Goal: Task Accomplishment & Management: Complete application form

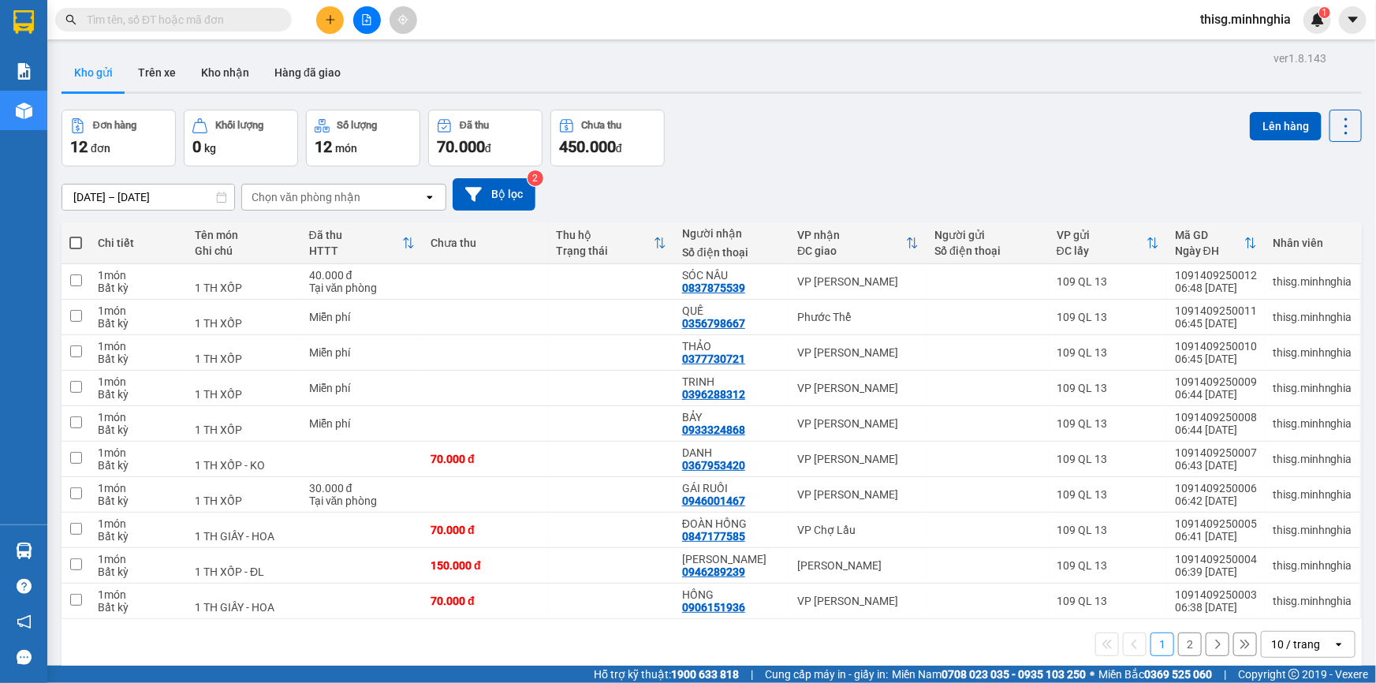
click at [817, 121] on div "Đơn hàng 12 đơn Khối lượng 0 kg Số lượng 12 món Đã thu 70.000 đ Chưa thu 450.00…" at bounding box center [711, 138] width 1300 height 57
click at [331, 16] on icon "plus" at bounding box center [330, 19] width 11 height 11
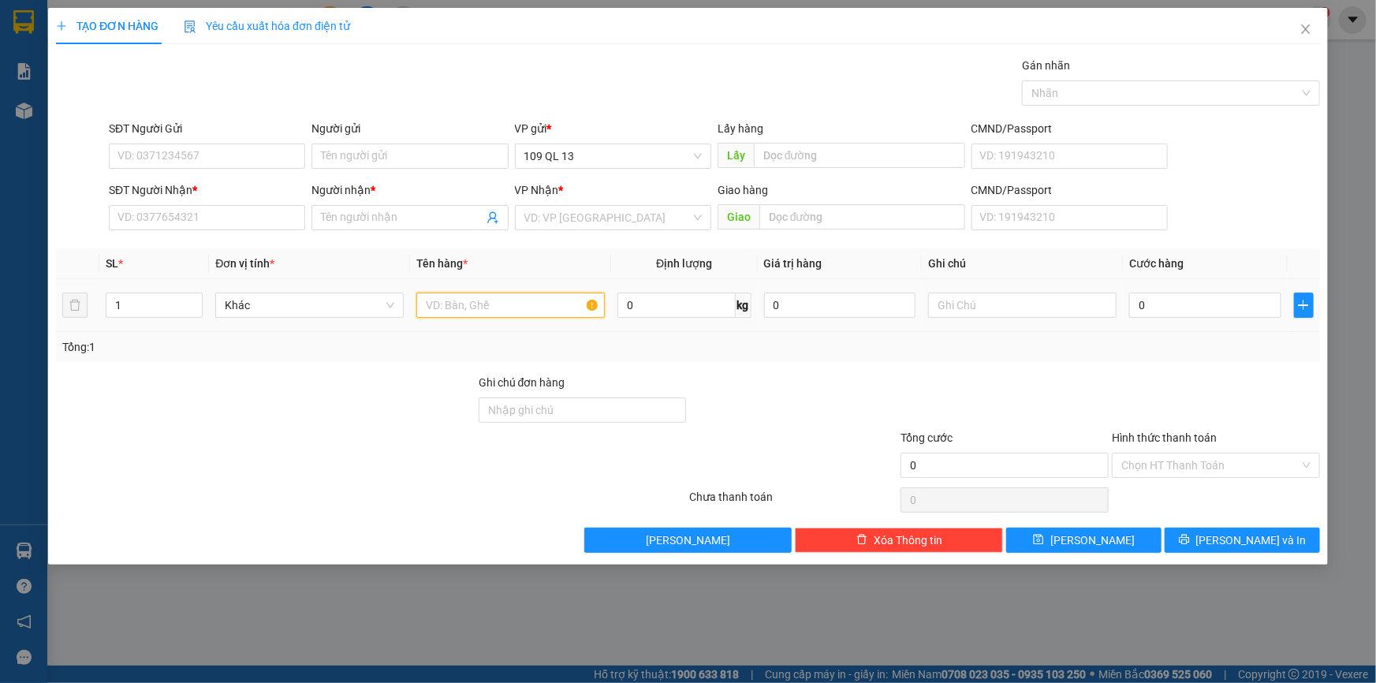
click at [468, 312] on input "text" at bounding box center [510, 304] width 188 height 25
click at [252, 223] on input "SĐT Người Nhận *" at bounding box center [207, 217] width 196 height 25
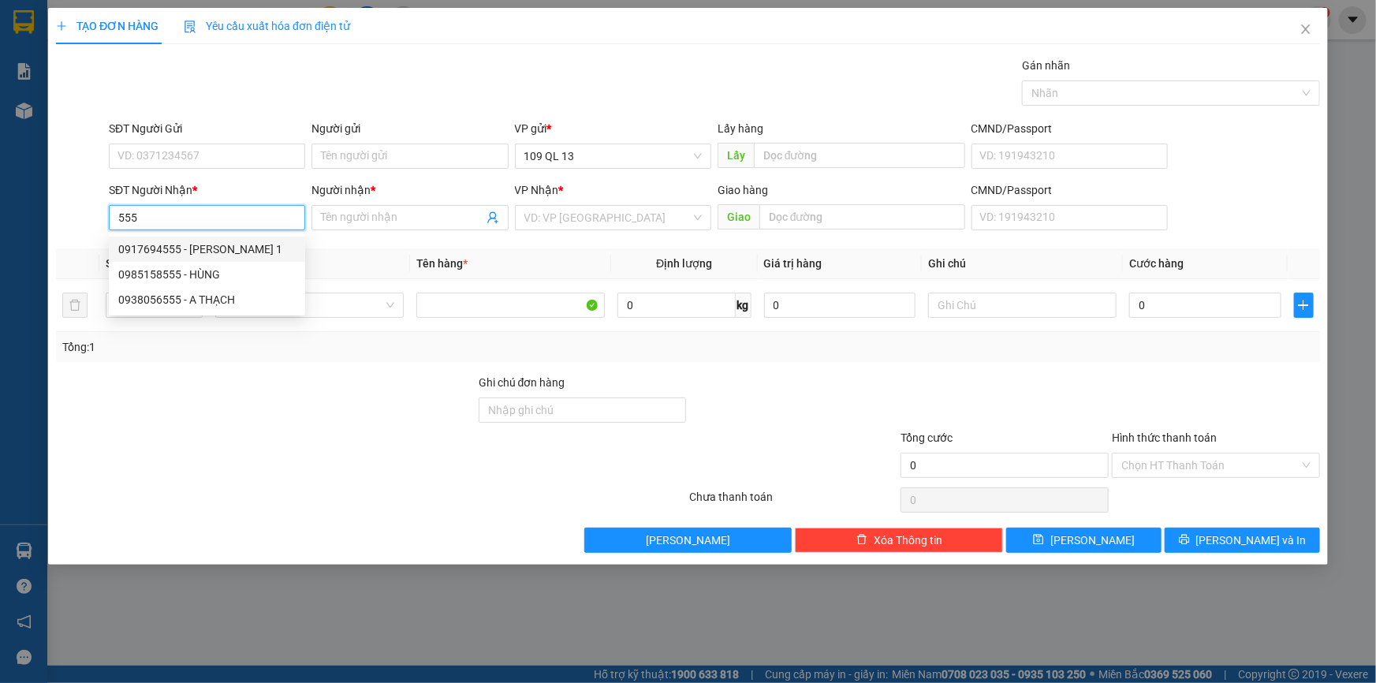
click at [243, 245] on div "0917694555 - HUY VŨ 1" at bounding box center [206, 248] width 177 height 17
type input "0917694555"
type input "HUY VŨ 1"
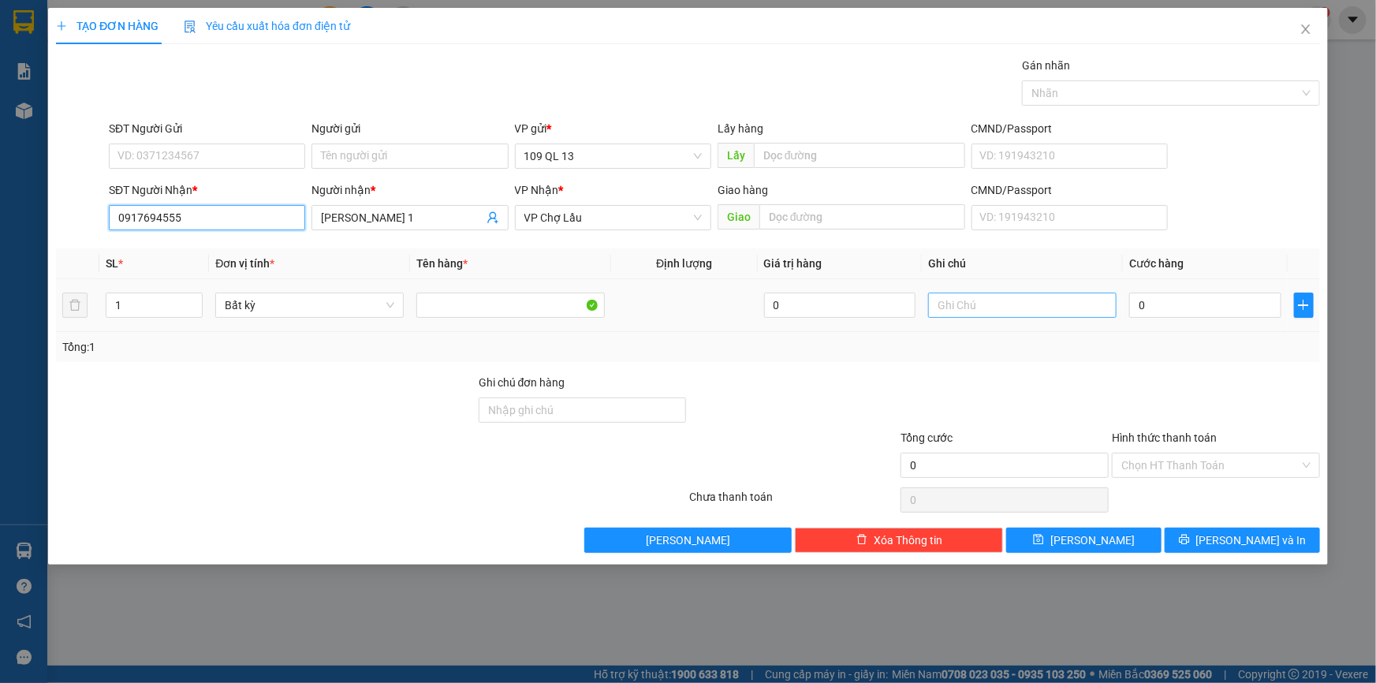
type input "0917694555"
click at [1067, 299] on input "text" at bounding box center [1022, 304] width 188 height 25
type input "1 tx"
click at [1308, 32] on icon "close" at bounding box center [1305, 29] width 13 height 13
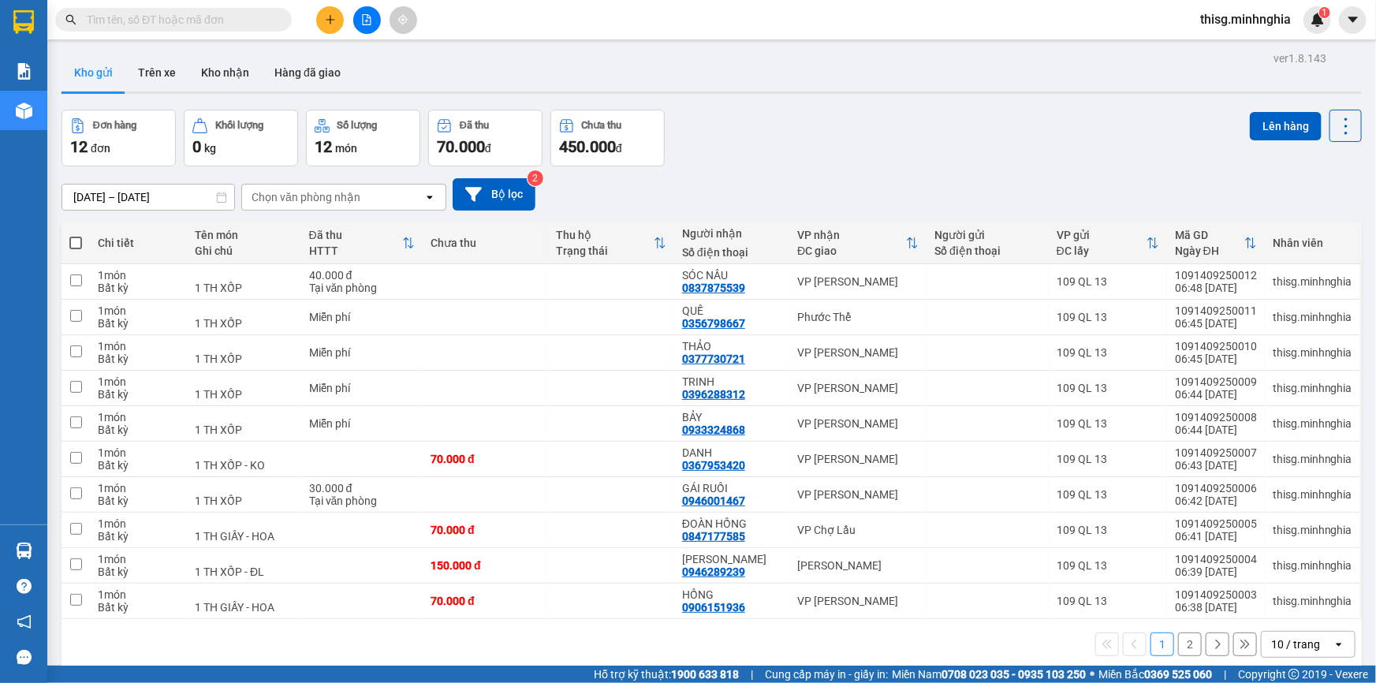
click at [338, 16] on button at bounding box center [330, 20] width 28 height 28
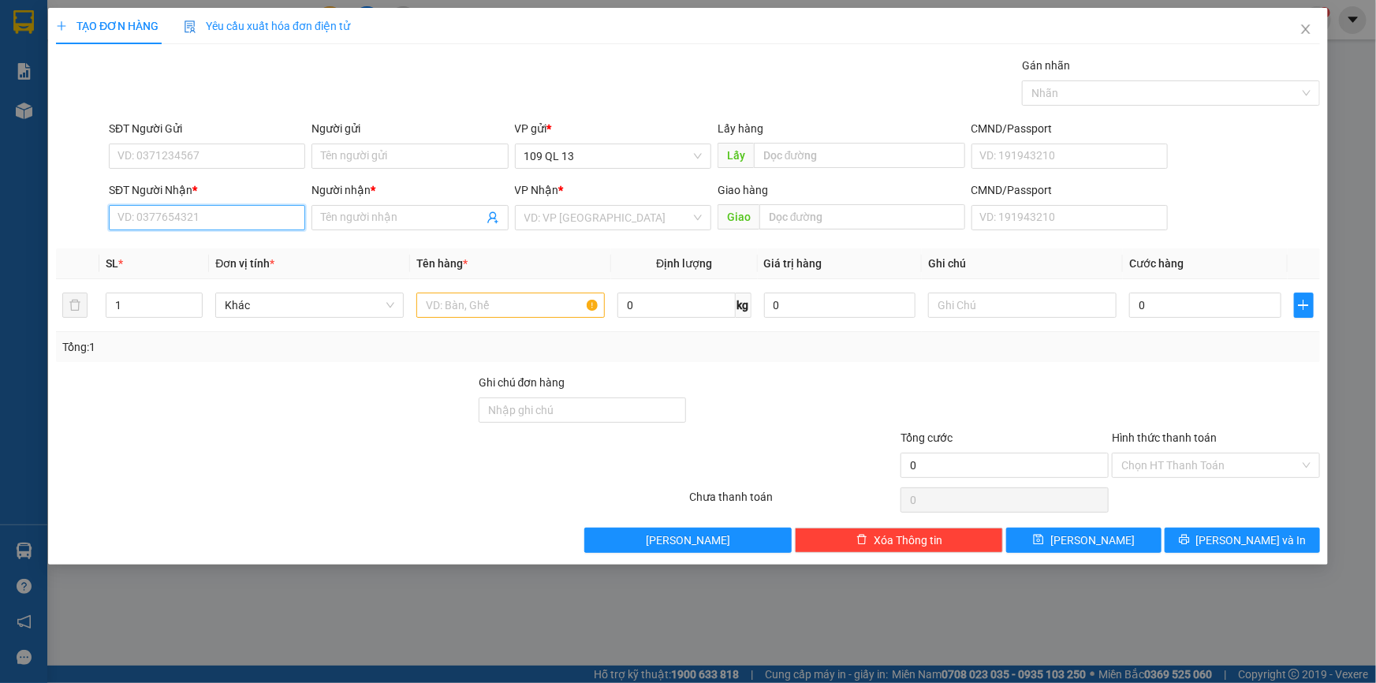
click at [251, 225] on input "SĐT Người Nhận *" at bounding box center [207, 217] width 196 height 25
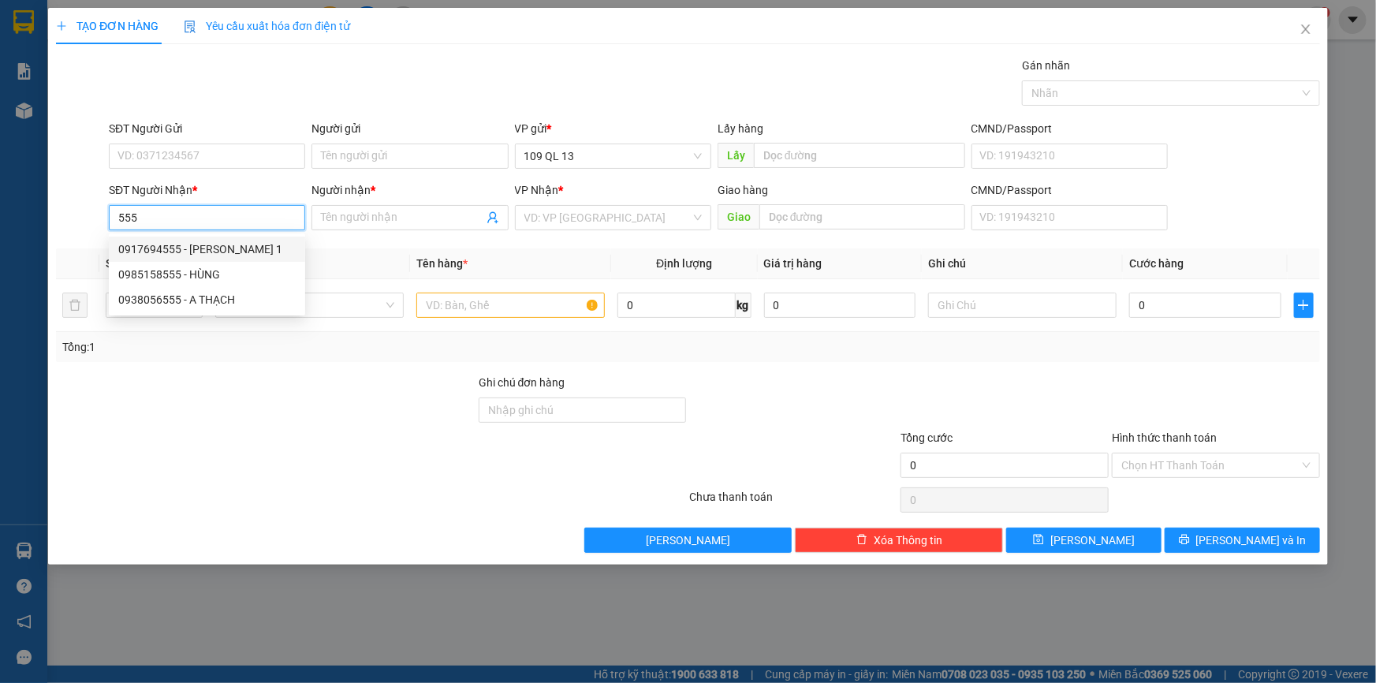
click at [259, 240] on div "0917694555 - HUY VŨ 1" at bounding box center [206, 248] width 177 height 17
type input "0917694555"
type input "HUY VŨ 1"
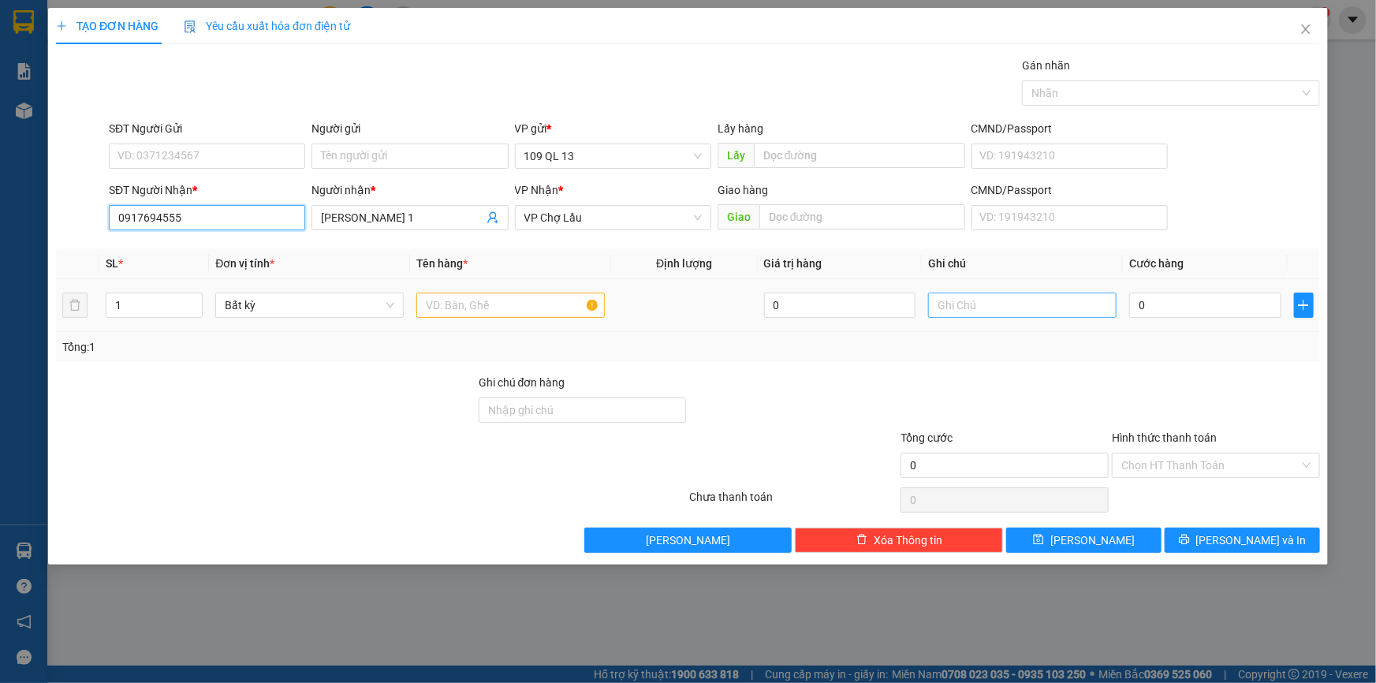
type input "0917694555"
click at [987, 303] on input "text" at bounding box center [1022, 304] width 188 height 25
type input "1 TX ĐL"
click at [1158, 310] on input "0" at bounding box center [1205, 304] width 152 height 25
type input "1"
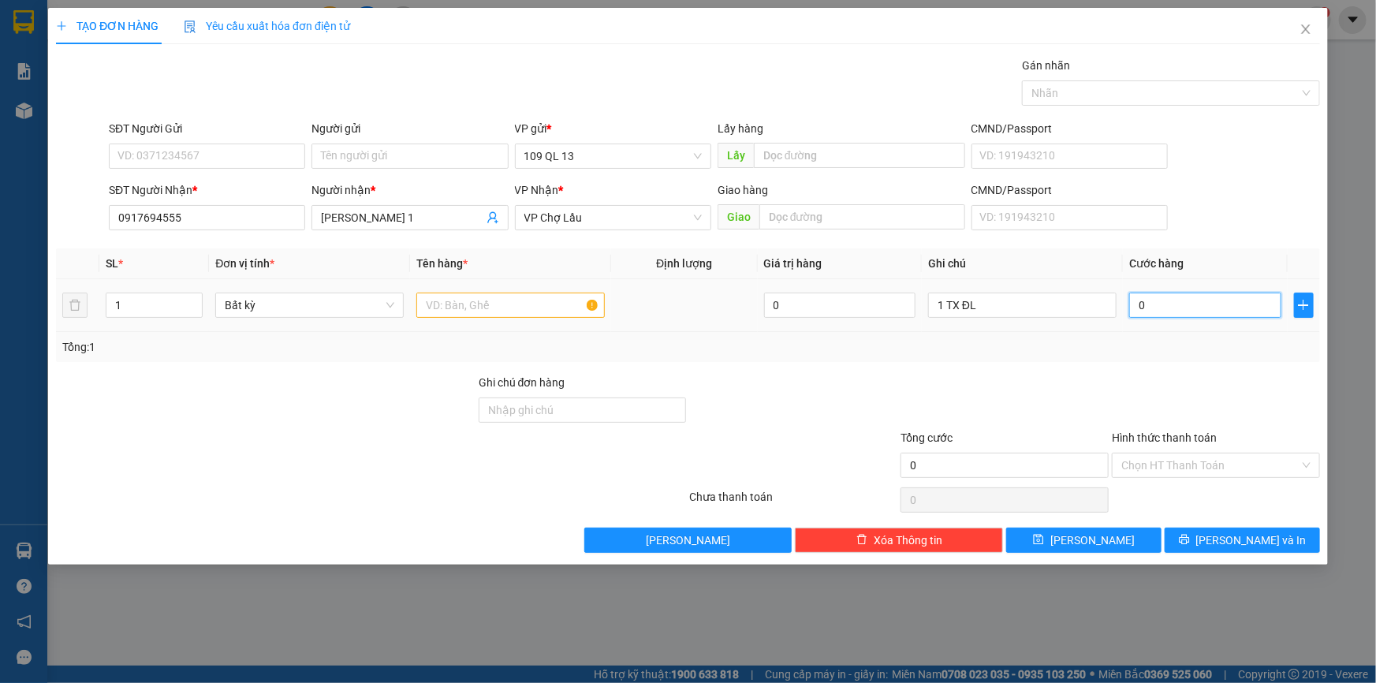
type input "1"
type input "15"
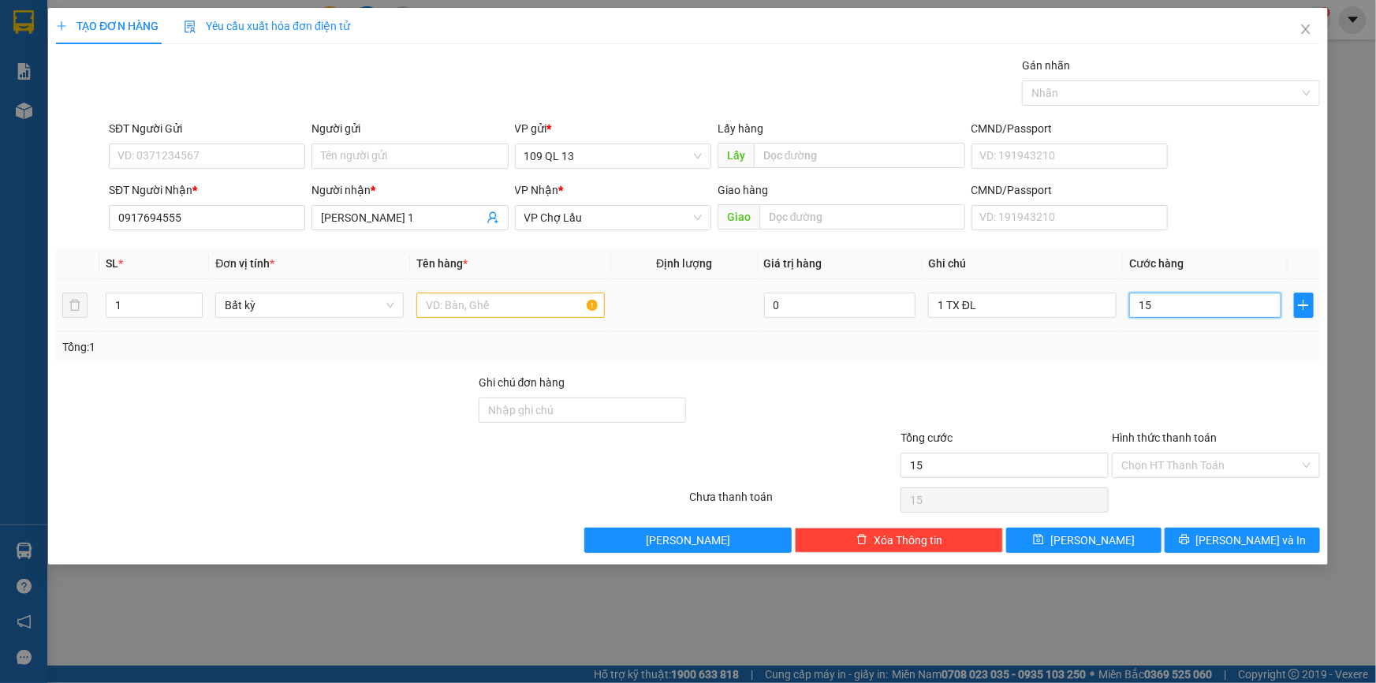
type input "150"
type input "150.000"
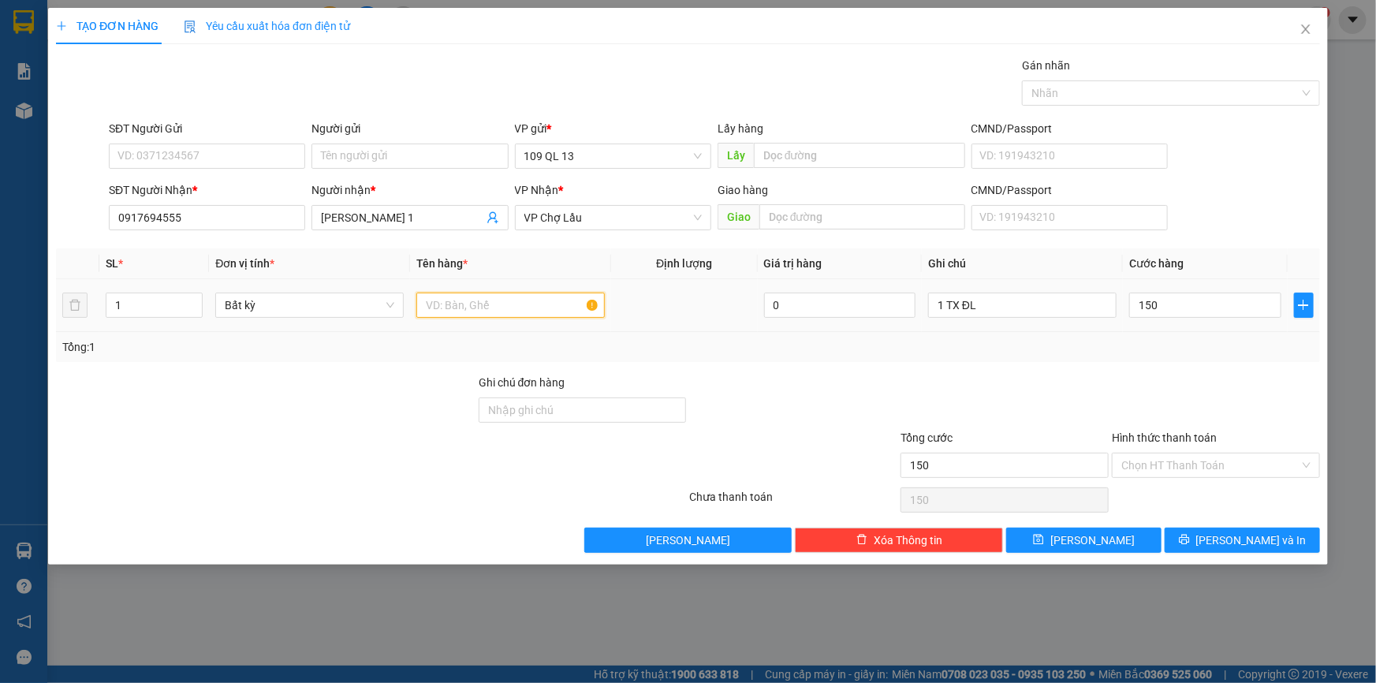
type input "150.000"
click at [522, 305] on input "text" at bounding box center [510, 304] width 188 height 25
click at [1245, 536] on span "Lưu và In" at bounding box center [1251, 539] width 110 height 17
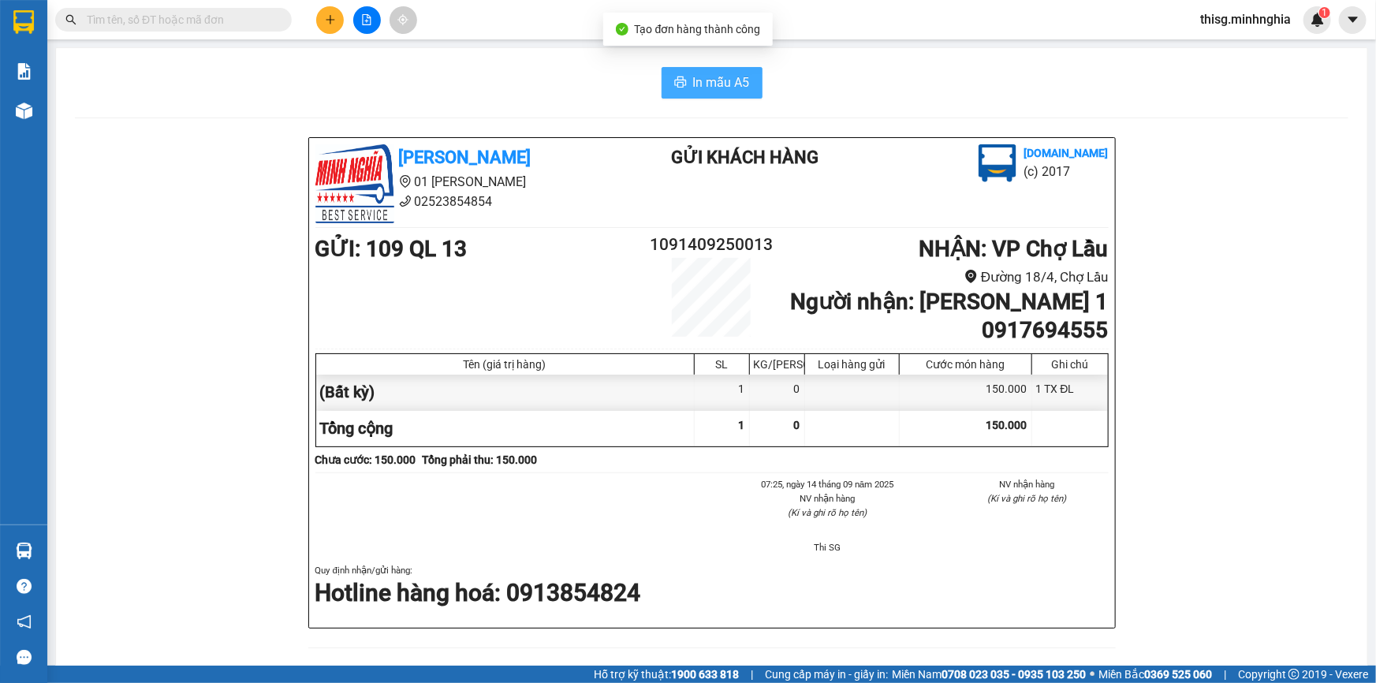
click at [717, 84] on span "In mẫu A5" at bounding box center [721, 83] width 57 height 20
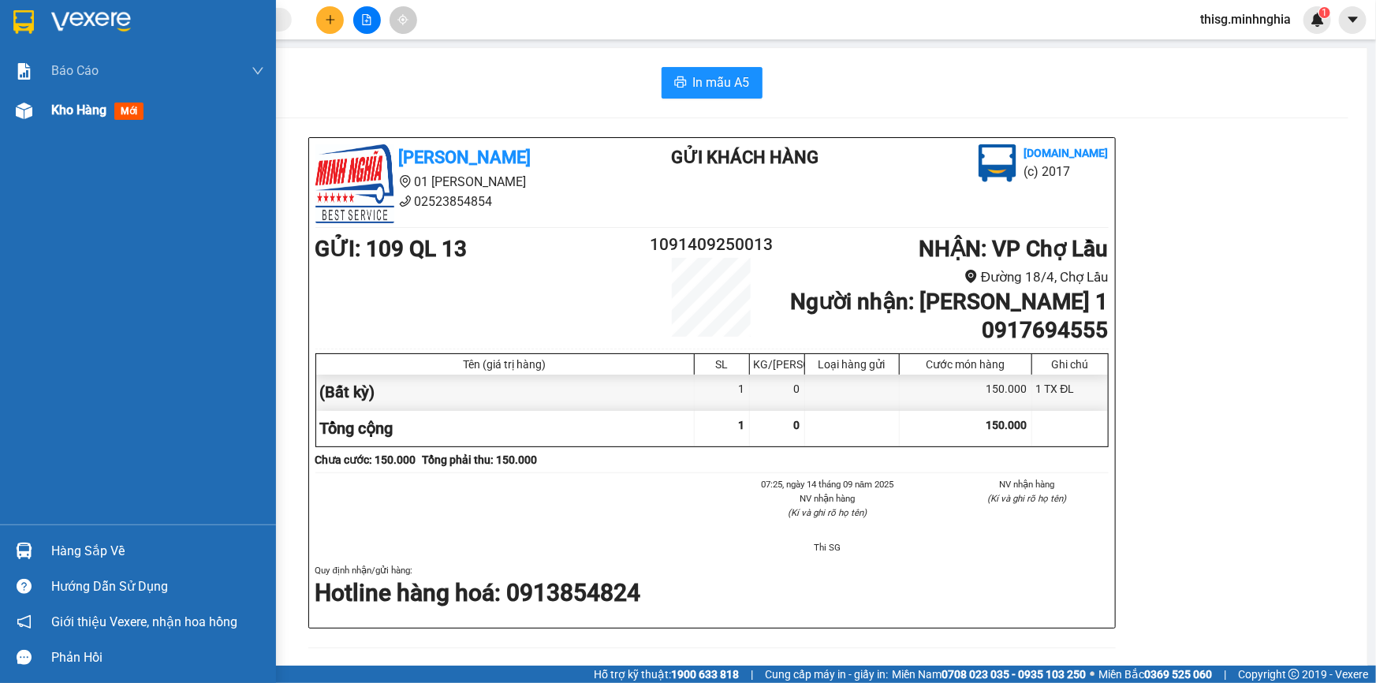
click at [99, 105] on span "Kho hàng" at bounding box center [78, 109] width 55 height 15
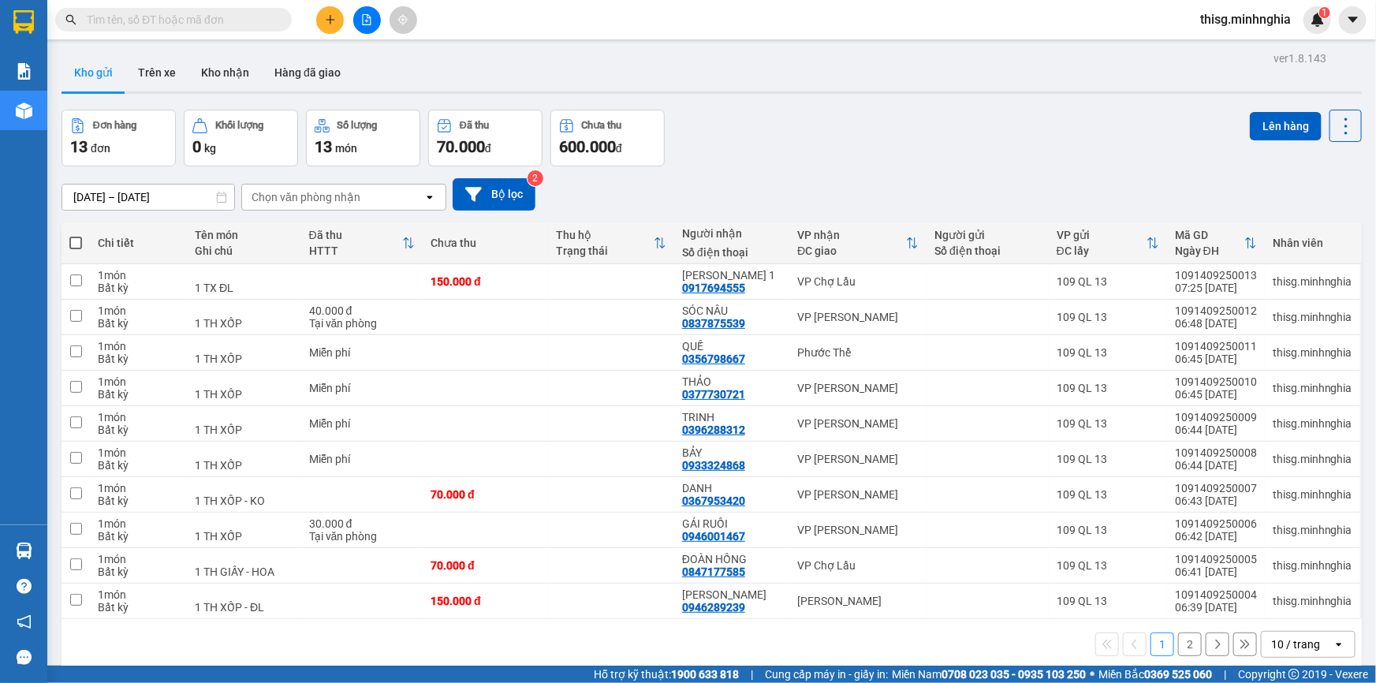
click at [78, 240] on span at bounding box center [75, 242] width 13 height 13
click at [76, 235] on input "checkbox" at bounding box center [76, 235] width 0 height 0
checkbox input "true"
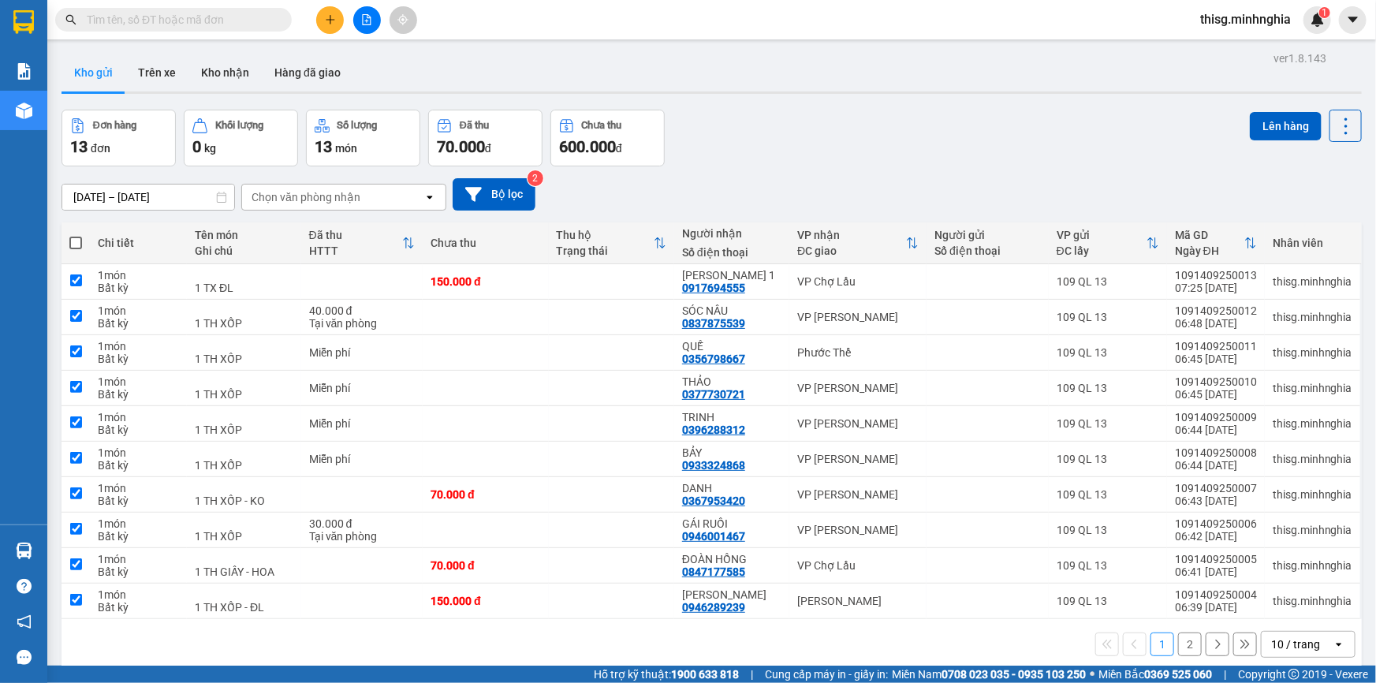
checkbox input "true"
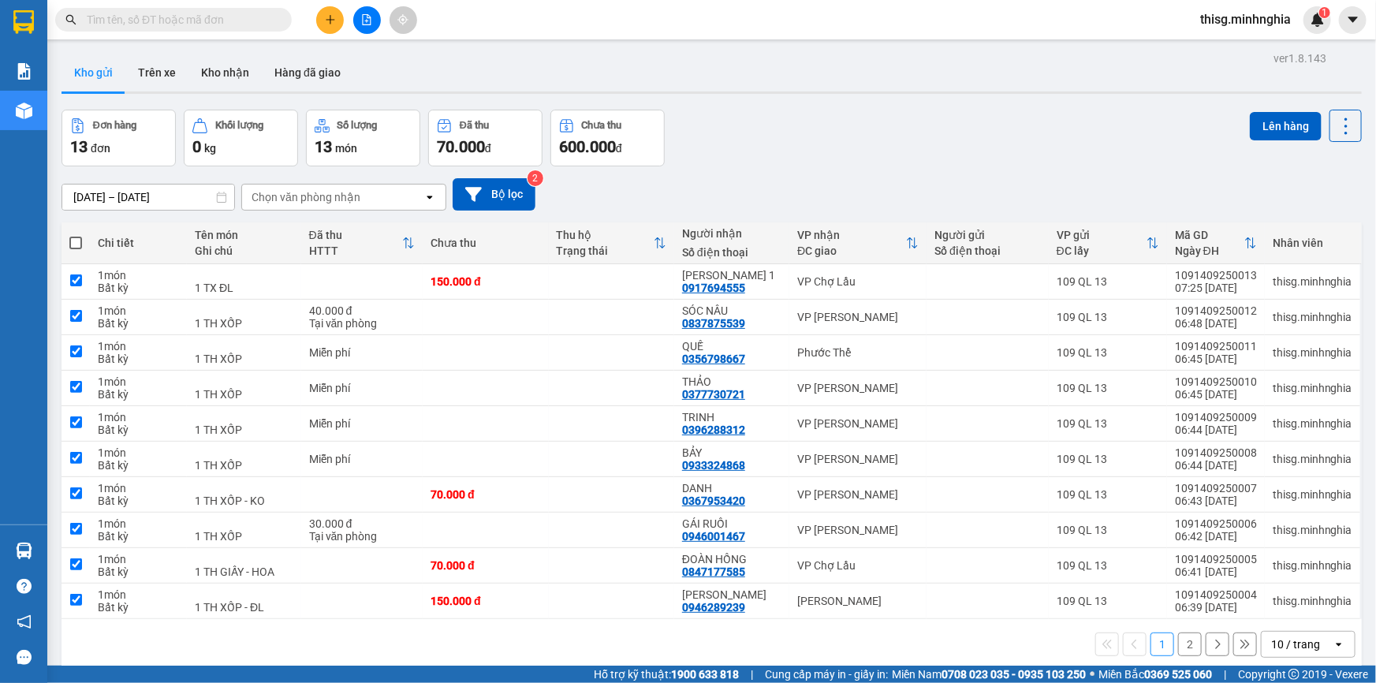
checkbox input "true"
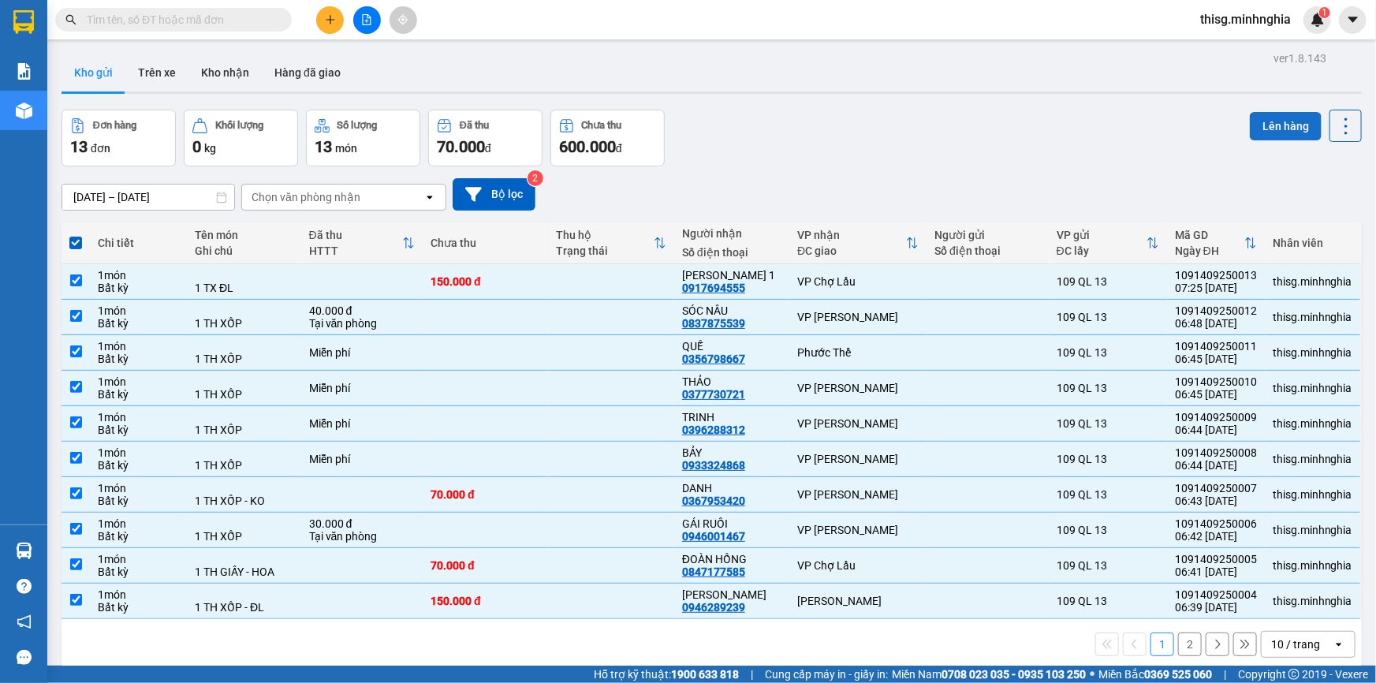
click at [1268, 129] on button "Lên hàng" at bounding box center [1285, 126] width 72 height 28
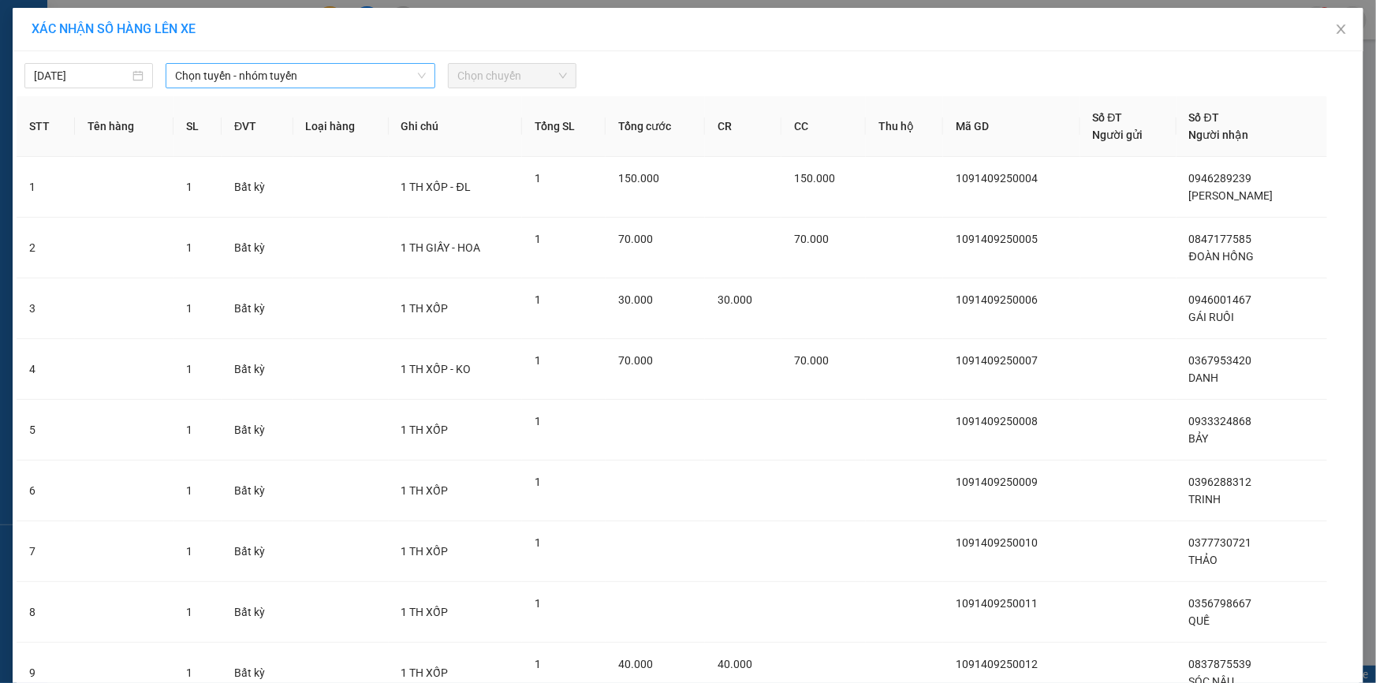
click at [267, 72] on span "Chọn tuyến - nhóm tuyến" at bounding box center [300, 76] width 251 height 24
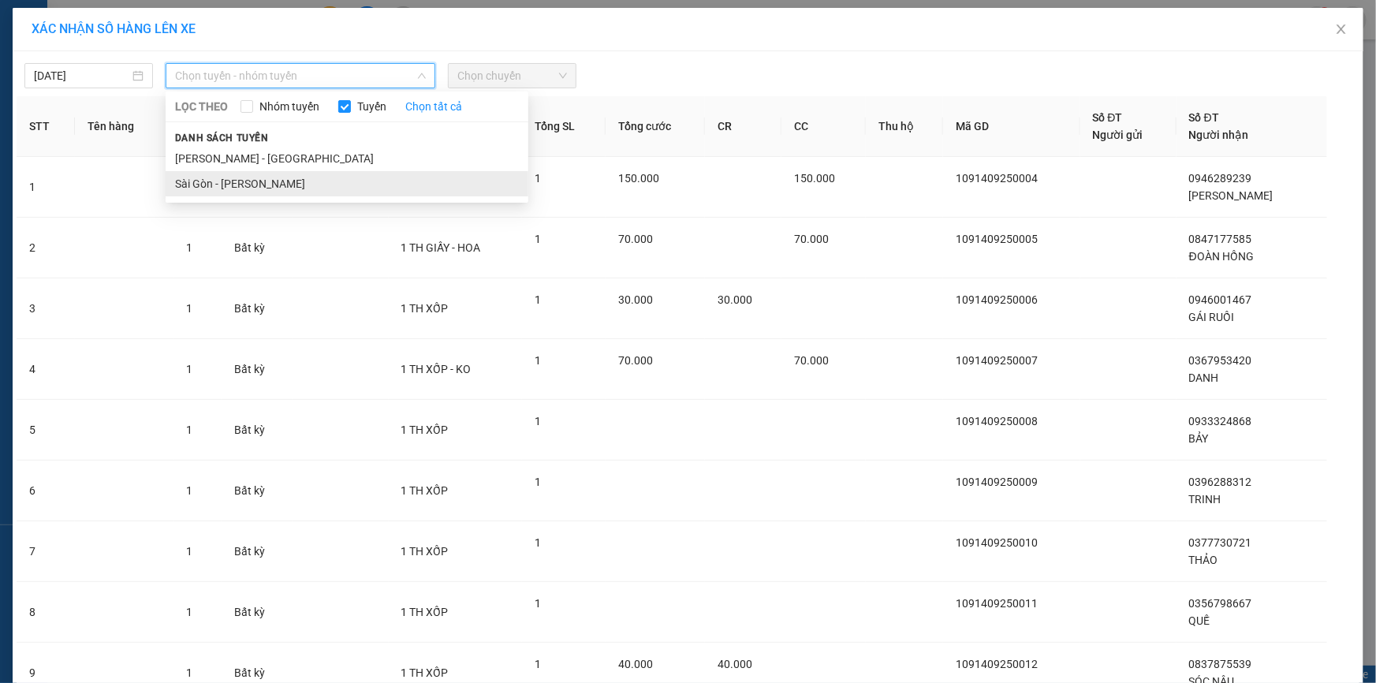
click at [278, 177] on li "Sài Gòn - Phan Rí" at bounding box center [347, 183] width 363 height 25
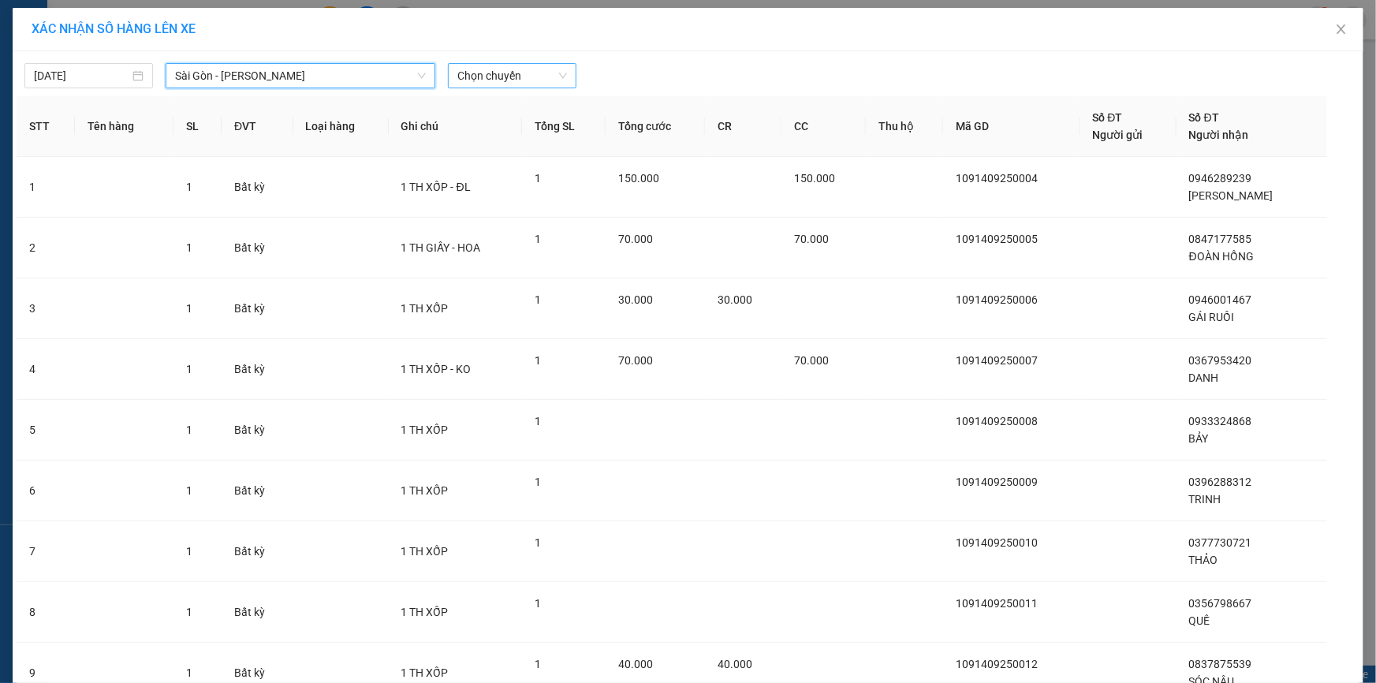
click at [504, 78] on span "Chọn chuyến" at bounding box center [512, 76] width 110 height 24
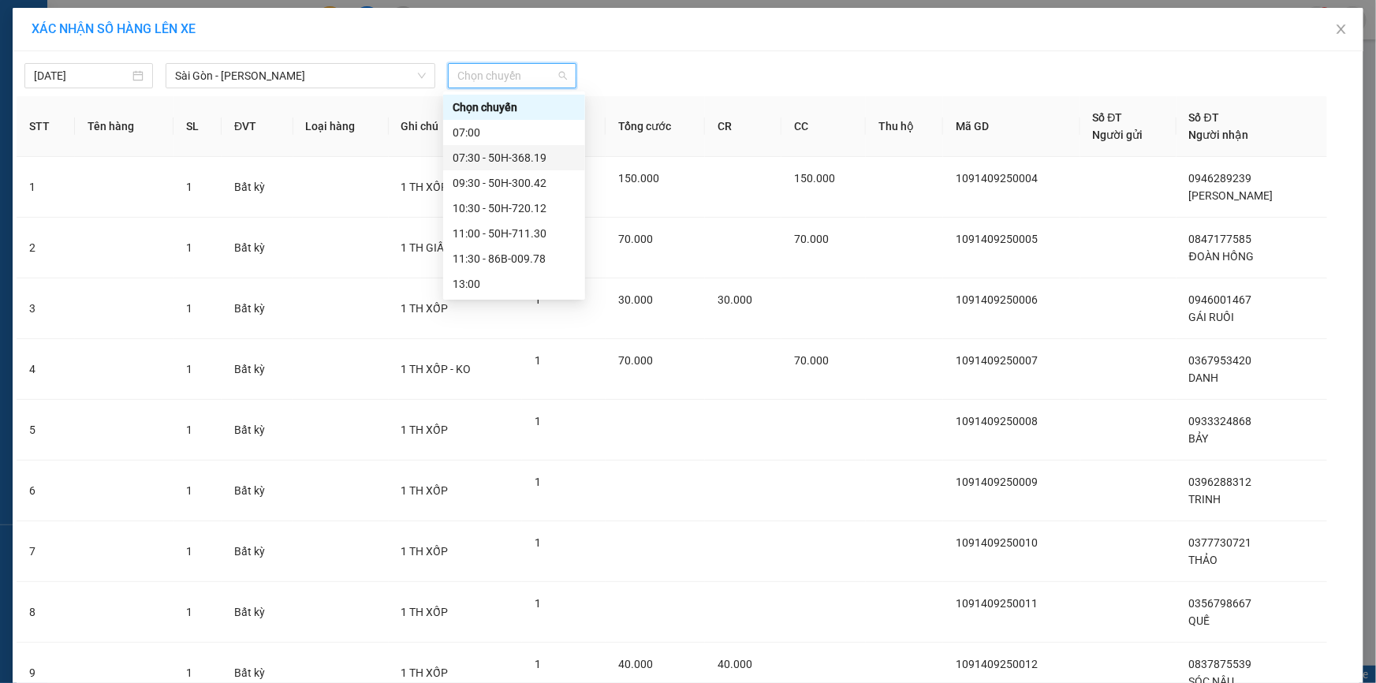
click at [510, 149] on div "07:30 - 50H-368.19" at bounding box center [513, 157] width 123 height 17
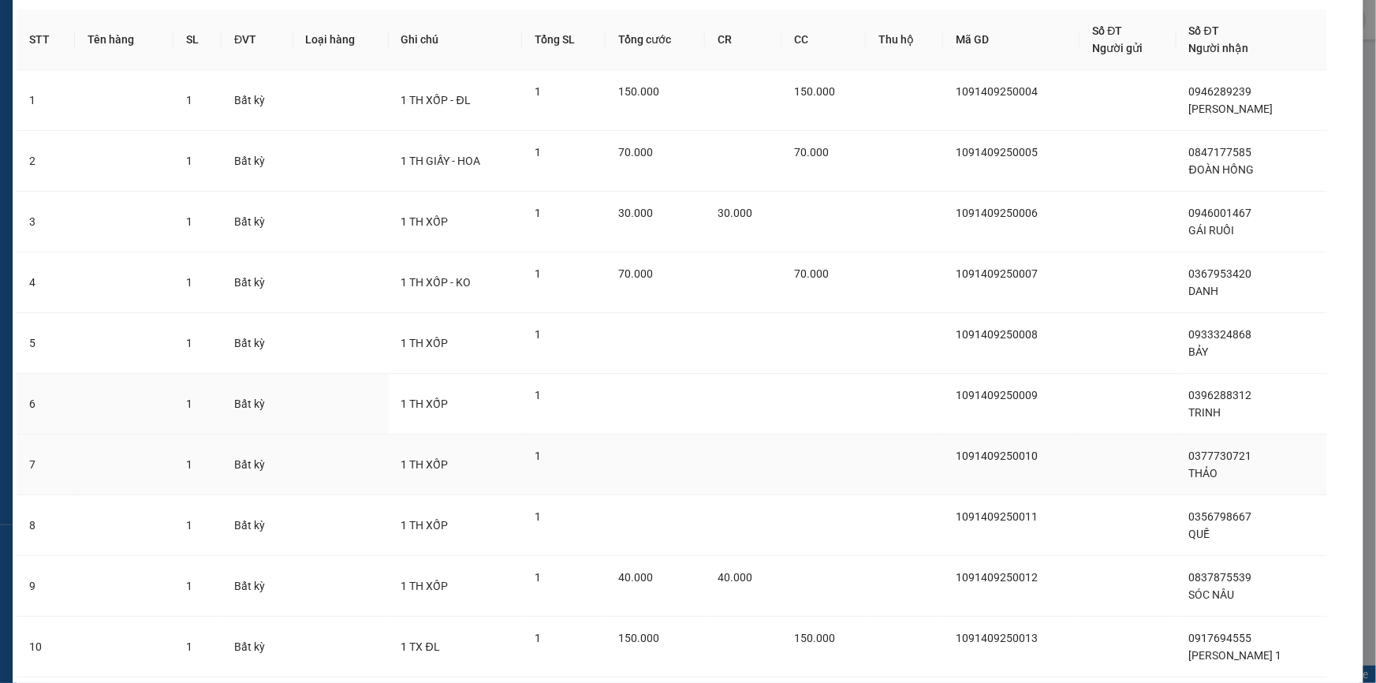
scroll to position [204, 0]
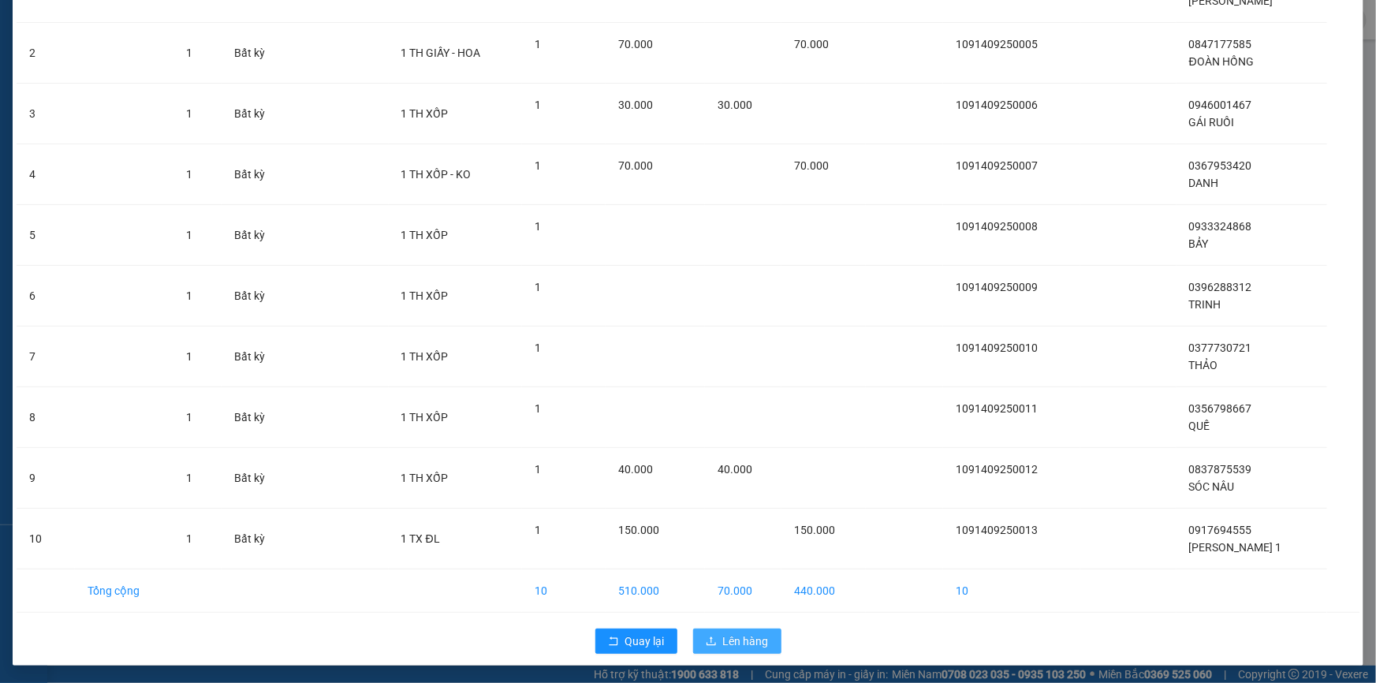
click at [734, 638] on span "Lên hàng" at bounding box center [746, 640] width 46 height 17
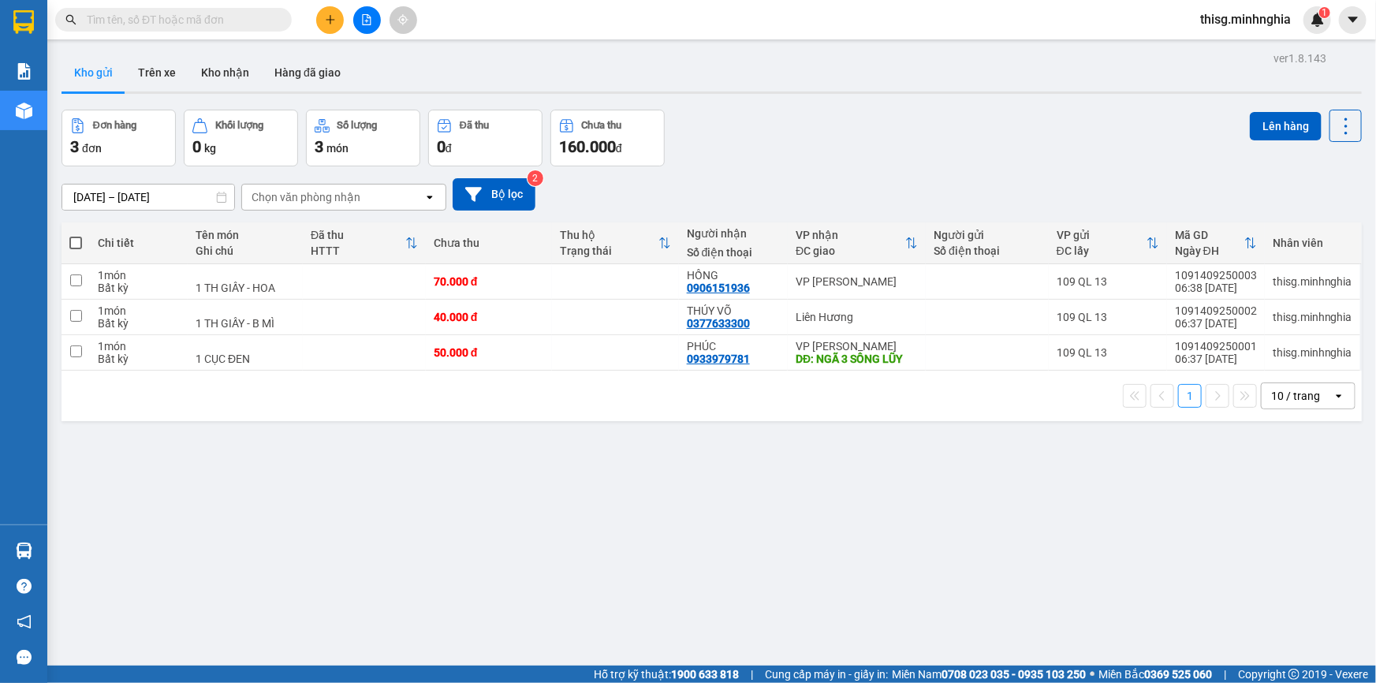
click at [73, 236] on span at bounding box center [75, 242] width 13 height 13
click at [76, 235] on input "checkbox" at bounding box center [76, 235] width 0 height 0
checkbox input "true"
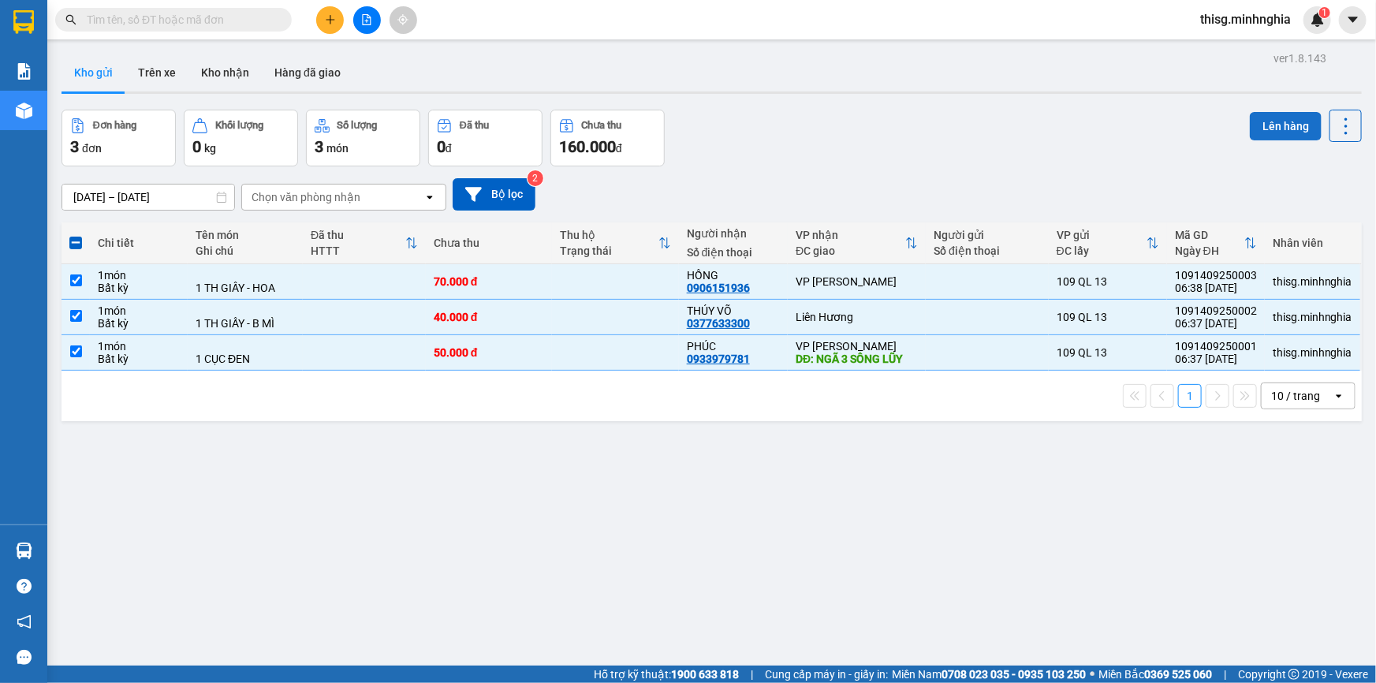
click at [1271, 126] on button "Lên hàng" at bounding box center [1285, 126] width 72 height 28
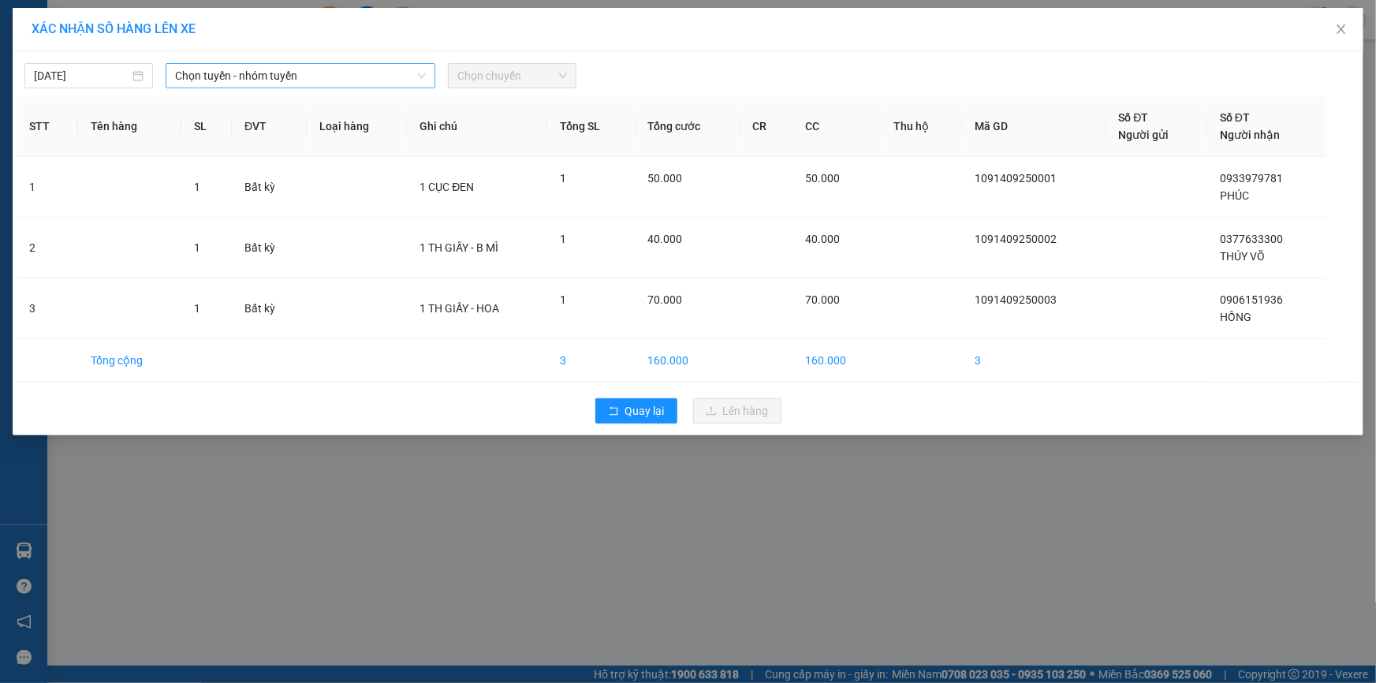
click at [368, 77] on span "Chọn tuyến - nhóm tuyến" at bounding box center [300, 76] width 251 height 24
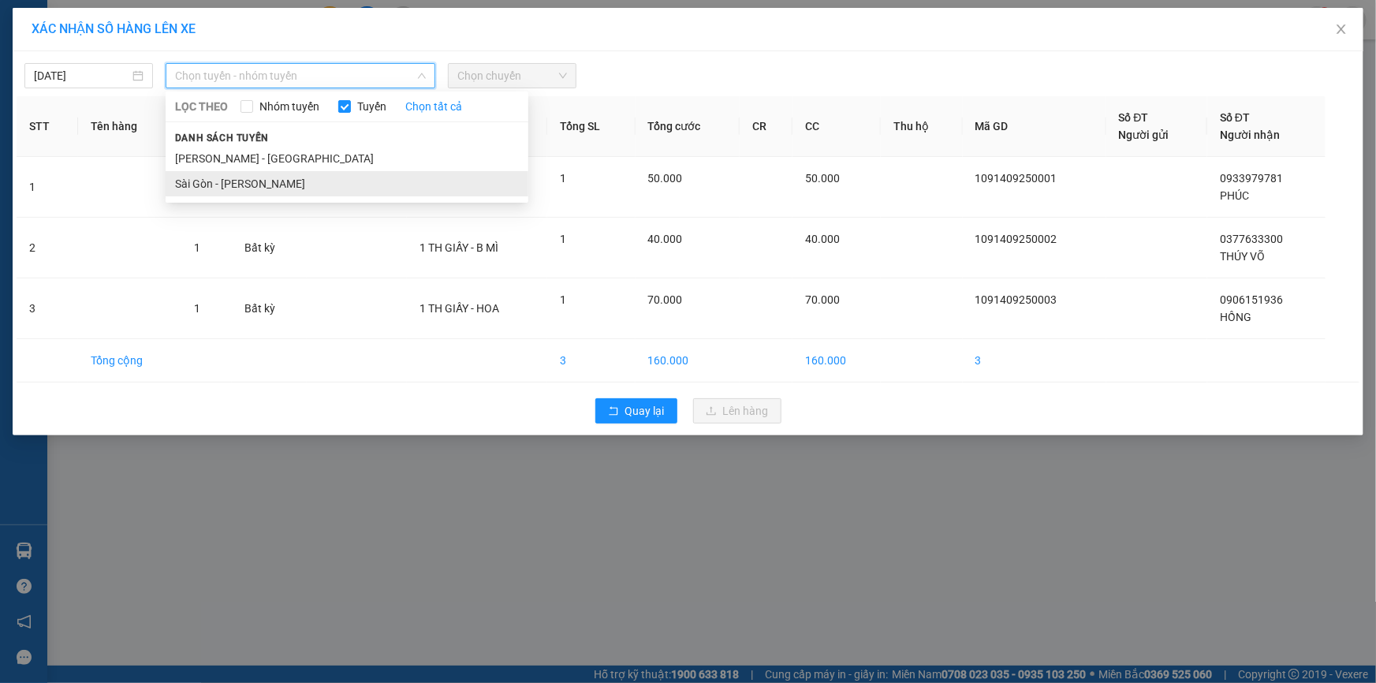
click at [333, 181] on li "Sài Gòn - Phan Rí" at bounding box center [347, 183] width 363 height 25
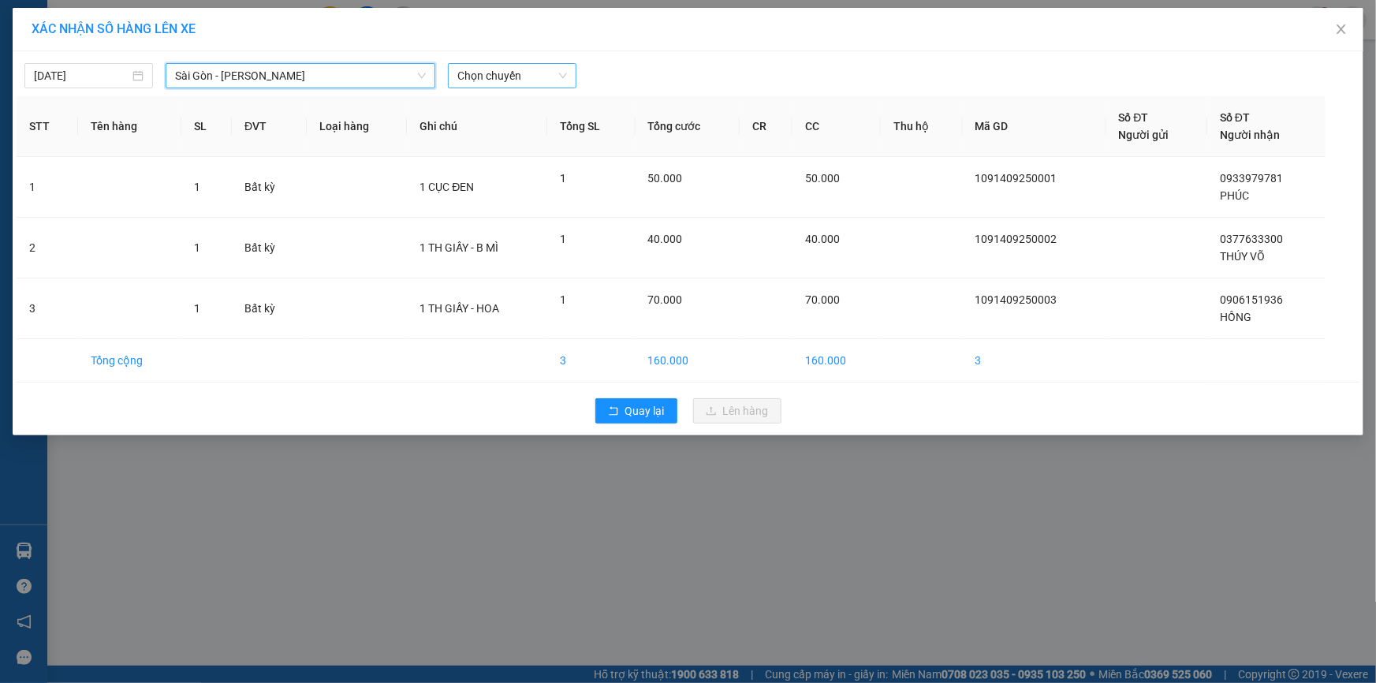
click at [558, 74] on span "Chọn chuyến" at bounding box center [512, 76] width 110 height 24
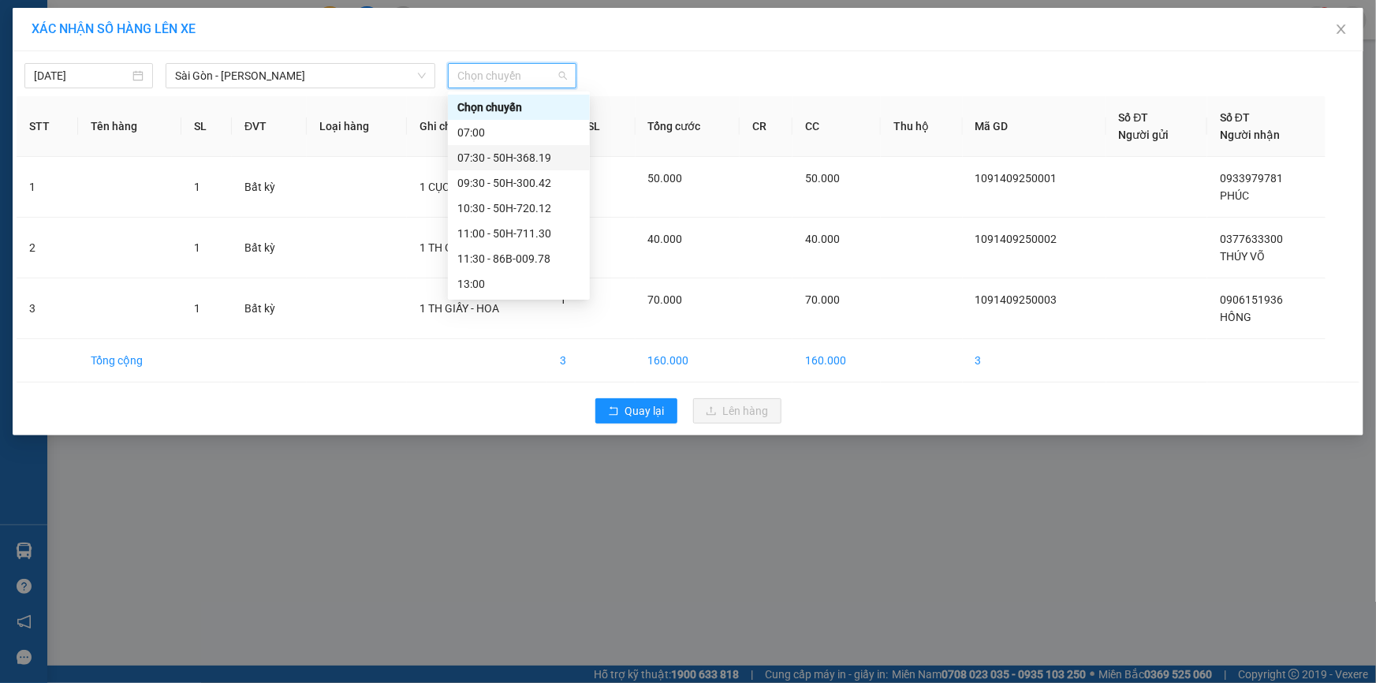
click at [520, 155] on div "07:30 - 50H-368.19" at bounding box center [518, 157] width 123 height 17
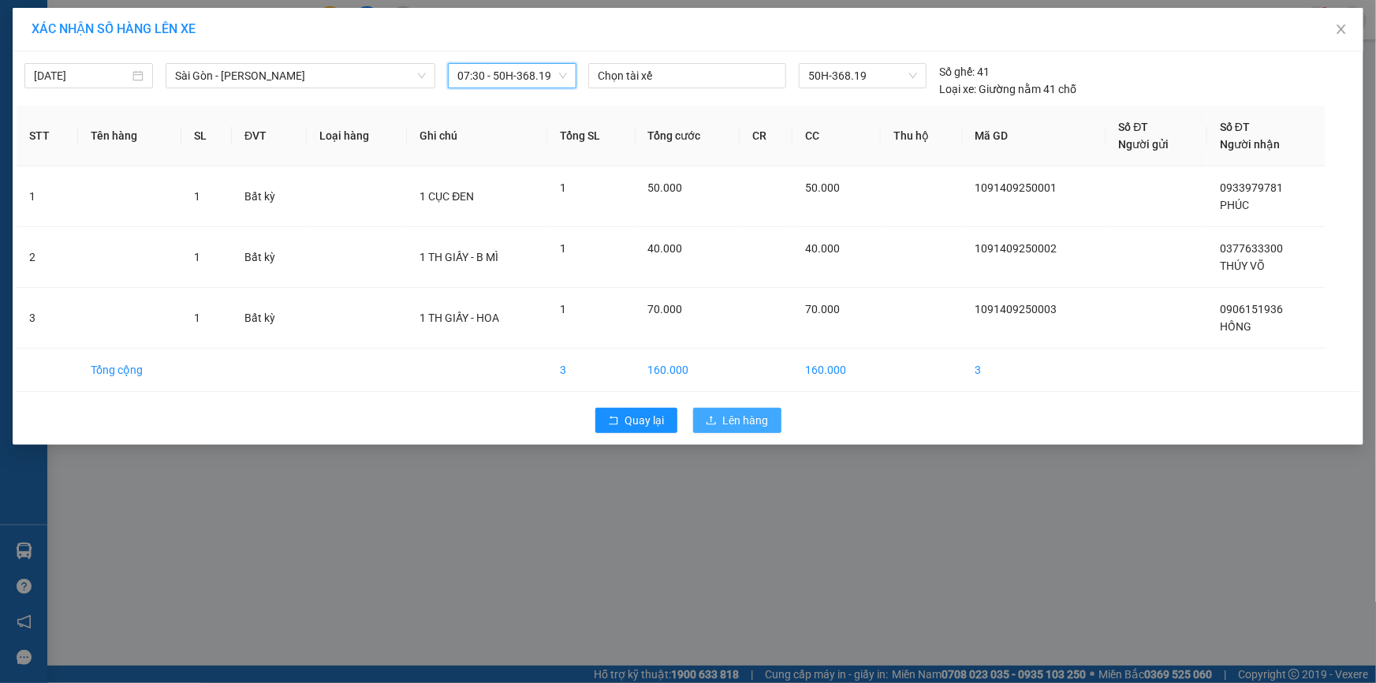
click at [744, 423] on span "Lên hàng" at bounding box center [746, 419] width 46 height 17
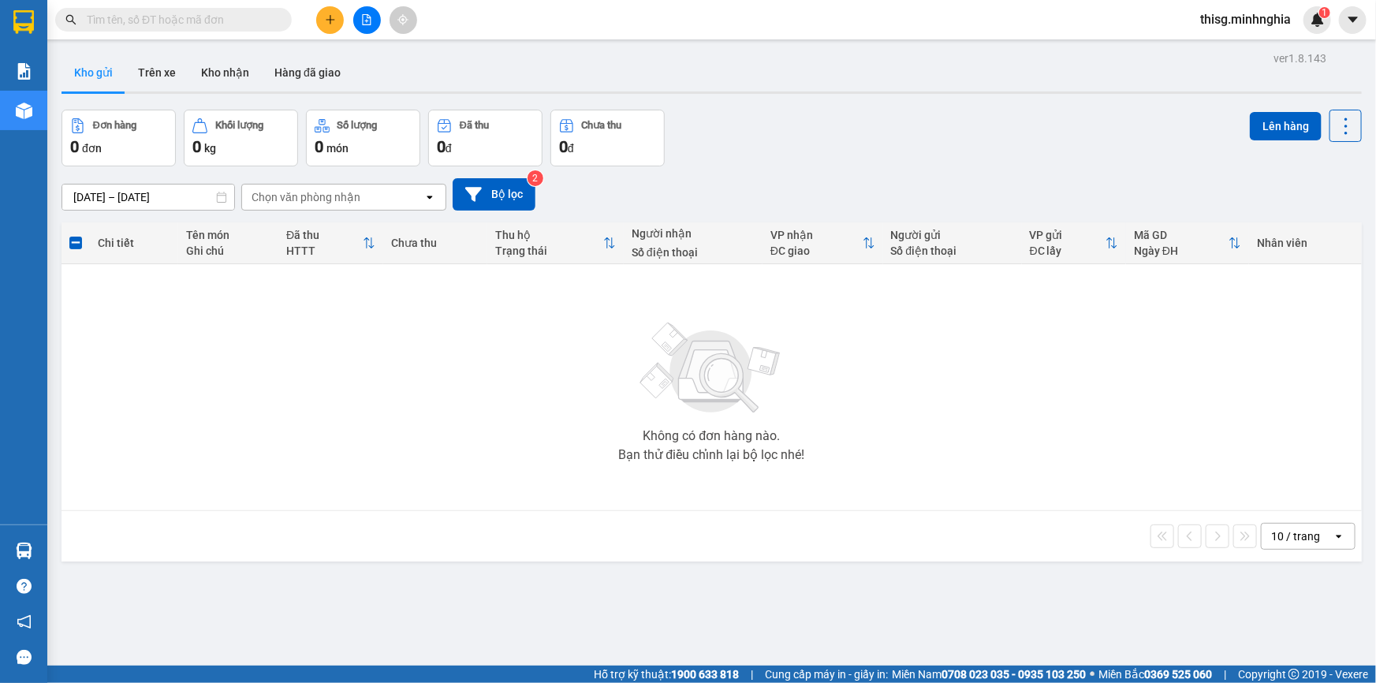
click at [328, 19] on icon "plus" at bounding box center [330, 19] width 9 height 1
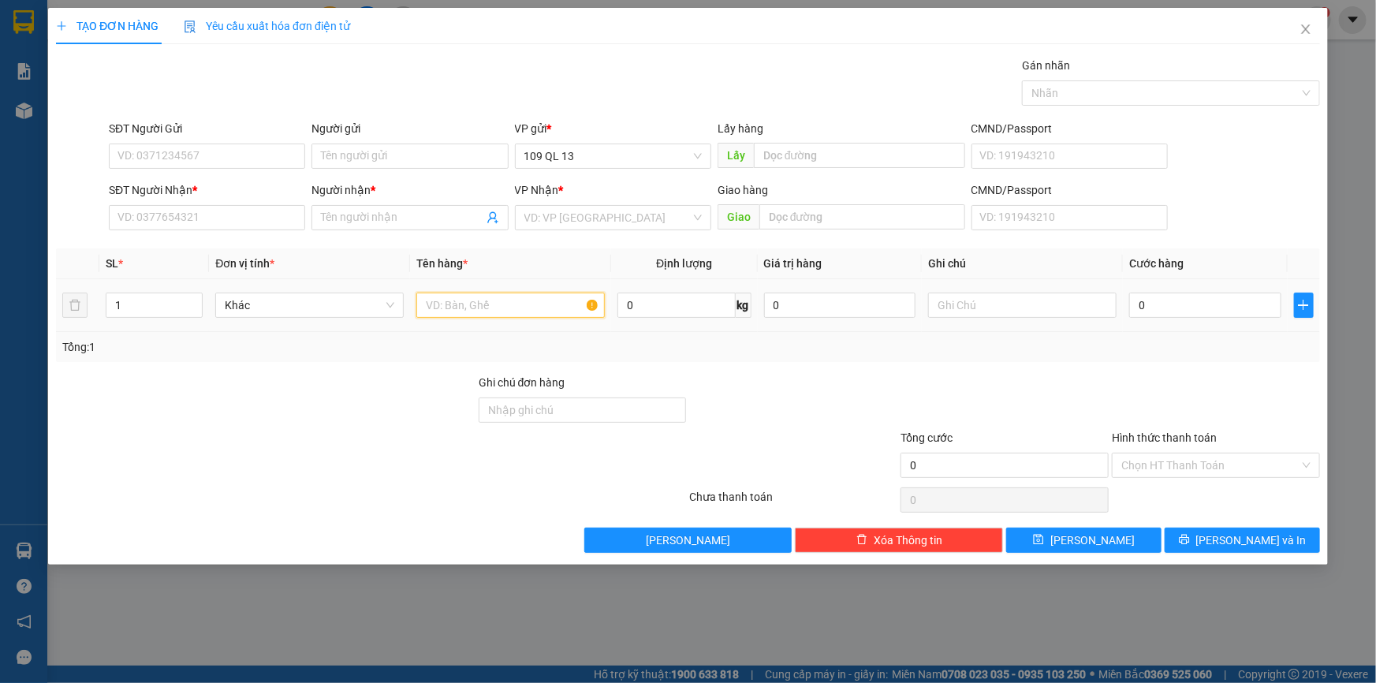
drag, startPoint x: 504, startPoint y: 301, endPoint x: 526, endPoint y: 290, distance: 24.0
click at [504, 300] on input "text" at bounding box center [510, 304] width 188 height 25
click at [943, 300] on input "text" at bounding box center [1022, 304] width 188 height 25
type input "1 BAO XANH"
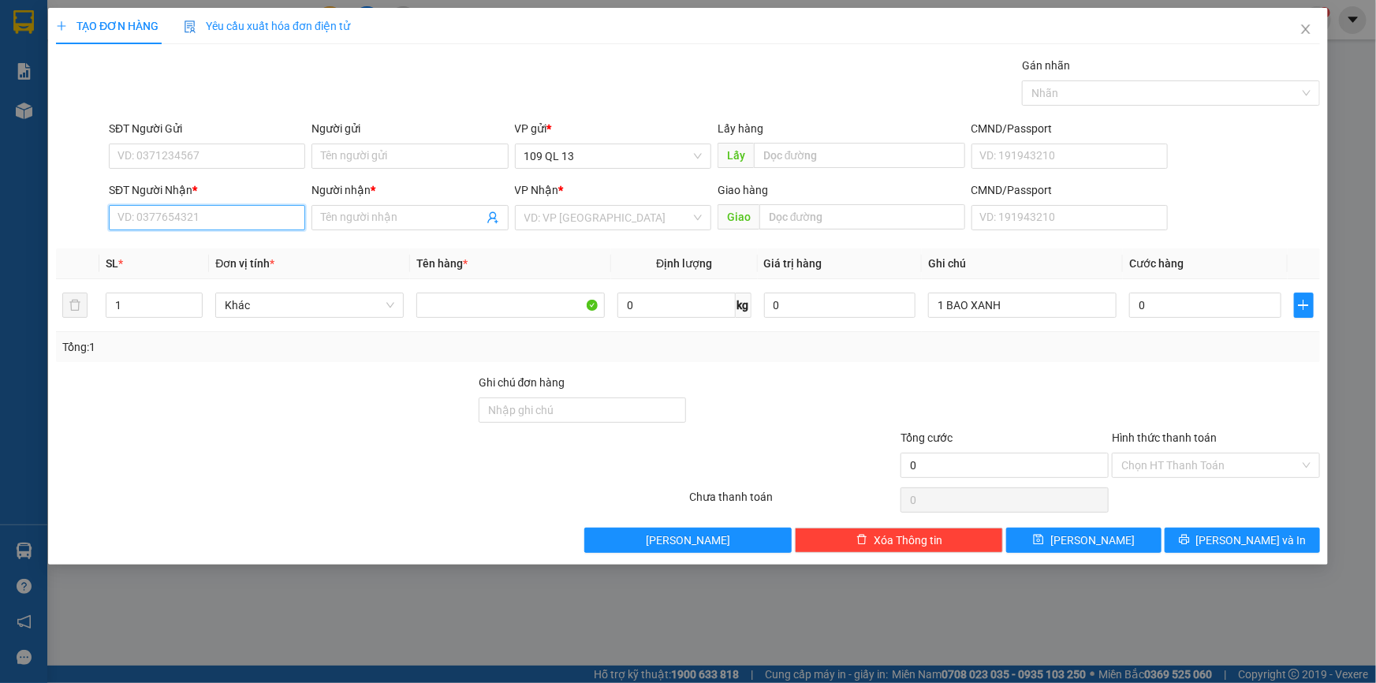
click at [198, 224] on input "SĐT Người Nhận *" at bounding box center [207, 217] width 196 height 25
click at [1010, 292] on input "1 BAO XANH" at bounding box center [1022, 304] width 188 height 25
click at [162, 234] on div "SĐT Người Nhận * VD: 0377654321" at bounding box center [207, 208] width 196 height 55
click at [166, 226] on input "SĐT Người Nhận *" at bounding box center [207, 217] width 196 height 25
click at [219, 226] on input "0902642971" at bounding box center [207, 217] width 196 height 25
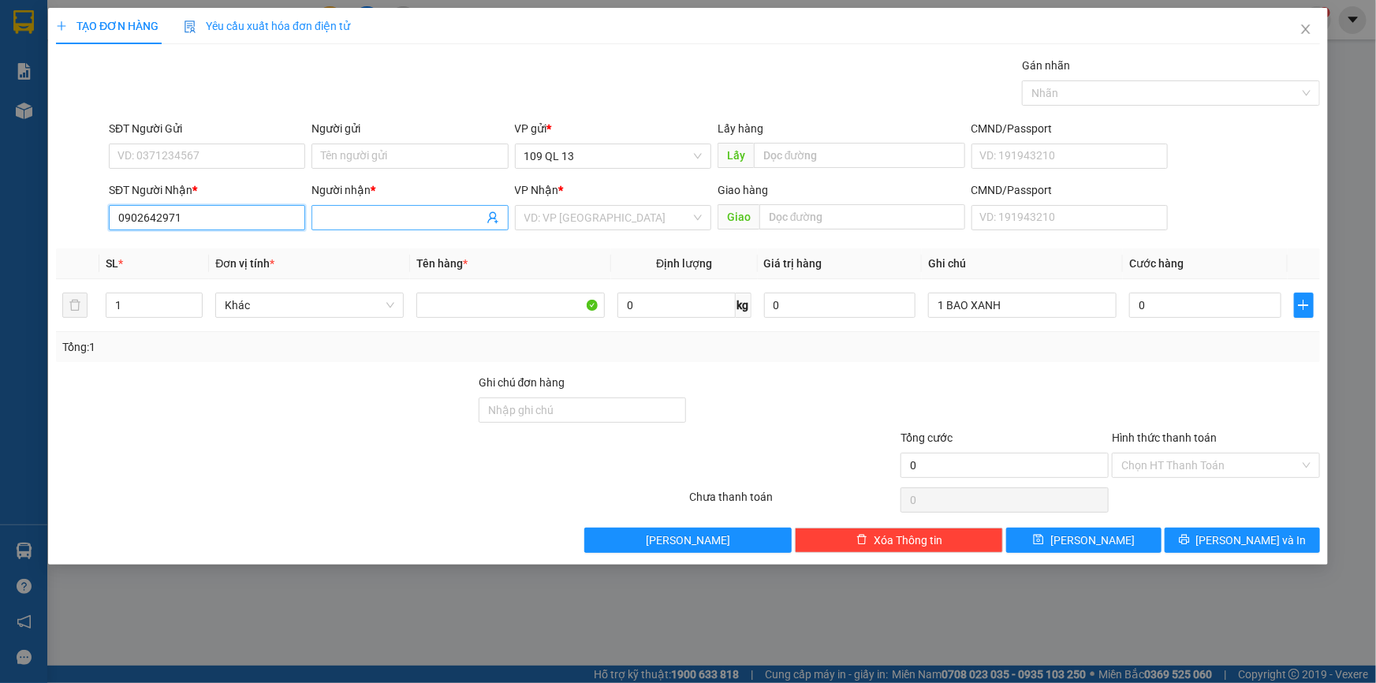
type input "0902642971"
click at [414, 219] on input "Người nhận *" at bounding box center [402, 217] width 162 height 17
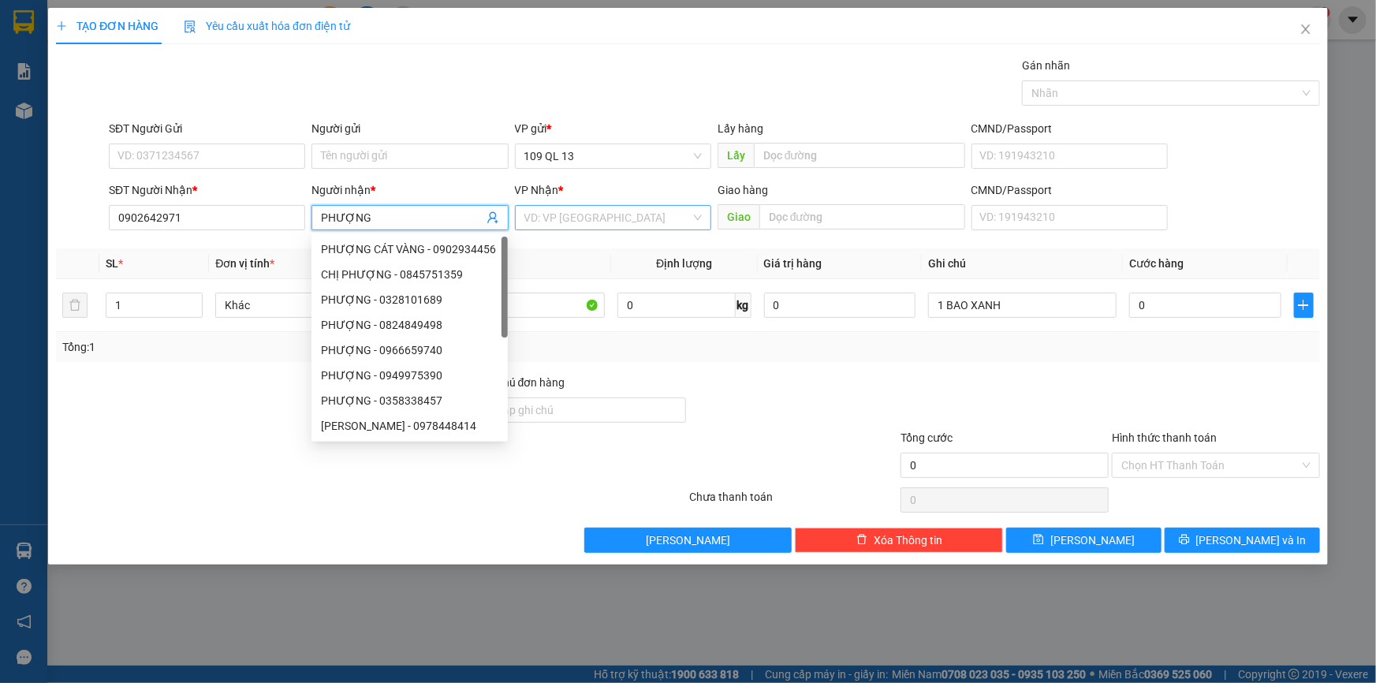
type input "PHƯỢNG"
click at [630, 229] on input "search" at bounding box center [607, 218] width 166 height 24
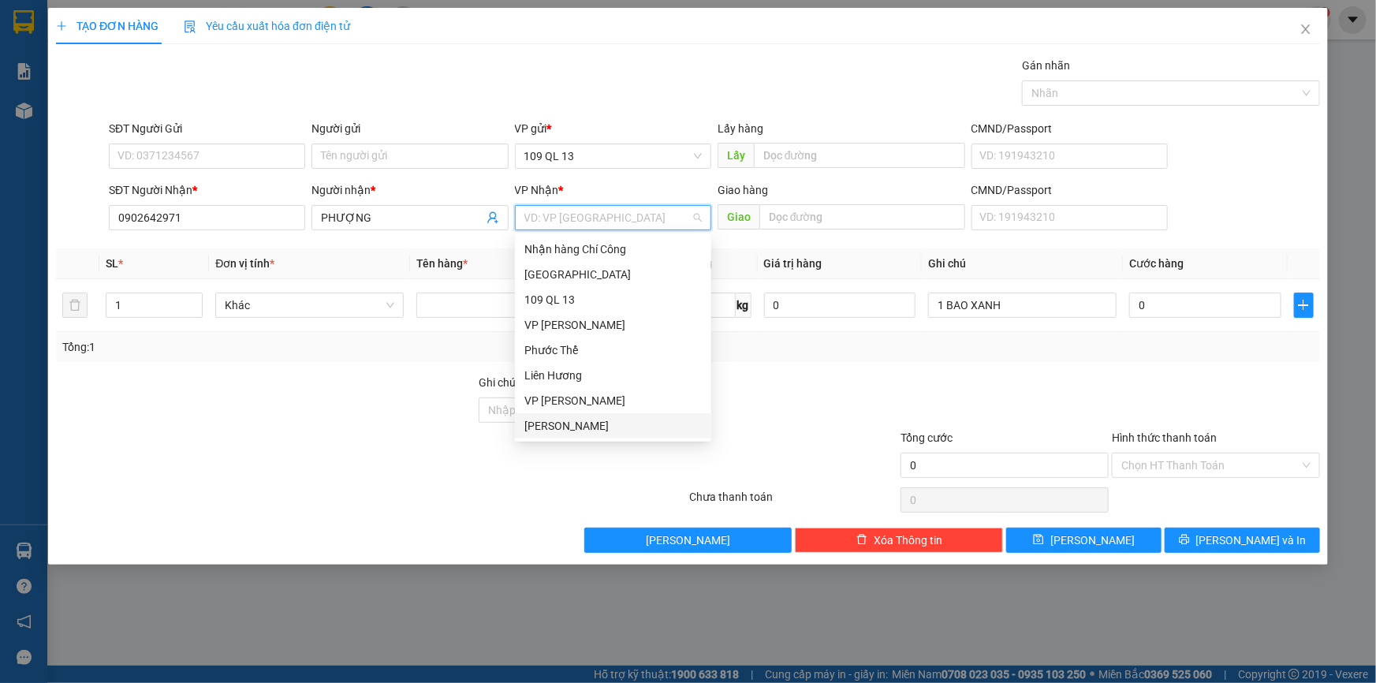
click at [592, 423] on div "Lương Sơn" at bounding box center [612, 425] width 177 height 17
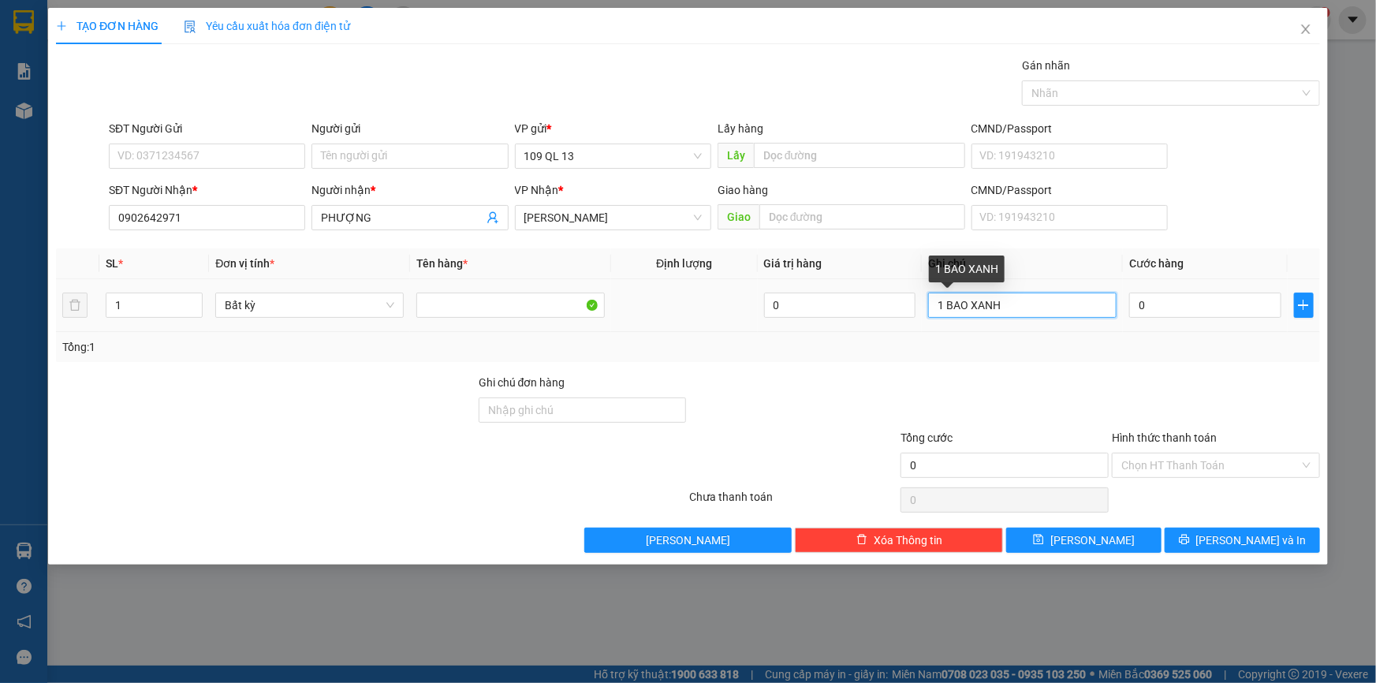
click at [1047, 305] on input "1 BAO XANH" at bounding box center [1022, 304] width 188 height 25
type input "1 BAO XANH QA"
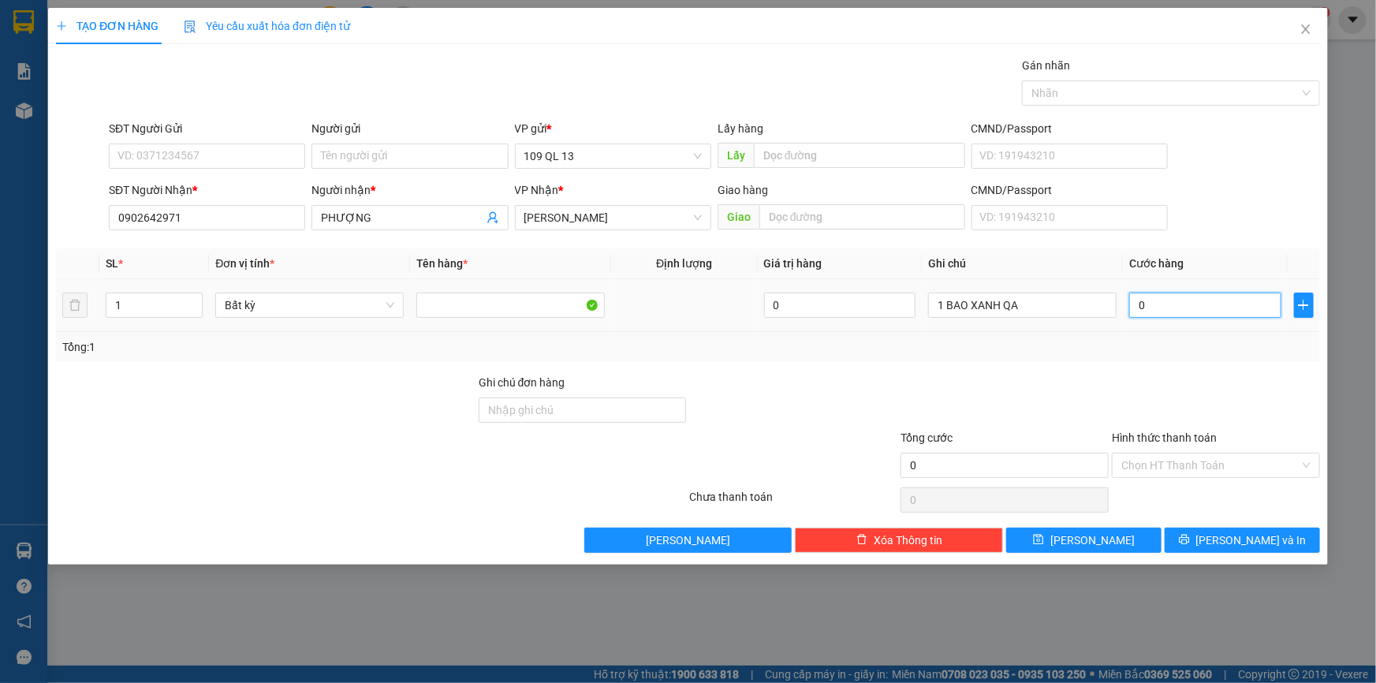
click at [1214, 305] on input "0" at bounding box center [1205, 304] width 152 height 25
type input "8"
type input "80"
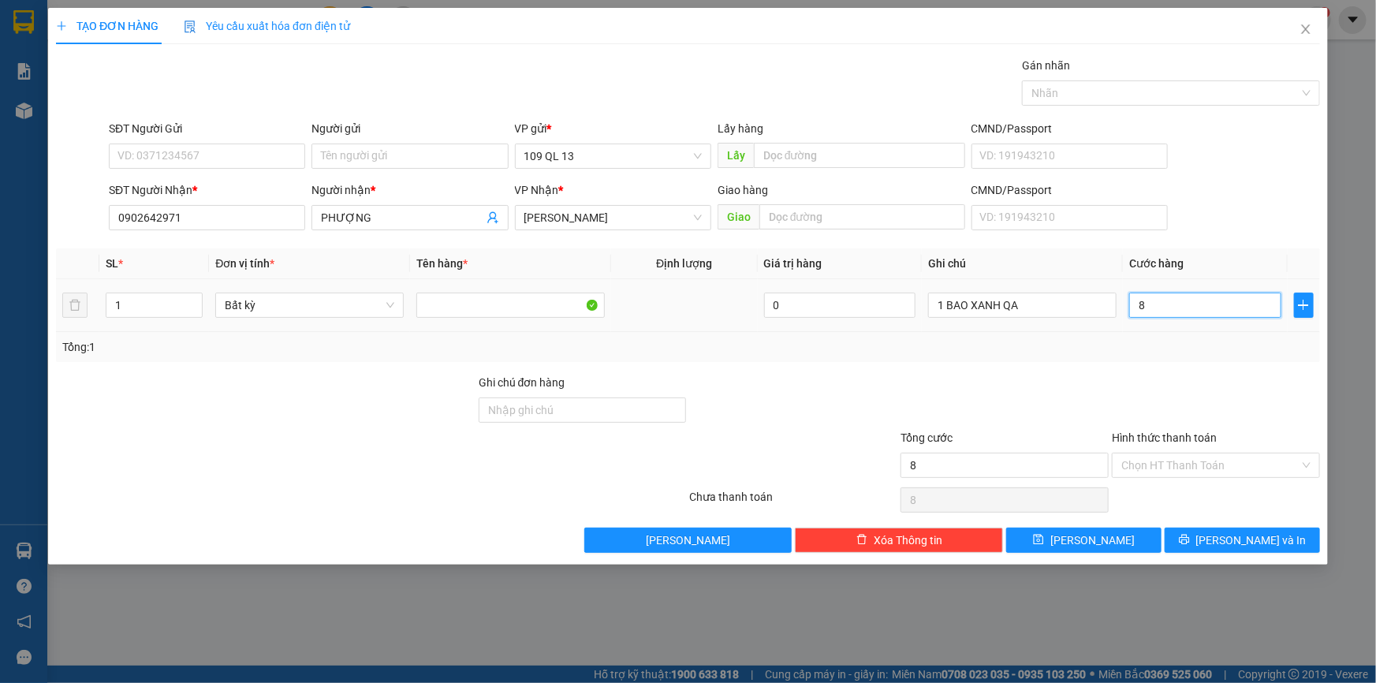
type input "80"
type input "80.000"
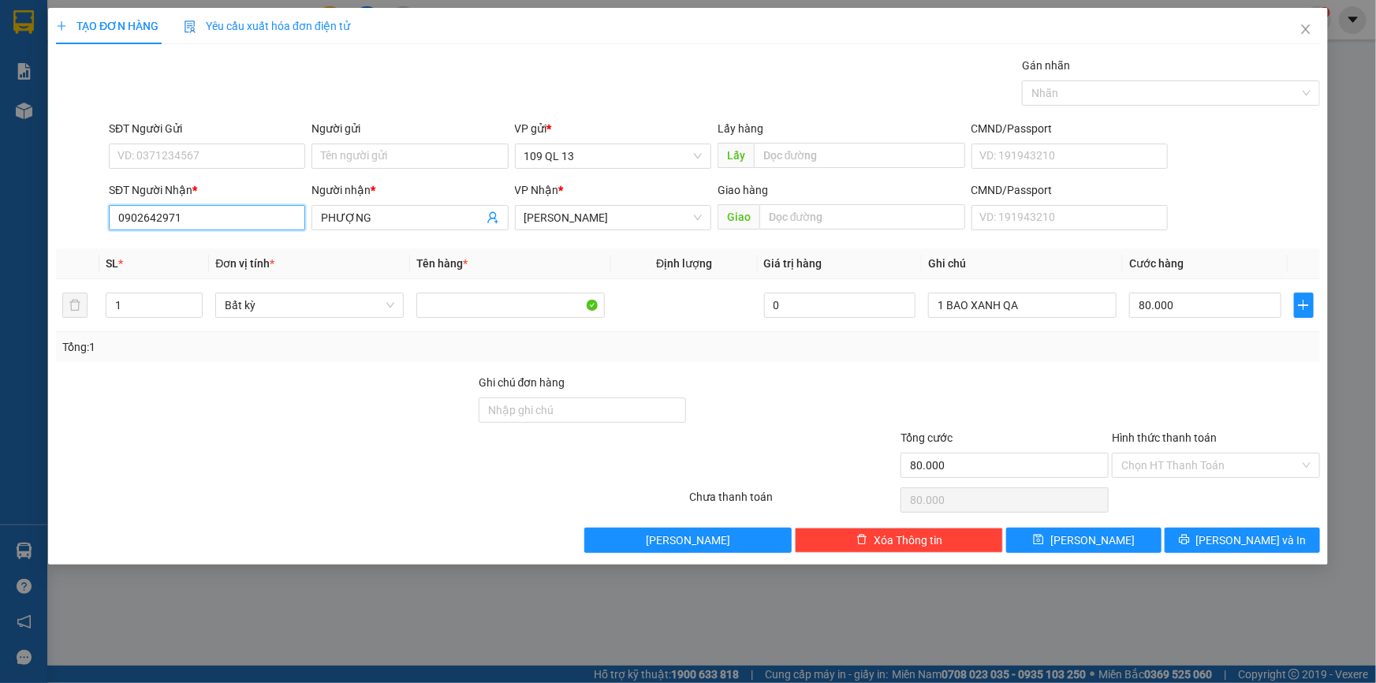
click at [225, 225] on input "0902642971" at bounding box center [207, 217] width 196 height 25
click at [227, 155] on input "SĐT Người Gửi" at bounding box center [207, 155] width 196 height 25
click at [108, 215] on div "SĐT Người Nhận * 0902642971" at bounding box center [207, 208] width 203 height 55
drag, startPoint x: 115, startPoint y: 218, endPoint x: 204, endPoint y: 218, distance: 89.1
click at [204, 218] on input "0902642971" at bounding box center [207, 217] width 196 height 25
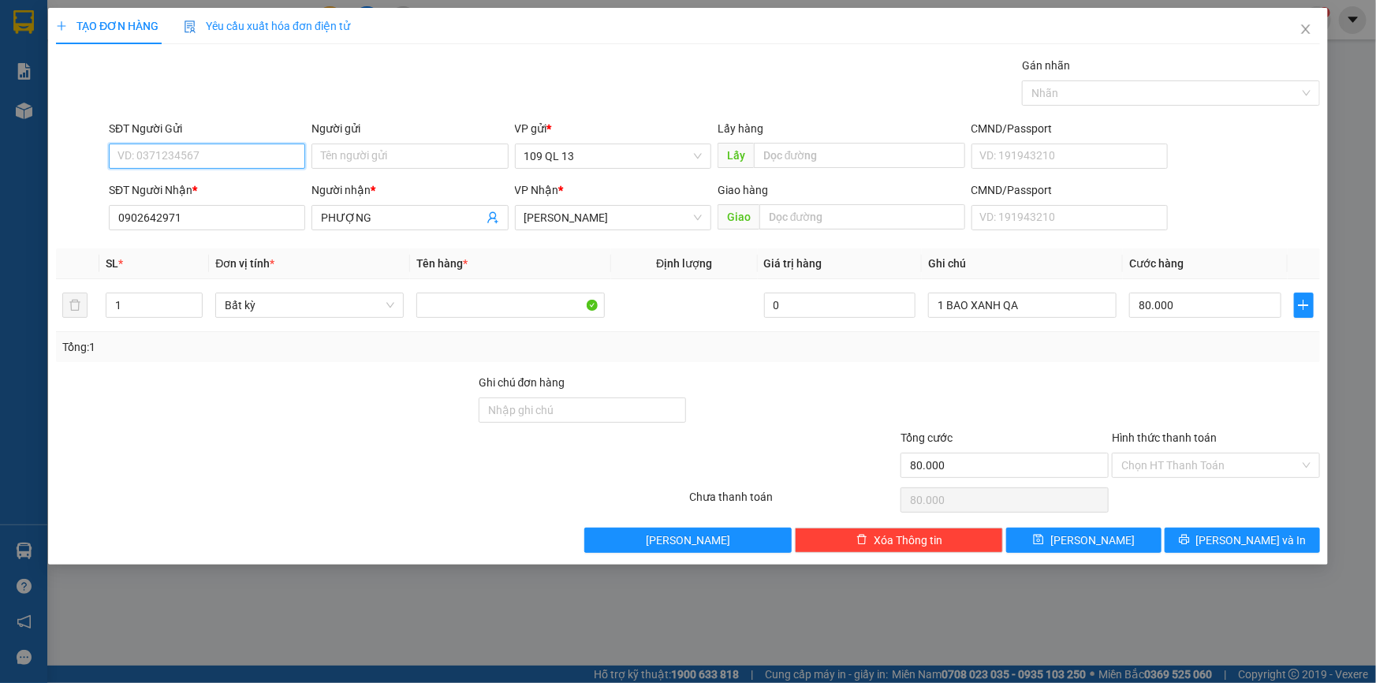
paste input "0902642971"
type input "0902642971"
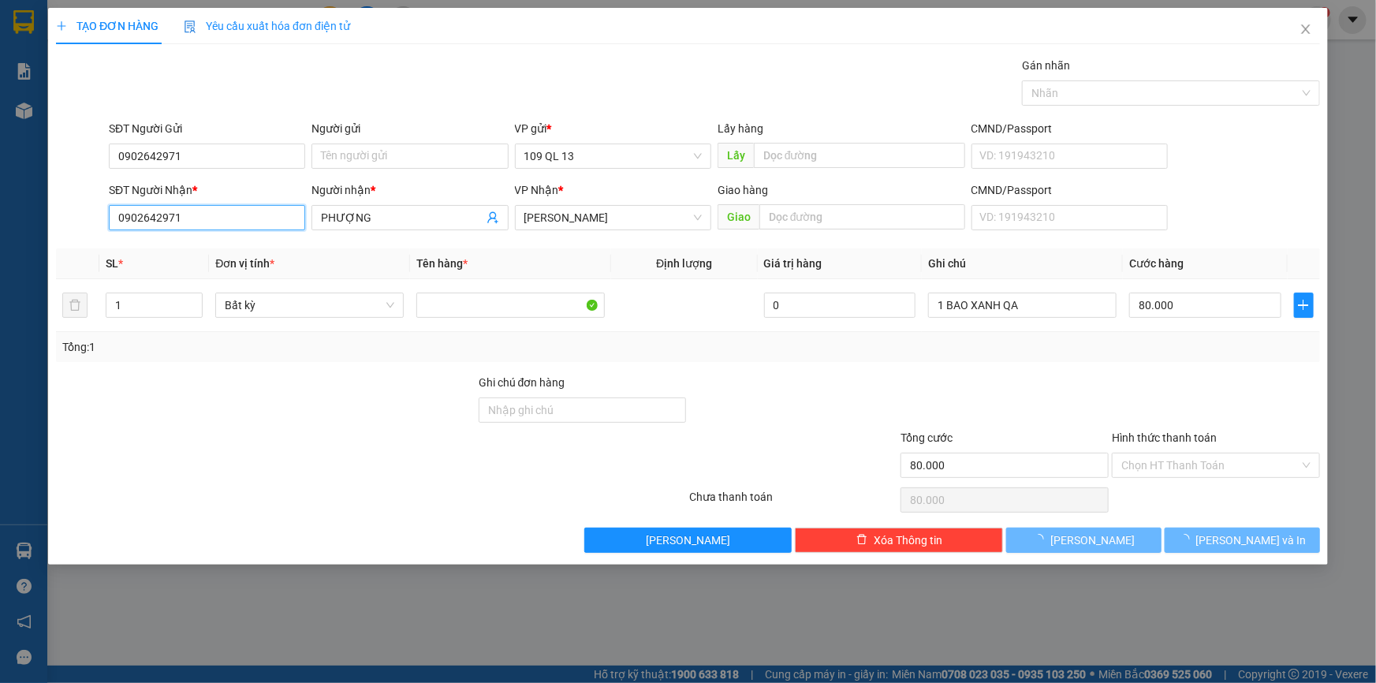
click at [256, 216] on input "0902642971" at bounding box center [207, 217] width 196 height 25
type input "0"
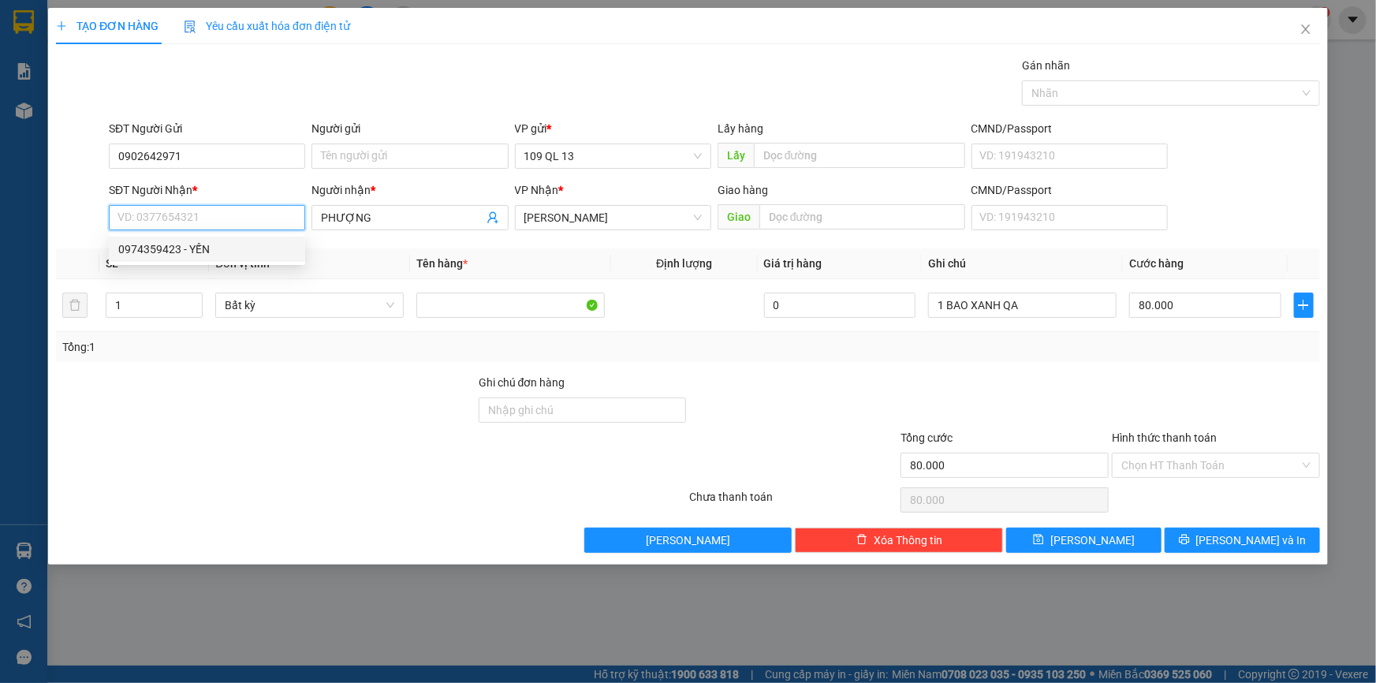
click at [249, 244] on div "0974359423 - YẾN" at bounding box center [206, 248] width 177 height 17
type input "0974359423"
type input "YẾN"
type input "0974359423"
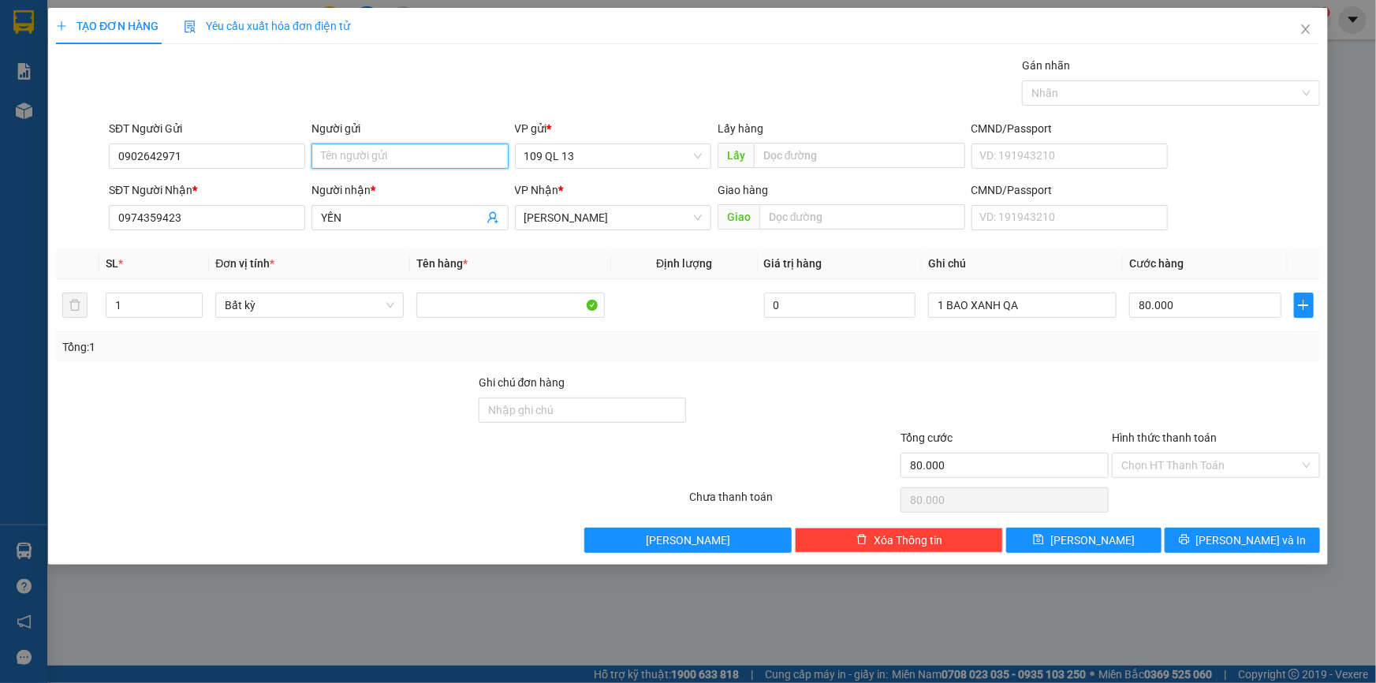
click at [363, 166] on input "Người gửi" at bounding box center [409, 155] width 196 height 25
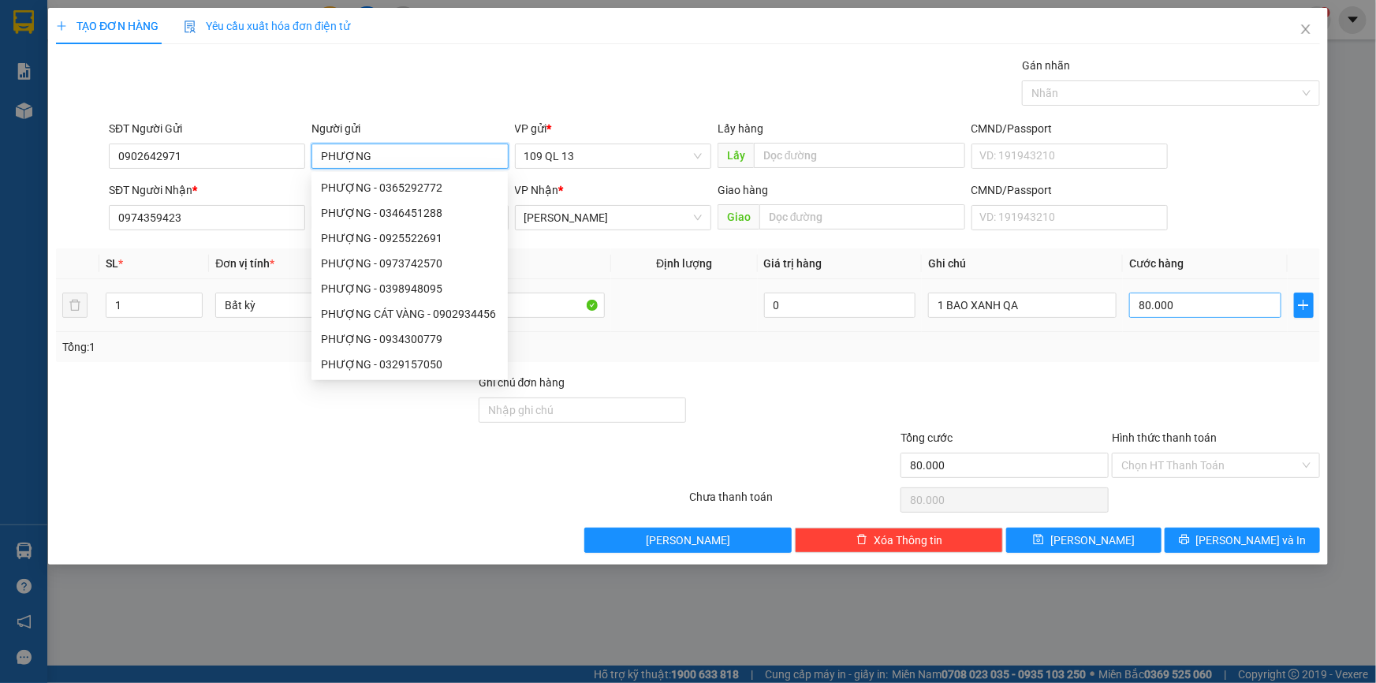
type input "PHƯỢNG"
click at [1193, 307] on input "80.000" at bounding box center [1205, 304] width 152 height 25
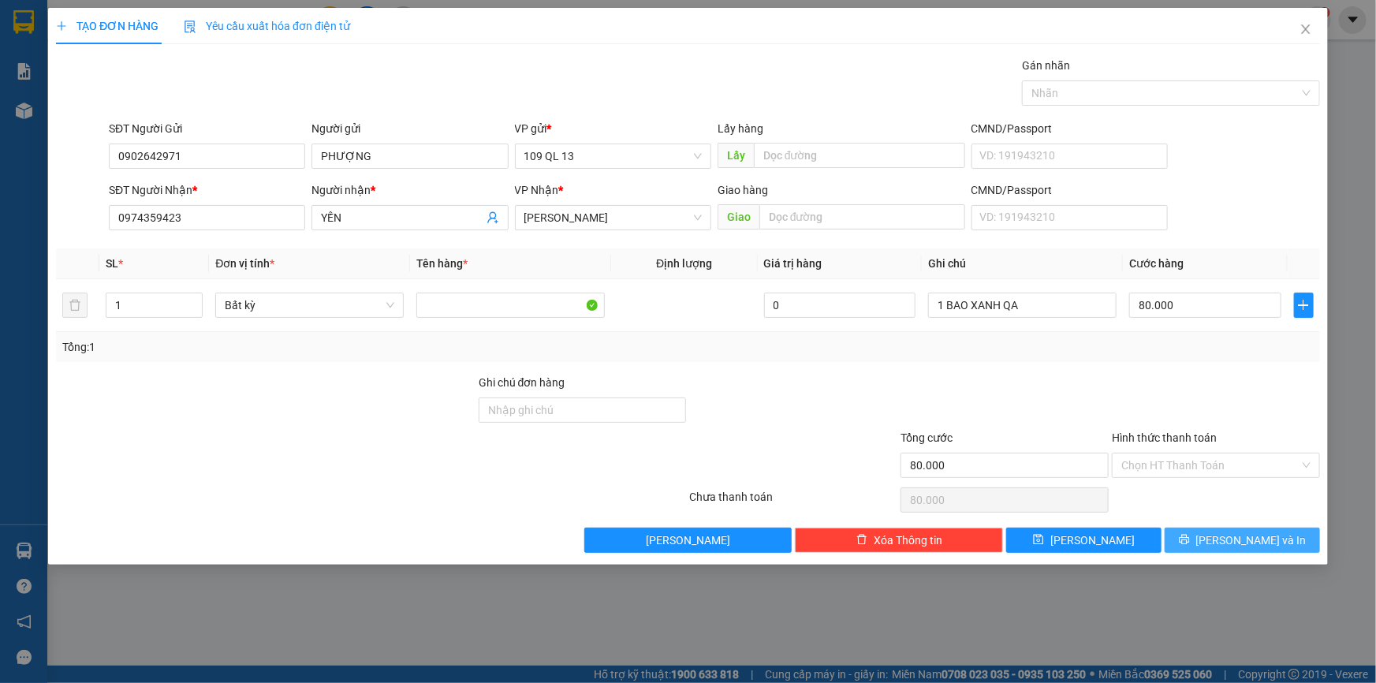
click at [1279, 534] on button "Lưu và In" at bounding box center [1241, 539] width 155 height 25
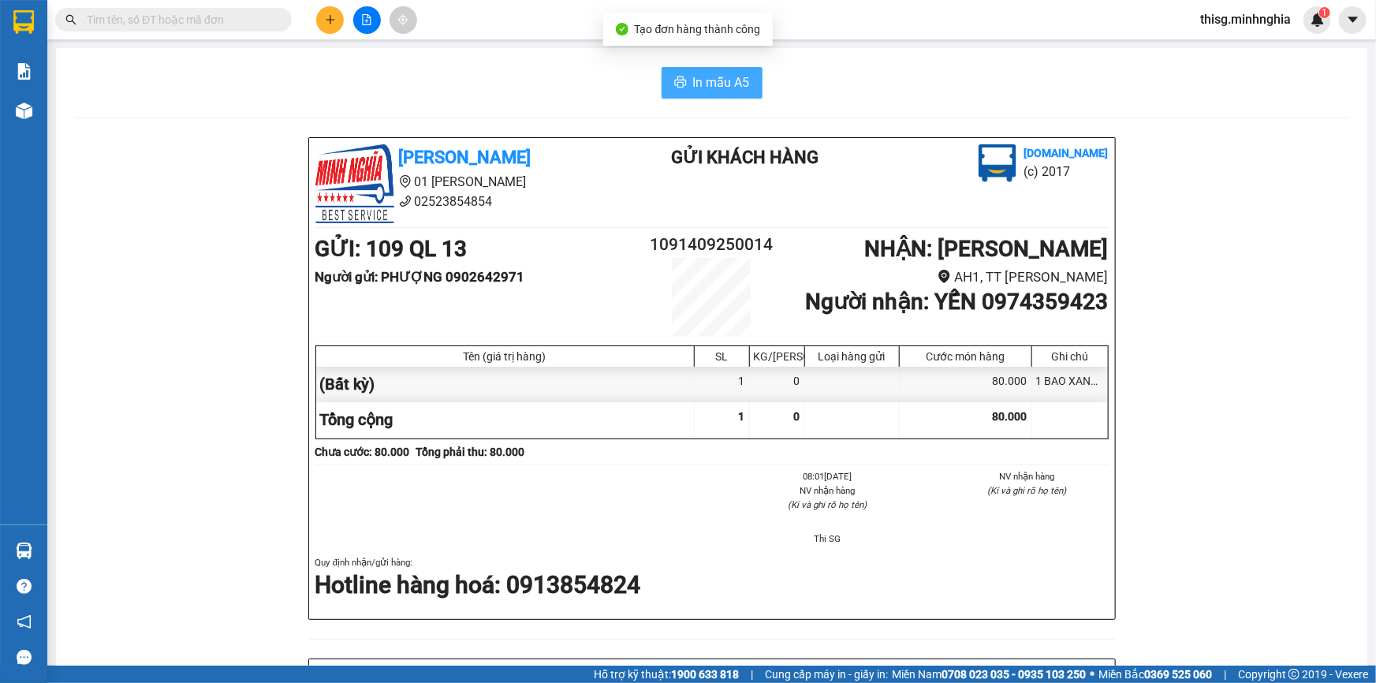
click at [699, 68] on button "In mẫu A5" at bounding box center [711, 83] width 101 height 32
click at [516, 95] on div "In mẫu A5" at bounding box center [711, 83] width 1273 height 32
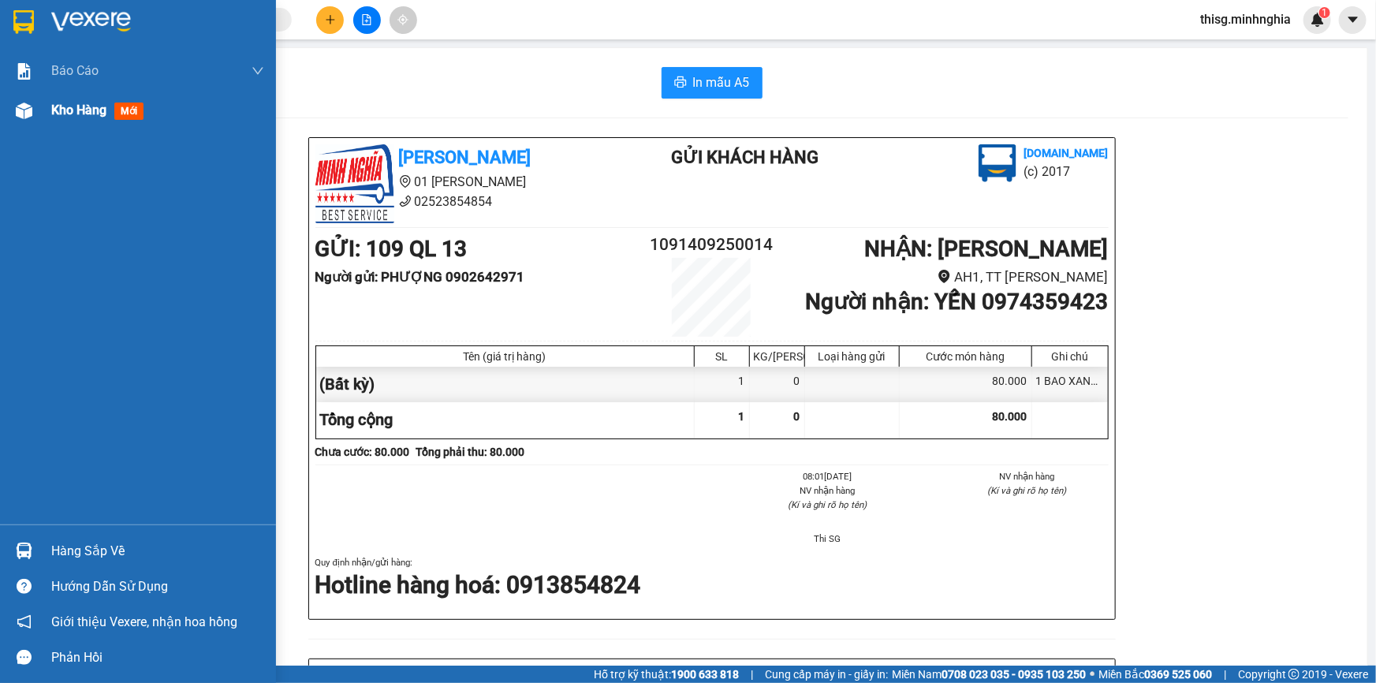
click at [80, 125] on div "Kho hàng mới" at bounding box center [157, 110] width 213 height 39
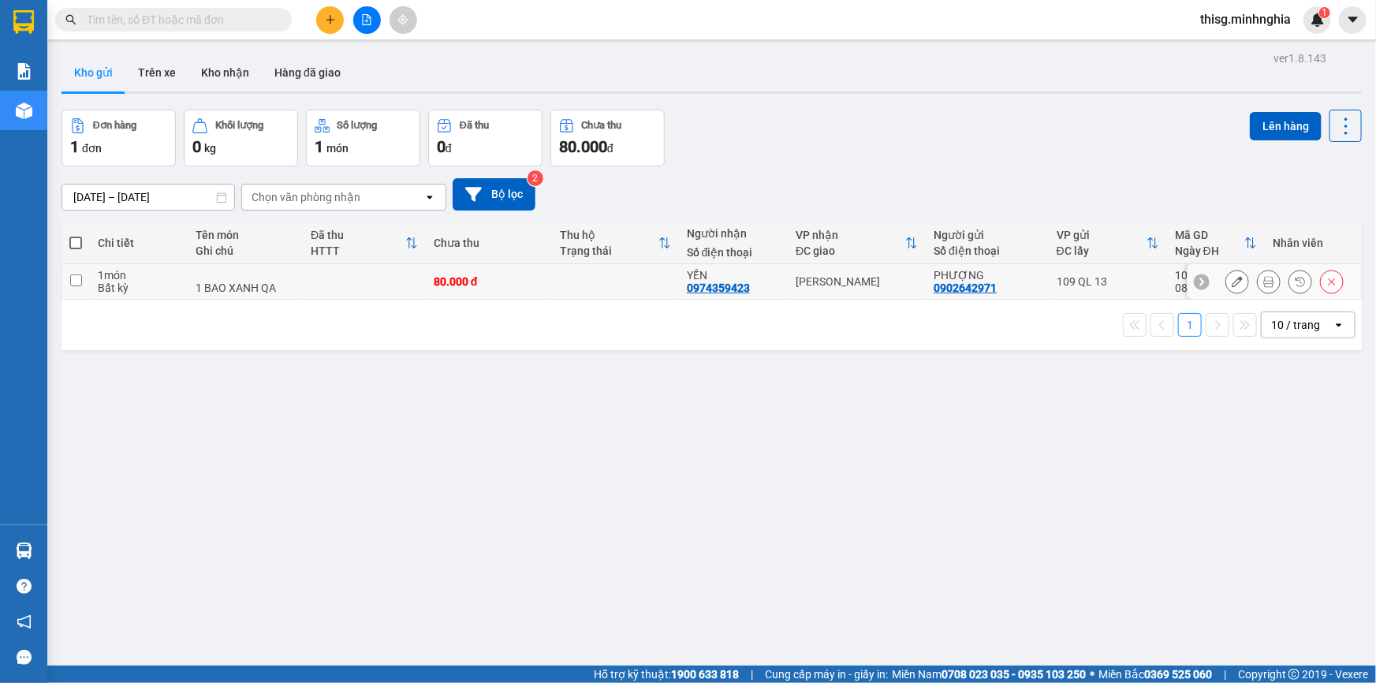
click at [1231, 283] on icon at bounding box center [1236, 281] width 11 height 11
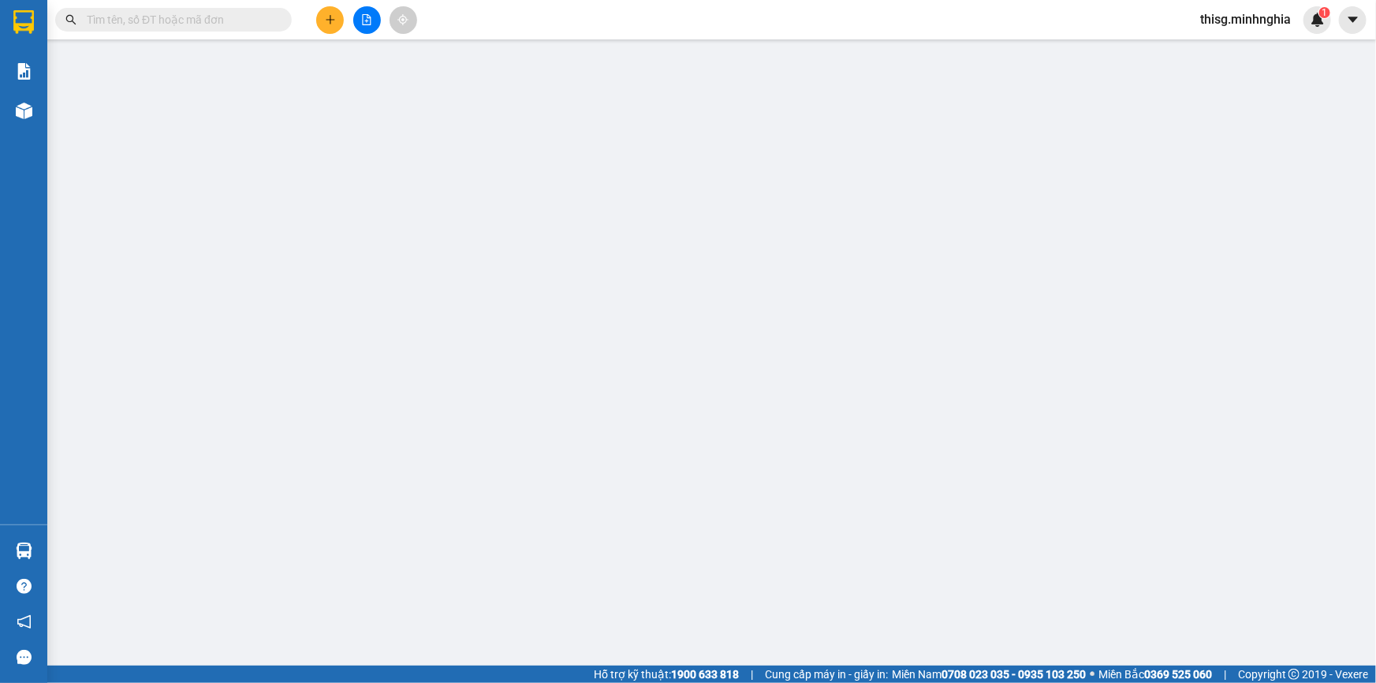
type input "0902642971"
type input "0974359423"
type input "80.000"
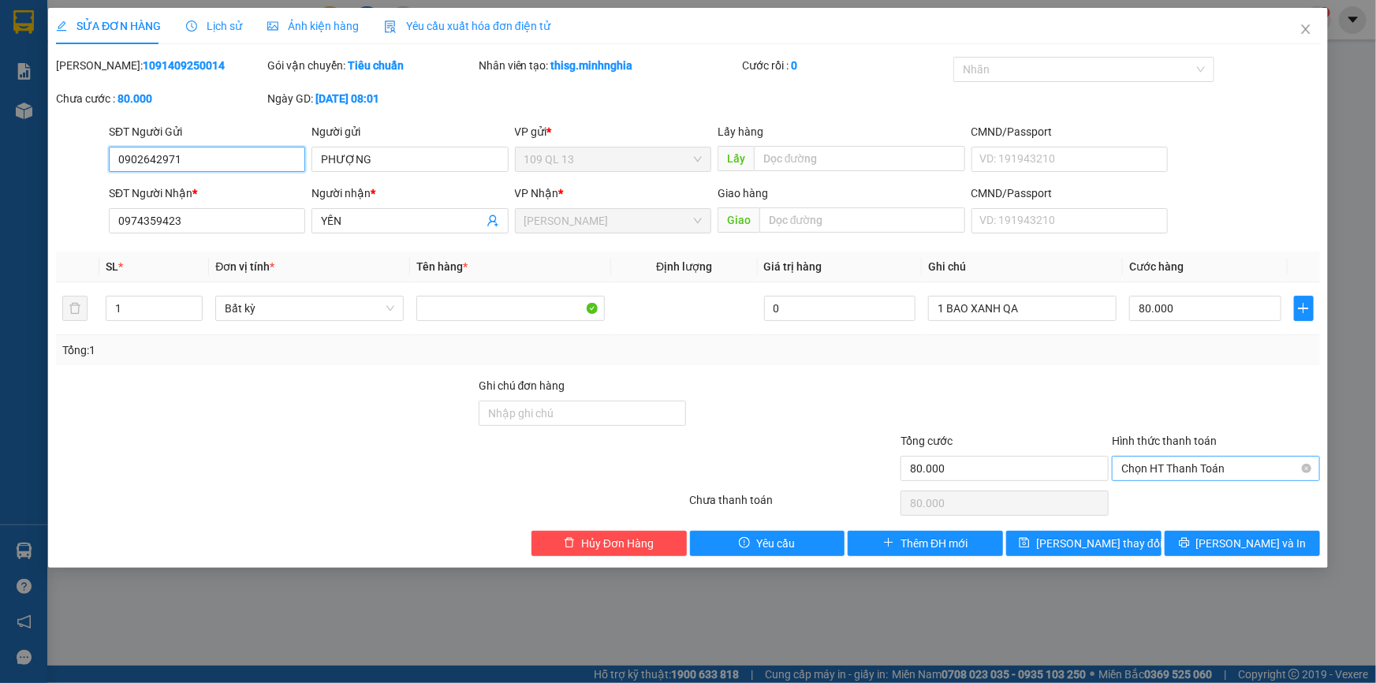
click at [1216, 475] on span "Chọn HT Thanh Toán" at bounding box center [1215, 468] width 189 height 24
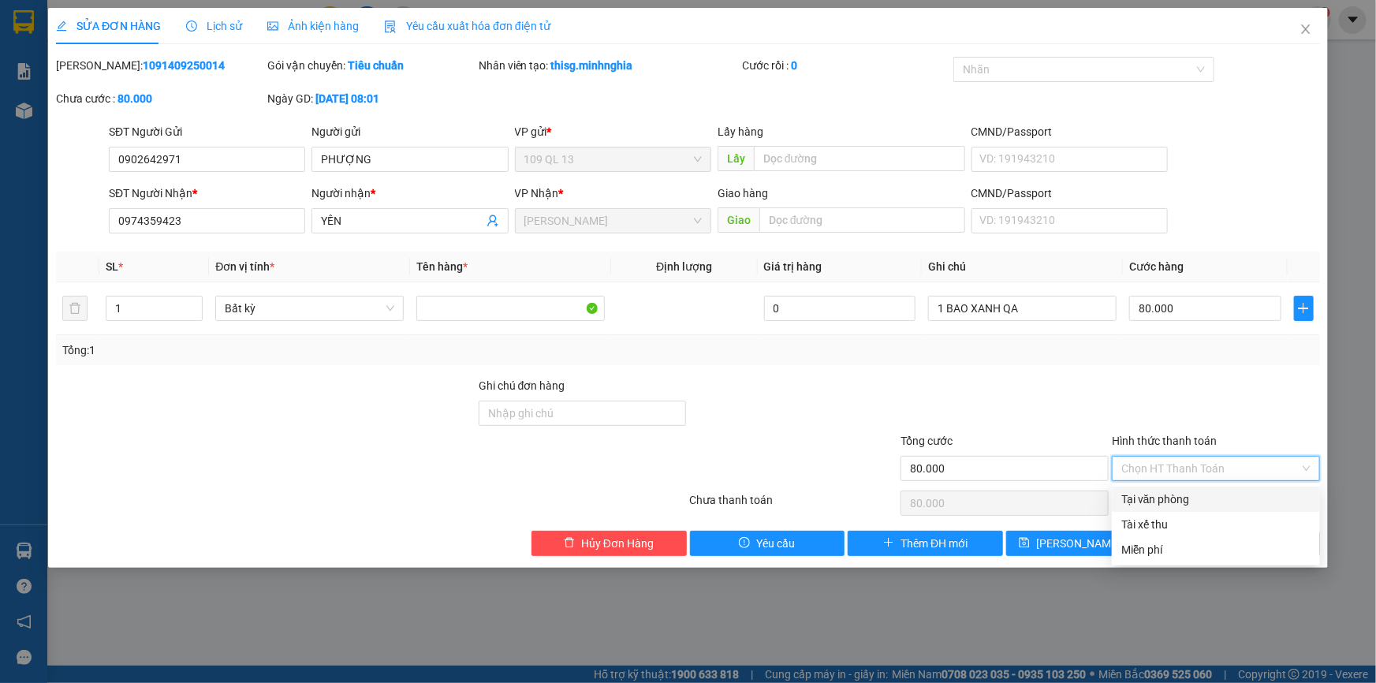
click at [1216, 493] on div "Tại văn phòng" at bounding box center [1215, 498] width 189 height 17
type input "0"
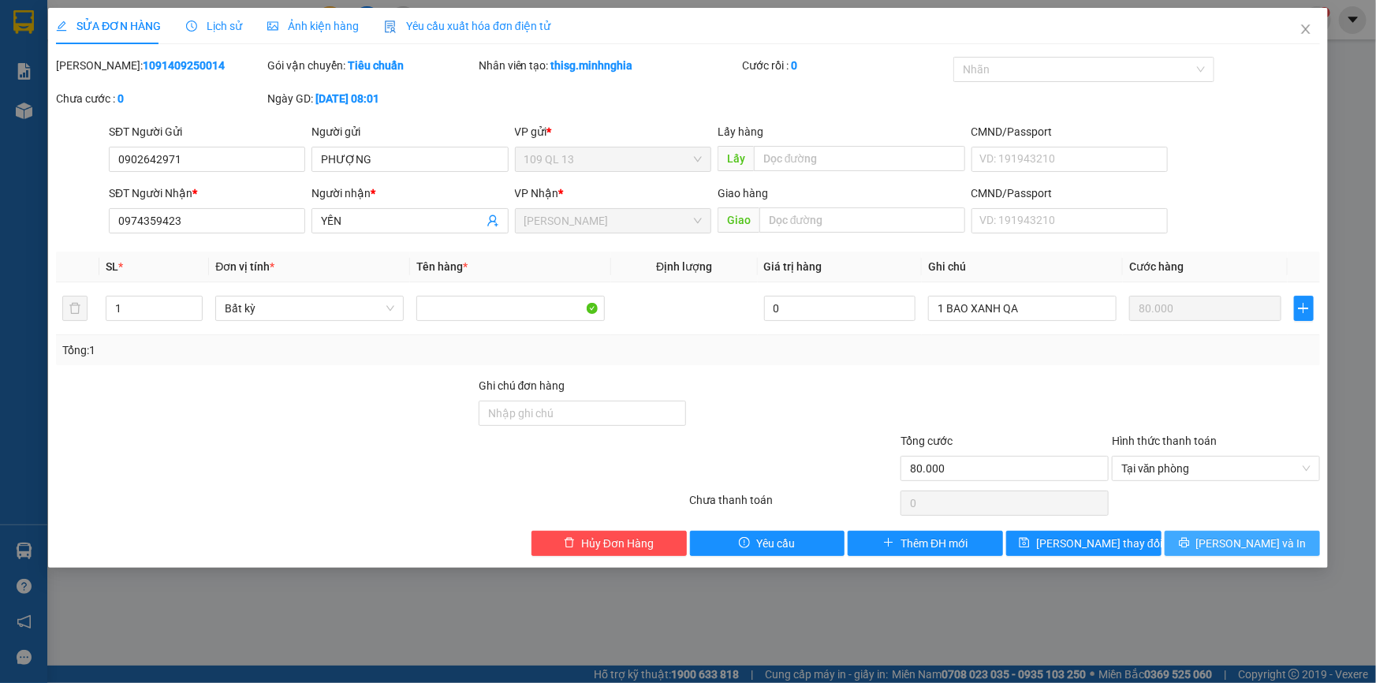
click at [1189, 537] on icon "printer" at bounding box center [1183, 542] width 11 height 11
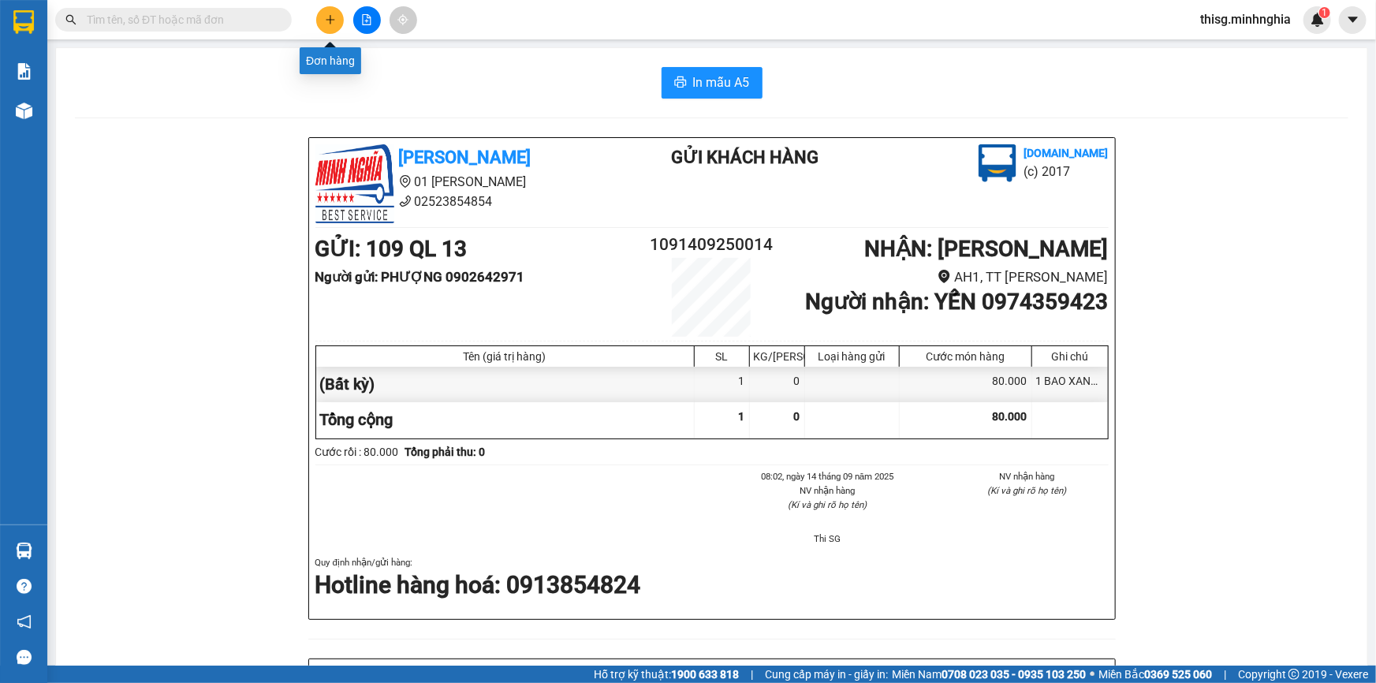
click at [320, 24] on button at bounding box center [330, 20] width 28 height 28
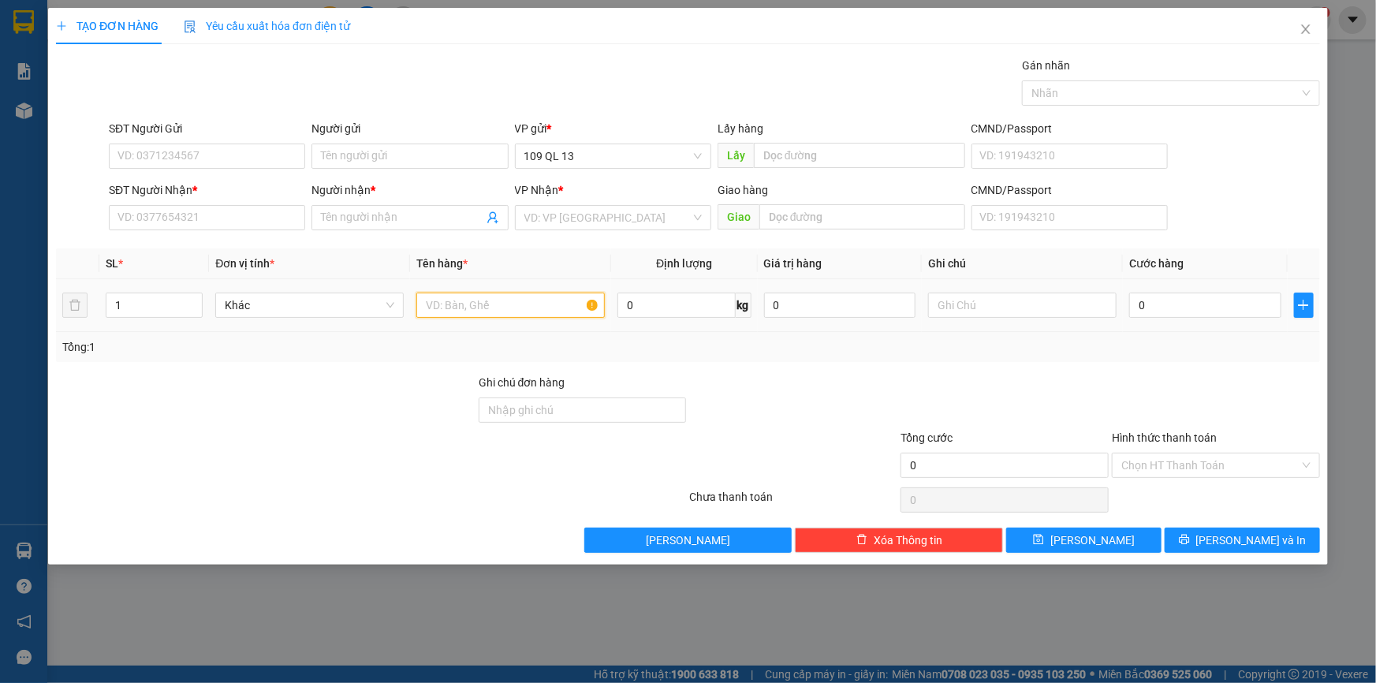
click at [530, 316] on input "text" at bounding box center [510, 304] width 188 height 25
click at [215, 218] on input "SĐT Người Nhận *" at bounding box center [207, 217] width 196 height 25
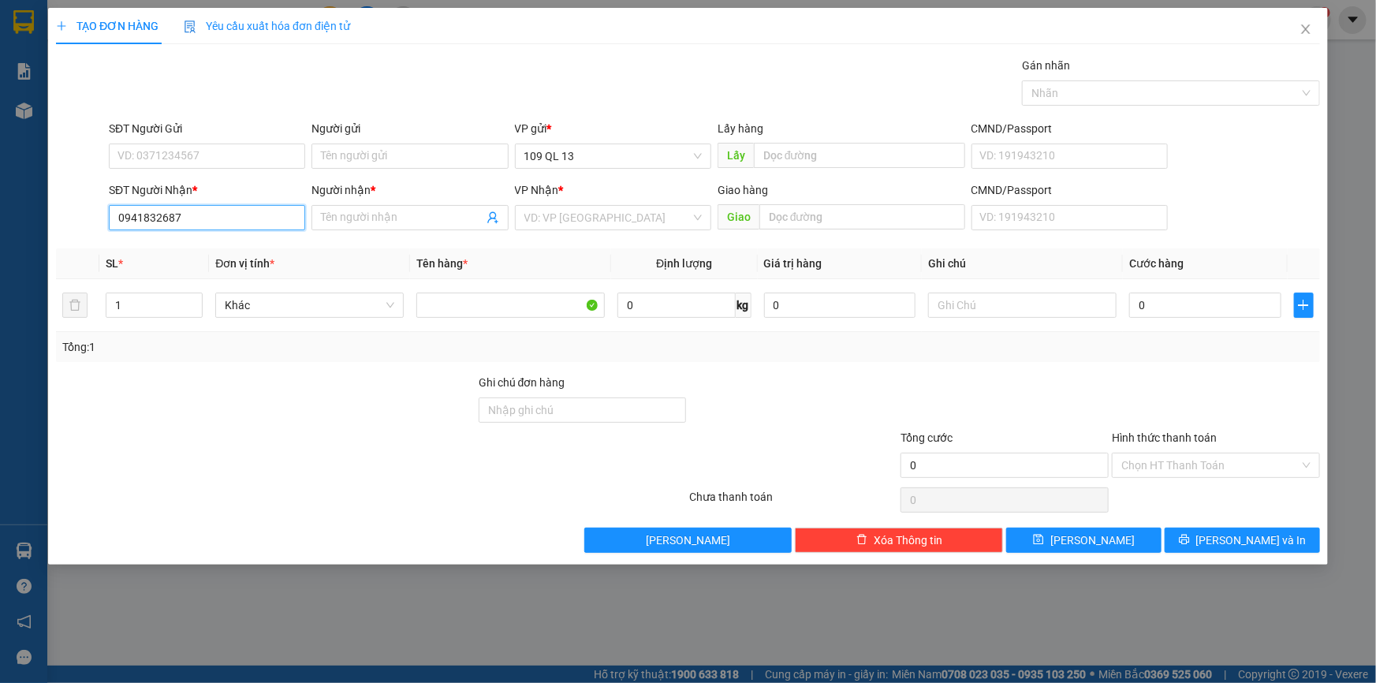
click at [228, 219] on input "0941832687" at bounding box center [207, 217] width 196 height 25
type input "0941832687"
click at [226, 166] on input "SĐT Người Gửi" at bounding box center [207, 155] width 196 height 25
click at [249, 221] on input "0941832687" at bounding box center [207, 217] width 196 height 25
click at [410, 216] on input "Người nhận *" at bounding box center [402, 217] width 162 height 17
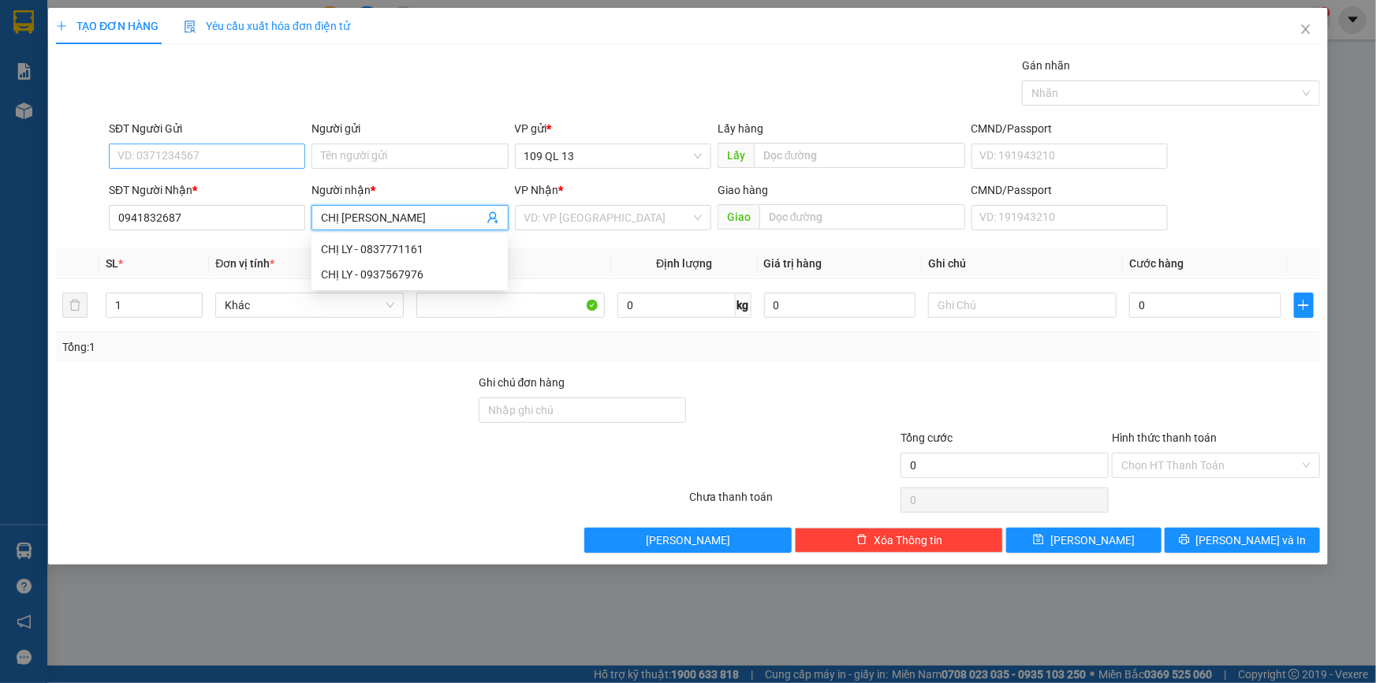
type input "CHỊ LY"
click at [221, 164] on input "SĐT Người Gửi" at bounding box center [207, 155] width 196 height 25
click at [610, 209] on input "search" at bounding box center [607, 218] width 166 height 24
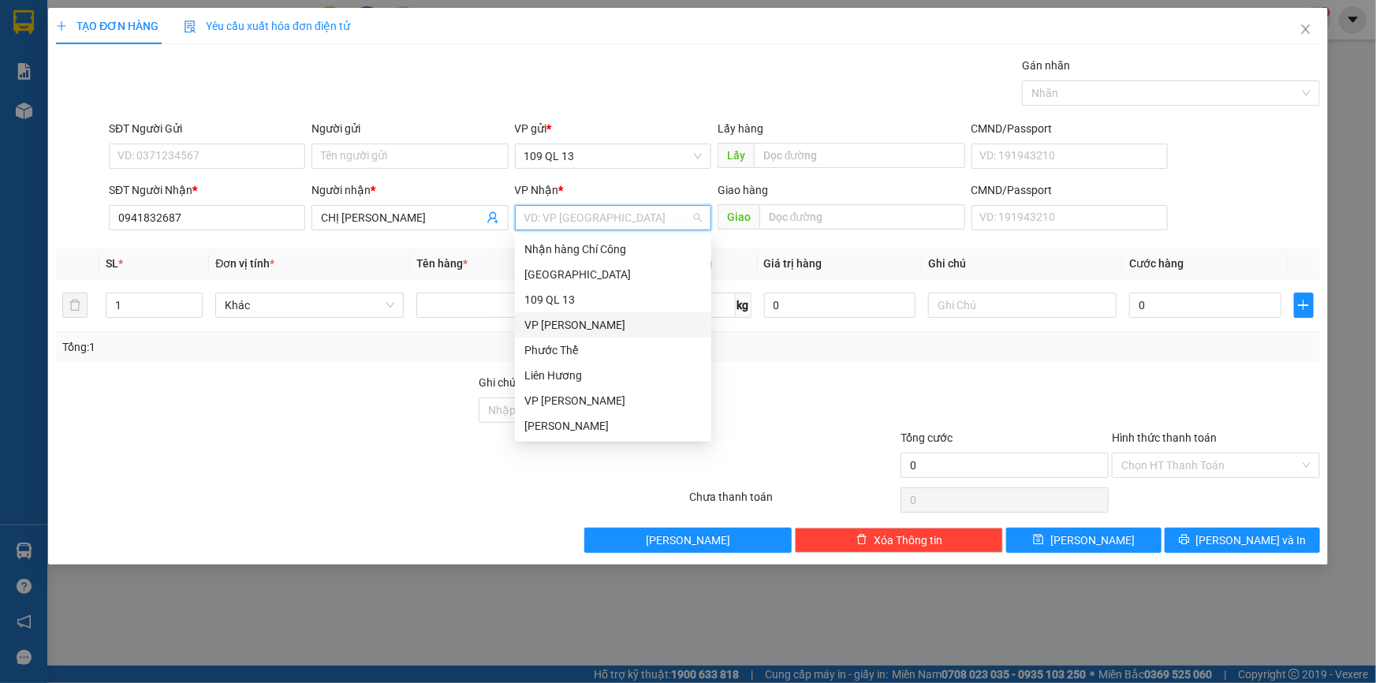
click at [568, 321] on div "VP Phan Rí" at bounding box center [612, 324] width 177 height 17
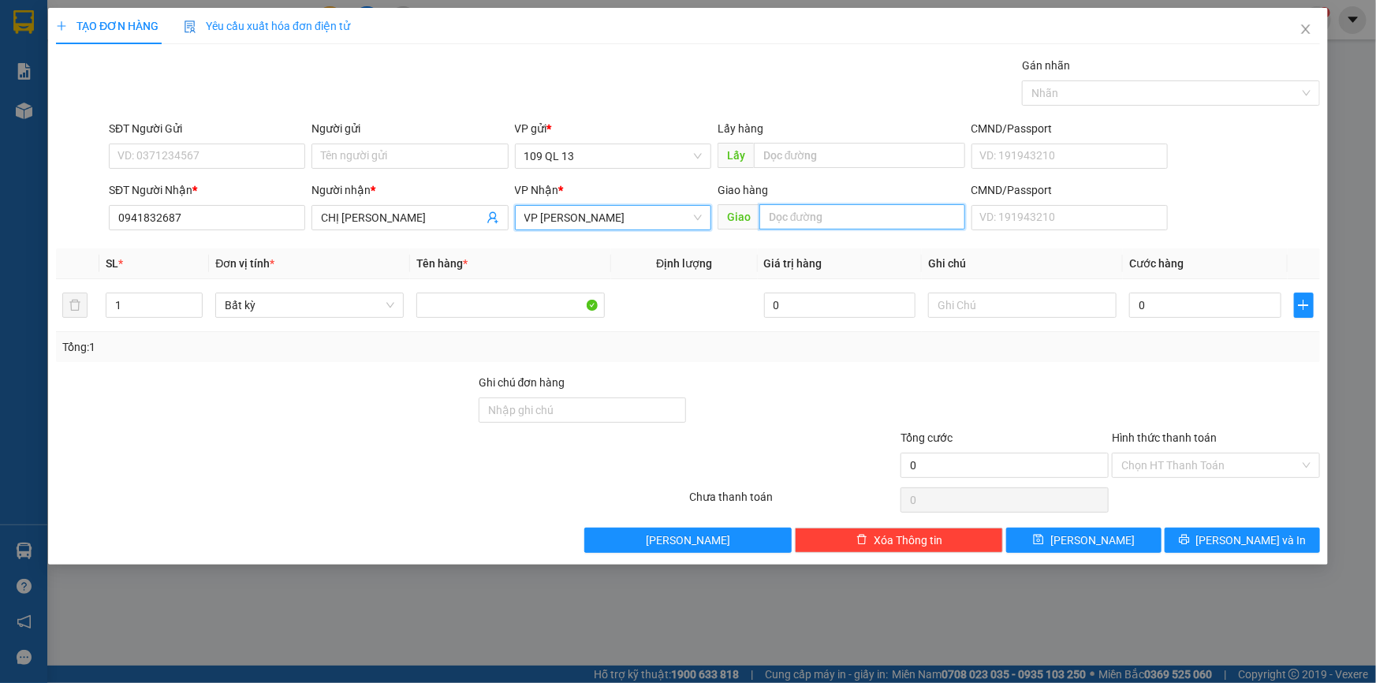
click at [933, 214] on input "text" at bounding box center [862, 216] width 206 height 25
type input "J"
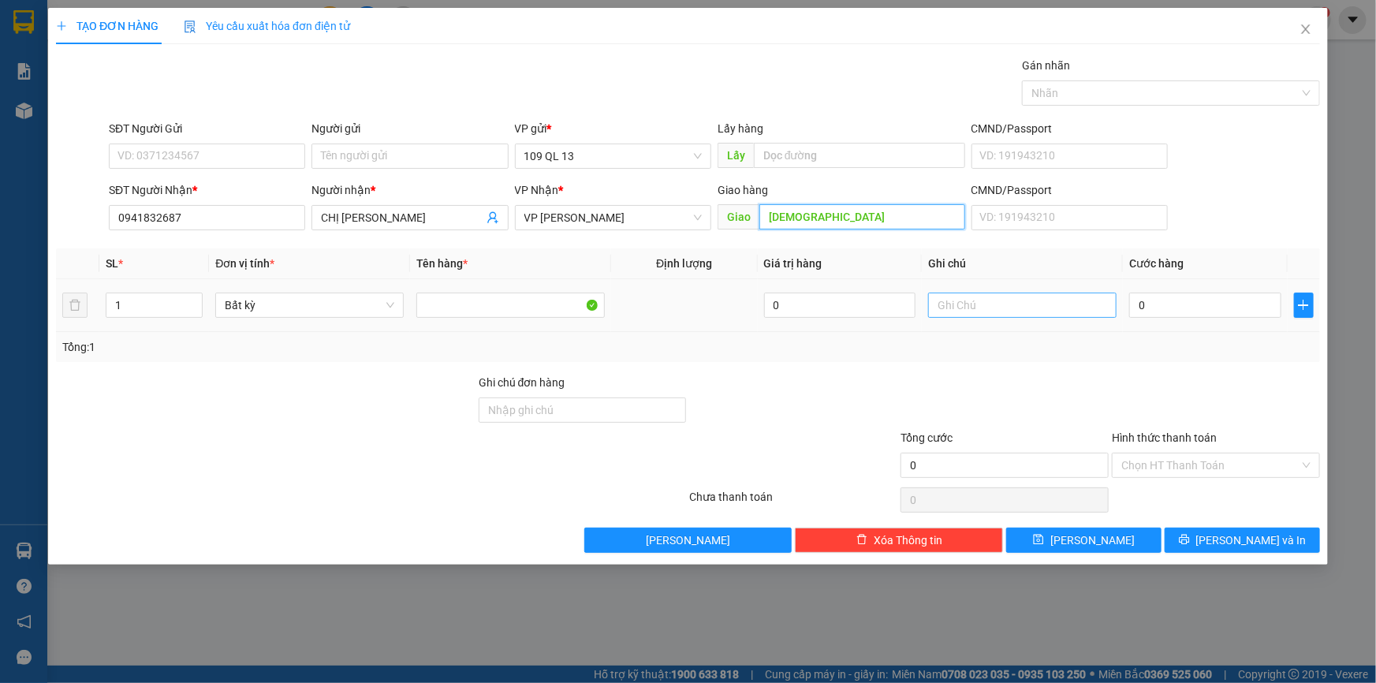
type input "HỒNG THÁI"
click at [1044, 311] on input "text" at bounding box center [1022, 304] width 188 height 25
type input "1 HG THUỐC"
click at [1189, 287] on td "0" at bounding box center [1204, 305] width 165 height 53
click at [1174, 315] on input "0" at bounding box center [1205, 304] width 152 height 25
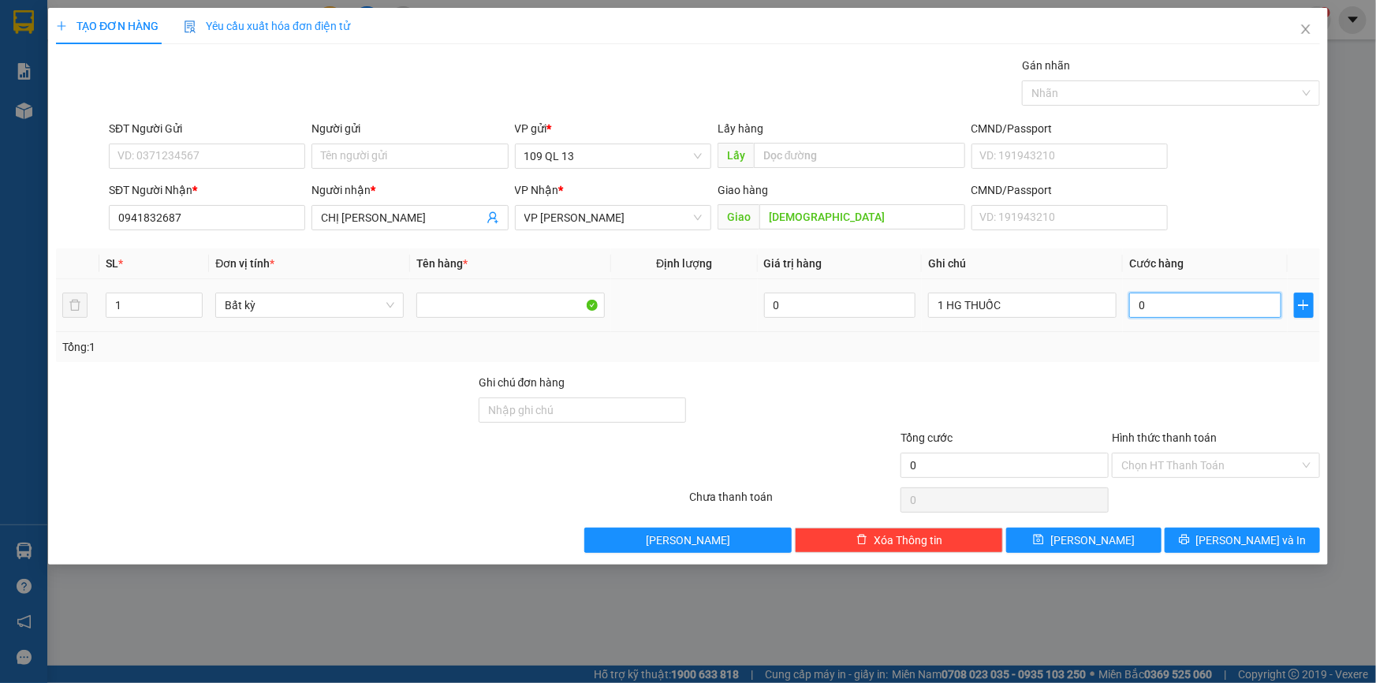
type input "04"
type input "4"
type input "040"
type input "40"
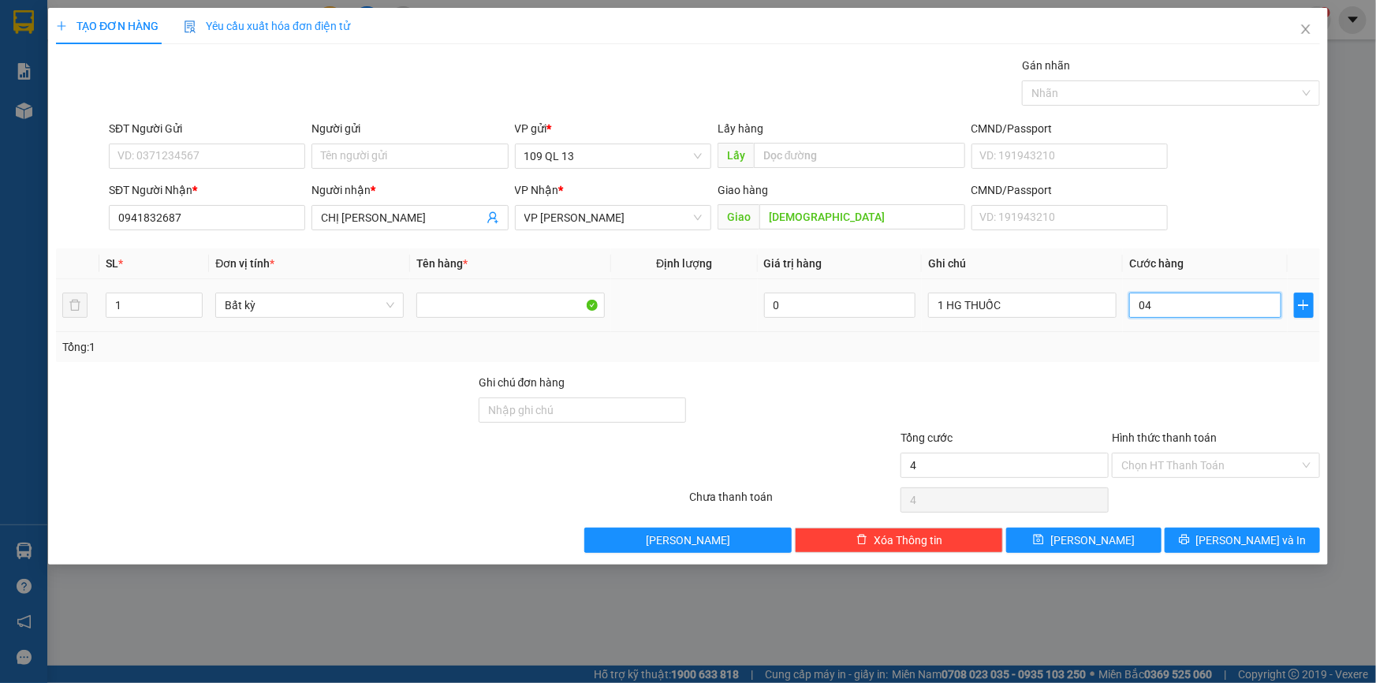
type input "40"
type input "40.000"
click at [1208, 466] on input "Hình thức thanh toán" at bounding box center [1210, 465] width 178 height 24
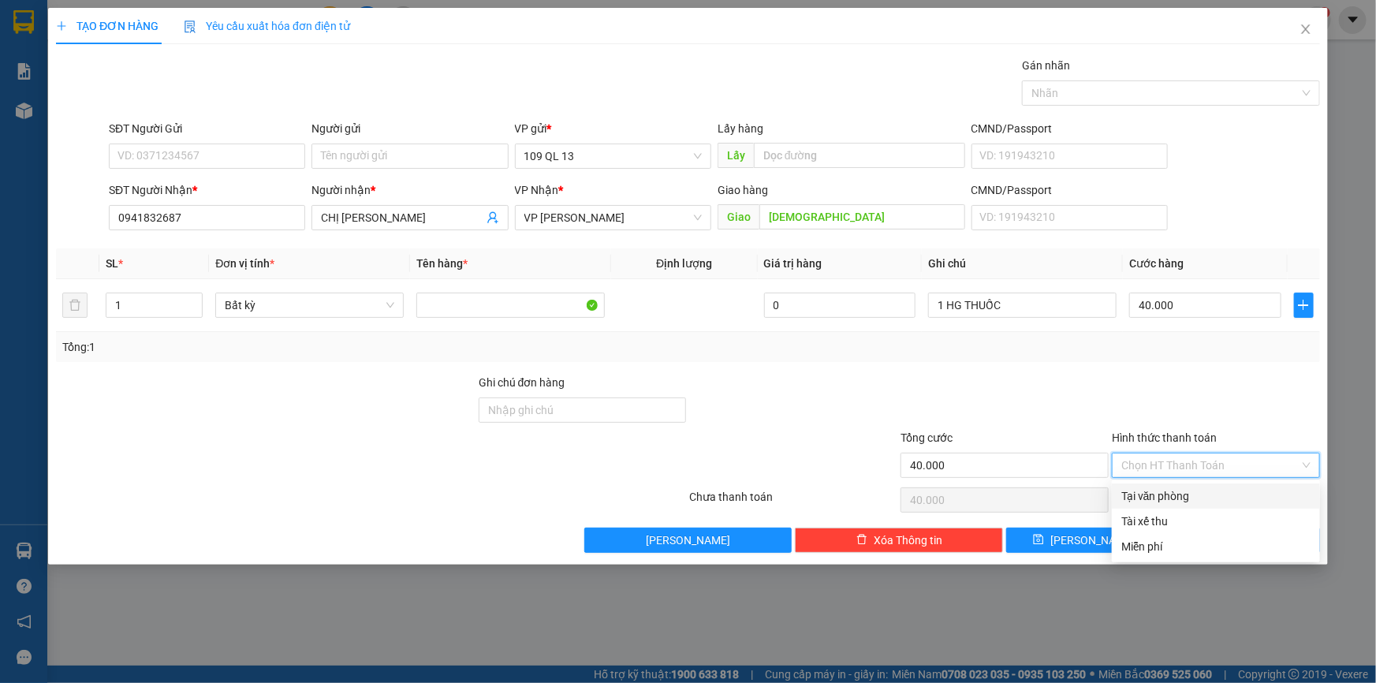
click at [1215, 494] on div "Tại văn phòng" at bounding box center [1215, 495] width 189 height 17
type input "0"
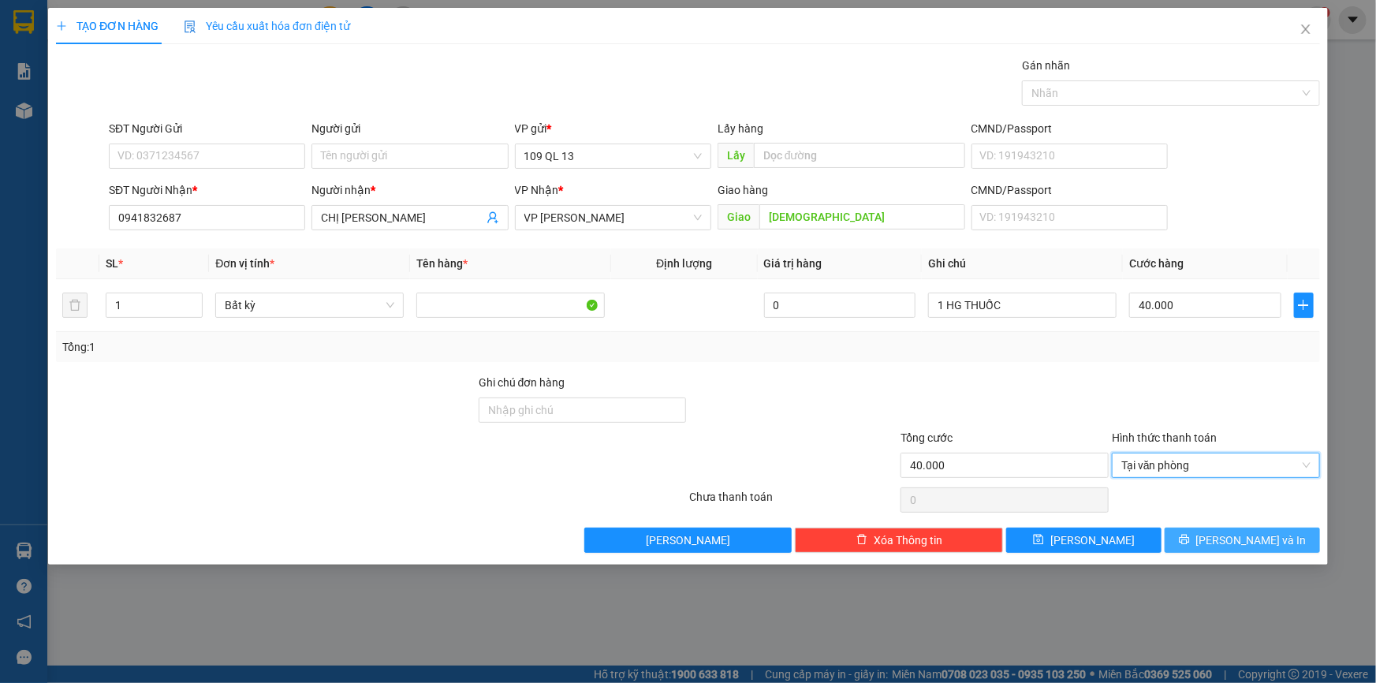
click at [1258, 537] on span "Lưu và In" at bounding box center [1251, 539] width 110 height 17
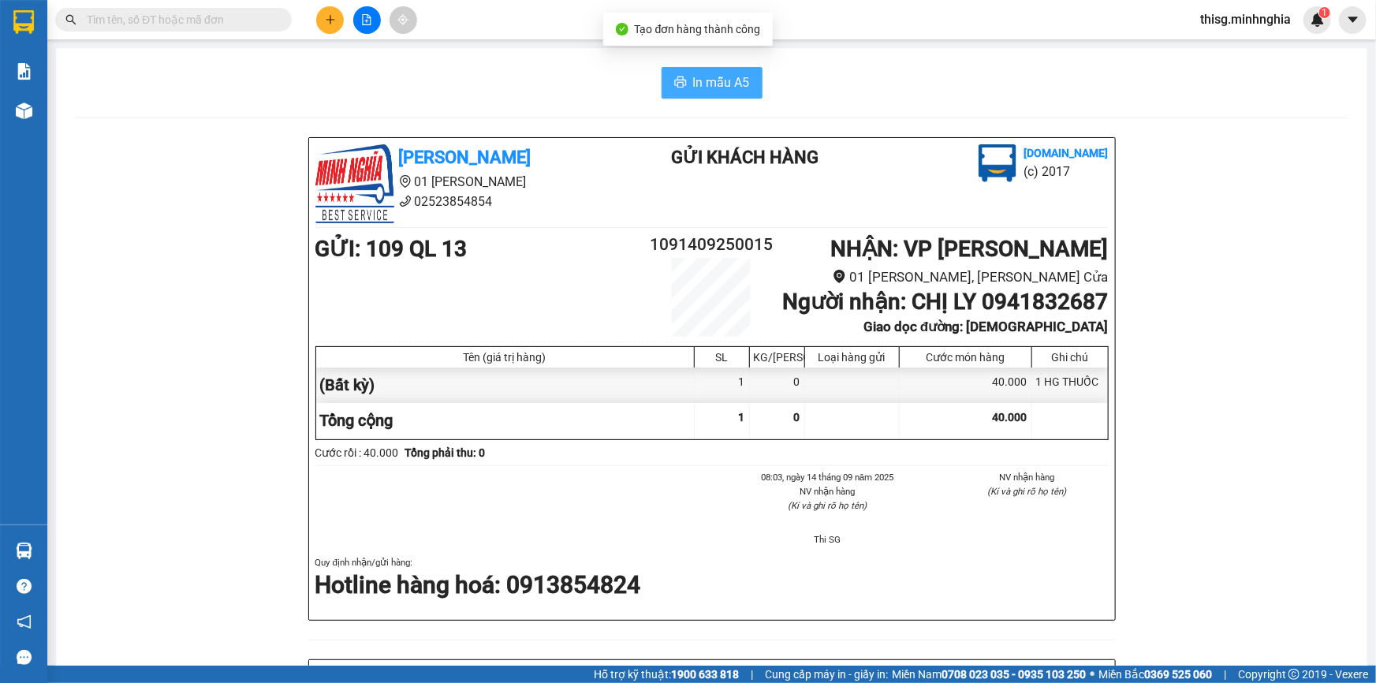
click at [703, 86] on span "In mẫu A5" at bounding box center [721, 83] width 57 height 20
click at [325, 16] on icon "plus" at bounding box center [330, 19] width 11 height 11
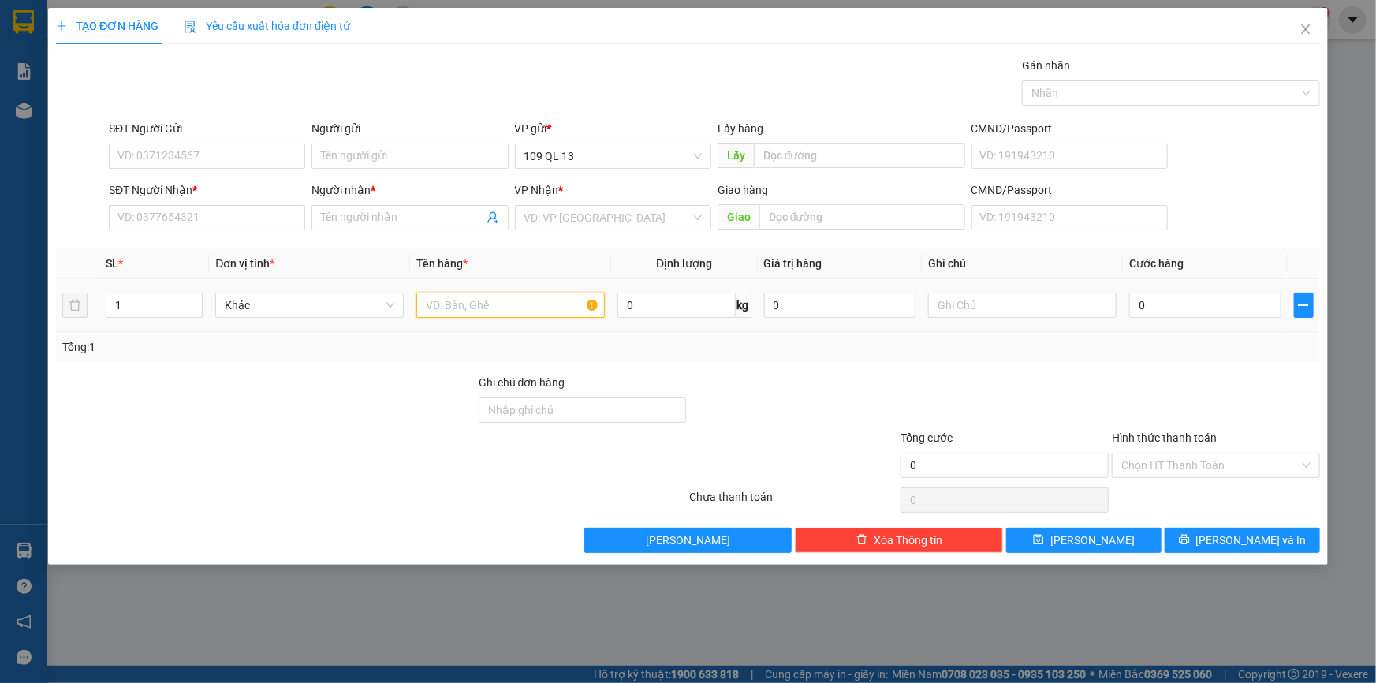
click at [529, 303] on input "text" at bounding box center [510, 304] width 188 height 25
click at [1089, 307] on input "text" at bounding box center [1022, 304] width 188 height 25
click at [672, 214] on input "search" at bounding box center [607, 218] width 166 height 24
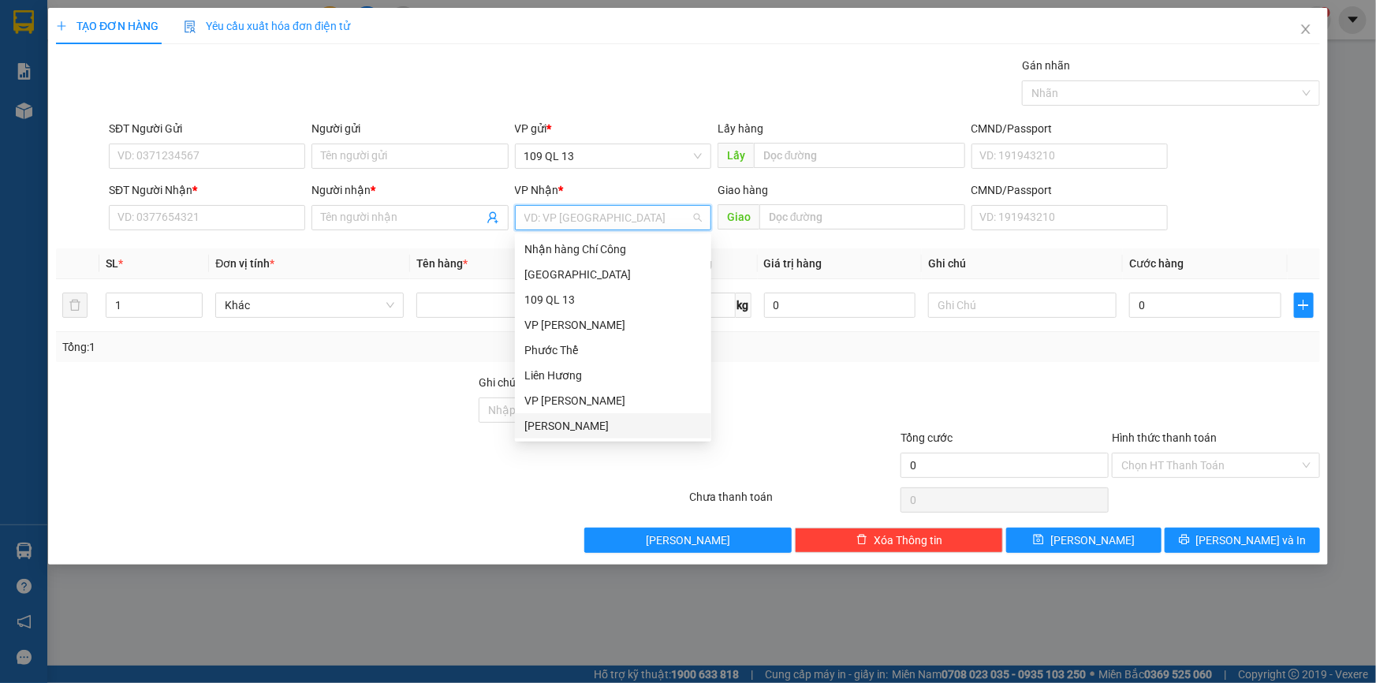
click at [584, 424] on div "Lương Sơn" at bounding box center [612, 425] width 177 height 17
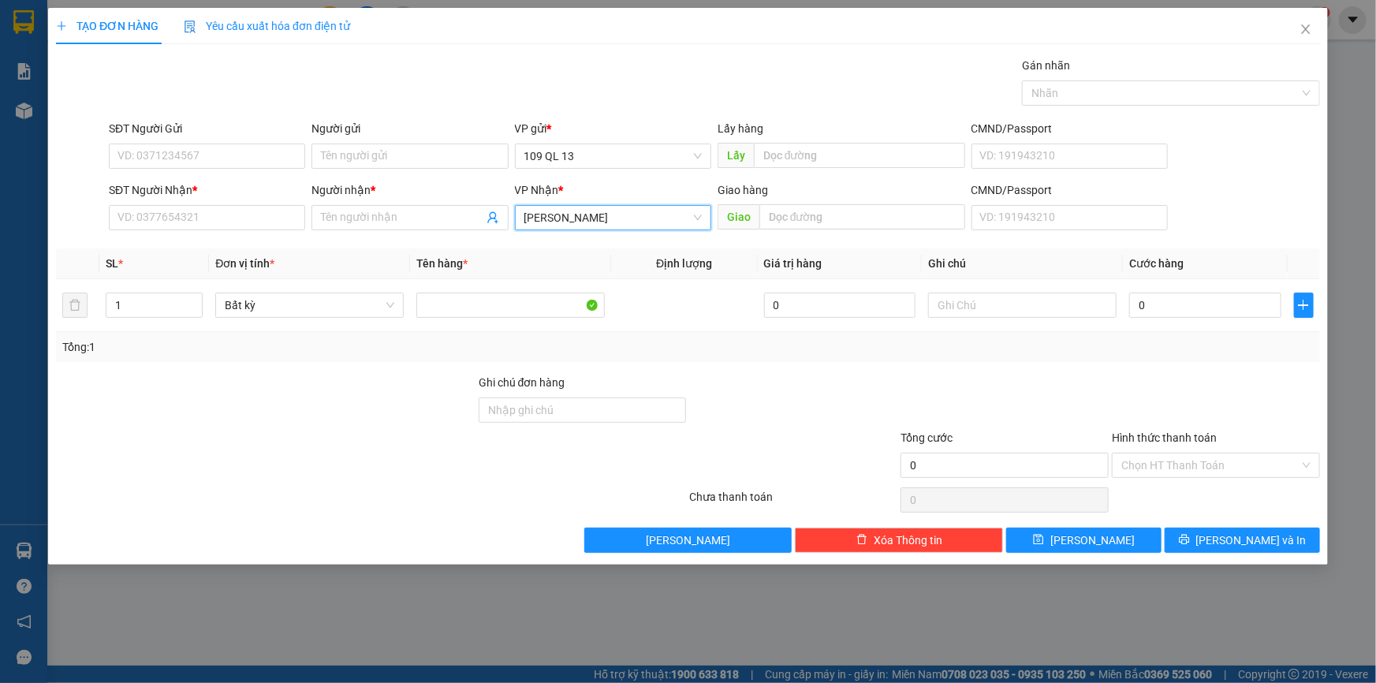
click at [634, 222] on span "Lương Sơn" at bounding box center [612, 218] width 177 height 24
click at [301, 219] on input "SĐT Người Nhận *" at bounding box center [207, 217] width 196 height 25
click at [974, 311] on input "text" at bounding box center [1022, 304] width 188 height 25
type input "1 BAO TRẮNG BÁNH CANH"
click at [167, 213] on input "SĐT Người Nhận *" at bounding box center [207, 217] width 196 height 25
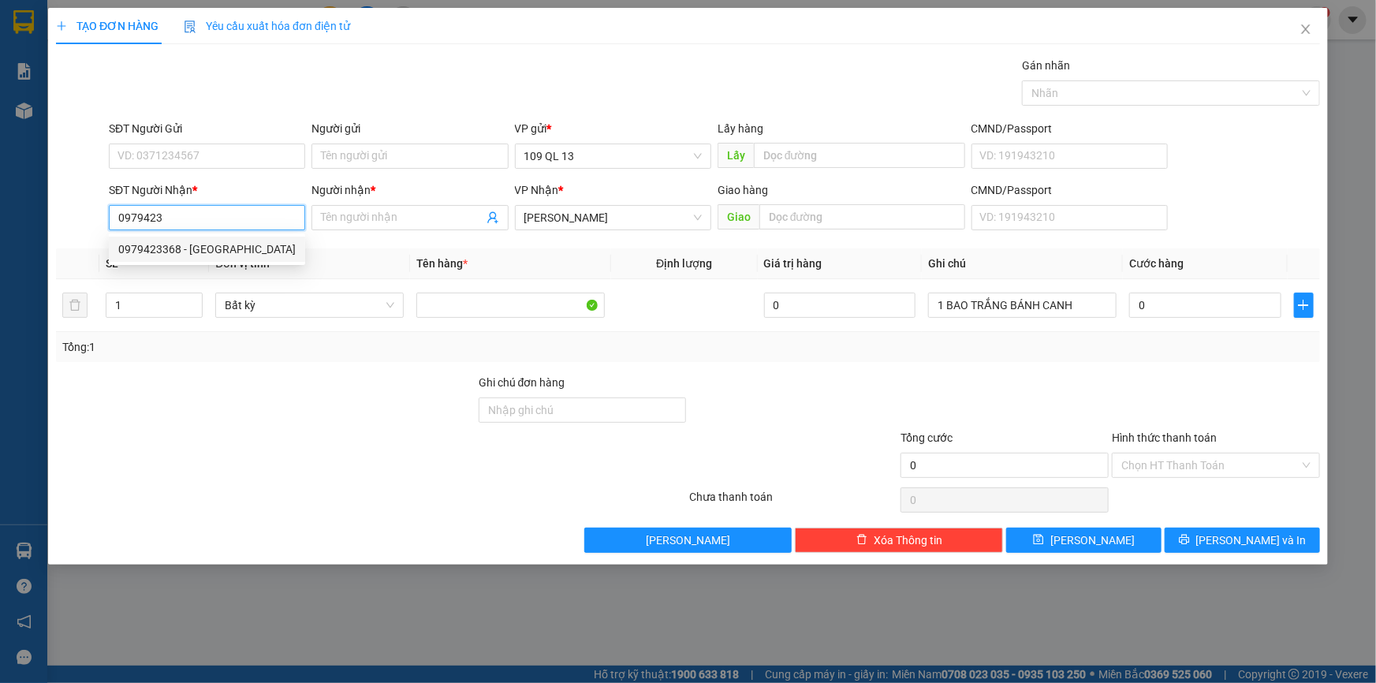
click at [205, 248] on div "0979423368 - HOÀNG ANH" at bounding box center [206, 248] width 177 height 17
type input "0979423368"
type input "HOÀNG ANH"
type input "NGÃ 3 ĐẠI NINH"
type input "0979423368"
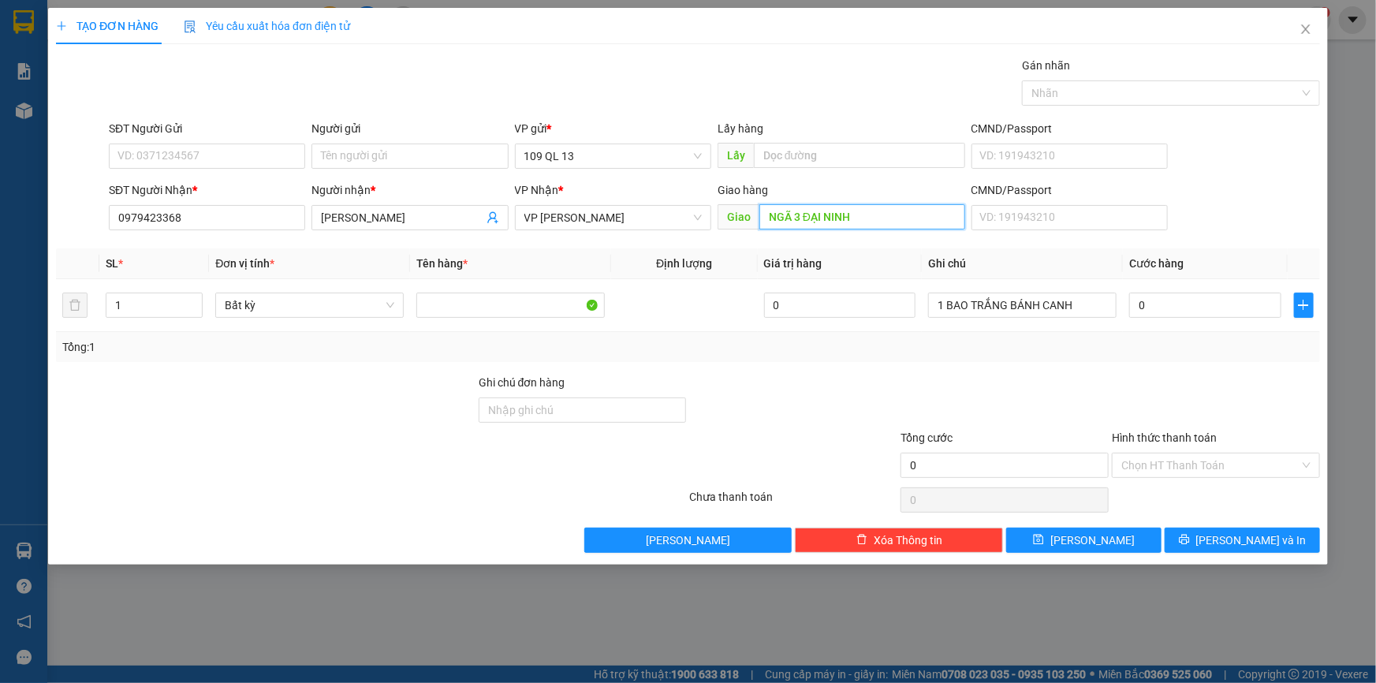
click at [903, 216] on input "NGÃ 3 ĐẠI NINH" at bounding box center [862, 216] width 206 height 25
type input "N"
click at [670, 218] on span "VP Phan Rí" at bounding box center [612, 218] width 177 height 24
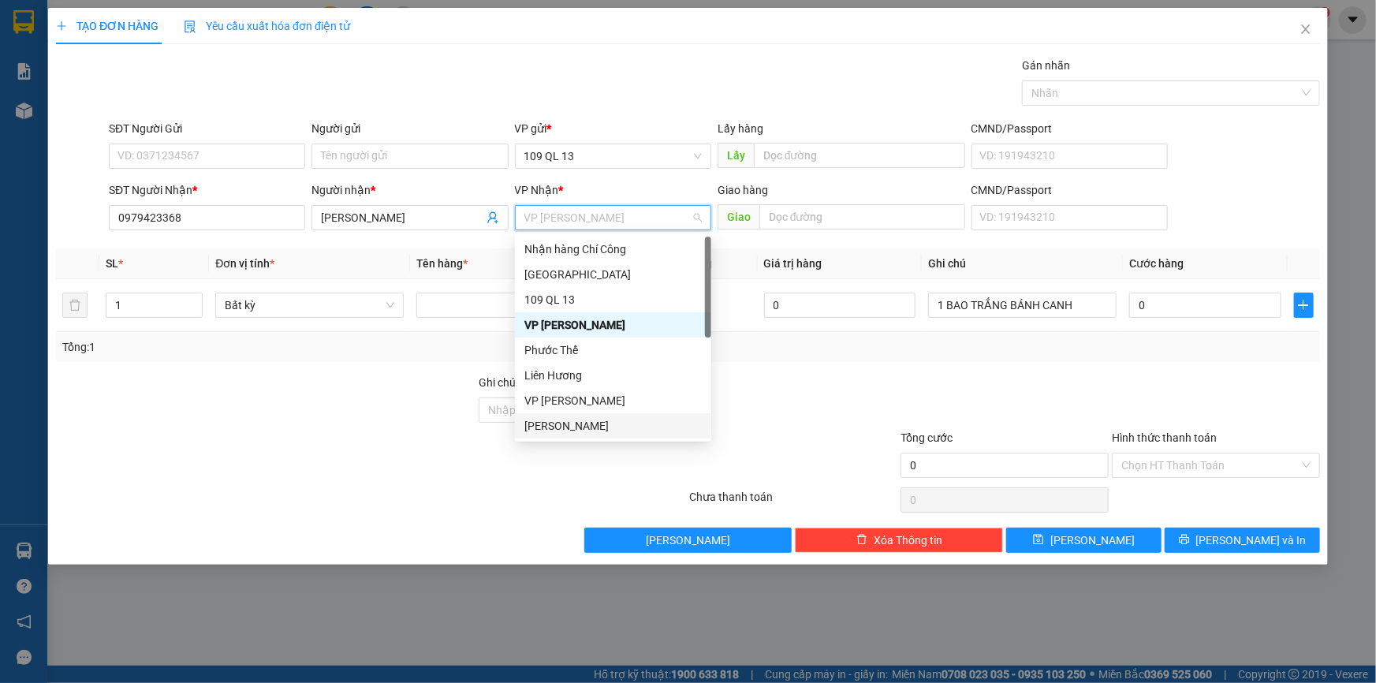
click at [609, 426] on div "Lương Sơn" at bounding box center [612, 425] width 177 height 17
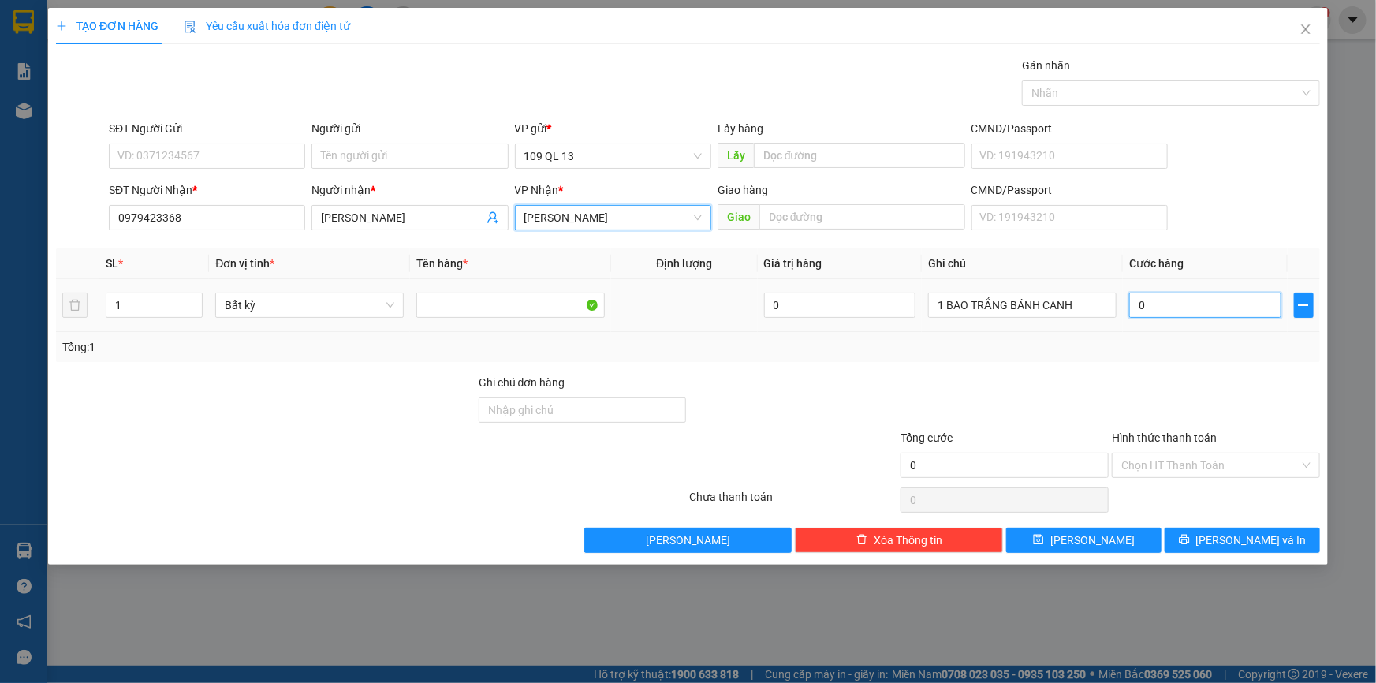
click at [1222, 304] on input "0" at bounding box center [1205, 304] width 152 height 25
type input "4"
type input "40"
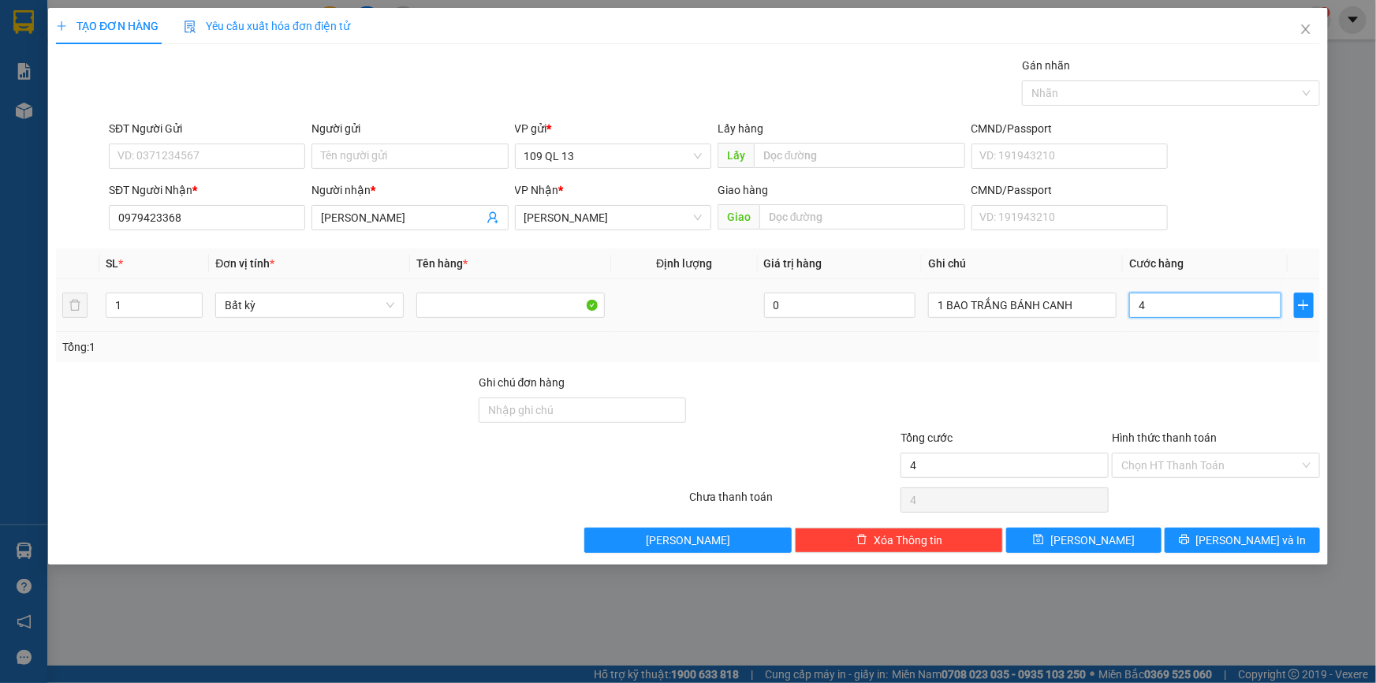
type input "40"
type input "40.000"
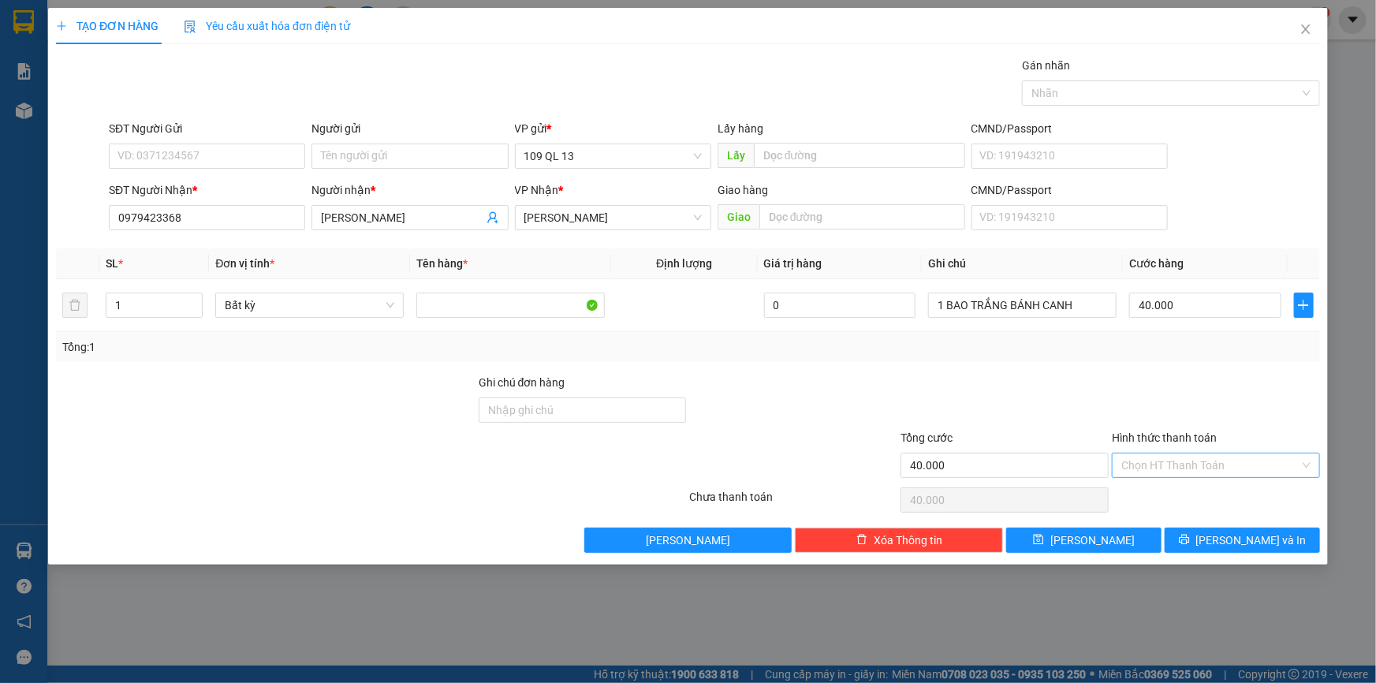
click at [1230, 465] on input "Hình thức thanh toán" at bounding box center [1210, 465] width 178 height 24
click at [1260, 419] on div at bounding box center [1215, 401] width 211 height 55
click at [1253, 541] on span "Lưu và In" at bounding box center [1251, 539] width 110 height 17
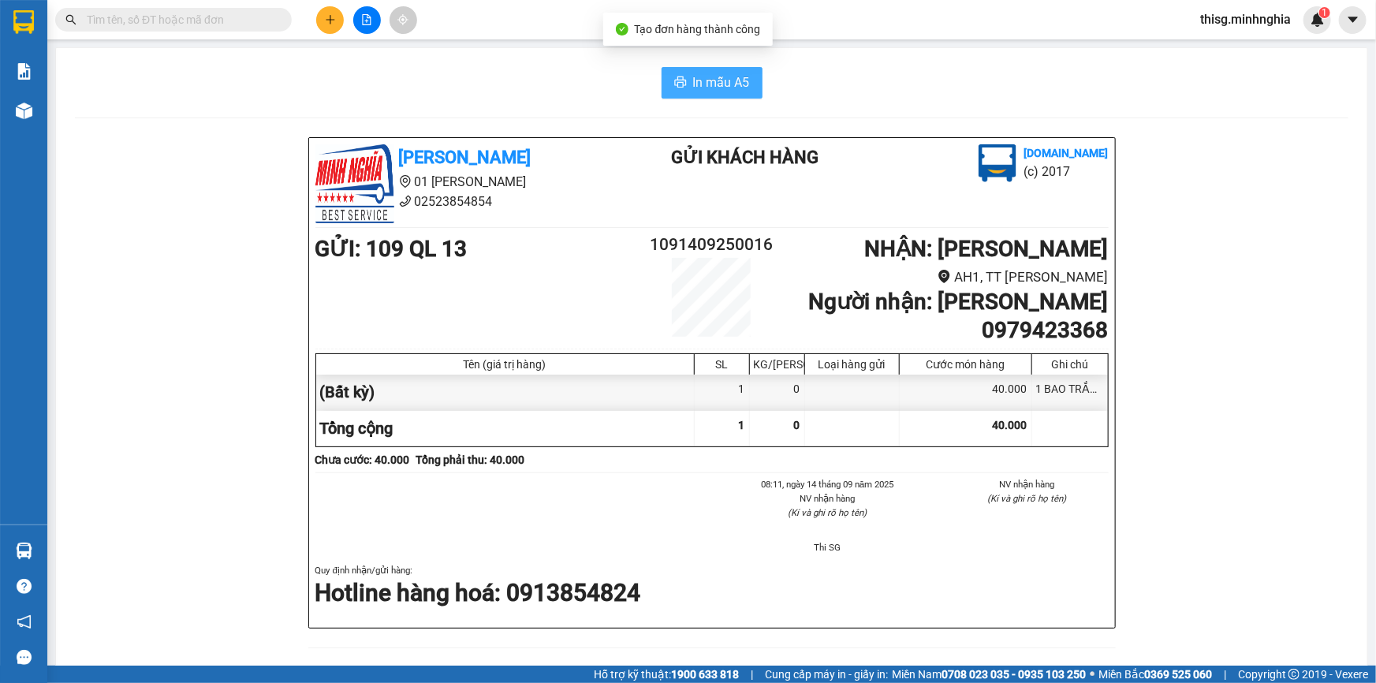
click at [709, 69] on button "In mẫu A5" at bounding box center [711, 83] width 101 height 32
click at [335, 19] on icon "plus" at bounding box center [330, 19] width 11 height 11
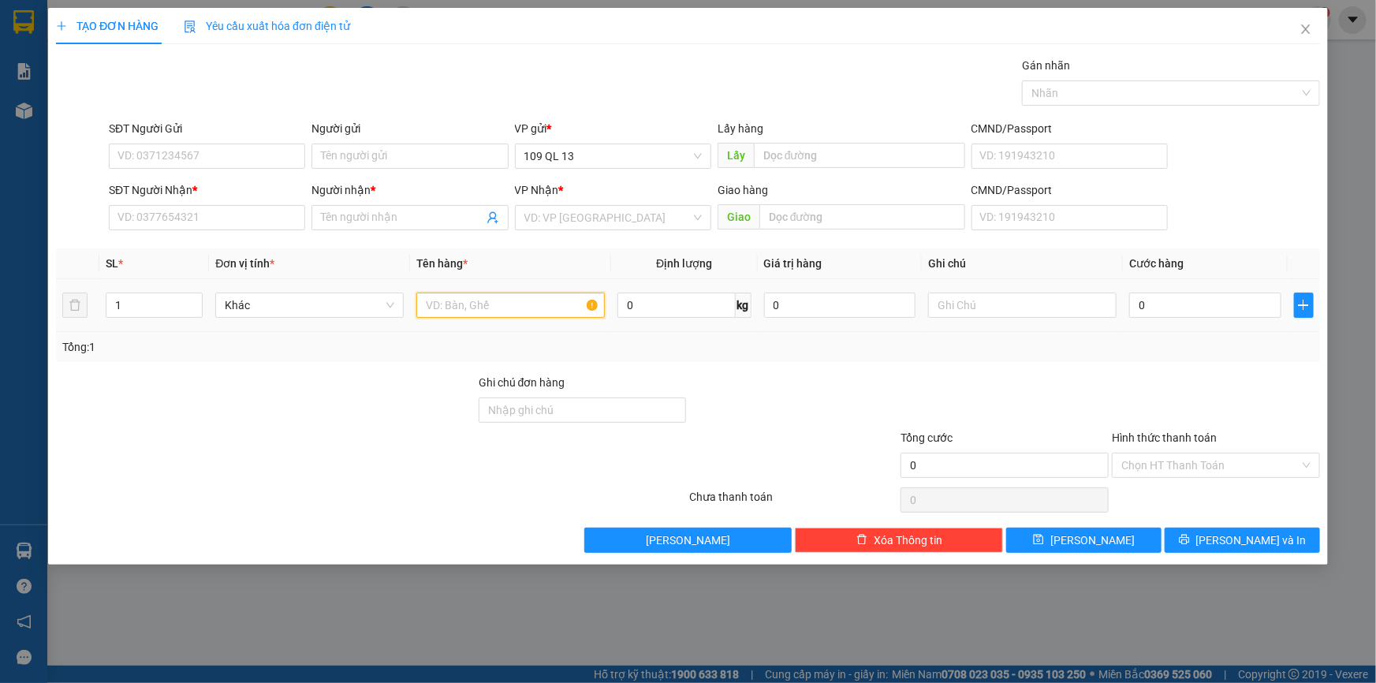
drag, startPoint x: 534, startPoint y: 309, endPoint x: 715, endPoint y: 296, distance: 181.0
click at [534, 308] on input "text" at bounding box center [510, 304] width 188 height 25
click at [958, 306] on input "text" at bounding box center [1022, 304] width 188 height 25
type input "1 TG"
click at [259, 228] on input "SĐT Người Nhận *" at bounding box center [207, 217] width 196 height 25
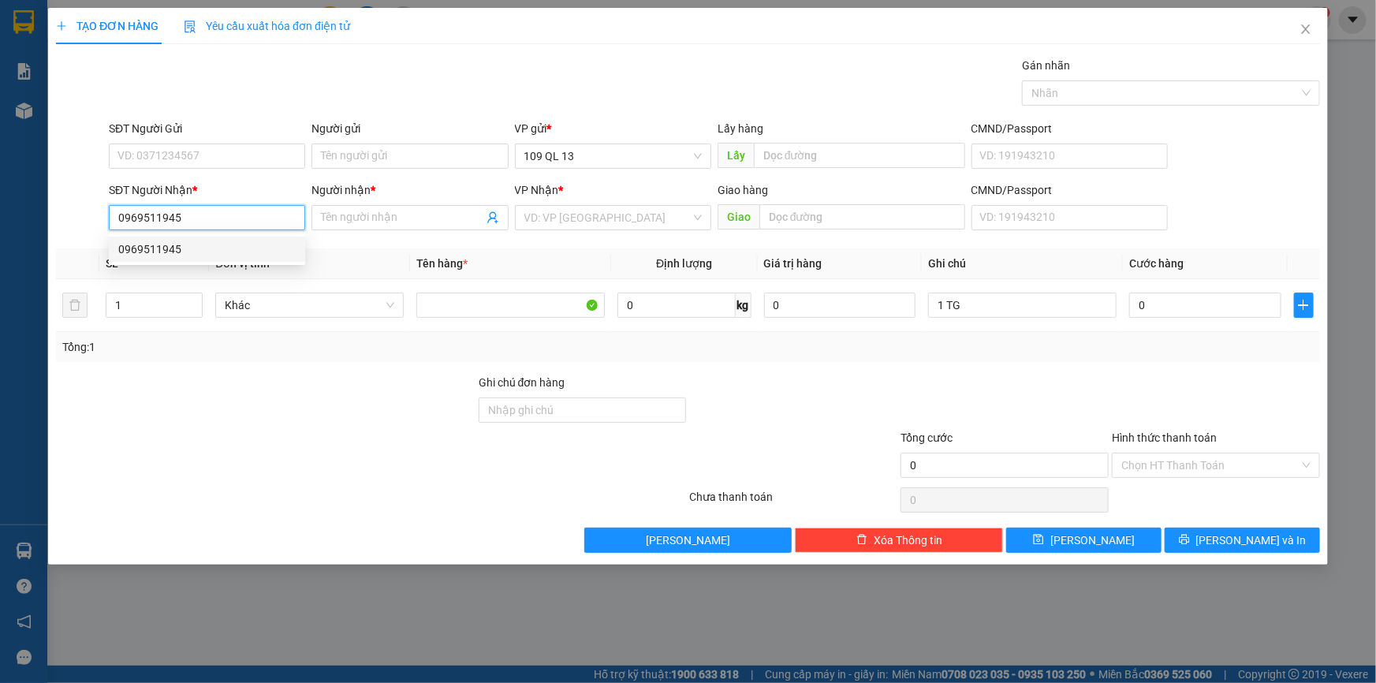
click at [259, 240] on div "0969511945" at bounding box center [206, 248] width 177 height 17
type input "0969511945"
click at [369, 207] on span at bounding box center [409, 217] width 196 height 25
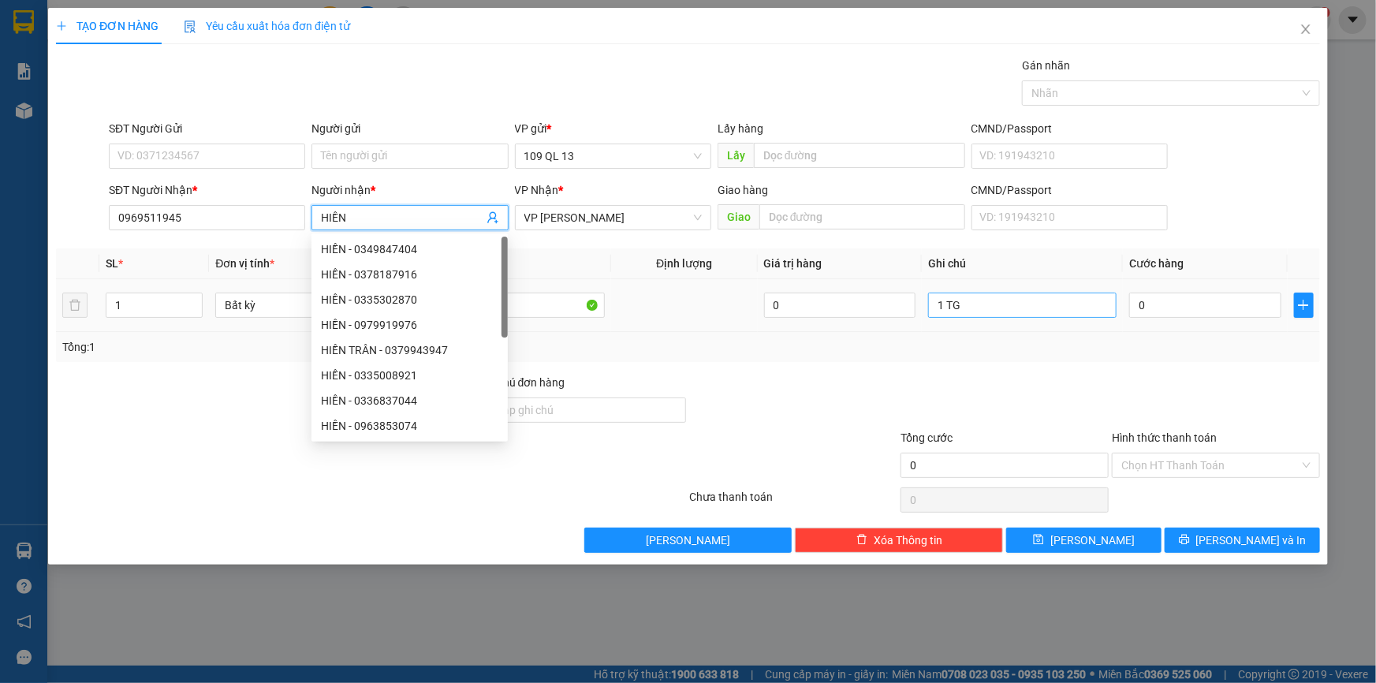
type input "HIỀN"
click at [1054, 303] on input "1 TG" at bounding box center [1022, 304] width 188 height 25
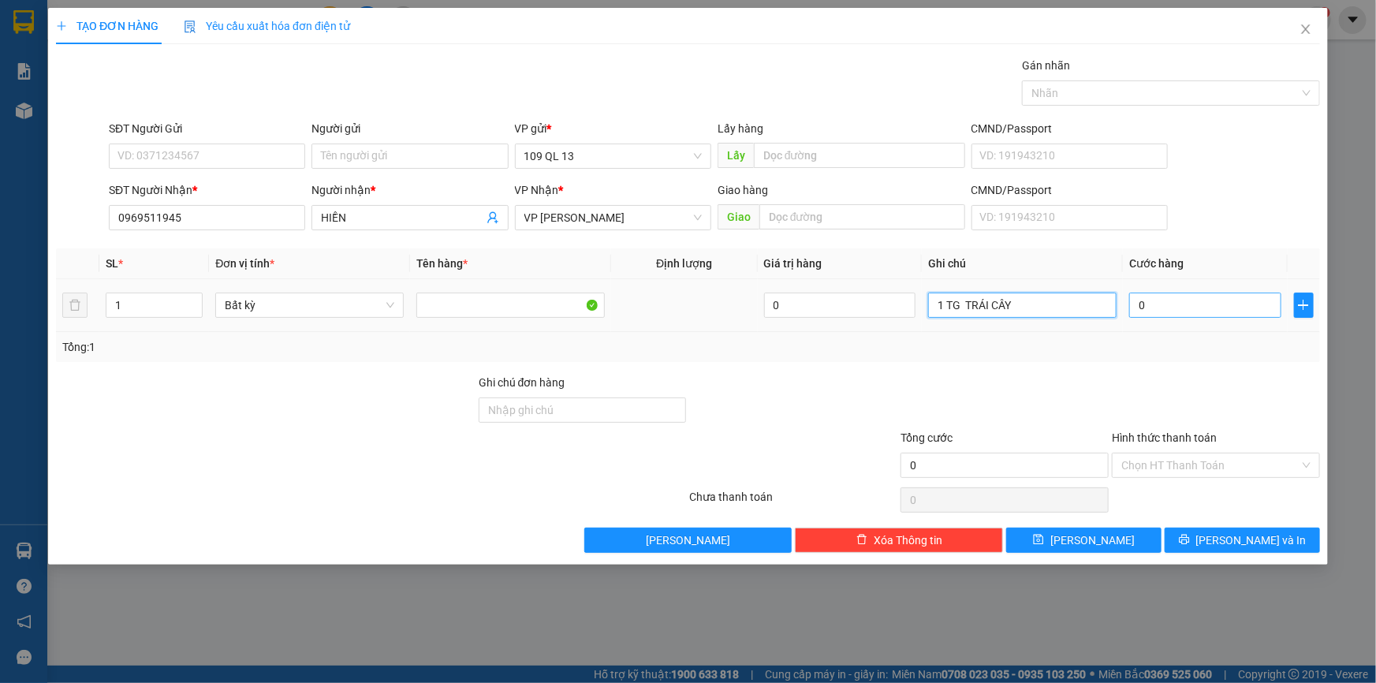
type input "1 TG TRÁI CÂY"
click at [1159, 303] on input "0" at bounding box center [1205, 304] width 152 height 25
type input "5"
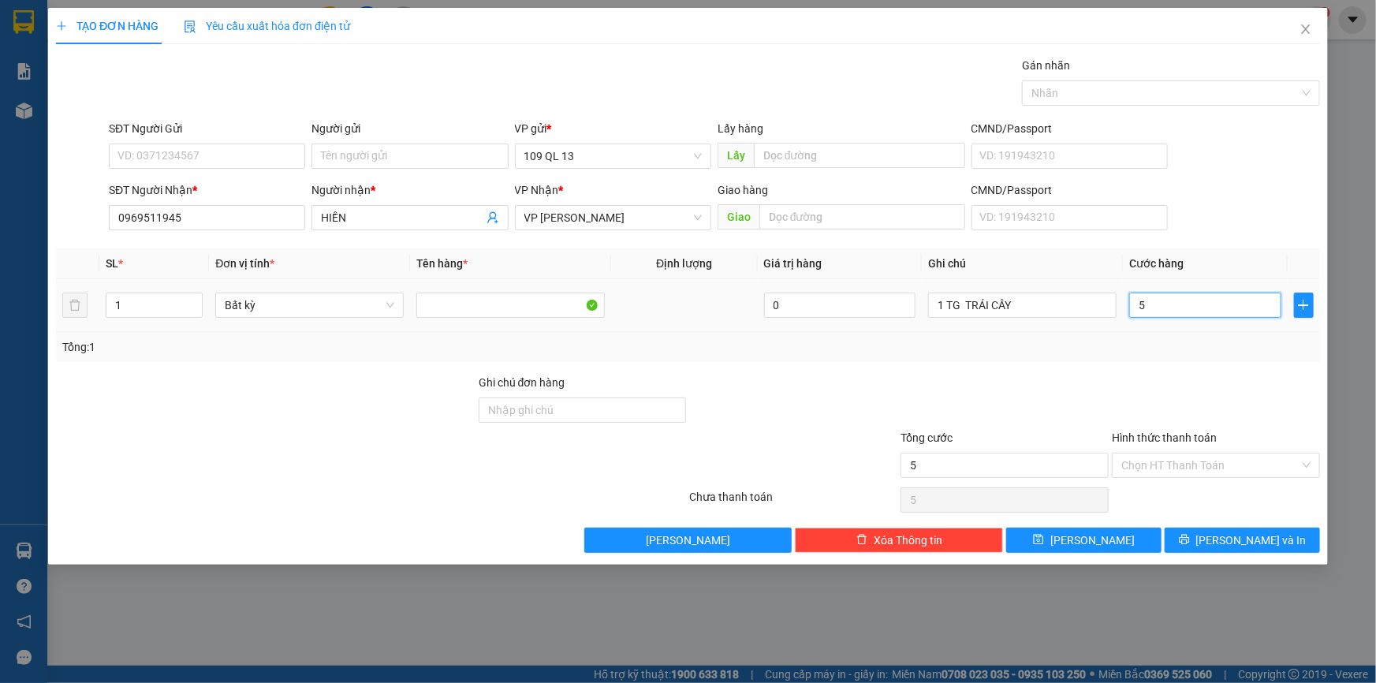
type input "50"
type input "5"
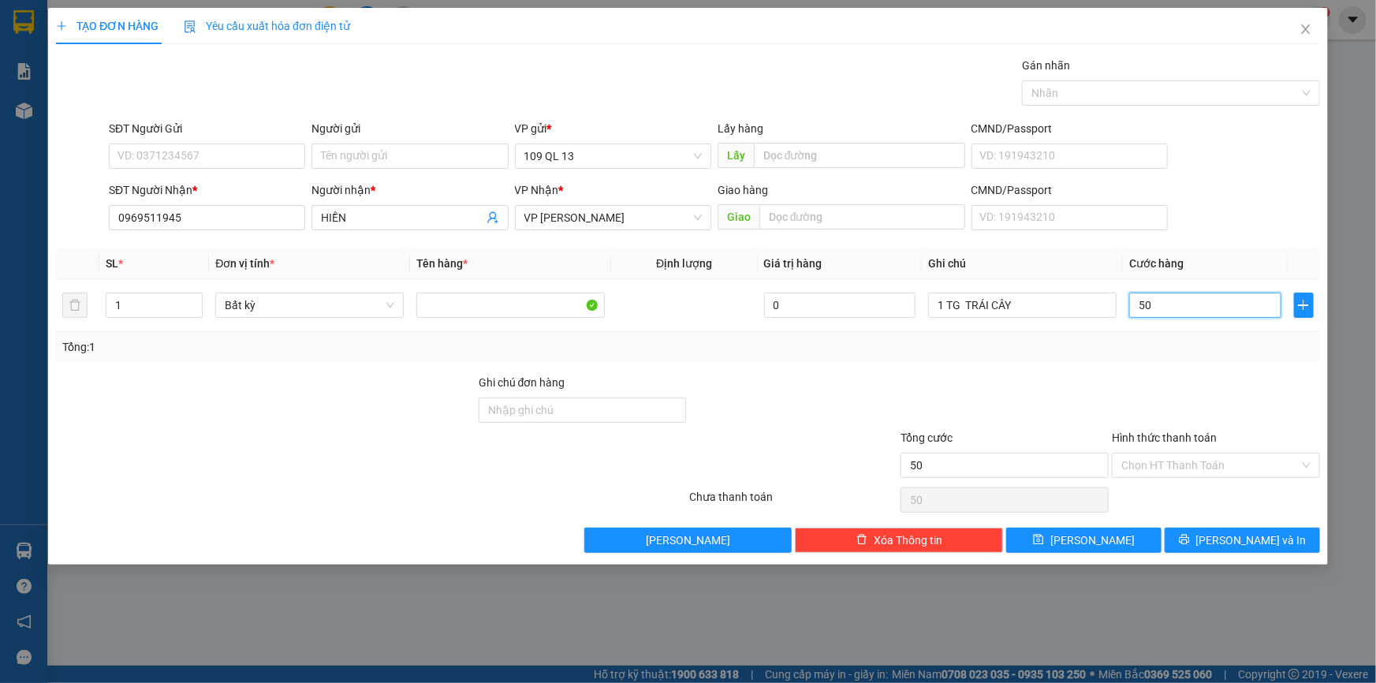
type input "5"
type input "0"
type input "04"
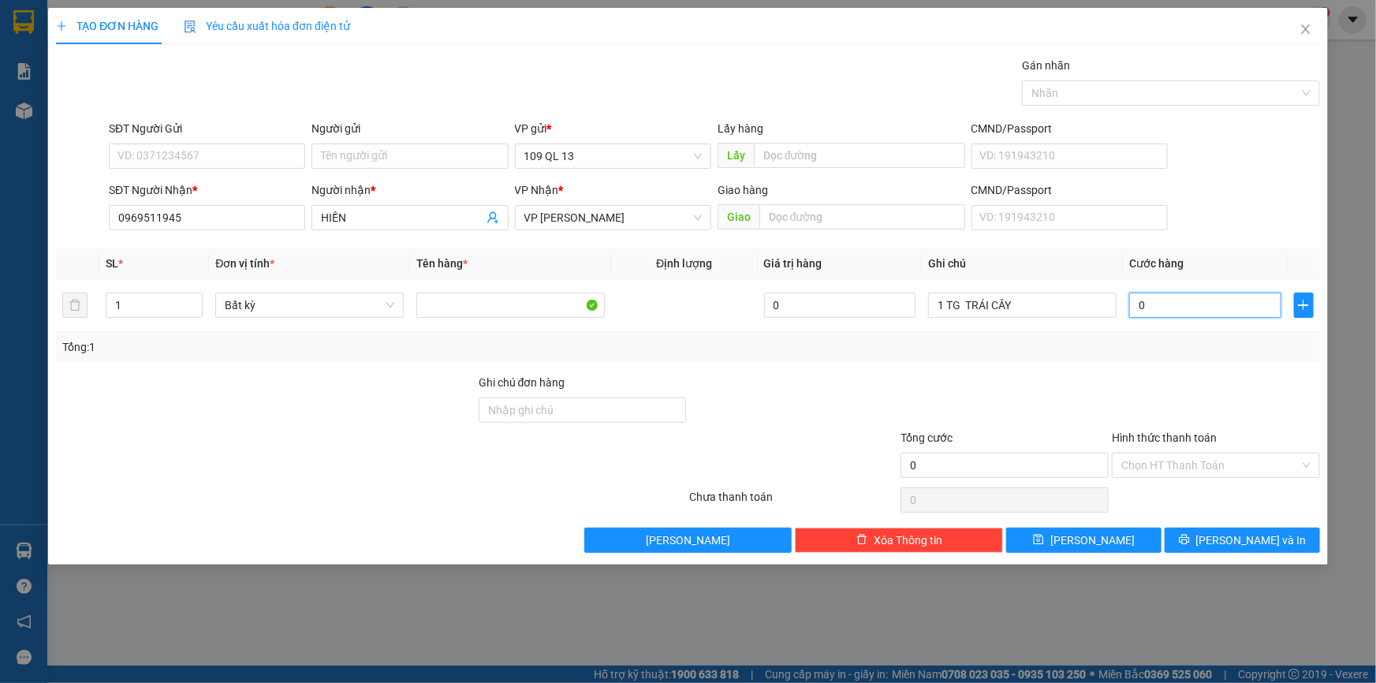
type input "4"
type input "040"
type input "40"
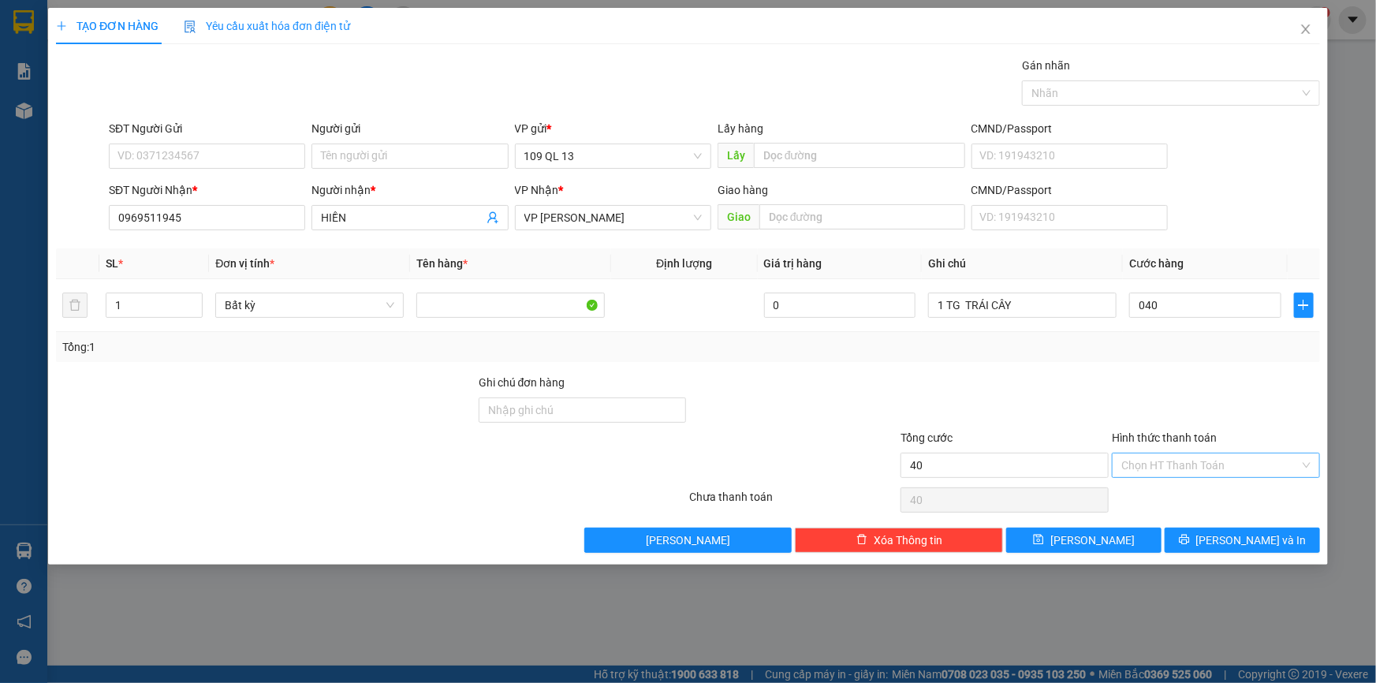
type input "40.000"
click at [1238, 466] on input "Hình thức thanh toán" at bounding box center [1210, 465] width 178 height 24
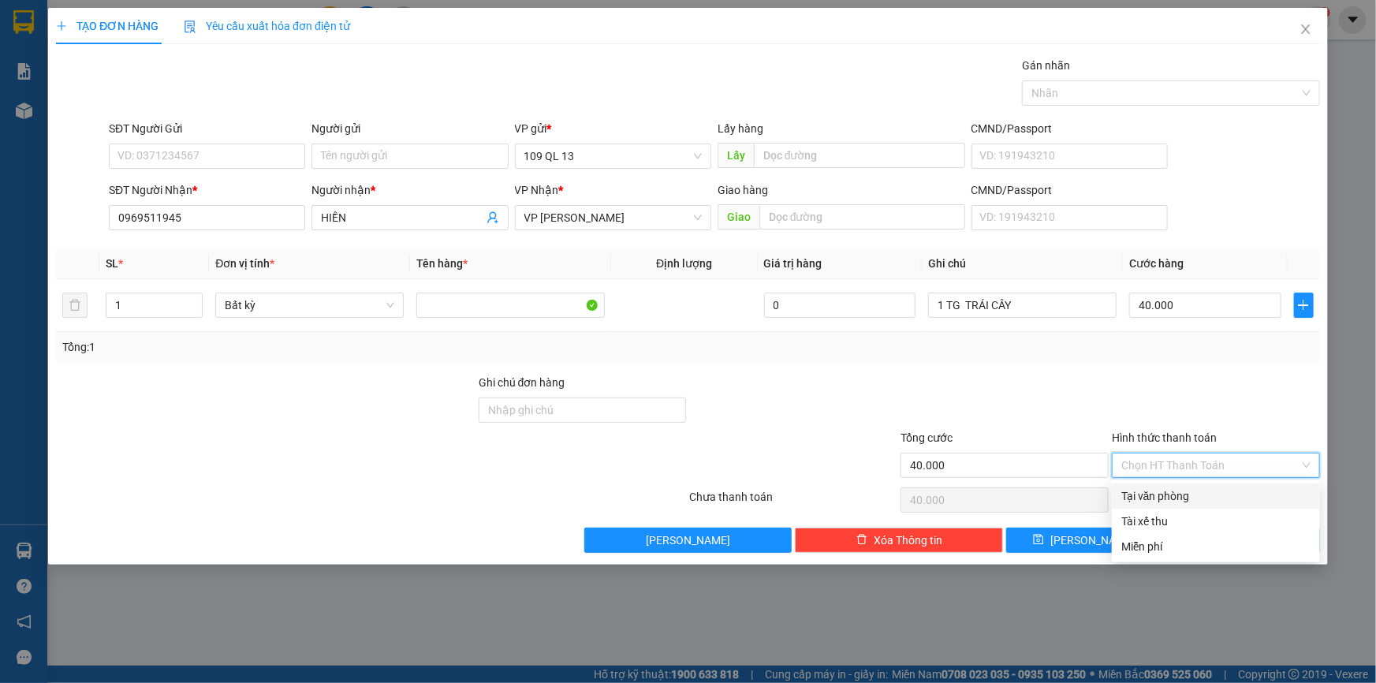
click at [1239, 495] on div "Tại văn phòng" at bounding box center [1215, 495] width 189 height 17
type input "0"
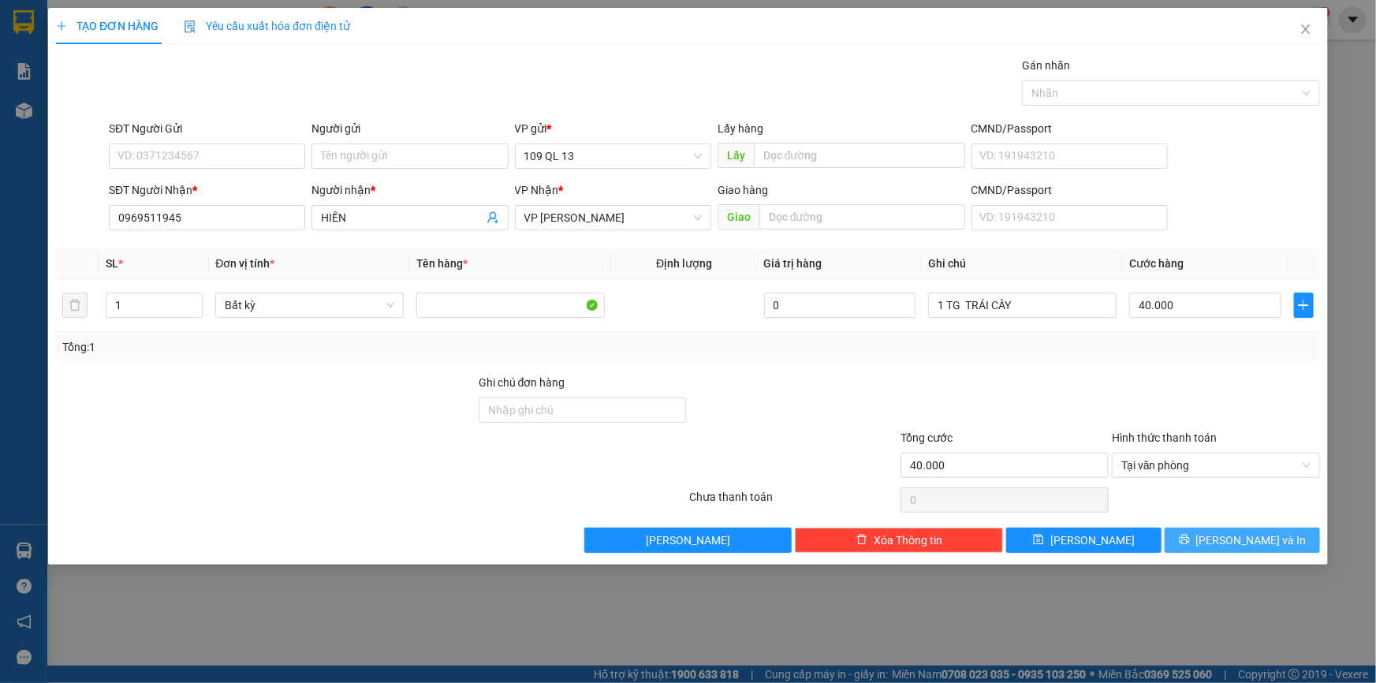
click at [1256, 533] on span "Lưu và In" at bounding box center [1251, 539] width 110 height 17
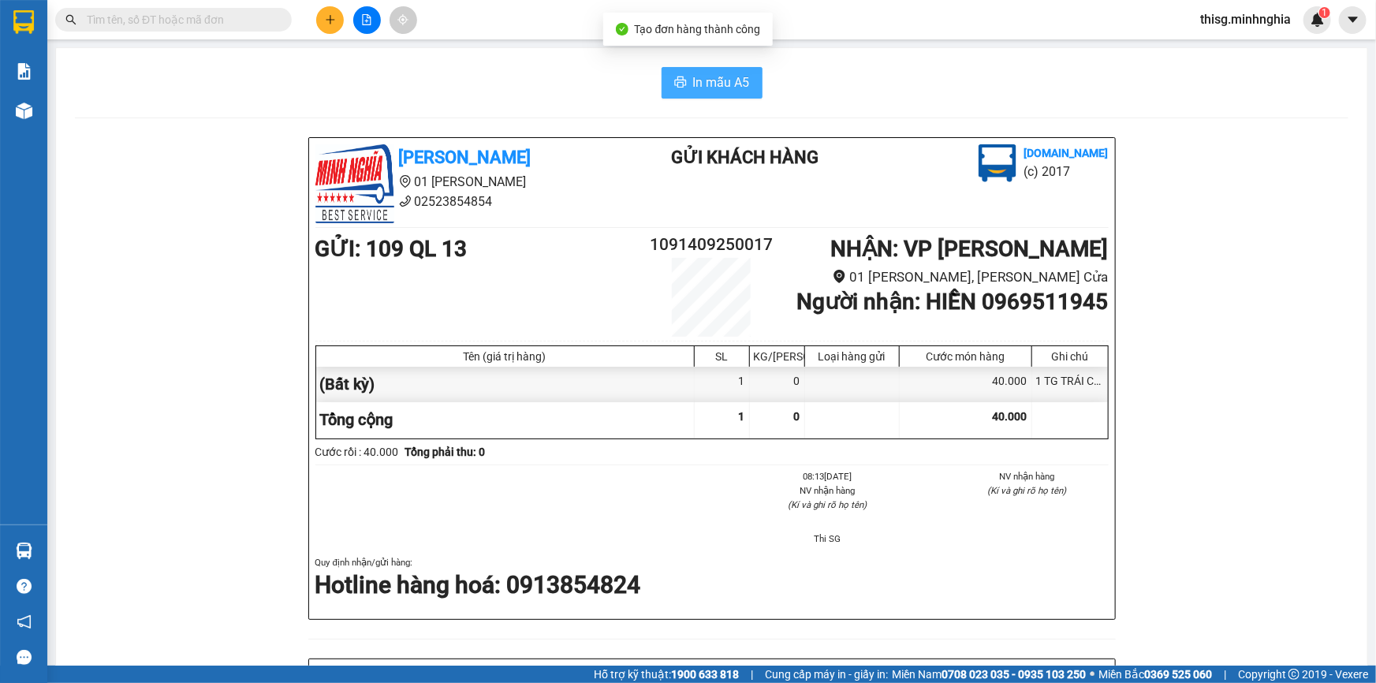
click at [709, 76] on span "In mẫu A5" at bounding box center [721, 83] width 57 height 20
click at [325, 24] on icon "plus" at bounding box center [330, 19] width 11 height 11
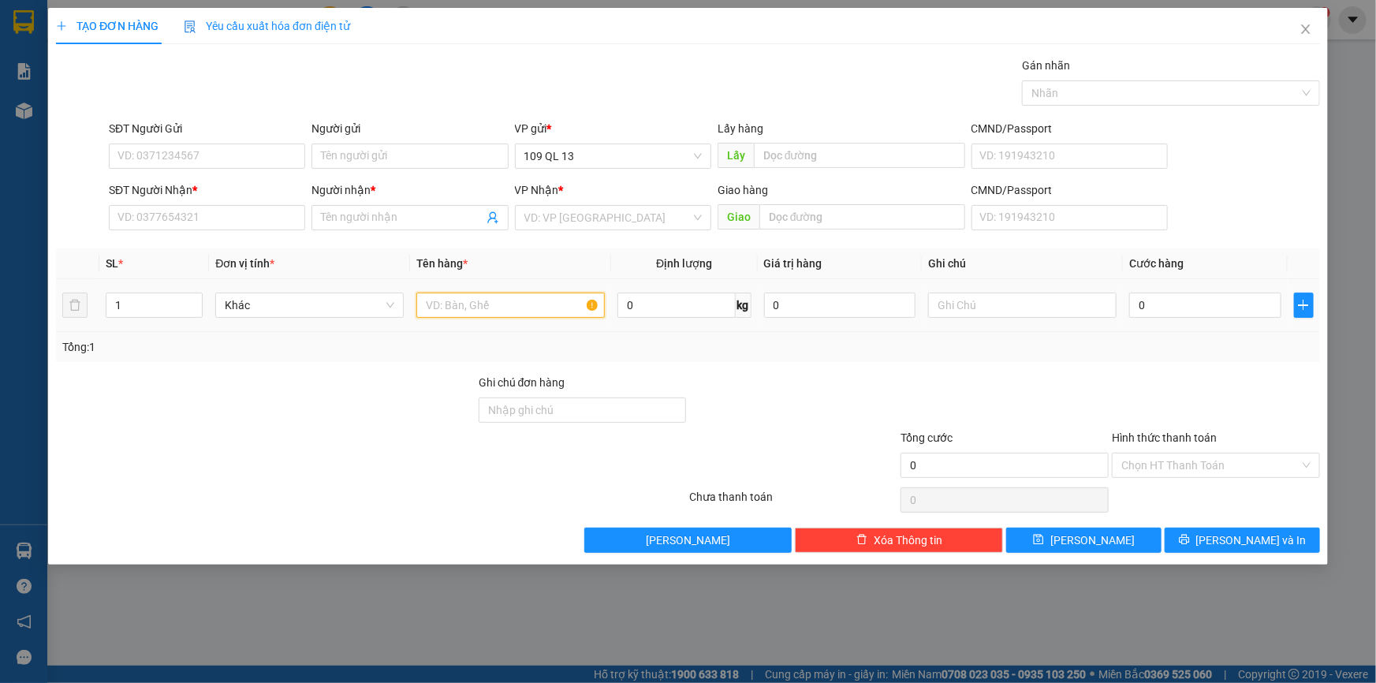
click at [499, 298] on input "text" at bounding box center [510, 304] width 188 height 25
click at [1029, 305] on input "text" at bounding box center [1022, 304] width 188 height 25
type input "1 TG _ GẠO MÌ"
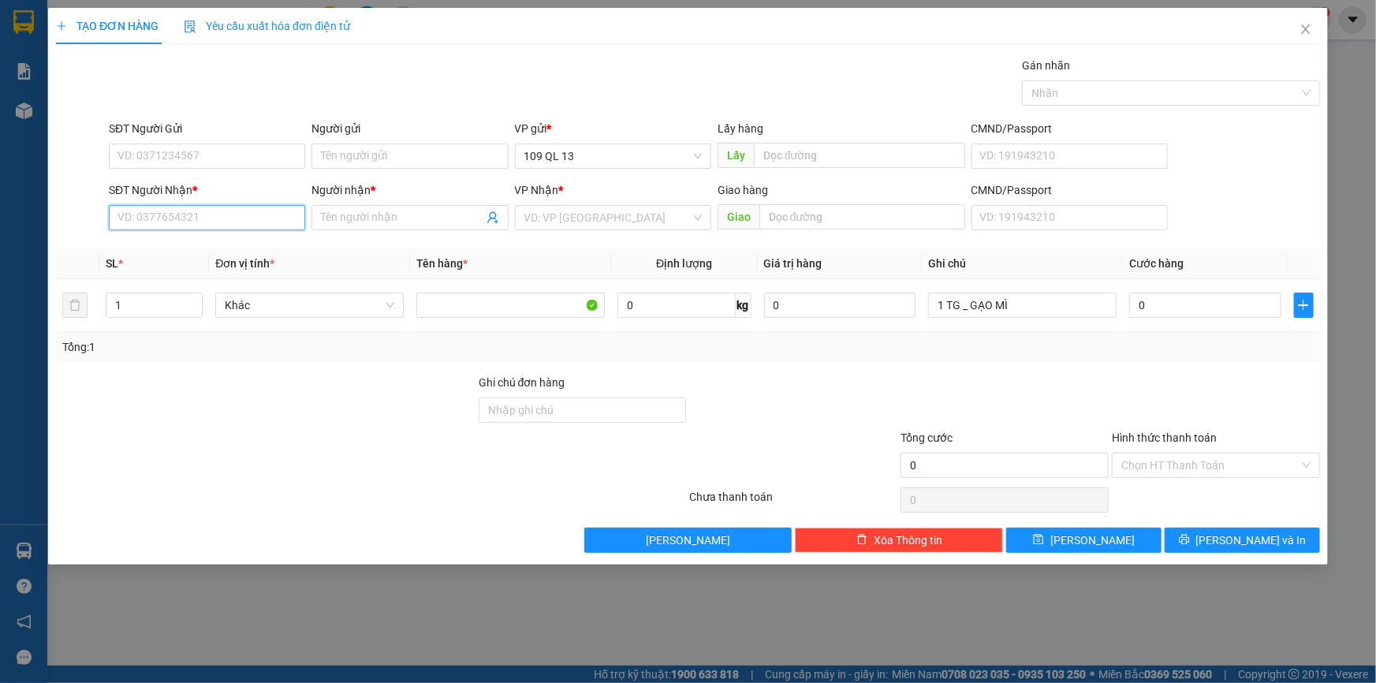
click at [231, 219] on input "SĐT Người Nhận *" at bounding box center [207, 217] width 196 height 25
click at [1242, 315] on input "0" at bounding box center [1205, 304] width 152 height 25
type input "5"
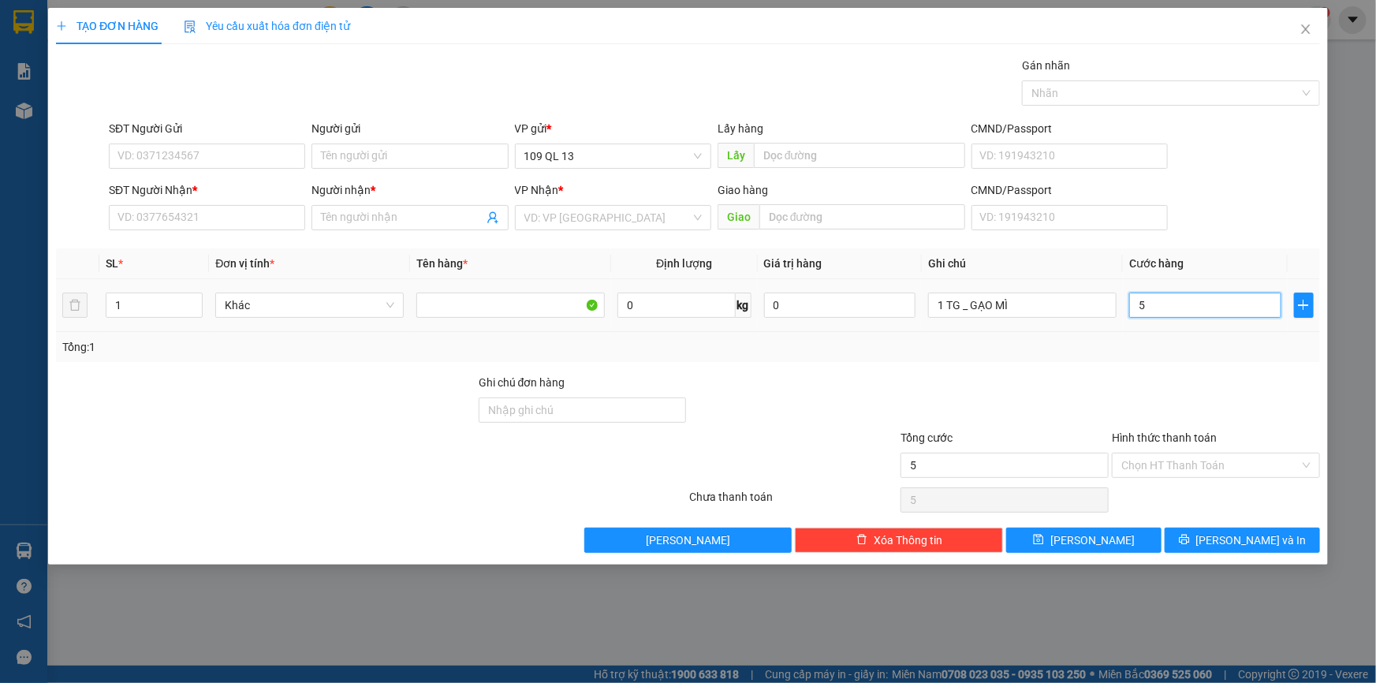
type input "50"
type input "50.000"
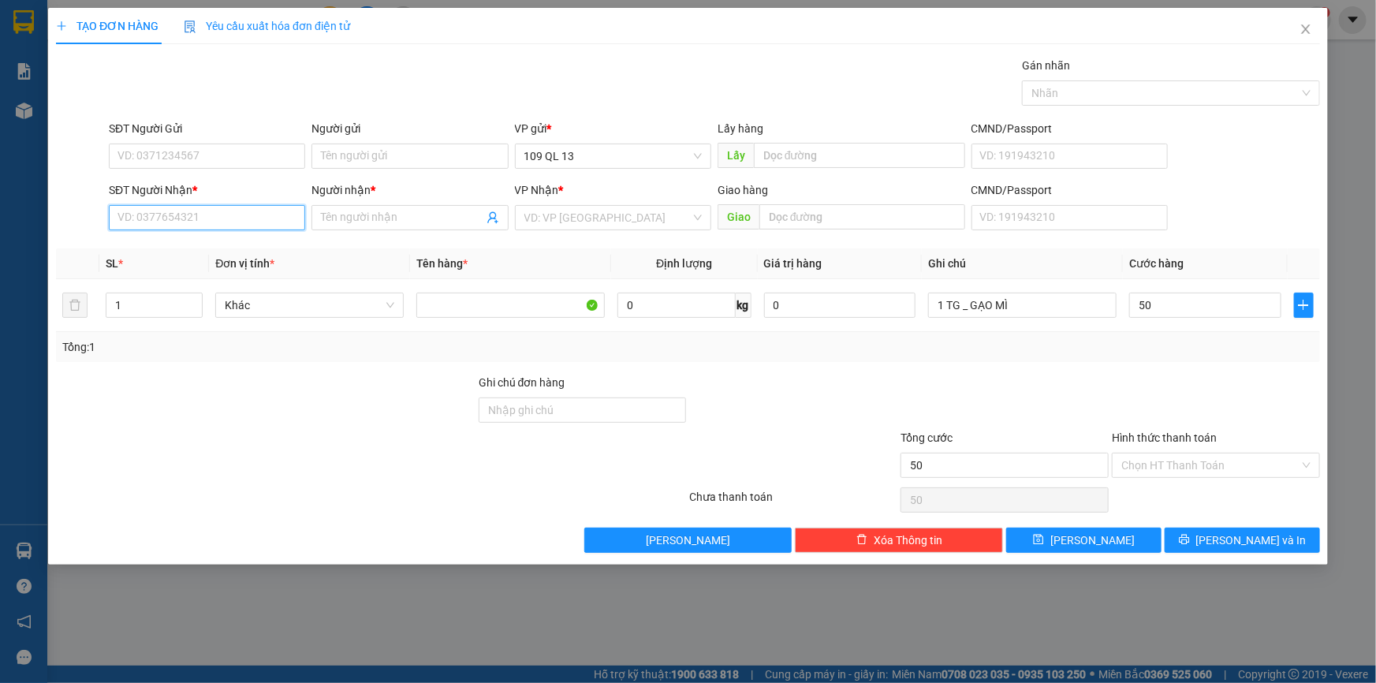
type input "50.000"
click at [196, 221] on input "SĐT Người Nhận *" at bounding box center [207, 217] width 196 height 25
click at [246, 223] on input "SĐT Người Nhận *" at bounding box center [207, 217] width 196 height 25
click at [323, 217] on input "Người nhận *" at bounding box center [402, 217] width 162 height 17
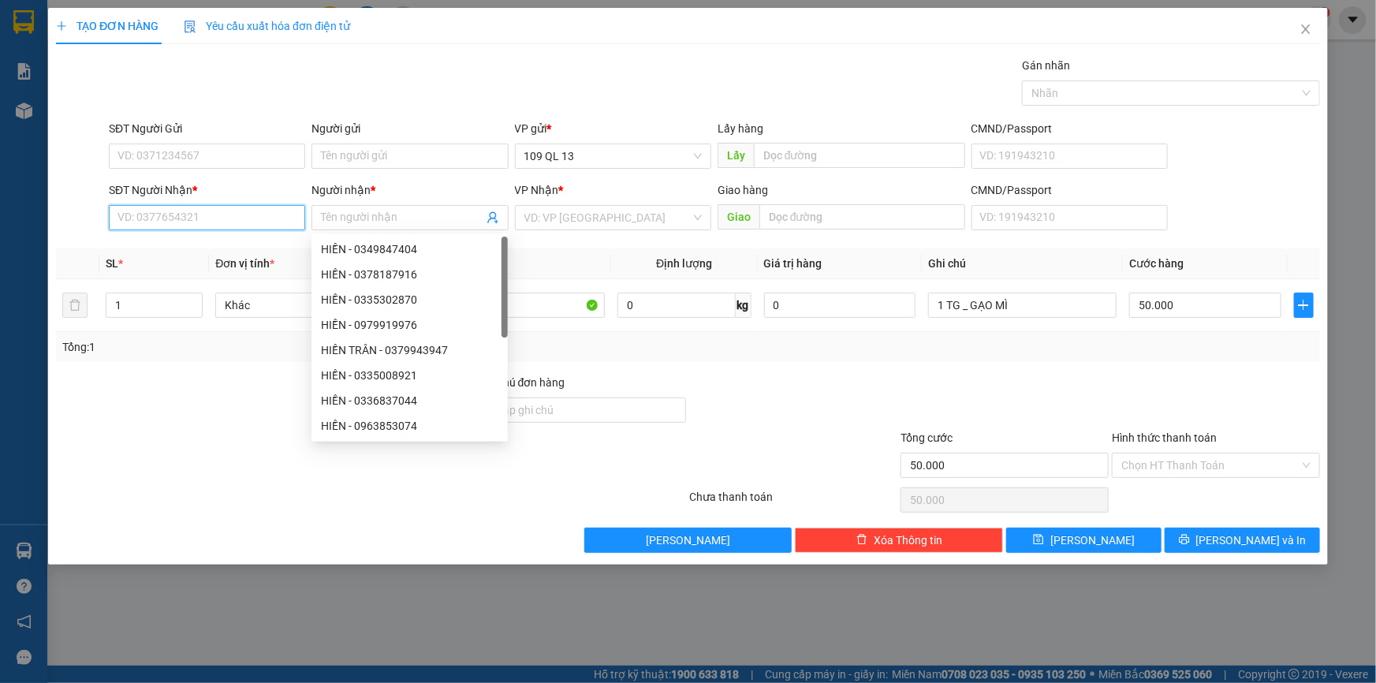
click at [215, 214] on input "SĐT Người Nhận *" at bounding box center [207, 217] width 196 height 25
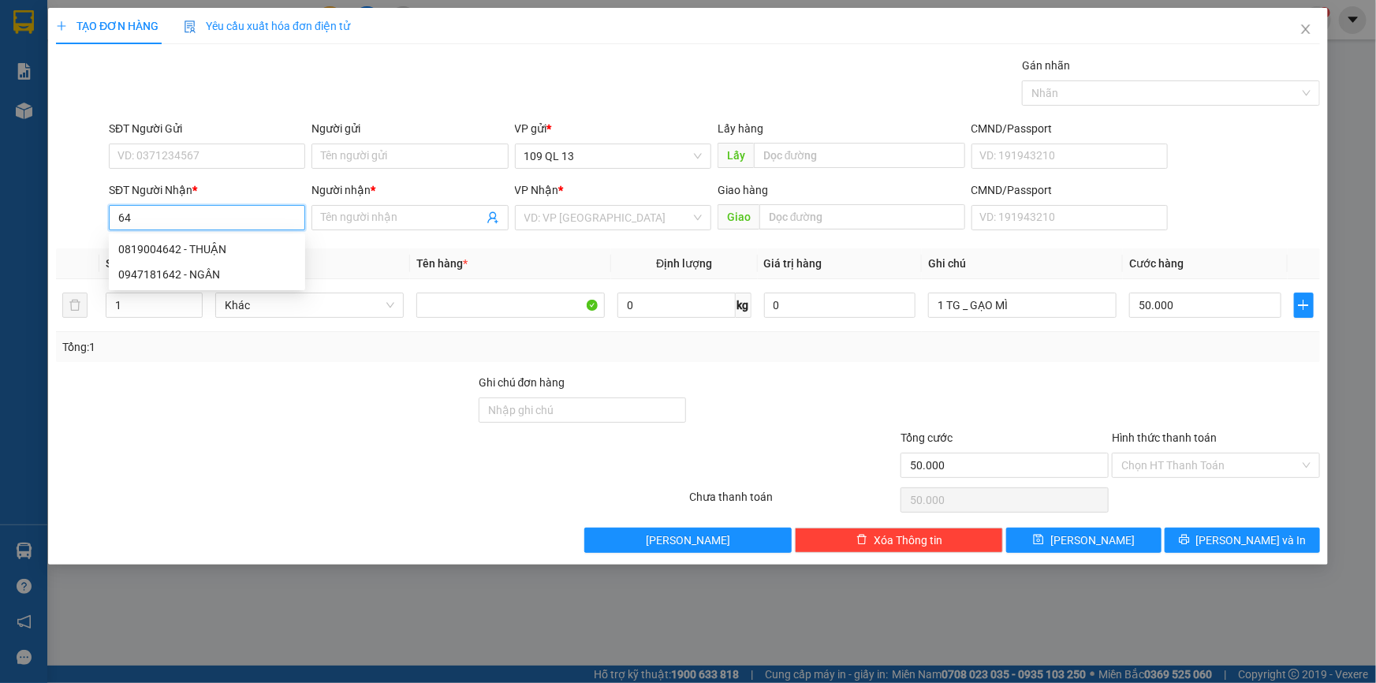
type input "6"
type input "0909642363"
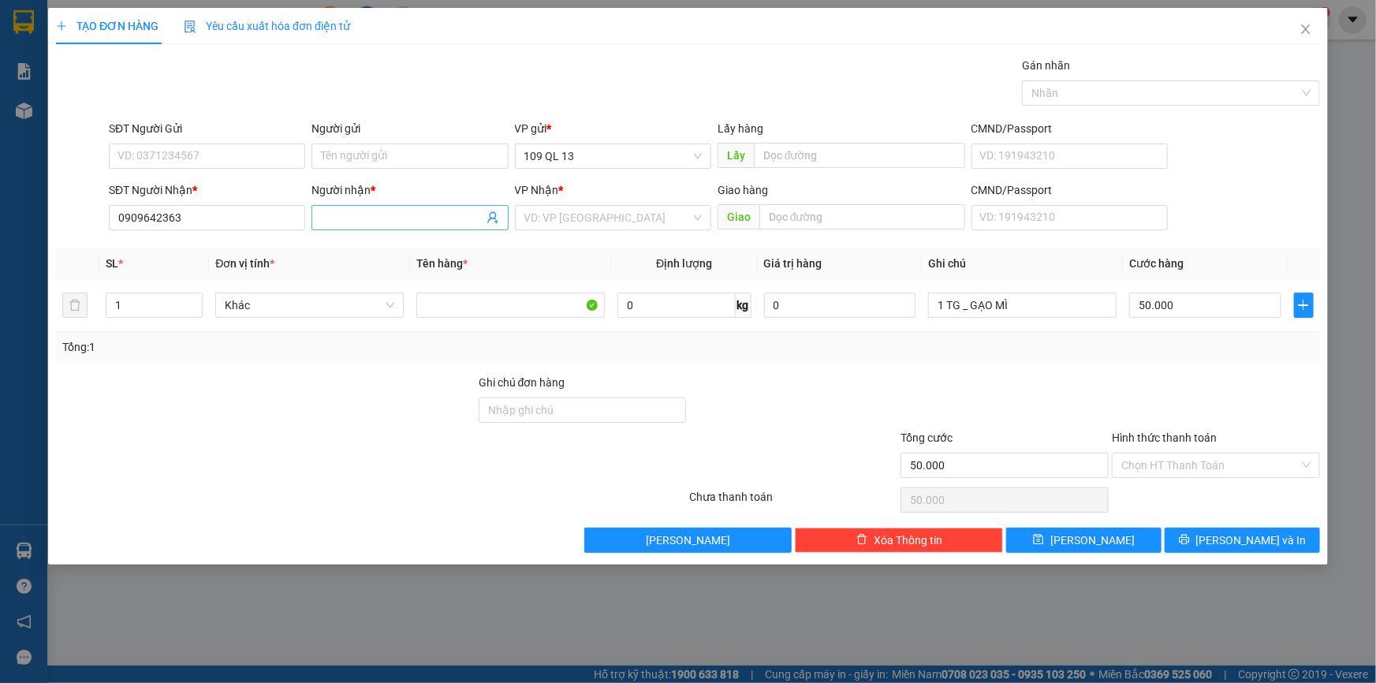
click at [395, 211] on input "Người nhận *" at bounding box center [402, 217] width 162 height 17
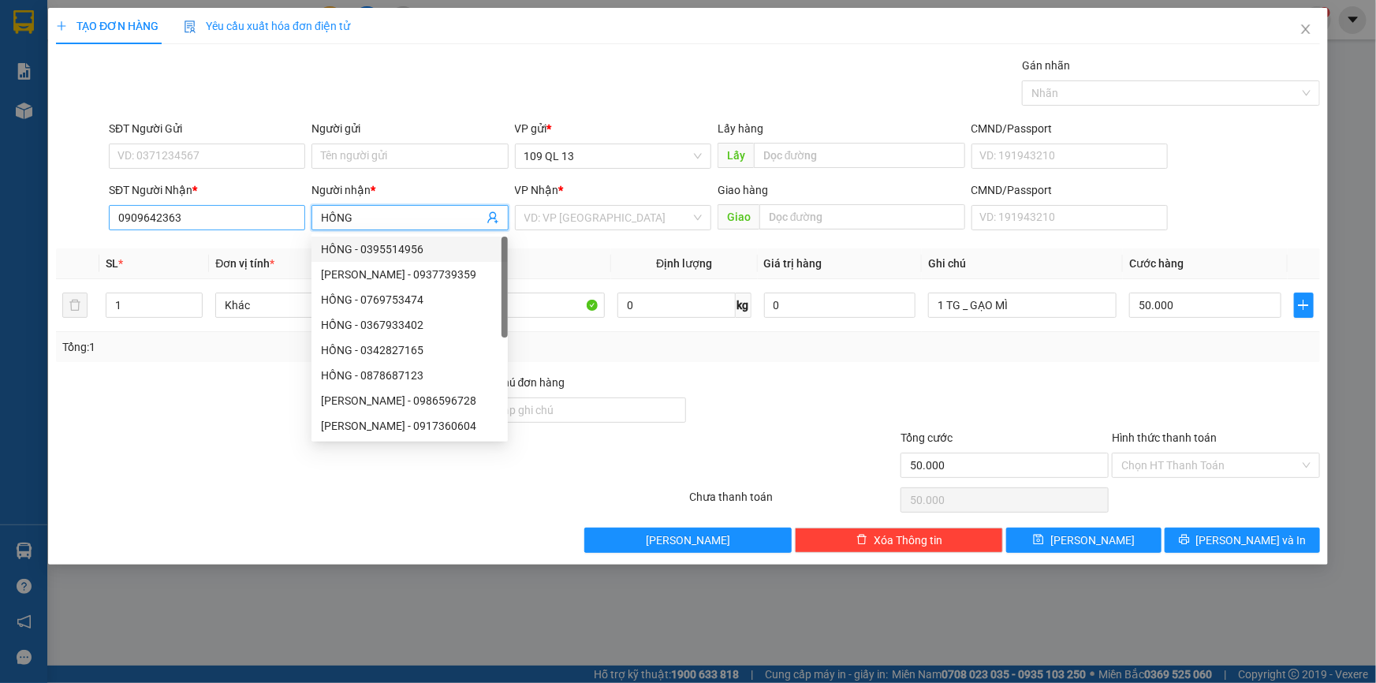
type input "HỒNG"
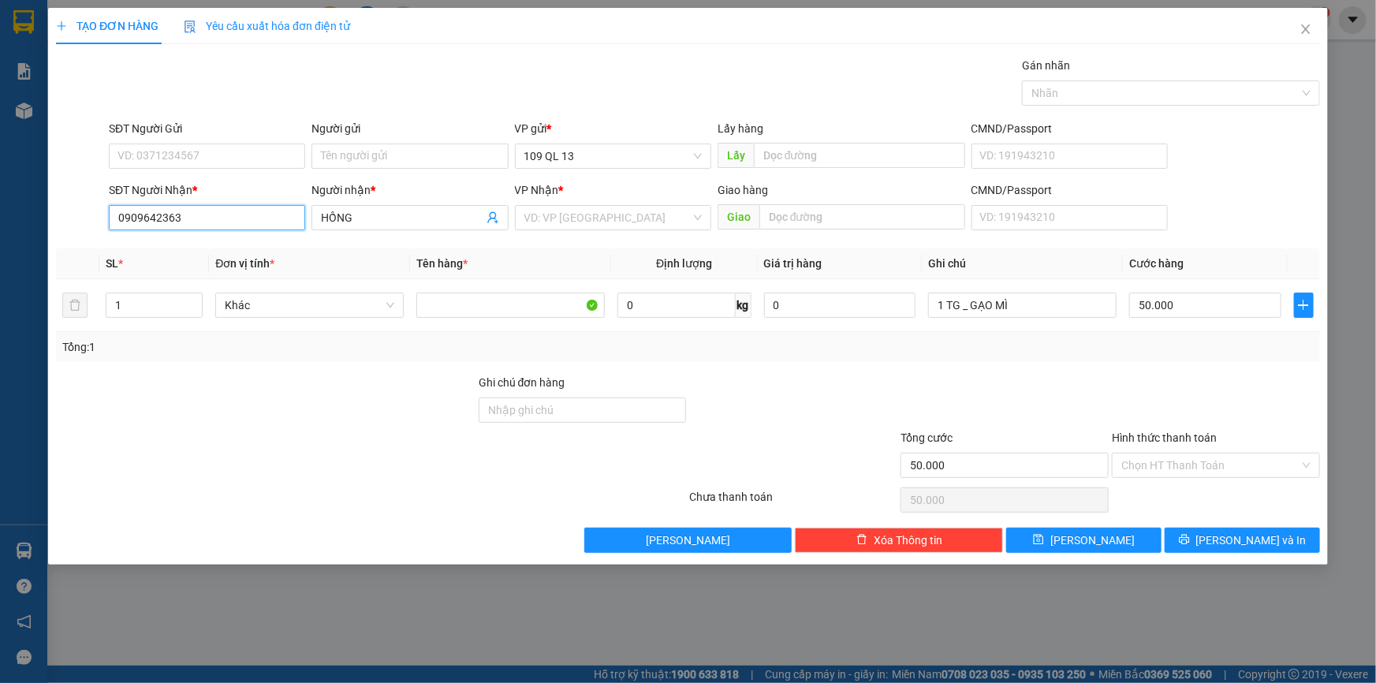
drag, startPoint x: 114, startPoint y: 218, endPoint x: 196, endPoint y: 217, distance: 82.0
click at [196, 217] on input "0909642363" at bounding box center [207, 217] width 196 height 25
paste input "0909642363"
type input "0909642363"
click at [224, 214] on input "0909642363" at bounding box center [207, 217] width 196 height 25
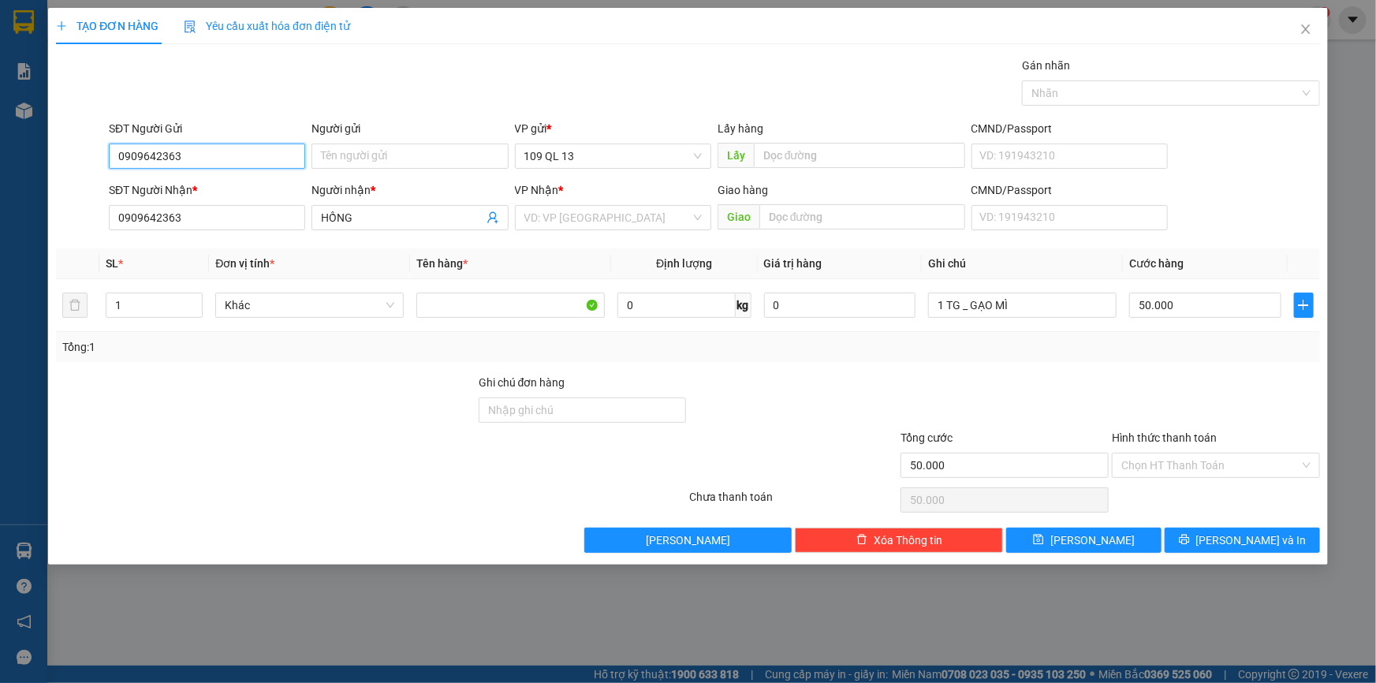
click at [214, 162] on input "0909642363" at bounding box center [207, 155] width 196 height 25
click at [210, 183] on div "0909642363" at bounding box center [206, 187] width 177 height 17
click at [220, 223] on input "0909642363" at bounding box center [207, 217] width 196 height 25
type input "0"
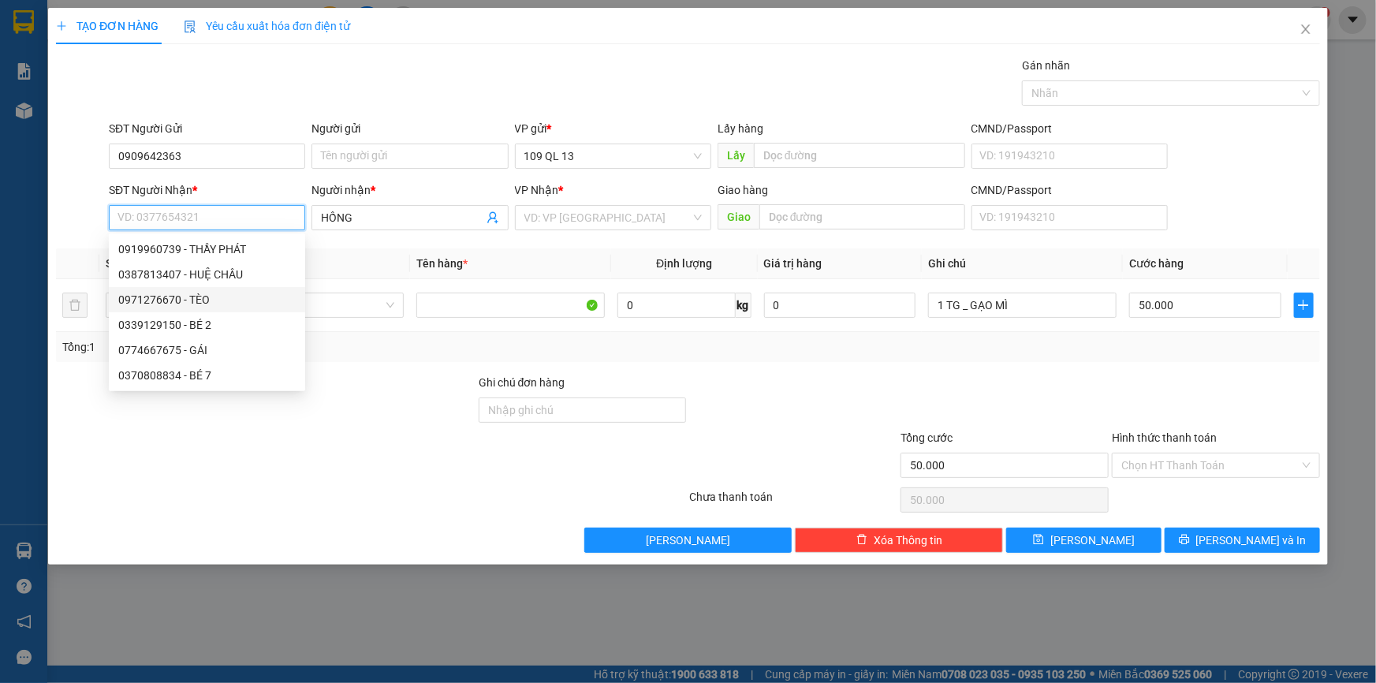
click at [209, 300] on div "0971276670 - TÈO" at bounding box center [206, 299] width 177 height 17
type input "0971276670"
type input "TÈO"
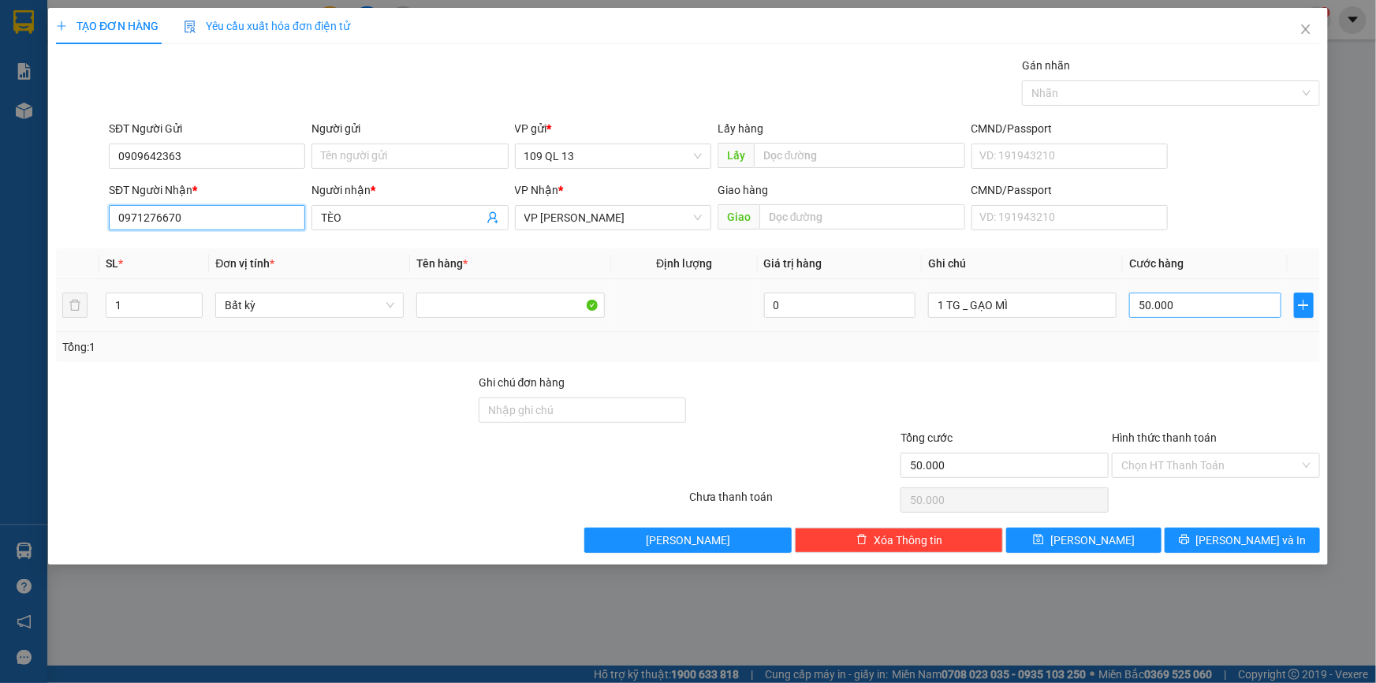
type input "0971276670"
click at [1189, 310] on input "50.000" at bounding box center [1205, 304] width 152 height 25
click at [1210, 307] on input "50.000" at bounding box center [1205, 304] width 152 height 25
click at [1231, 466] on input "Hình thức thanh toán" at bounding box center [1210, 465] width 178 height 24
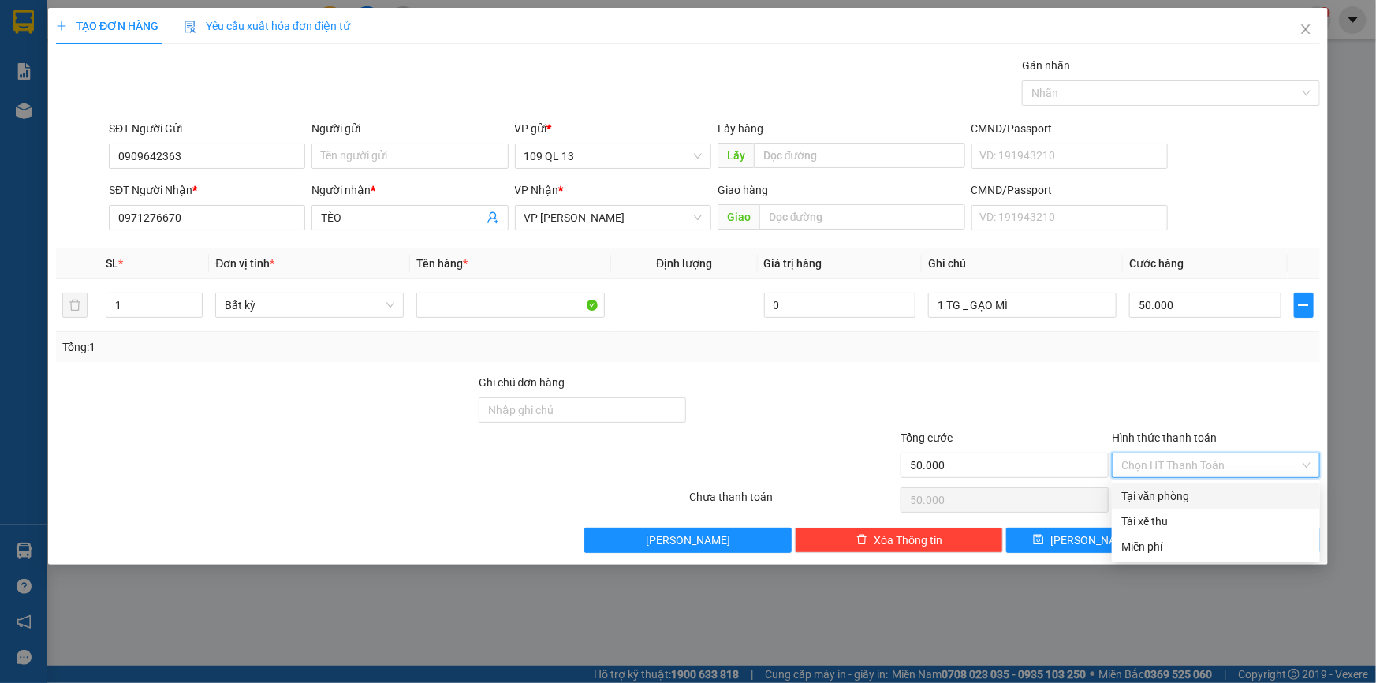
click at [1222, 494] on div "Tại văn phòng" at bounding box center [1215, 495] width 189 height 17
type input "0"
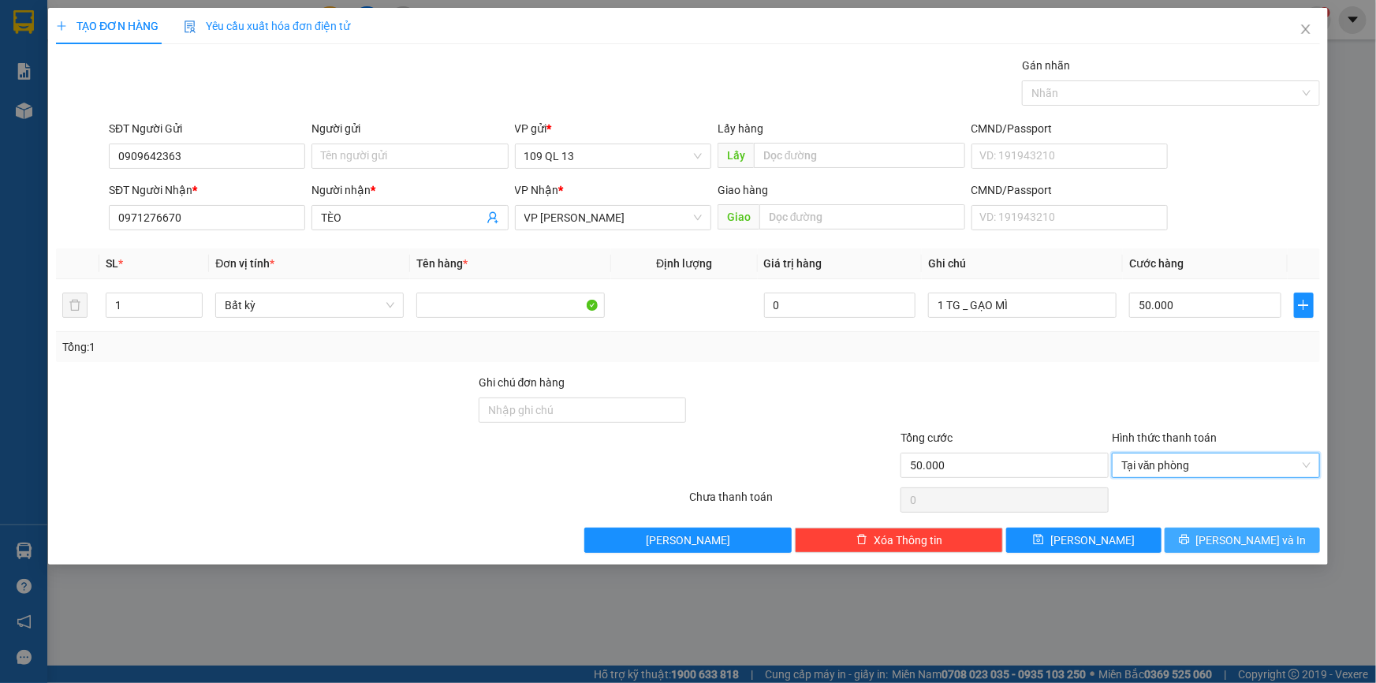
click at [1268, 545] on span "Lưu và In" at bounding box center [1251, 539] width 110 height 17
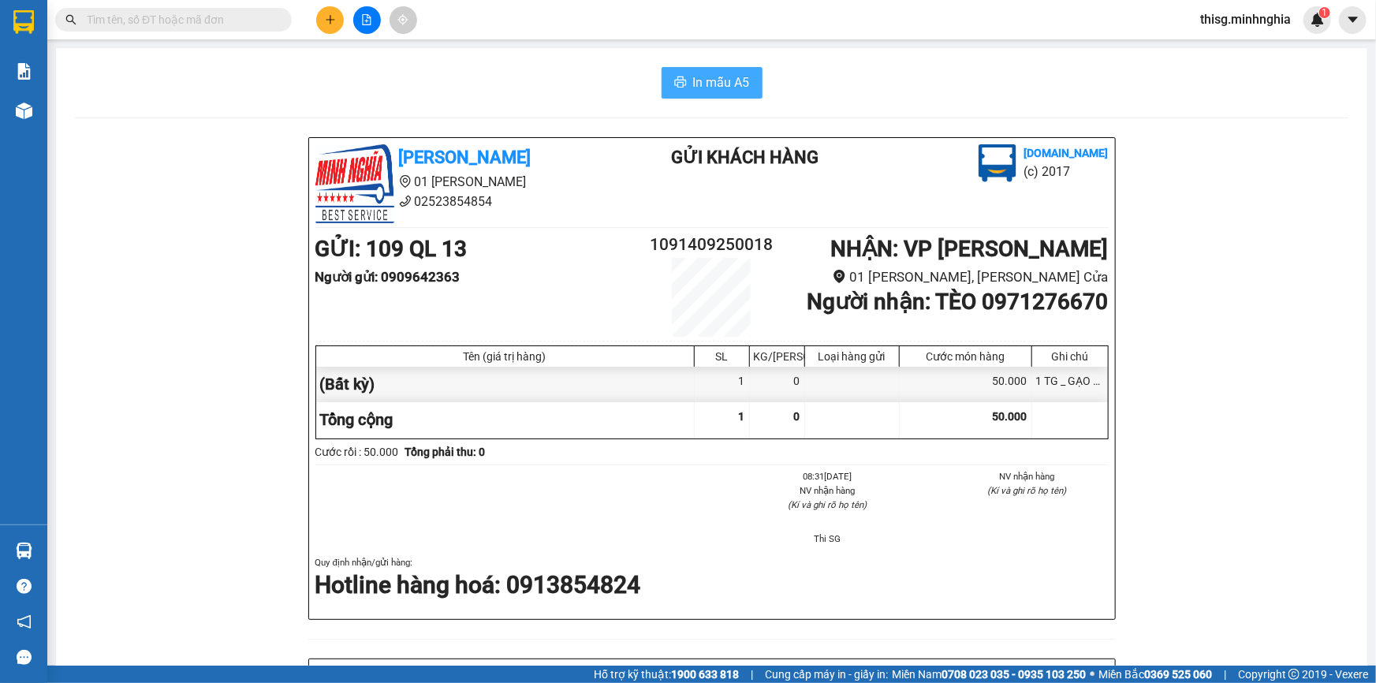
click at [712, 73] on span "In mẫu A5" at bounding box center [721, 83] width 57 height 20
click at [322, 20] on button at bounding box center [330, 20] width 28 height 28
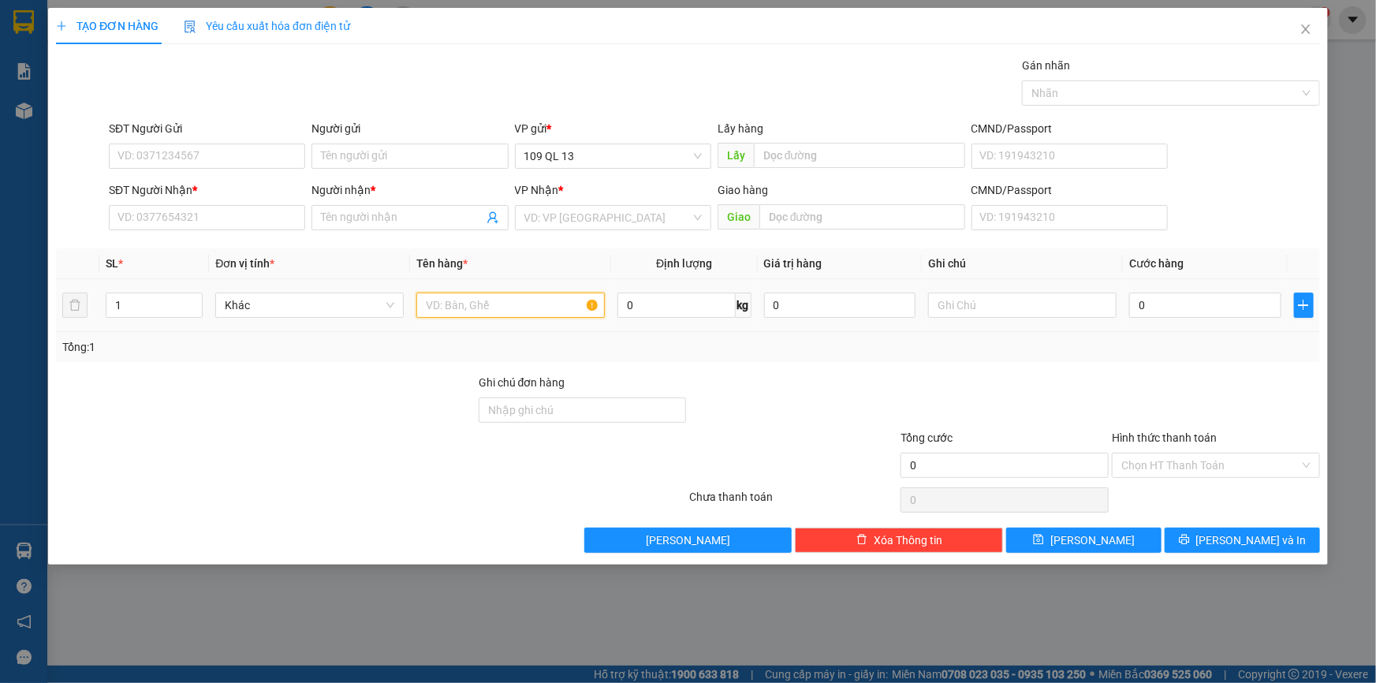
click at [529, 300] on input "text" at bounding box center [510, 304] width 188 height 25
click at [947, 300] on input "text" at bounding box center [1022, 304] width 188 height 25
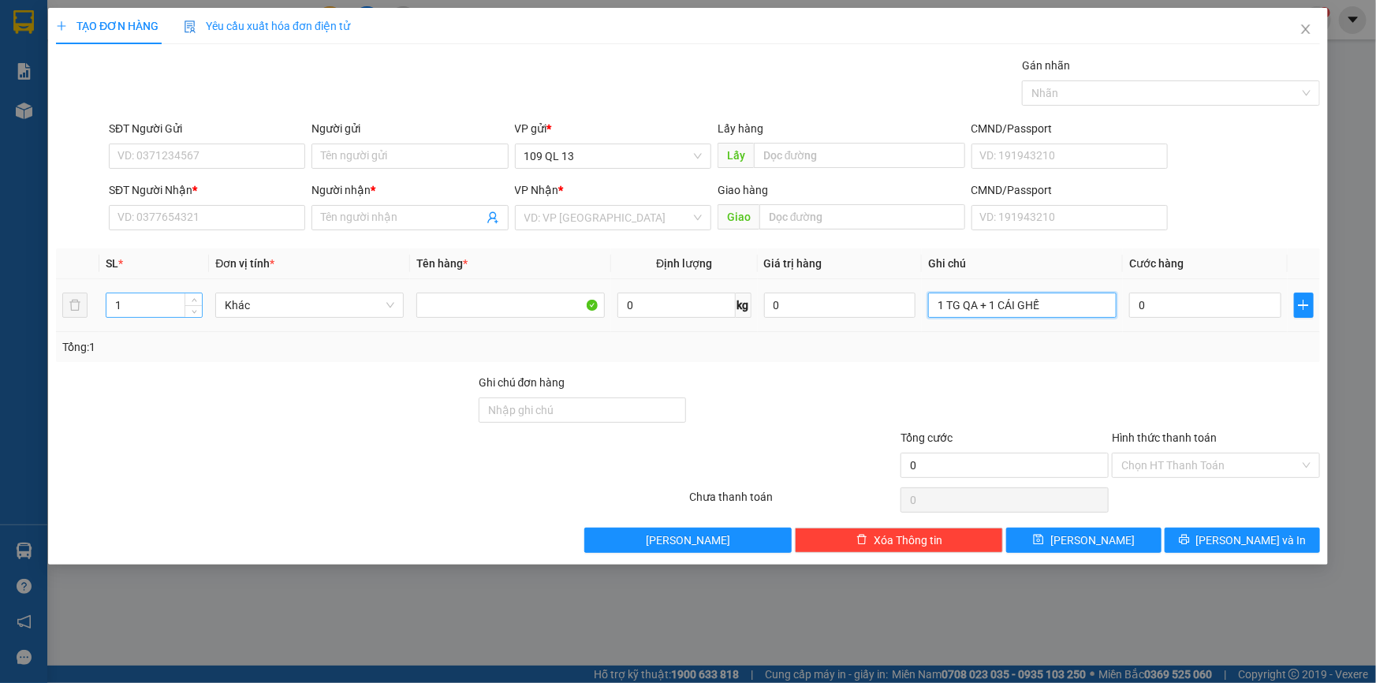
type input "1 TG QA + 1 CÁI GHẾ"
click at [173, 307] on input "1" at bounding box center [153, 305] width 95 height 24
type input "2"
click at [170, 213] on input "SĐT Người Nhận *" at bounding box center [207, 217] width 196 height 25
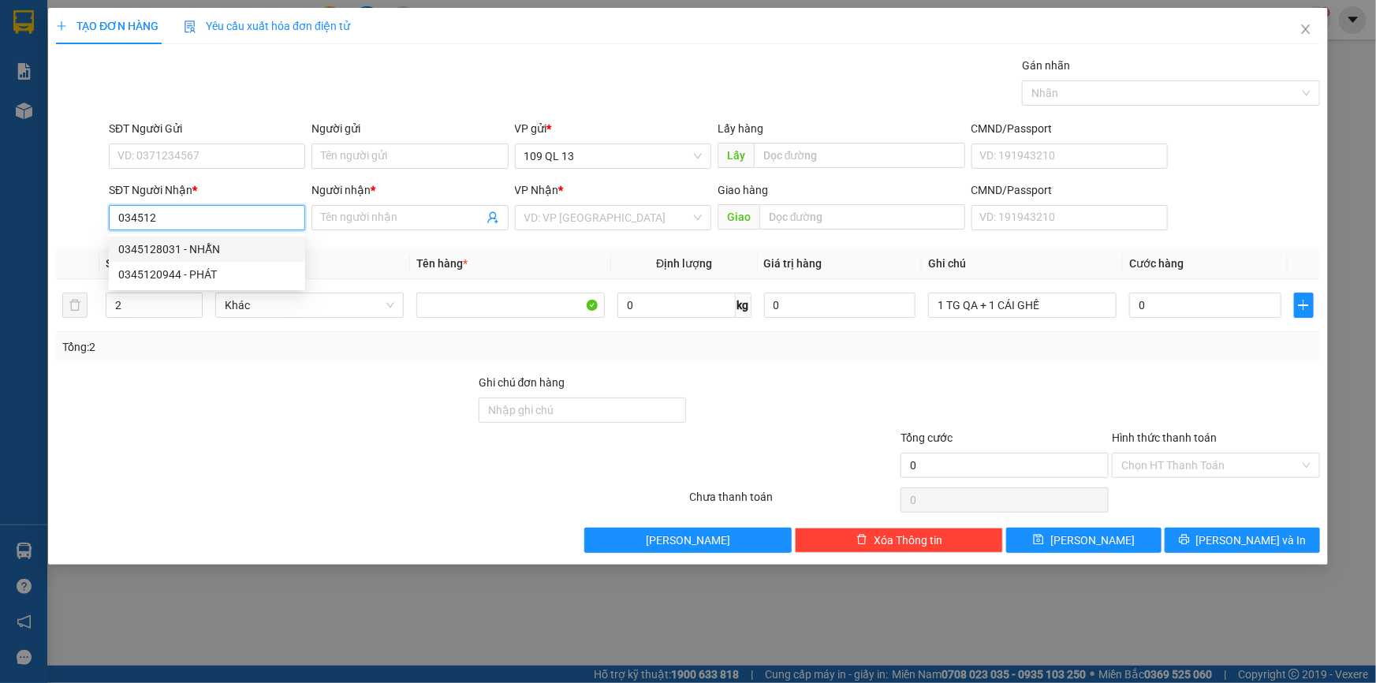
click at [187, 238] on div "0345128031 - NHẪN" at bounding box center [207, 248] width 196 height 25
type input "0345128031"
type input "NHẪN"
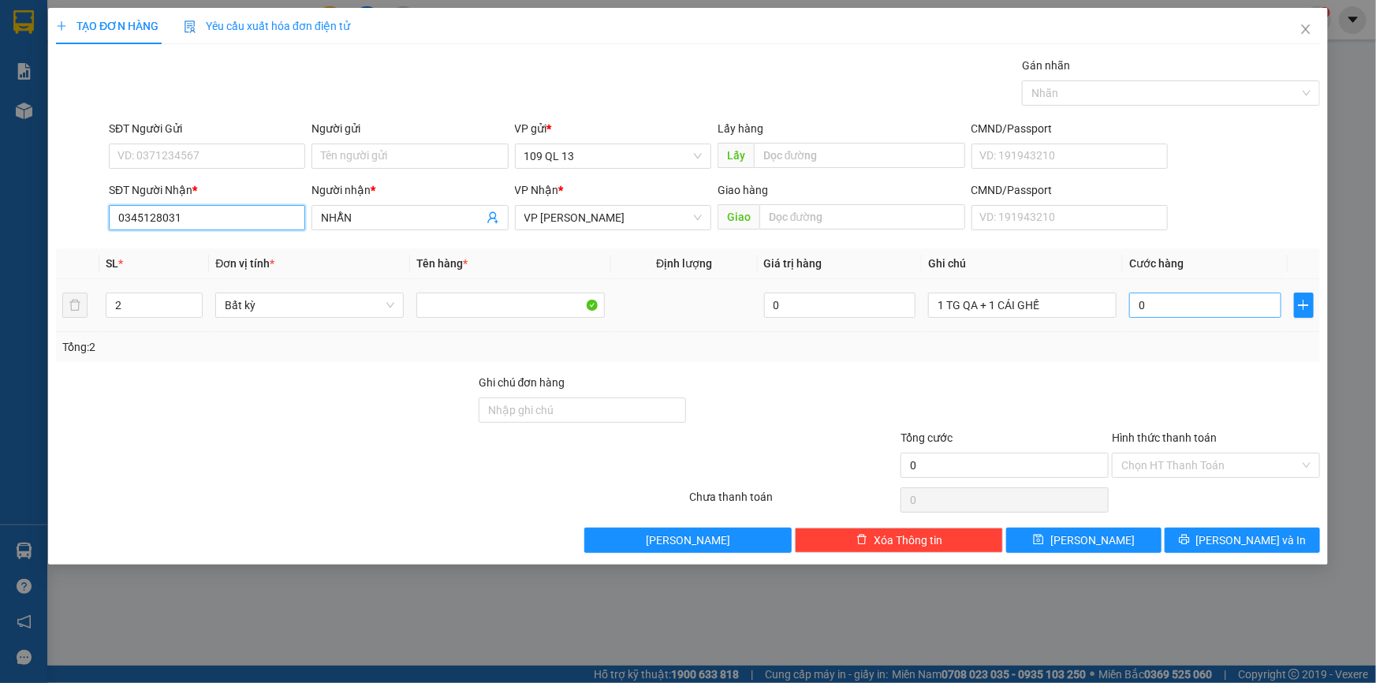
type input "0345128031"
click at [1228, 307] on input "0" at bounding box center [1205, 304] width 152 height 25
type input "8"
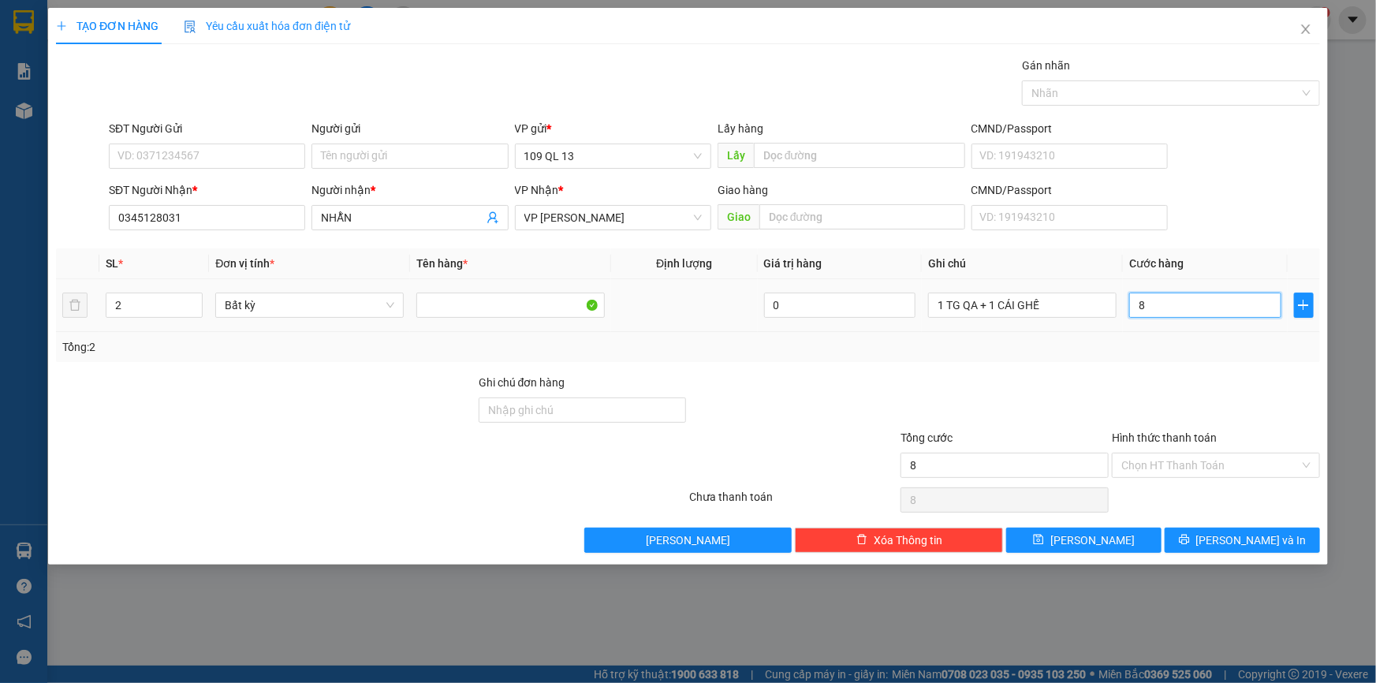
type input "80"
type input "8"
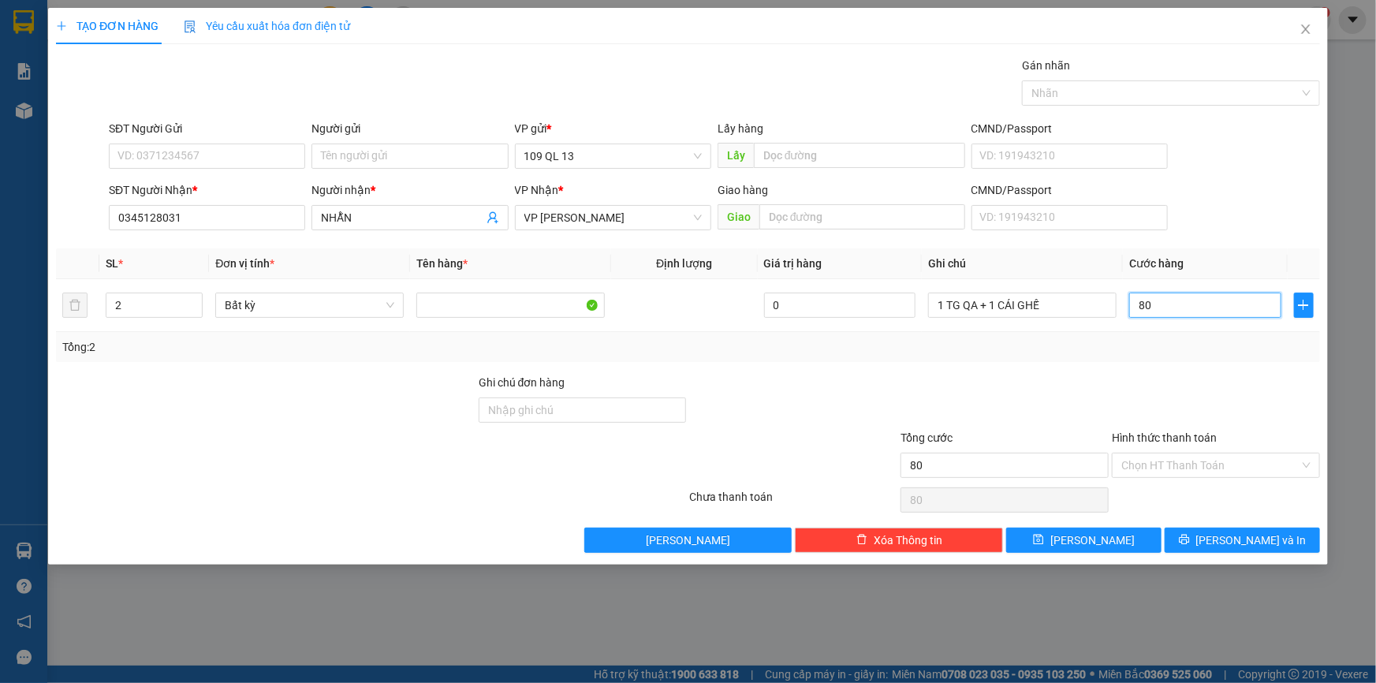
type input "8"
type input "0"
type input "08"
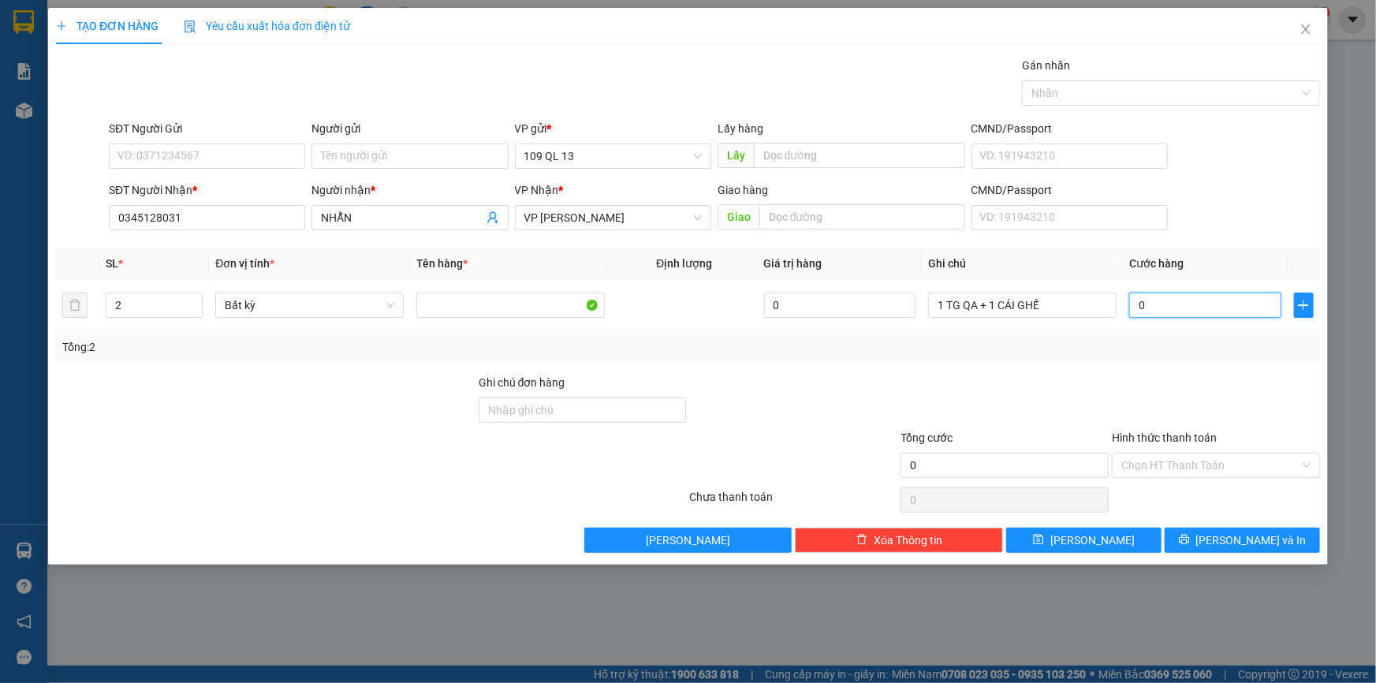
type input "8"
type input "080"
type input "80"
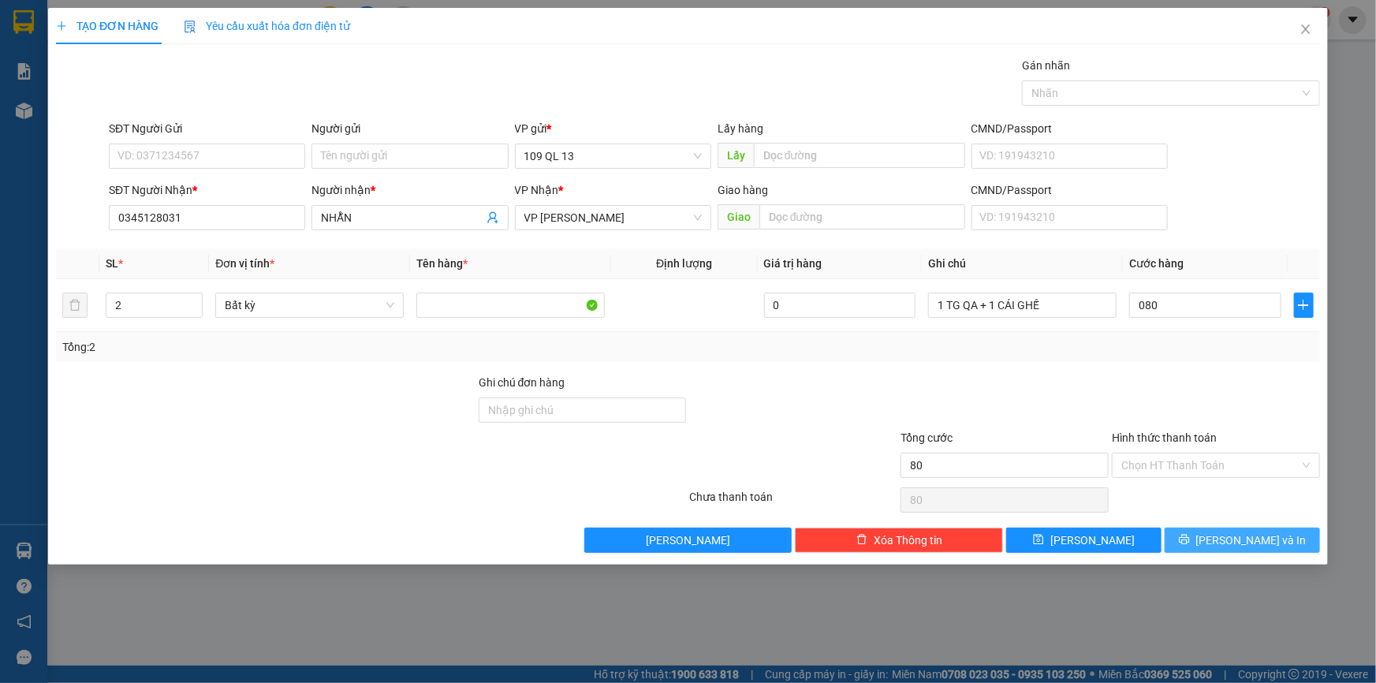
type input "80.000"
click at [1267, 540] on span "Lưu và In" at bounding box center [1251, 539] width 110 height 17
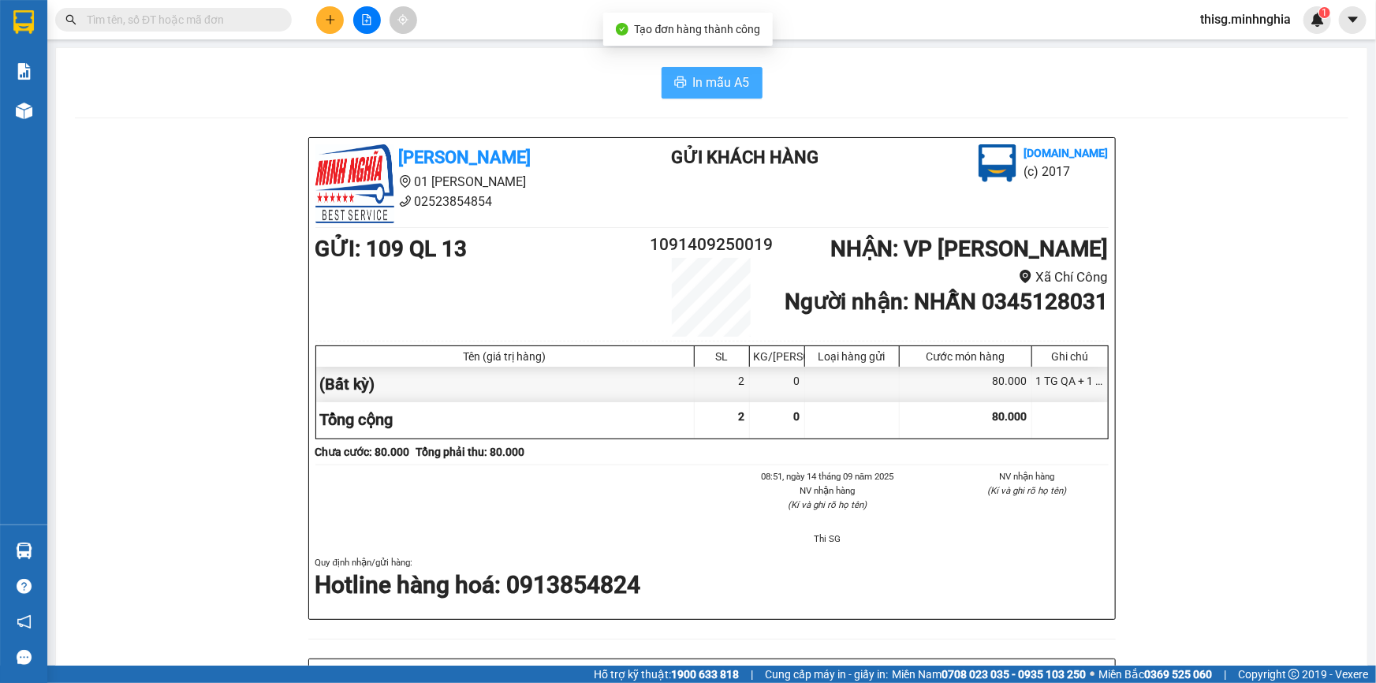
click at [700, 74] on span "In mẫu A5" at bounding box center [721, 83] width 57 height 20
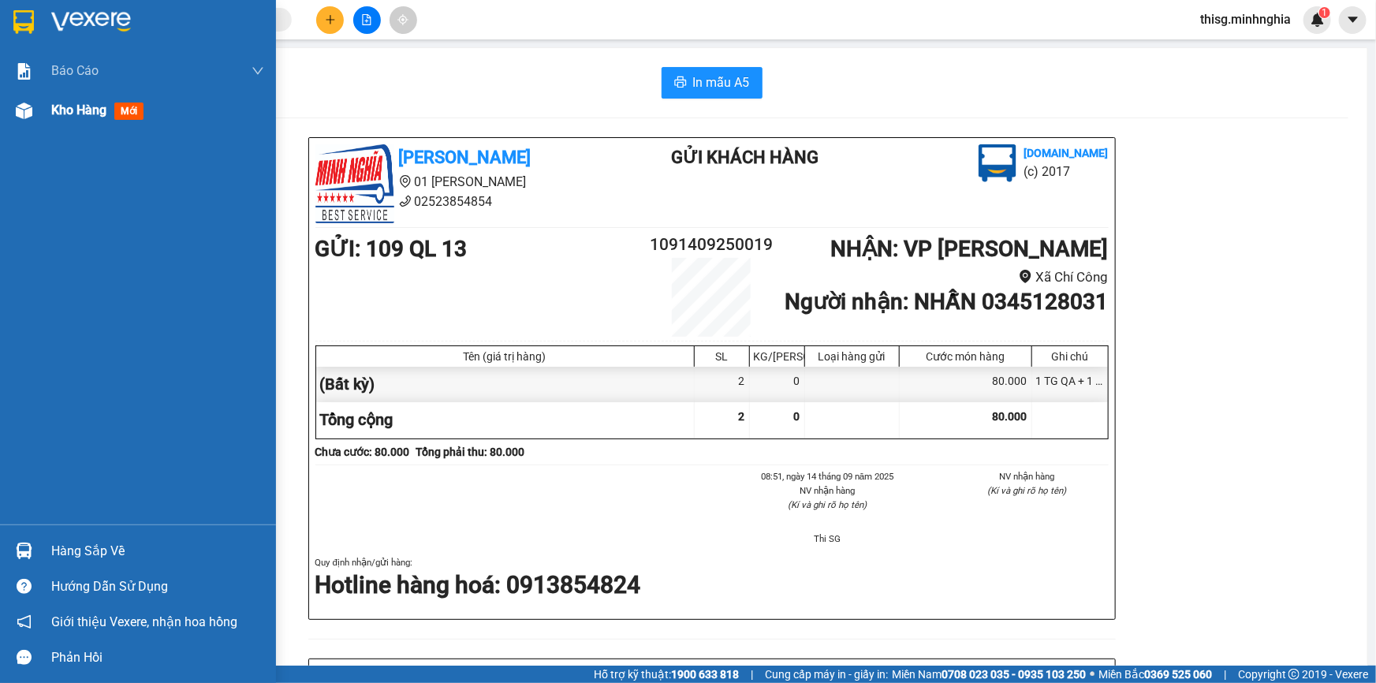
click at [62, 109] on span "Kho hàng" at bounding box center [78, 109] width 55 height 15
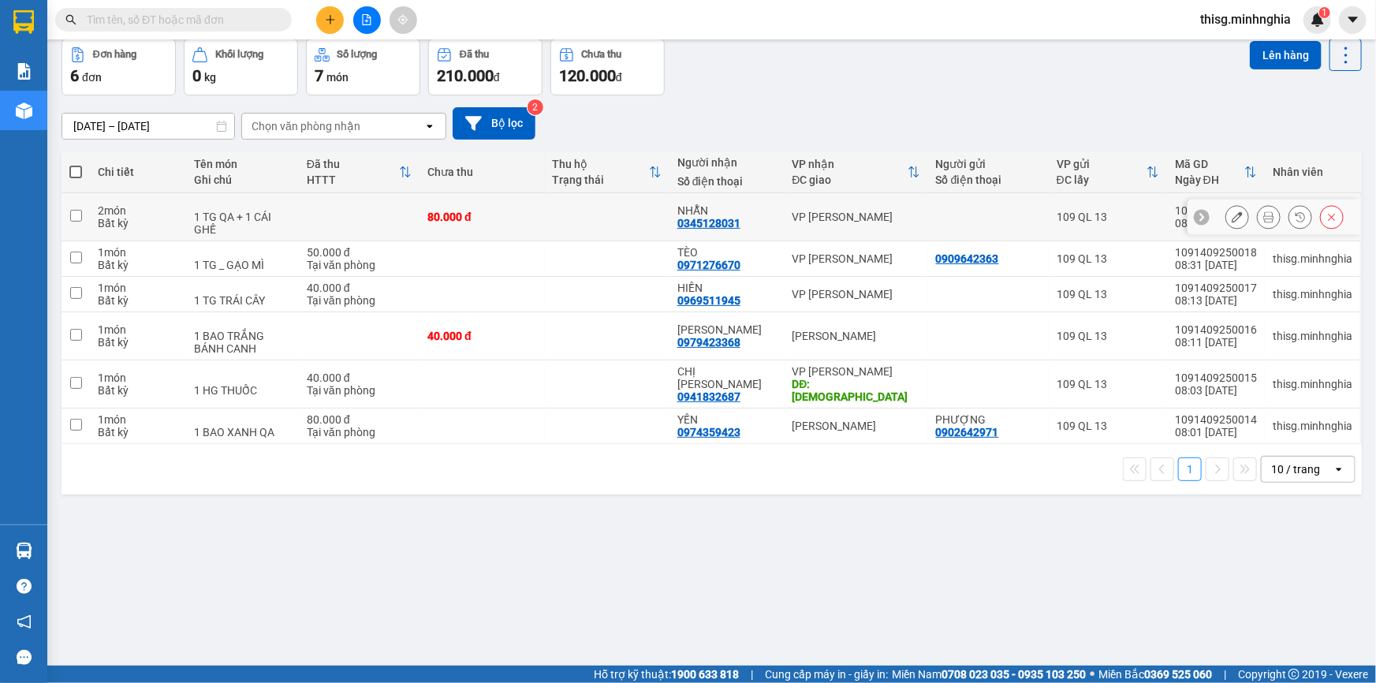
scroll to position [72, 0]
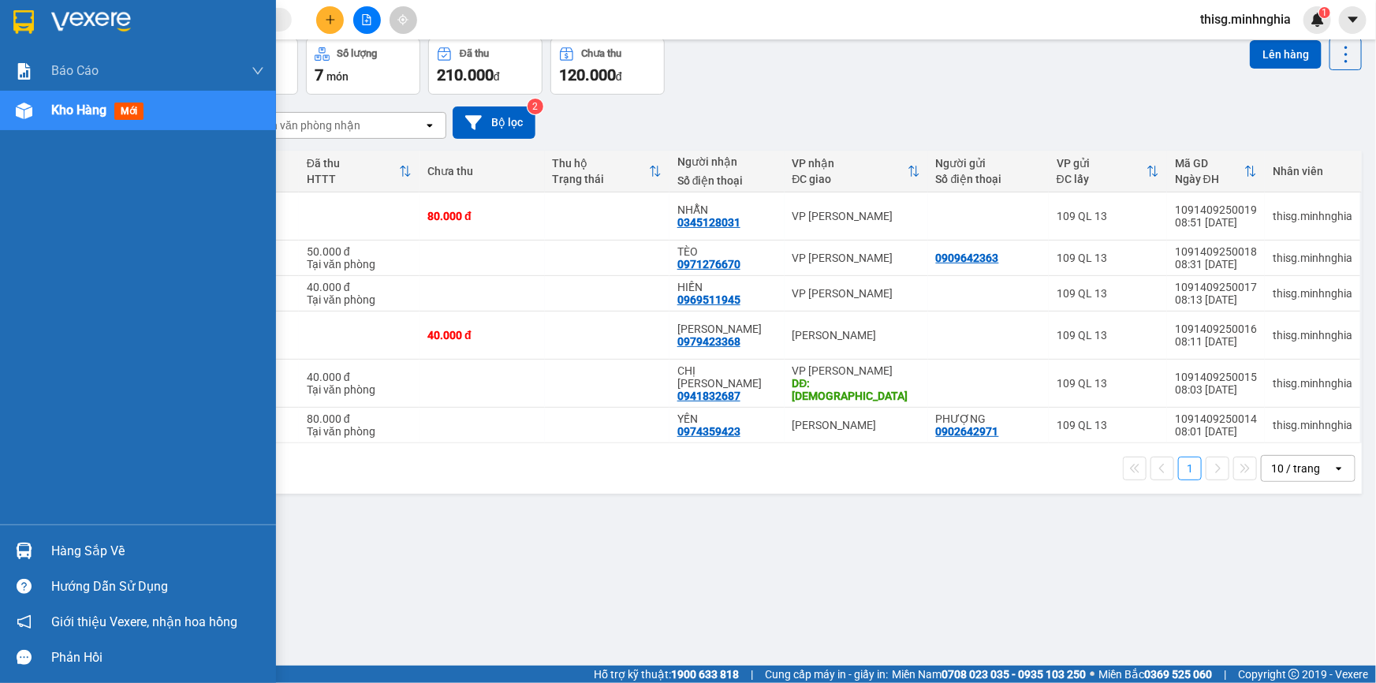
click at [98, 122] on div "Kho hàng mới" at bounding box center [157, 110] width 213 height 39
click at [127, 118] on span "mới" at bounding box center [128, 110] width 29 height 17
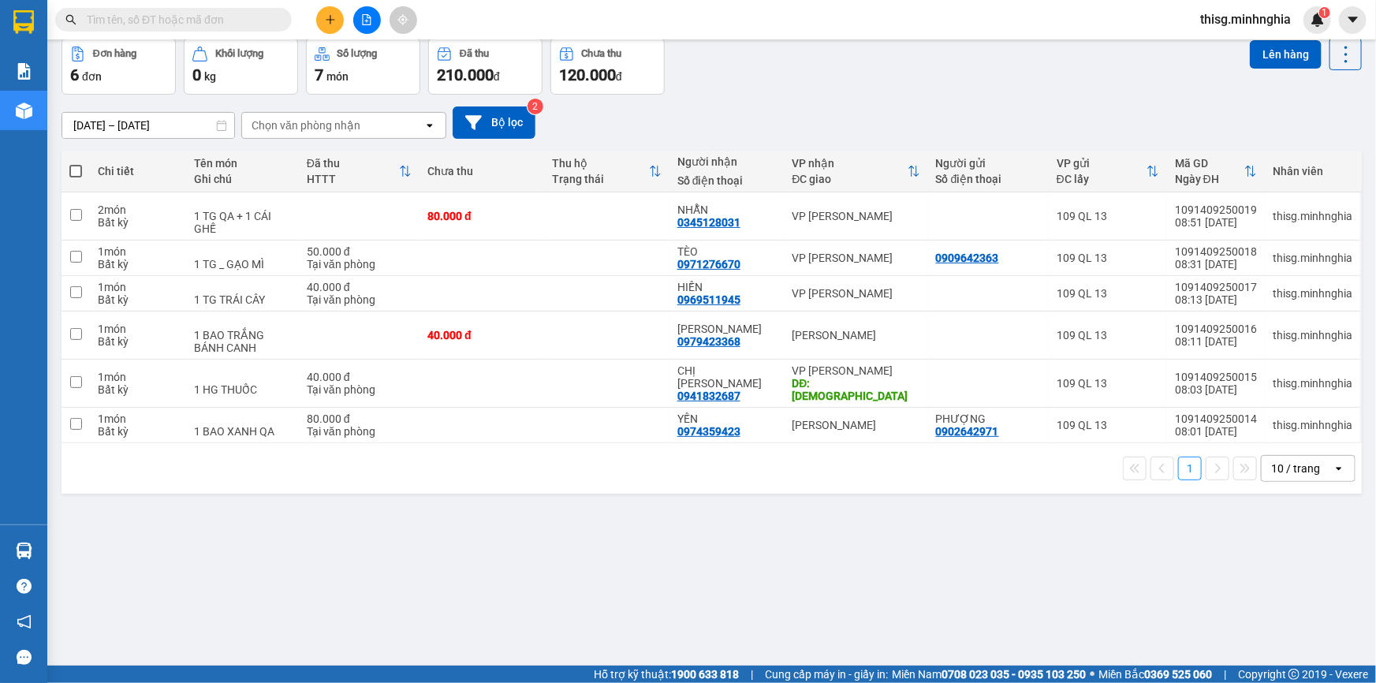
click at [331, 17] on icon "plus" at bounding box center [330, 19] width 11 height 11
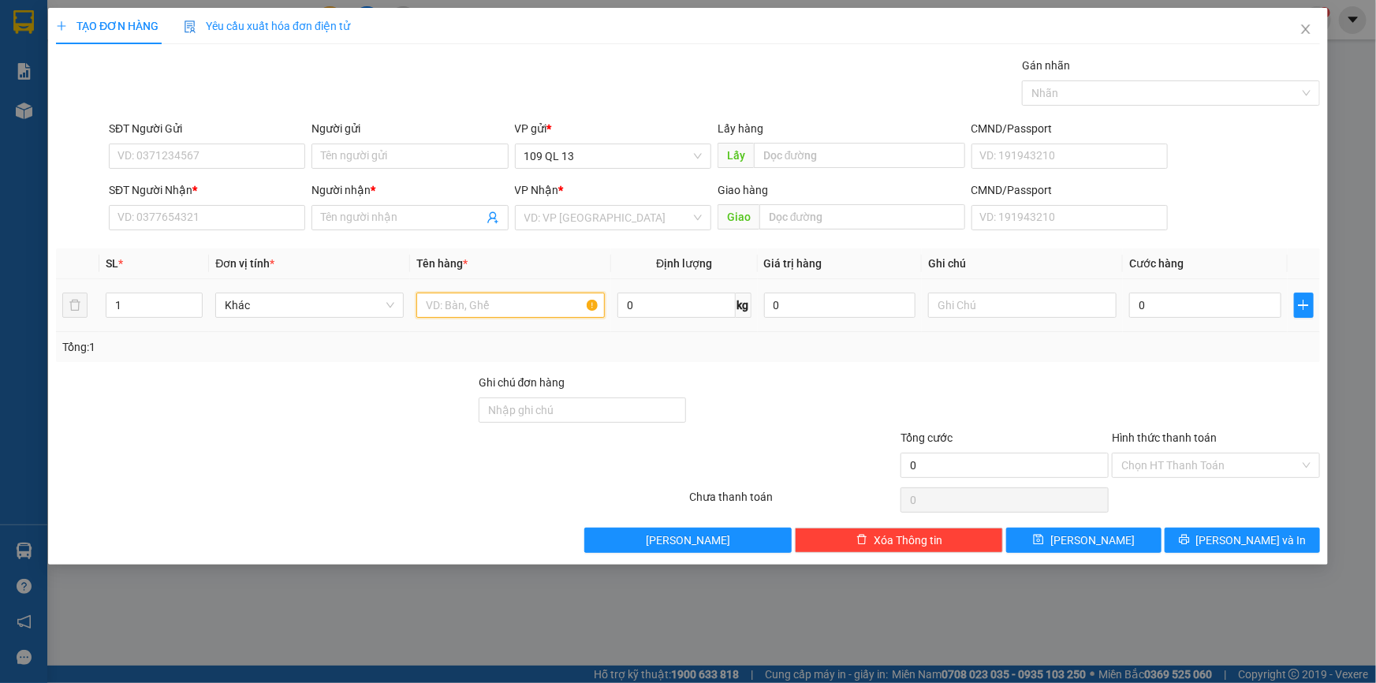
click at [470, 300] on input "text" at bounding box center [510, 304] width 188 height 25
click at [1006, 306] on input "text" at bounding box center [1022, 304] width 188 height 25
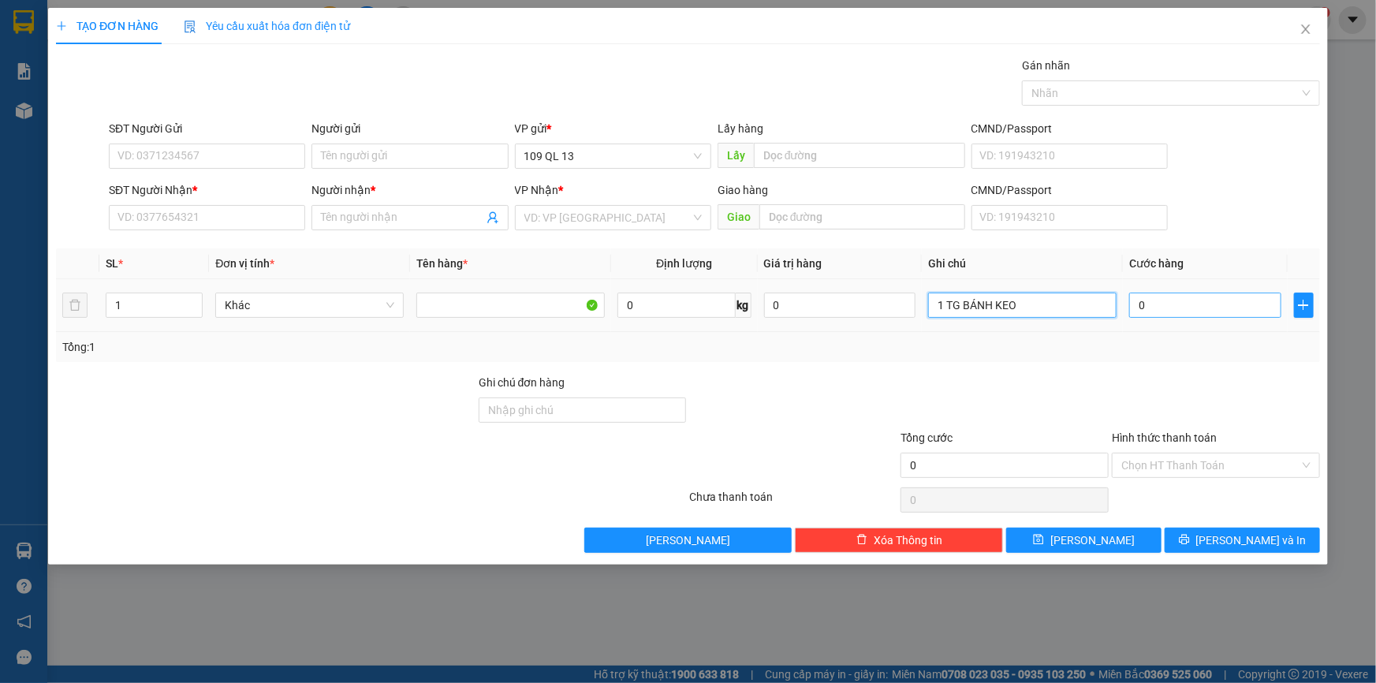
type input "1 TG BÁNH KEO"
click at [1178, 308] on input "0" at bounding box center [1205, 304] width 152 height 25
type input "4"
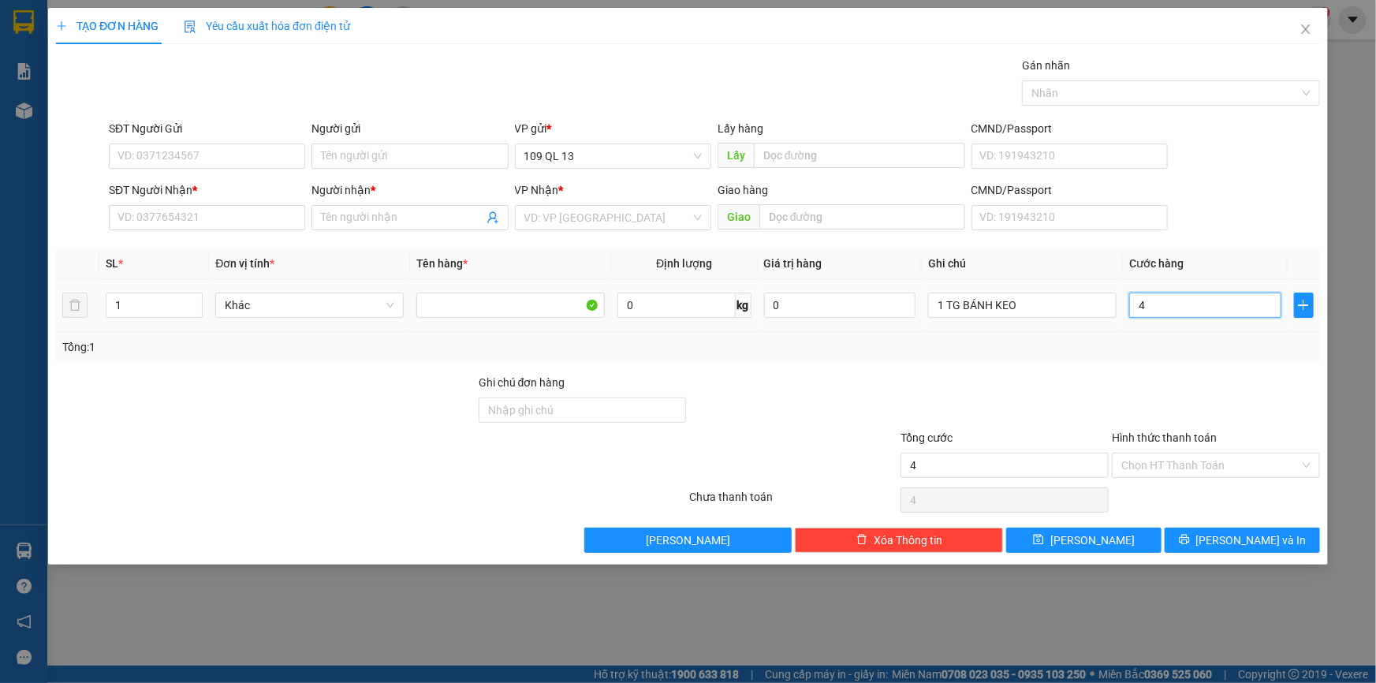
type input "40"
type input "40.000"
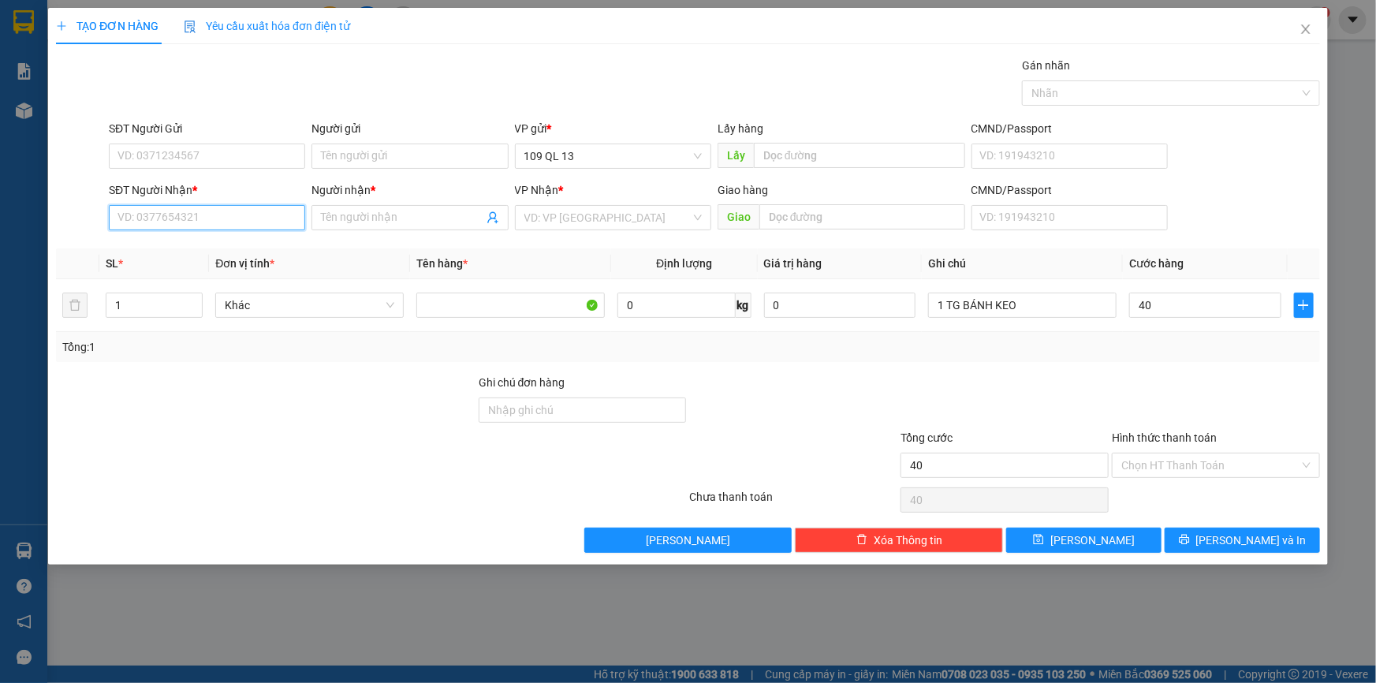
type input "40.000"
click at [291, 225] on input "SĐT Người Nhận *" at bounding box center [207, 217] width 196 height 25
type input "0359708002"
click at [262, 249] on div "0359708002 - TRÂM" at bounding box center [206, 248] width 177 height 17
type input "TRÂM"
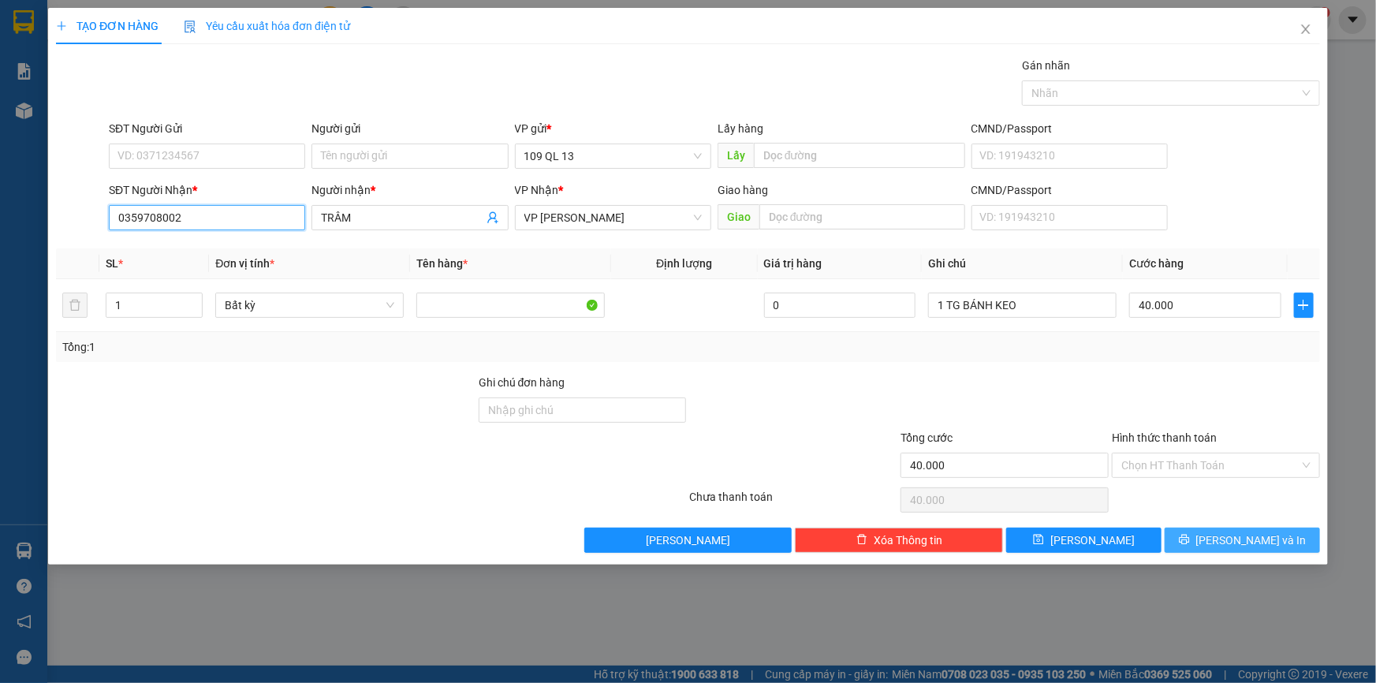
type input "0359708002"
click at [1189, 540] on icon "printer" at bounding box center [1183, 539] width 11 height 11
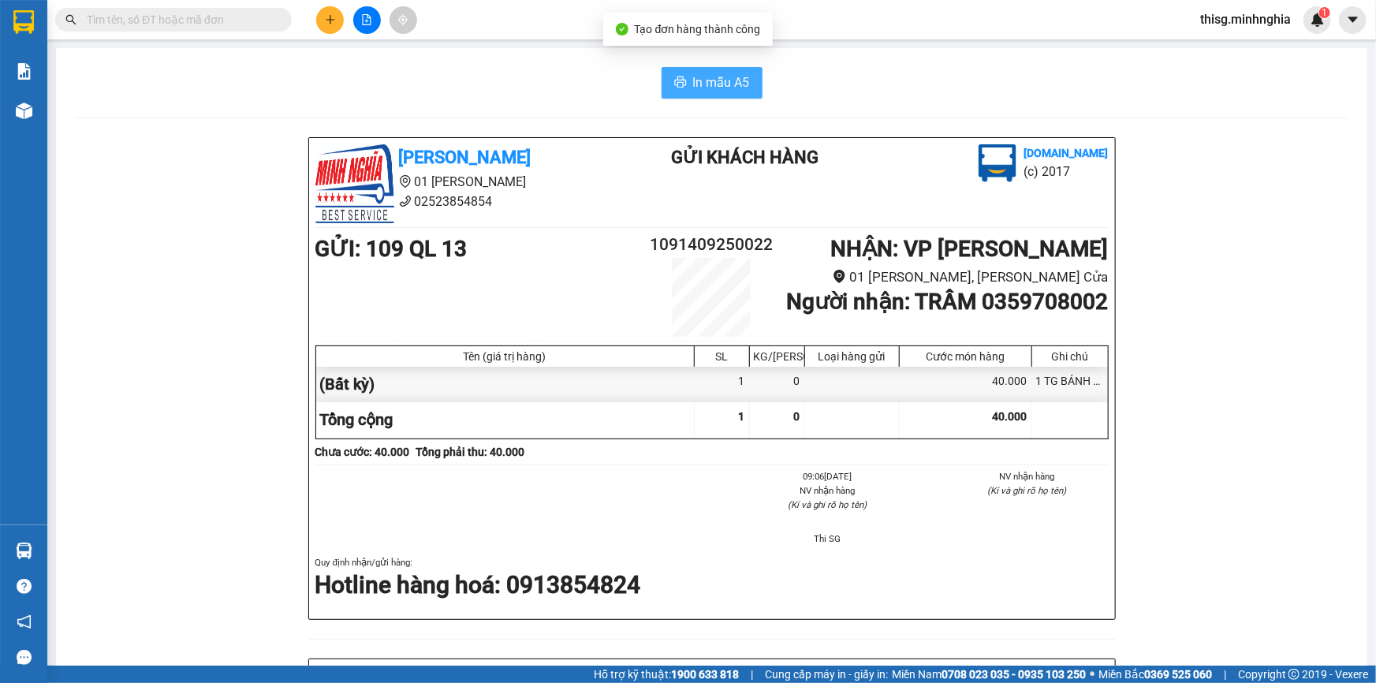
click at [740, 70] on button "In mẫu A5" at bounding box center [711, 83] width 101 height 32
click at [734, 76] on span "In mẫu A5" at bounding box center [721, 83] width 57 height 20
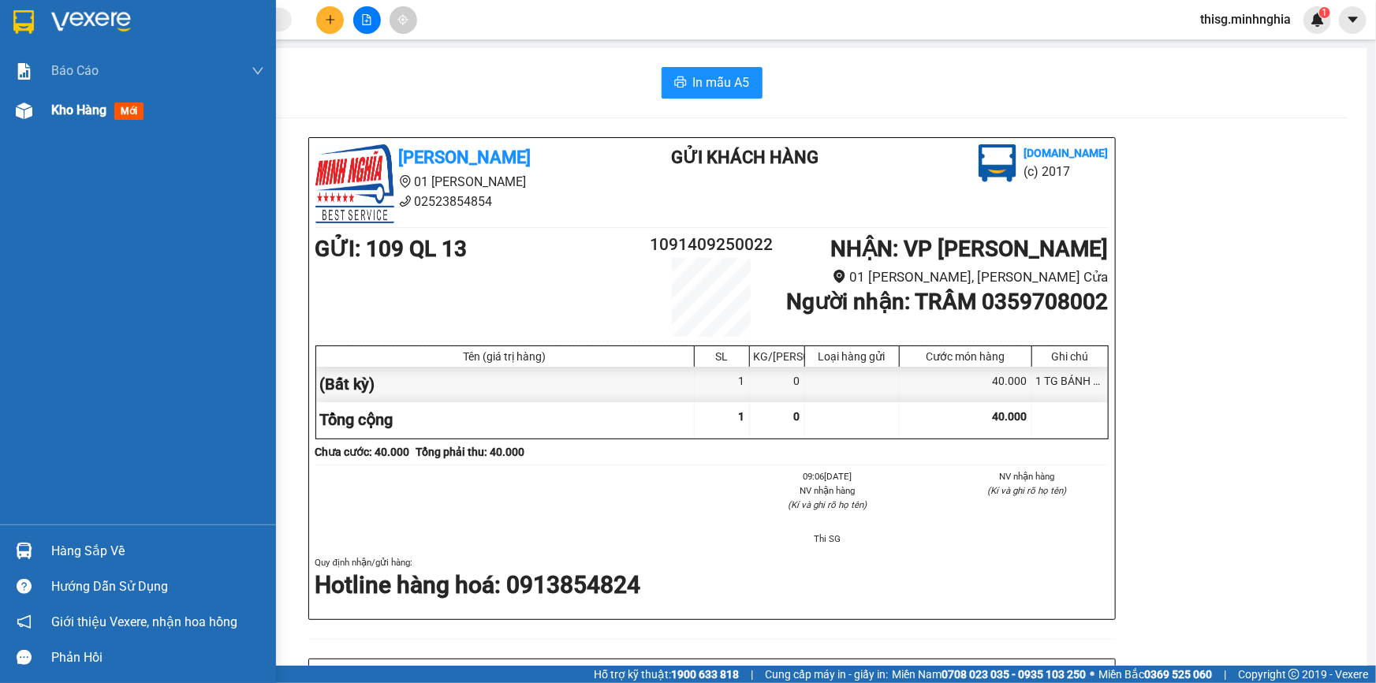
click at [64, 117] on span "Kho hàng" at bounding box center [78, 109] width 55 height 15
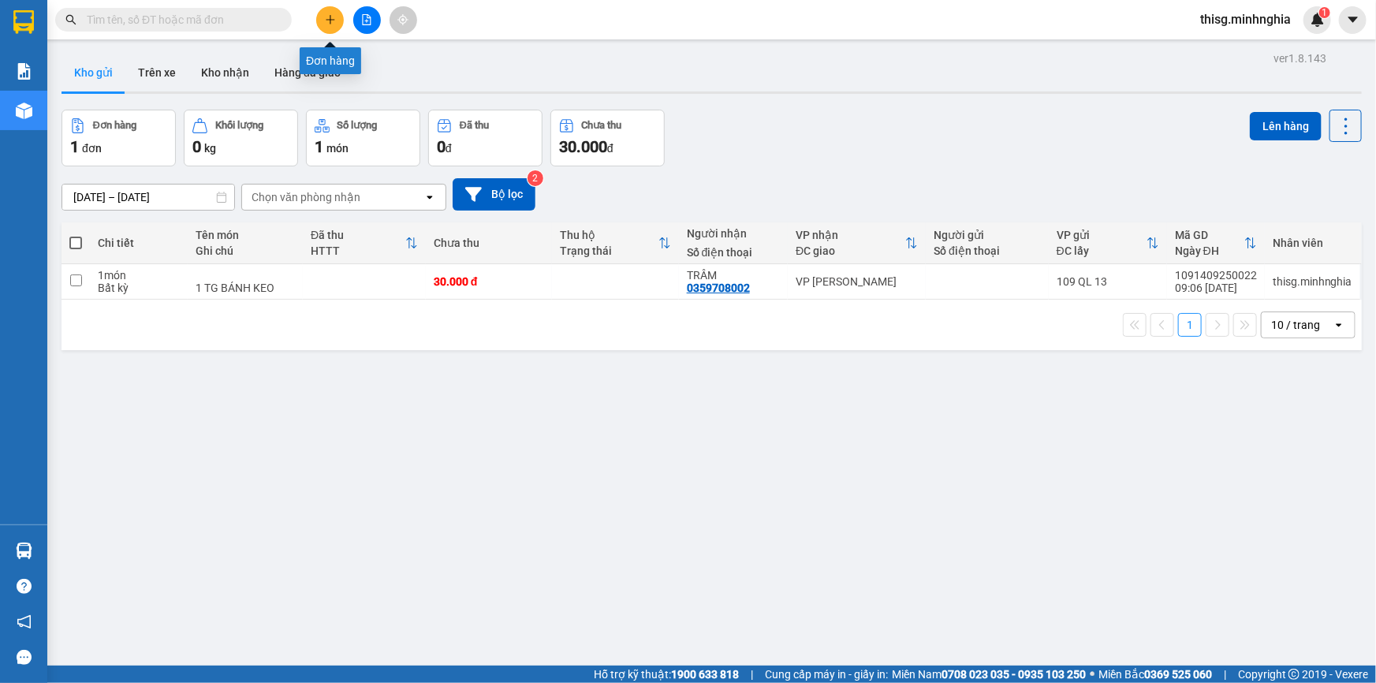
click at [334, 16] on icon "plus" at bounding box center [330, 19] width 11 height 11
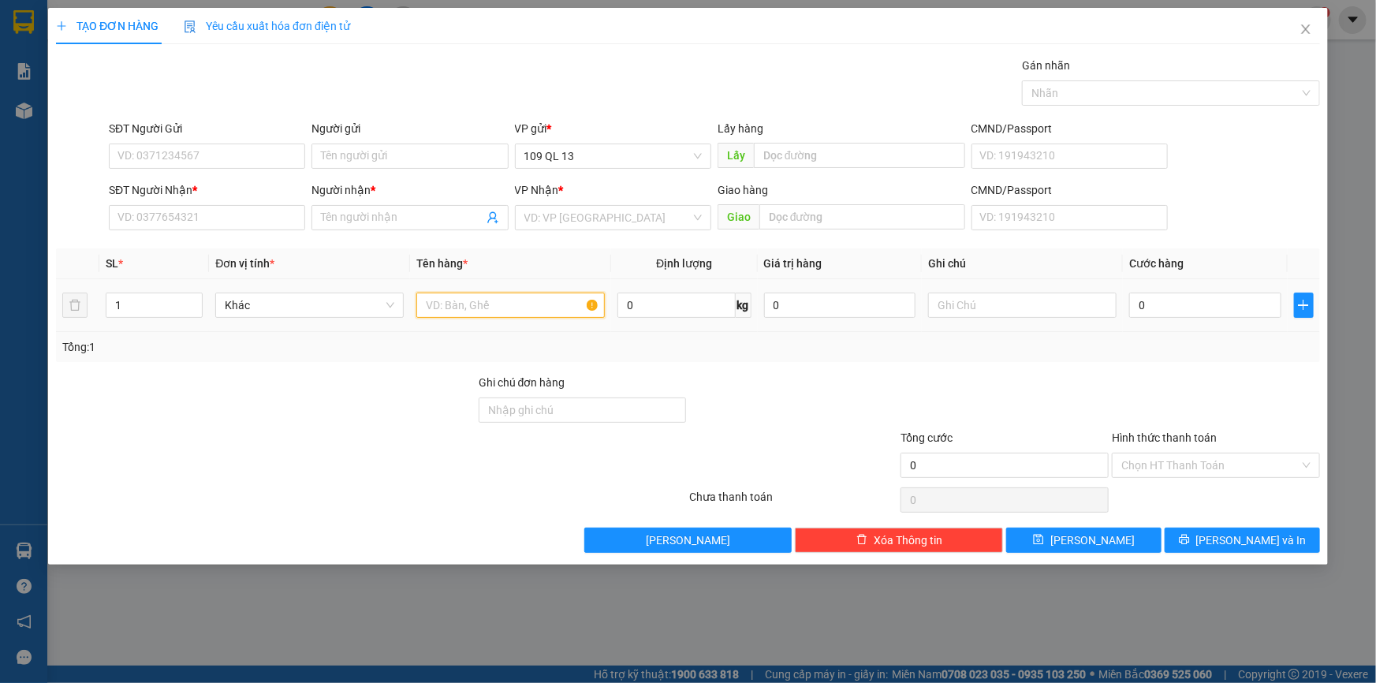
click at [544, 294] on input "text" at bounding box center [510, 304] width 188 height 25
click at [1059, 307] on input "text" at bounding box center [1022, 304] width 188 height 25
click at [158, 214] on input "SĐT Người Nhận *" at bounding box center [207, 217] width 196 height 25
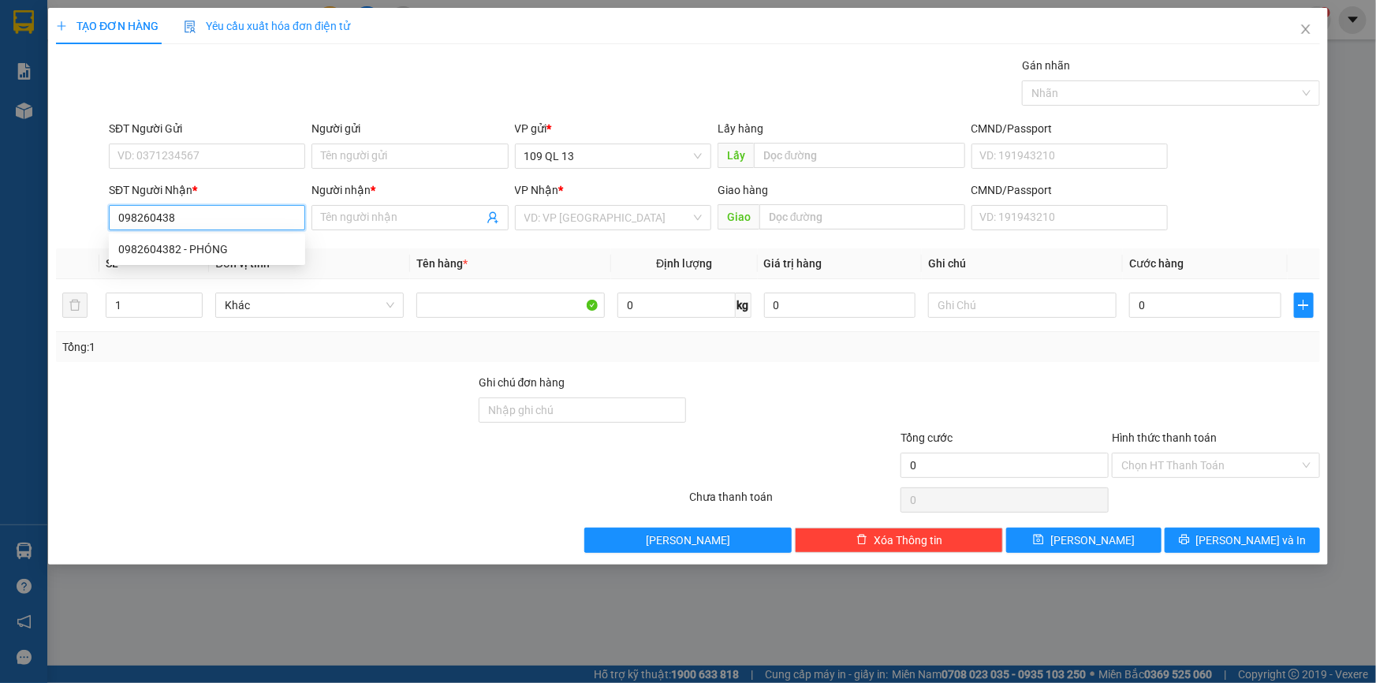
type input "0982604382"
click at [250, 244] on div "0982604382 - PHÓNG" at bounding box center [206, 248] width 177 height 17
type input "PHÓNG"
type input "0982604382"
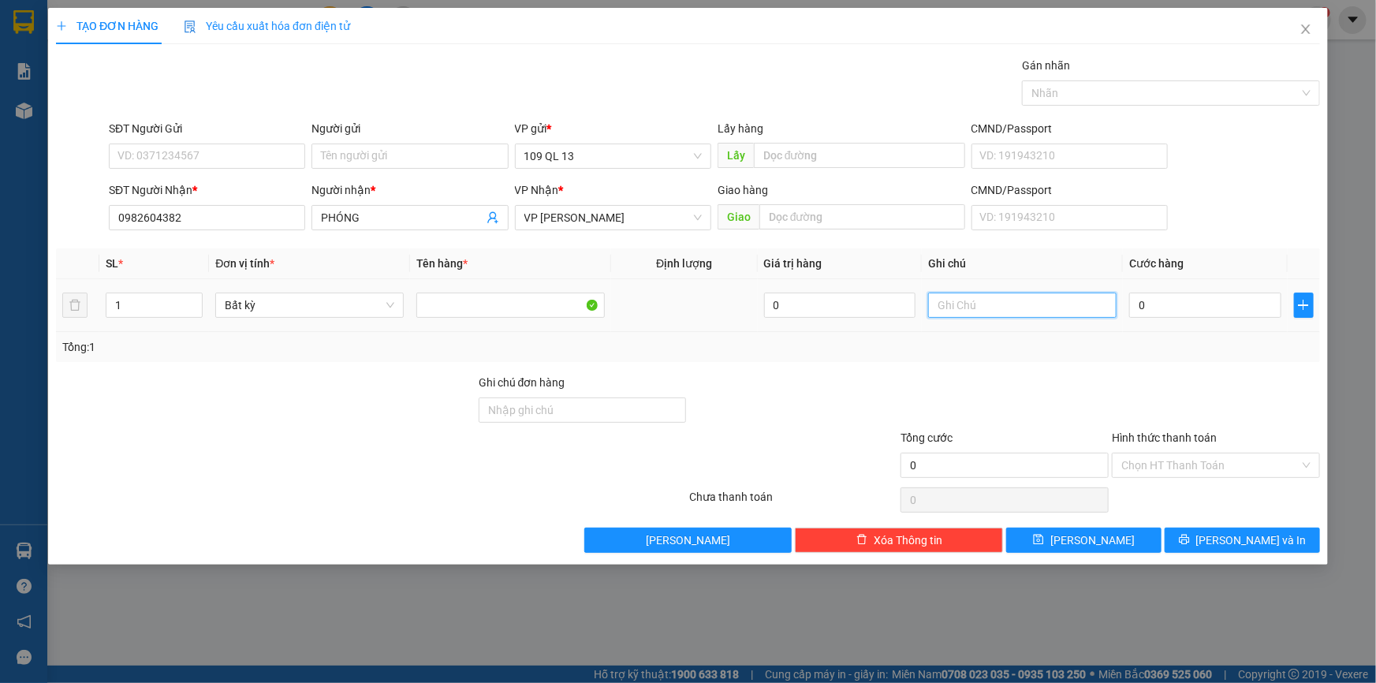
click at [1012, 307] on input "text" at bounding box center [1022, 304] width 188 height 25
type input "1 BỊ TRẮNG BÁNH TT"
click at [1169, 295] on input "0" at bounding box center [1205, 304] width 152 height 25
type input "3"
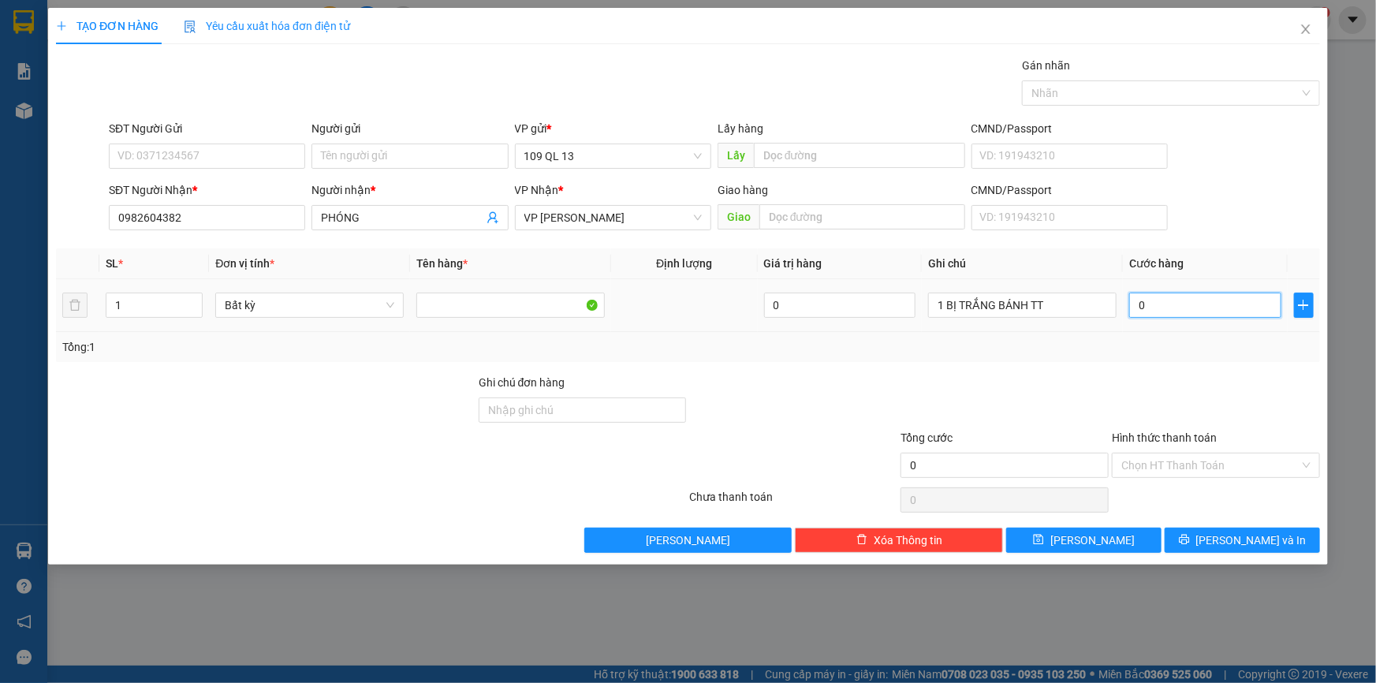
type input "3"
type input "30"
click at [1238, 460] on input "Hình thức thanh toán" at bounding box center [1210, 465] width 178 height 24
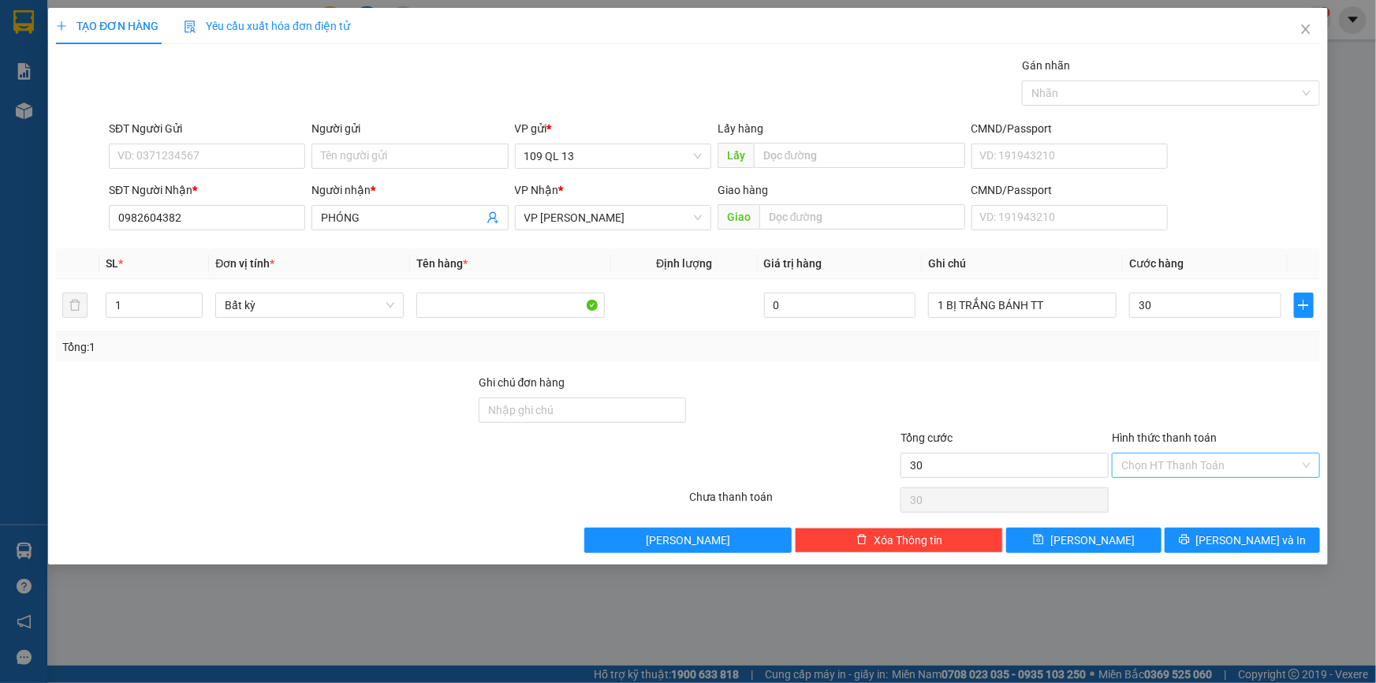
type input "30.000"
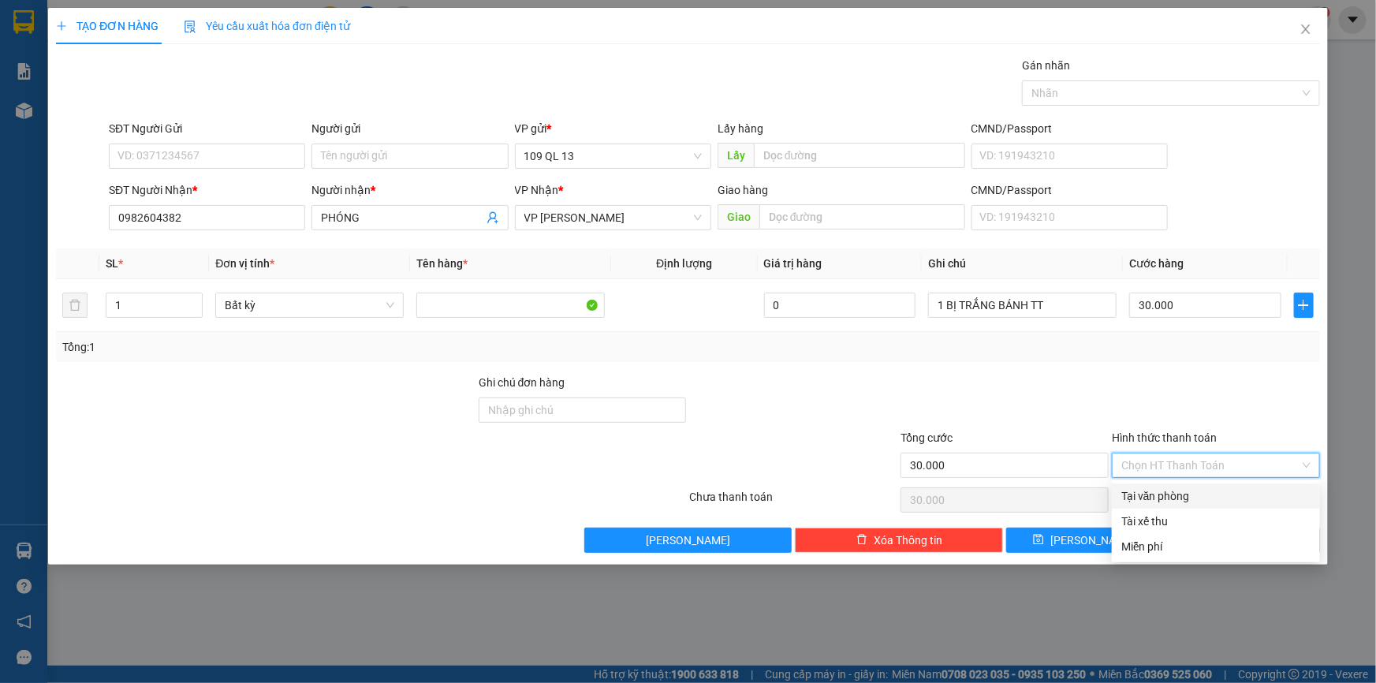
click at [1234, 484] on div "Tại văn phòng" at bounding box center [1215, 495] width 208 height 25
type input "0"
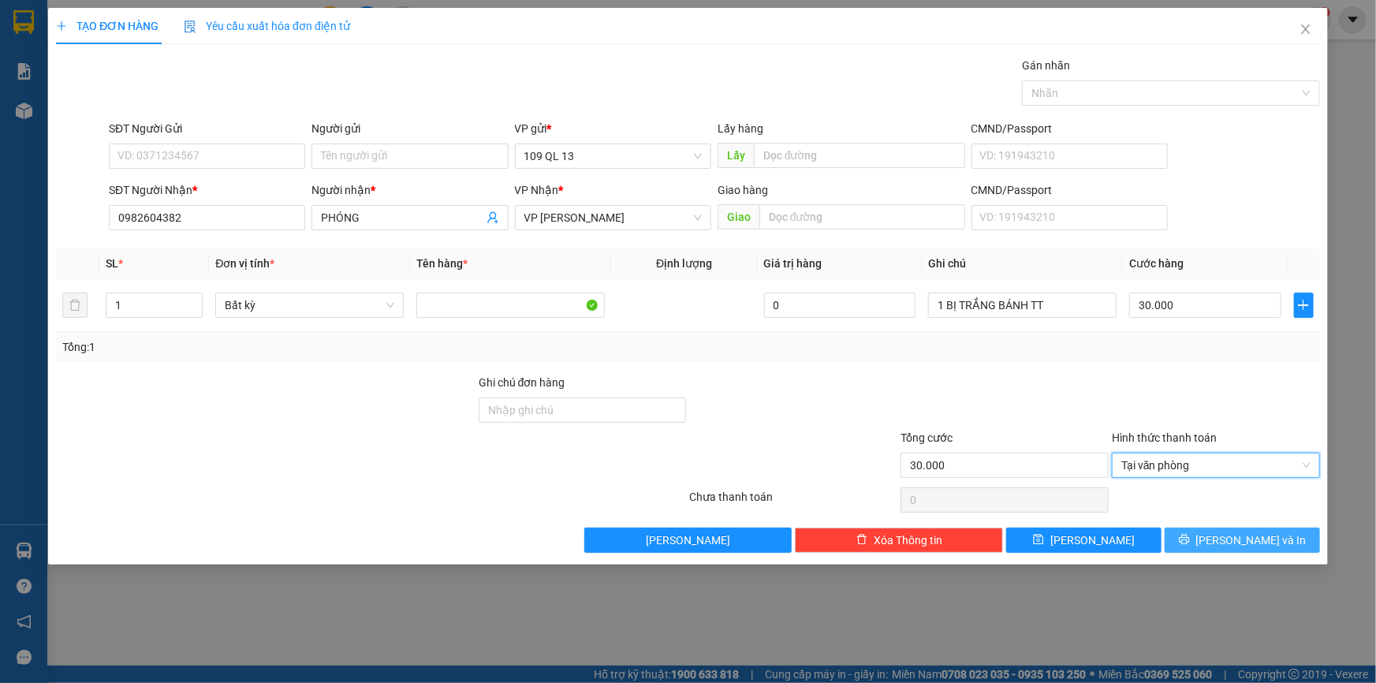
click at [1238, 539] on span "Lưu và In" at bounding box center [1251, 539] width 110 height 17
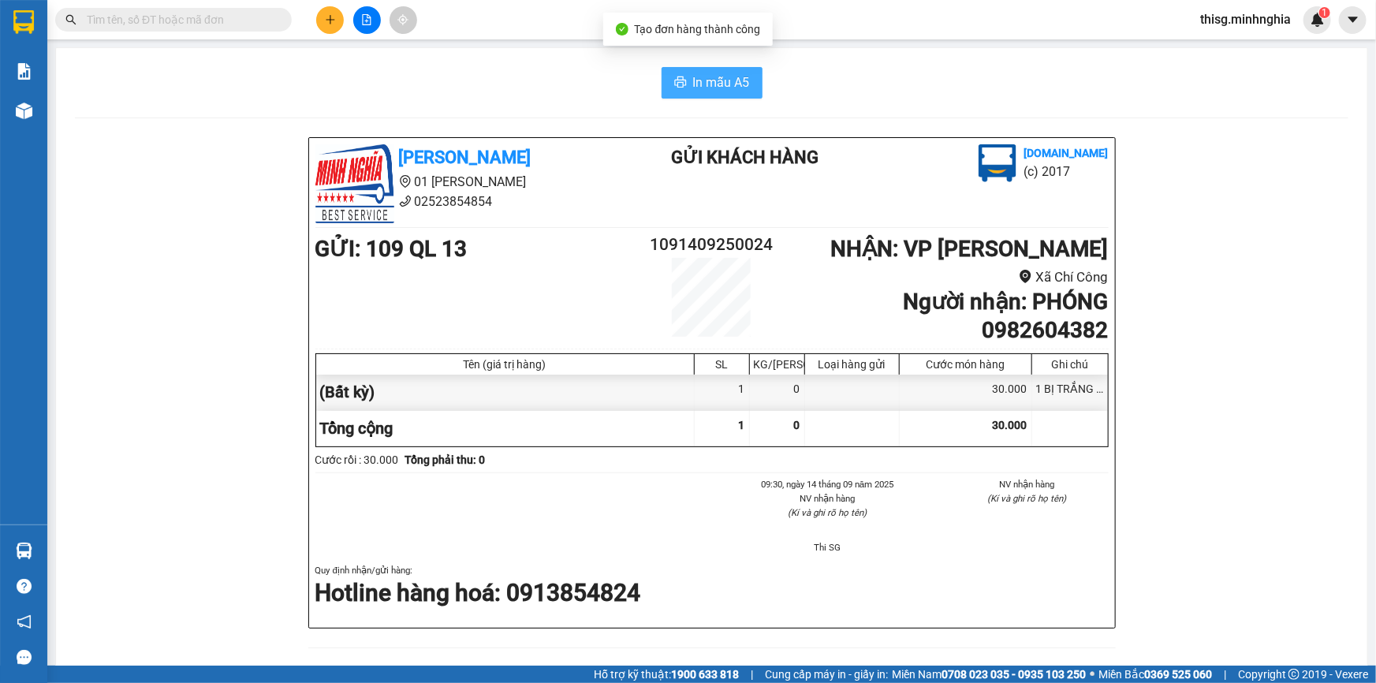
click at [676, 95] on button "In mẫu A5" at bounding box center [711, 83] width 101 height 32
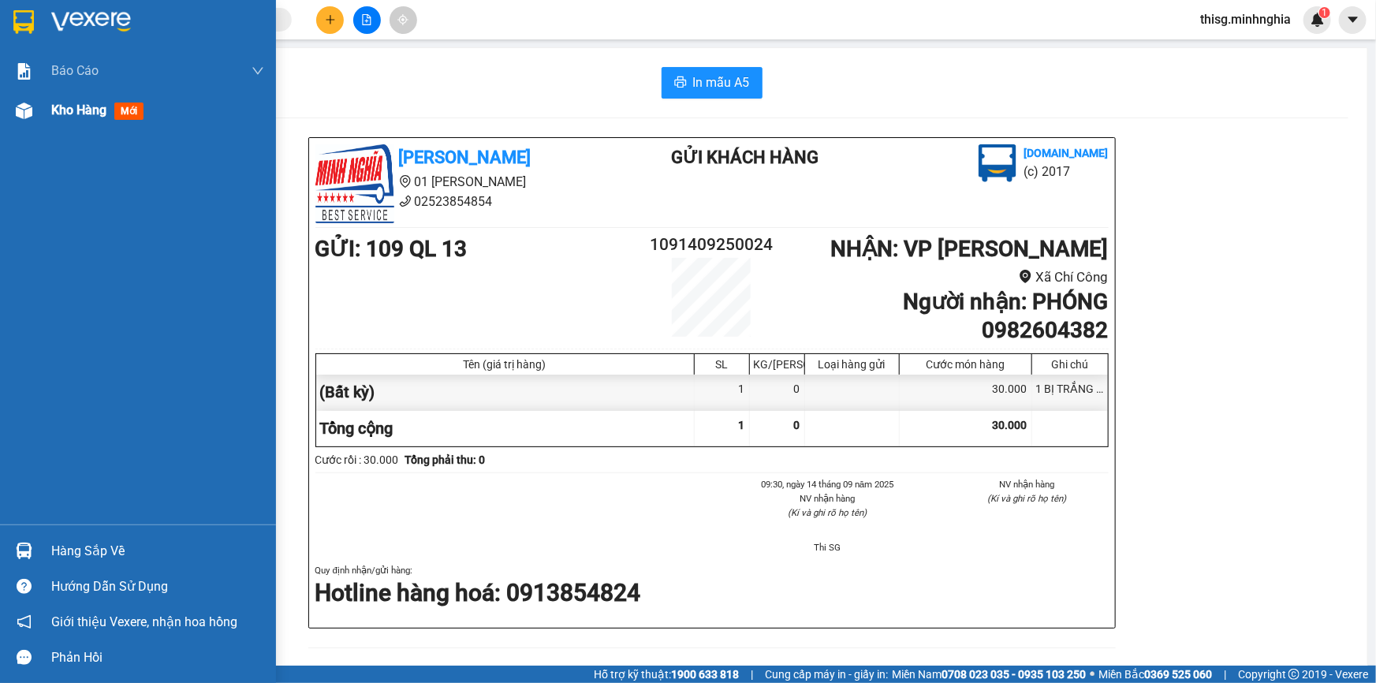
click at [87, 111] on span "Kho hàng" at bounding box center [78, 109] width 55 height 15
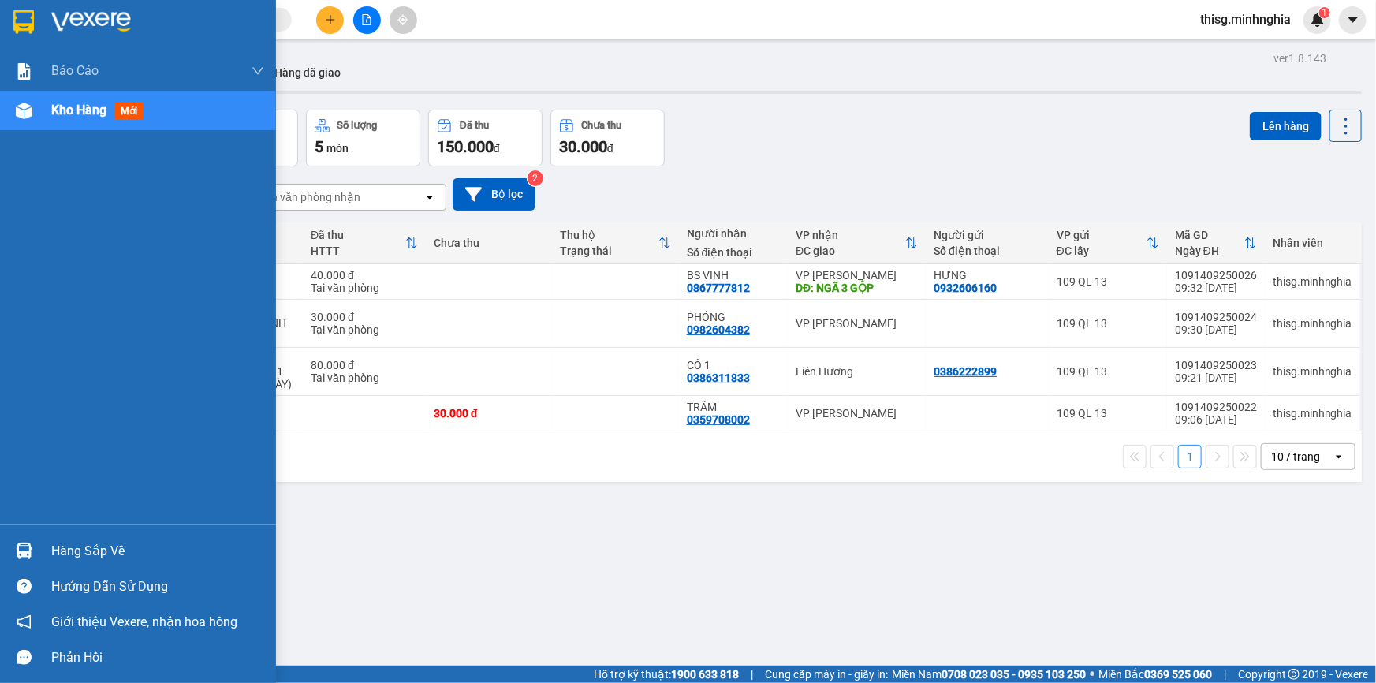
click at [95, 106] on span "Kho hàng" at bounding box center [78, 109] width 55 height 15
click at [119, 117] on span "mới" at bounding box center [128, 110] width 29 height 17
click at [95, 112] on span "Kho hàng" at bounding box center [78, 109] width 55 height 15
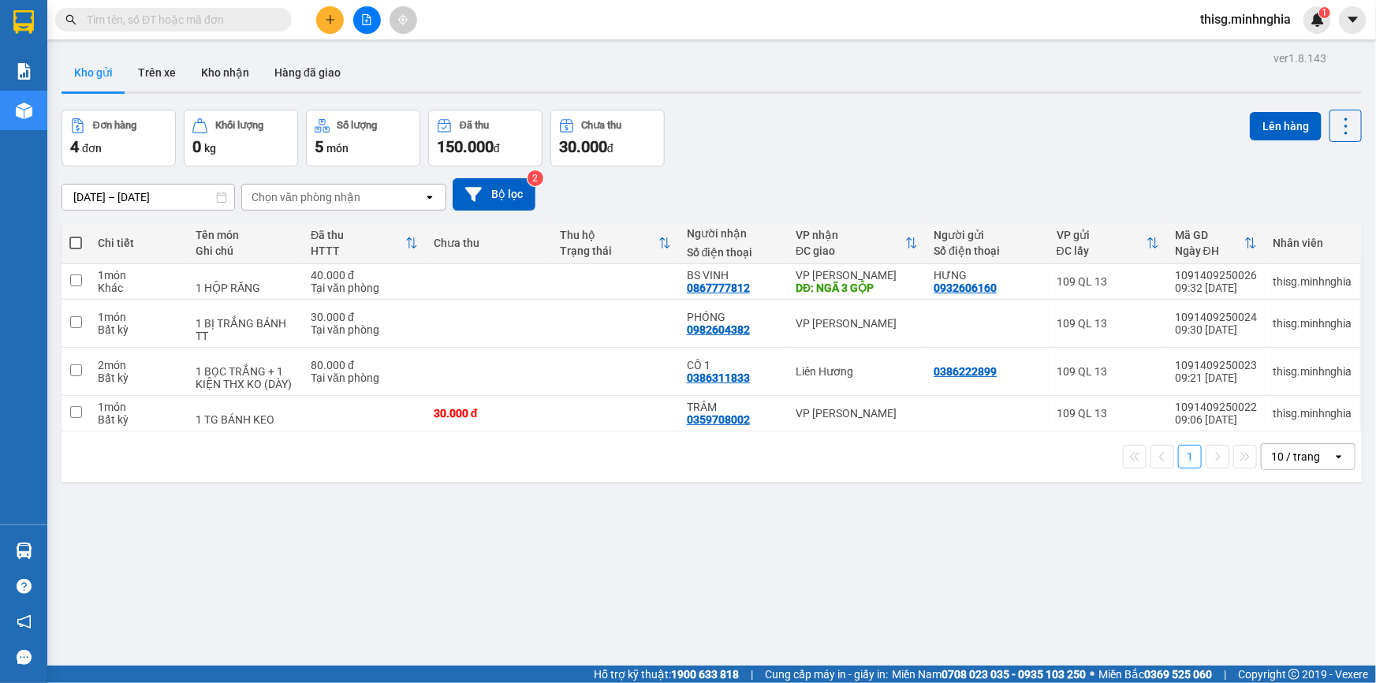
click at [1110, 210] on div "14/09/2025 – 14/09/2025 Press the down arrow key to interact with the calendar …" at bounding box center [711, 194] width 1300 height 56
click at [668, 552] on div "ver 1.8.143 Kho gửi Trên xe Kho nhận Hàng đã giao Đơn hàng 4 đơn Khối lượng 0 k…" at bounding box center [711, 388] width 1312 height 683
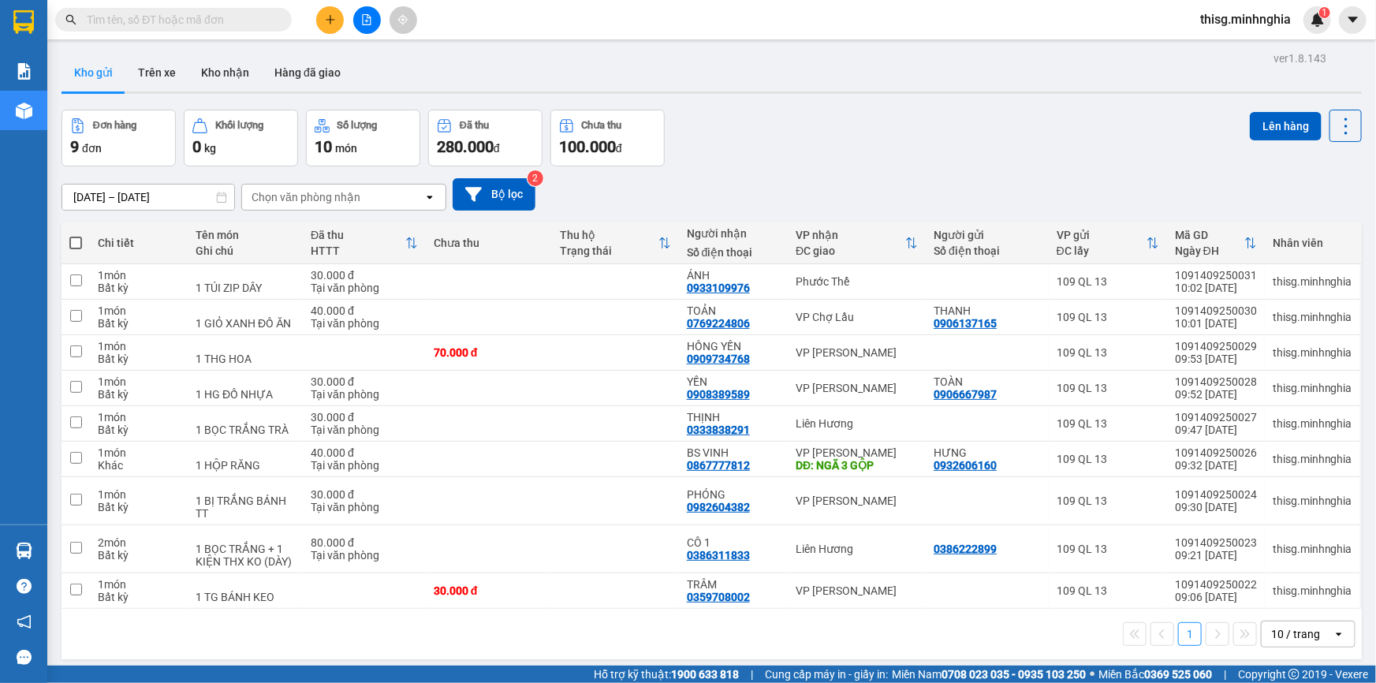
click at [879, 134] on div "Đơn hàng 9 đơn Khối lượng 0 kg Số lượng 10 món Đã thu 280.000 đ Chưa thu 100.00…" at bounding box center [711, 138] width 1300 height 57
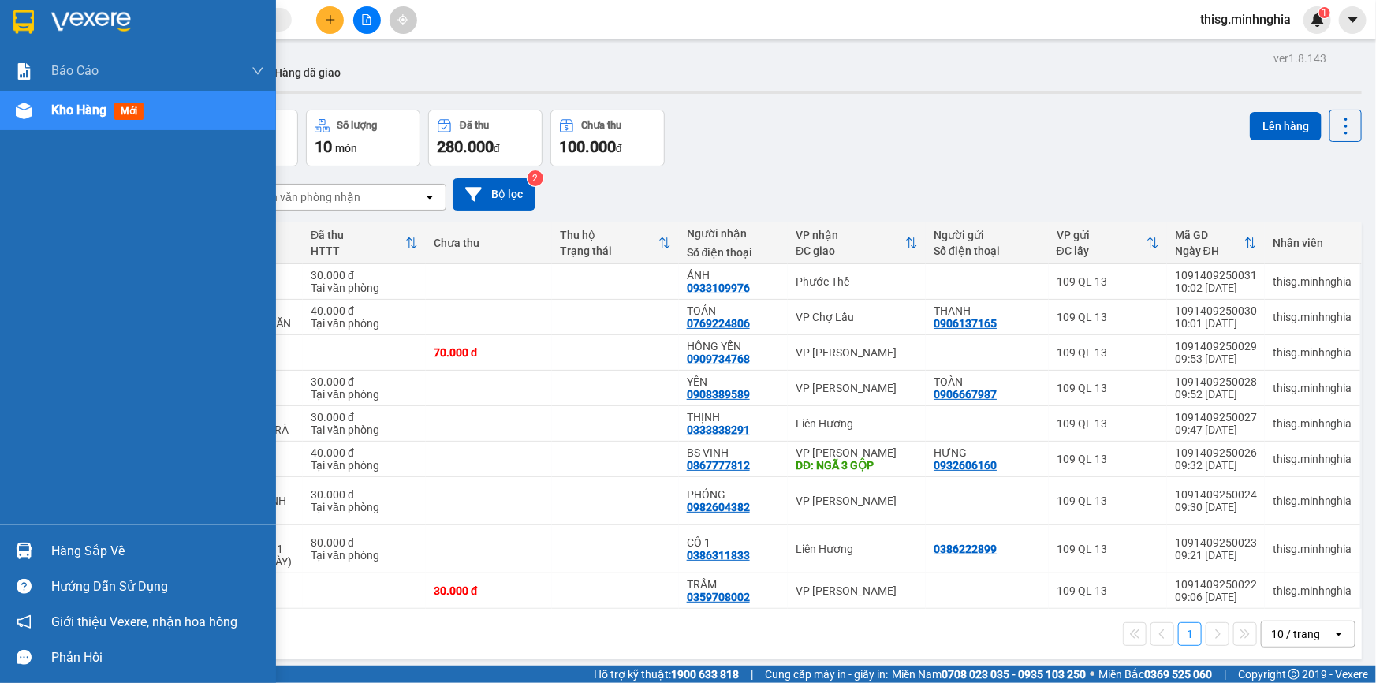
click at [117, 118] on span "mới" at bounding box center [128, 110] width 29 height 17
click at [19, 115] on img at bounding box center [24, 110] width 17 height 17
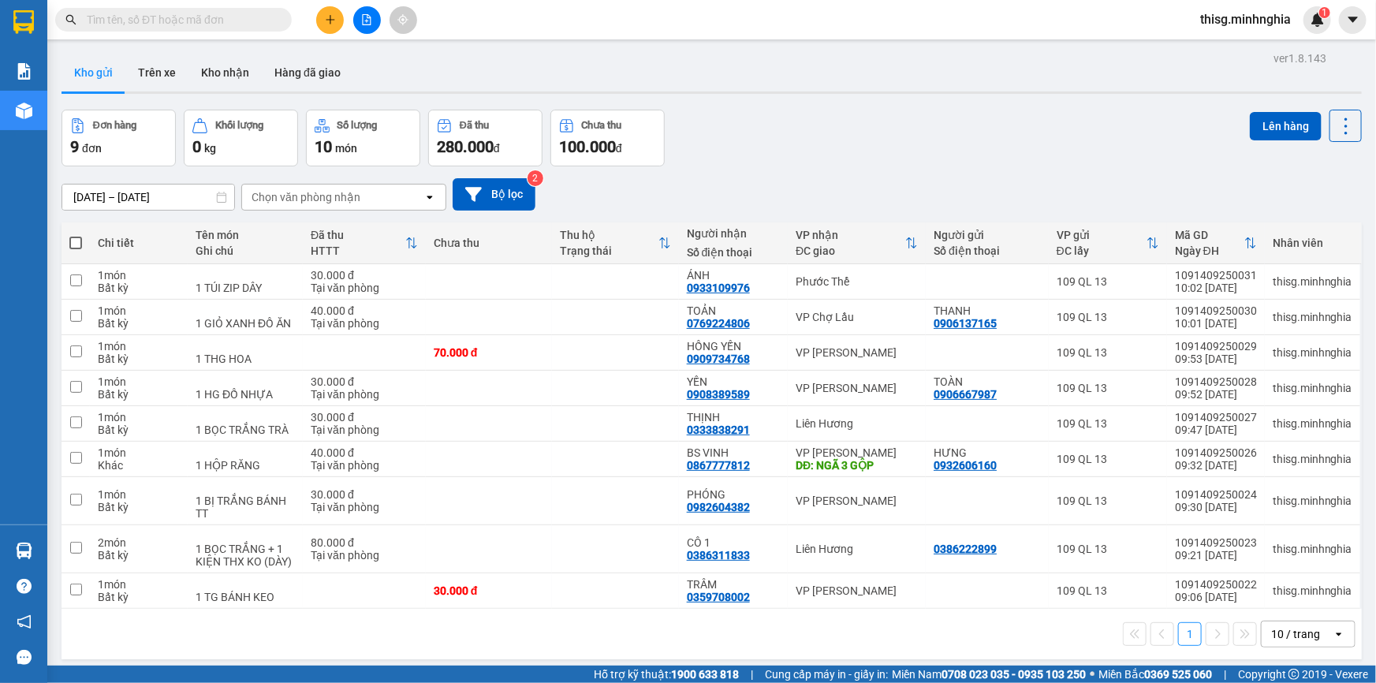
click at [812, 157] on div "Đơn hàng 9 đơn Khối lượng 0 kg Số lượng 10 món Đã thu 280.000 đ Chưa thu 100.00…" at bounding box center [711, 138] width 1300 height 57
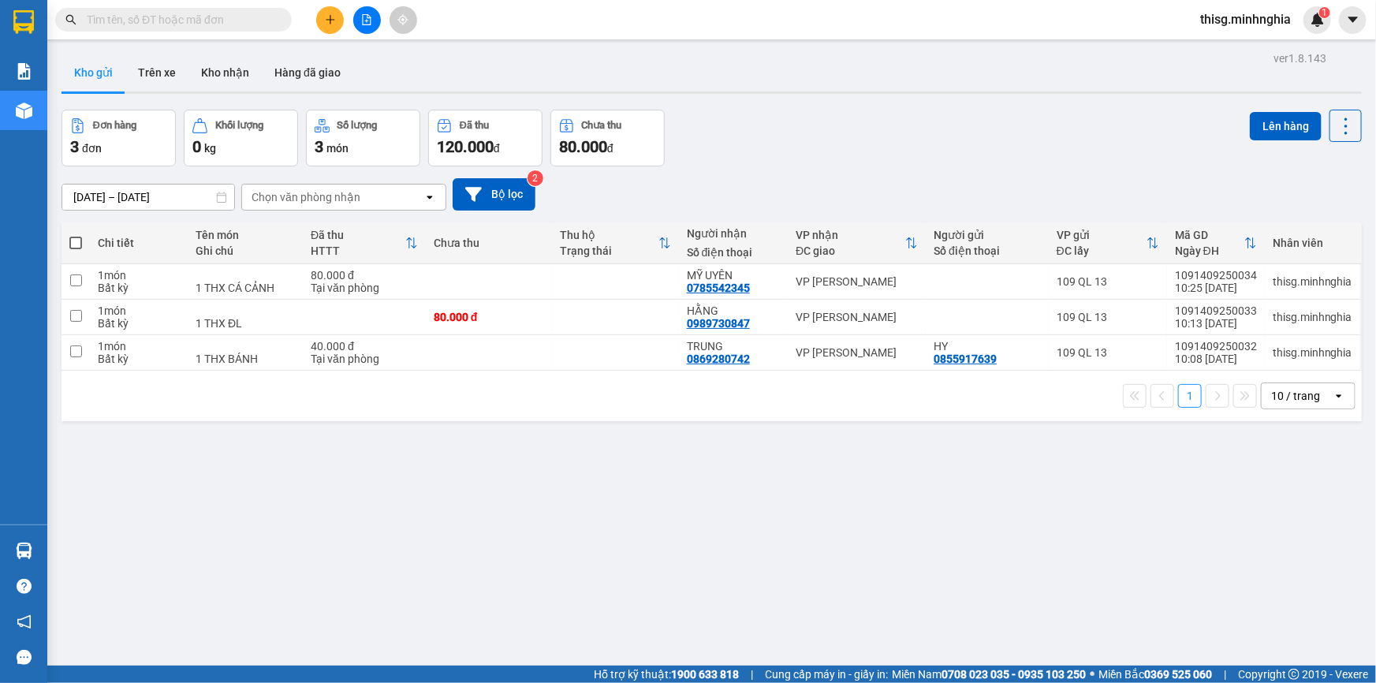
click at [328, 23] on icon "plus" at bounding box center [330, 19] width 11 height 11
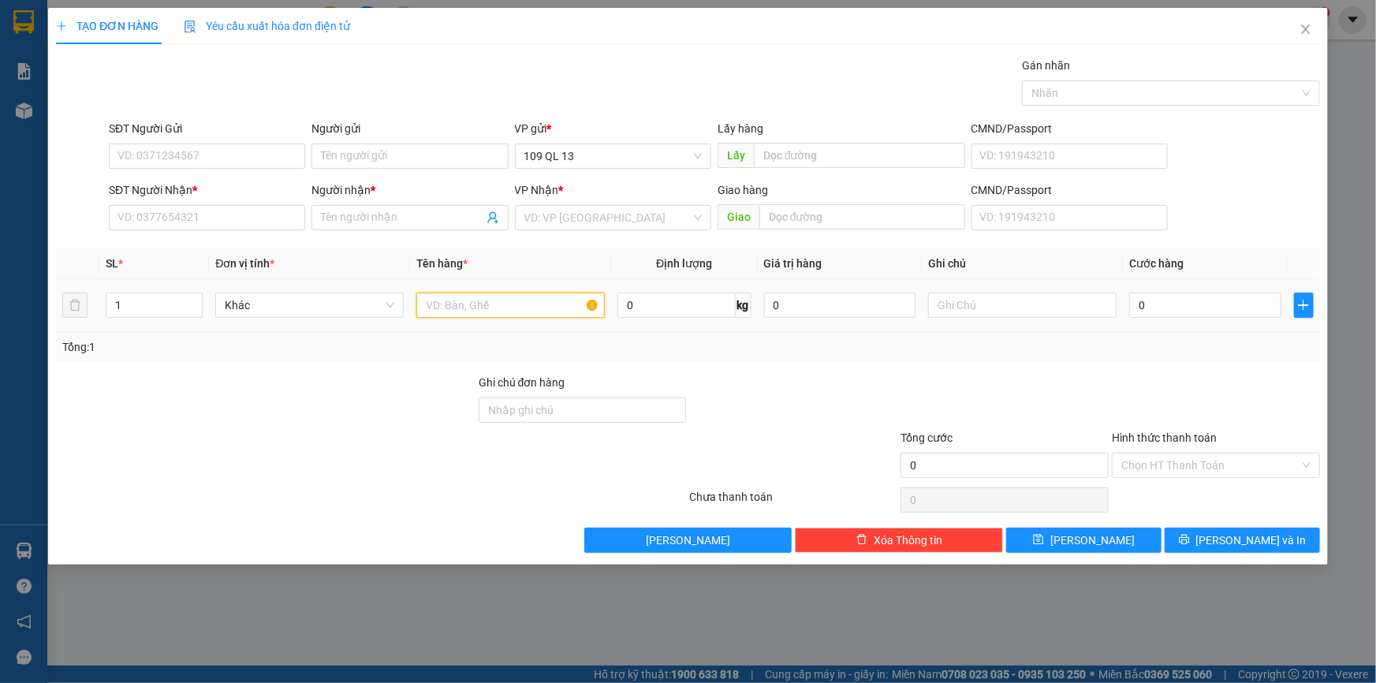
click at [529, 313] on input "text" at bounding box center [510, 304] width 188 height 25
click at [991, 302] on input "text" at bounding box center [1022, 304] width 188 height 25
click at [249, 223] on input "SĐT Người Nhận *" at bounding box center [207, 217] width 196 height 25
click at [360, 222] on input "Người nhận *" at bounding box center [402, 217] width 162 height 17
click at [265, 219] on input "SĐT Người Nhận *" at bounding box center [207, 217] width 196 height 25
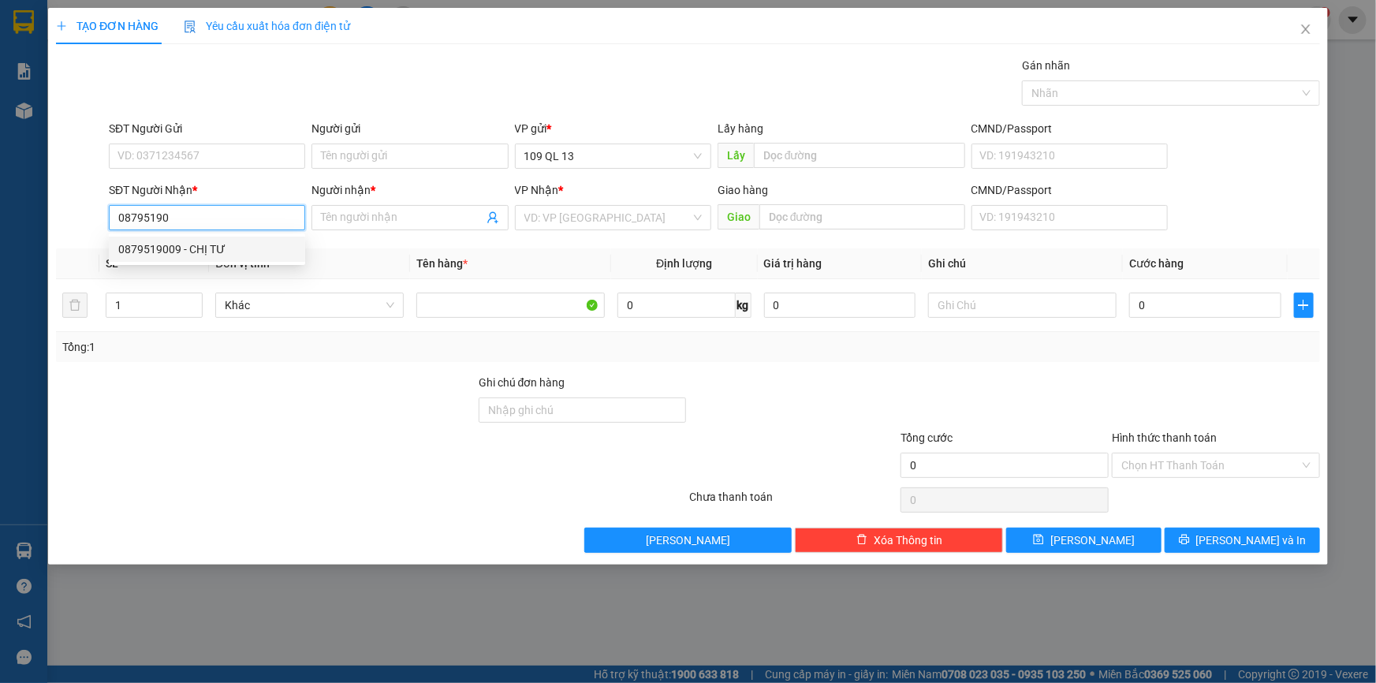
click at [267, 244] on div "0879519009 - CHỊ TƯ" at bounding box center [206, 248] width 177 height 17
type input "0879519009"
type input "CHỊ TƯ"
type input "0879519009"
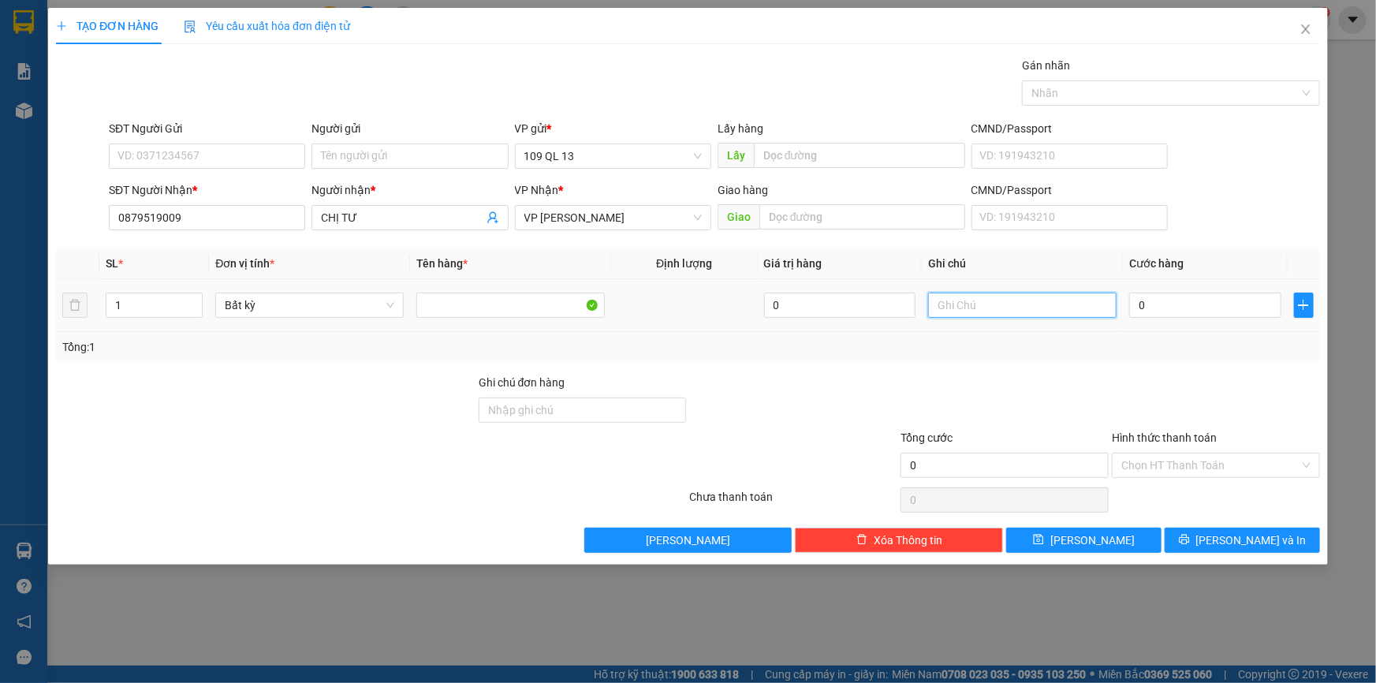
click at [955, 296] on input "text" at bounding box center [1022, 304] width 188 height 25
type input "1 TG ĐỒ ĂN"
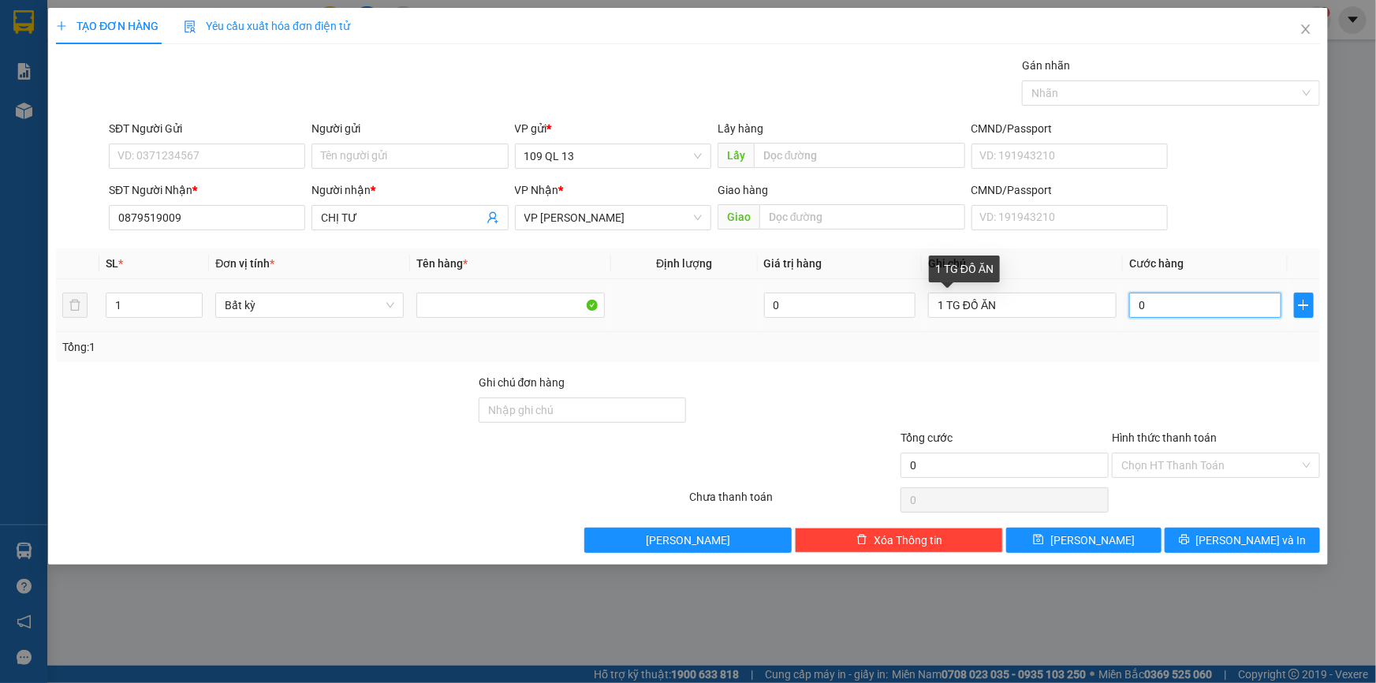
click at [1148, 303] on input "0" at bounding box center [1205, 304] width 152 height 25
type input "4"
type input "40"
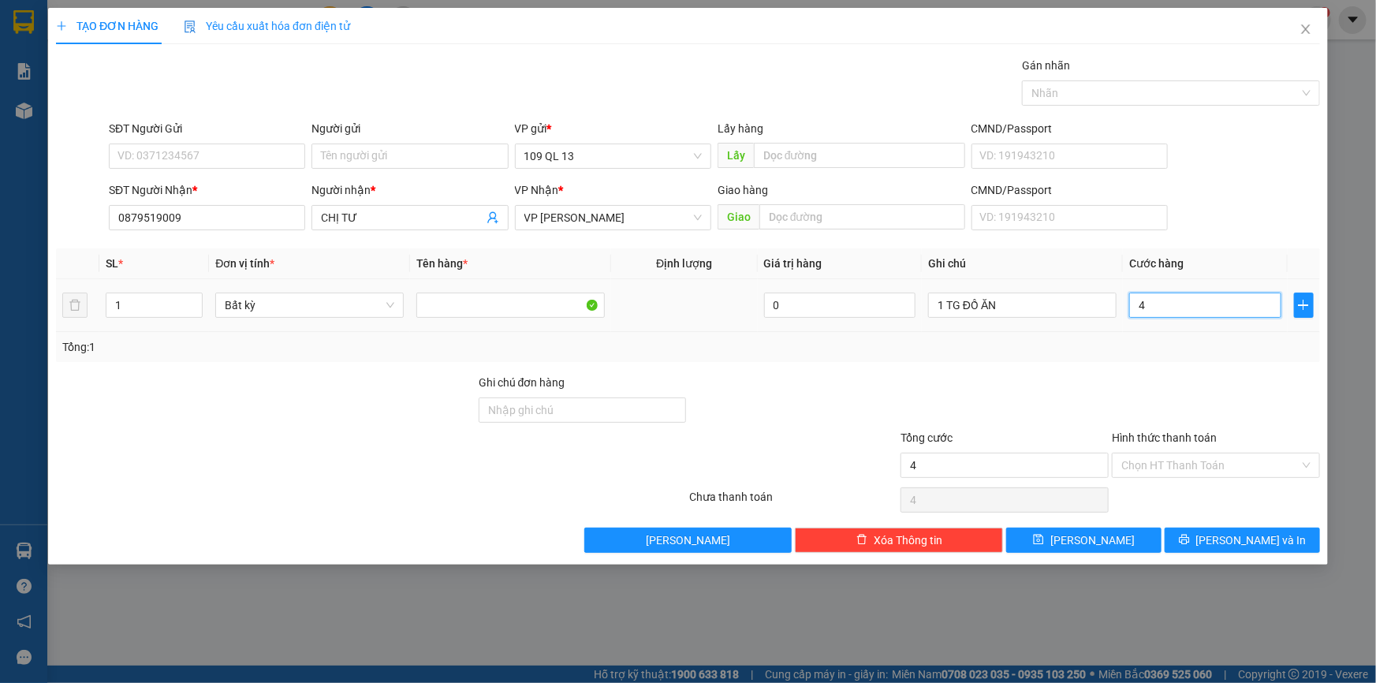
type input "40"
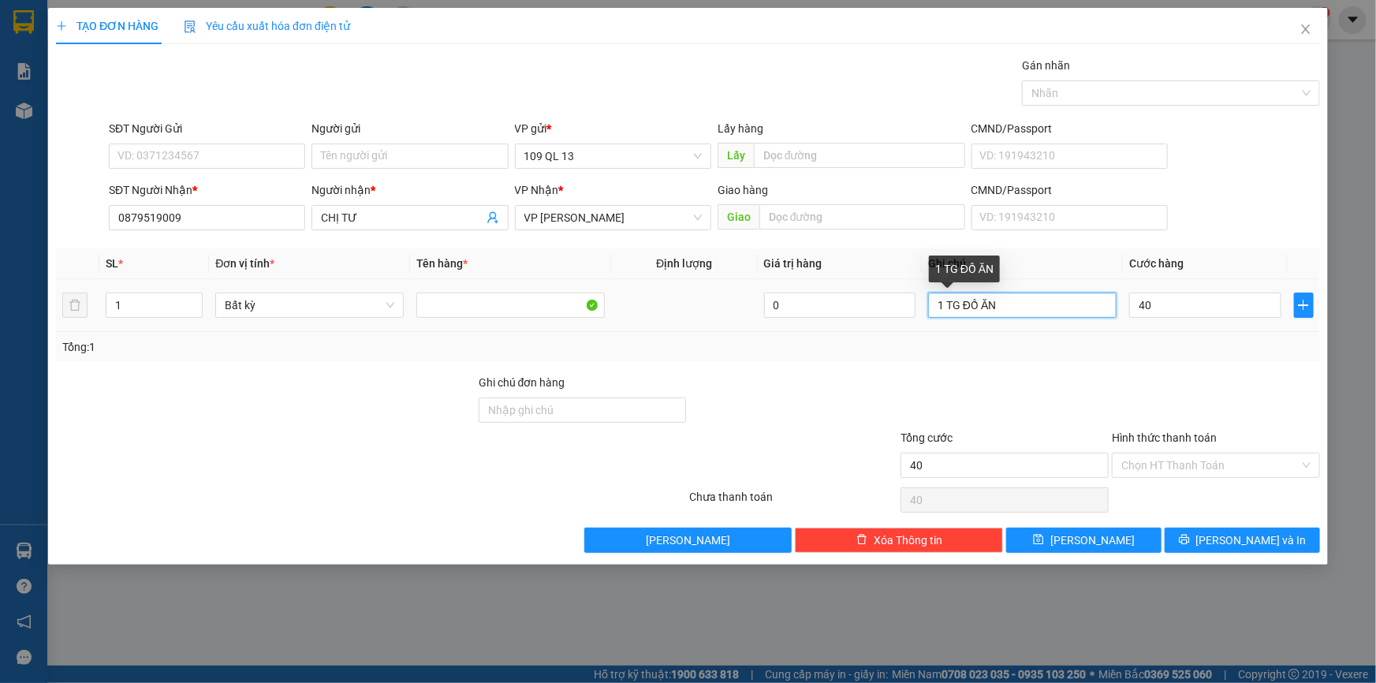
click at [1065, 302] on input "1 TG ĐỒ ĂN" at bounding box center [1022, 304] width 188 height 25
type input "40.000"
type input "1 TG ĐỒ GIA DỤNG"
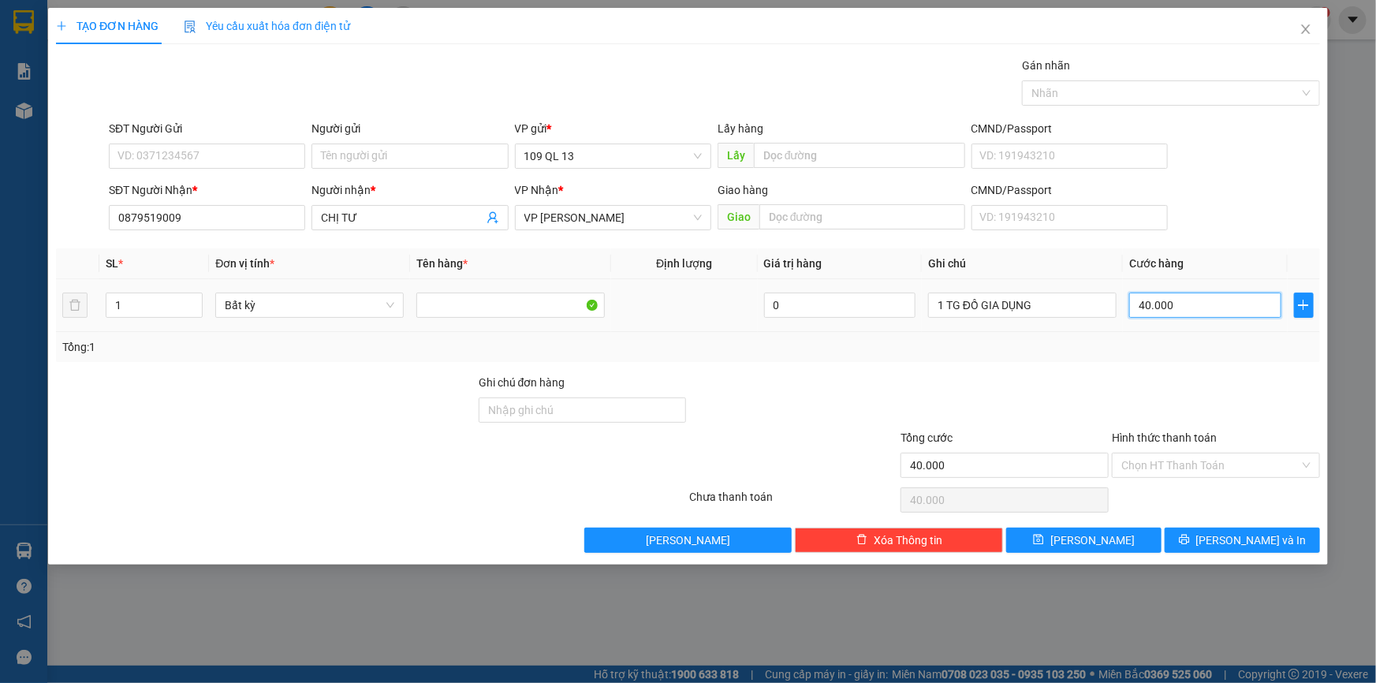
click at [1197, 307] on input "40.000" at bounding box center [1205, 304] width 152 height 25
type input "0"
type input "03"
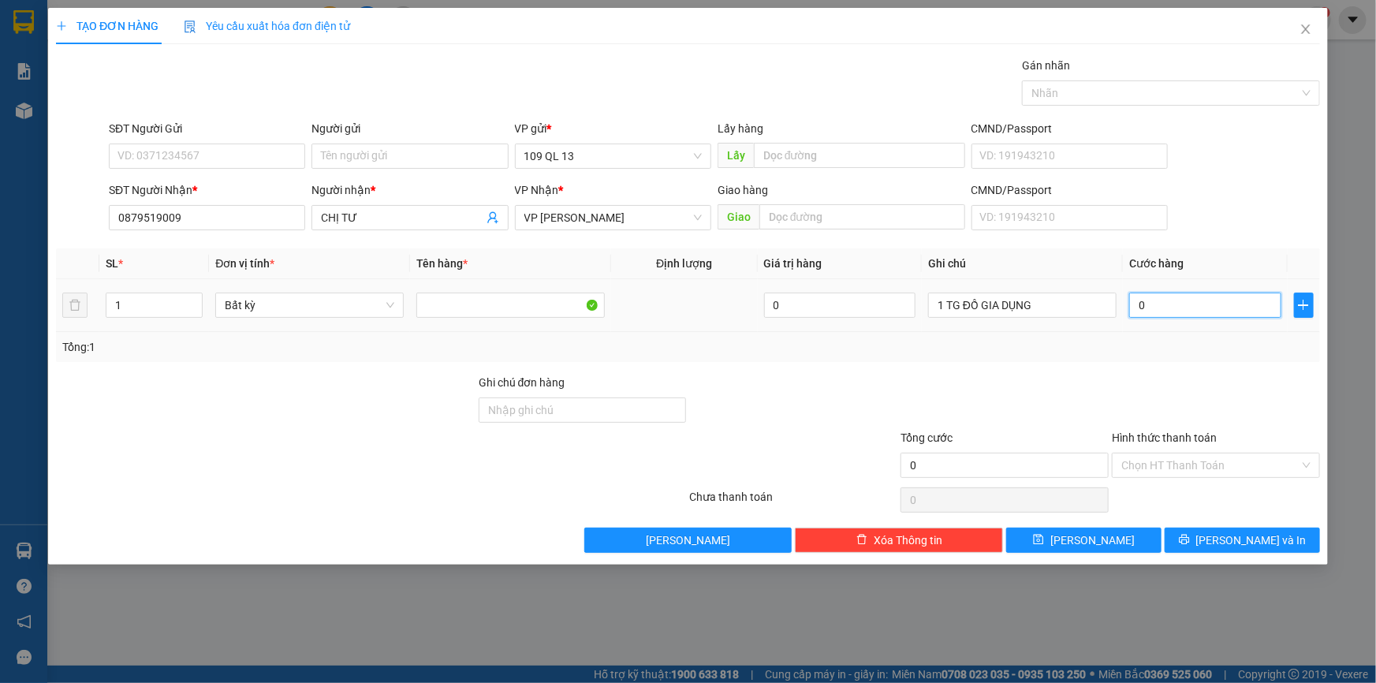
type input "3"
type input "030"
type input "30"
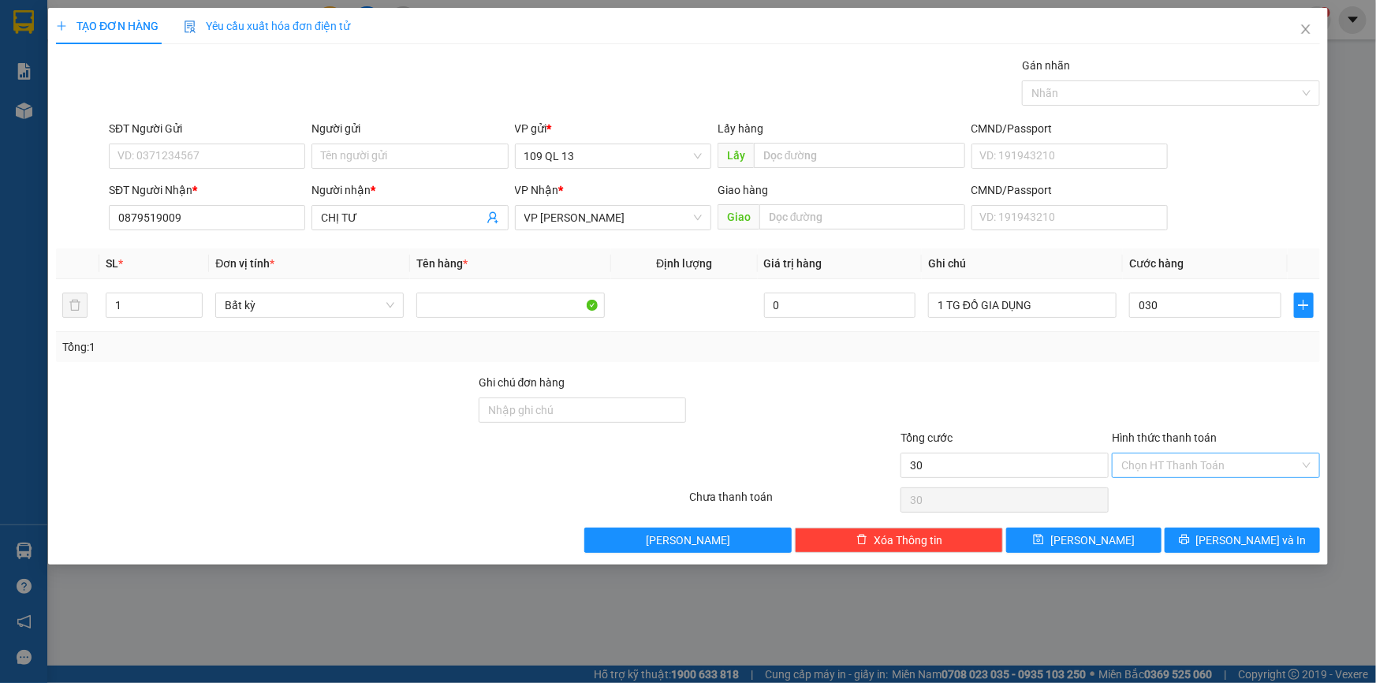
type input "30.000"
click at [1249, 453] on input "Hình thức thanh toán" at bounding box center [1210, 465] width 178 height 24
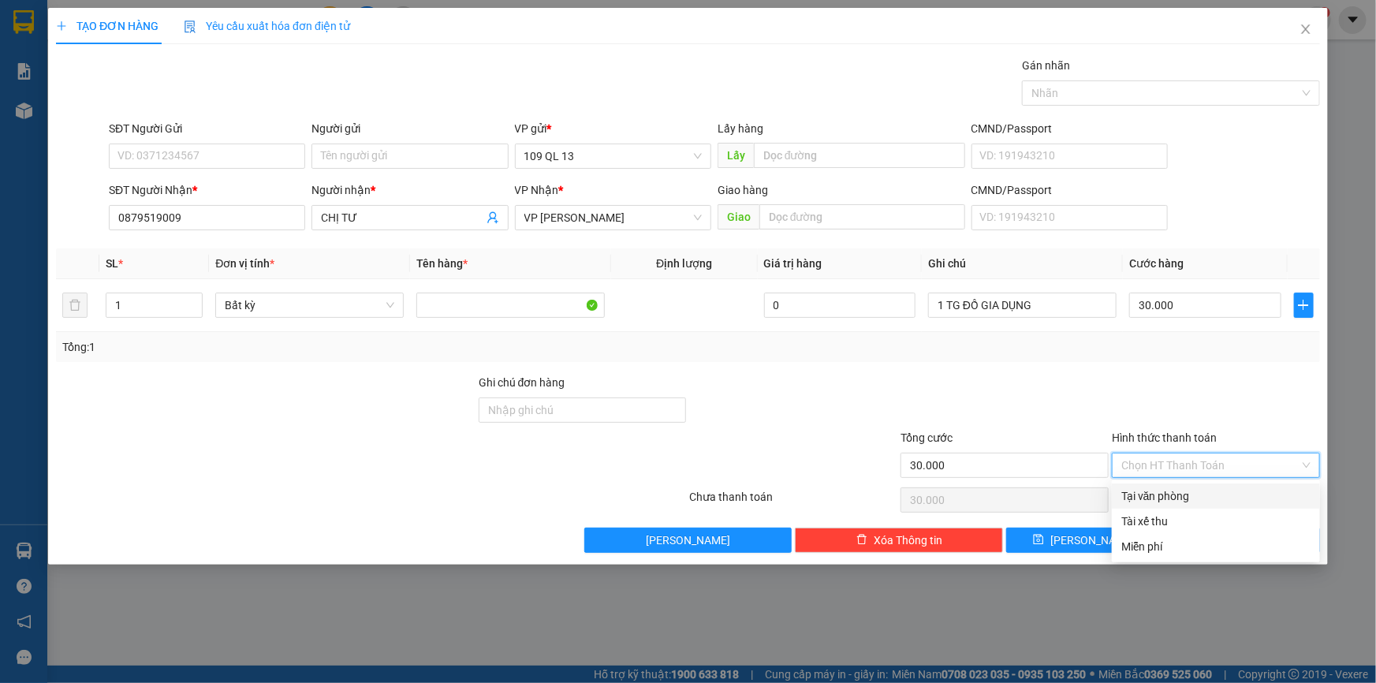
click at [1244, 487] on div "Tại văn phòng" at bounding box center [1215, 495] width 189 height 17
type input "0"
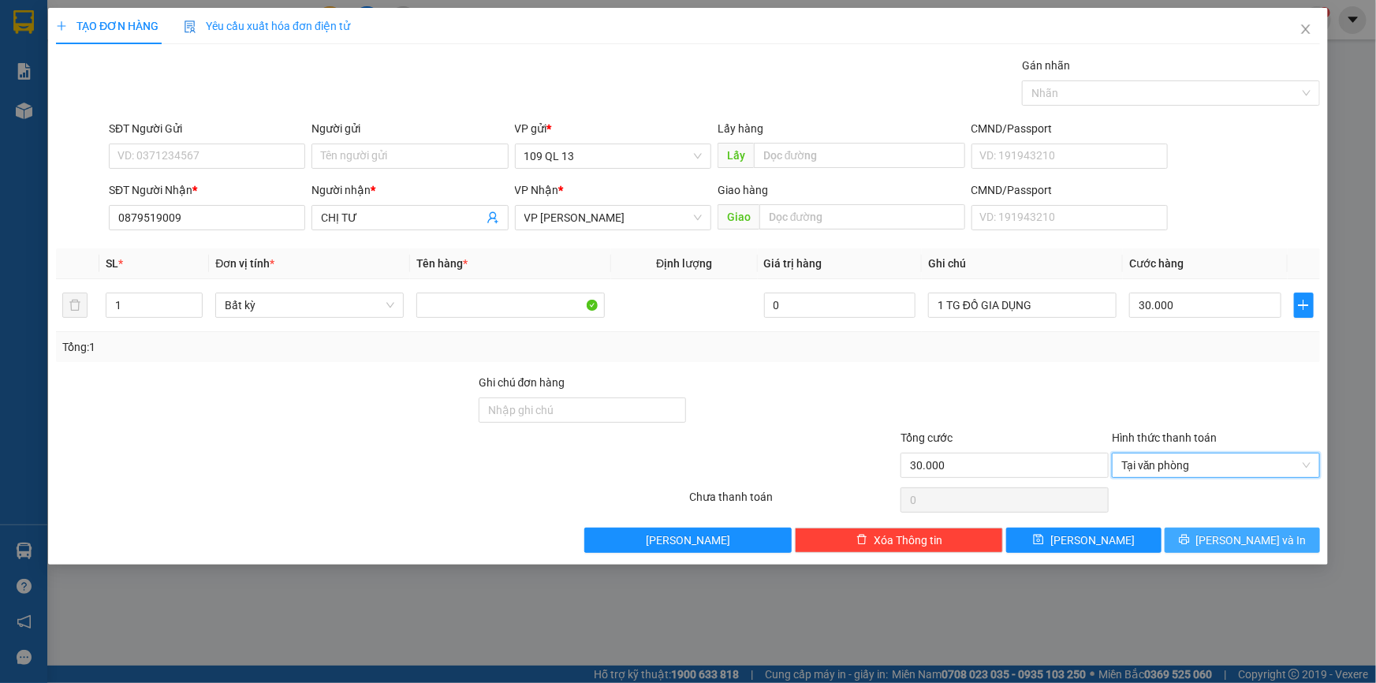
click at [1265, 534] on span "Lưu và In" at bounding box center [1251, 539] width 110 height 17
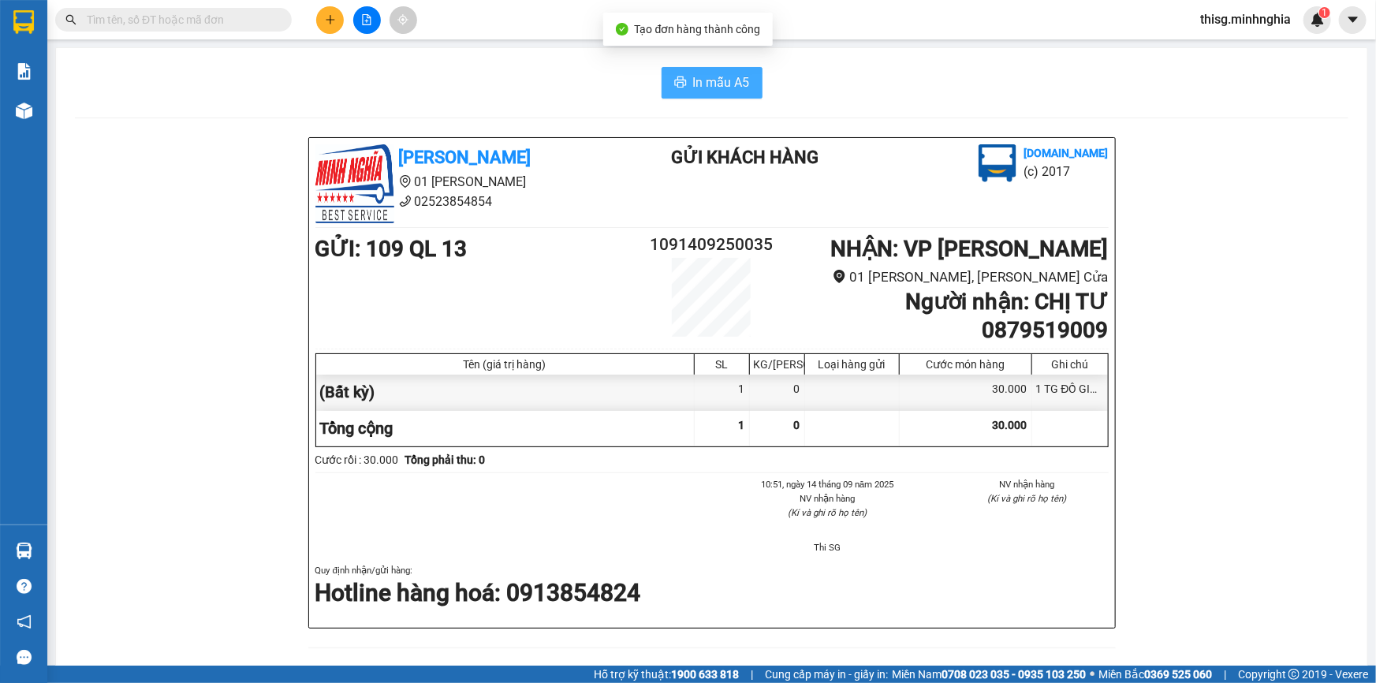
click at [711, 88] on span "In mẫu A5" at bounding box center [721, 83] width 57 height 20
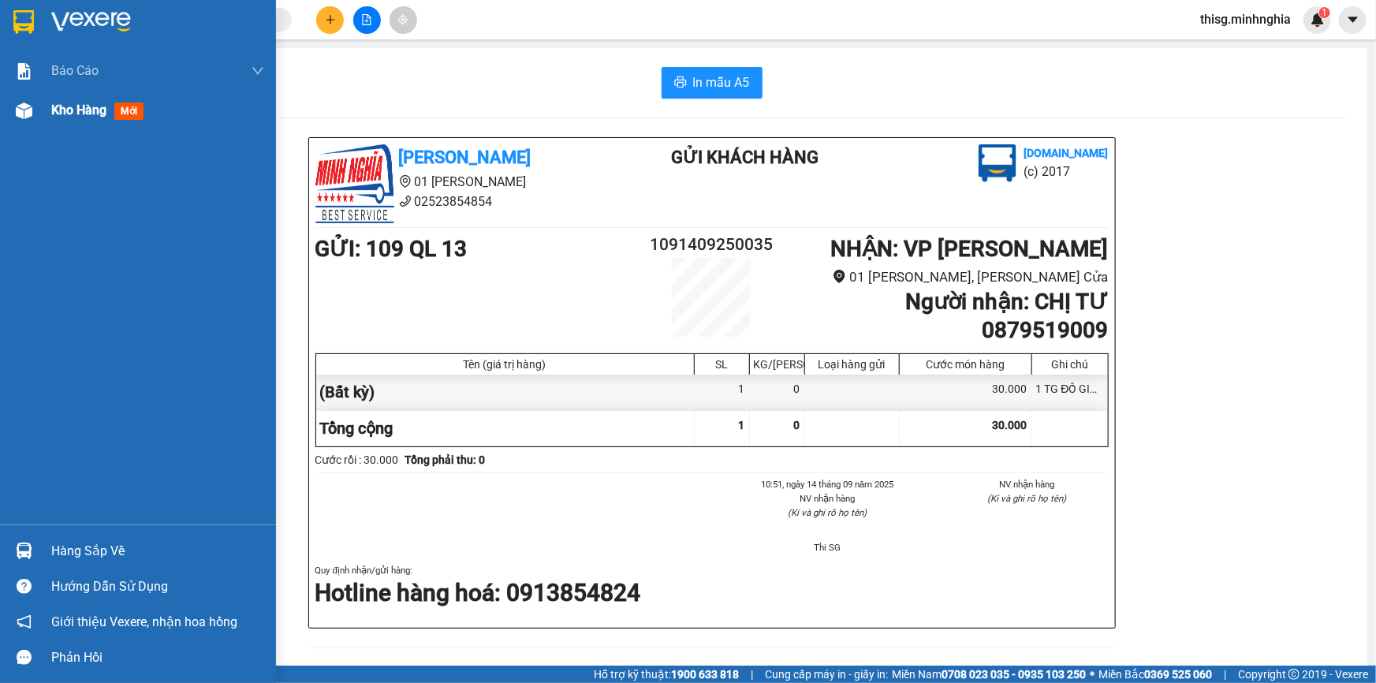
click at [69, 125] on div "Kho hàng mới" at bounding box center [157, 110] width 213 height 39
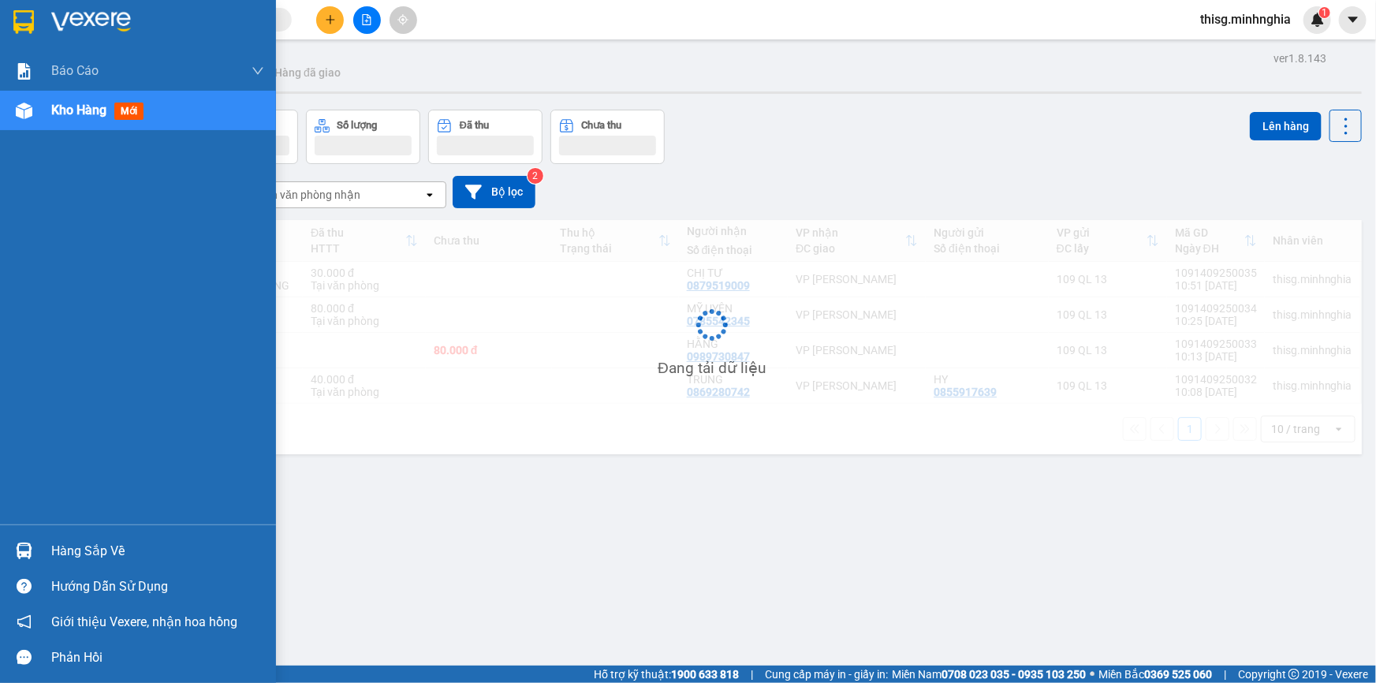
click at [69, 121] on div "Kho hàng mới" at bounding box center [157, 110] width 213 height 39
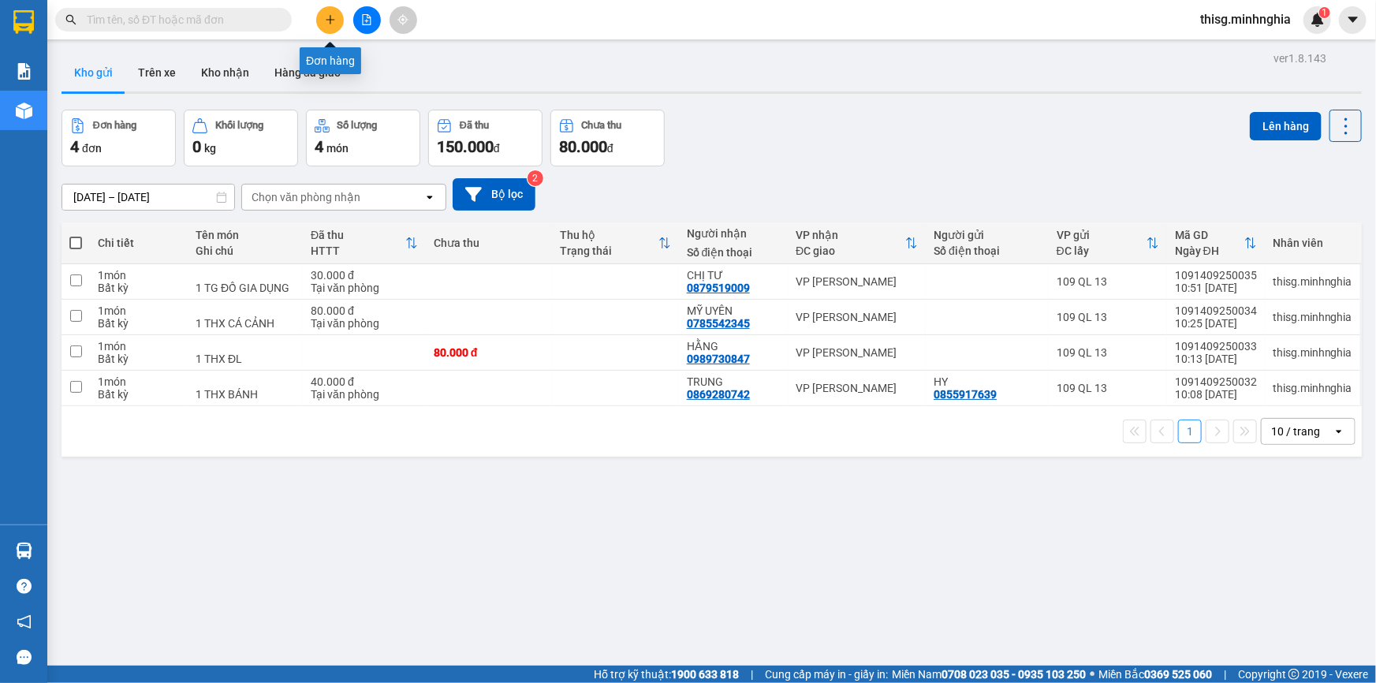
click at [328, 17] on icon "plus" at bounding box center [330, 19] width 11 height 11
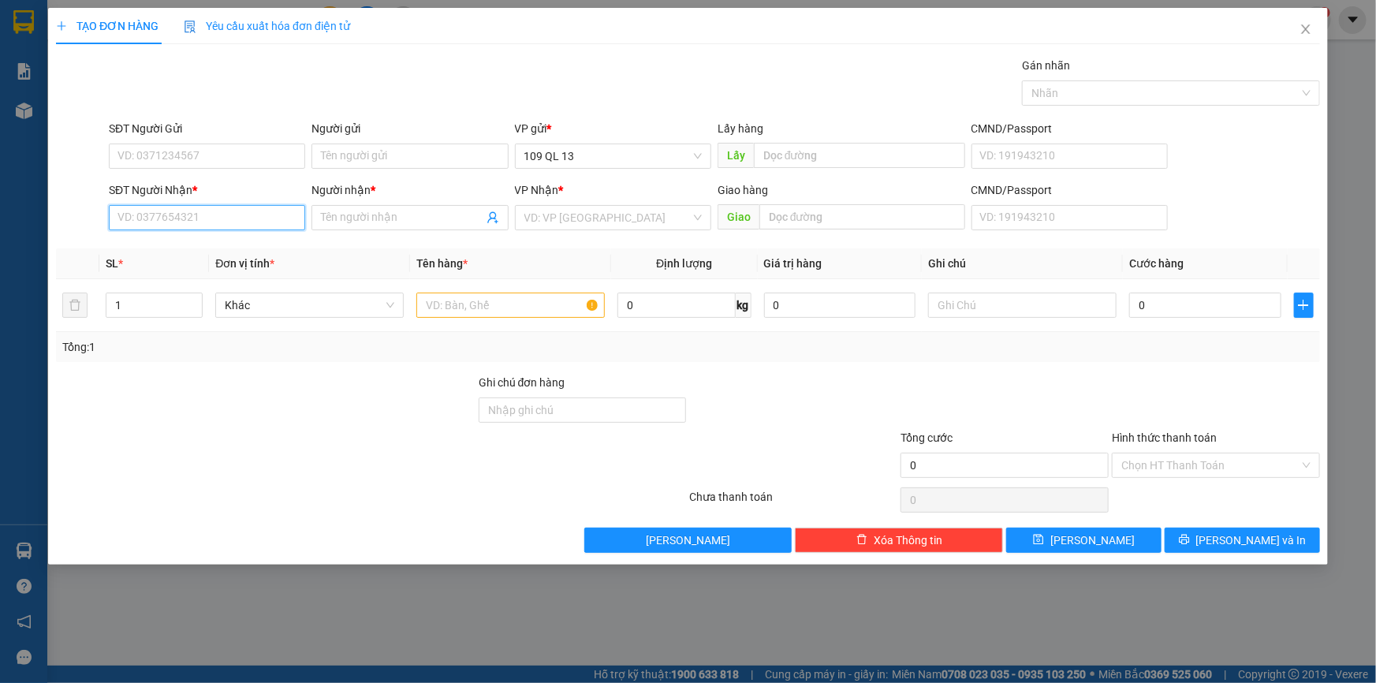
click at [267, 223] on input "SĐT Người Nhận *" at bounding box center [207, 217] width 196 height 25
type input "0383563380"
click at [402, 225] on input "Người nhận *" at bounding box center [402, 217] width 162 height 17
click at [500, 303] on input "text" at bounding box center [510, 304] width 188 height 25
click at [452, 211] on input "Người nhận *" at bounding box center [402, 217] width 162 height 17
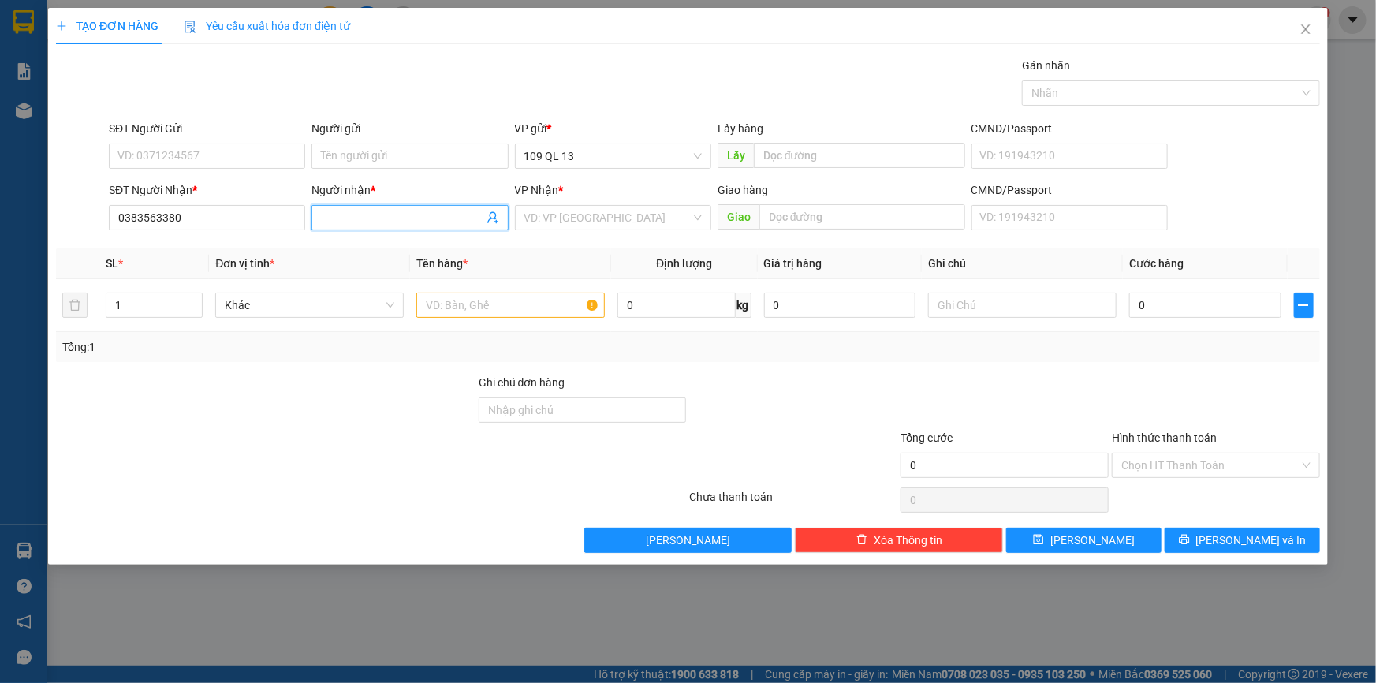
type input "H"
type input "THƯỞNG"
click at [585, 222] on input "search" at bounding box center [607, 218] width 166 height 24
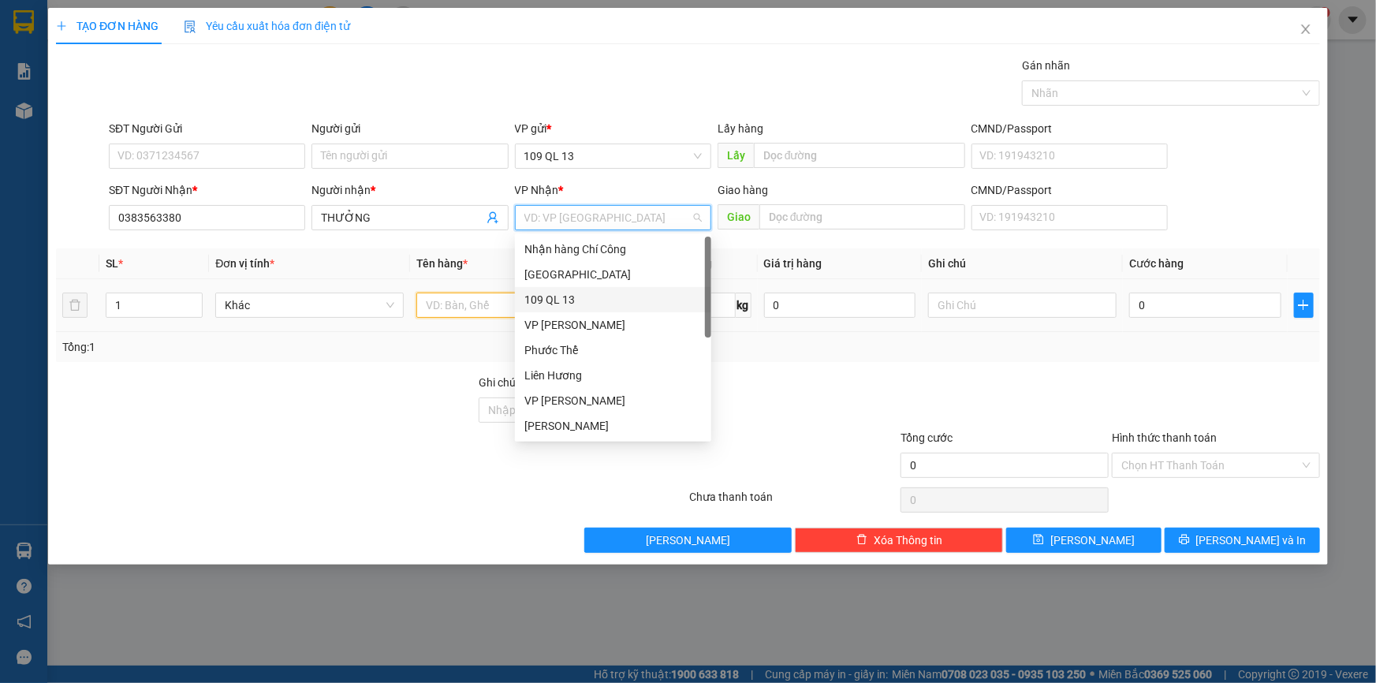
click at [497, 307] on input "text" at bounding box center [510, 304] width 188 height 25
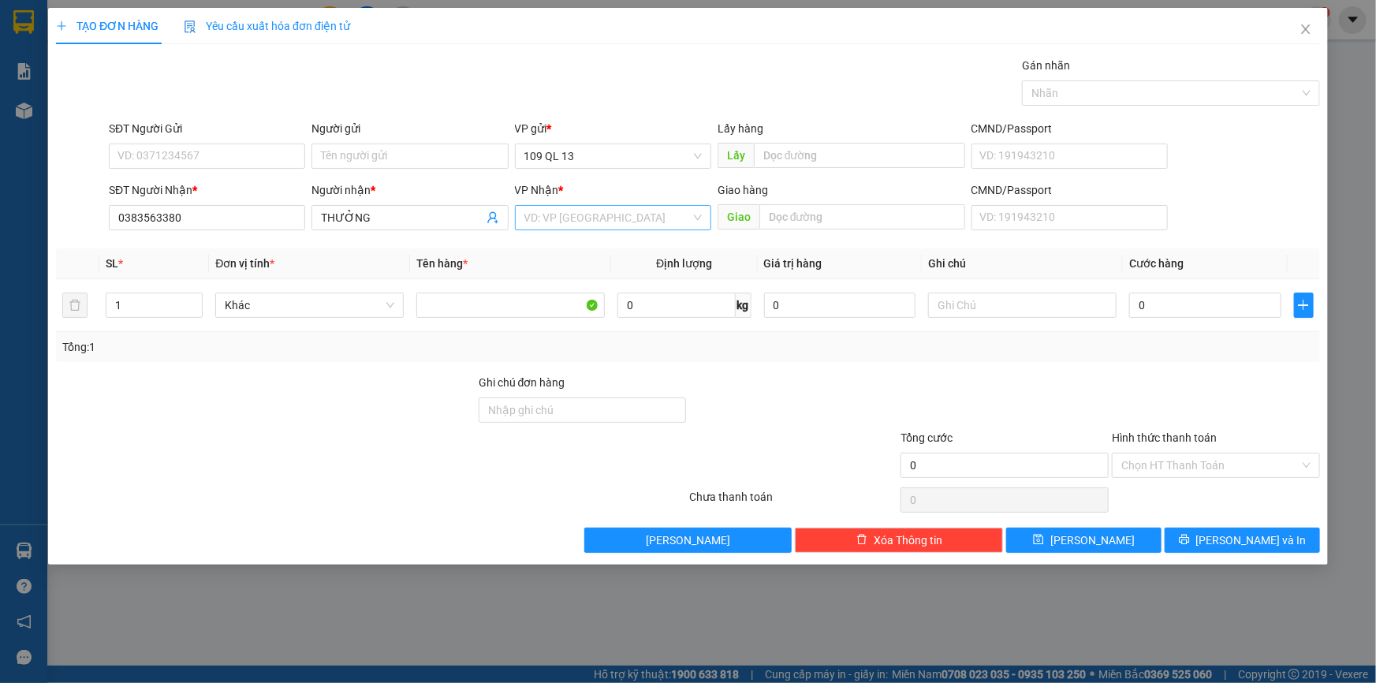
click at [557, 219] on input "search" at bounding box center [607, 218] width 166 height 24
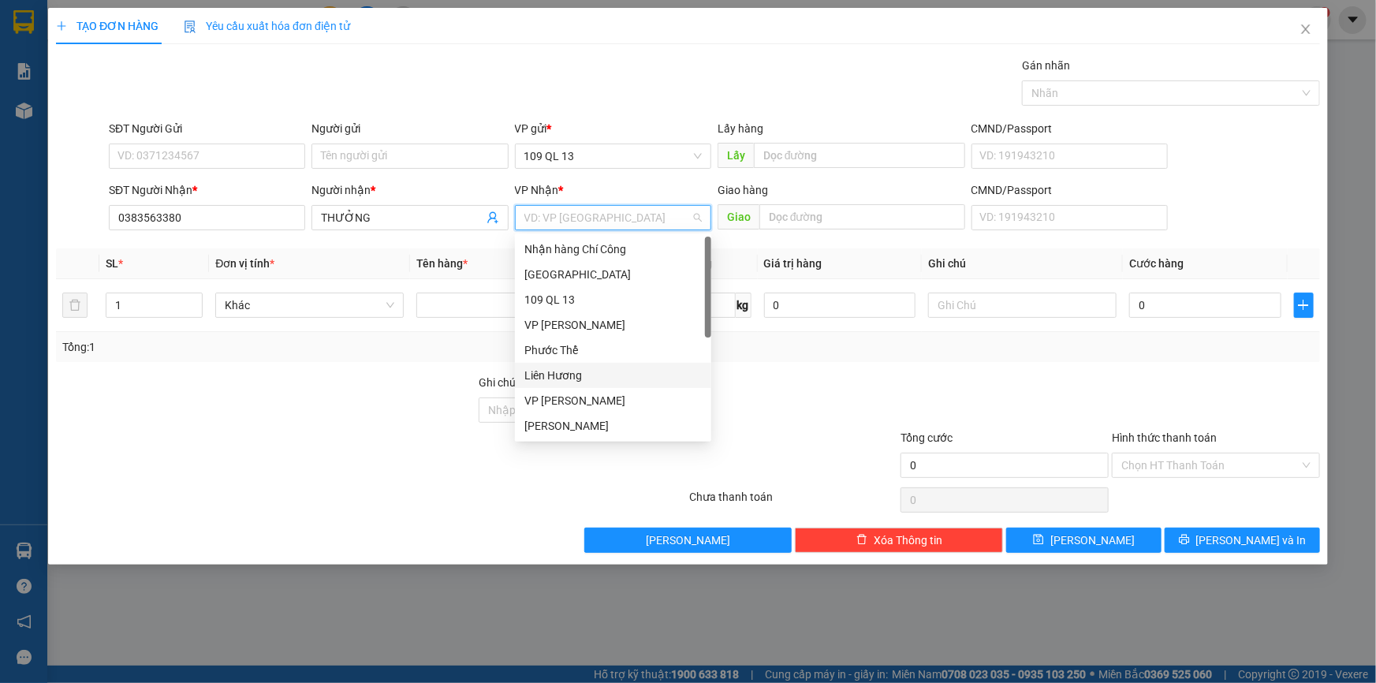
click at [577, 376] on div "Liên Hương" at bounding box center [612, 375] width 177 height 17
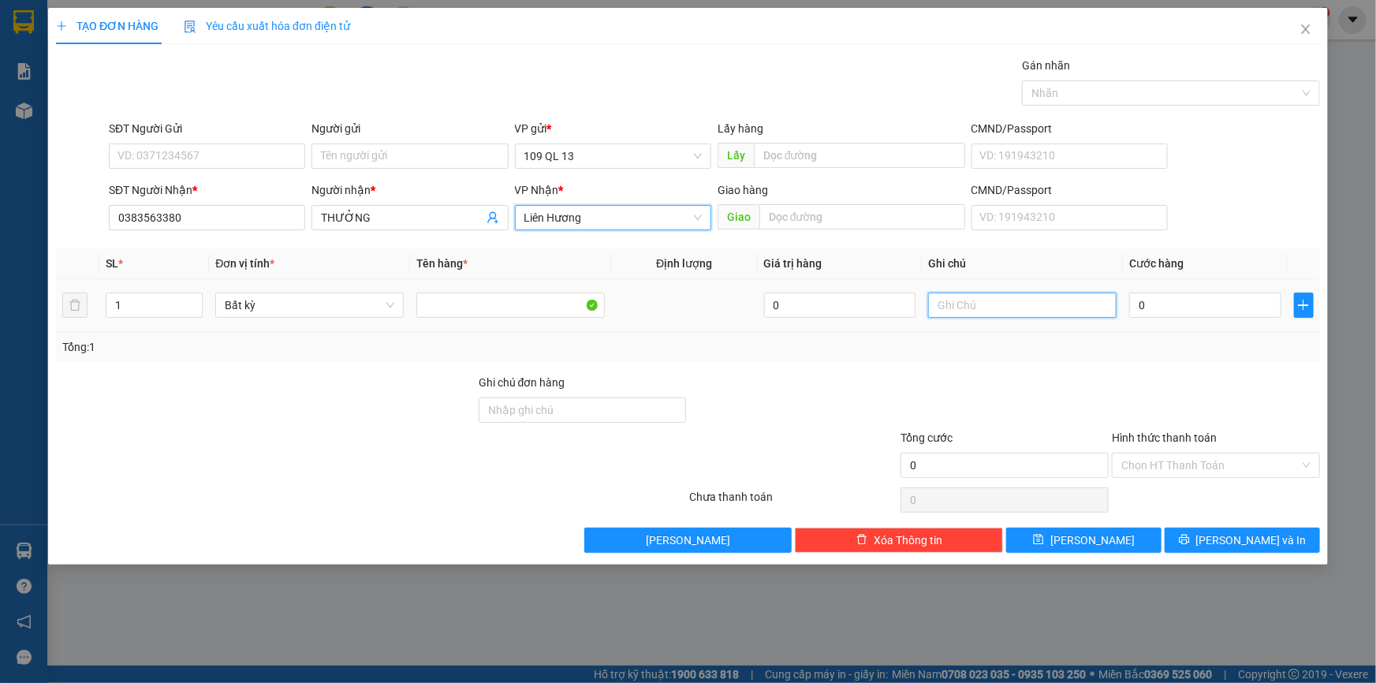
click at [1048, 306] on input "text" at bounding box center [1022, 304] width 188 height 25
type input "1 VALI BẠC"
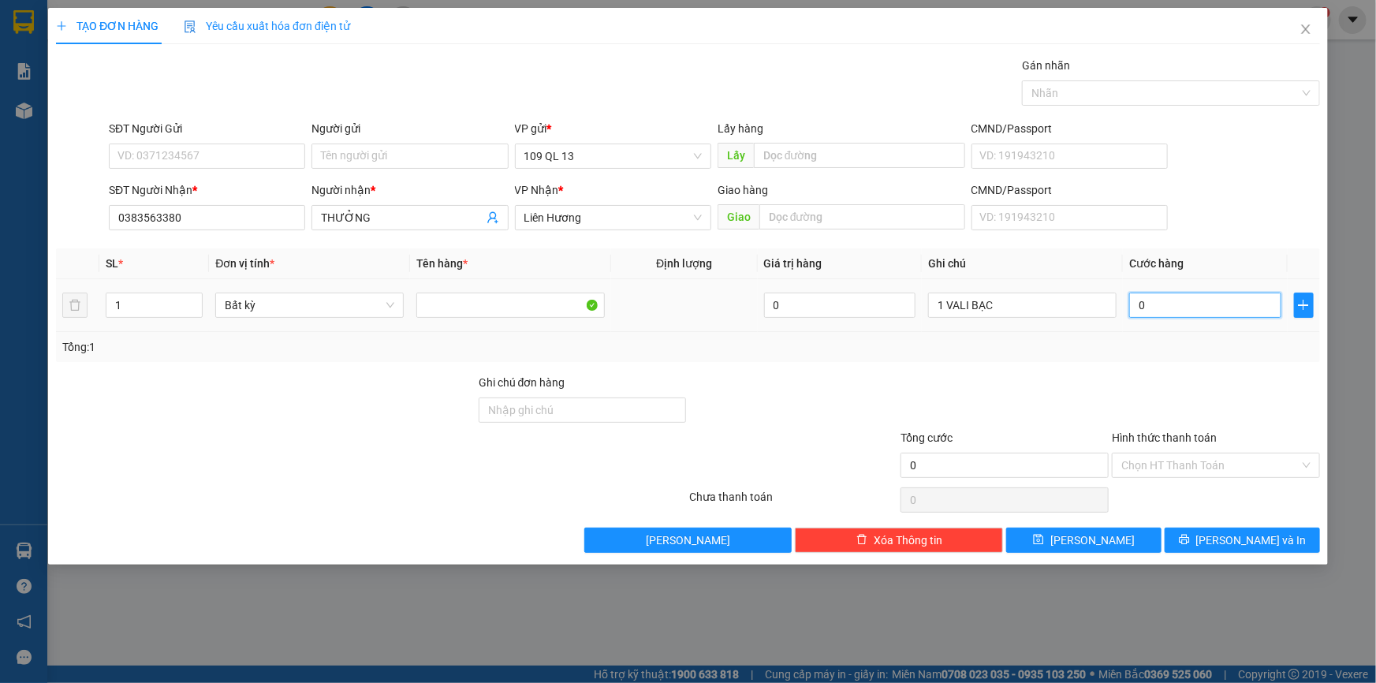
click at [1211, 316] on input "0" at bounding box center [1205, 304] width 152 height 25
type input "8"
type input "80"
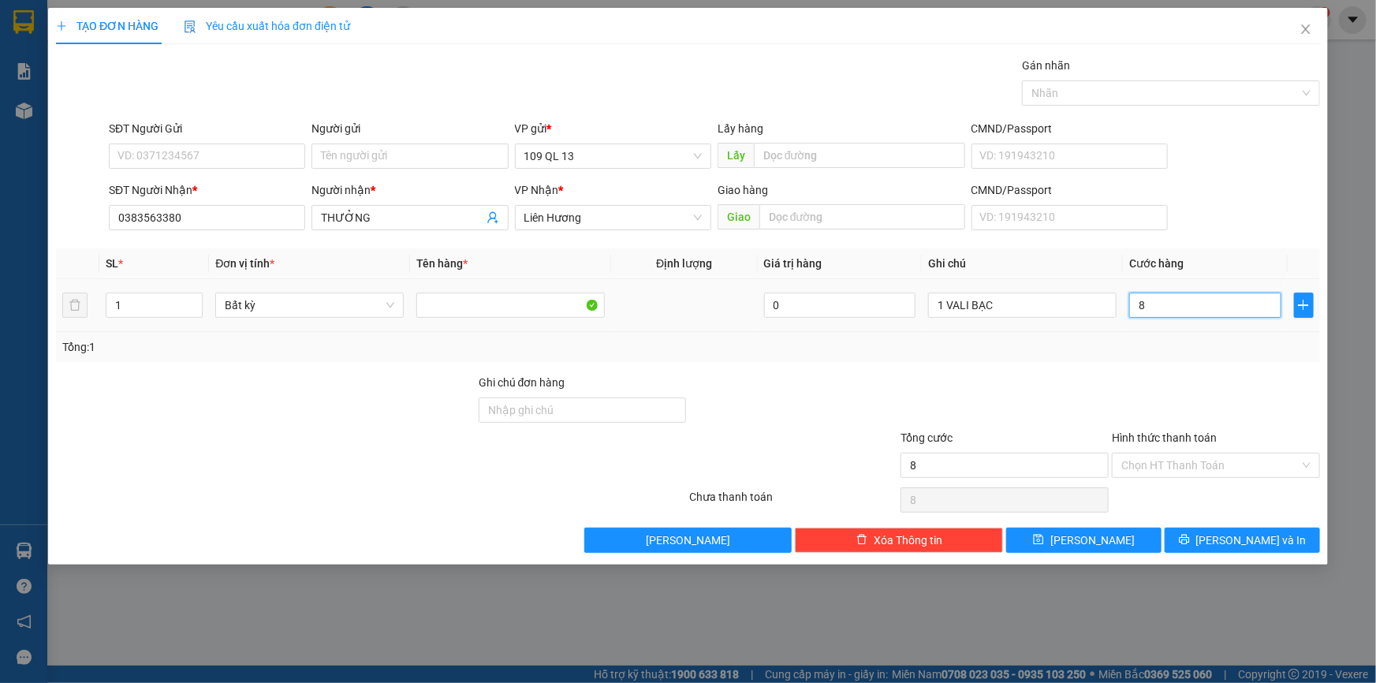
type input "80"
type input "8"
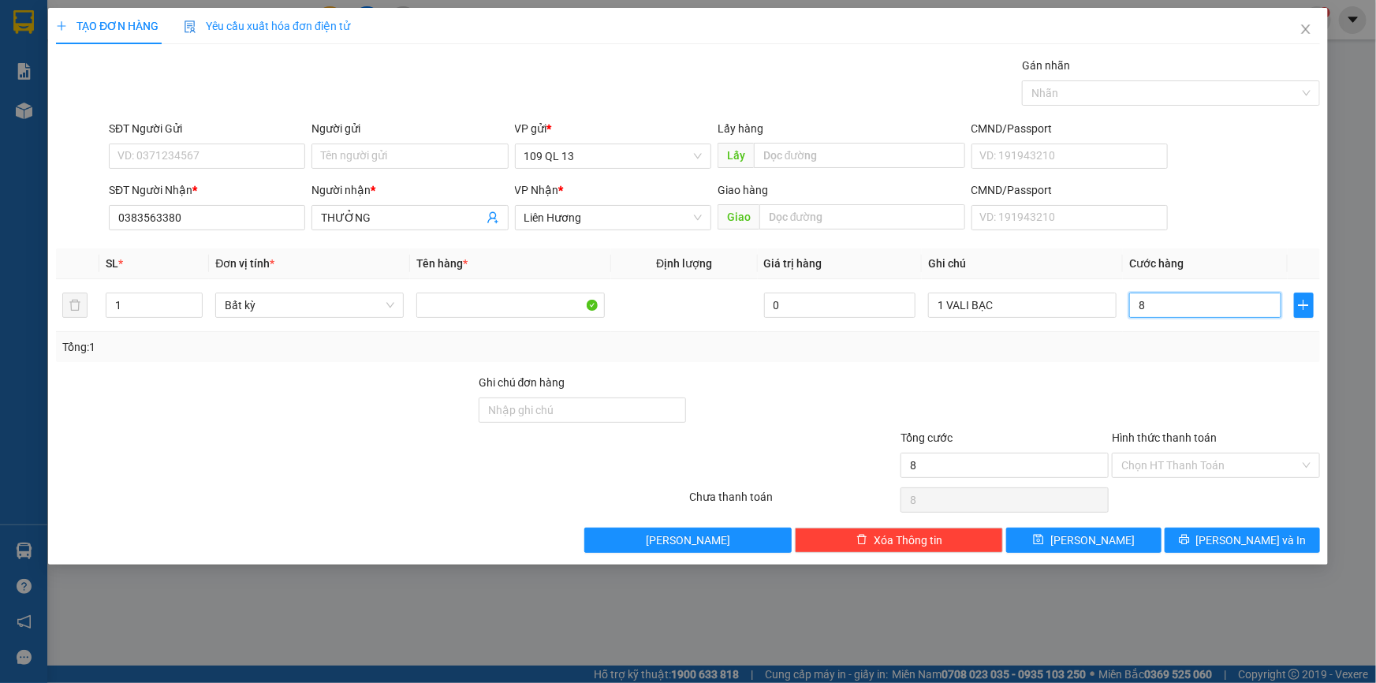
type input "0"
type input "07"
type input "7"
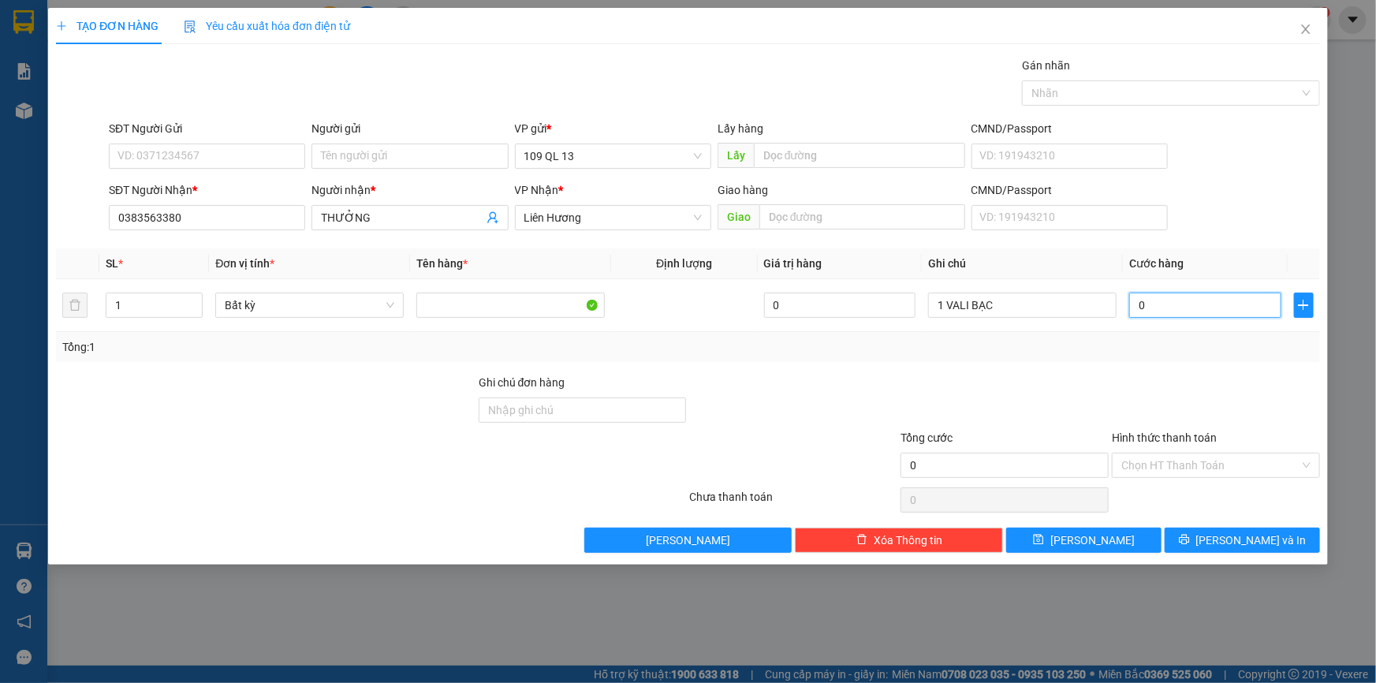
type input "7"
type input "070"
type input "70"
click at [1246, 471] on input "Hình thức thanh toán" at bounding box center [1210, 465] width 178 height 24
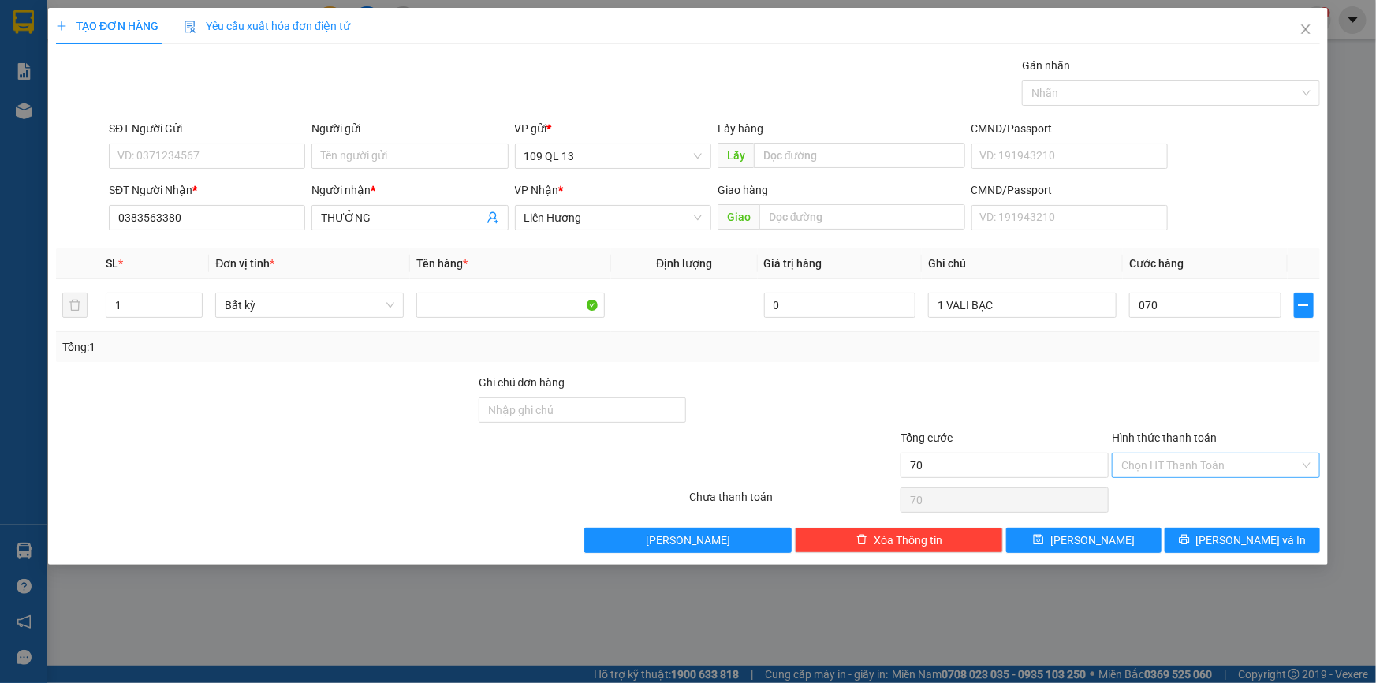
type input "70.000"
click at [1243, 402] on div at bounding box center [1215, 401] width 211 height 55
click at [1262, 536] on span "Lưu và In" at bounding box center [1251, 539] width 110 height 17
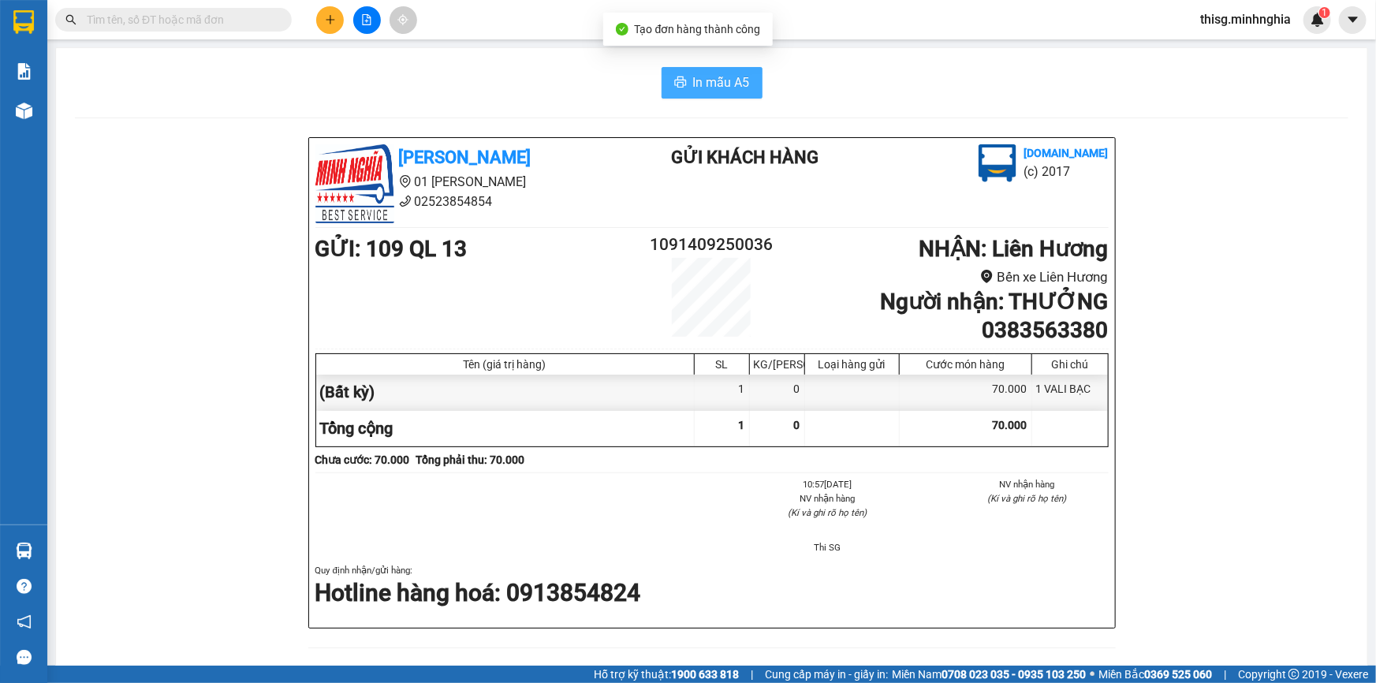
click at [702, 76] on span "In mẫu A5" at bounding box center [721, 83] width 57 height 20
click at [336, 13] on button at bounding box center [330, 20] width 28 height 28
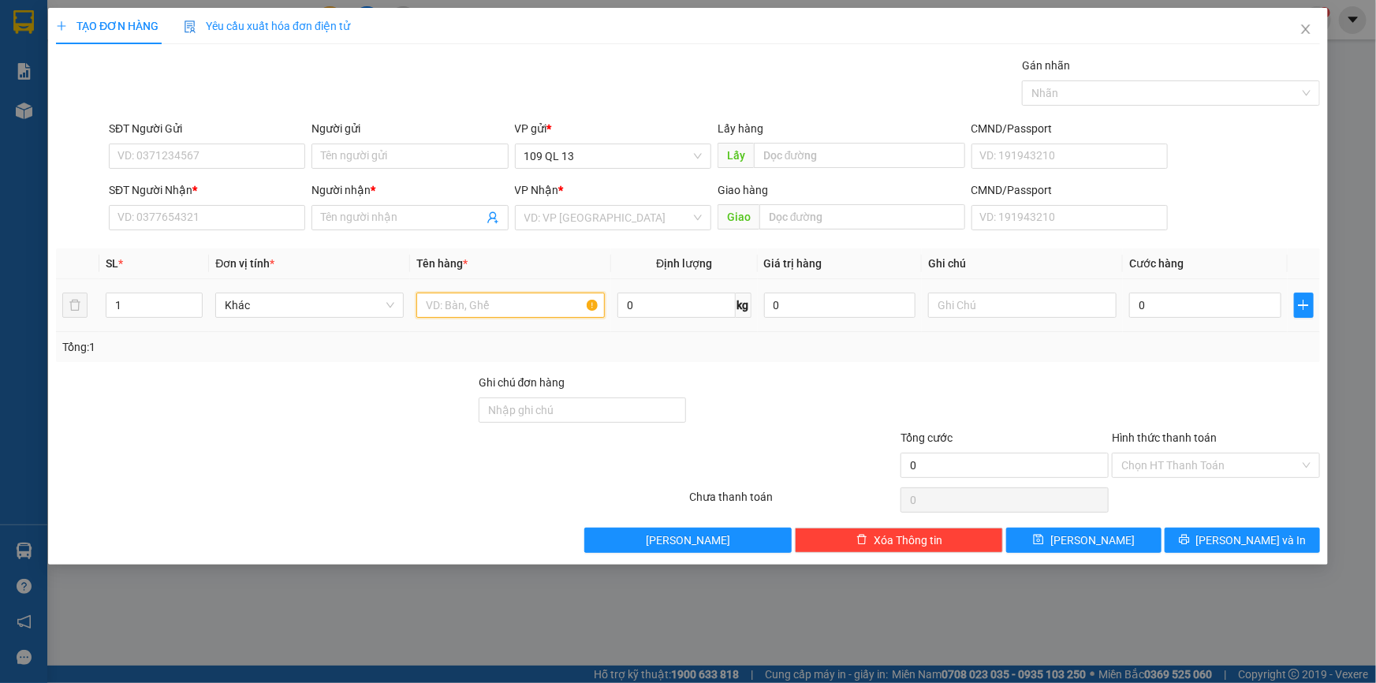
click at [463, 300] on input "text" at bounding box center [510, 304] width 188 height 25
click at [1012, 303] on input "text" at bounding box center [1022, 304] width 188 height 25
type input "1 HG LK ĐT"
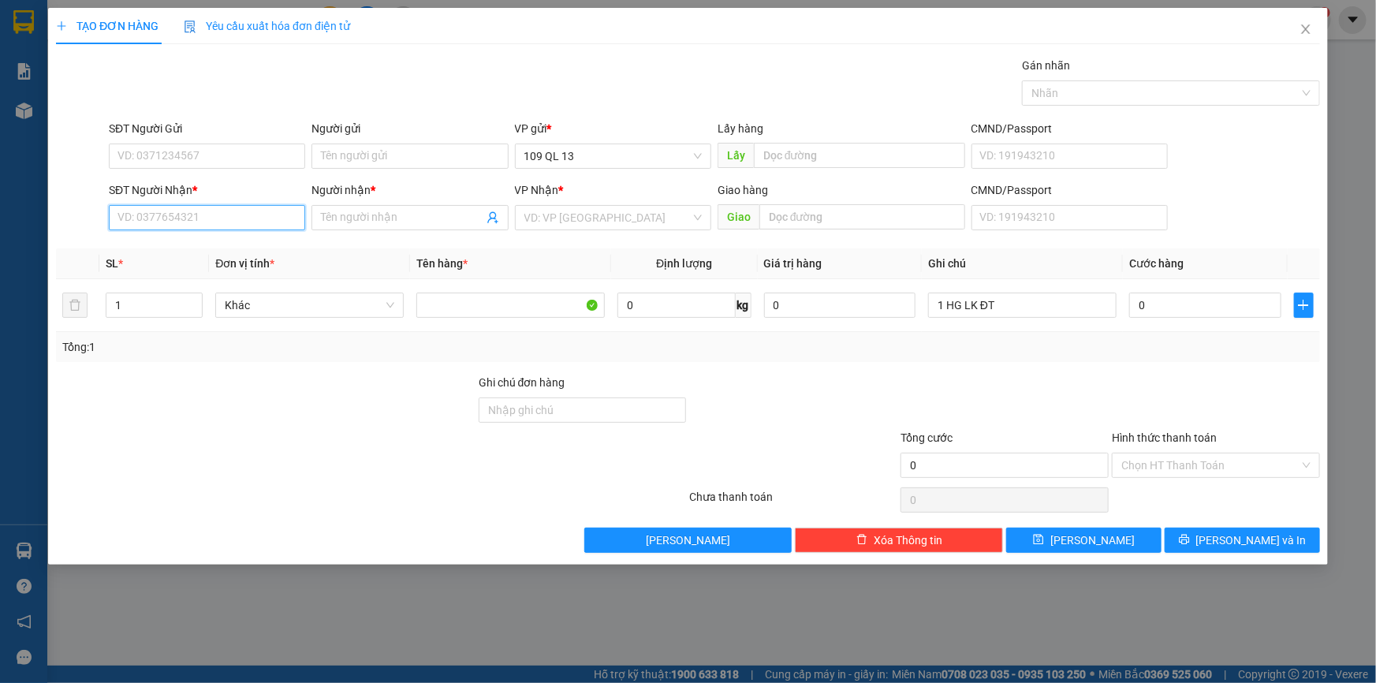
click at [117, 220] on input "SĐT Người Nhận *" at bounding box center [207, 217] width 196 height 25
click at [247, 244] on div "0379825018" at bounding box center [206, 248] width 177 height 17
type input "0379825018"
click at [382, 223] on input "Người nhận *" at bounding box center [402, 217] width 162 height 17
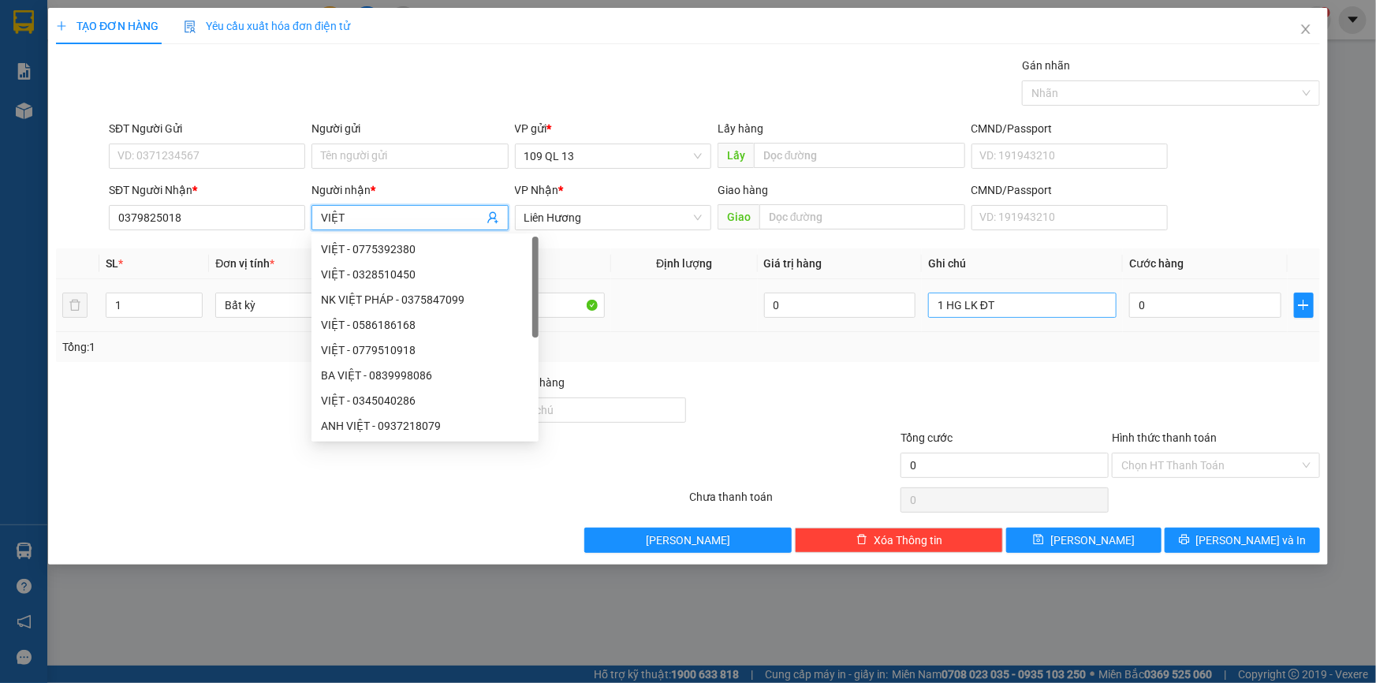
type input "VIỆT"
click at [1092, 305] on input "1 HG LK ĐT" at bounding box center [1022, 304] width 188 height 25
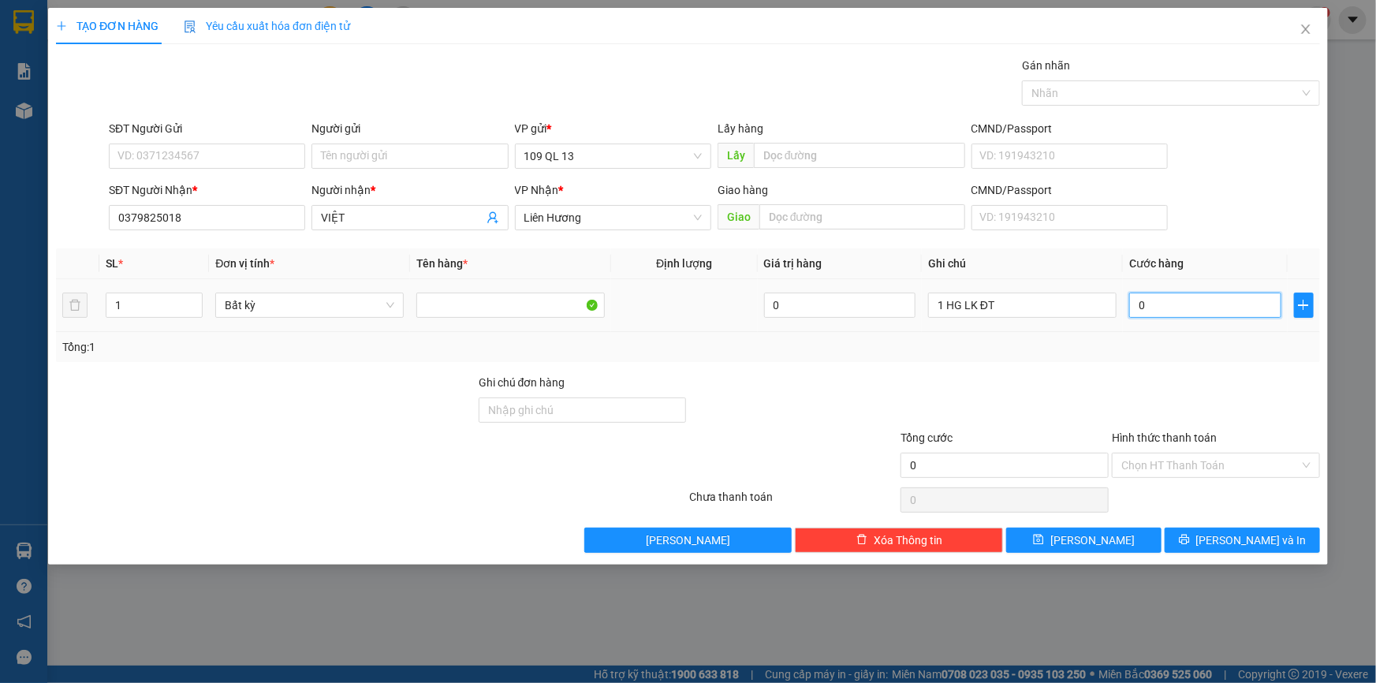
click at [1203, 307] on input "0" at bounding box center [1205, 304] width 152 height 25
type input "4"
type input "40"
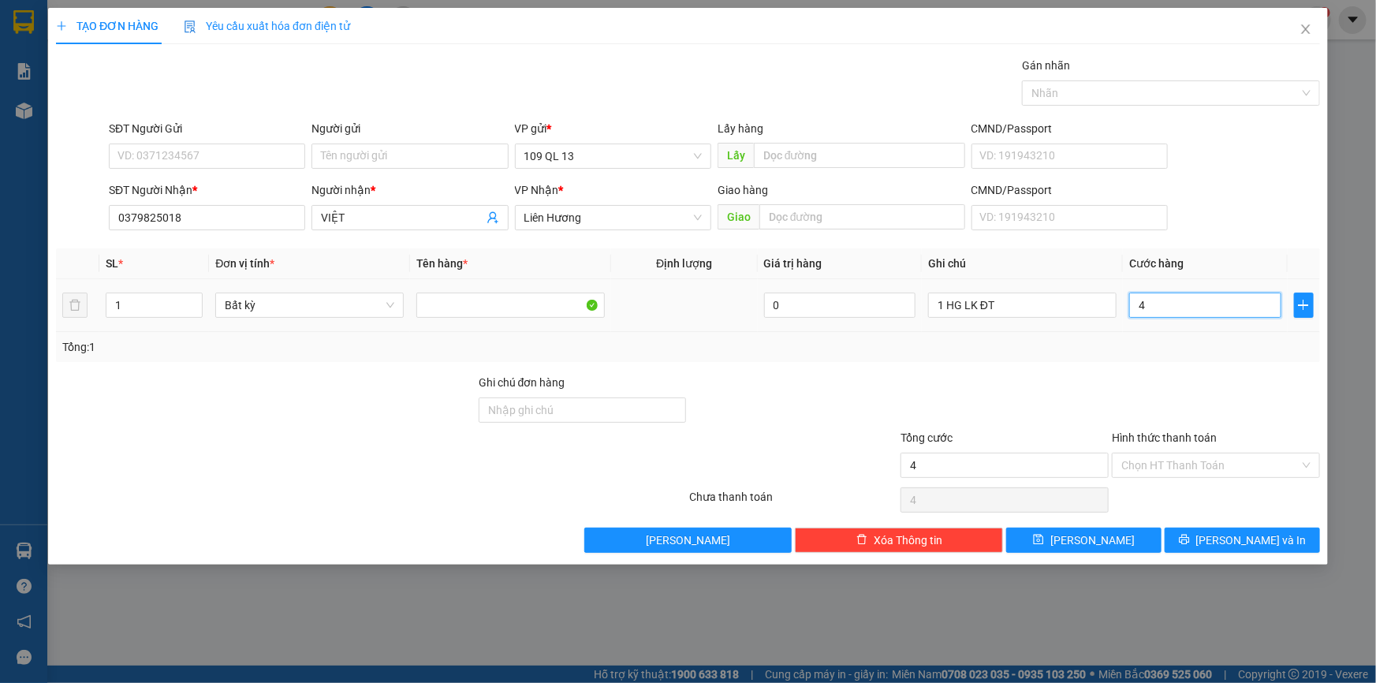
type input "40"
type input "40.000"
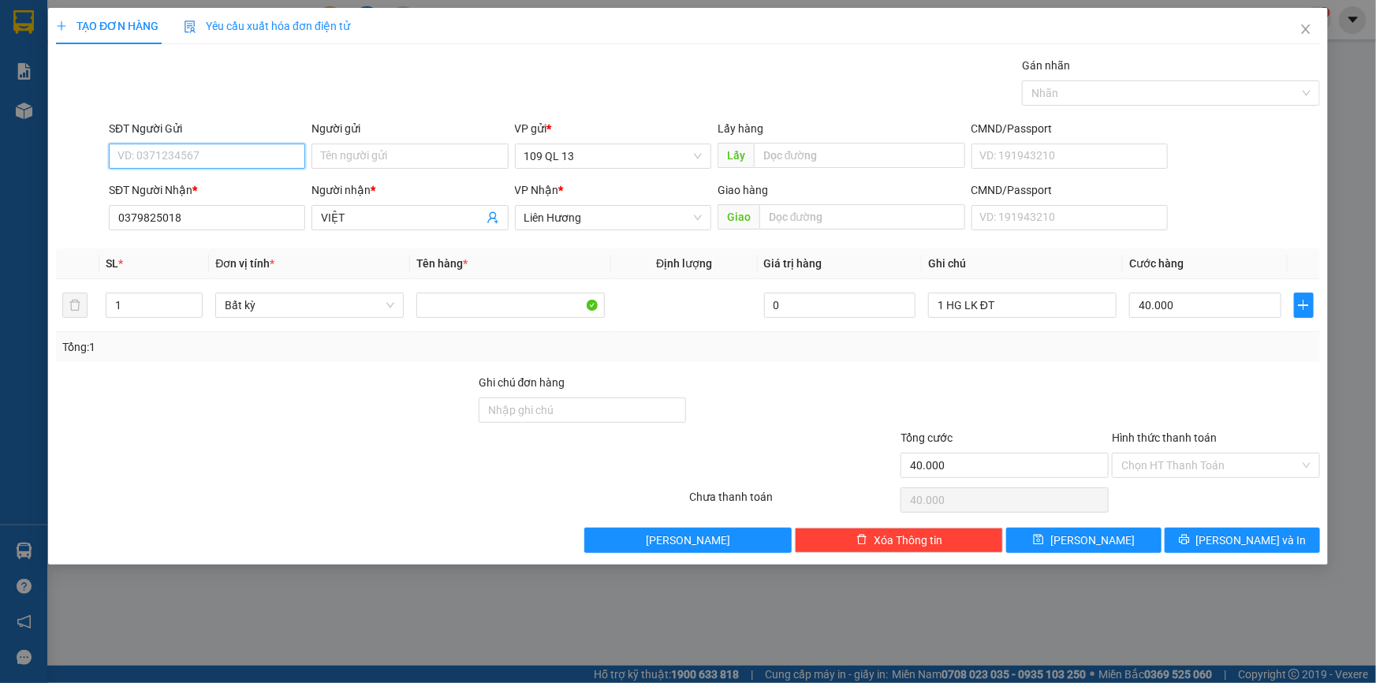
click at [240, 147] on input "SĐT Người Gửi" at bounding box center [207, 155] width 196 height 25
click at [237, 185] on div "0967264029 - UYÊN" at bounding box center [206, 187] width 177 height 17
type input "0967264029"
type input "UYÊN"
type input "0967264029"
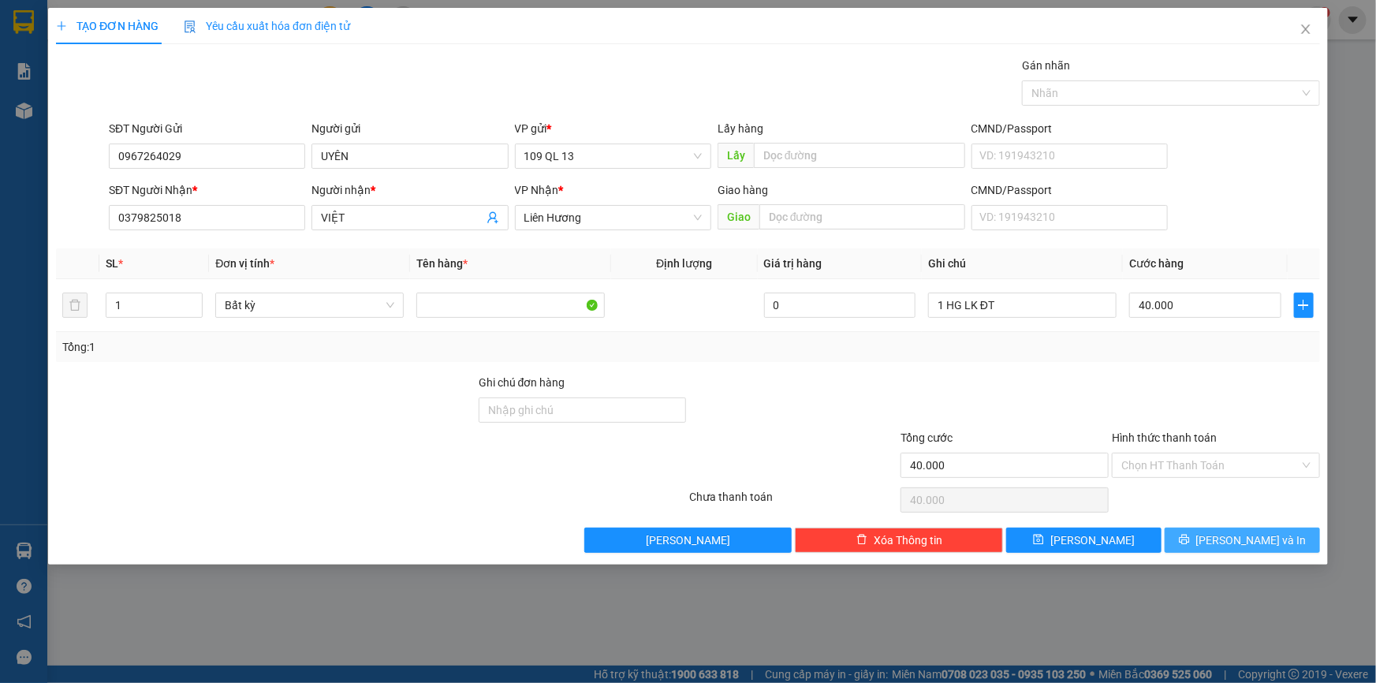
click at [1241, 542] on span "Lưu và In" at bounding box center [1251, 539] width 110 height 17
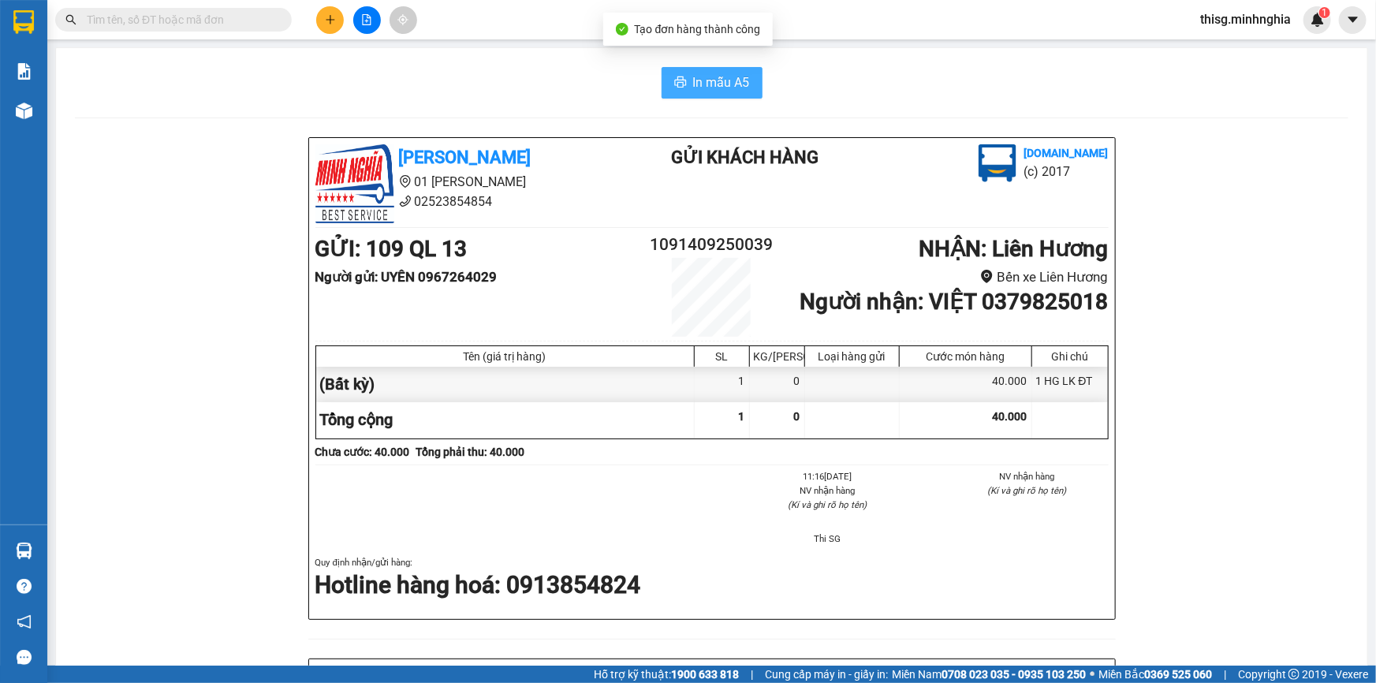
click at [716, 76] on span "In mẫu A5" at bounding box center [721, 83] width 57 height 20
click at [328, 8] on button at bounding box center [330, 20] width 28 height 28
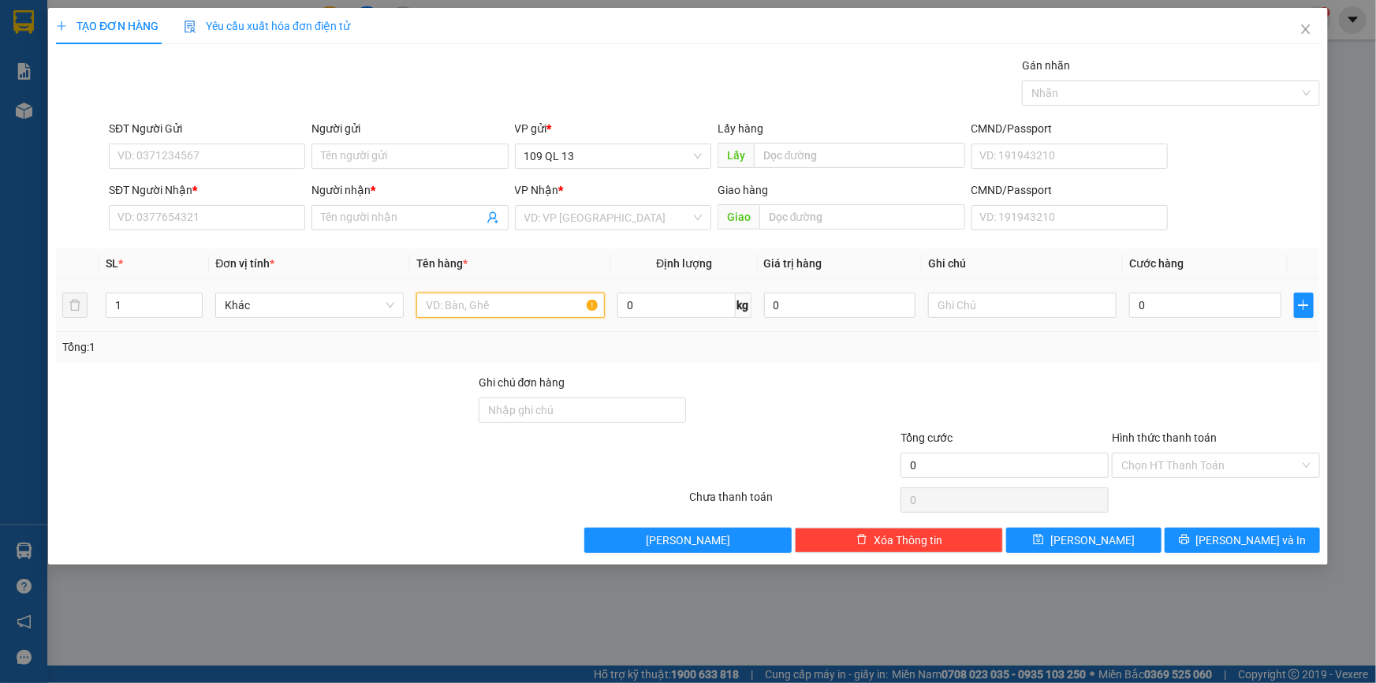
click at [485, 297] on input "text" at bounding box center [510, 304] width 188 height 25
click at [1032, 303] on input "text" at bounding box center [1022, 304] width 188 height 25
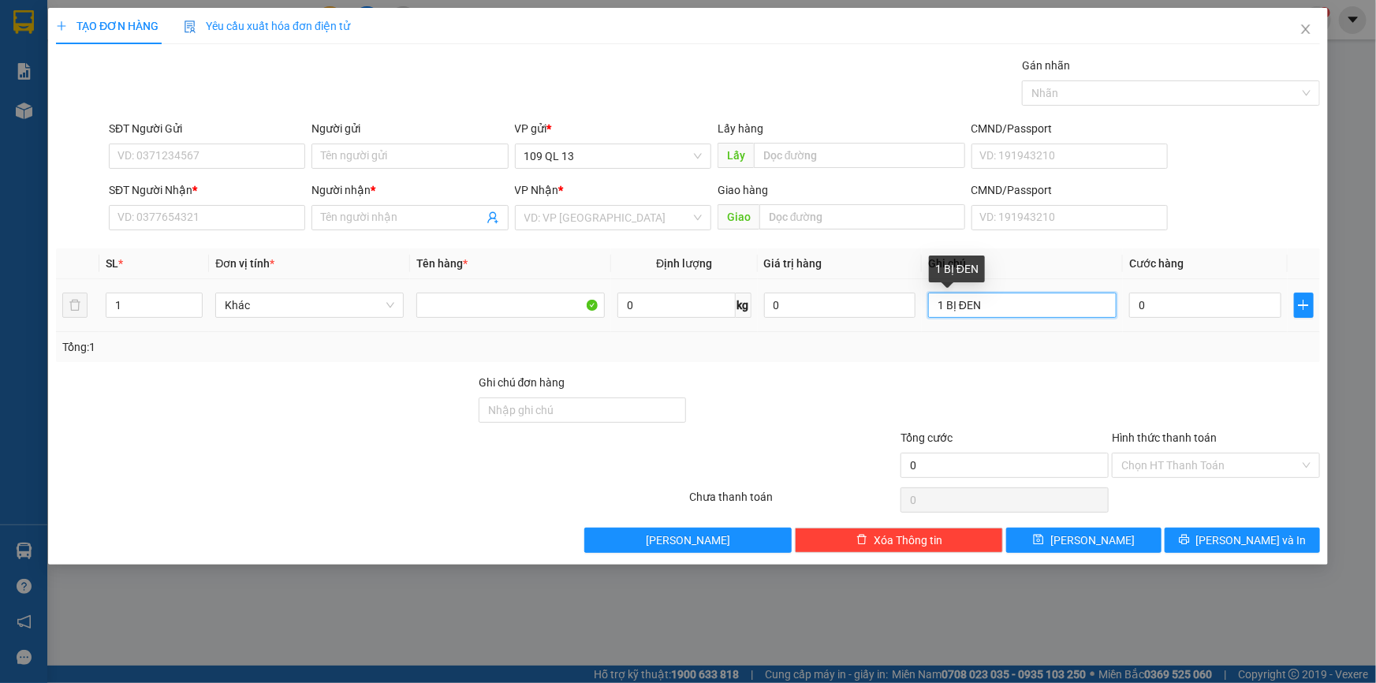
click at [1043, 301] on input "1 BỊ ĐEN" at bounding box center [1022, 304] width 188 height 25
type input "1 BỊ ĐEN ĐỒ ĂN"
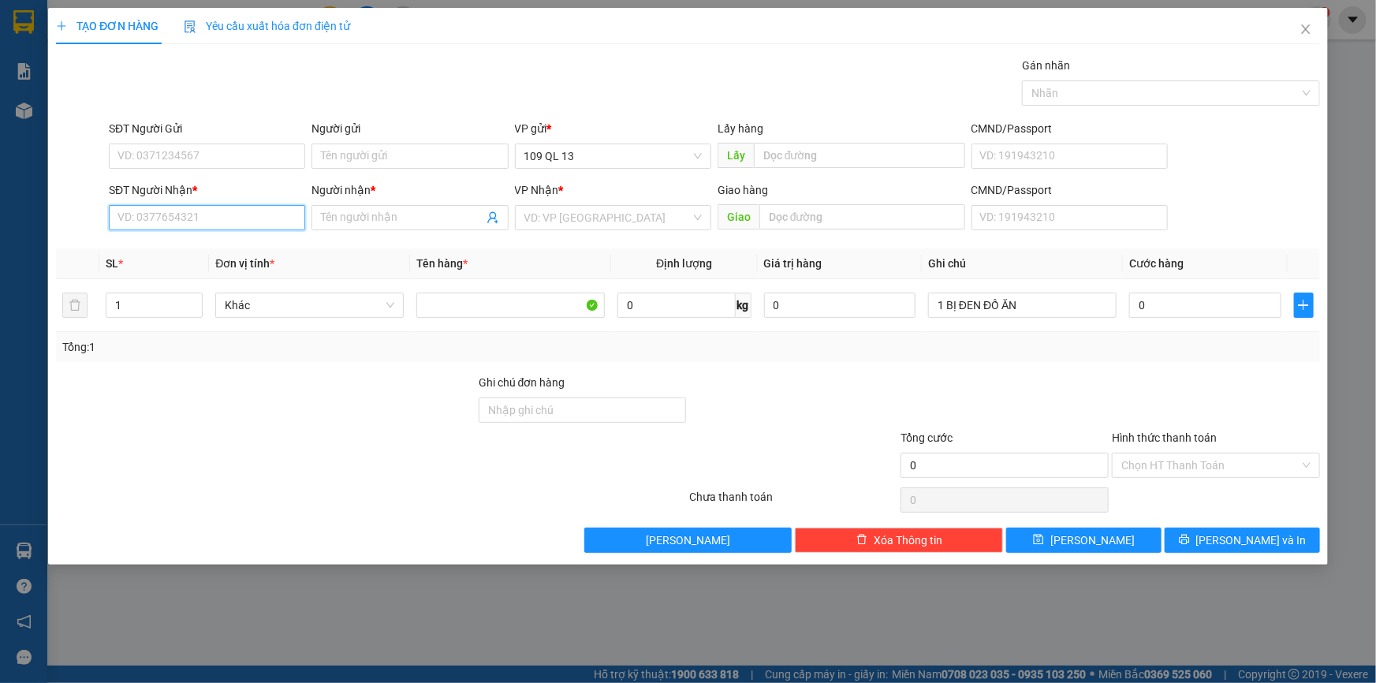
click at [183, 221] on input "SĐT Người Nhận *" at bounding box center [207, 217] width 196 height 25
click at [220, 253] on div "0366154535 - MÙI" at bounding box center [206, 248] width 177 height 17
type input "0366154535"
type input "MÙI"
type input "0366154535"
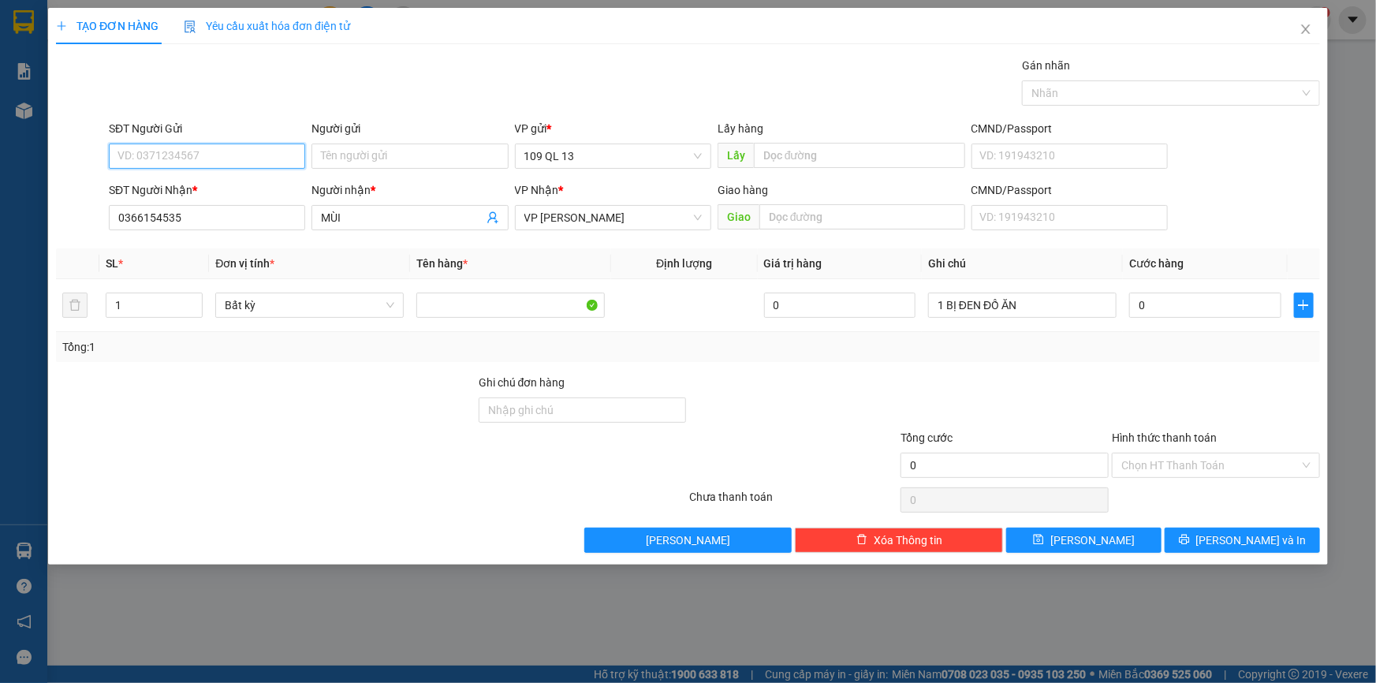
click at [278, 154] on input "SĐT Người Gửi" at bounding box center [207, 155] width 196 height 25
click at [1159, 301] on input "0" at bounding box center [1205, 304] width 152 height 25
type input "4"
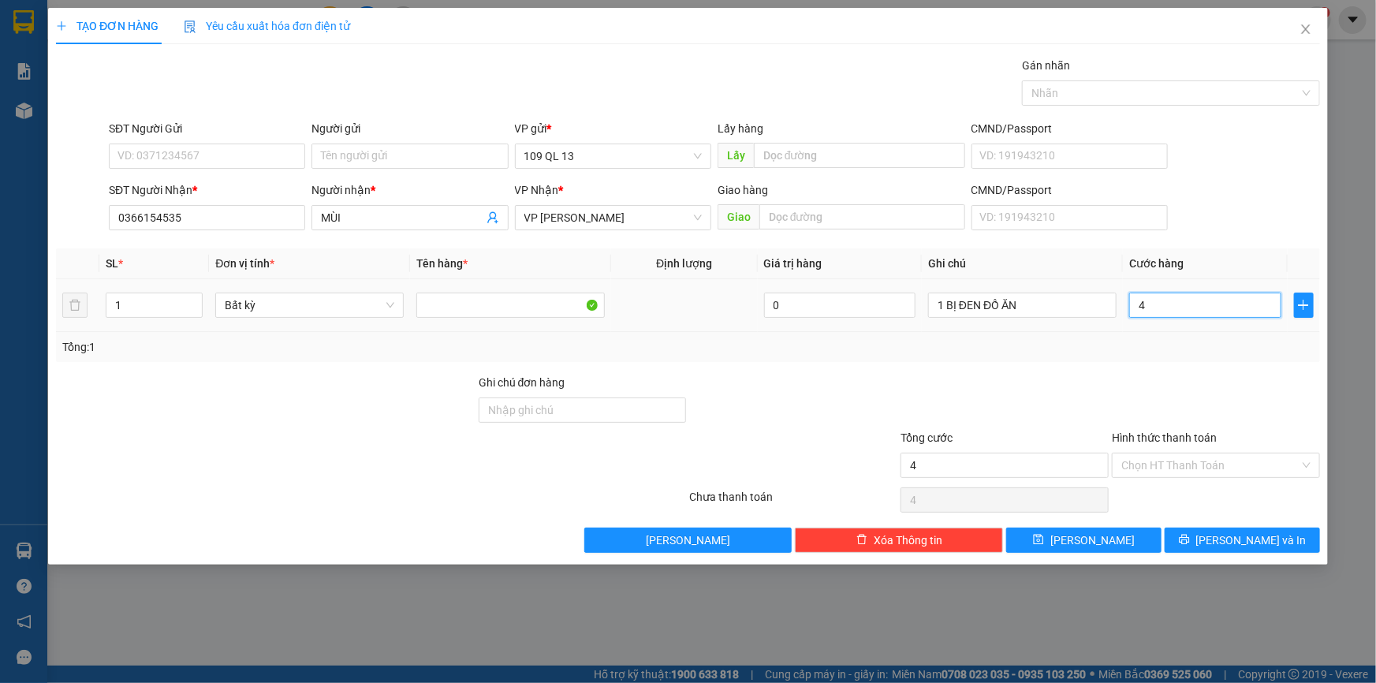
type input "40"
type input "4"
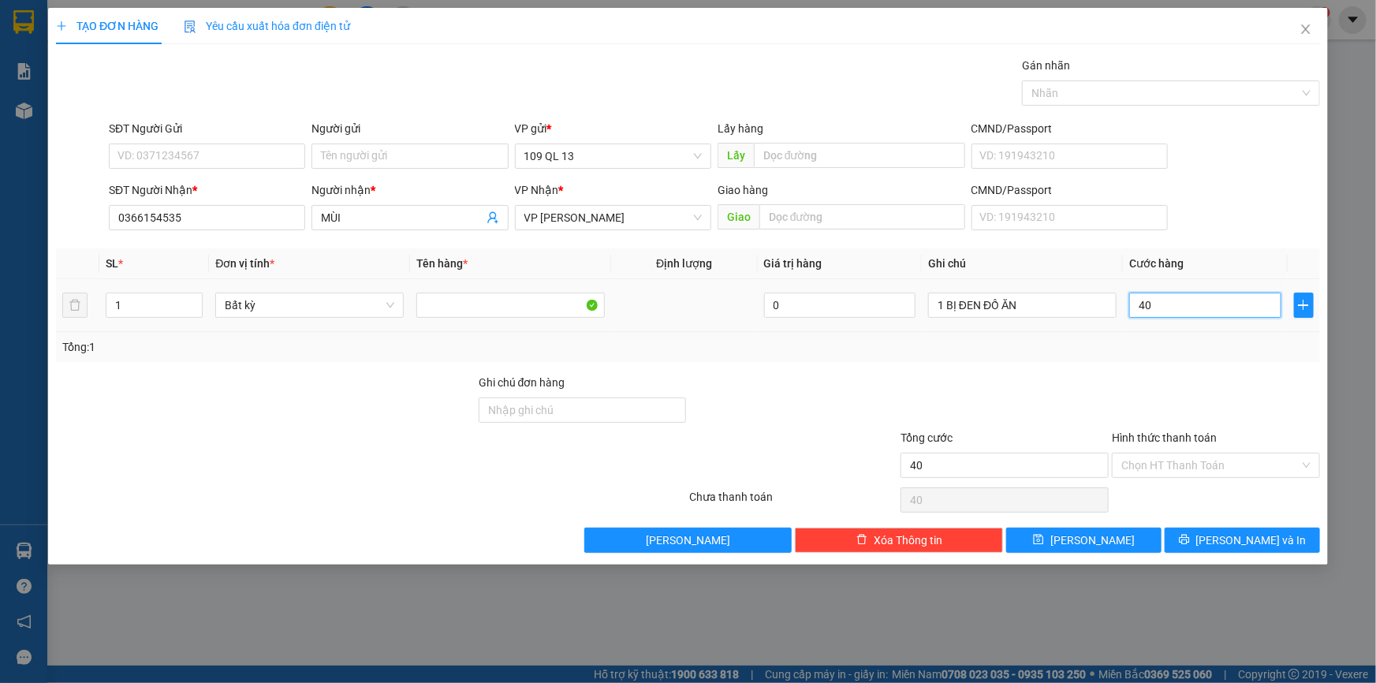
type input "4"
type input "0"
type input "03"
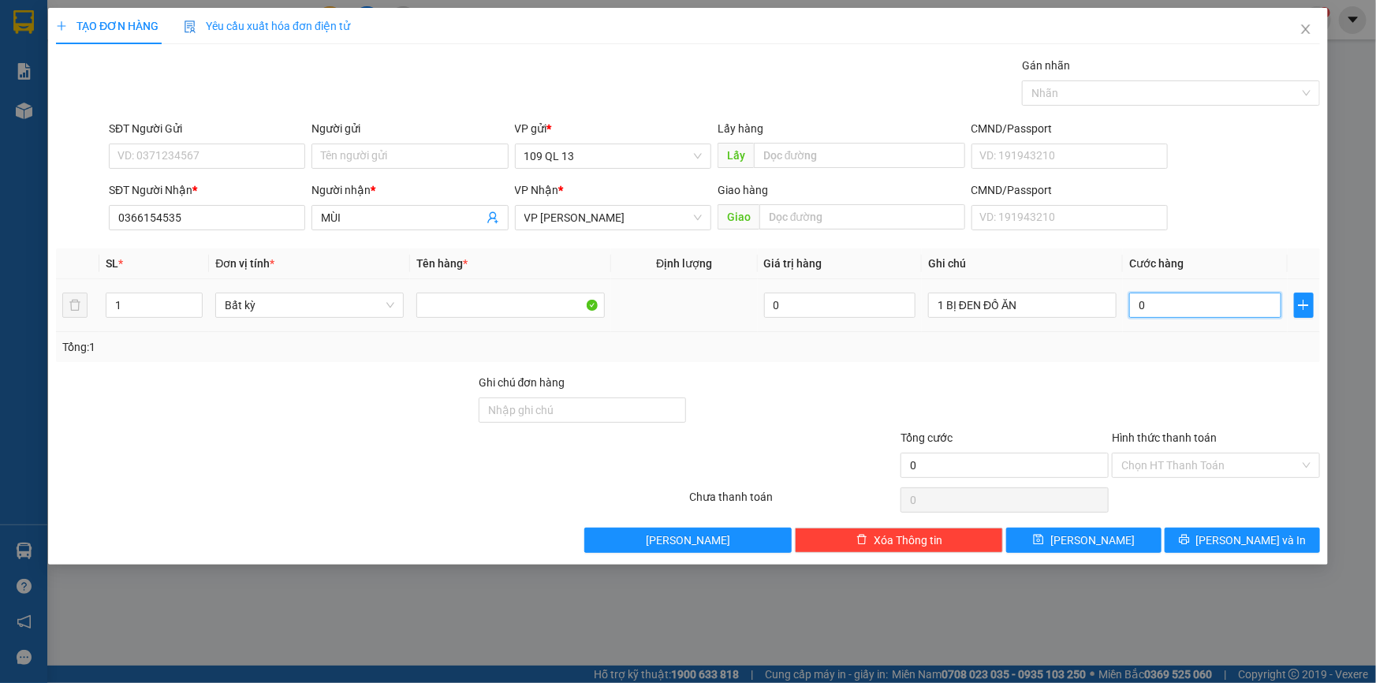
type input "3"
type input "030"
type input "30"
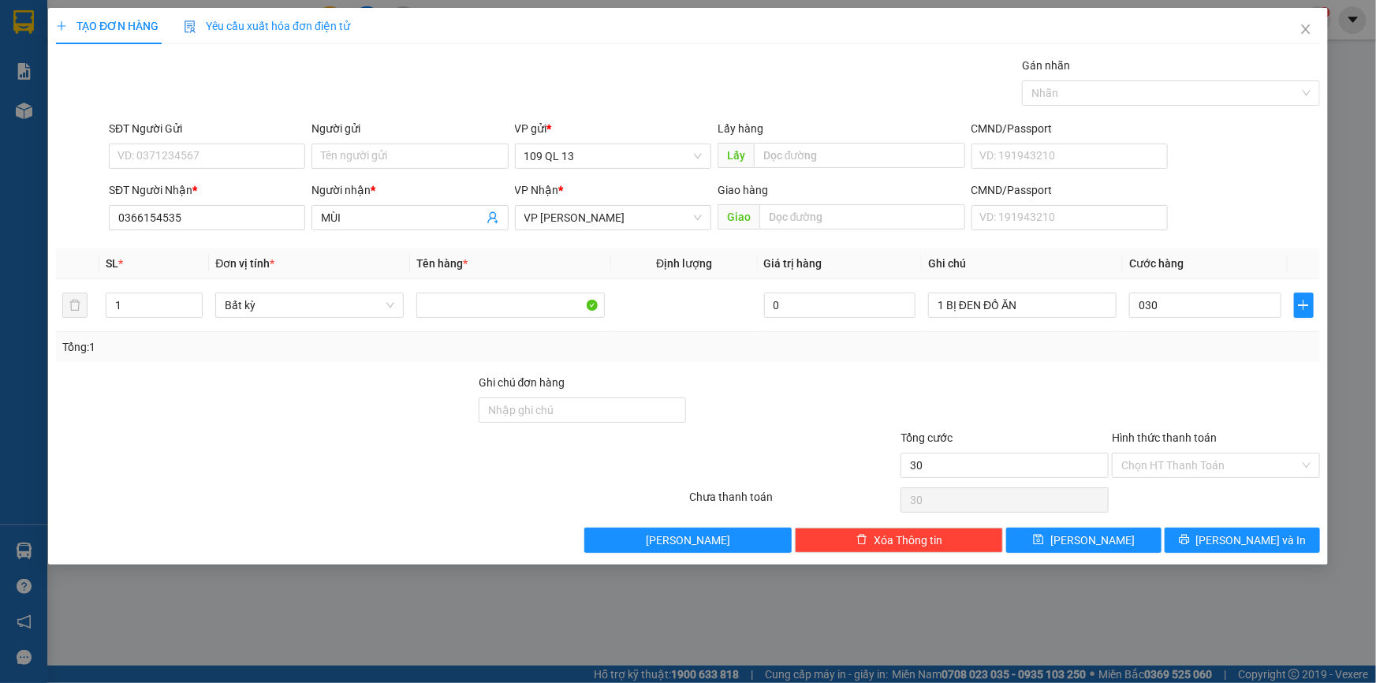
type input "30.000"
click at [1243, 481] on div "Hình thức thanh toán Chọn HT Thanh Toán" at bounding box center [1215, 456] width 208 height 55
click at [1242, 482] on div "Hình thức thanh toán Chọn HT Thanh Toán" at bounding box center [1215, 456] width 208 height 55
click at [1245, 467] on input "Hình thức thanh toán" at bounding box center [1210, 465] width 178 height 24
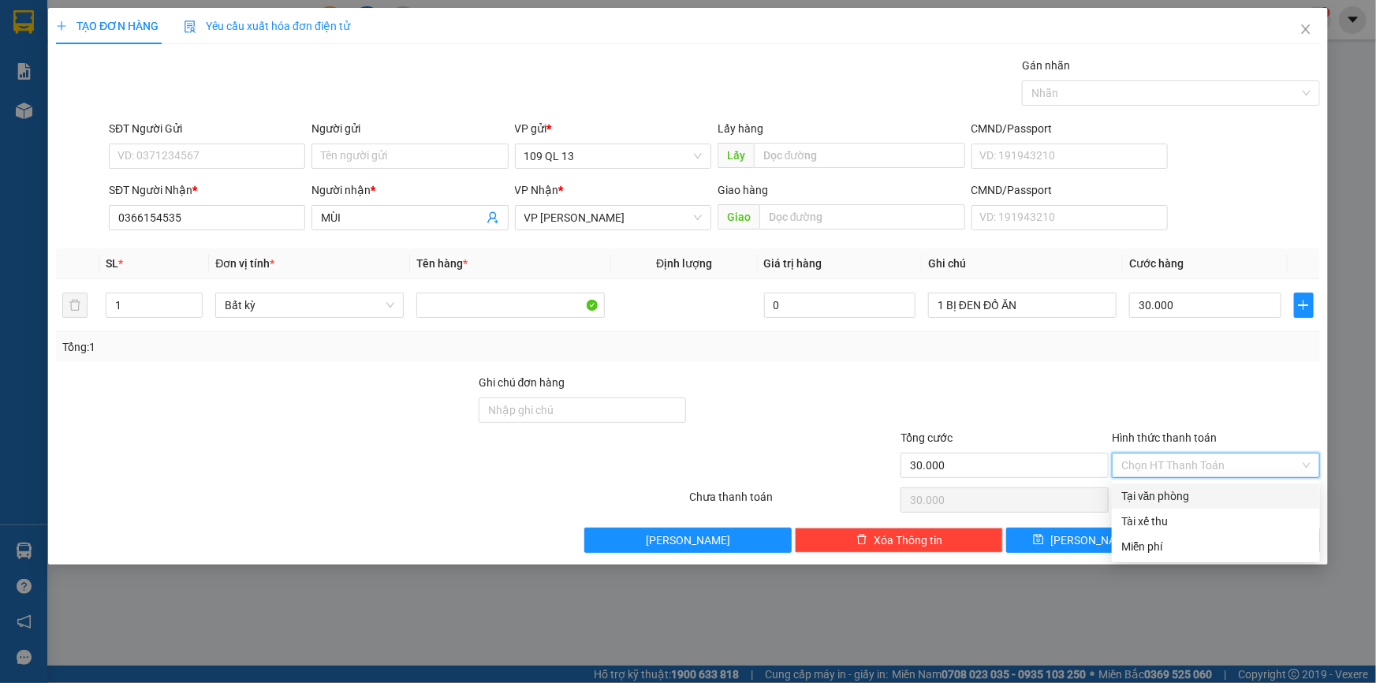
click at [1246, 493] on div "Tại văn phòng" at bounding box center [1215, 495] width 189 height 17
type input "0"
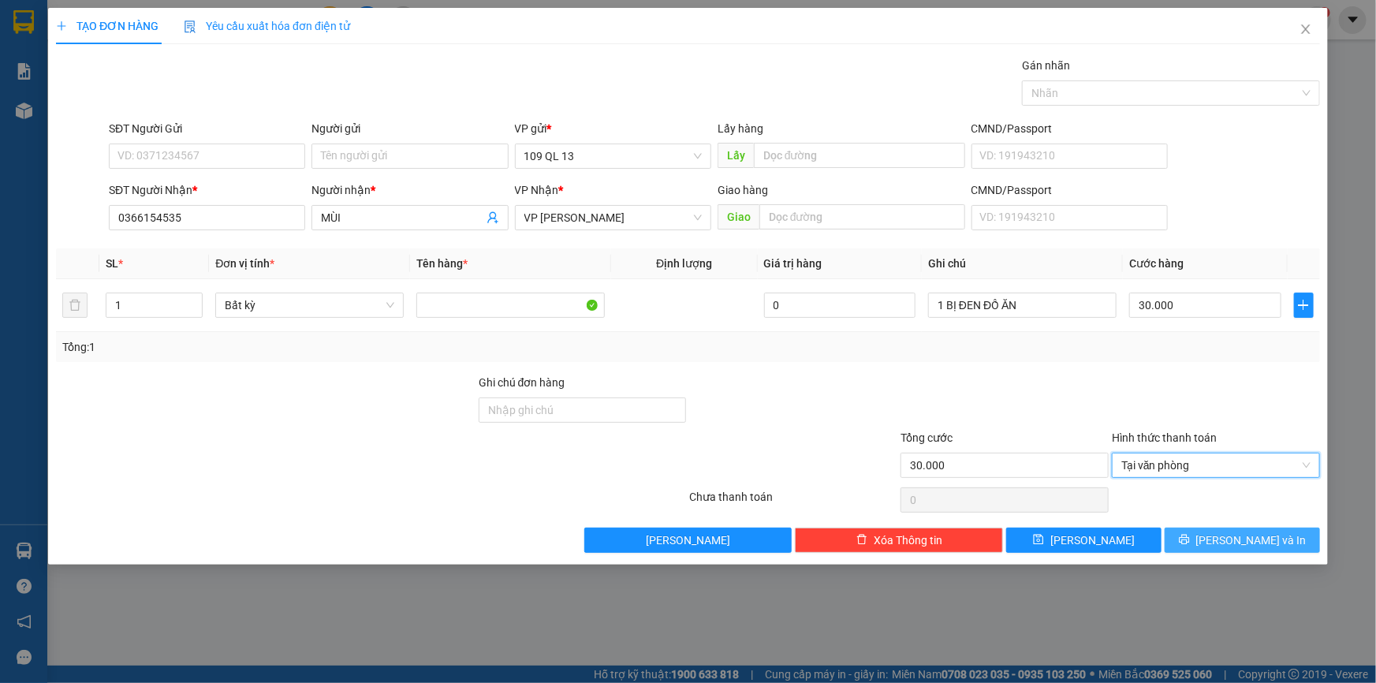
click at [1246, 534] on span "Lưu và In" at bounding box center [1251, 539] width 110 height 17
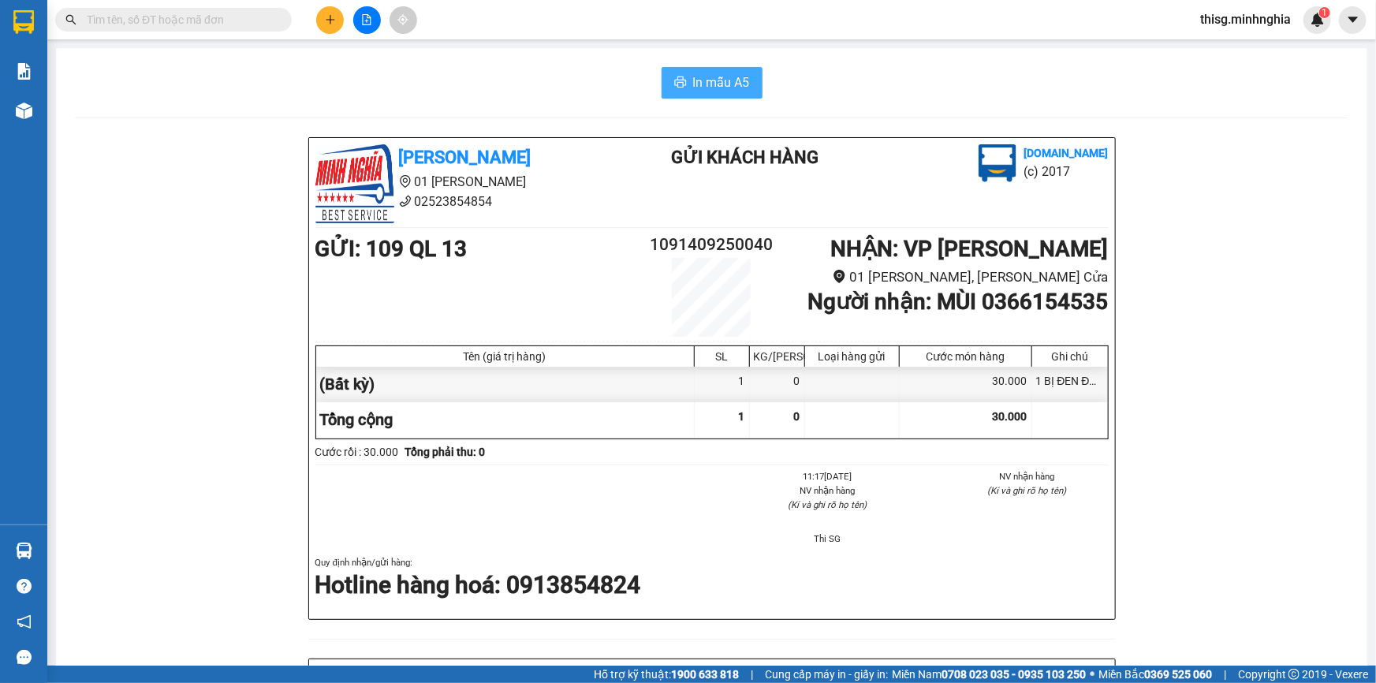
click at [697, 86] on span "In mẫu A5" at bounding box center [721, 83] width 57 height 20
click at [300, 80] on div "In mẫu A5" at bounding box center [711, 83] width 1273 height 32
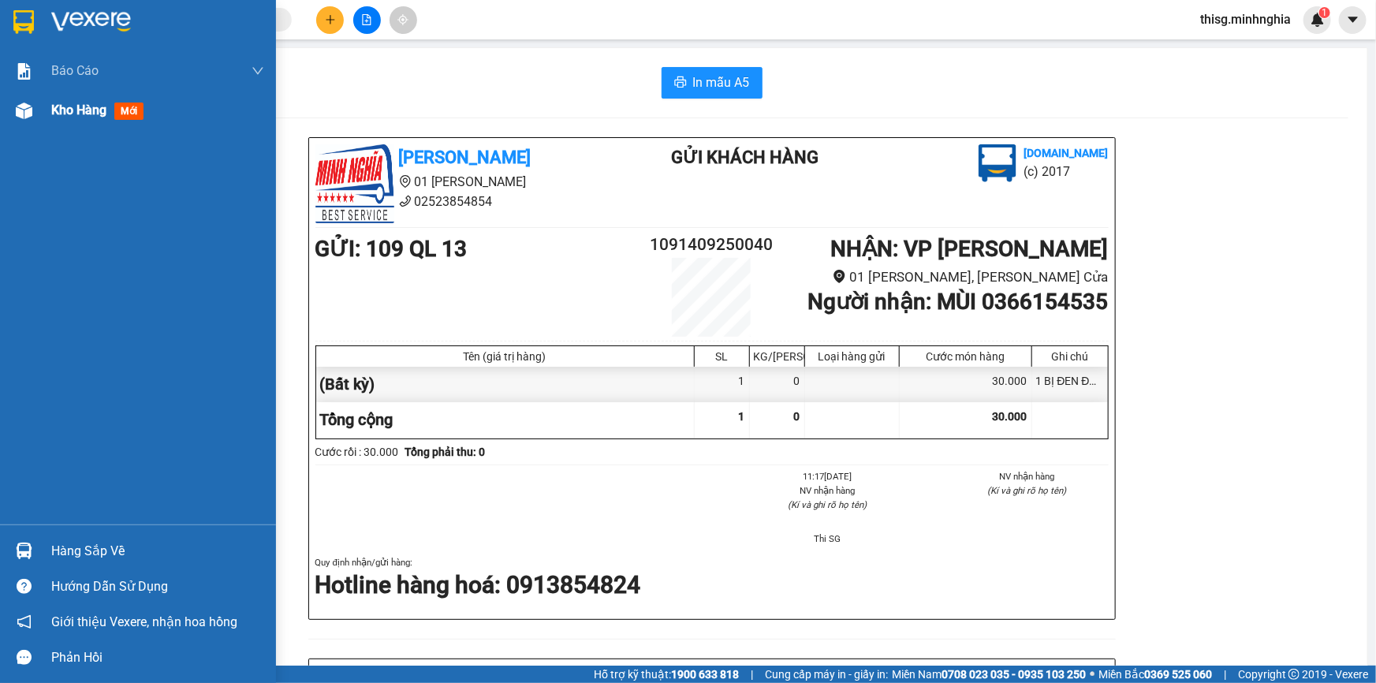
click at [83, 119] on div "Kho hàng mới" at bounding box center [100, 110] width 99 height 20
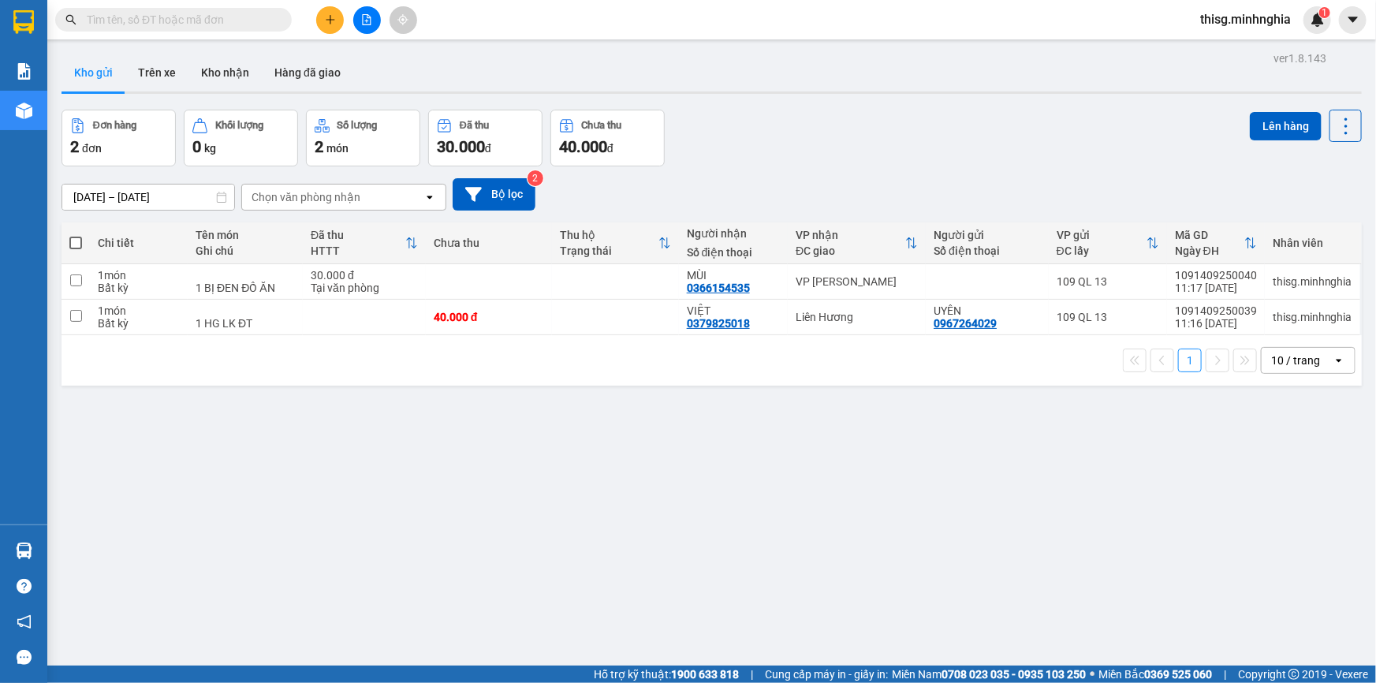
click at [326, 27] on button at bounding box center [330, 20] width 28 height 28
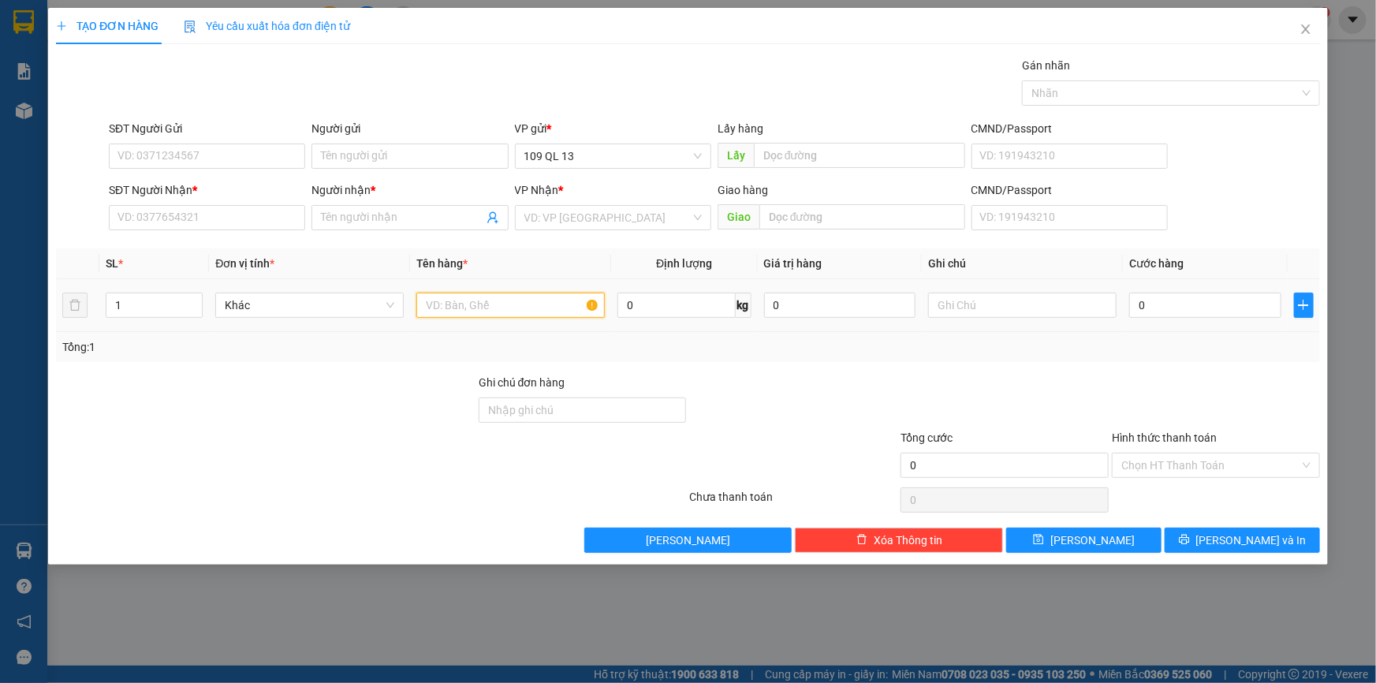
click at [545, 295] on input "text" at bounding box center [510, 304] width 188 height 25
click at [1001, 298] on input "text" at bounding box center [1022, 304] width 188 height 25
type input "1 BAO XANH QA"
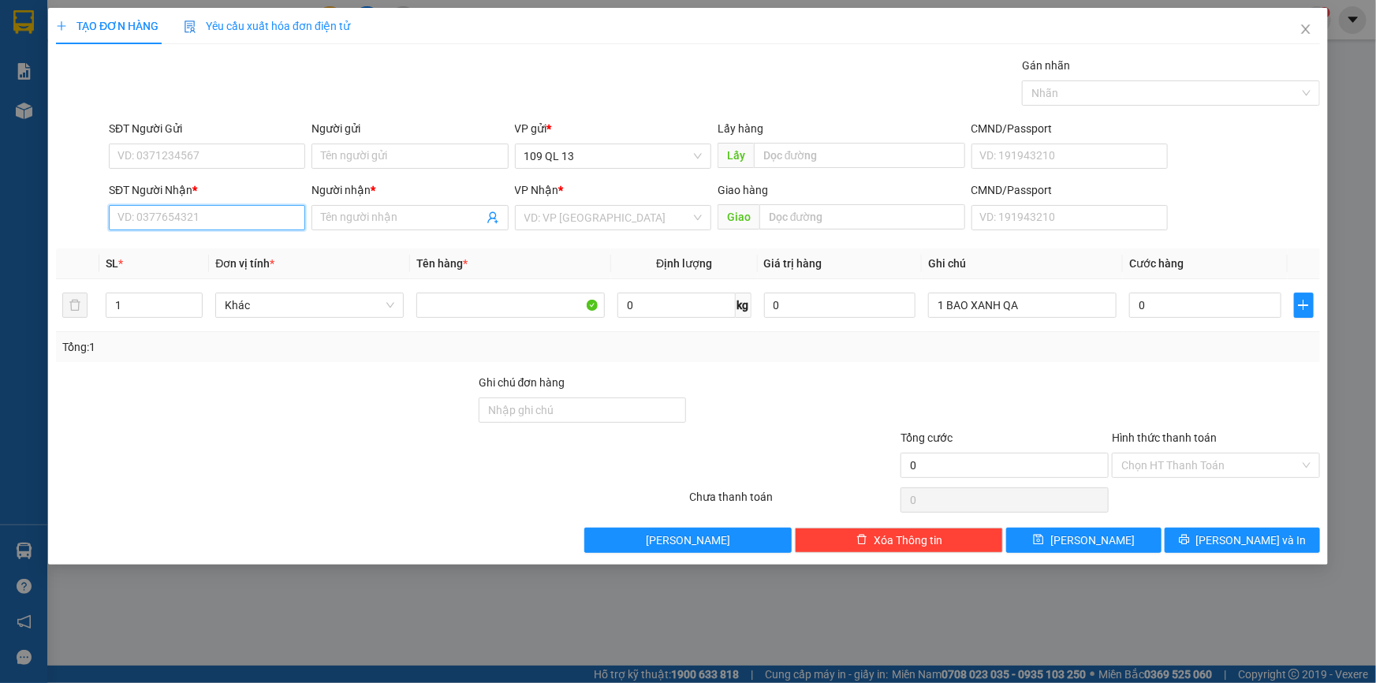
click at [206, 210] on input "SĐT Người Nhận *" at bounding box center [207, 217] width 196 height 25
click at [254, 245] on div "0394685020 - TÂN" at bounding box center [206, 248] width 177 height 17
type input "0394685020"
type input "TÂN"
type input "0394685020"
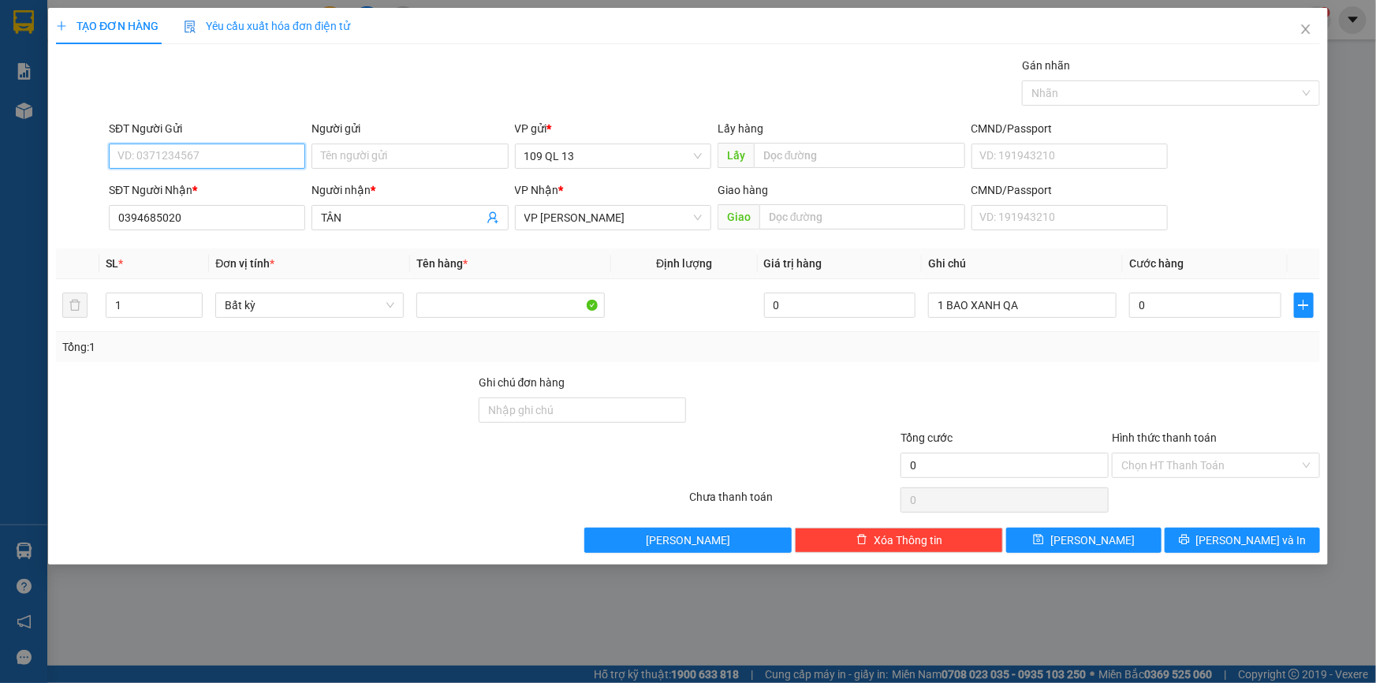
click at [231, 158] on input "SĐT Người Gửi" at bounding box center [207, 155] width 196 height 25
click at [195, 148] on input "SĐT Người Gửi" at bounding box center [207, 155] width 196 height 25
type input "0377366669"
click at [385, 154] on input "Người gửi" at bounding box center [409, 155] width 196 height 25
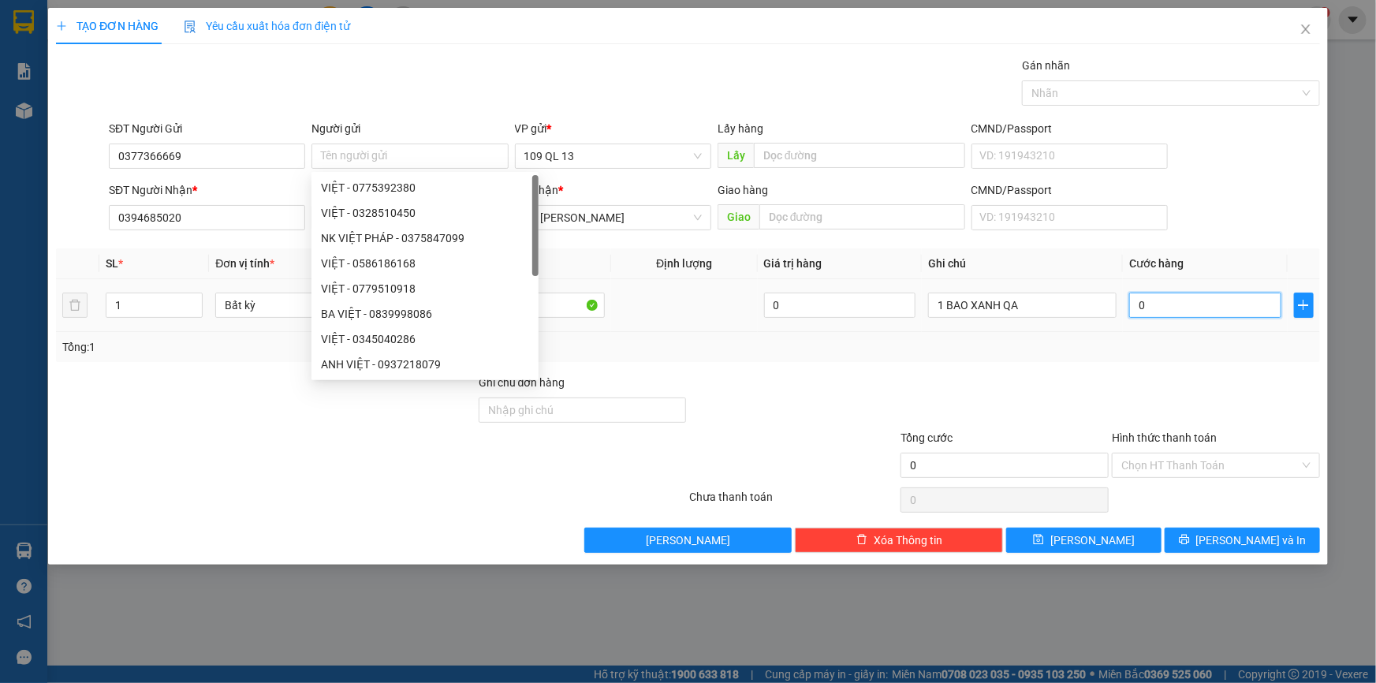
click at [1200, 303] on input "0" at bounding box center [1205, 304] width 152 height 25
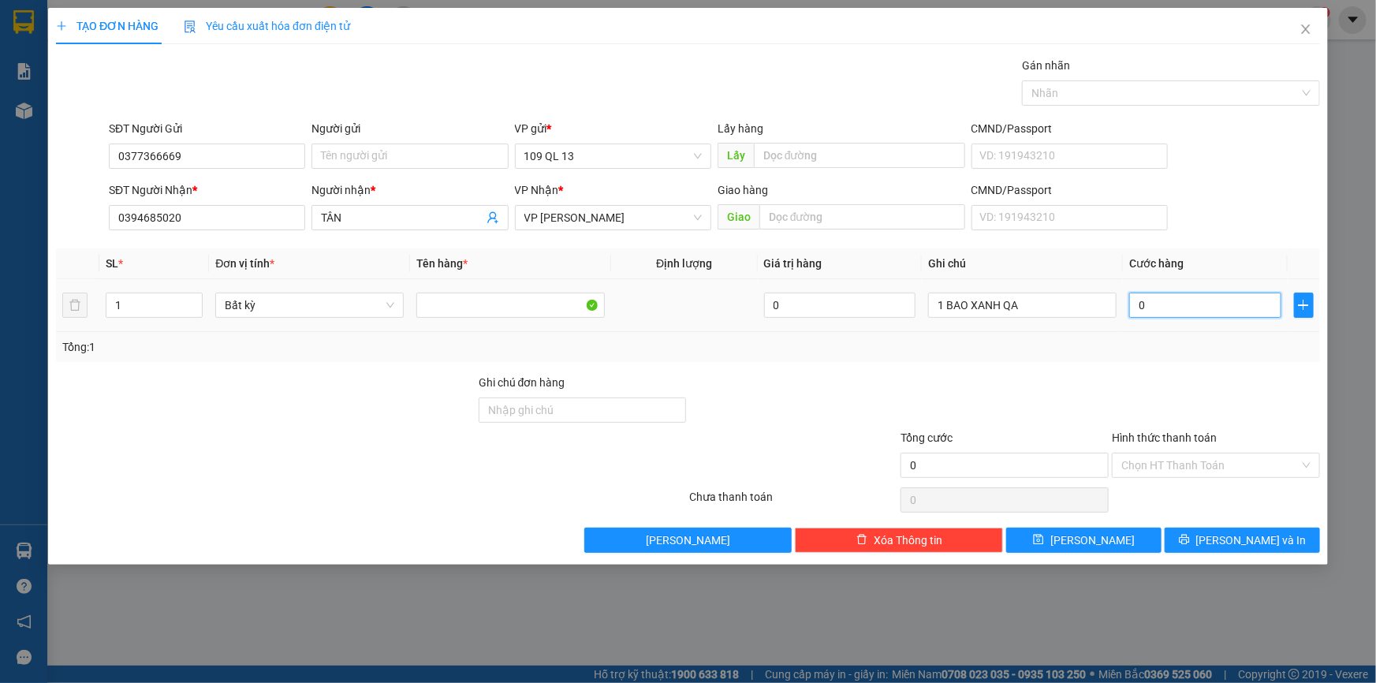
type input "8"
type input "80"
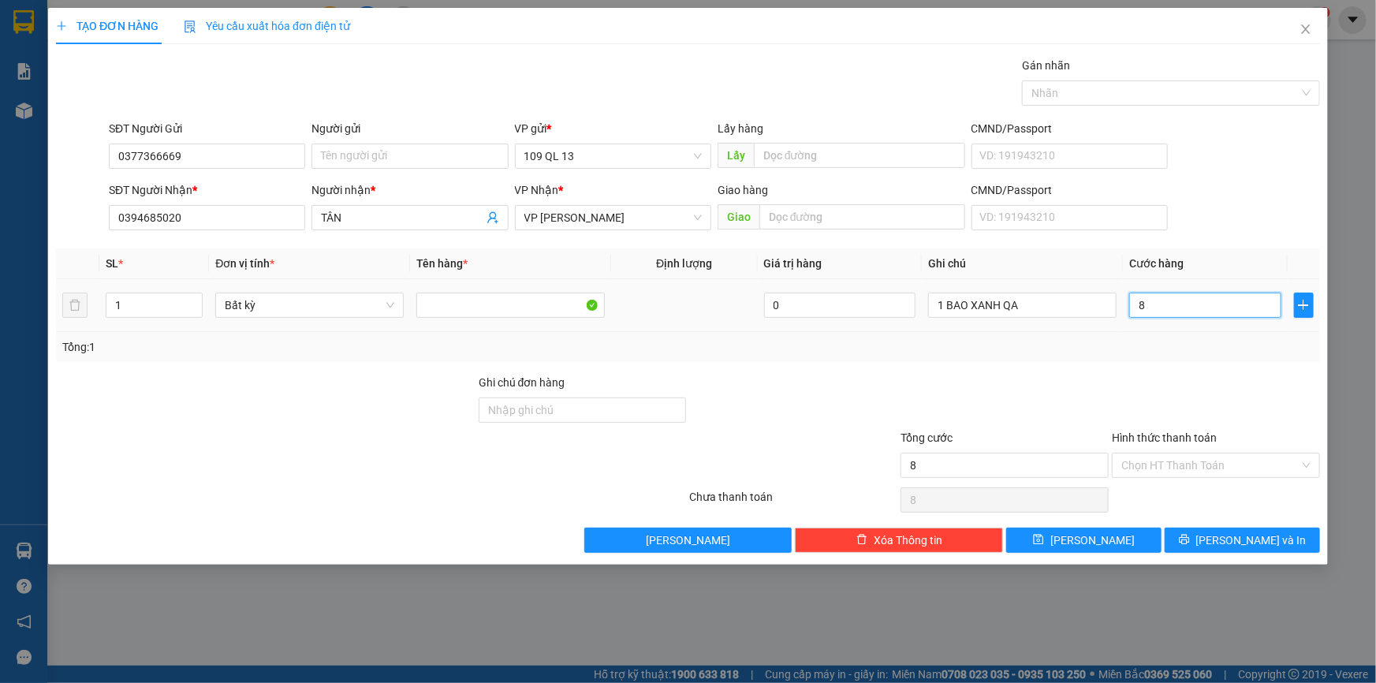
type input "80"
type input "80.000"
click at [1269, 536] on span "Lưu và In" at bounding box center [1251, 539] width 110 height 17
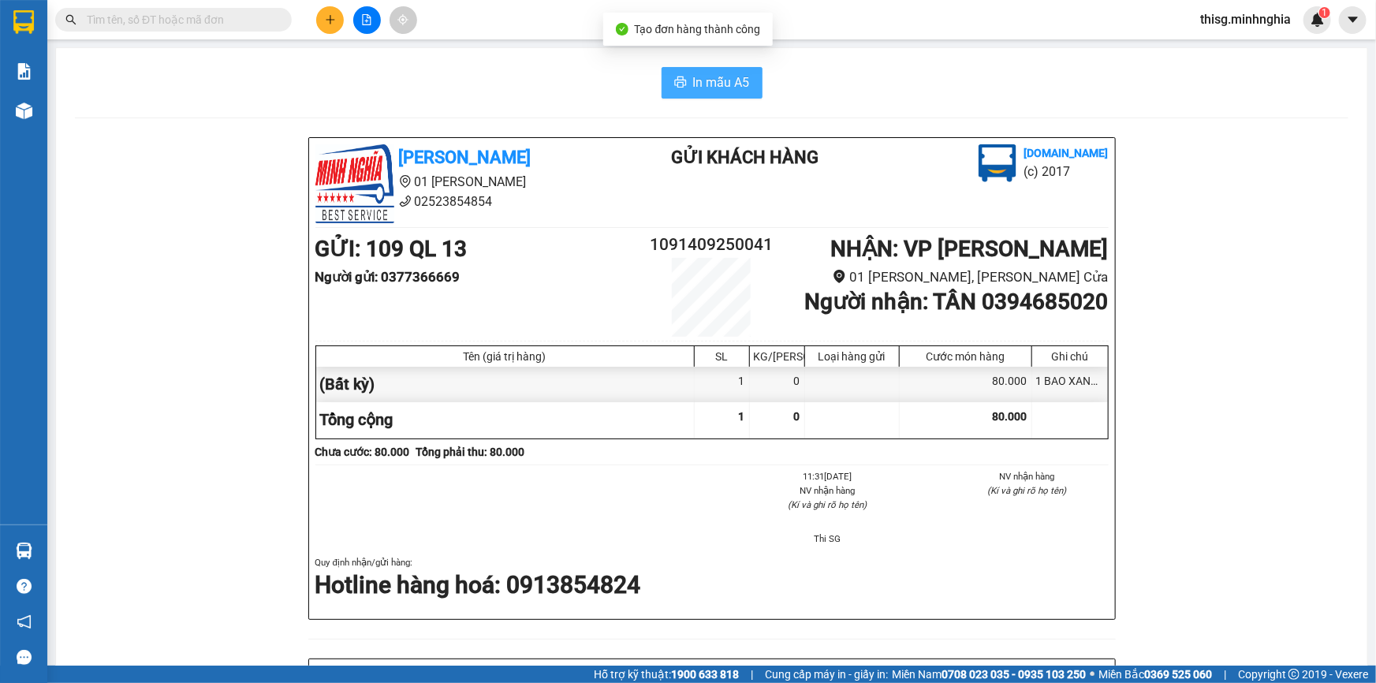
click at [698, 79] on span "In mẫu A5" at bounding box center [721, 83] width 57 height 20
click at [324, 26] on button at bounding box center [330, 20] width 28 height 28
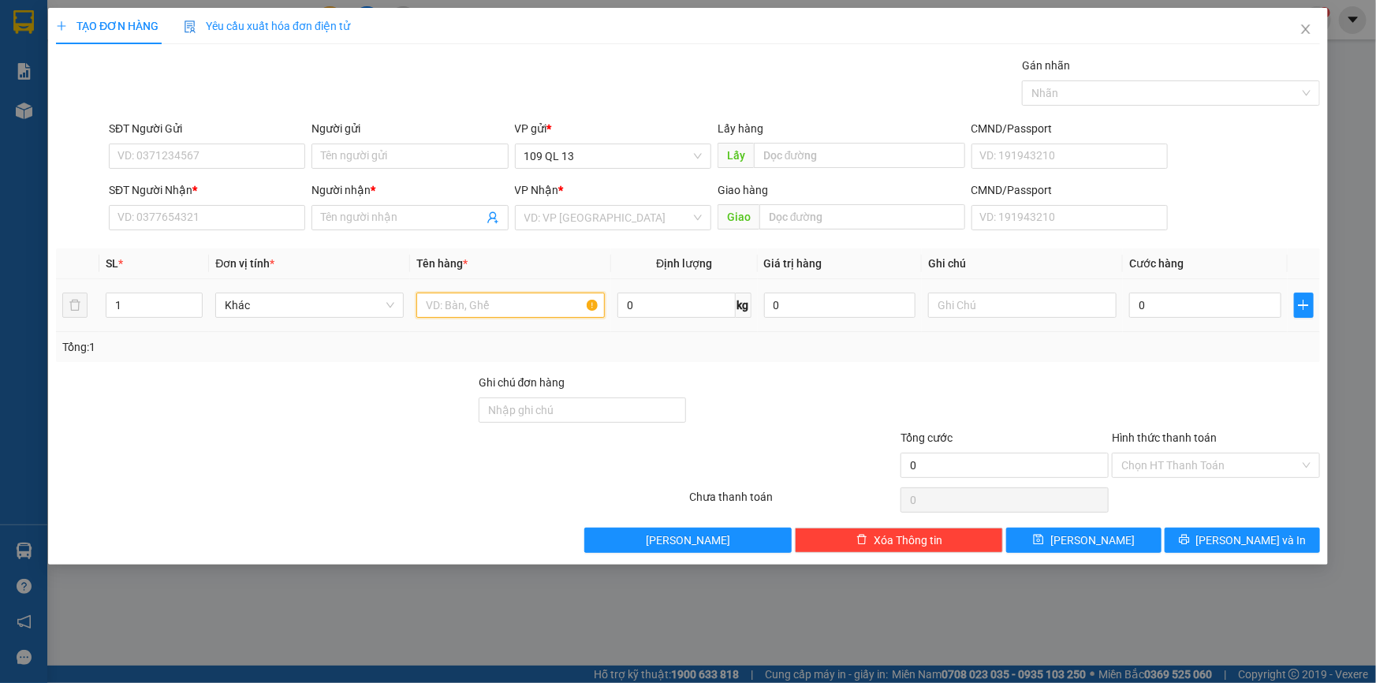
click at [443, 312] on input "text" at bounding box center [510, 304] width 188 height 25
click at [910, 298] on input "0" at bounding box center [840, 304] width 152 height 25
click at [951, 306] on input "text" at bounding box center [1022, 304] width 188 height 25
type input "1 TX KO"
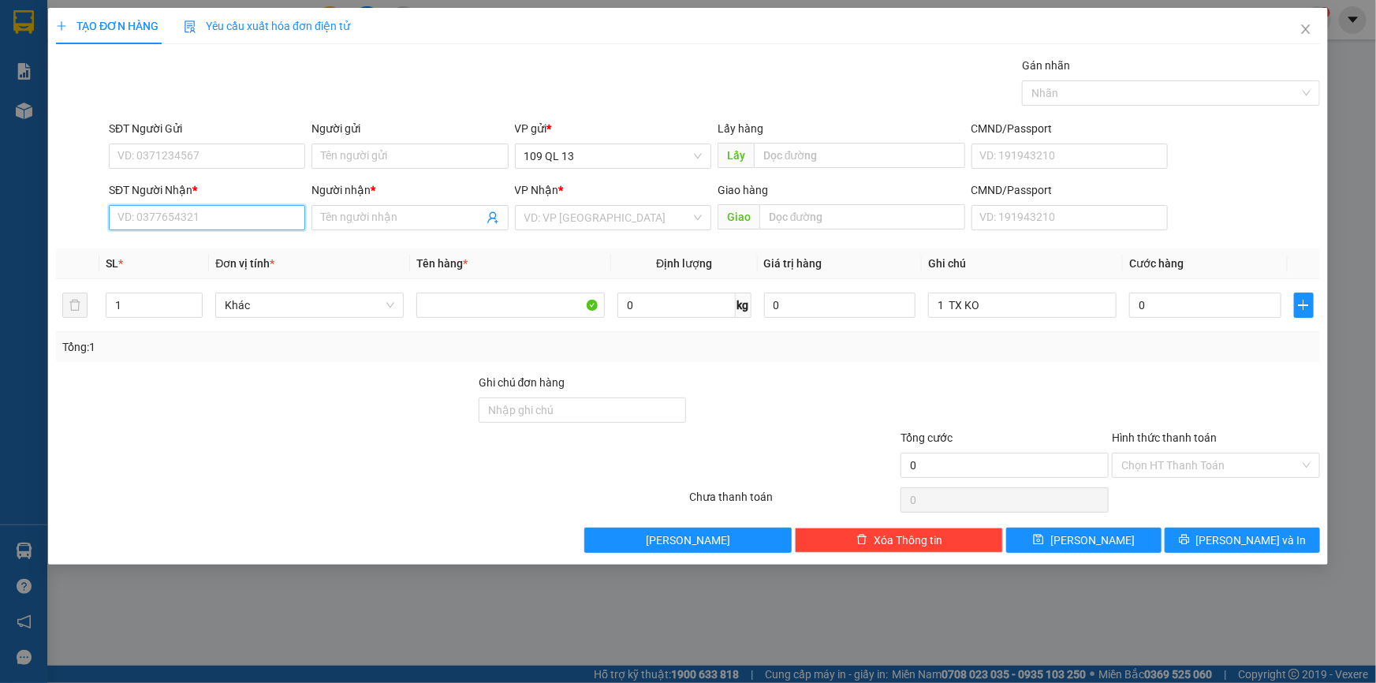
click at [210, 223] on input "SĐT Người Nhận *" at bounding box center [207, 217] width 196 height 25
click at [1197, 305] on input "0" at bounding box center [1205, 304] width 152 height 25
type input "3"
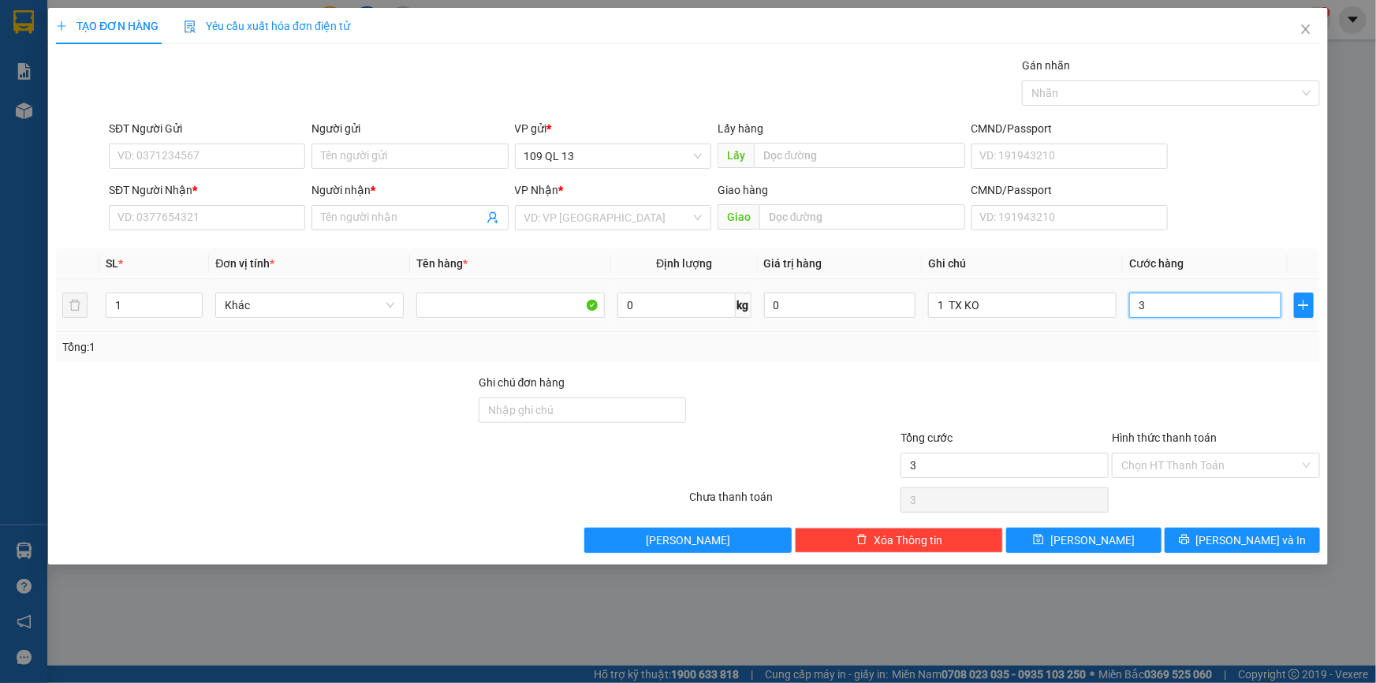
type input "30"
type input "30.000"
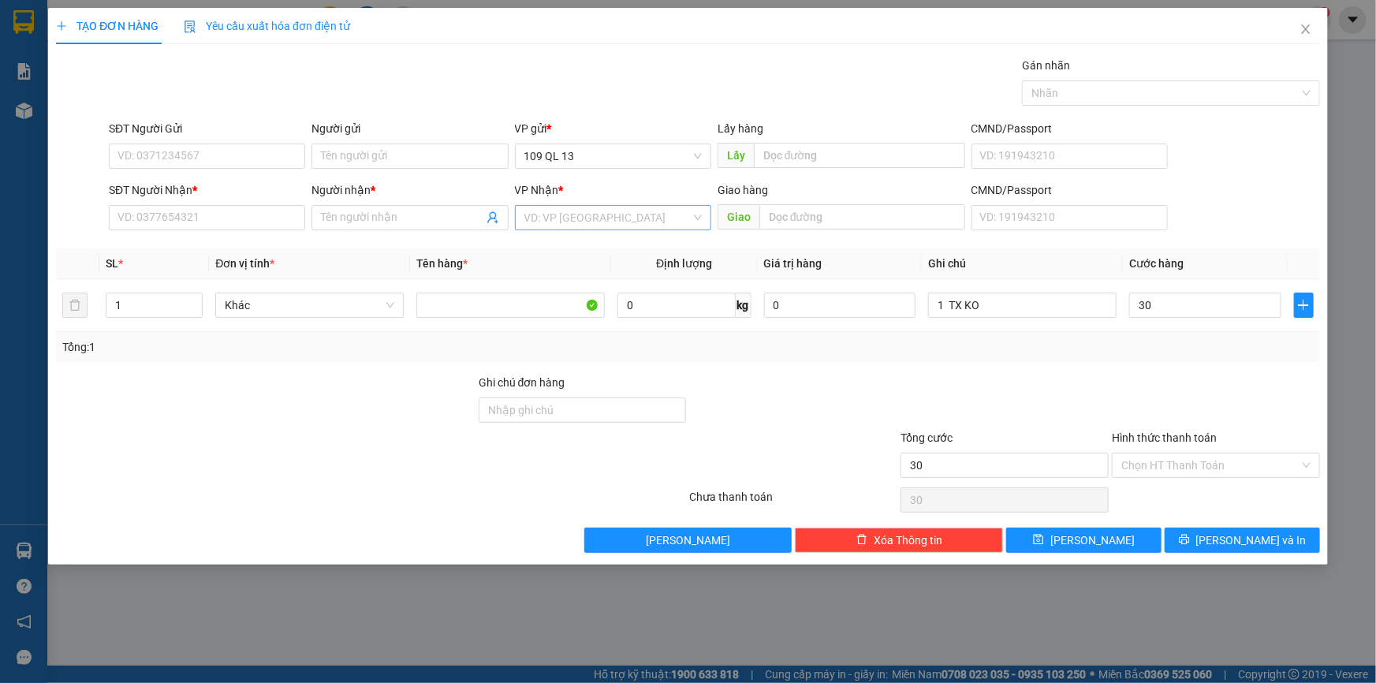
type input "30.000"
click at [594, 214] on input "search" at bounding box center [607, 218] width 166 height 24
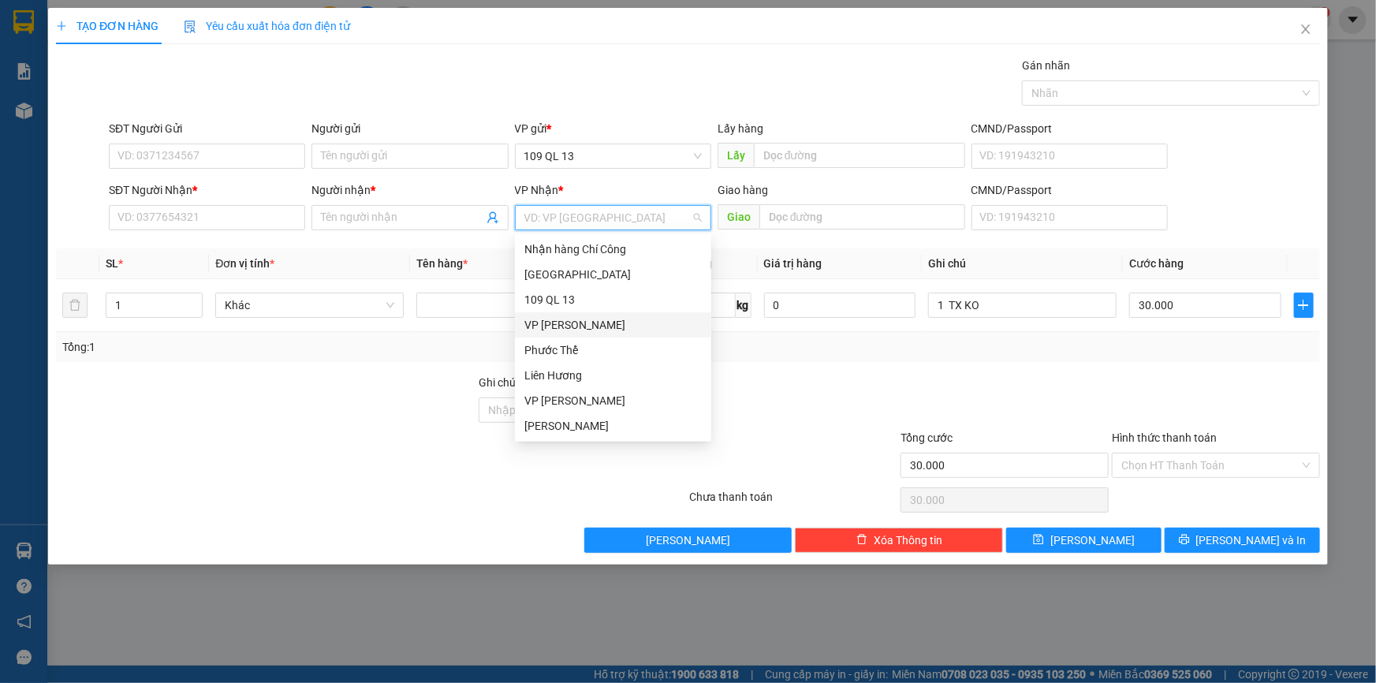
click at [598, 323] on div "VP Phan Rí" at bounding box center [612, 324] width 177 height 17
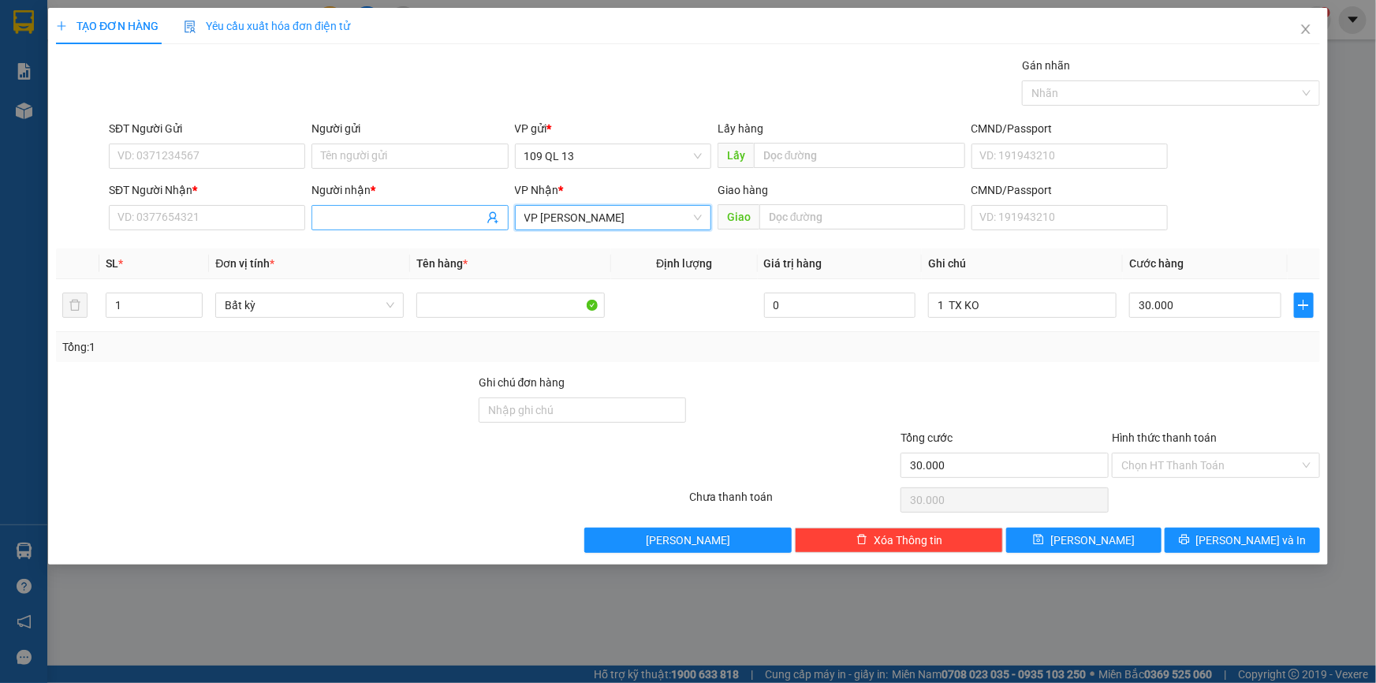
click at [437, 218] on input "Người nhận *" at bounding box center [402, 217] width 162 height 17
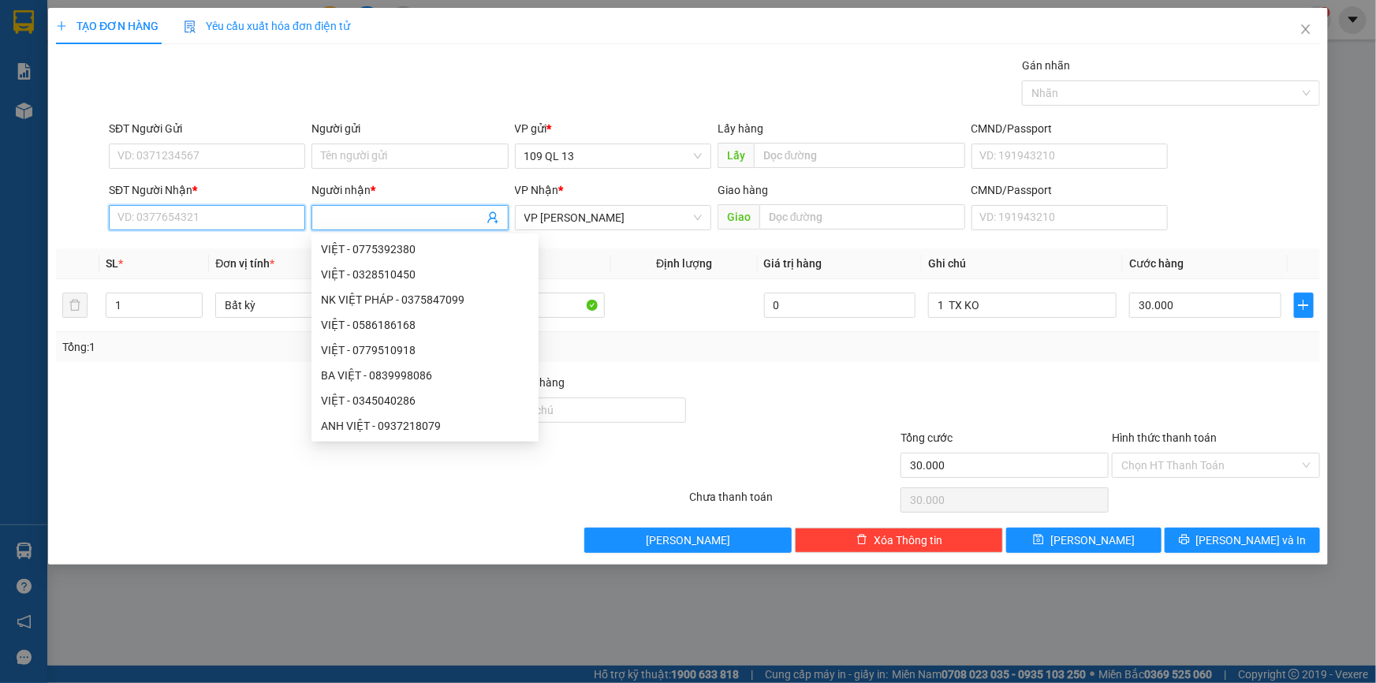
click at [279, 219] on input "SĐT Người Nhận *" at bounding box center [207, 217] width 196 height 25
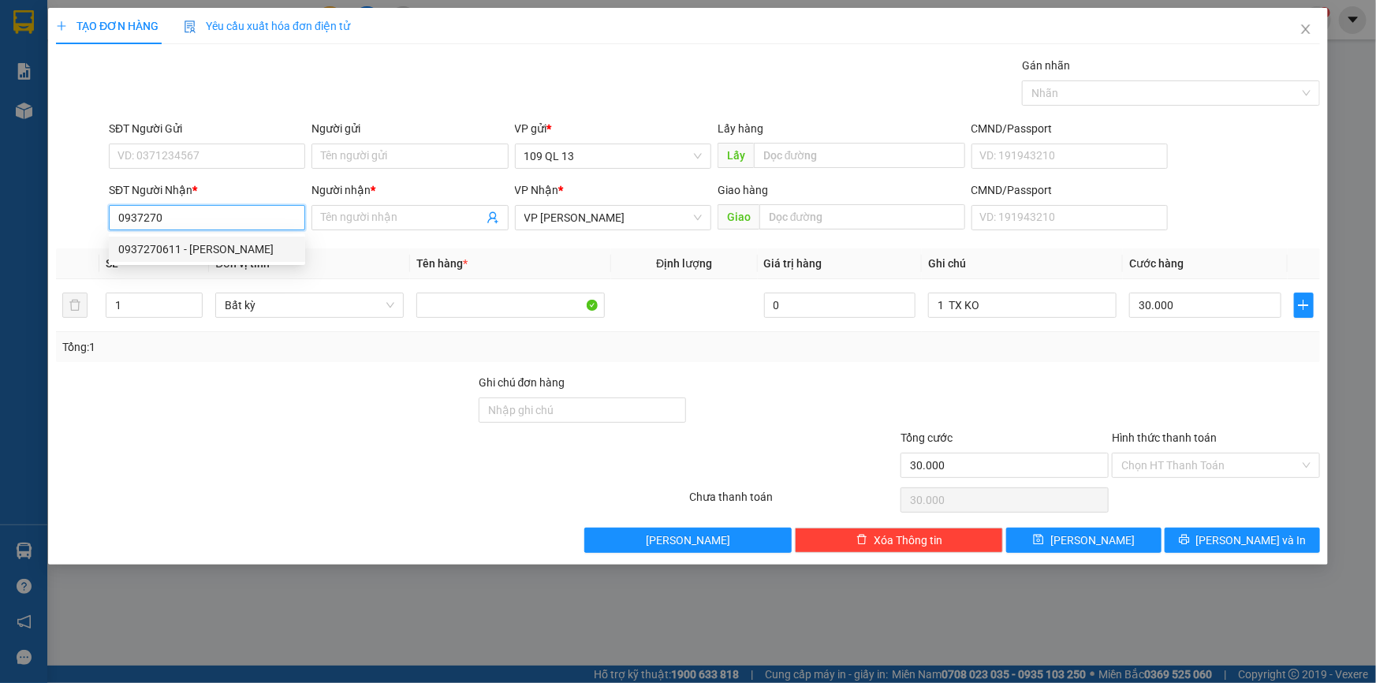
click at [250, 252] on div "0937270611 - BÙI THOAN" at bounding box center [206, 248] width 177 height 17
type input "0937270611"
type input "BÙI THOAN"
click at [1194, 452] on div "Chọn HT Thanh Toán" at bounding box center [1215, 464] width 208 height 25
type input "0937270611"
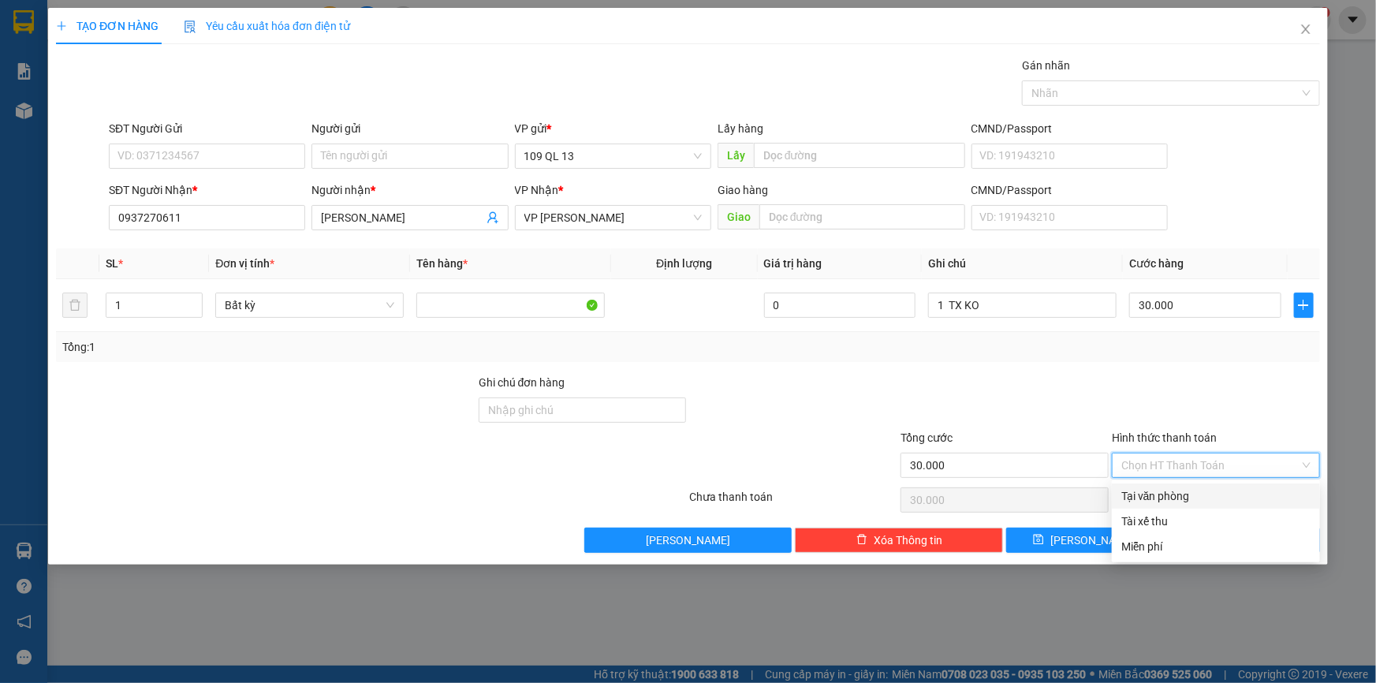
click at [1198, 493] on div "Tại văn phòng" at bounding box center [1215, 495] width 189 height 17
type input "0"
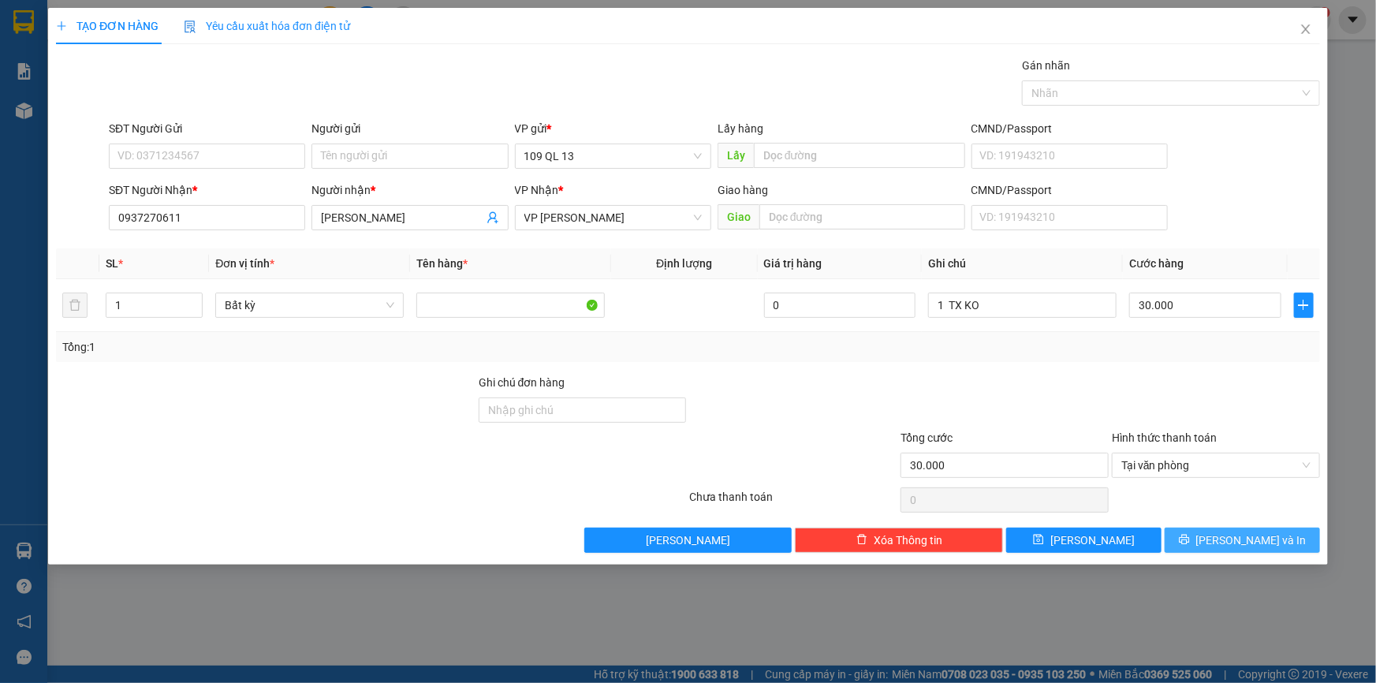
click at [1283, 534] on button "Lưu và In" at bounding box center [1241, 539] width 155 height 25
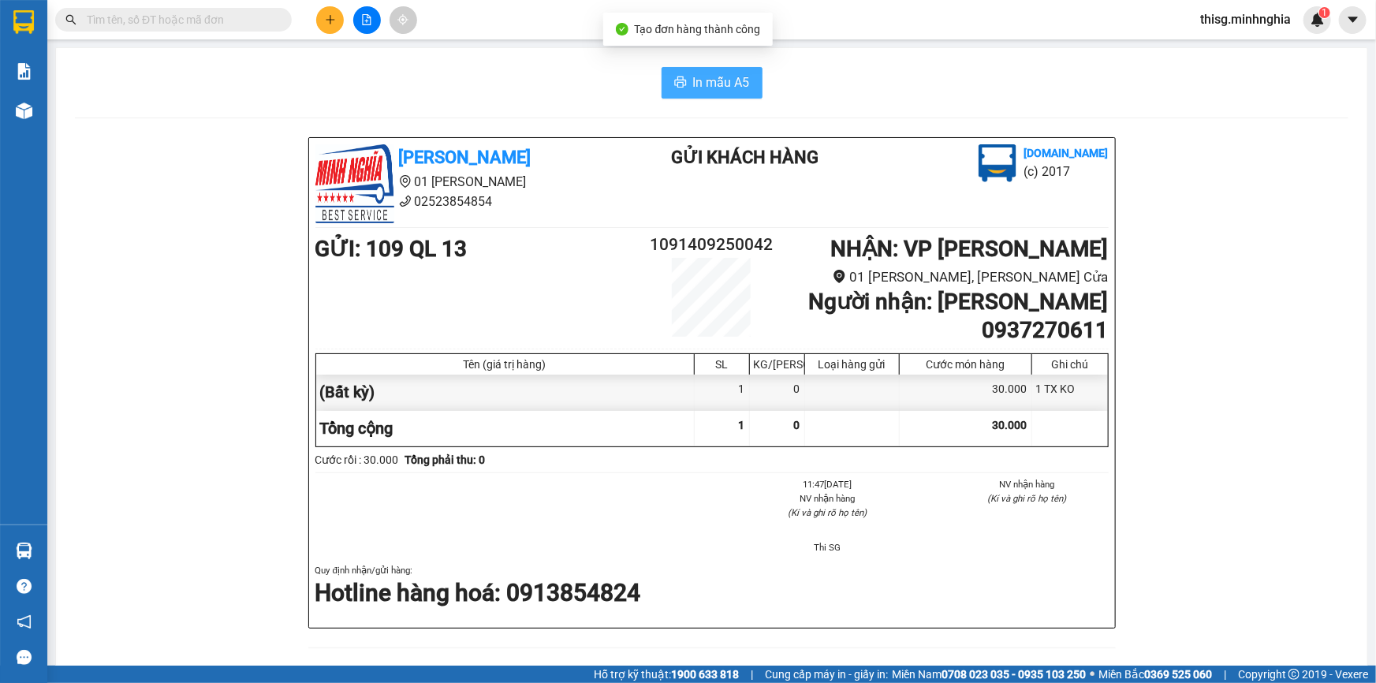
click at [725, 87] on span "In mẫu A5" at bounding box center [721, 83] width 57 height 20
click at [326, 17] on icon "plus" at bounding box center [330, 19] width 11 height 11
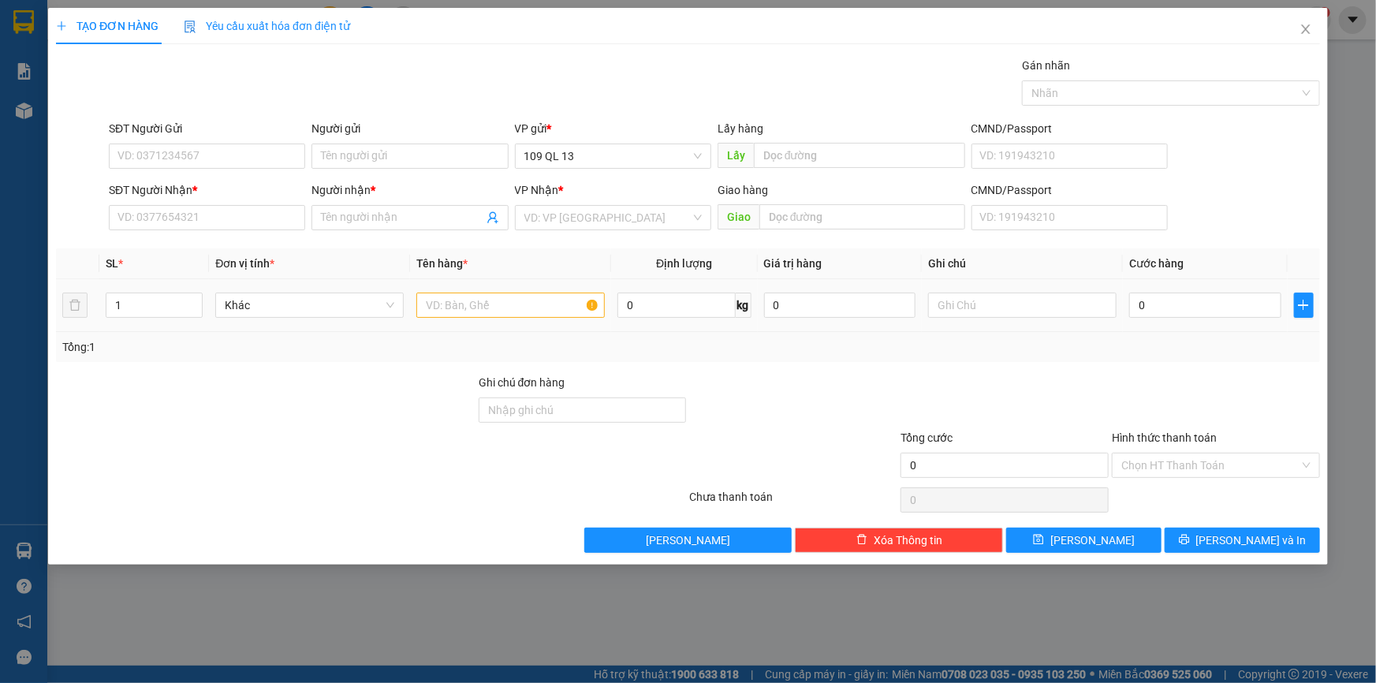
click at [532, 292] on div at bounding box center [510, 305] width 188 height 32
click at [1001, 303] on input "text" at bounding box center [1022, 304] width 188 height 25
type input "1"
click at [192, 222] on input "SĐT Người Nhận *" at bounding box center [207, 217] width 196 height 25
click at [188, 244] on div "0938250182 - TUẤN" at bounding box center [206, 248] width 177 height 17
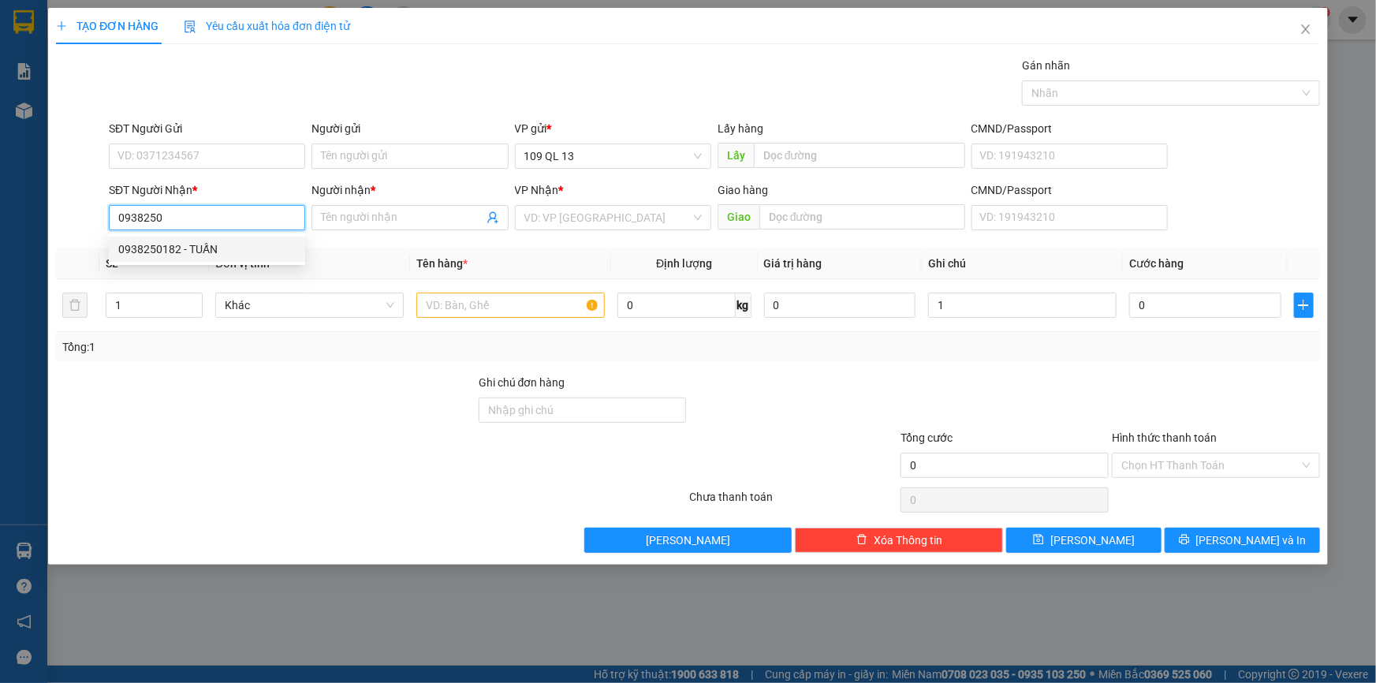
type input "0938250182"
type input "TUẤN"
type input "0938250182"
click at [453, 305] on input "text" at bounding box center [510, 304] width 188 height 25
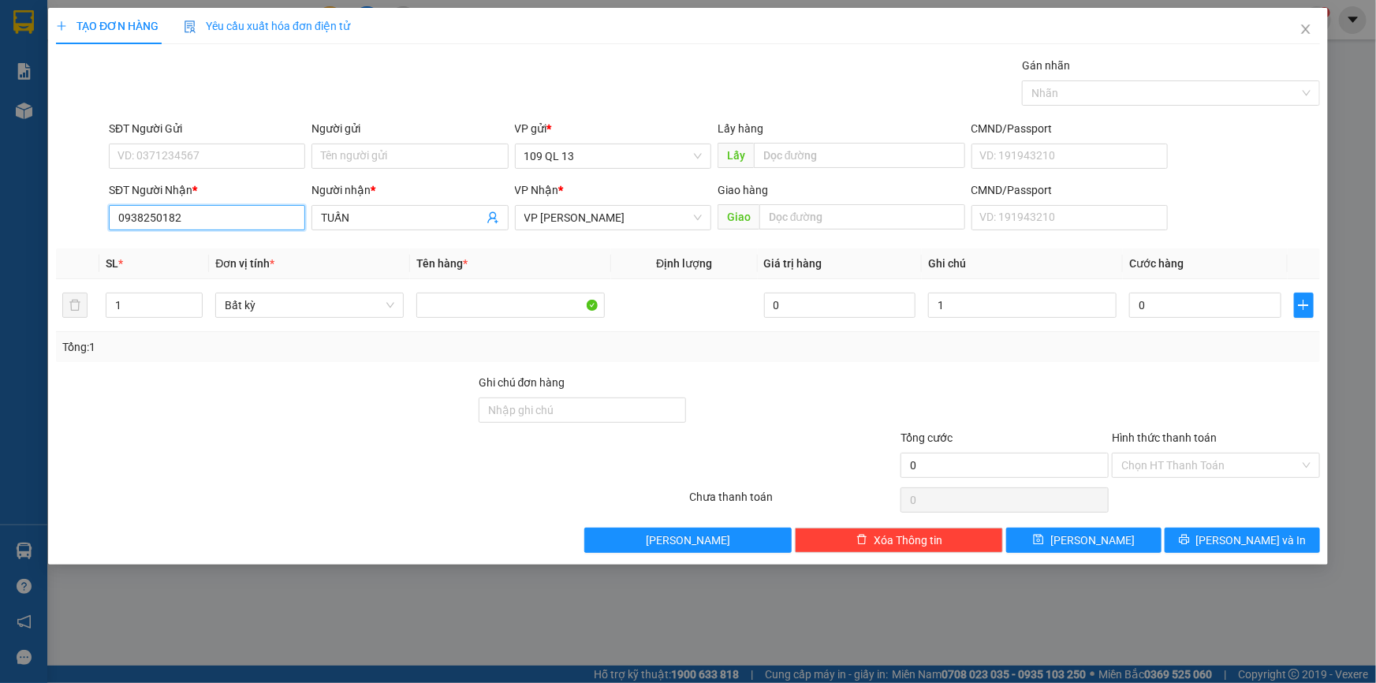
drag, startPoint x: 114, startPoint y: 215, endPoint x: 214, endPoint y: 214, distance: 100.1
click at [214, 214] on input "0938250182" at bounding box center [207, 217] width 196 height 25
paste input "0938250182"
type input "0938250182"
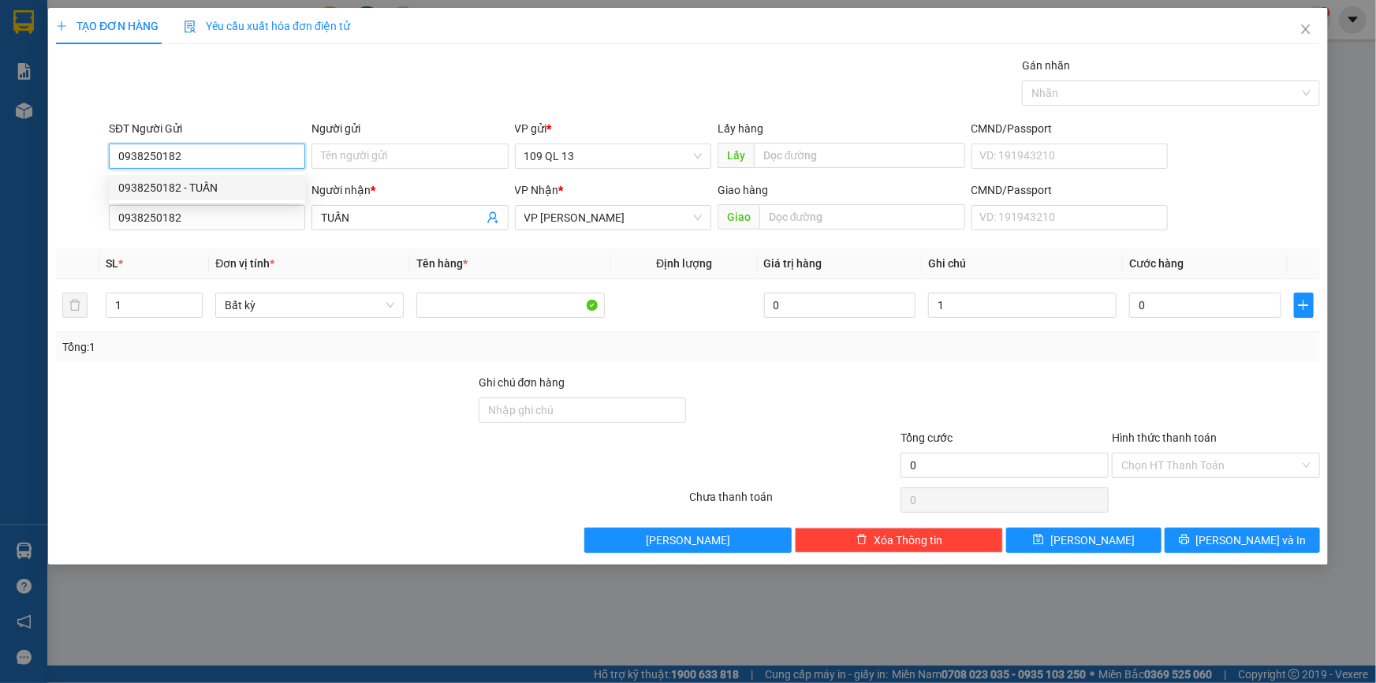
click at [221, 183] on div "0938250182 - TUẤN" at bounding box center [206, 187] width 177 height 17
type input "TUẤN"
type input "0938250182"
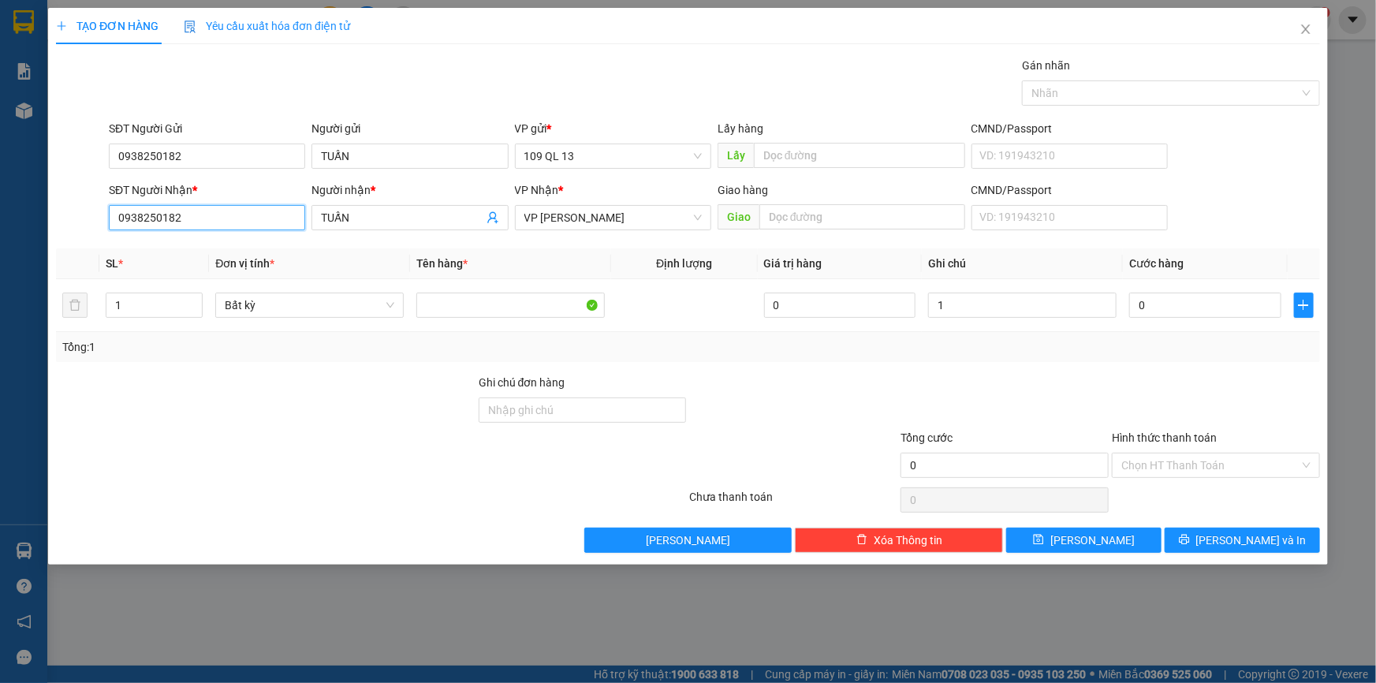
click at [221, 207] on input "0938250182" at bounding box center [207, 217] width 196 height 25
type input "0"
click at [234, 214] on input "SĐT Người Nhận *" at bounding box center [207, 217] width 196 height 25
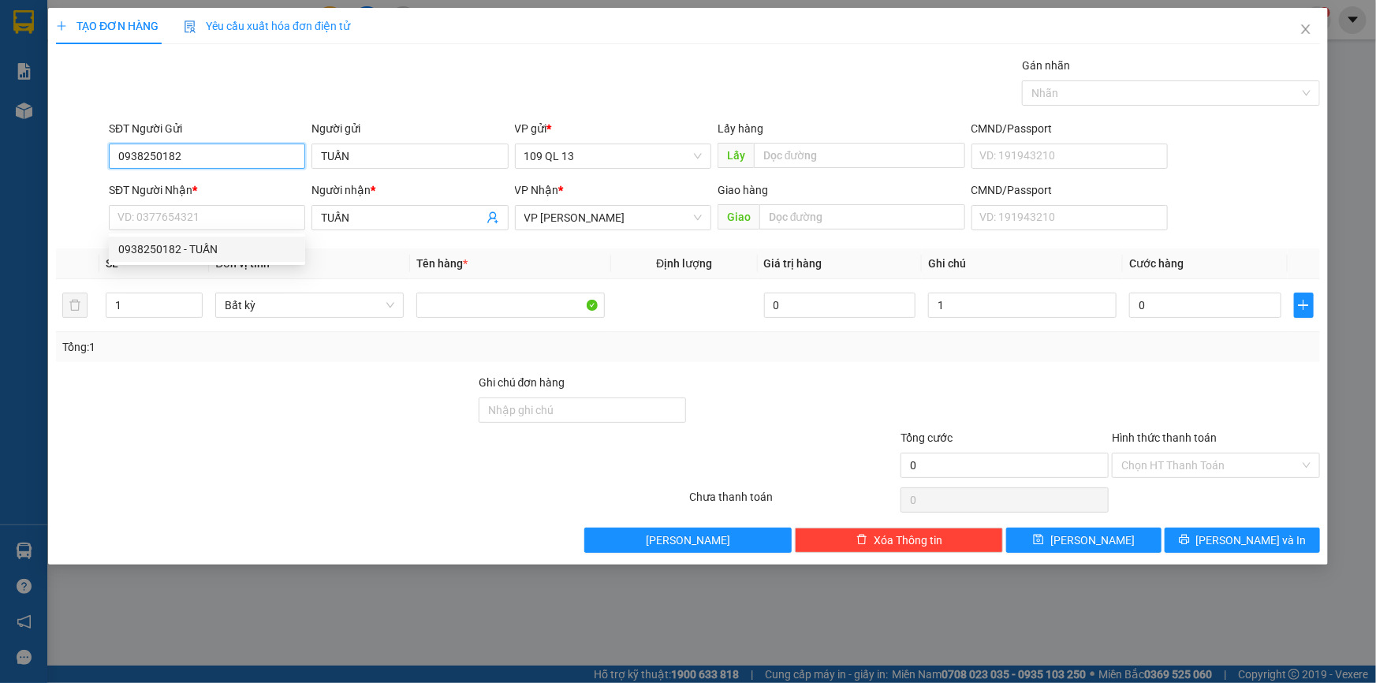
click at [221, 151] on input "0938250182" at bounding box center [207, 155] width 196 height 25
click at [221, 192] on div "0938250182 - TUẤN" at bounding box center [206, 187] width 177 height 17
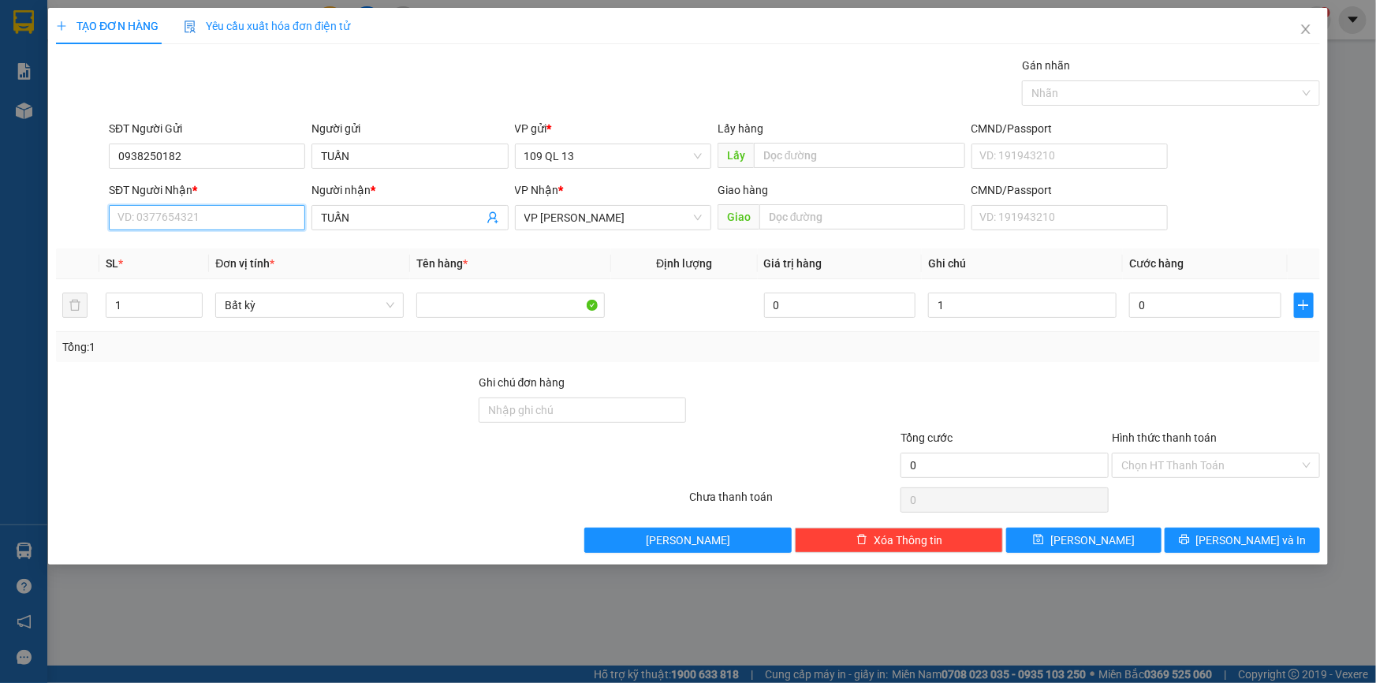
click at [222, 207] on input "SĐT Người Nhận *" at bounding box center [207, 217] width 196 height 25
click at [460, 212] on input "TUẤN" at bounding box center [402, 217] width 162 height 17
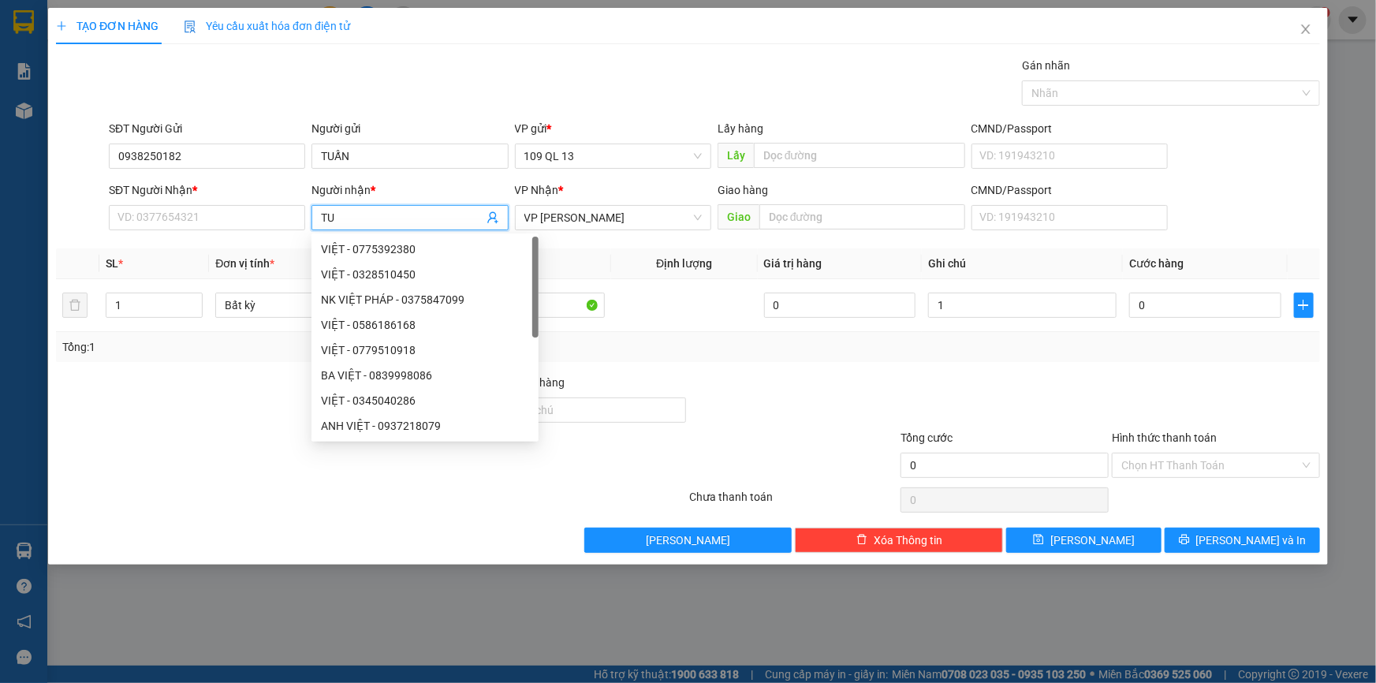
type input "T"
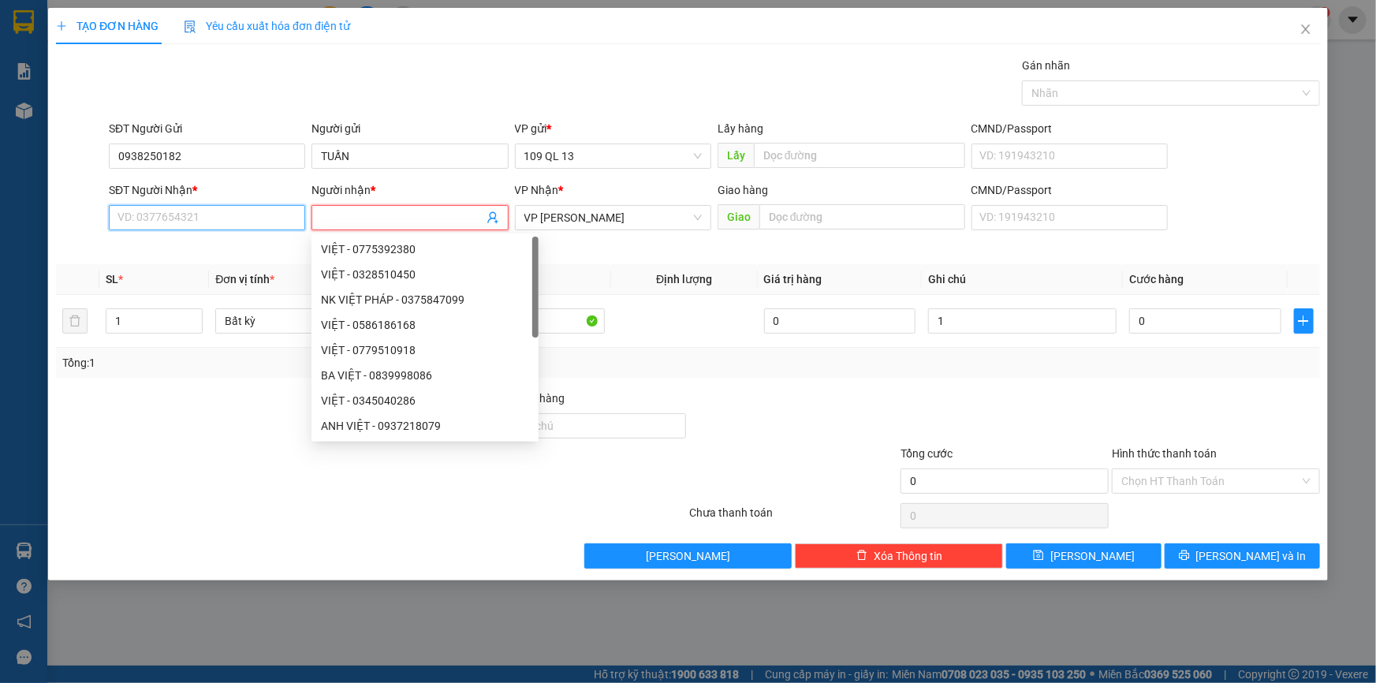
click at [247, 224] on input "SĐT Người Nhận *" at bounding box center [207, 217] width 196 height 25
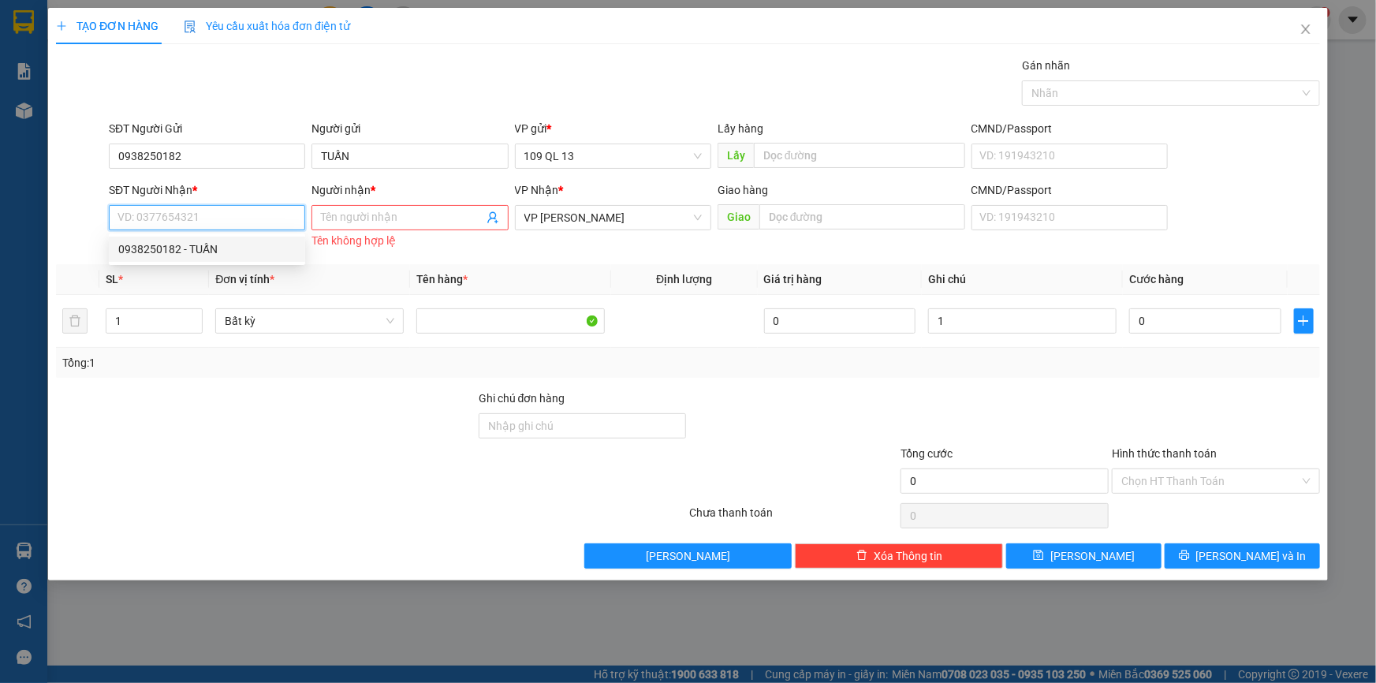
click at [246, 224] on input "SĐT Người Nhận *" at bounding box center [207, 217] width 196 height 25
click at [232, 161] on input "0938250182" at bounding box center [207, 155] width 196 height 25
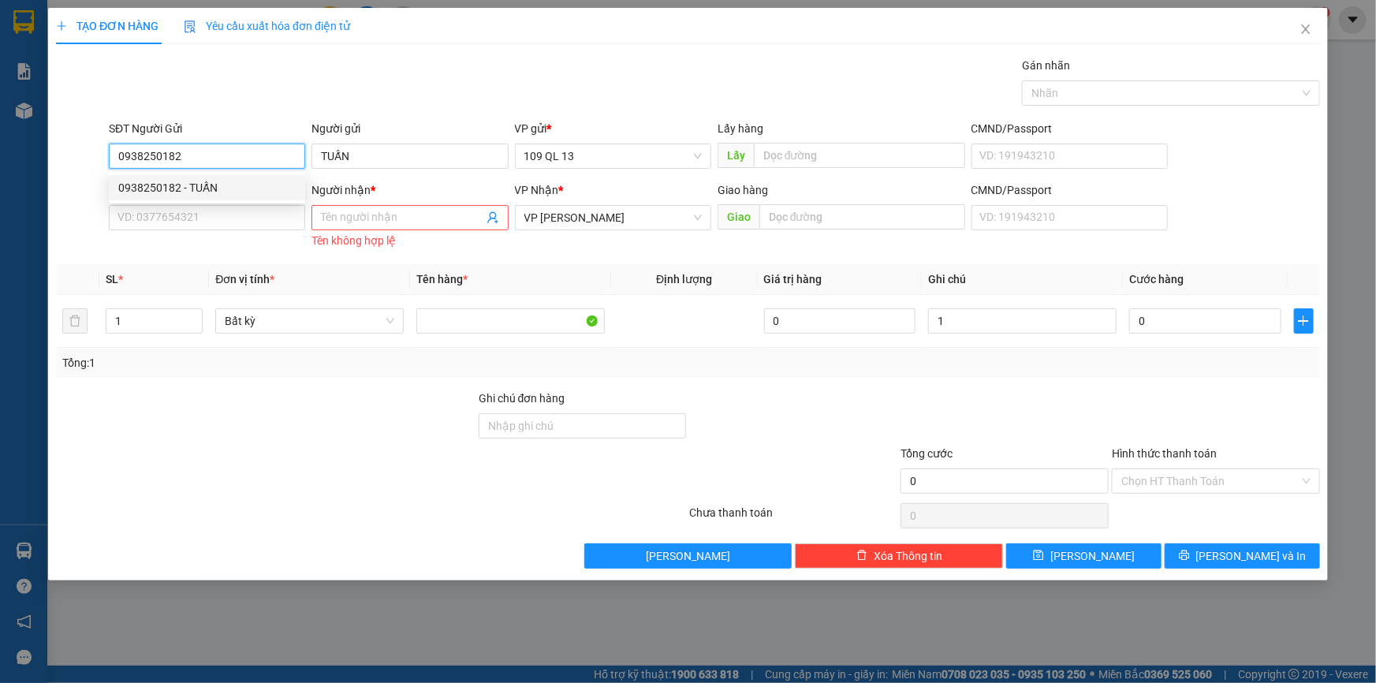
click at [231, 192] on div "0938250182 - TUẤN" at bounding box center [206, 187] width 177 height 17
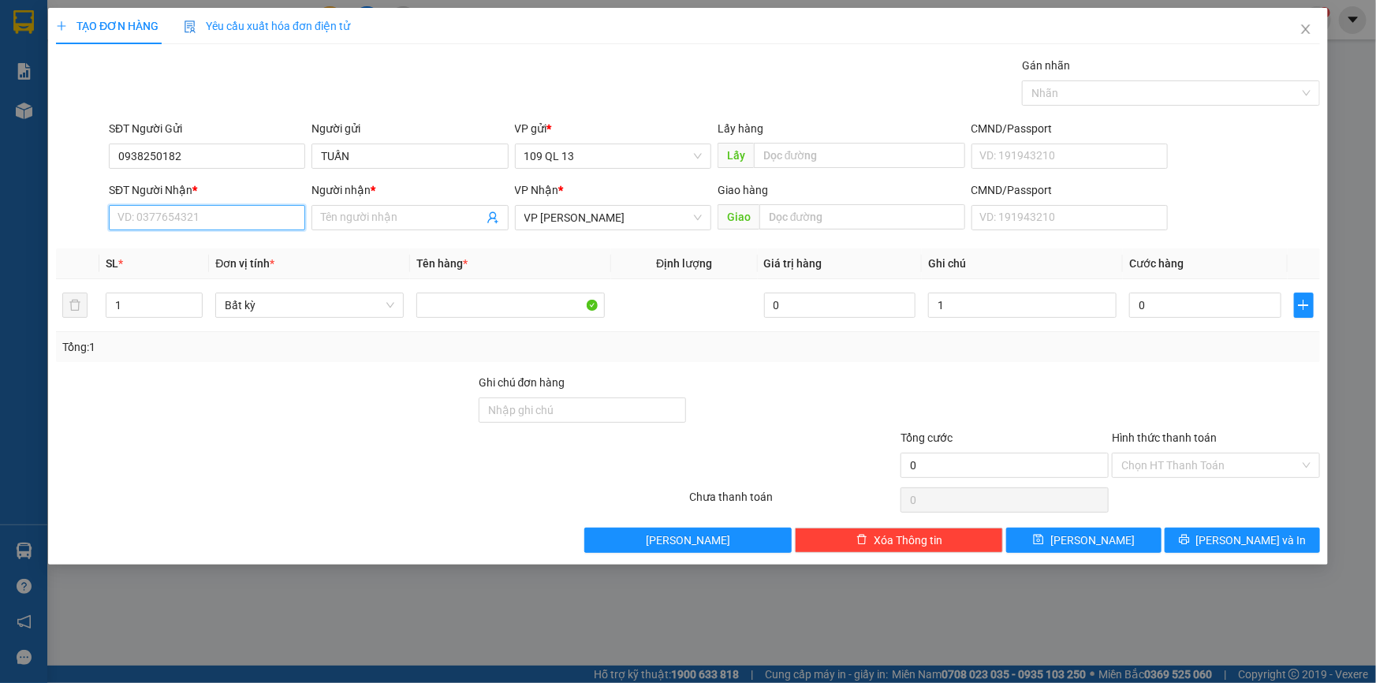
click at [225, 211] on input "SĐT Người Nhận *" at bounding box center [207, 217] width 196 height 25
click at [276, 214] on input "SĐT Người Nhận *" at bounding box center [207, 217] width 196 height 25
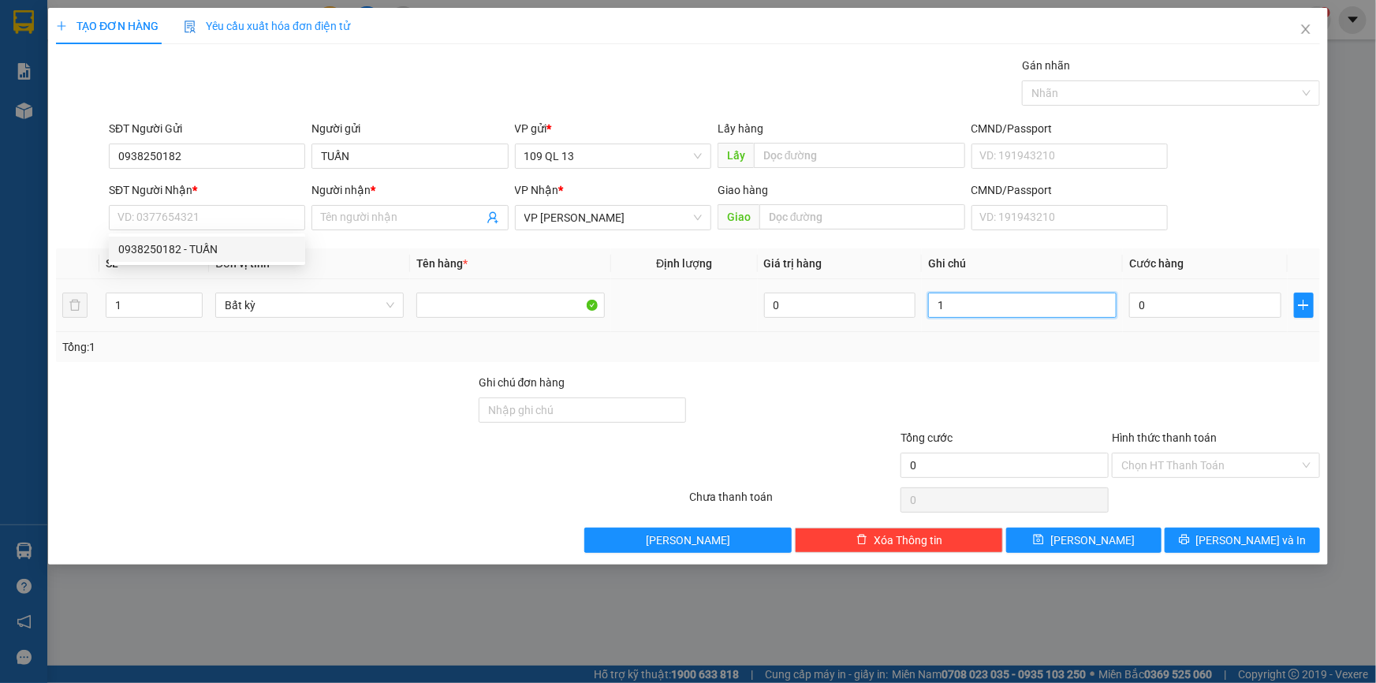
click at [1074, 303] on input "1" at bounding box center [1022, 304] width 188 height 25
type input "1 BẢN GIẤY DÀN NÓNG ML"
click at [1304, 27] on icon "close" at bounding box center [1305, 29] width 13 height 13
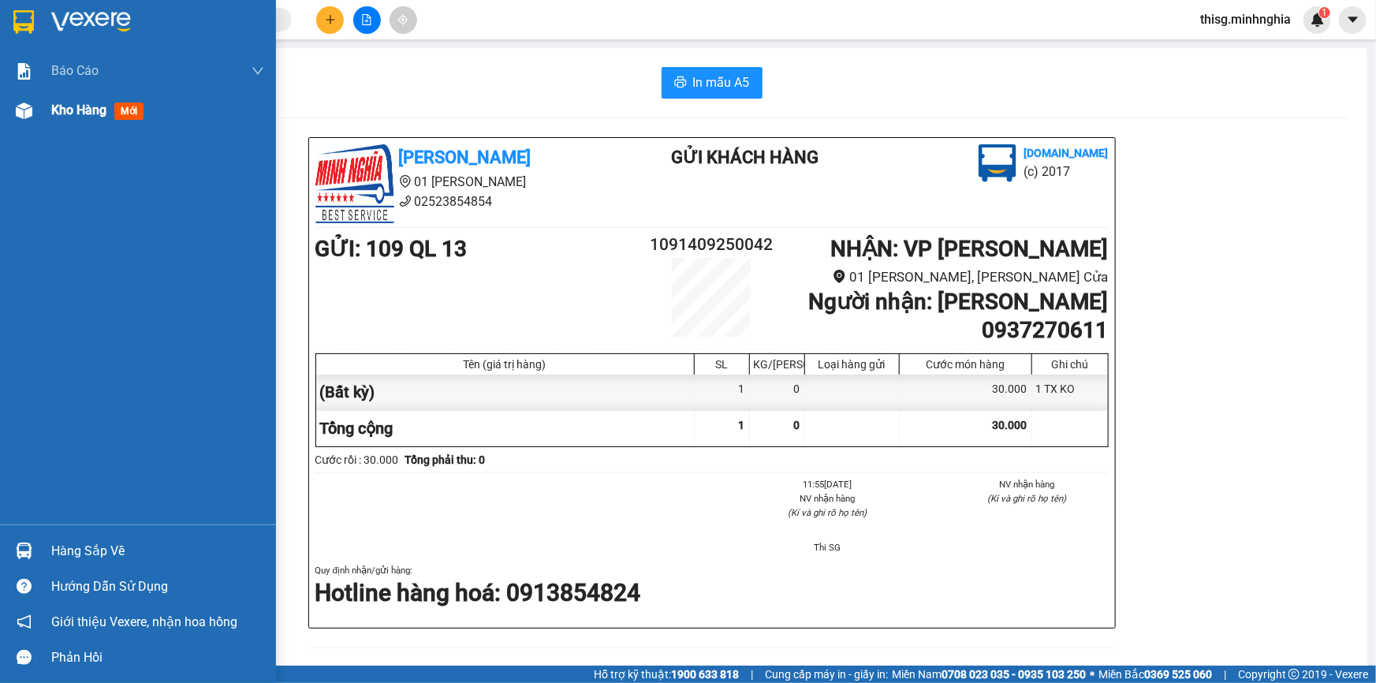
click at [71, 114] on span "Kho hàng" at bounding box center [78, 109] width 55 height 15
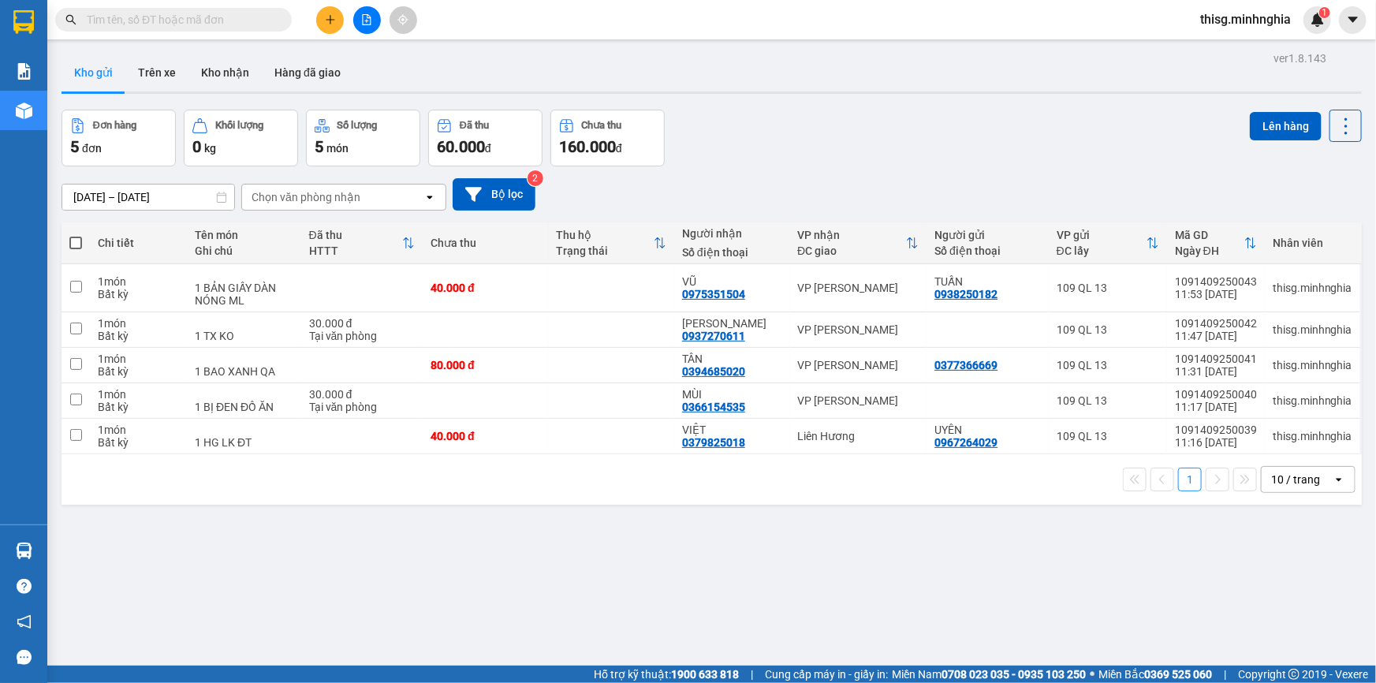
click at [321, 20] on button at bounding box center [330, 20] width 28 height 28
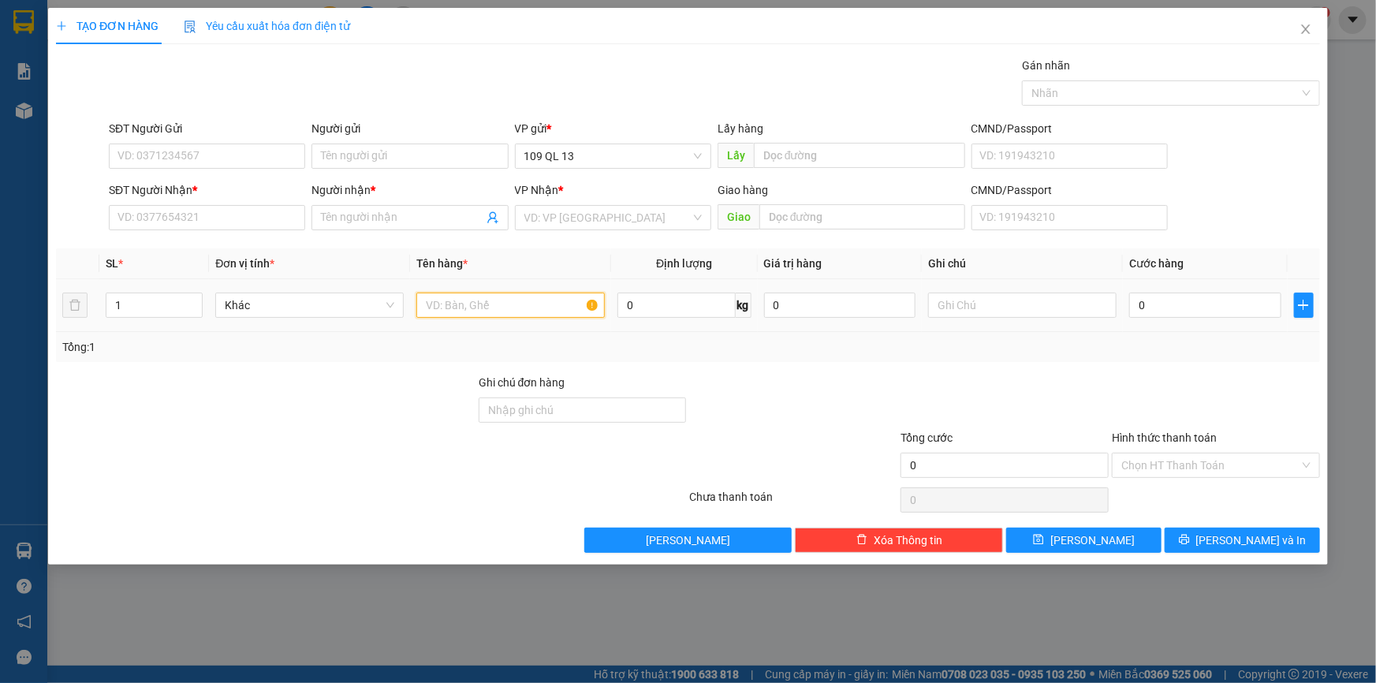
click at [521, 300] on input "text" at bounding box center [510, 304] width 188 height 25
click at [981, 308] on input "text" at bounding box center [1022, 304] width 188 height 25
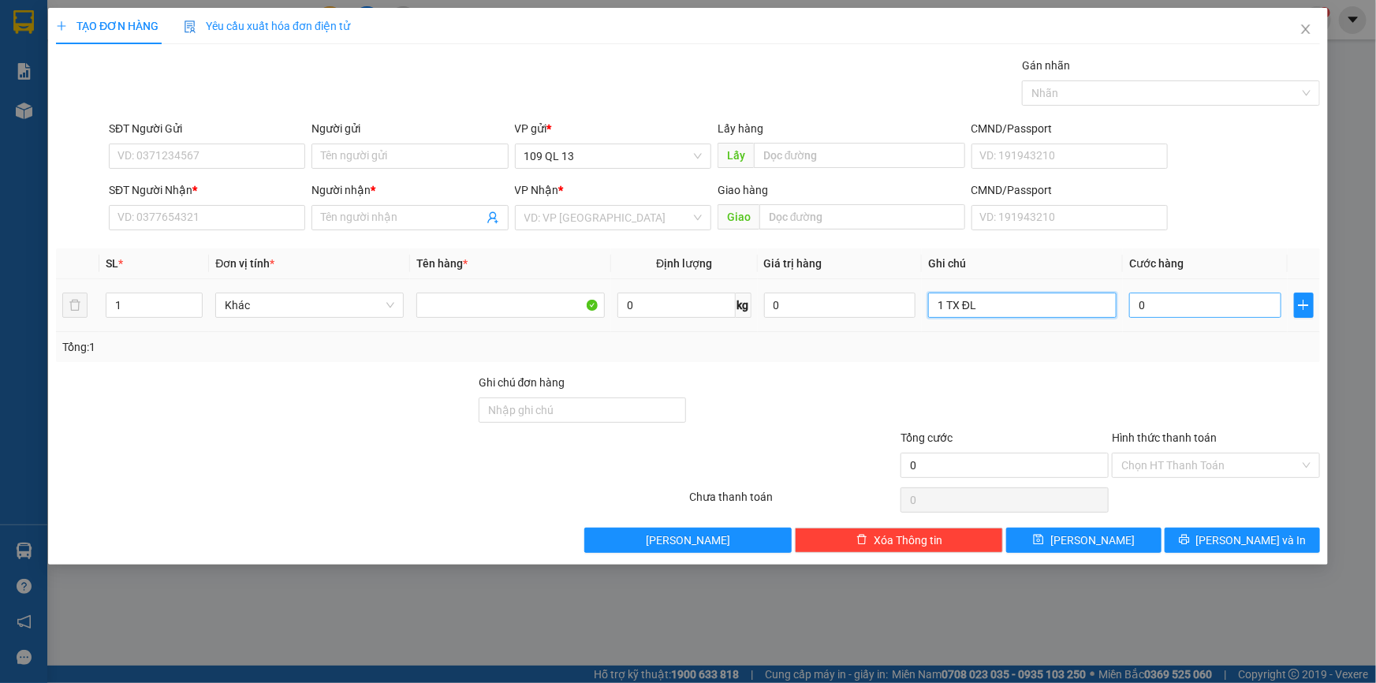
type input "1 TX ĐL"
click at [1194, 313] on input "0" at bounding box center [1205, 304] width 152 height 25
type input "5"
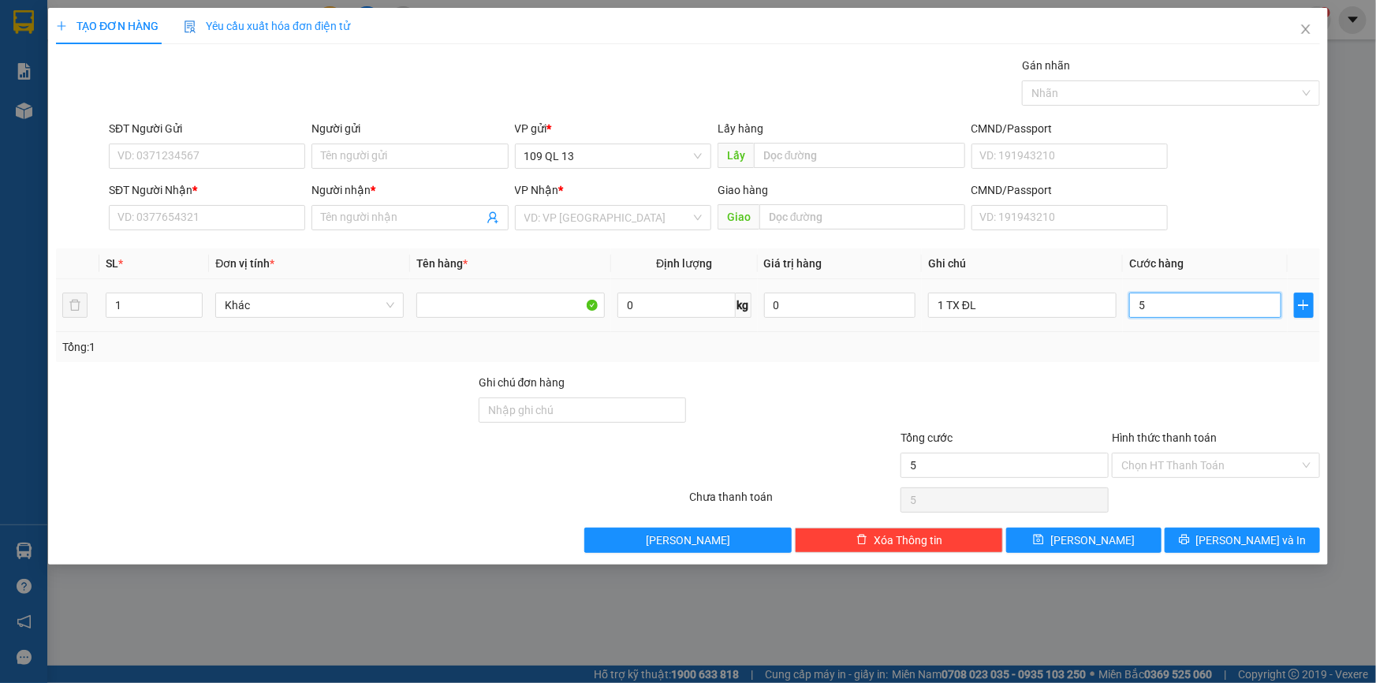
type input "50"
type input "50.000"
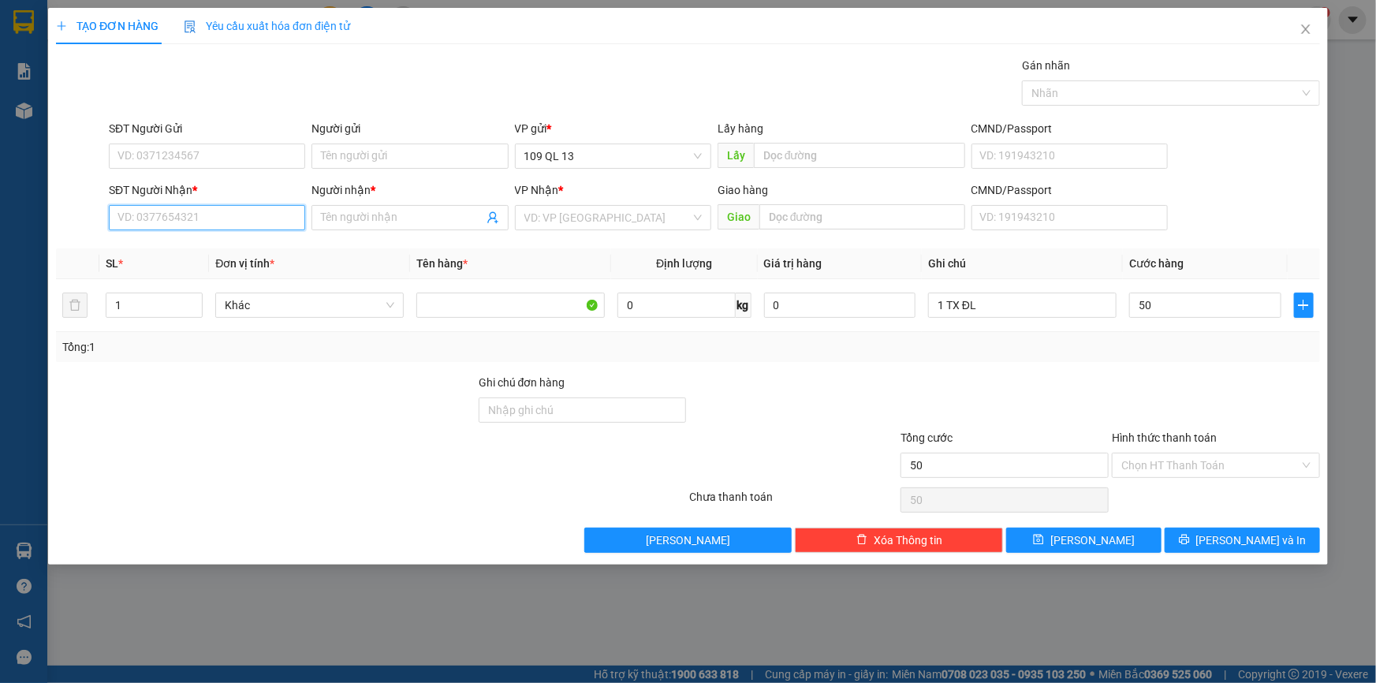
type input "50.000"
click at [259, 214] on input "SĐT Người Nhận *" at bounding box center [207, 217] width 196 height 25
click at [249, 247] on div "0767481567 - CHỊ NGỌC" at bounding box center [206, 248] width 177 height 17
type input "0767481567"
type input "CHỊ NGỌC"
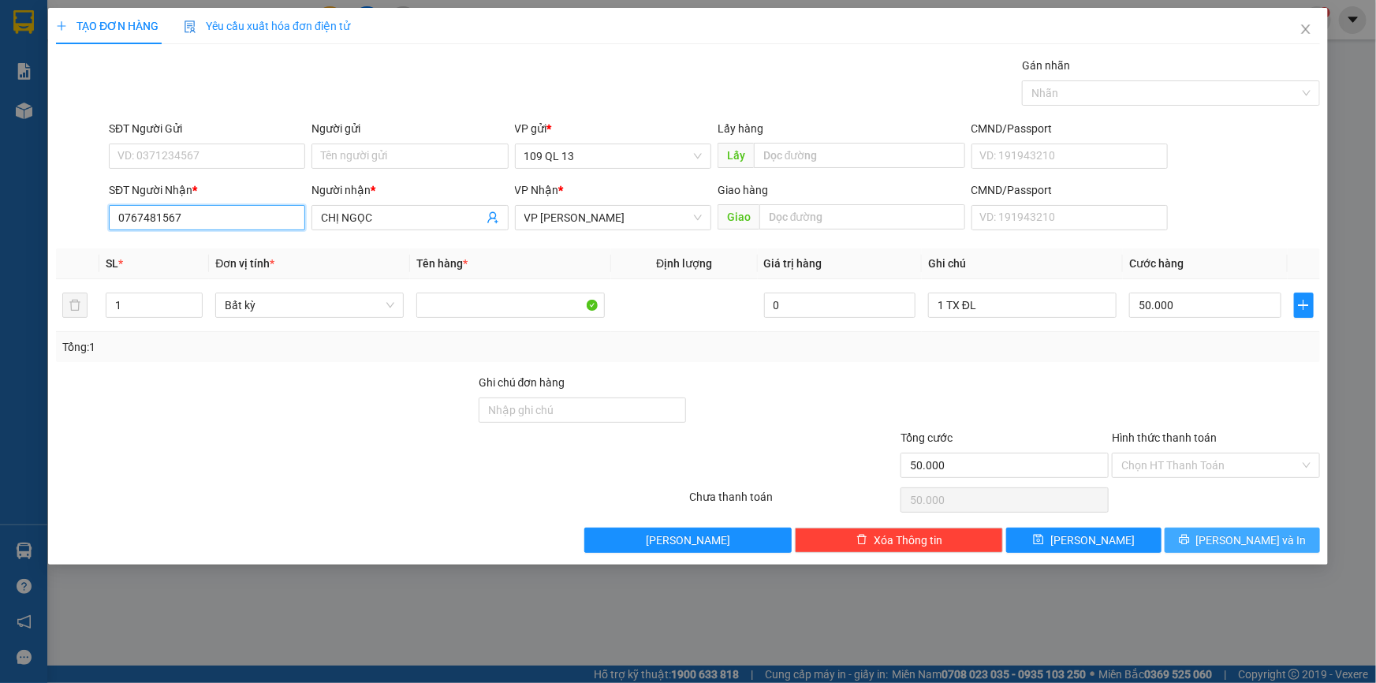
type input "0767481567"
click at [1256, 538] on span "Lưu và In" at bounding box center [1251, 539] width 110 height 17
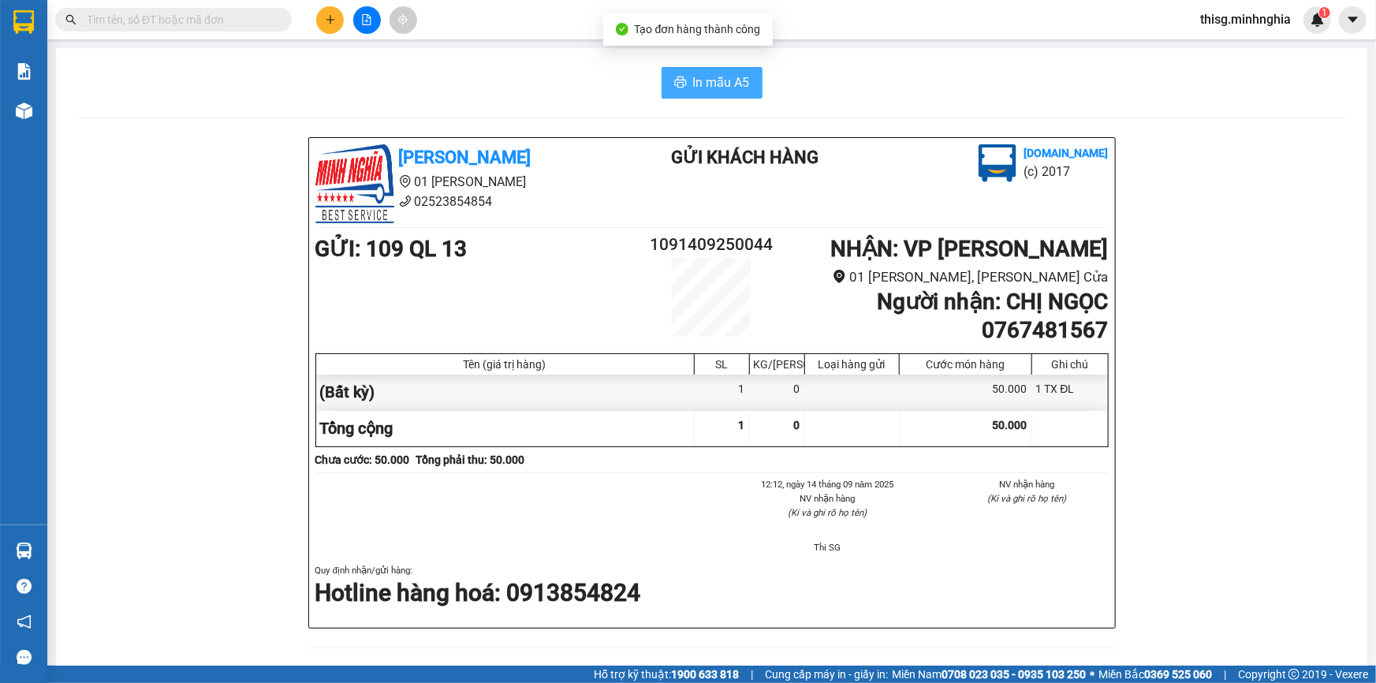
click at [738, 84] on span "In mẫu A5" at bounding box center [721, 83] width 57 height 20
click at [331, 24] on icon "plus" at bounding box center [330, 19] width 11 height 11
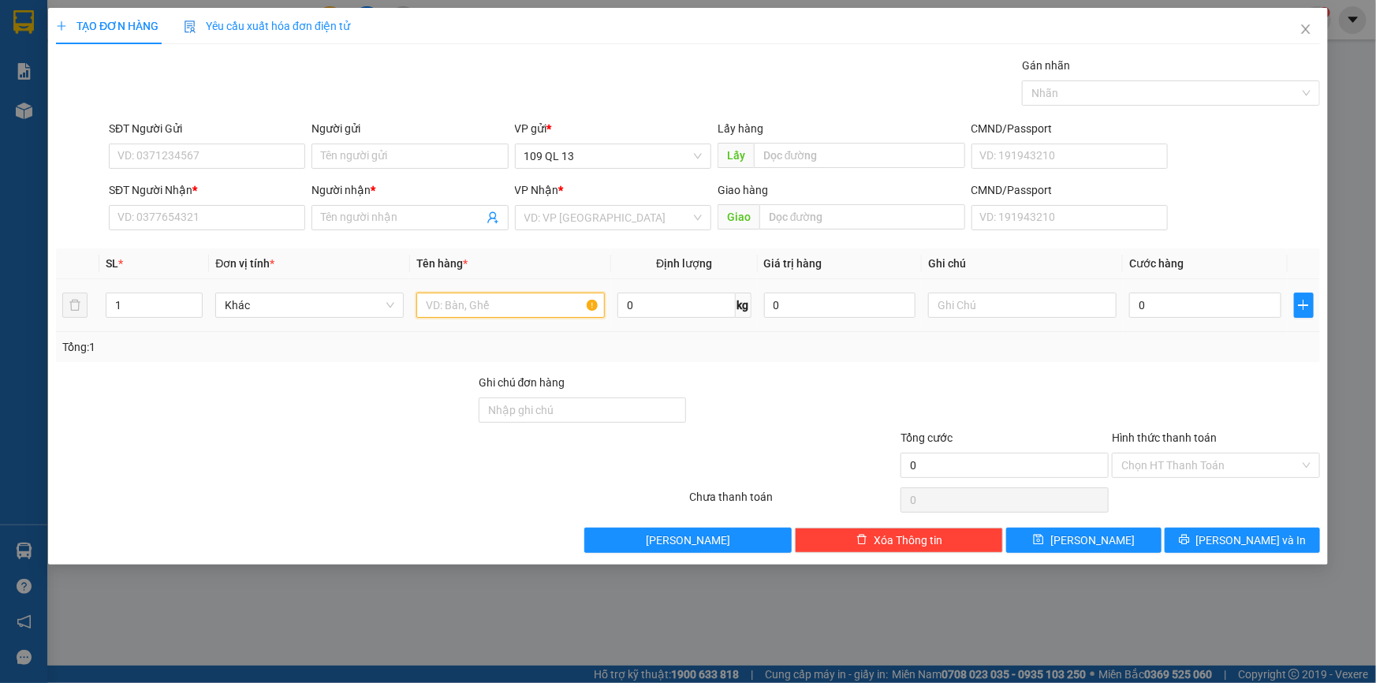
click at [499, 296] on input "text" at bounding box center [510, 304] width 188 height 25
click at [1005, 300] on input "text" at bounding box center [1022, 304] width 188 height 25
type input "1 TX ĐỒ ĂN"
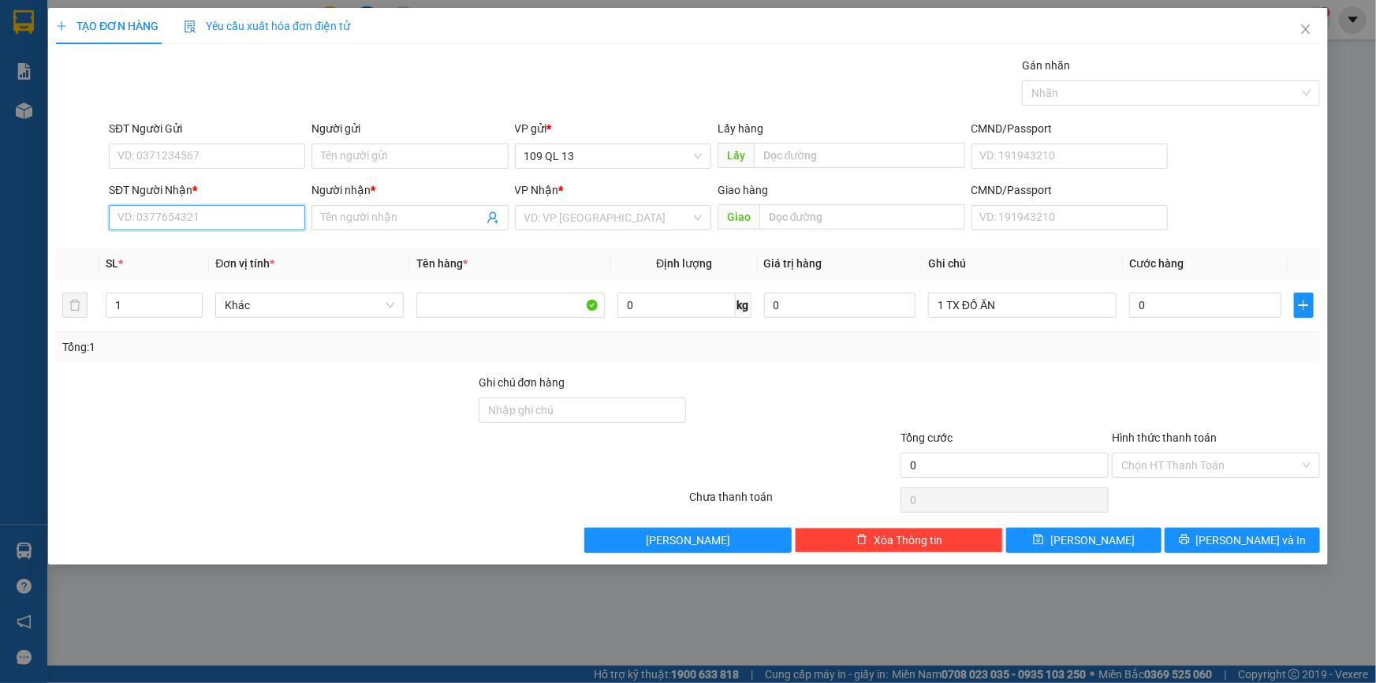
click at [243, 214] on input "SĐT Người Nhận *" at bounding box center [207, 217] width 196 height 25
click at [1178, 308] on input "0" at bounding box center [1205, 304] width 152 height 25
type input "3"
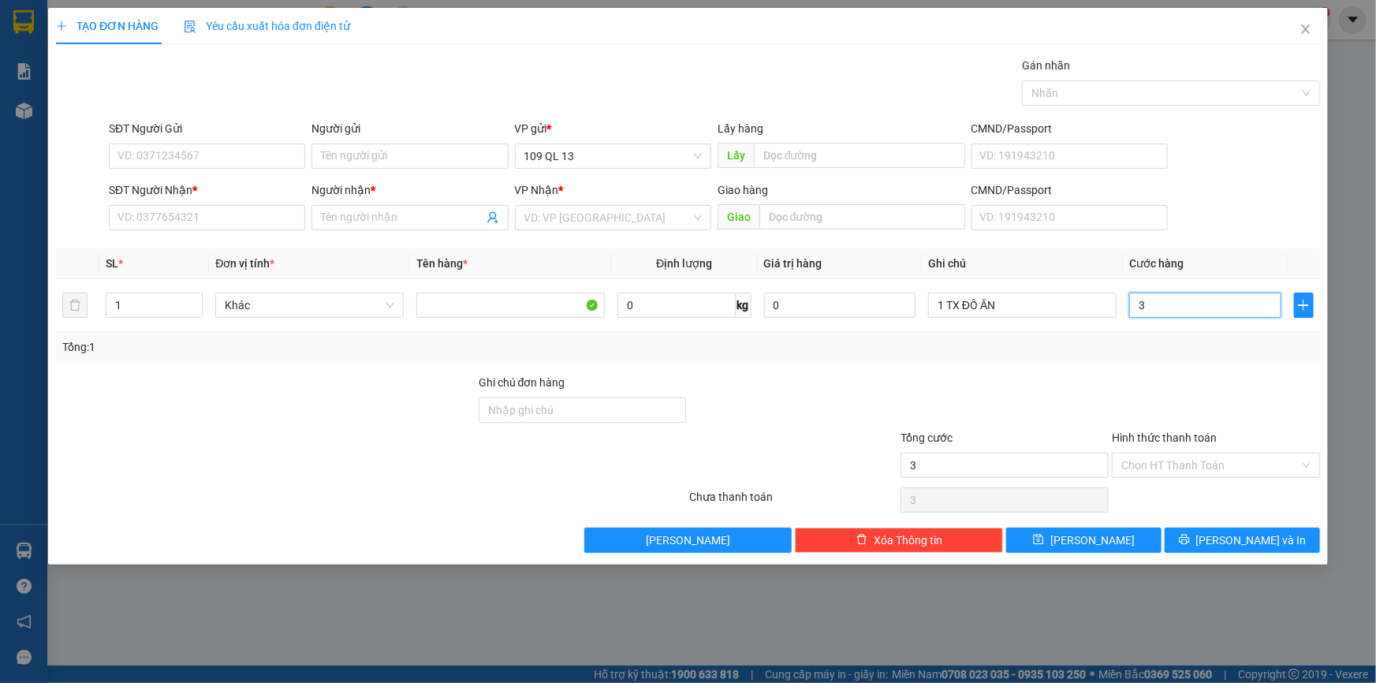
type input "30"
type input "30.000"
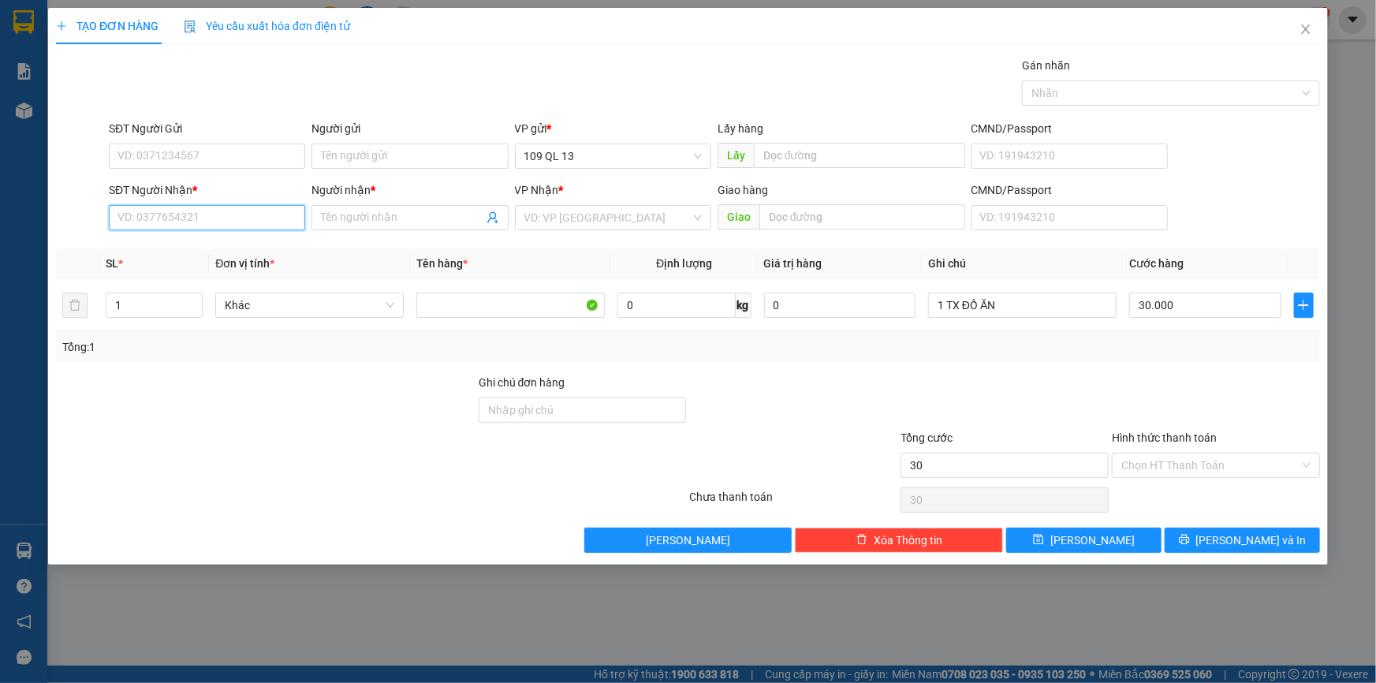
type input "30.000"
click at [172, 224] on input "SĐT Người Nhận *" at bounding box center [207, 217] width 196 height 25
click at [210, 254] on div "0978269435 - ADVERO" at bounding box center [206, 248] width 177 height 17
type input "0978269435"
type input "ADVERO"
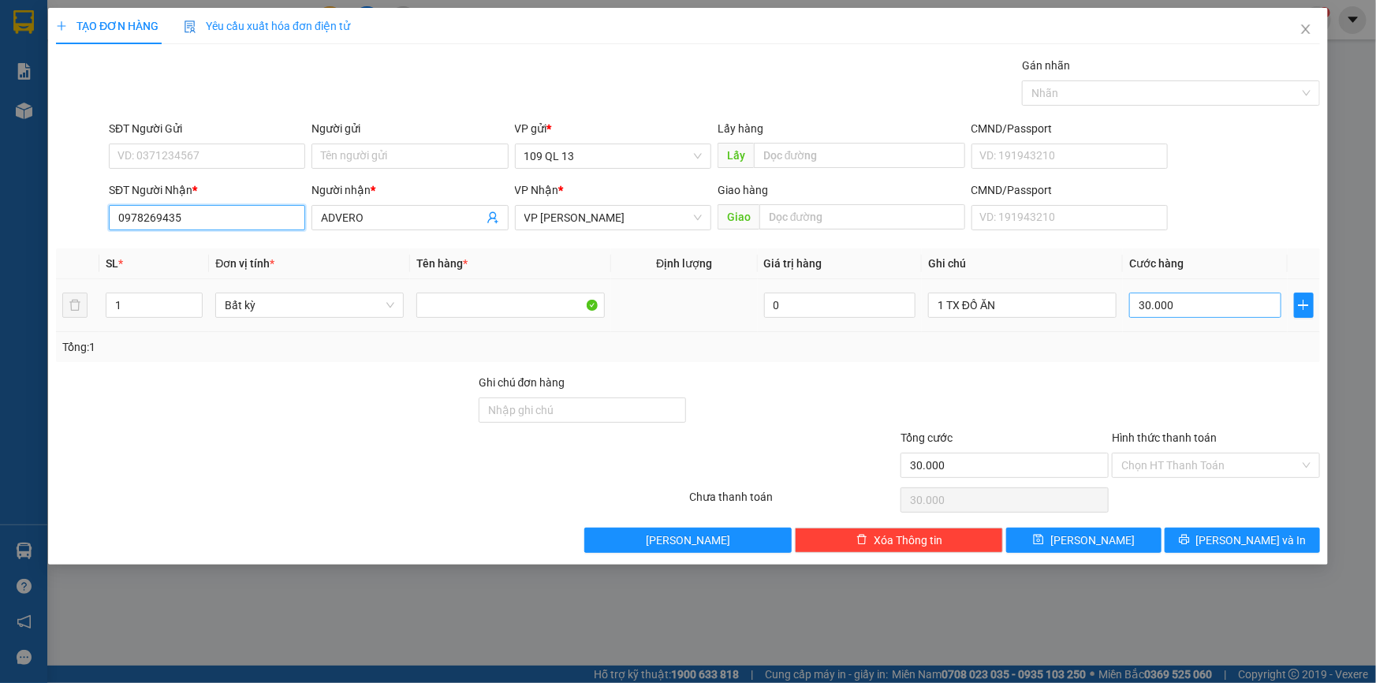
type input "0978269435"
click at [1215, 311] on input "30.000" at bounding box center [1205, 304] width 152 height 25
type input "0"
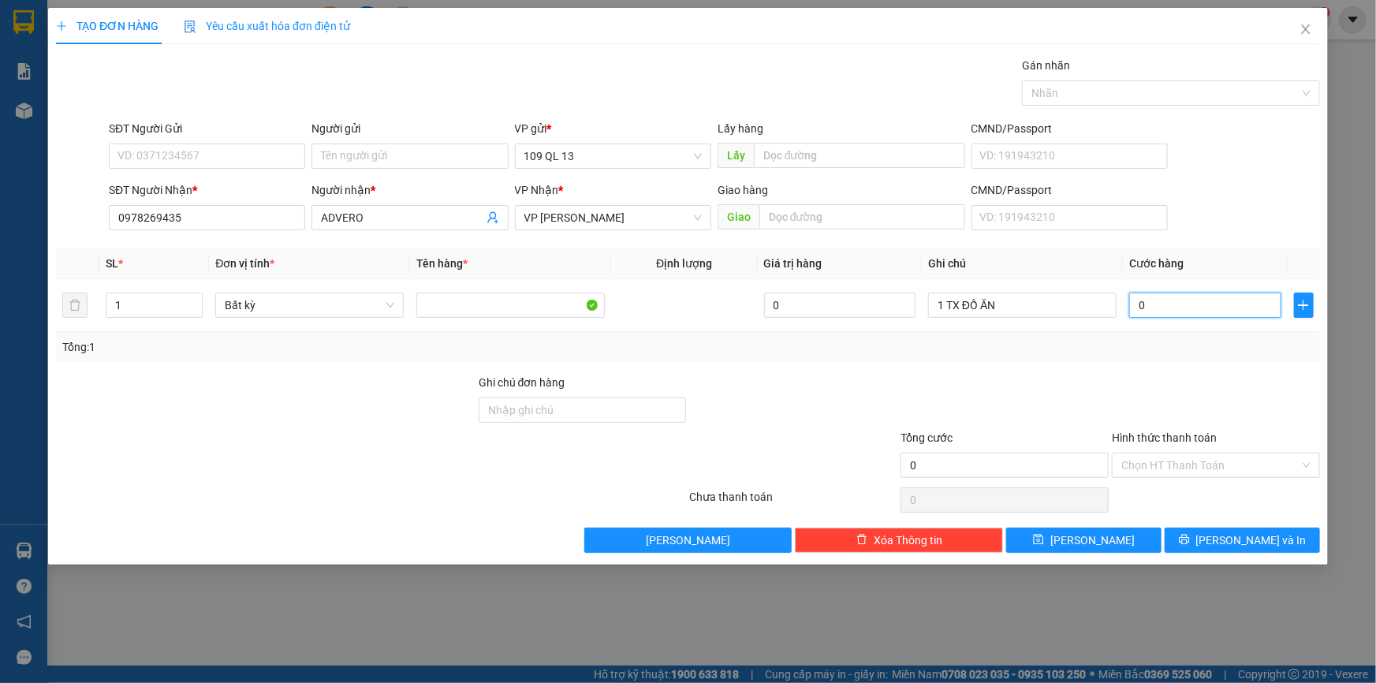
type input "03"
type input "3"
type input "030"
type input "30"
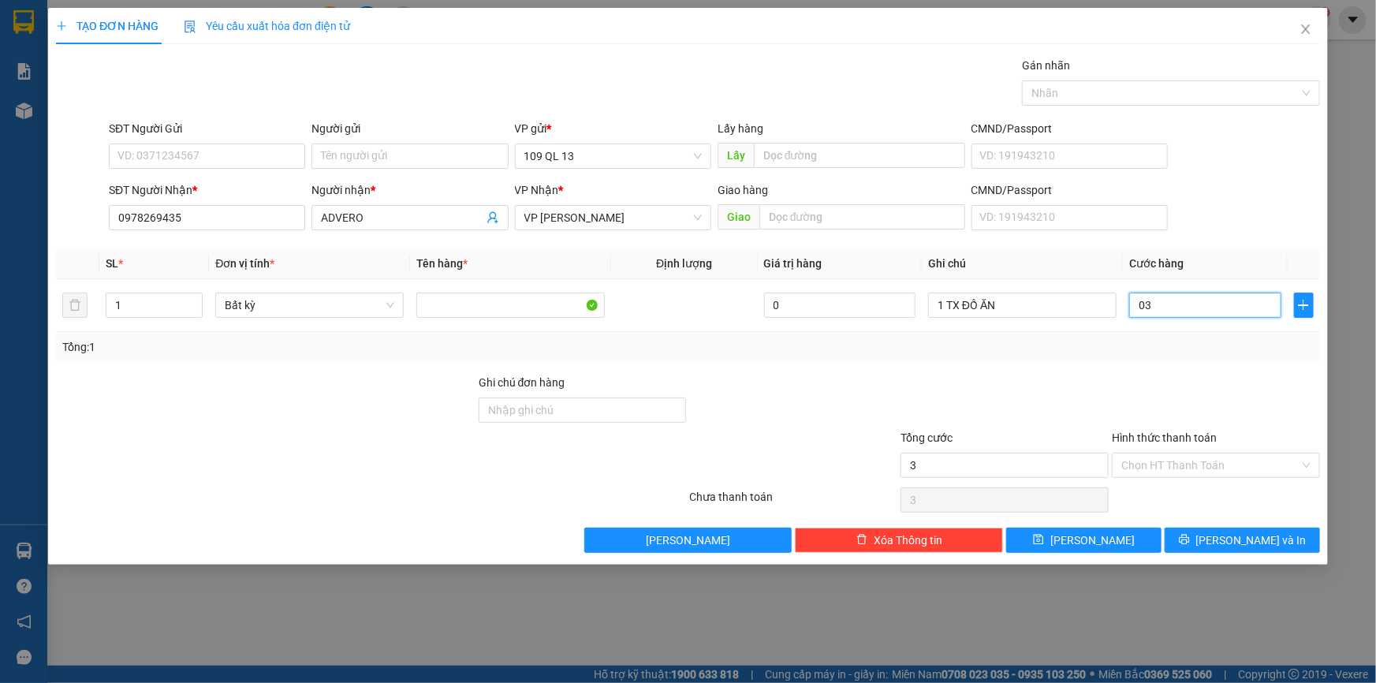
type input "30"
type input "30.000"
click at [1063, 316] on input "1 TX ĐỒ ĂN" at bounding box center [1022, 304] width 188 height 25
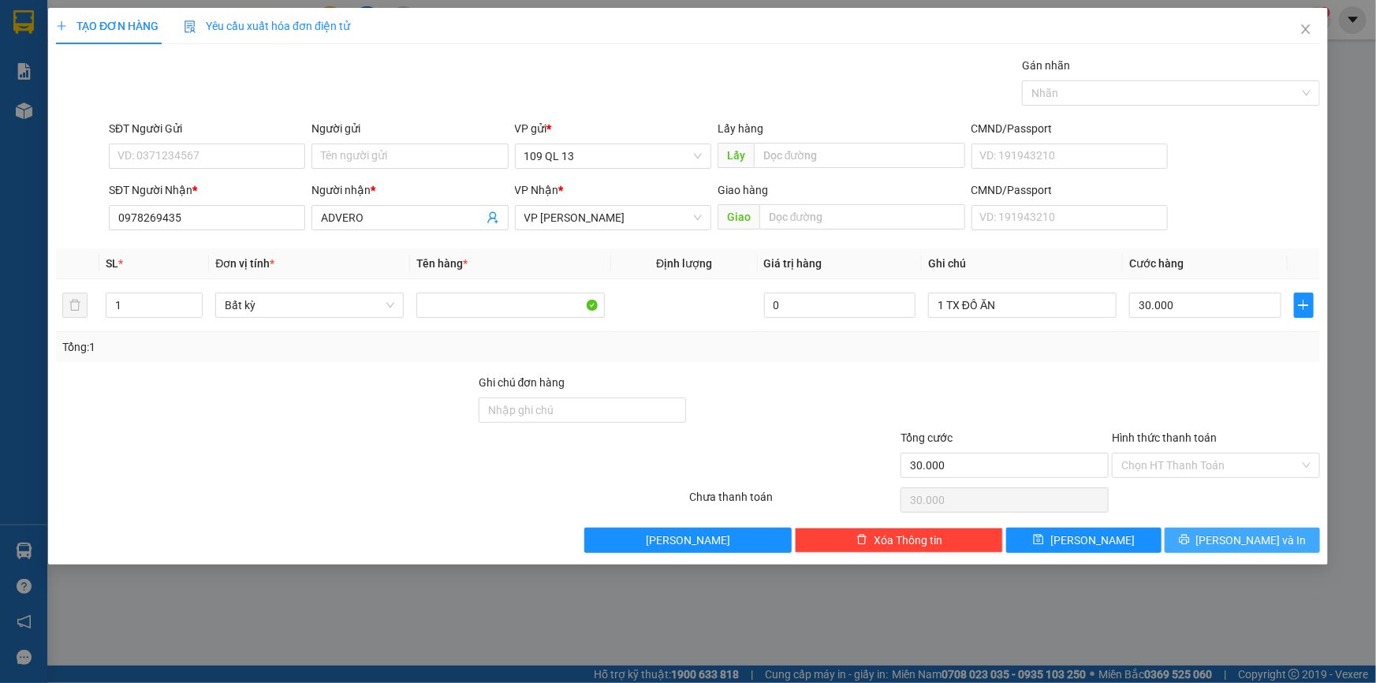
click at [1224, 534] on button "Lưu và In" at bounding box center [1241, 539] width 155 height 25
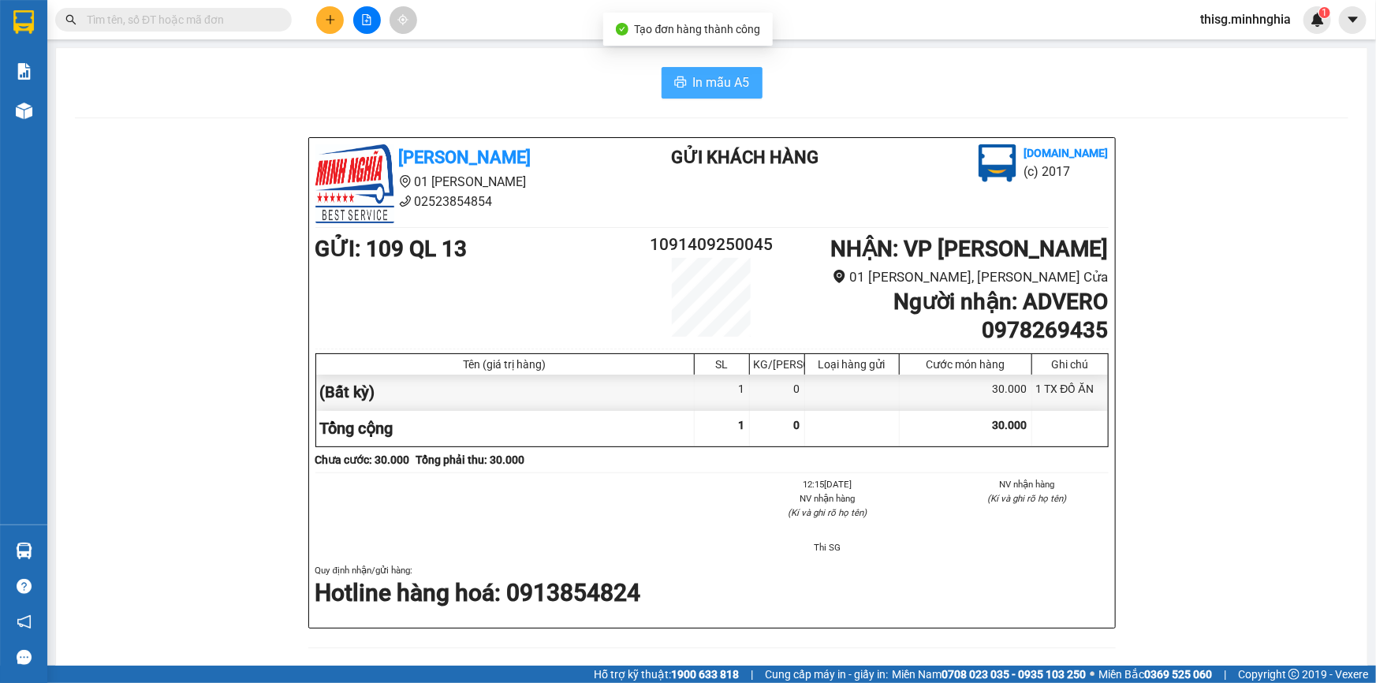
click at [702, 81] on span "In mẫu A5" at bounding box center [721, 83] width 57 height 20
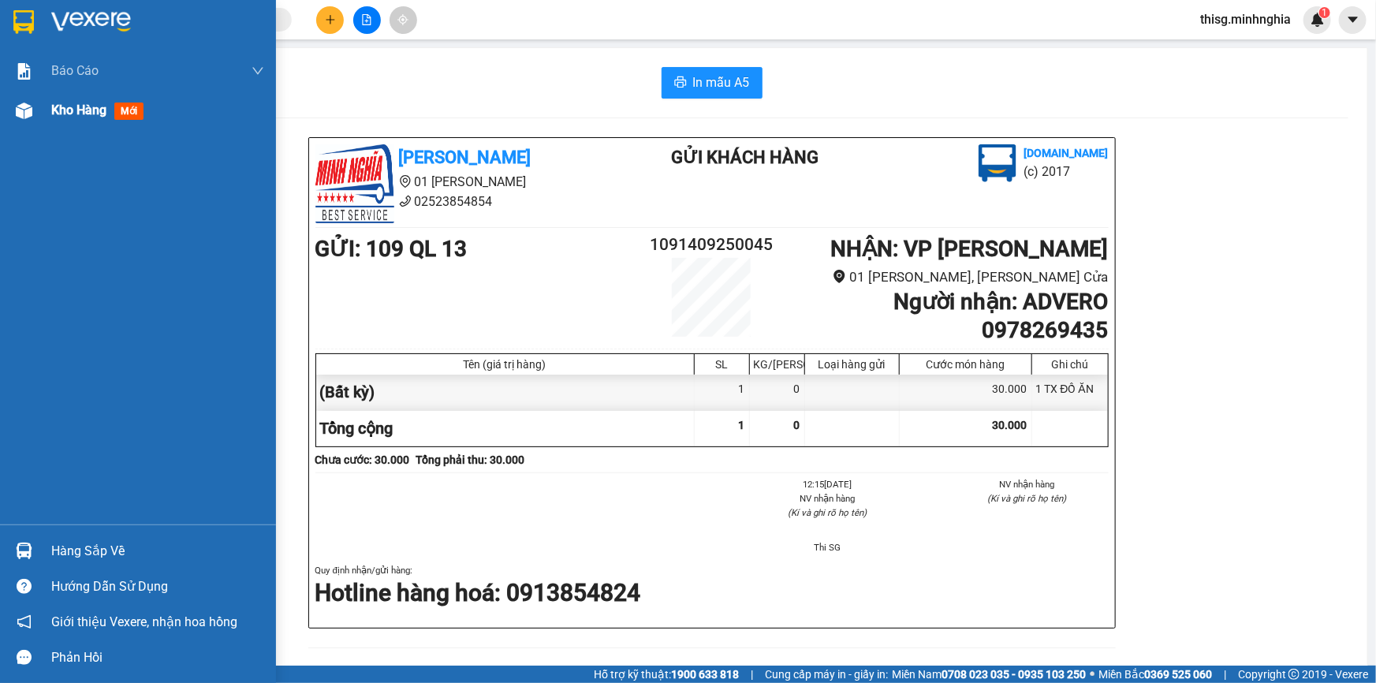
click at [57, 110] on span "Kho hàng" at bounding box center [78, 109] width 55 height 15
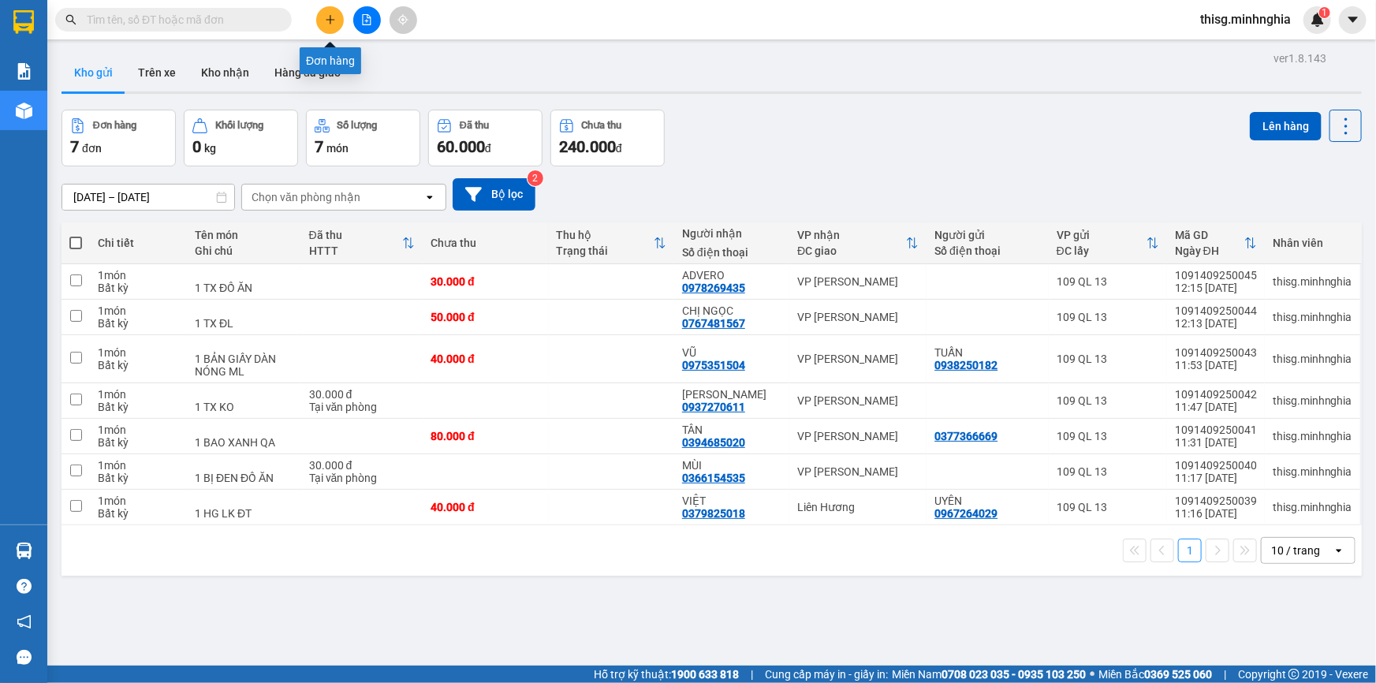
click at [326, 18] on icon "plus" at bounding box center [330, 19] width 11 height 11
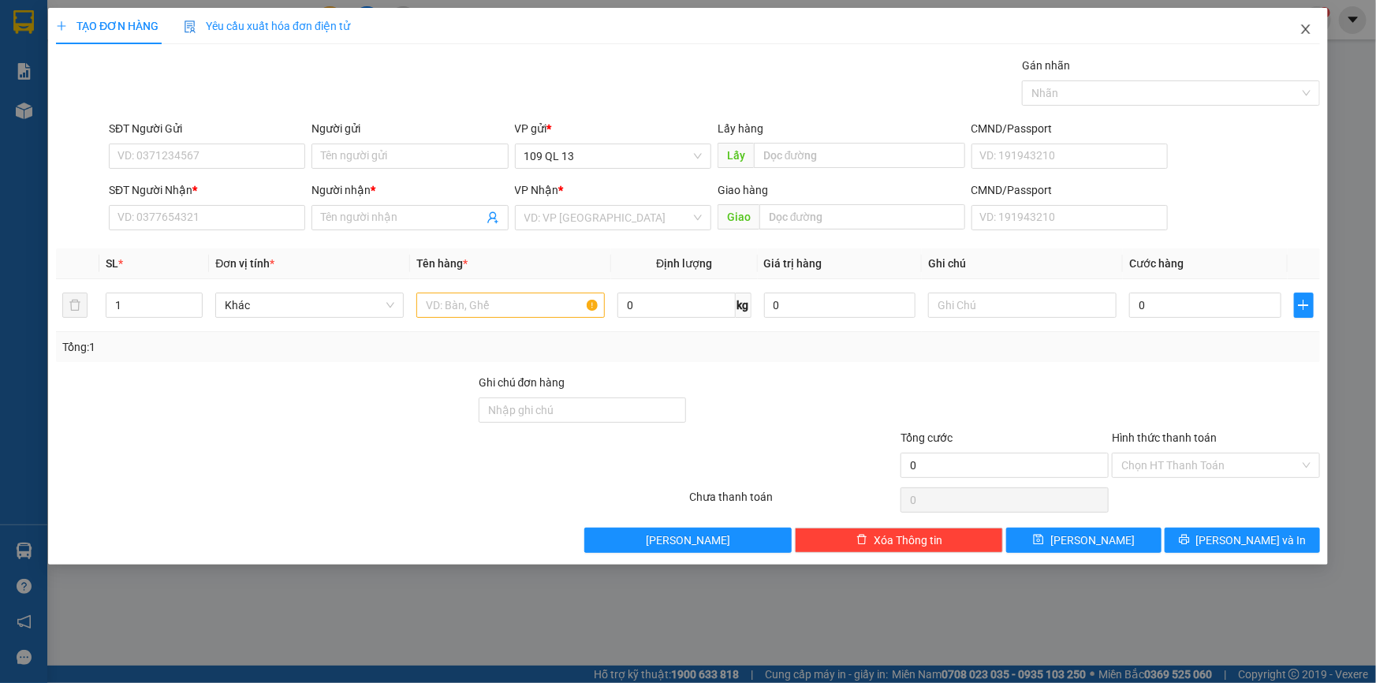
click at [1303, 29] on icon "close" at bounding box center [1305, 29] width 13 height 13
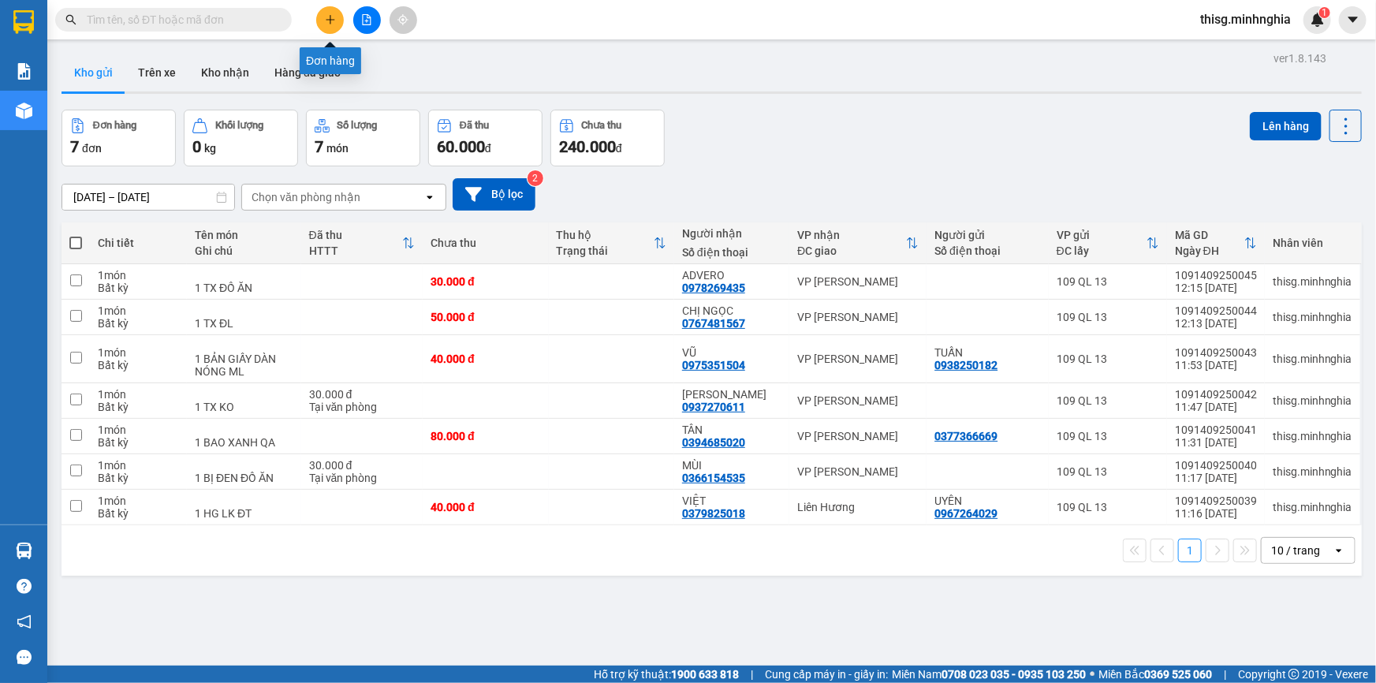
click at [323, 21] on button at bounding box center [330, 20] width 28 height 28
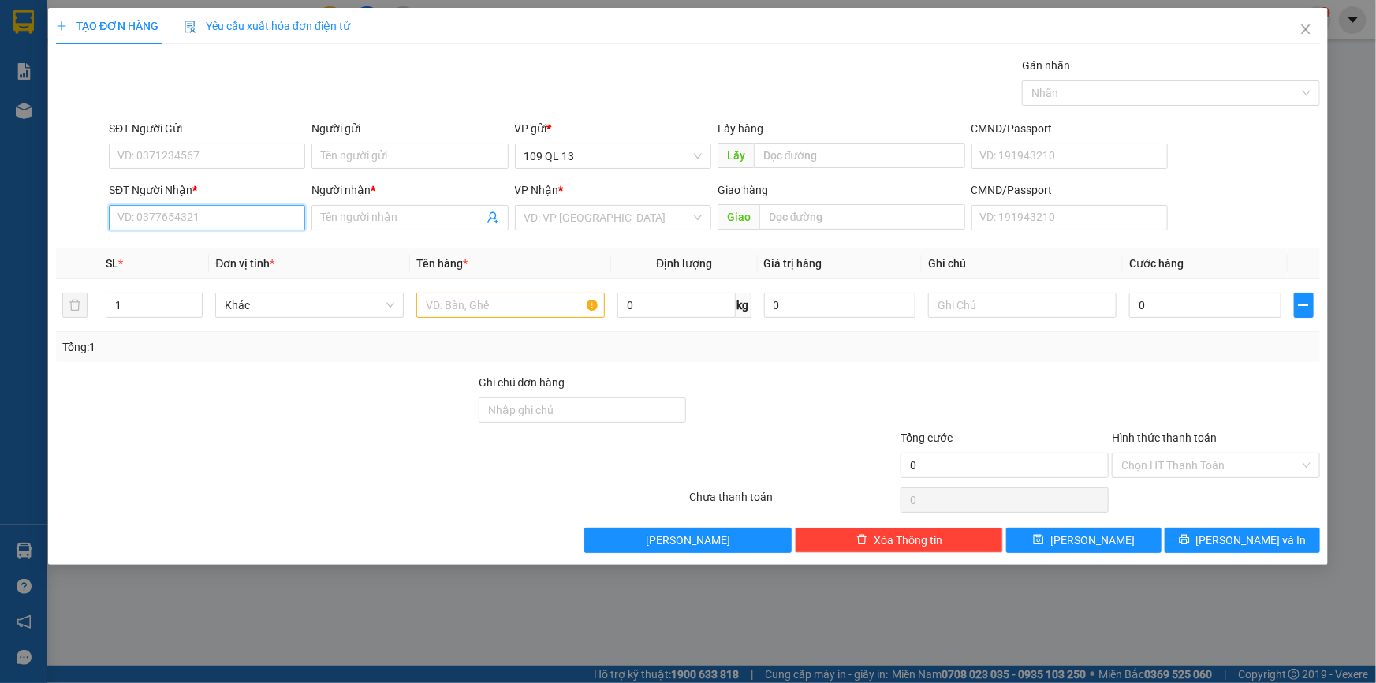
click at [276, 219] on input "SĐT Người Nhận *" at bounding box center [207, 217] width 196 height 25
click at [249, 161] on input "SĐT Người Gửi" at bounding box center [207, 155] width 196 height 25
click at [478, 318] on div at bounding box center [510, 305] width 188 height 32
click at [232, 160] on input "SĐT Người Gửi" at bounding box center [207, 155] width 196 height 25
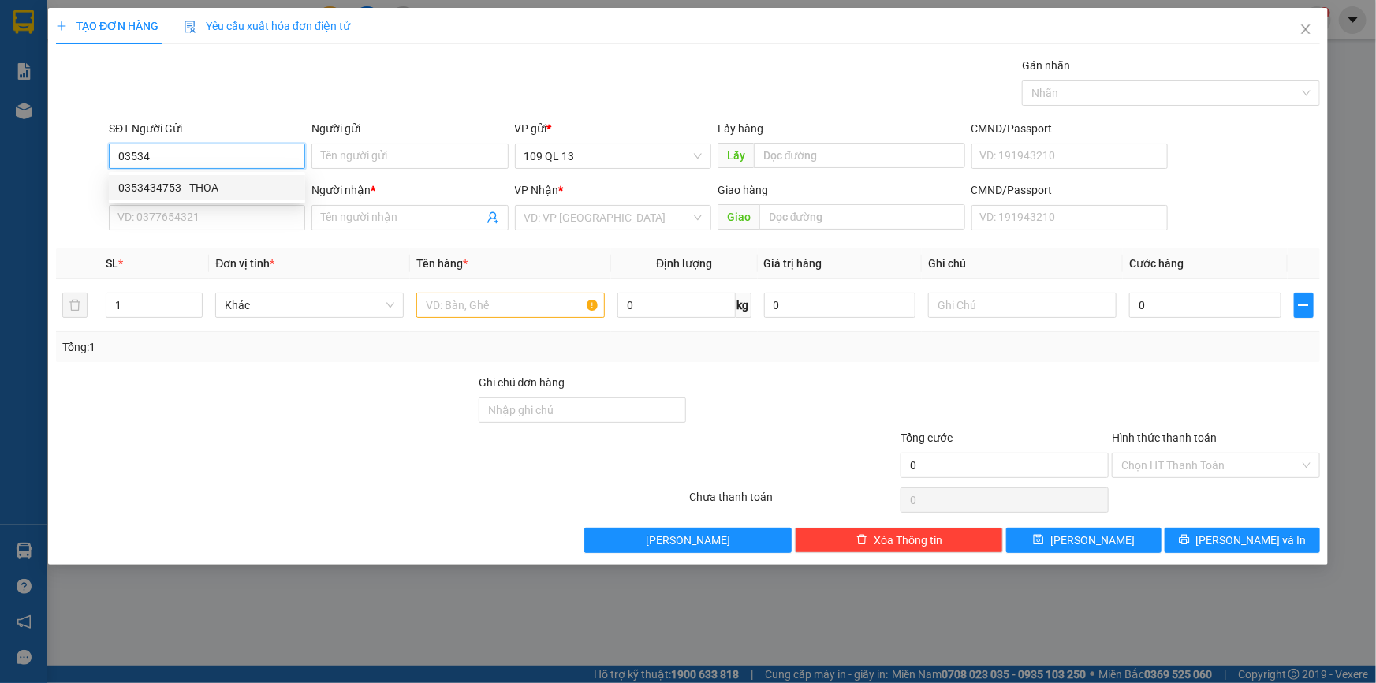
click at [218, 188] on div "0353434753 - THOA" at bounding box center [206, 187] width 177 height 17
type input "0353434753"
type input "THOA"
type input "NGÃ 3 VT"
type input "0342163195"
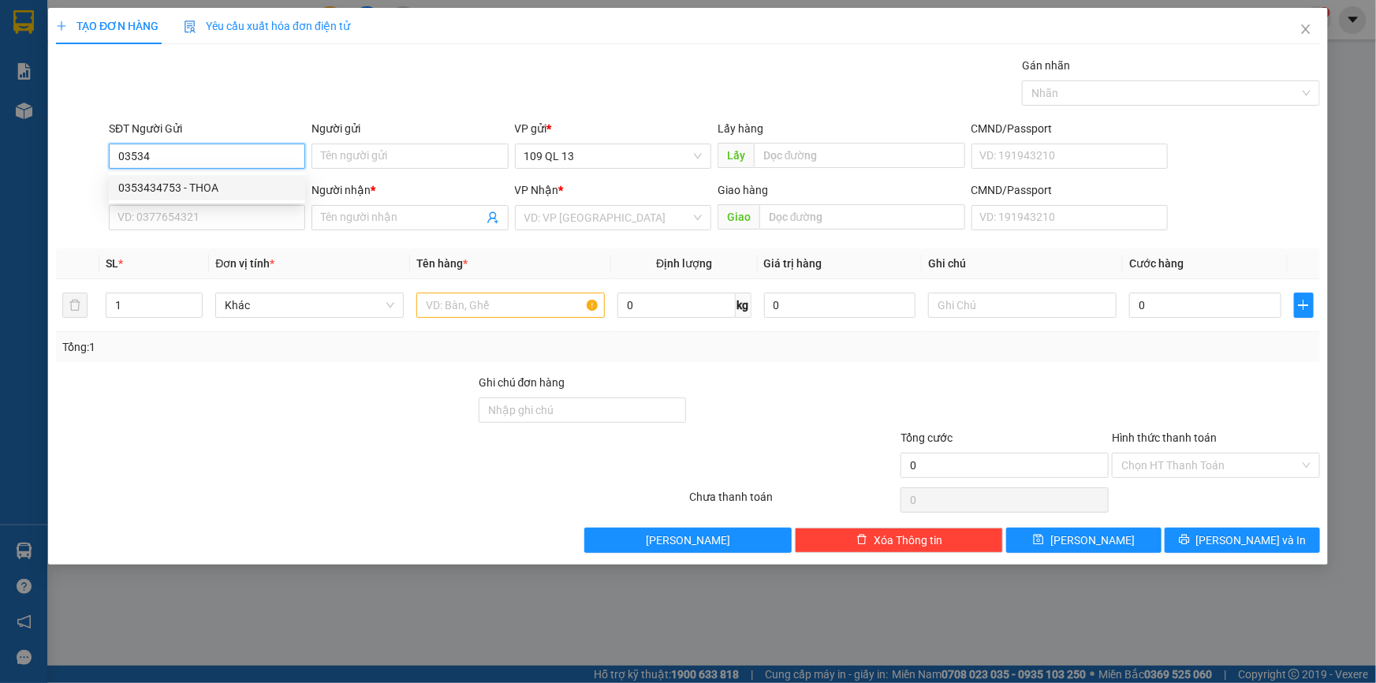
type input "PHI"
type input "HÀM ĐỨC"
type input "0353434753"
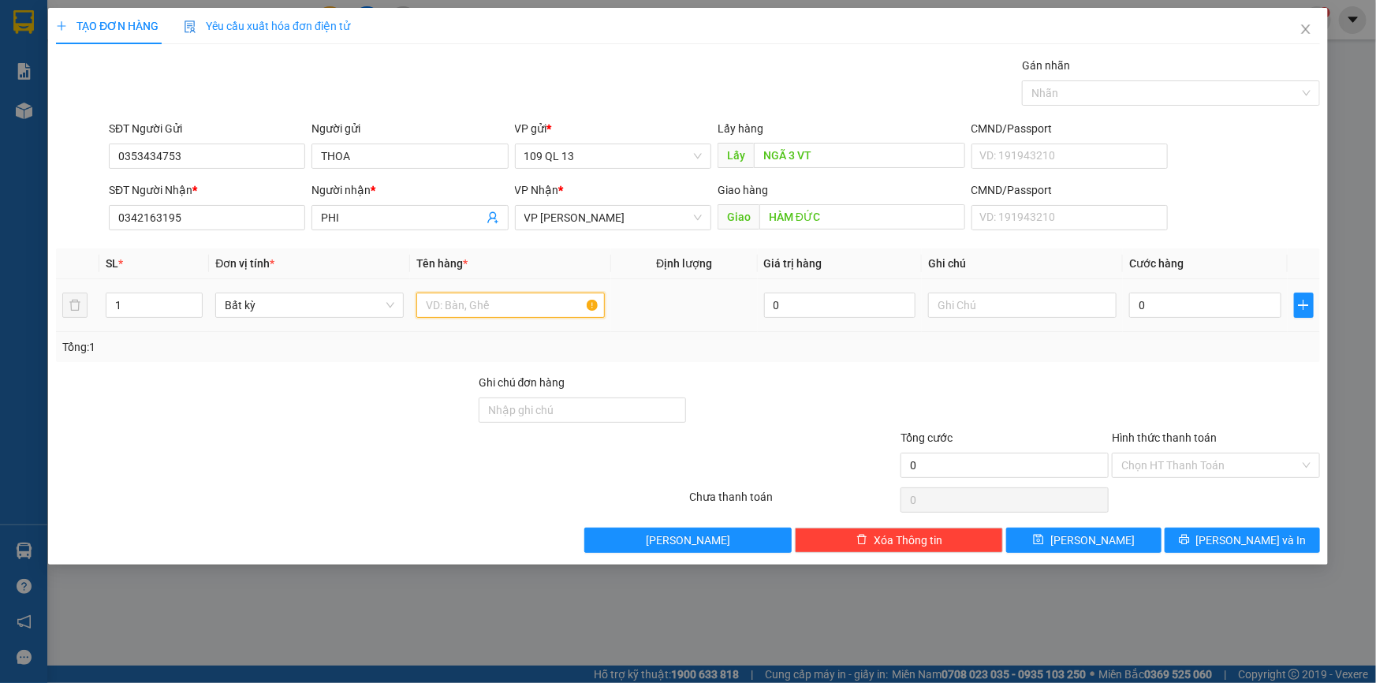
click at [492, 306] on input "text" at bounding box center [510, 304] width 188 height 25
click at [932, 307] on input "text" at bounding box center [1022, 304] width 188 height 25
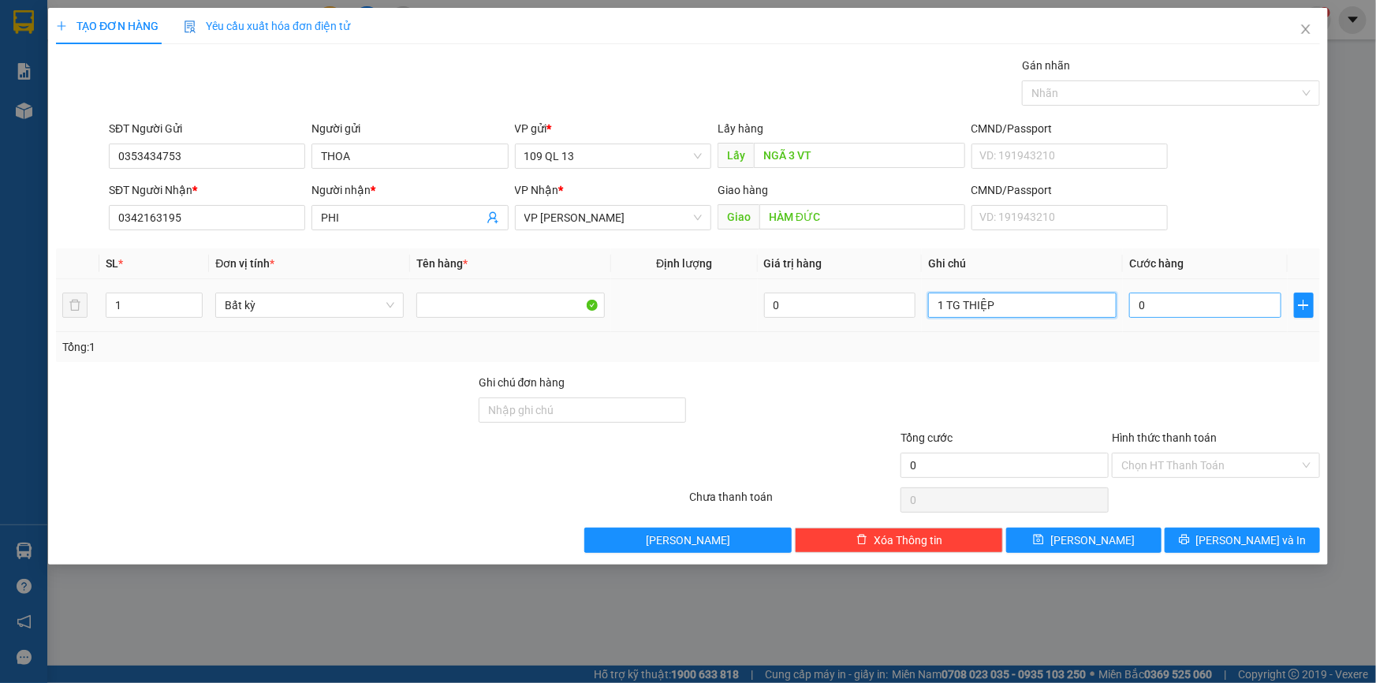
type input "1 TG THIỆP"
click at [1223, 302] on input "0" at bounding box center [1205, 304] width 152 height 25
type input "5"
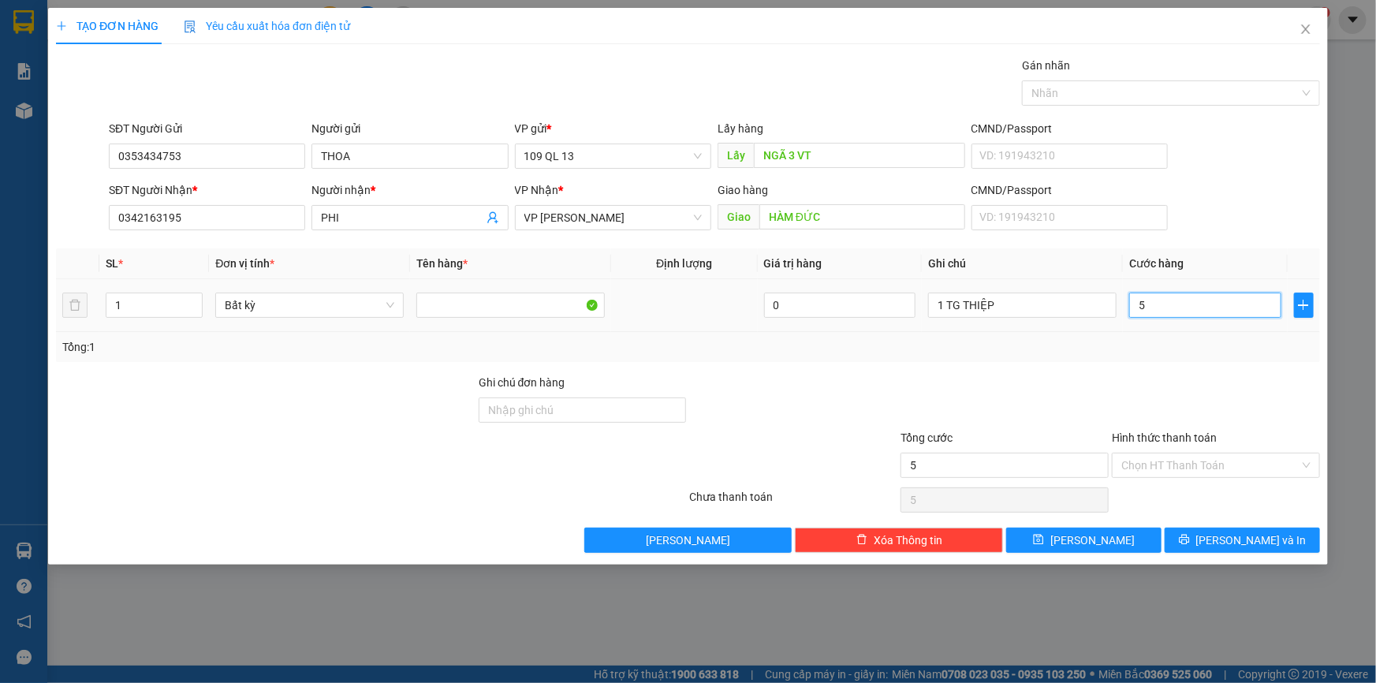
type input "50"
type input "50.000"
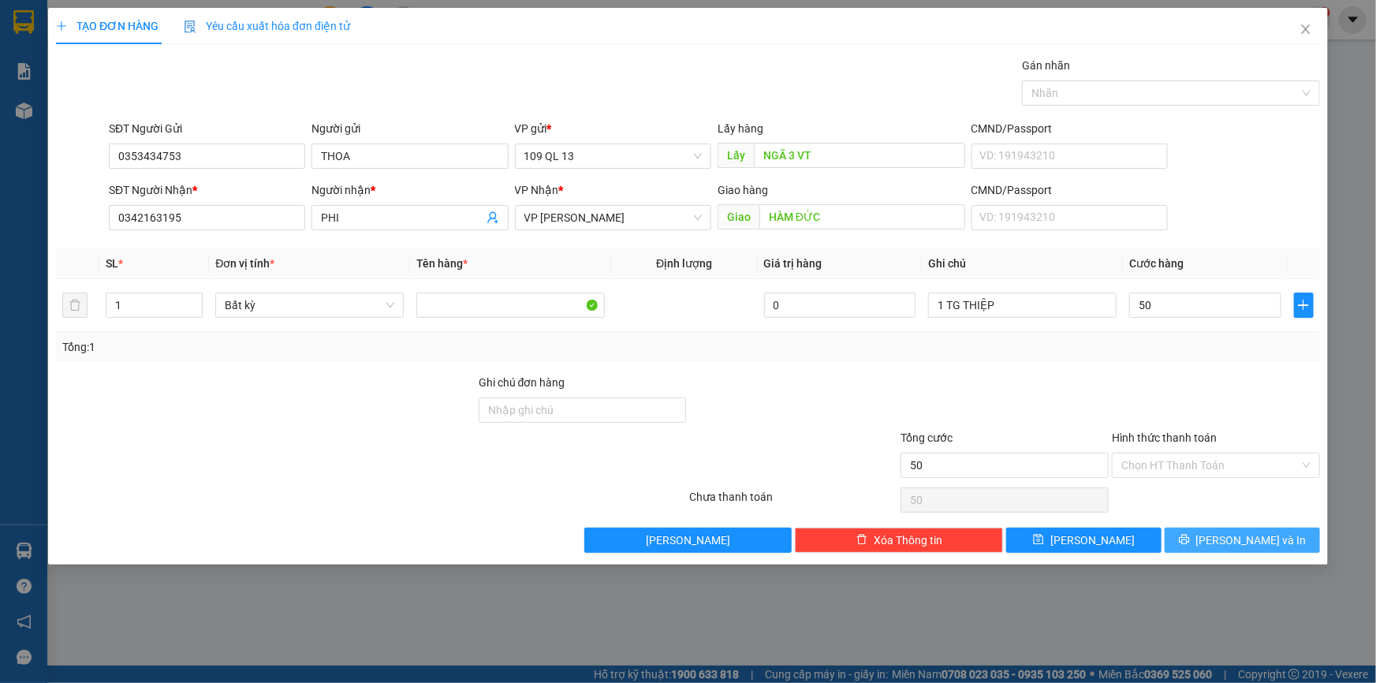
type input "50.000"
click at [1247, 536] on span "Lưu và In" at bounding box center [1251, 539] width 110 height 17
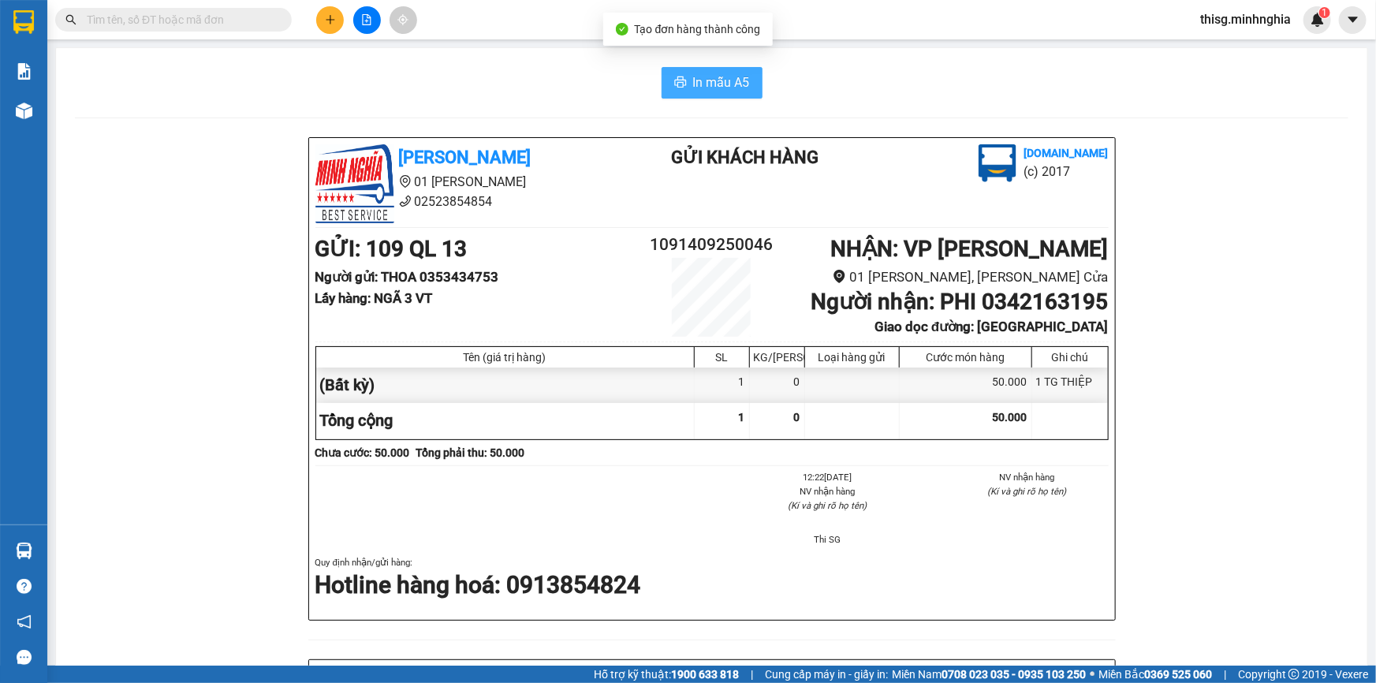
click at [695, 78] on span "In mẫu A5" at bounding box center [721, 83] width 57 height 20
click at [1018, 57] on div "In mẫu A5 Minh Nghĩa 01 Đinh Tiên Hoàng 02523854854 Gửi khách hàng Vexere.com (…" at bounding box center [711, 667] width 1311 height 1239
click at [327, 16] on icon "plus" at bounding box center [330, 19] width 11 height 11
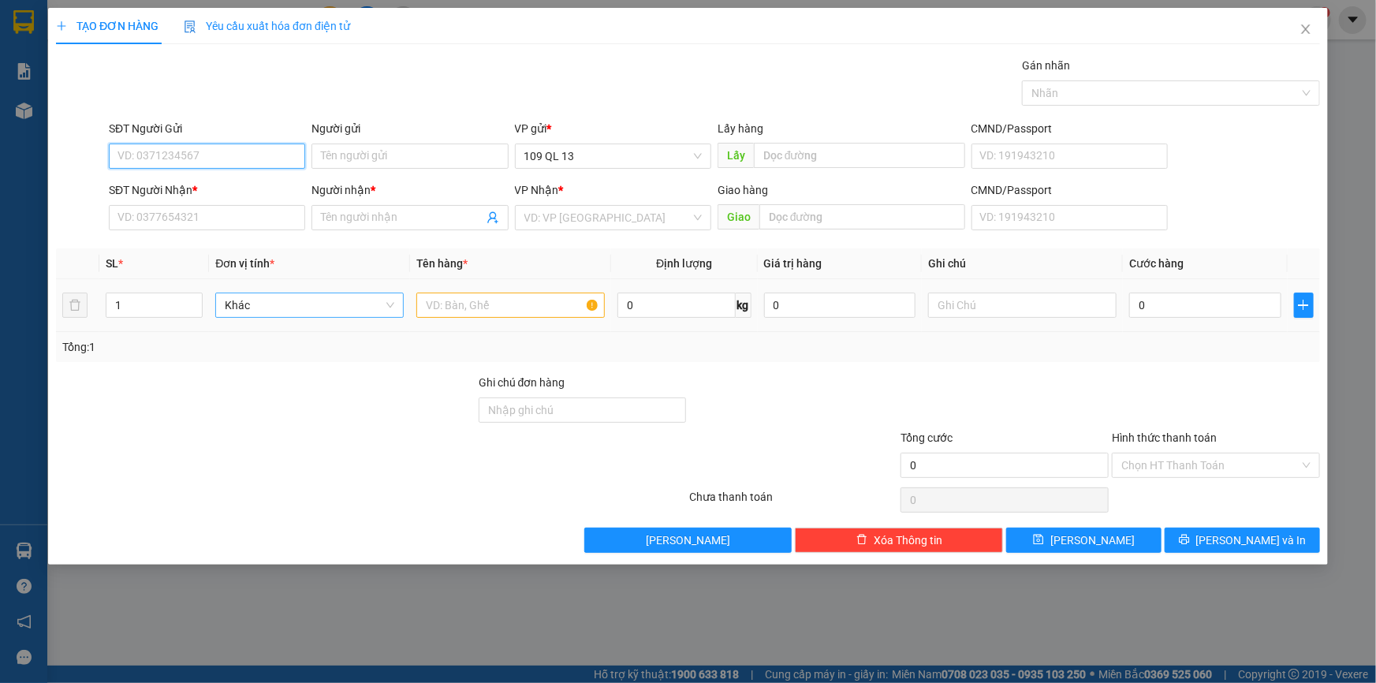
click at [356, 303] on span "Khác" at bounding box center [309, 305] width 169 height 24
click at [509, 307] on input "text" at bounding box center [510, 304] width 188 height 25
click at [138, 303] on input "1" at bounding box center [153, 305] width 95 height 24
type input "1"
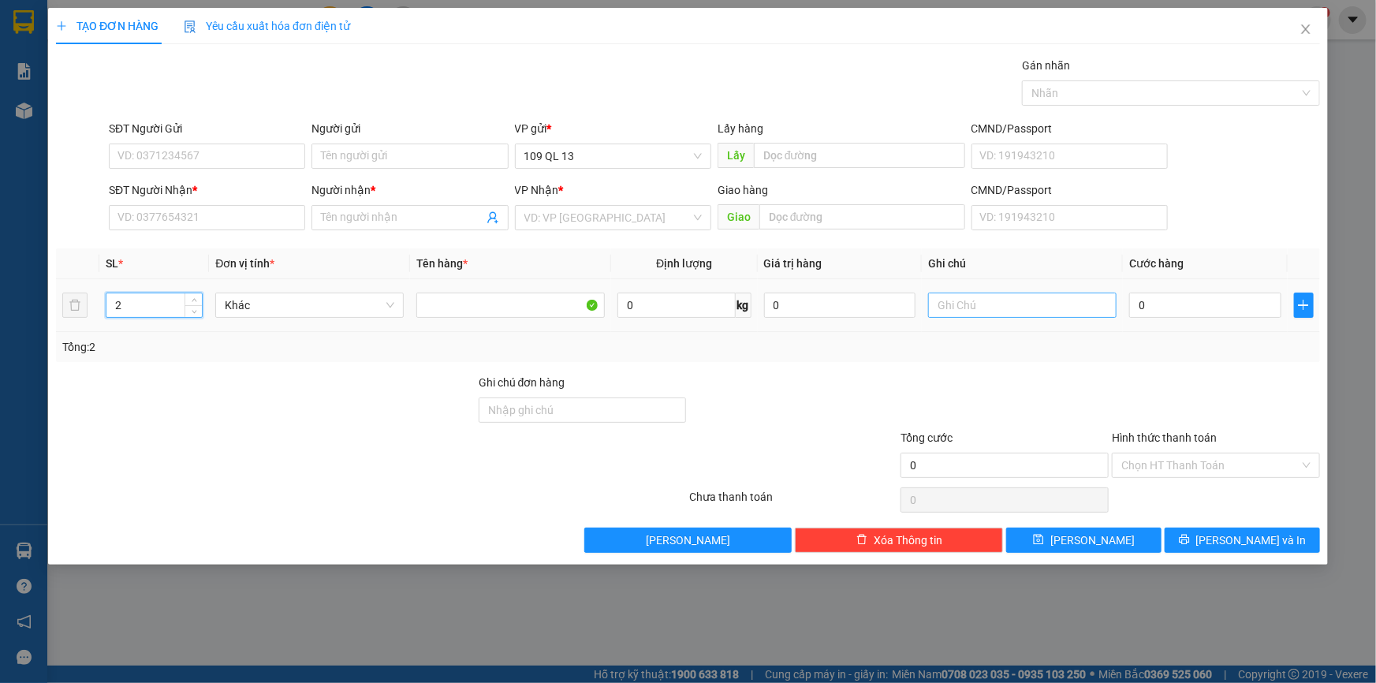
type input "2"
click at [991, 315] on input "text" at bounding box center [1022, 304] width 188 height 25
type input "1 BAO TRẮNG + 1 BAO CAM ĐỒ DỤNG"
click at [277, 214] on input "SĐT Người Nhận *" at bounding box center [207, 217] width 196 height 25
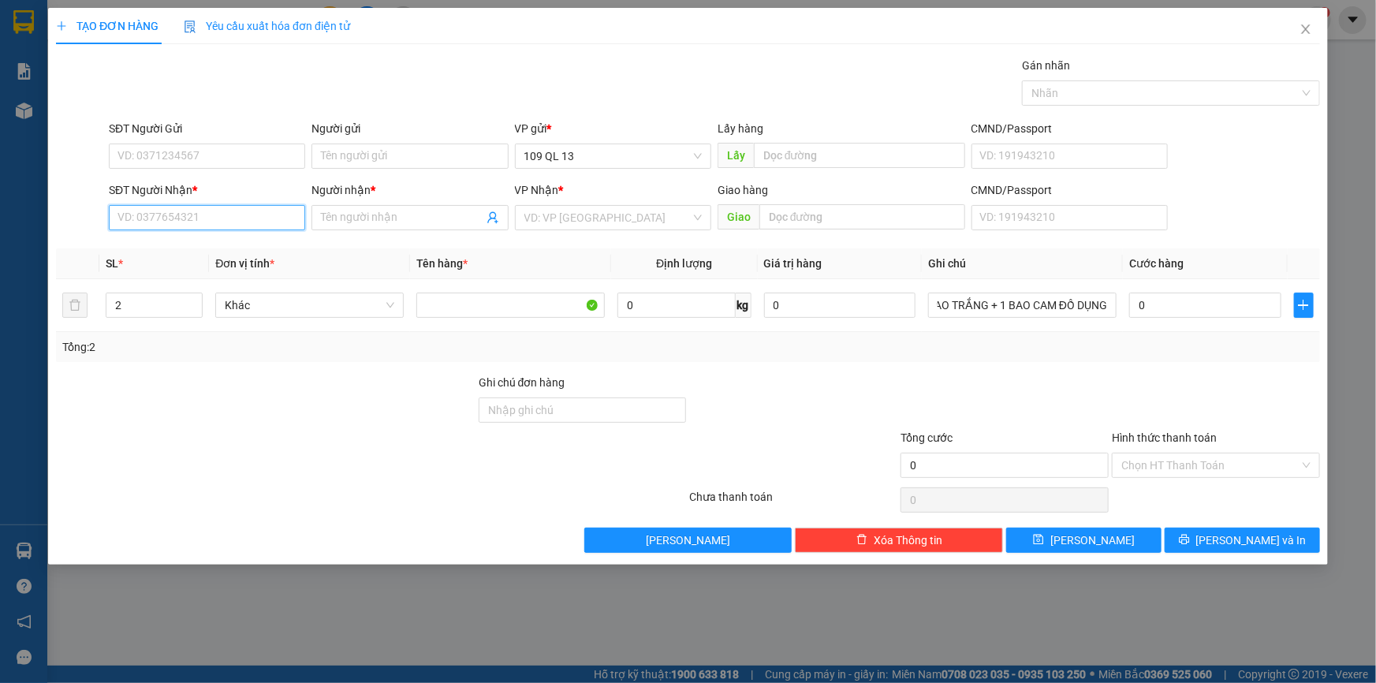
scroll to position [0, 0]
click at [213, 158] on input "SĐT Người Gửi" at bounding box center [207, 155] width 196 height 25
drag, startPoint x: 112, startPoint y: 220, endPoint x: 205, endPoint y: 218, distance: 93.0
click at [205, 218] on input "0981327175" at bounding box center [207, 217] width 196 height 25
paste input "0981327175"
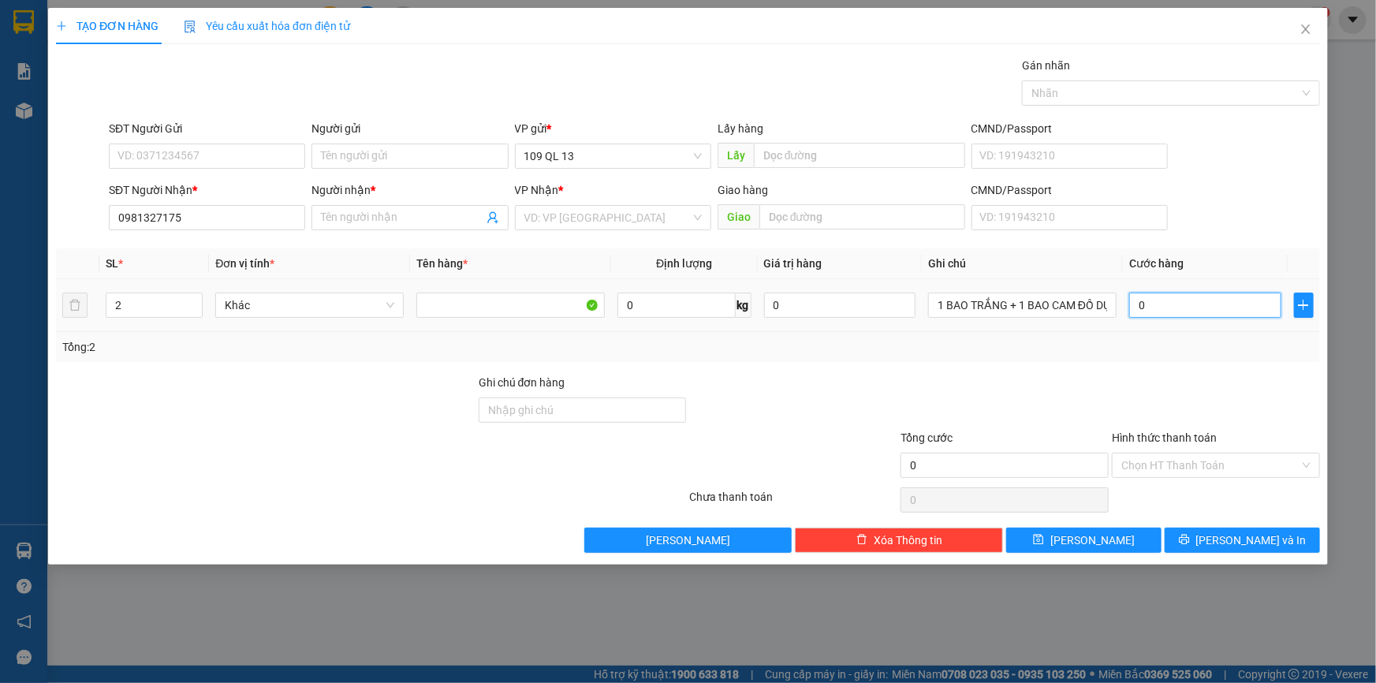
click at [1219, 305] on input "0" at bounding box center [1205, 304] width 152 height 25
click at [1235, 538] on span "Lưu và In" at bounding box center [1251, 539] width 110 height 17
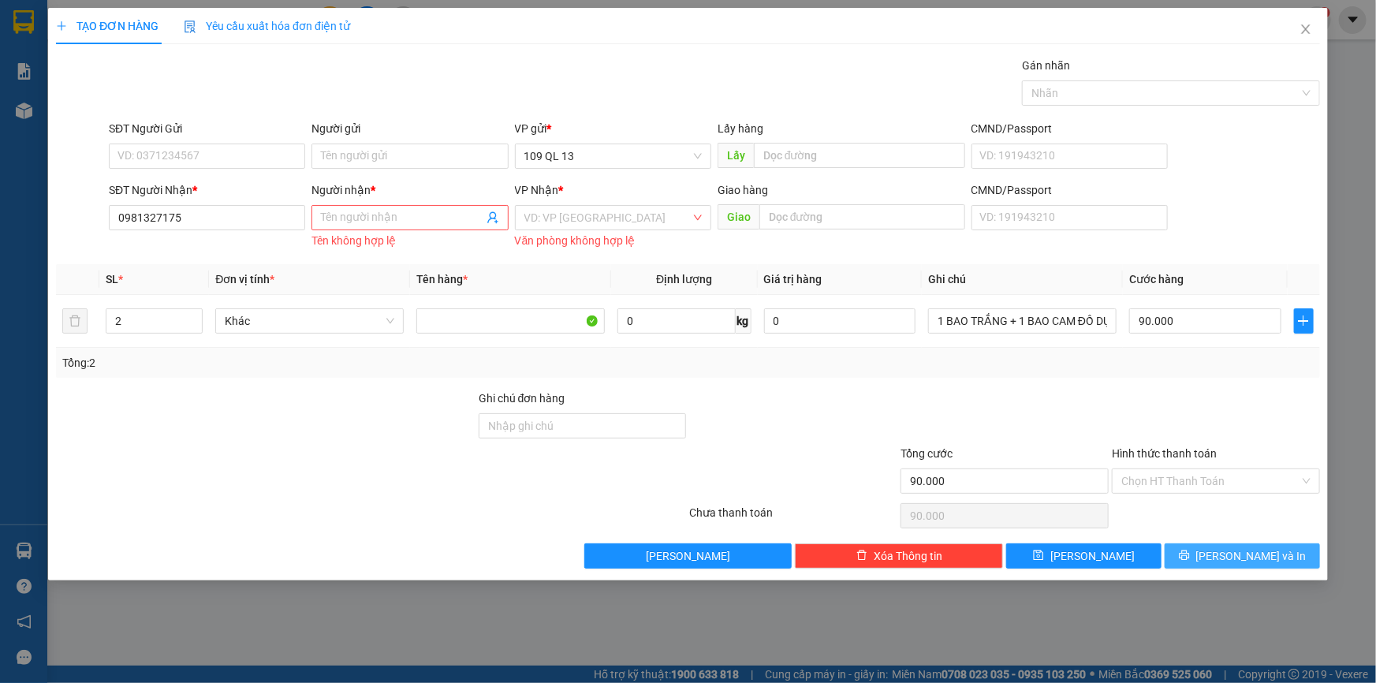
click at [1236, 549] on span "Lưu và In" at bounding box center [1251, 555] width 110 height 17
click at [391, 226] on span at bounding box center [409, 217] width 196 height 25
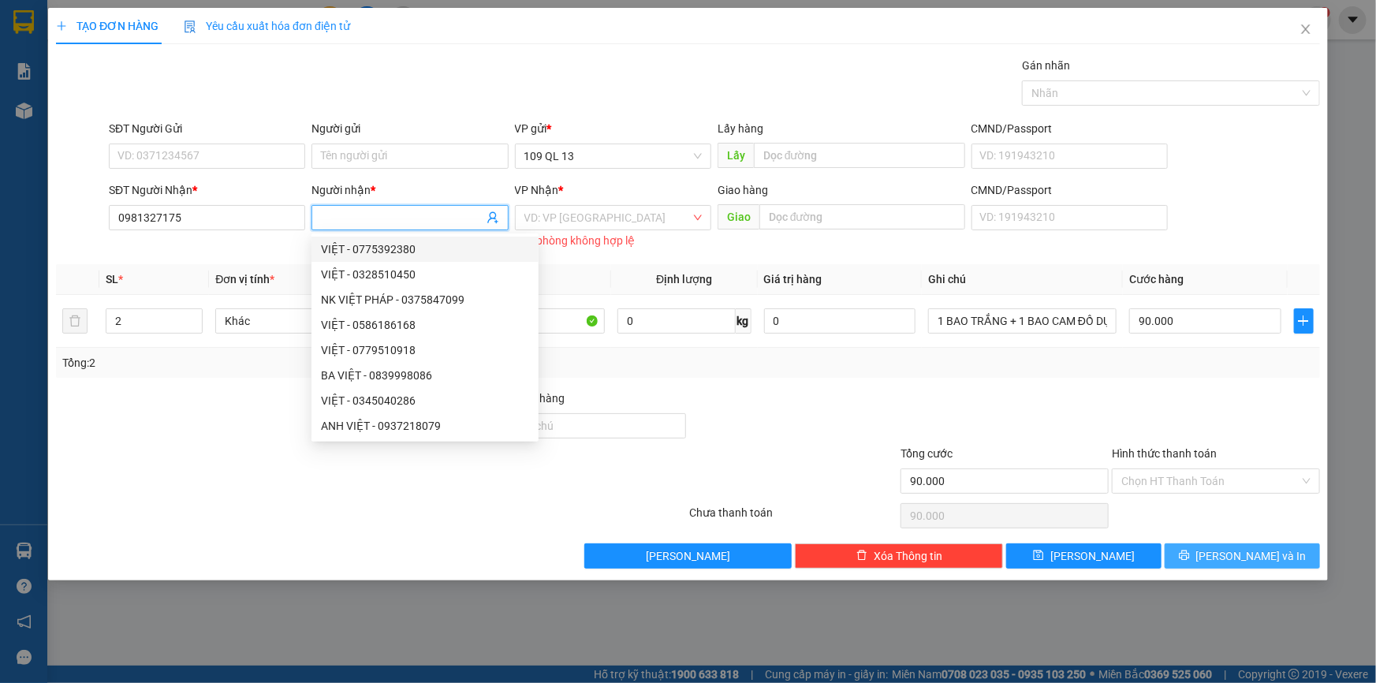
click at [1241, 550] on span "Lưu và In" at bounding box center [1251, 555] width 110 height 17
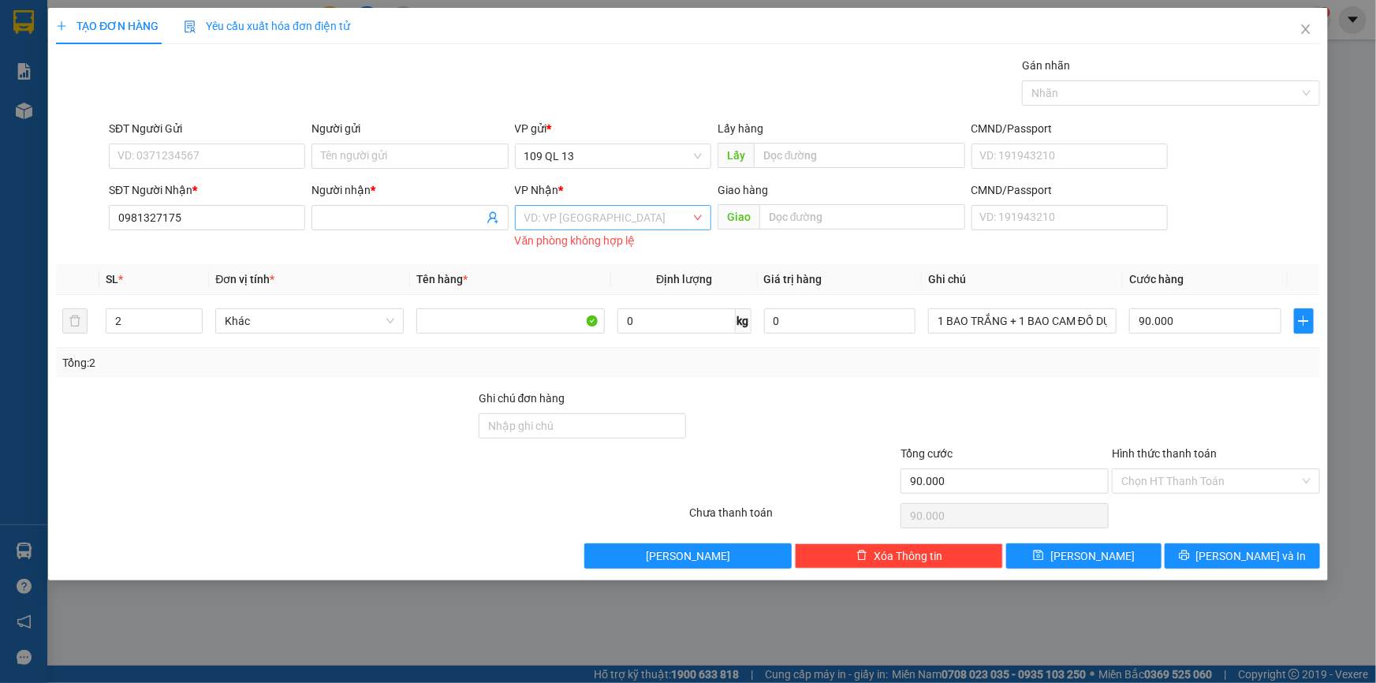
click at [665, 224] on input "search" at bounding box center [607, 218] width 166 height 24
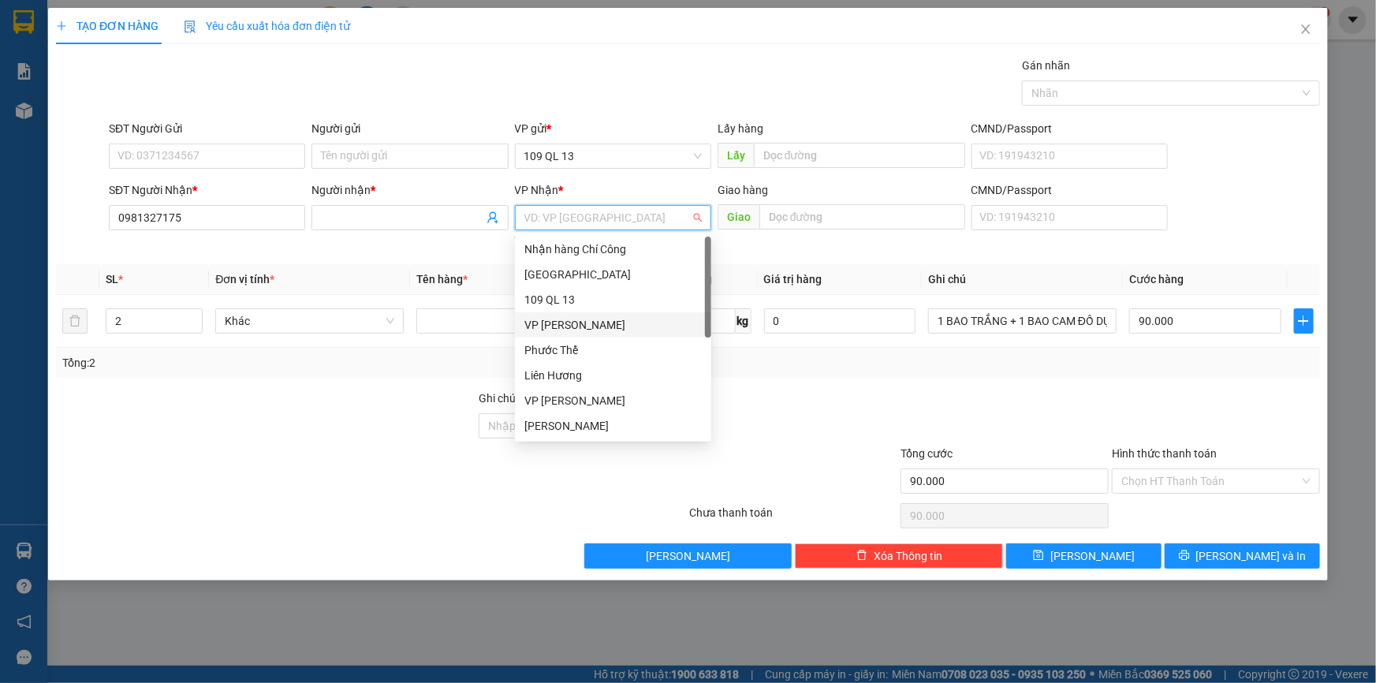
click at [611, 323] on div "VP Phan Rí" at bounding box center [612, 324] width 177 height 17
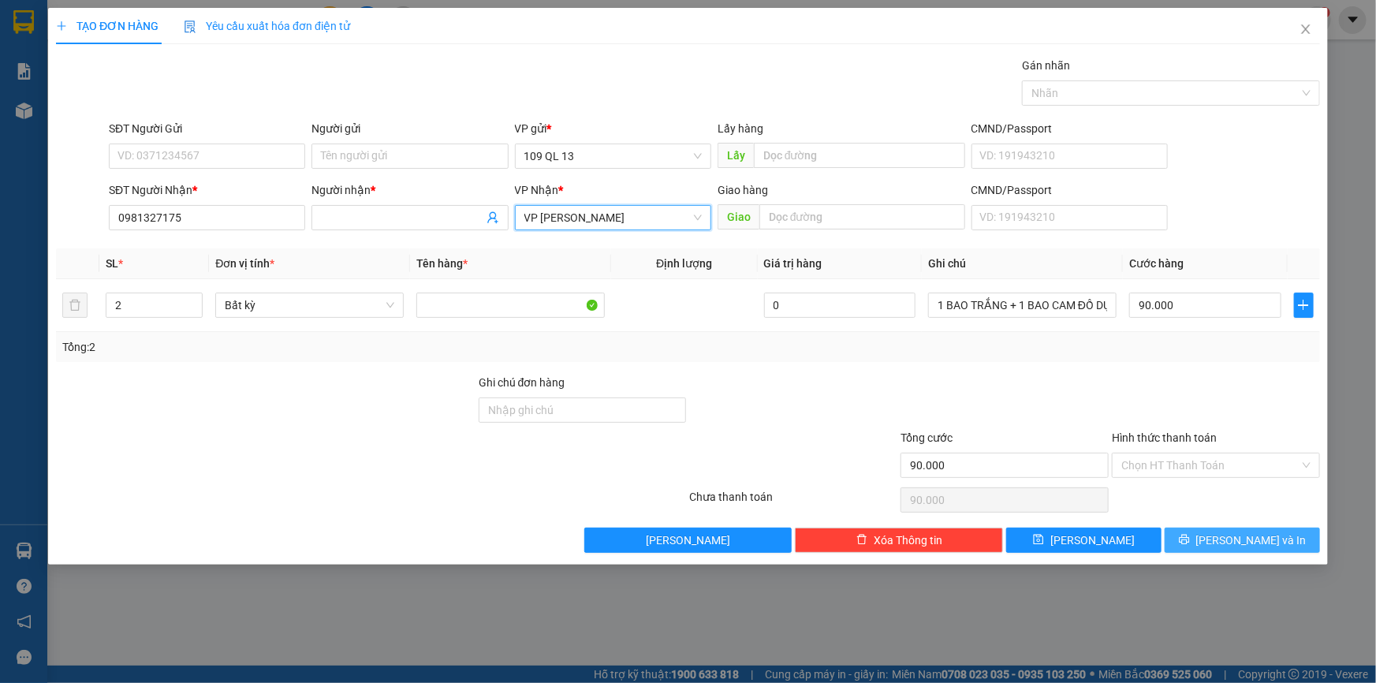
click at [1269, 542] on span "Lưu và In" at bounding box center [1251, 539] width 110 height 17
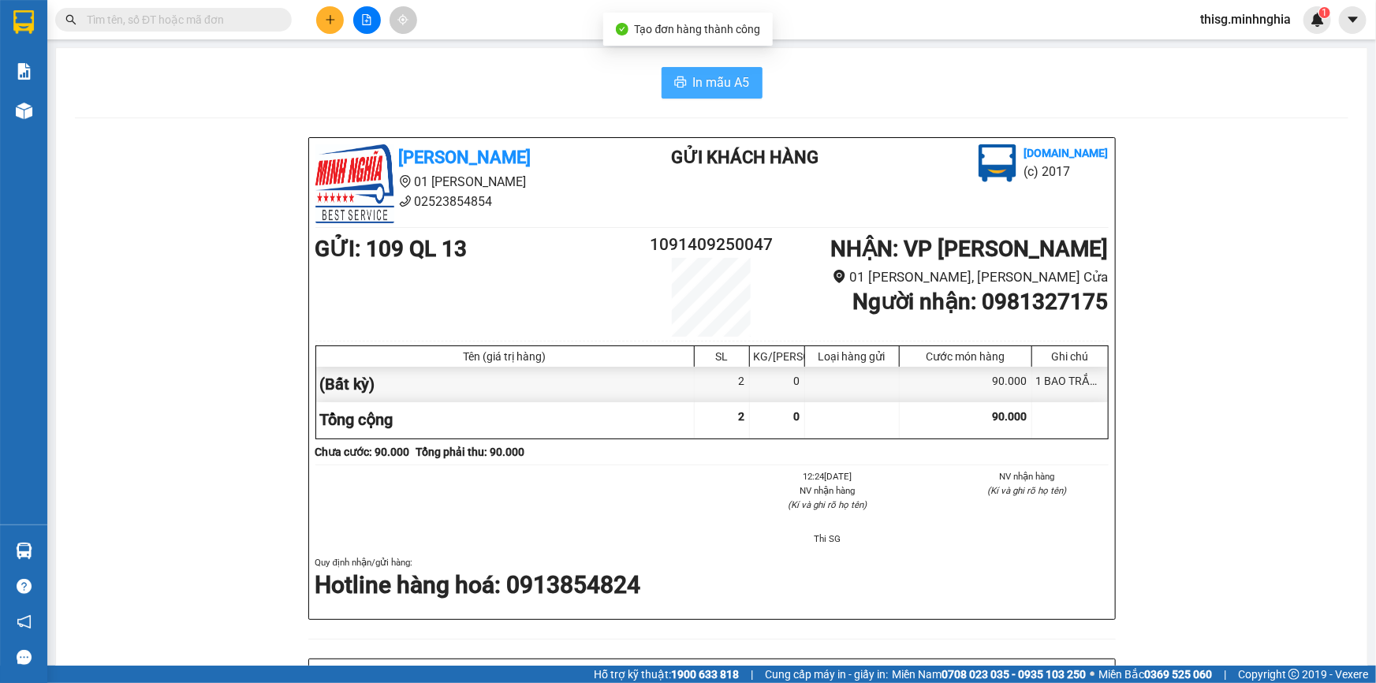
click at [742, 86] on span "In mẫu A5" at bounding box center [721, 83] width 57 height 20
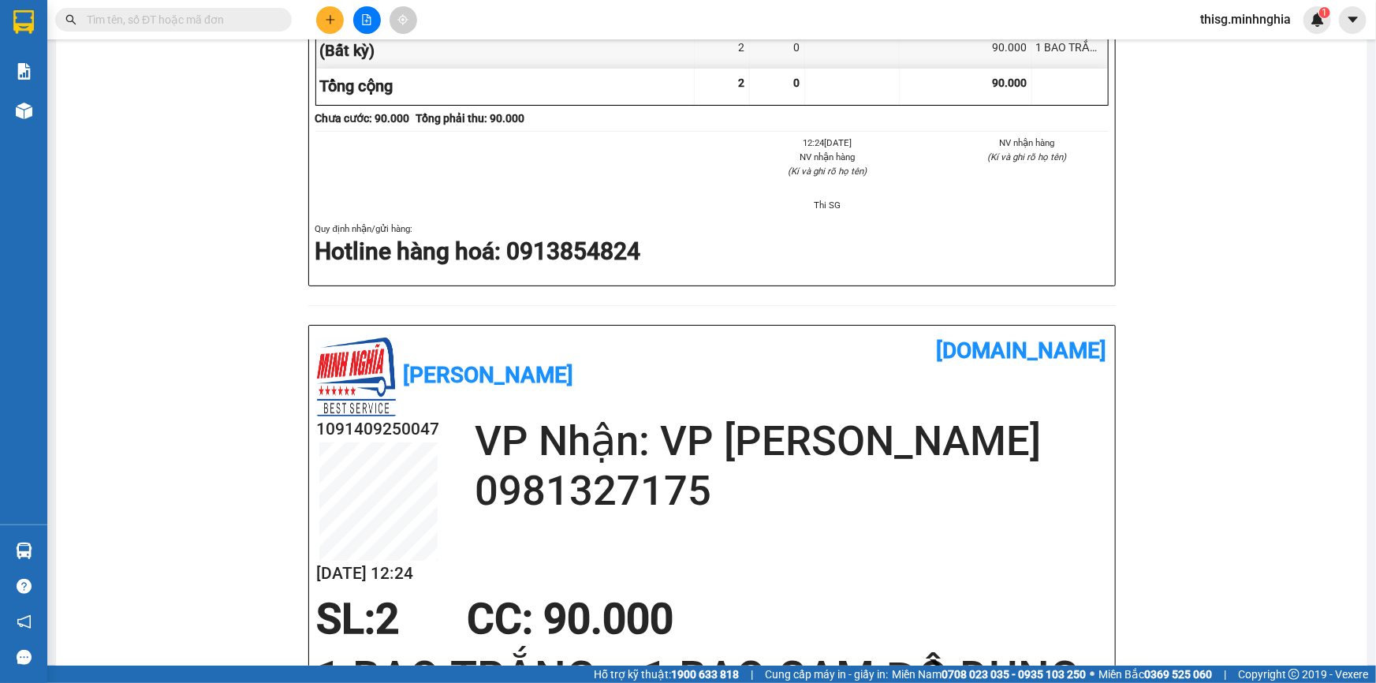
scroll to position [430, 0]
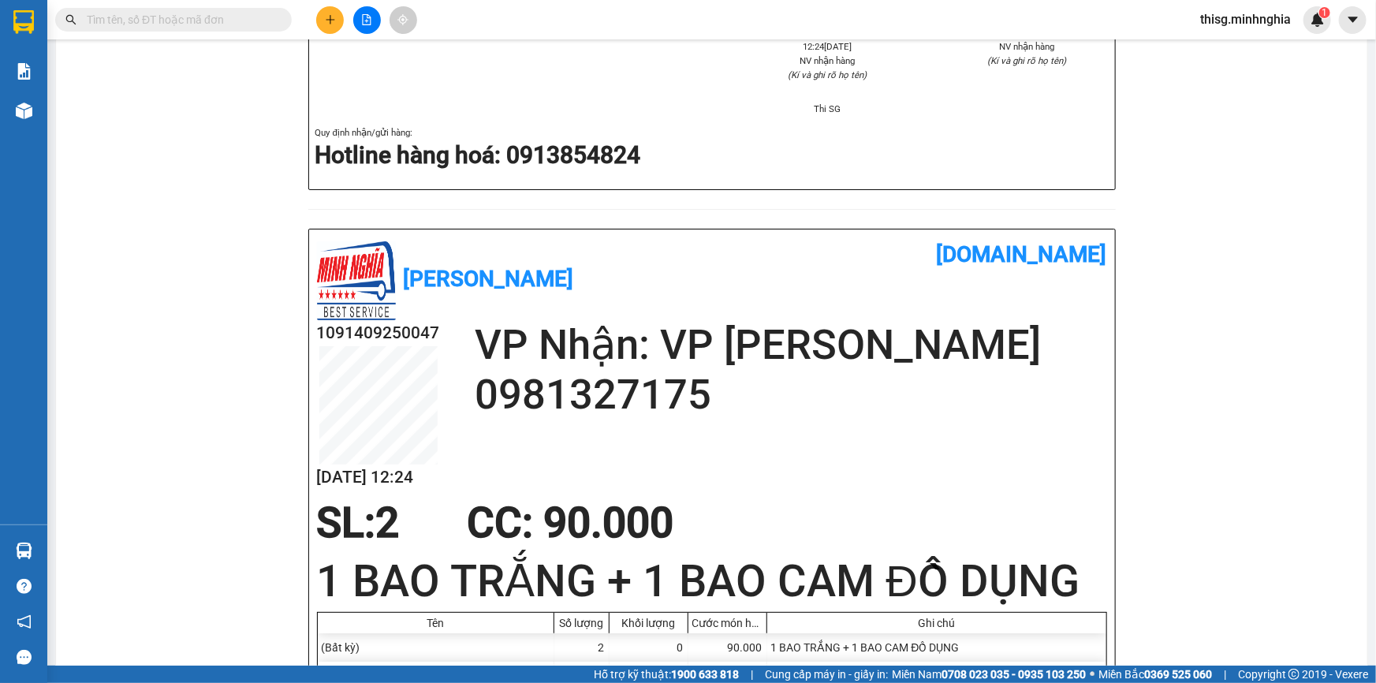
click at [331, 23] on icon "plus" at bounding box center [330, 19] width 11 height 11
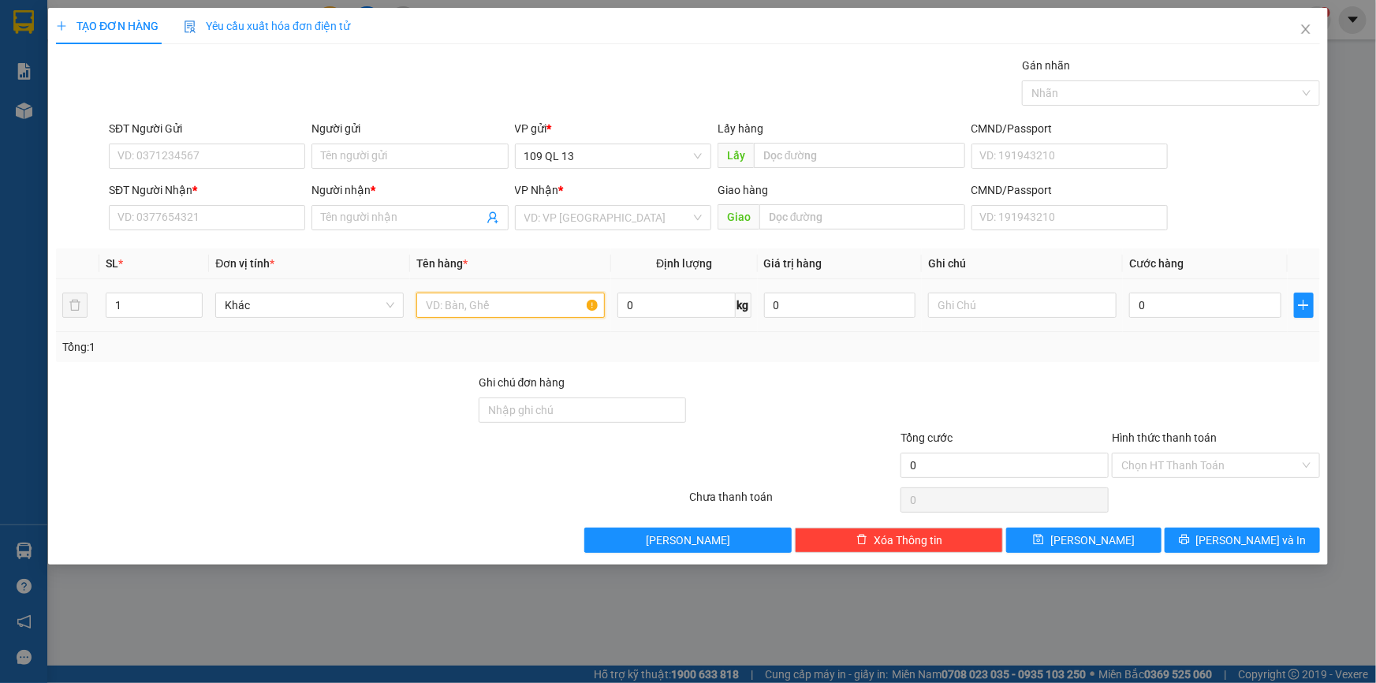
click at [531, 312] on input "text" at bounding box center [510, 304] width 188 height 25
click at [951, 299] on input "text" at bounding box center [1022, 304] width 188 height 25
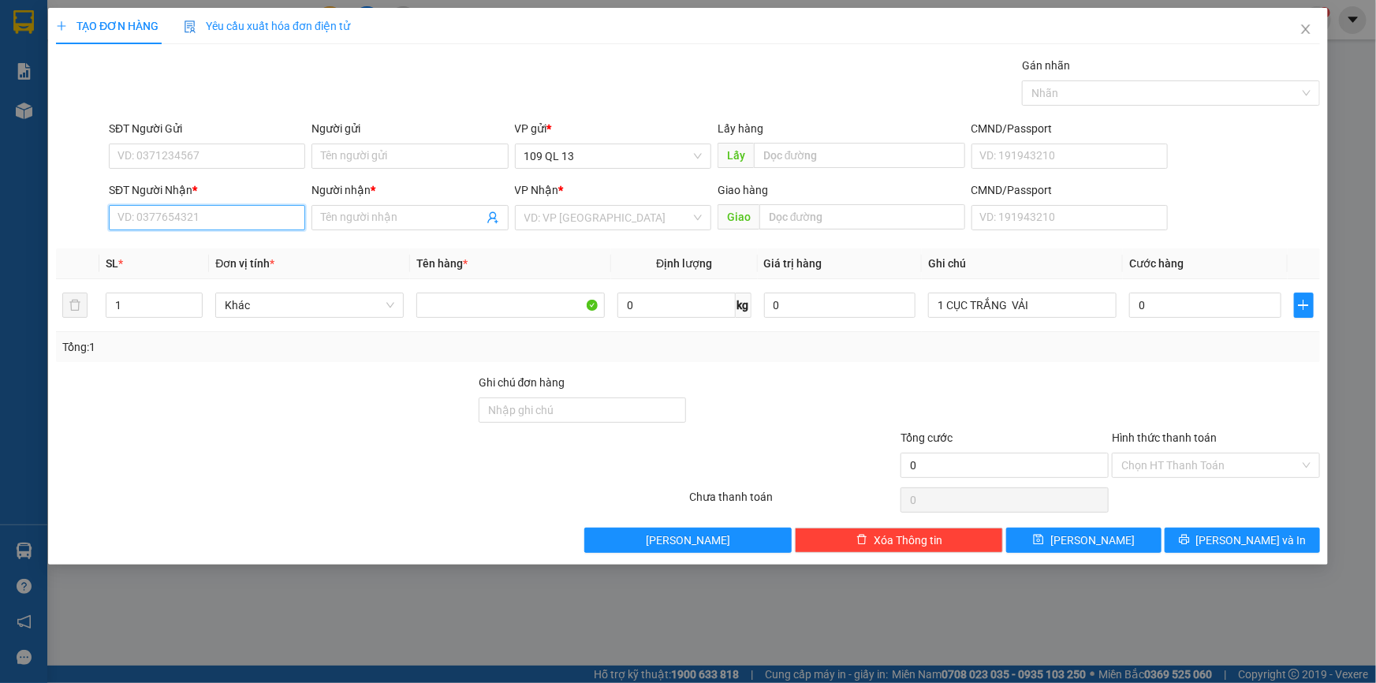
click at [278, 215] on input "SĐT Người Nhận *" at bounding box center [207, 217] width 196 height 25
click at [251, 248] on div "0921270953 - QUỲNH" at bounding box center [206, 248] width 177 height 17
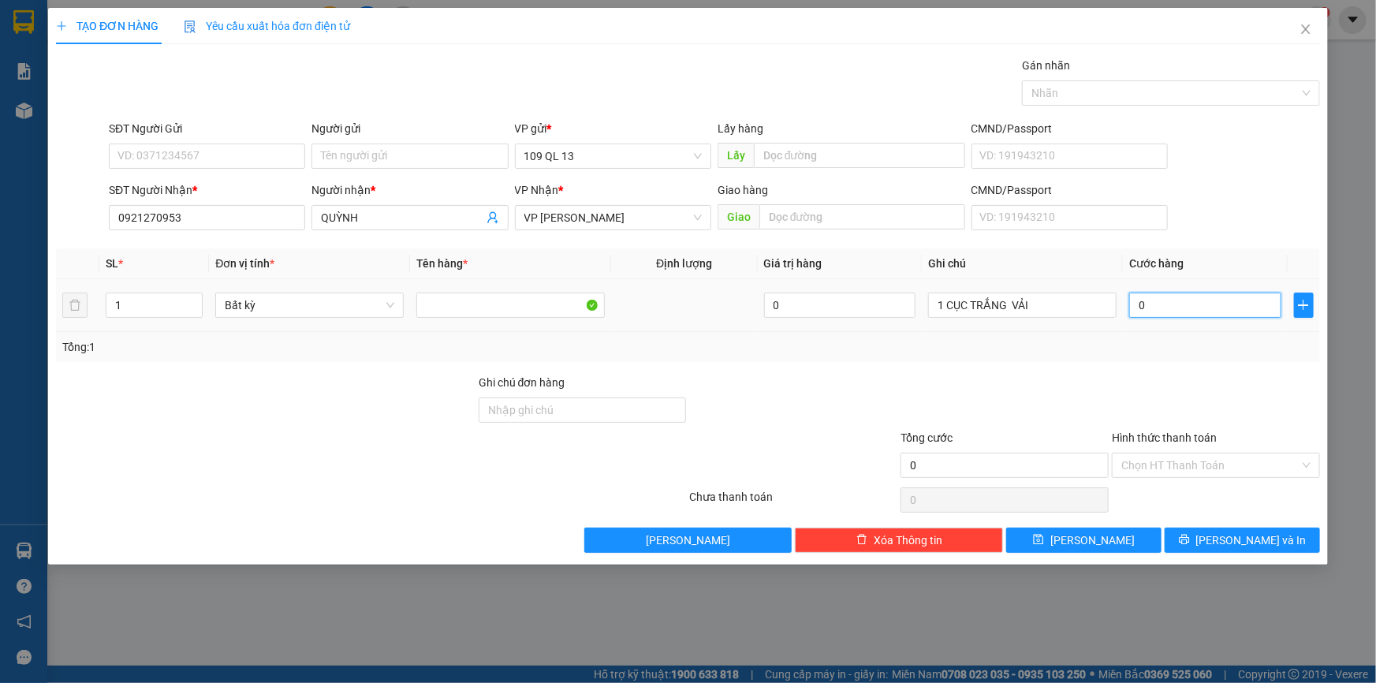
click at [1144, 302] on input "0" at bounding box center [1205, 304] width 152 height 25
click at [1235, 543] on span "Lưu và In" at bounding box center [1251, 539] width 110 height 17
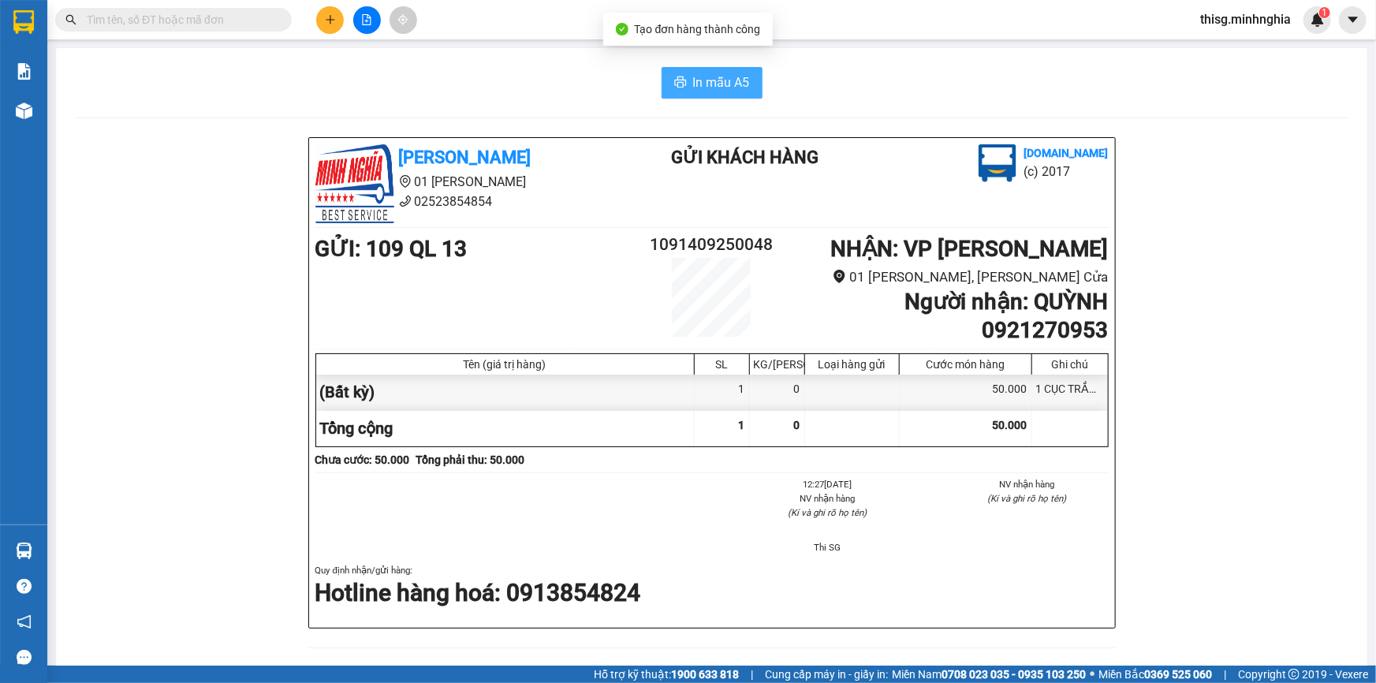
click at [711, 86] on span "In mẫu A5" at bounding box center [721, 83] width 57 height 20
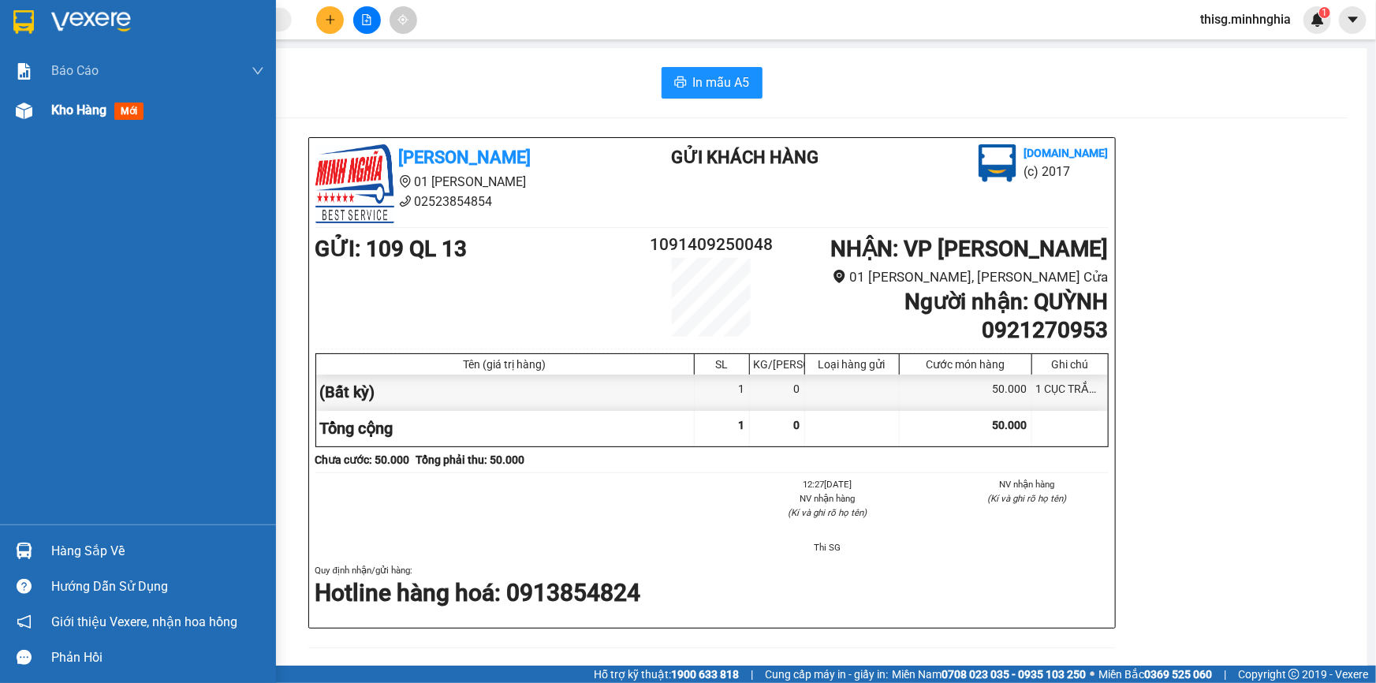
click at [49, 110] on div "Kho hàng mới" at bounding box center [138, 110] width 276 height 39
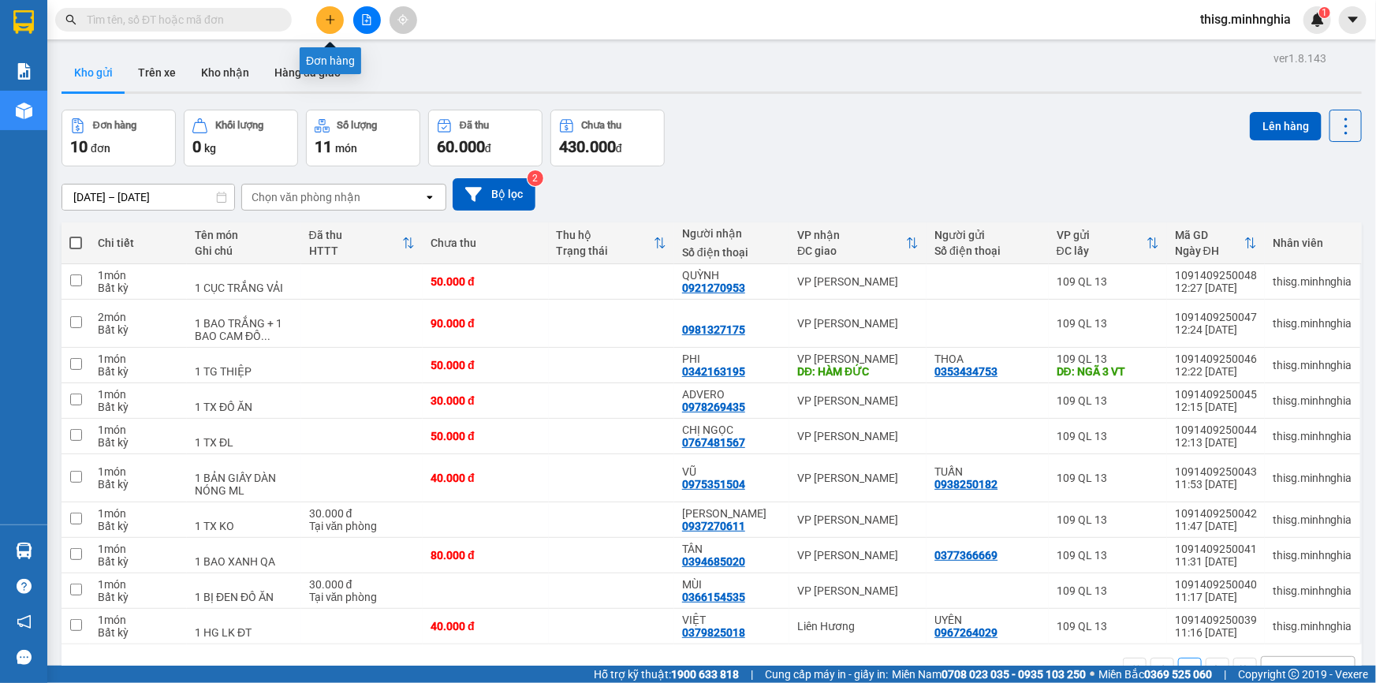
click at [325, 30] on button at bounding box center [330, 20] width 28 height 28
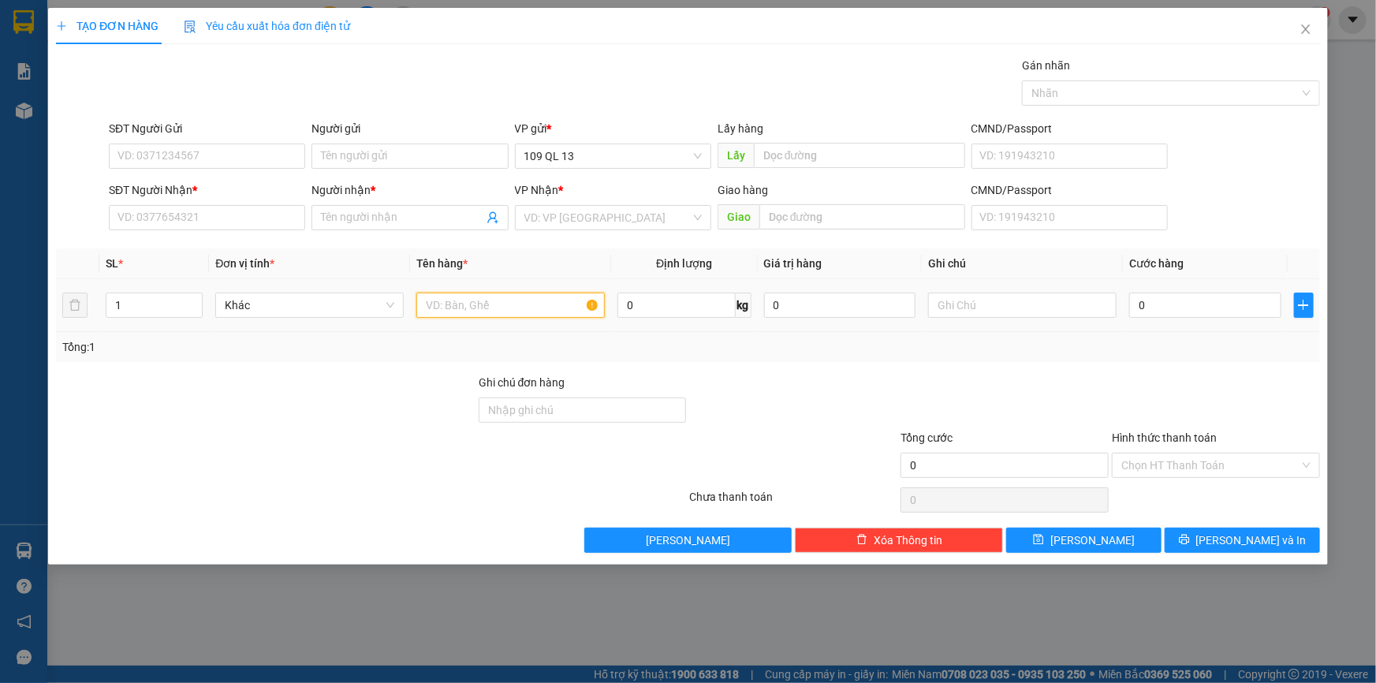
click at [536, 310] on input "text" at bounding box center [510, 304] width 188 height 25
click at [980, 300] on input "text" at bounding box center [1022, 304] width 188 height 25
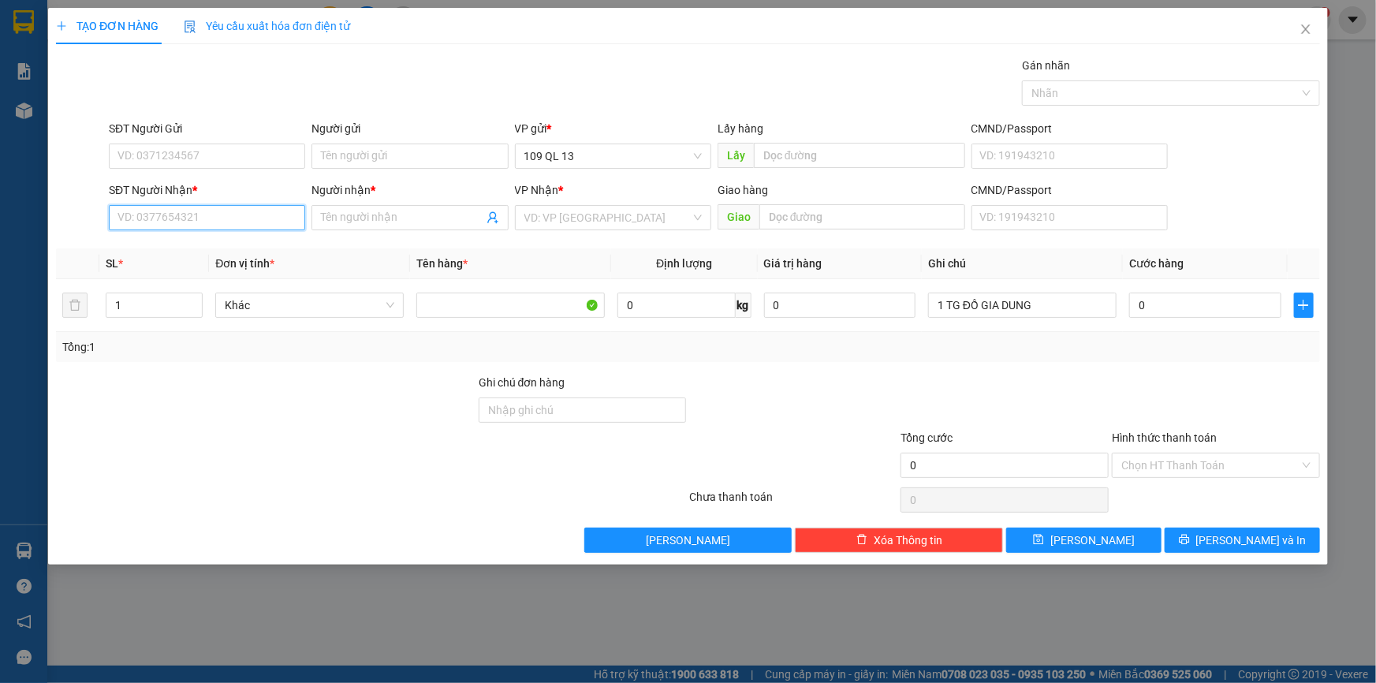
click at [232, 221] on input "SĐT Người Nhận *" at bounding box center [207, 217] width 196 height 25
click at [221, 244] on div "0706719205 - NHÂN" at bounding box center [206, 248] width 177 height 17
click at [1228, 318] on div "0" at bounding box center [1205, 305] width 152 height 32
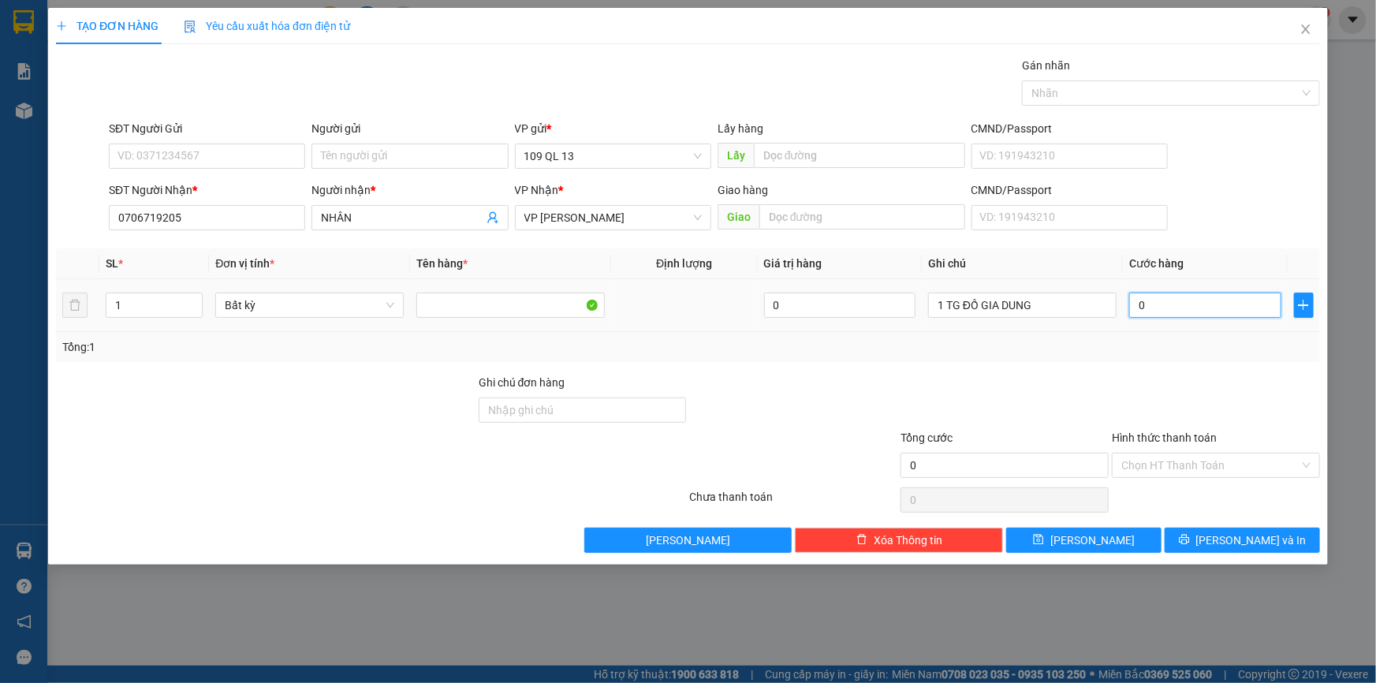
click at [1227, 309] on input "0" at bounding box center [1205, 304] width 152 height 25
click at [1245, 473] on input "Hình thức thanh toán" at bounding box center [1210, 465] width 178 height 24
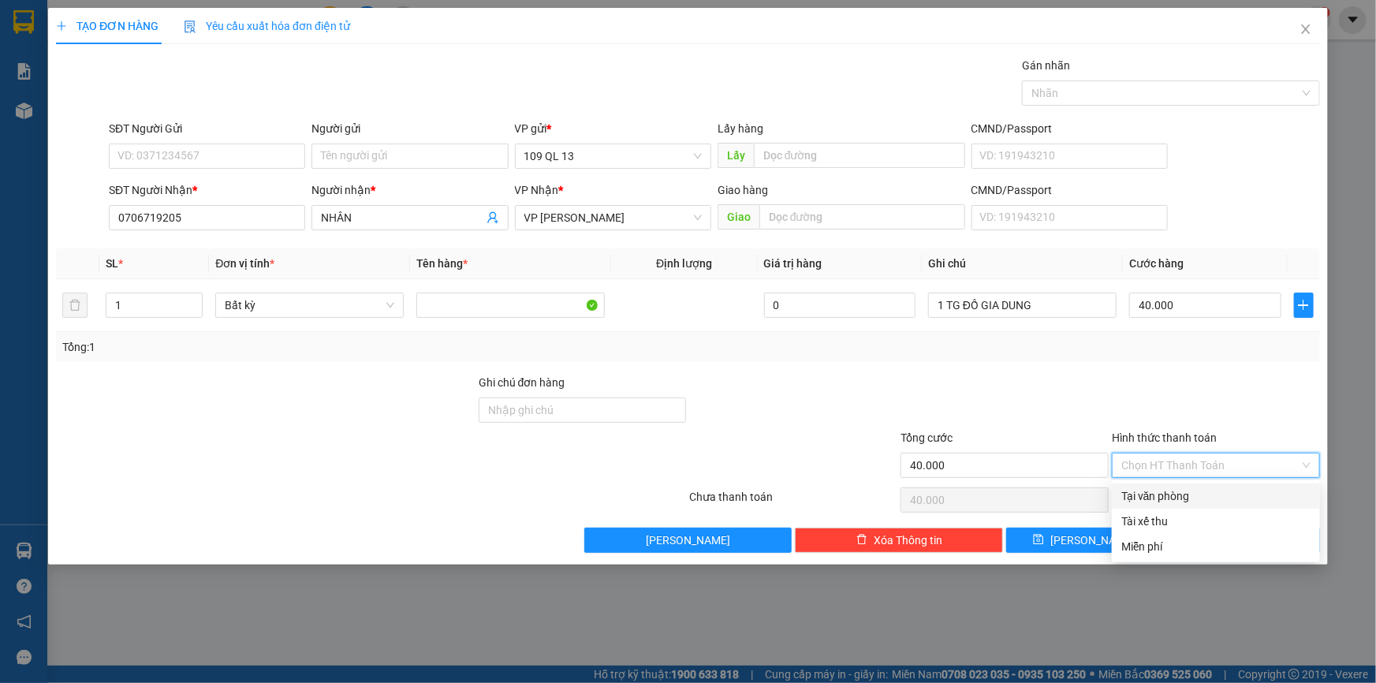
click at [1241, 490] on div "Tại văn phòng" at bounding box center [1215, 495] width 189 height 17
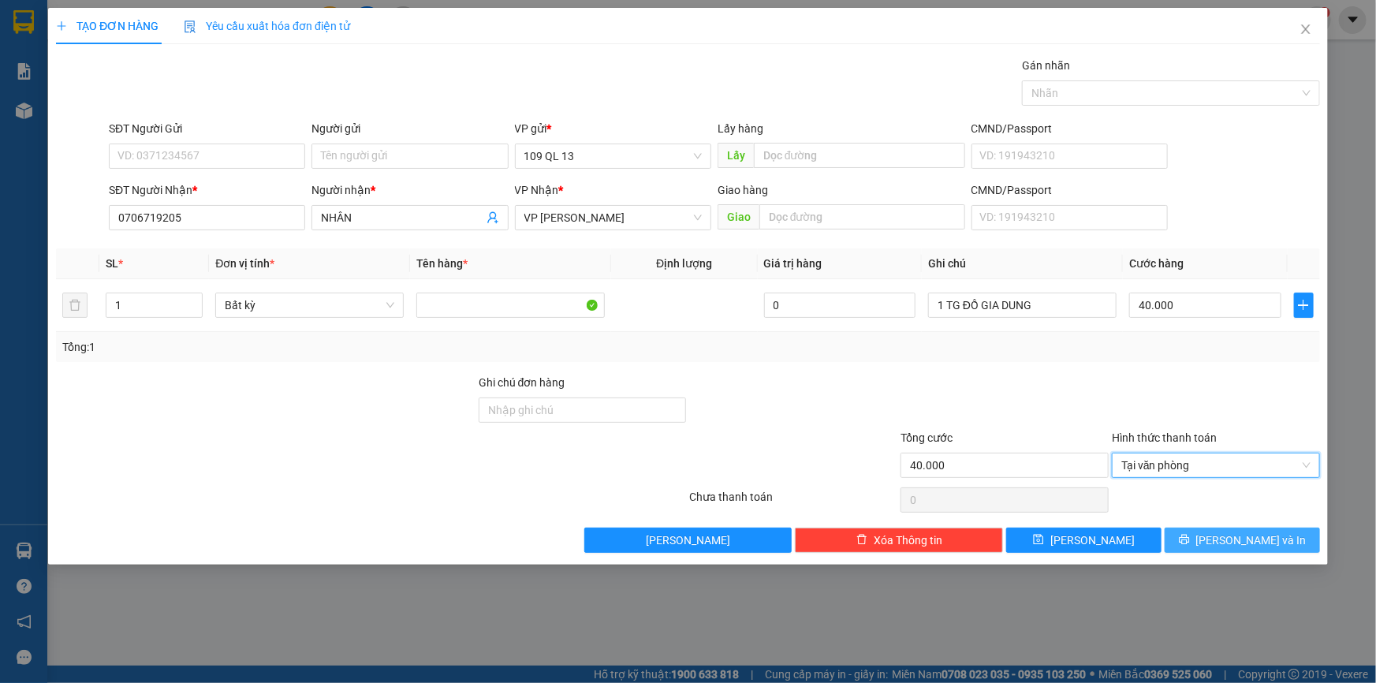
click at [1257, 541] on span "Lưu và In" at bounding box center [1251, 539] width 110 height 17
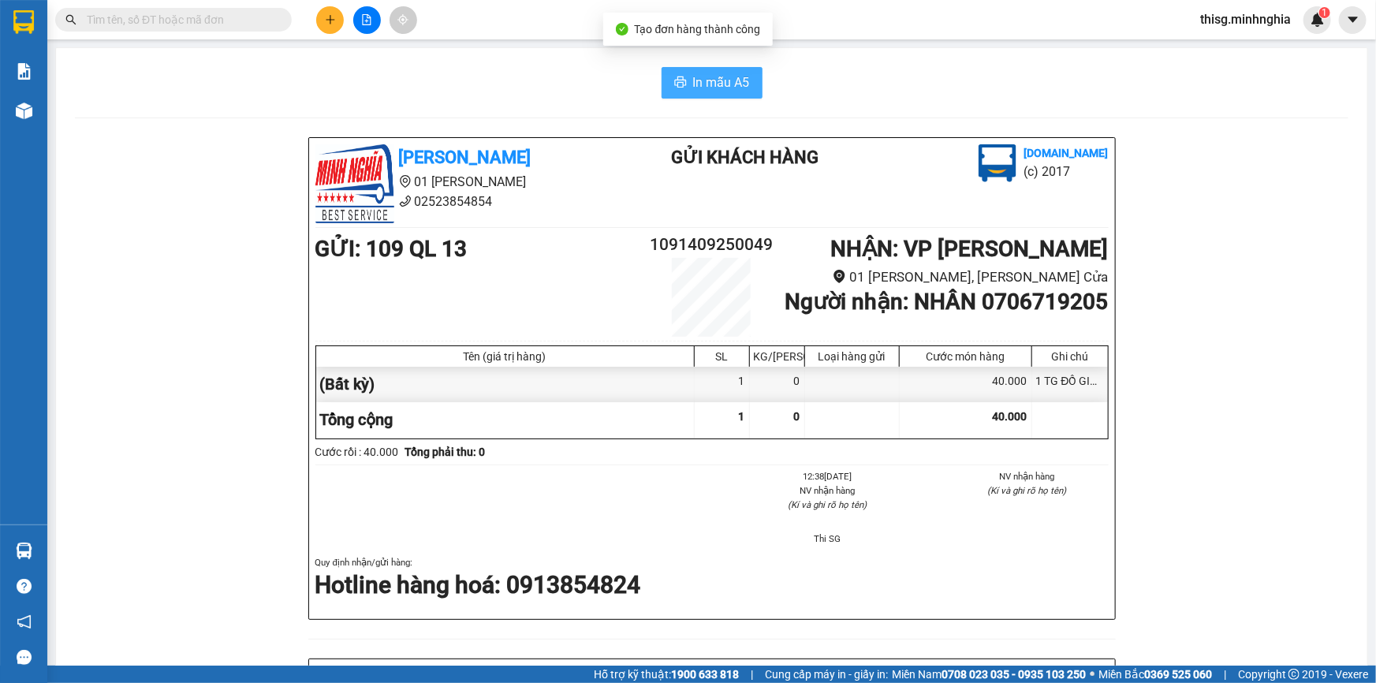
click at [699, 80] on span "In mẫu A5" at bounding box center [721, 83] width 57 height 20
click at [590, 58] on div "In mẫu A5 Minh Nghĩa 01 Đinh Tiên Hoàng 02523854854 Gửi khách hàng Vexere.com (…" at bounding box center [711, 641] width 1311 height 1186
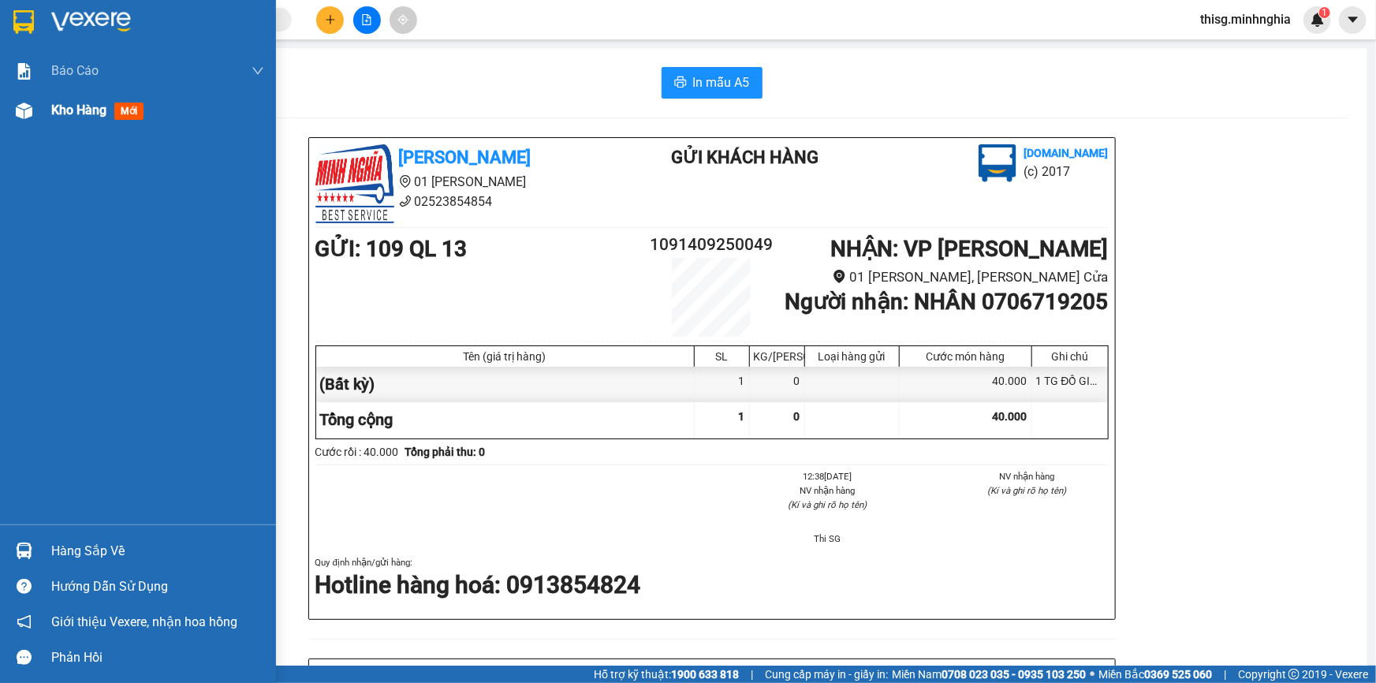
click at [28, 109] on img at bounding box center [24, 110] width 17 height 17
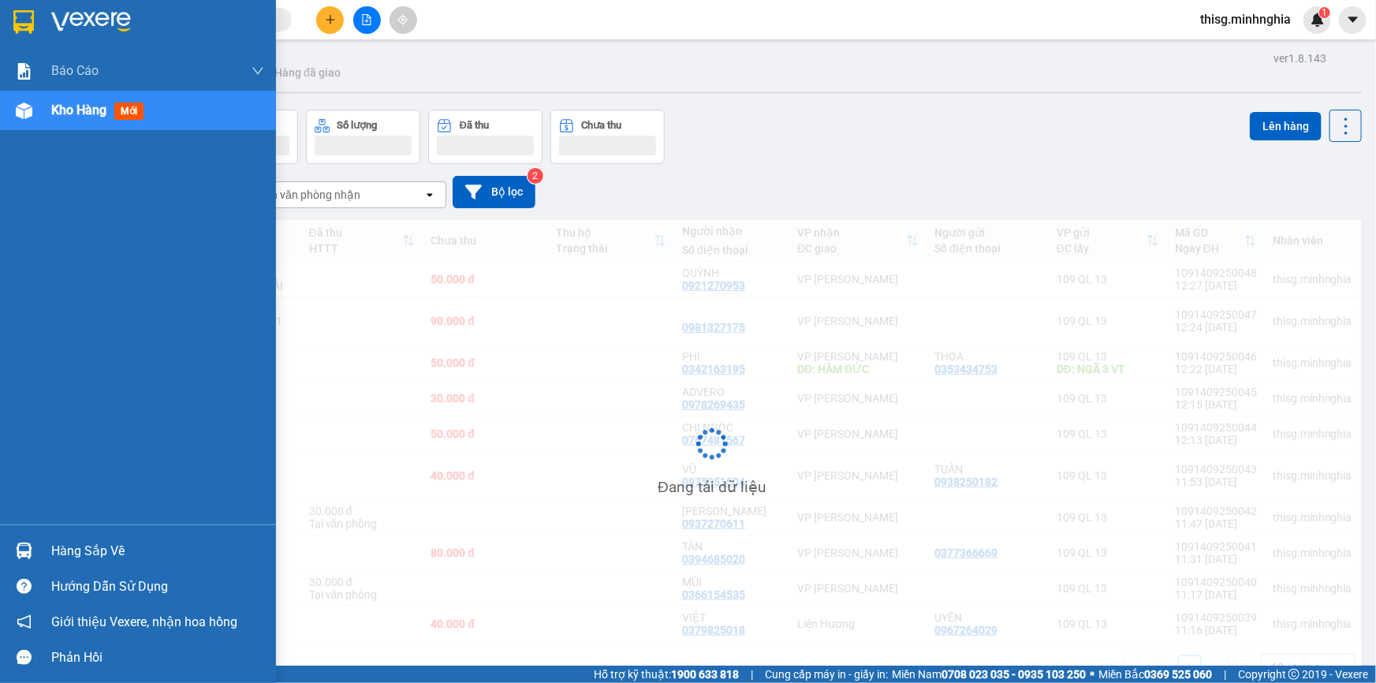
click at [71, 108] on span "Kho hàng" at bounding box center [78, 109] width 55 height 15
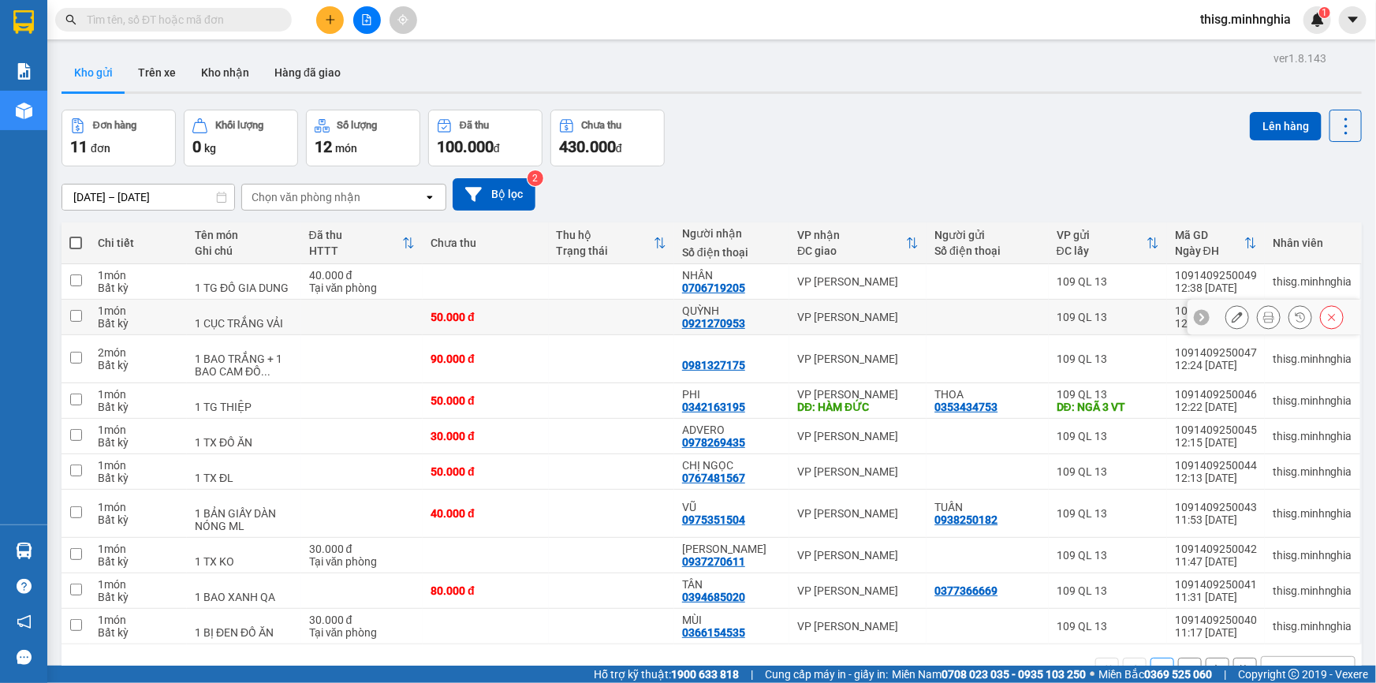
click at [1226, 315] on button at bounding box center [1237, 317] width 22 height 28
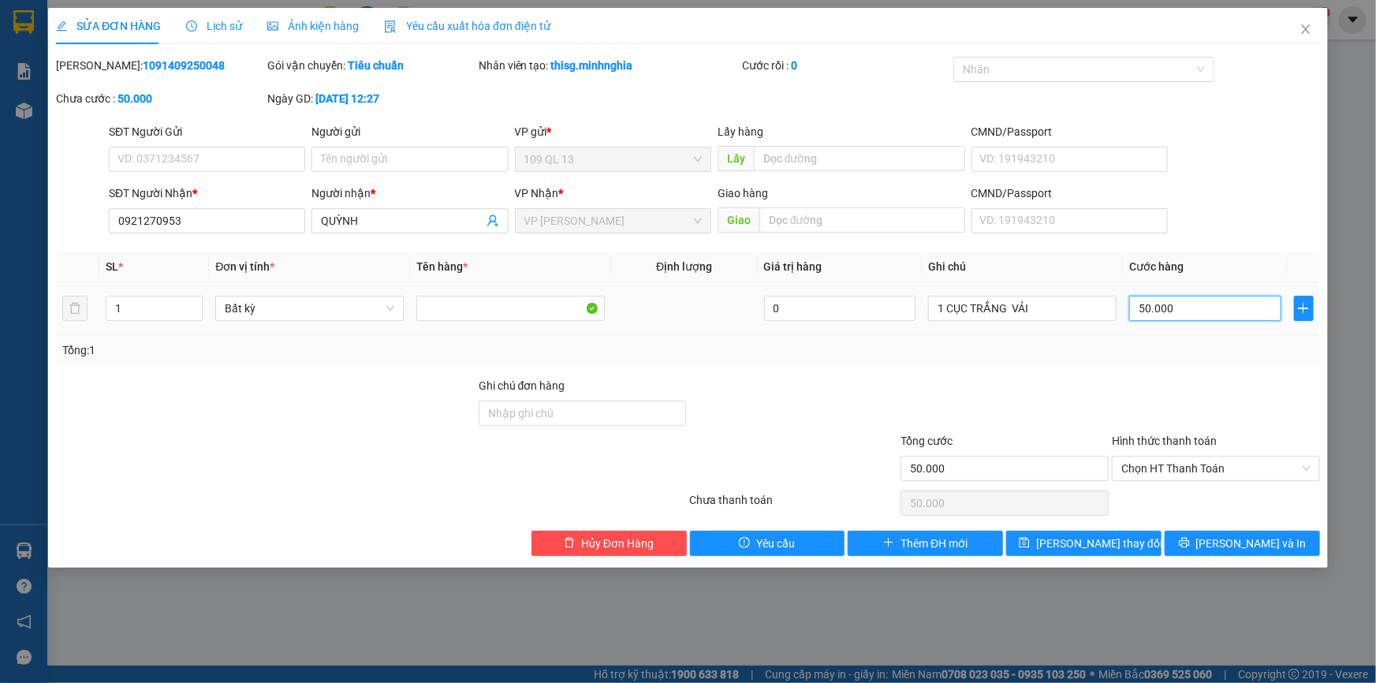
click at [1208, 305] on input "50.000" at bounding box center [1205, 308] width 152 height 25
click at [1260, 546] on span "Lưu và In" at bounding box center [1251, 542] width 110 height 17
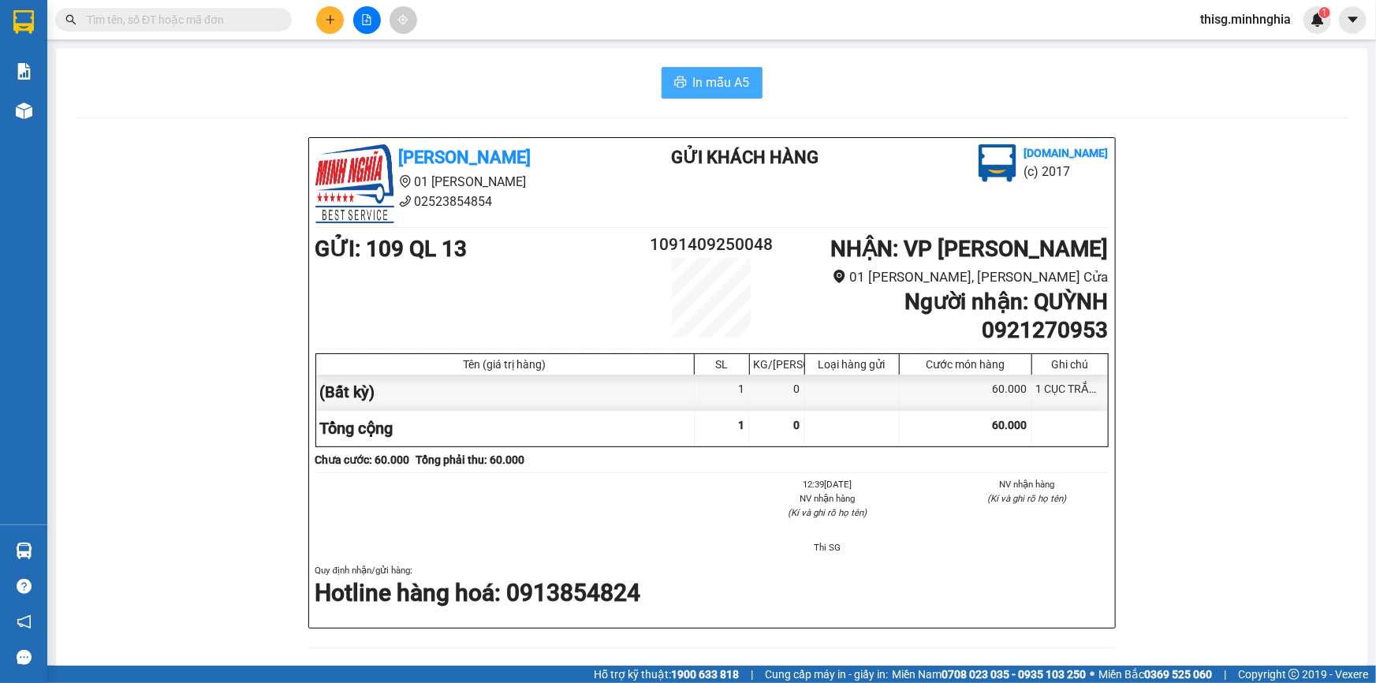
click at [717, 84] on span "In mẫu A5" at bounding box center [721, 83] width 57 height 20
click at [322, 23] on button at bounding box center [330, 20] width 28 height 28
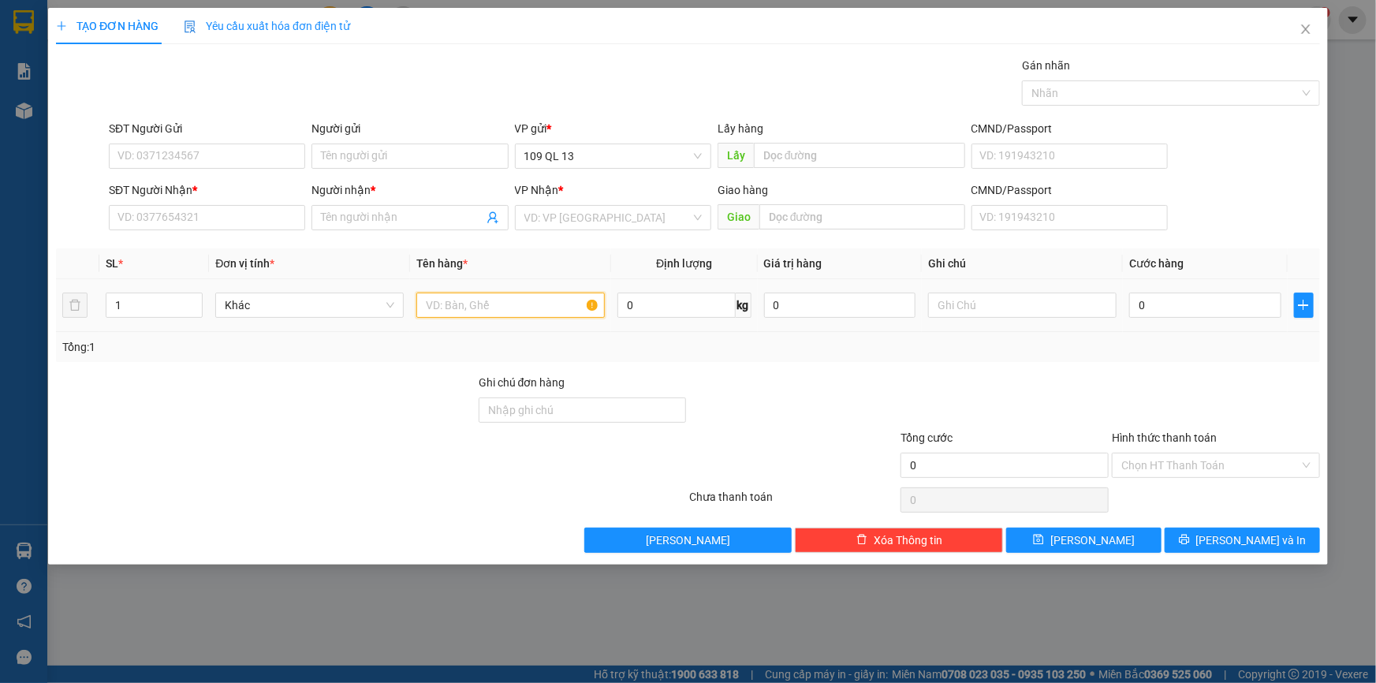
click at [553, 310] on input "text" at bounding box center [510, 304] width 188 height 25
click at [1092, 309] on input "text" at bounding box center [1022, 304] width 188 height 25
click at [1193, 303] on input "0" at bounding box center [1205, 304] width 152 height 25
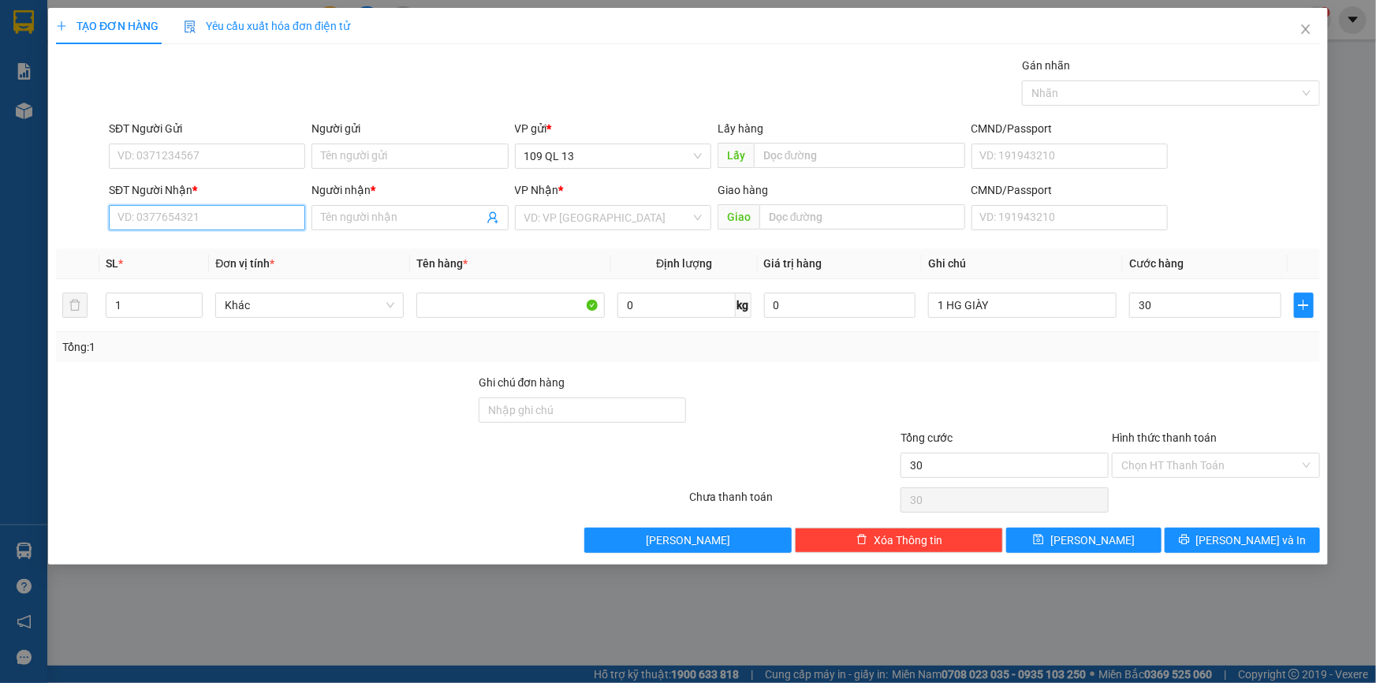
click at [188, 218] on input "SĐT Người Nhận *" at bounding box center [207, 217] width 196 height 25
click at [561, 225] on input "search" at bounding box center [607, 218] width 166 height 24
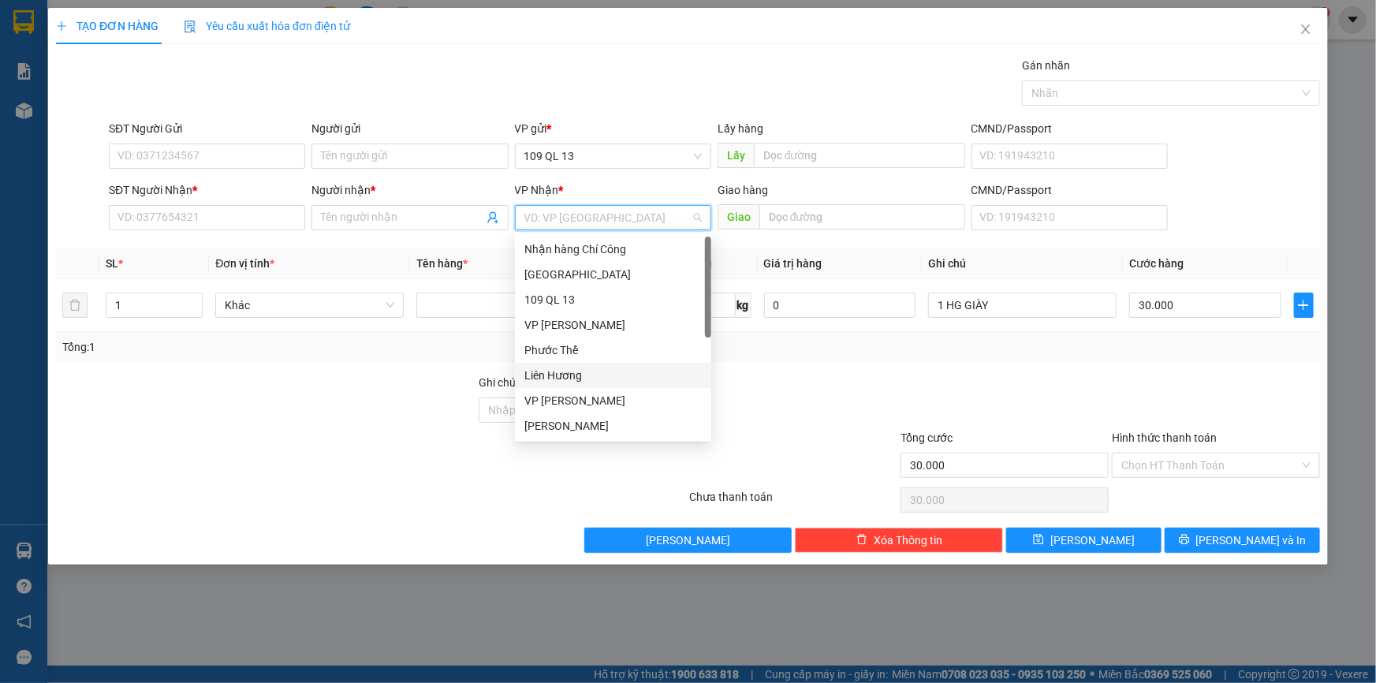
click at [561, 373] on div "Liên Hương" at bounding box center [612, 375] width 177 height 17
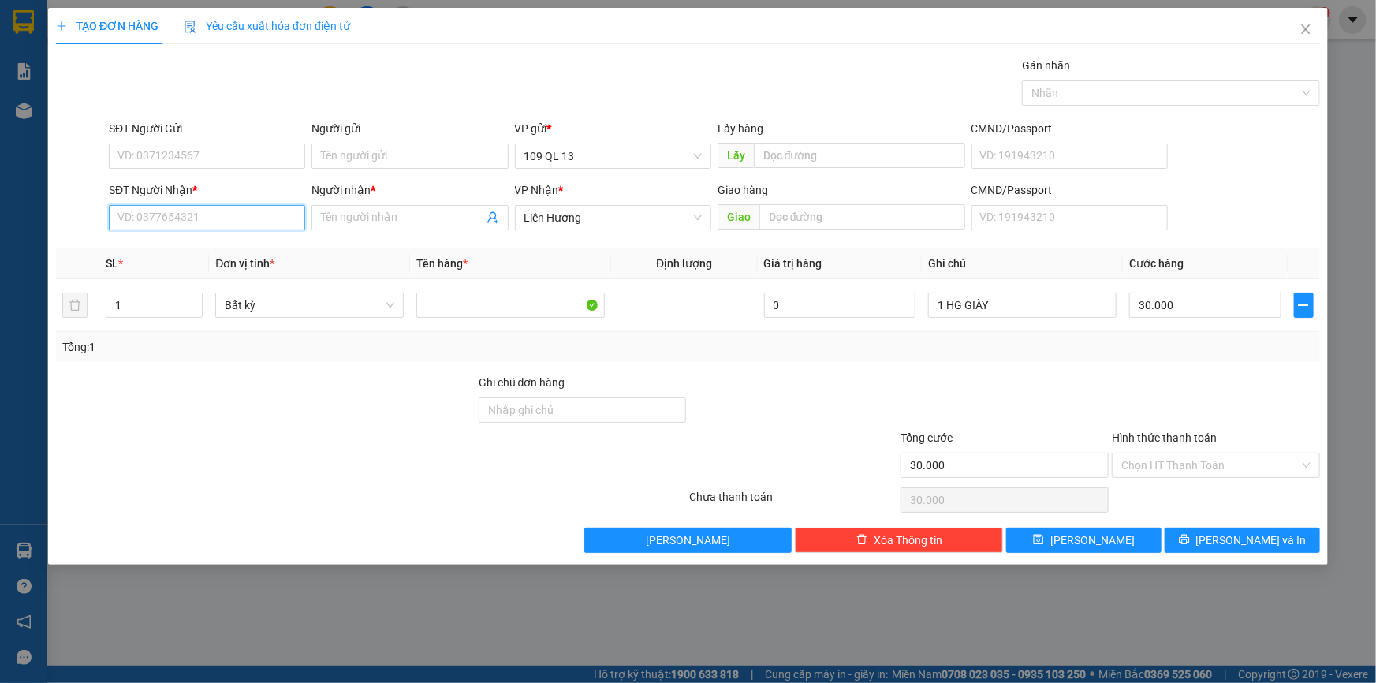
click at [244, 212] on input "SĐT Người Nhận *" at bounding box center [207, 217] width 196 height 25
click at [239, 240] on div "0327838635 - HƯƠNG" at bounding box center [206, 248] width 177 height 17
click at [1230, 471] on input "Hình thức thanh toán" at bounding box center [1210, 465] width 178 height 24
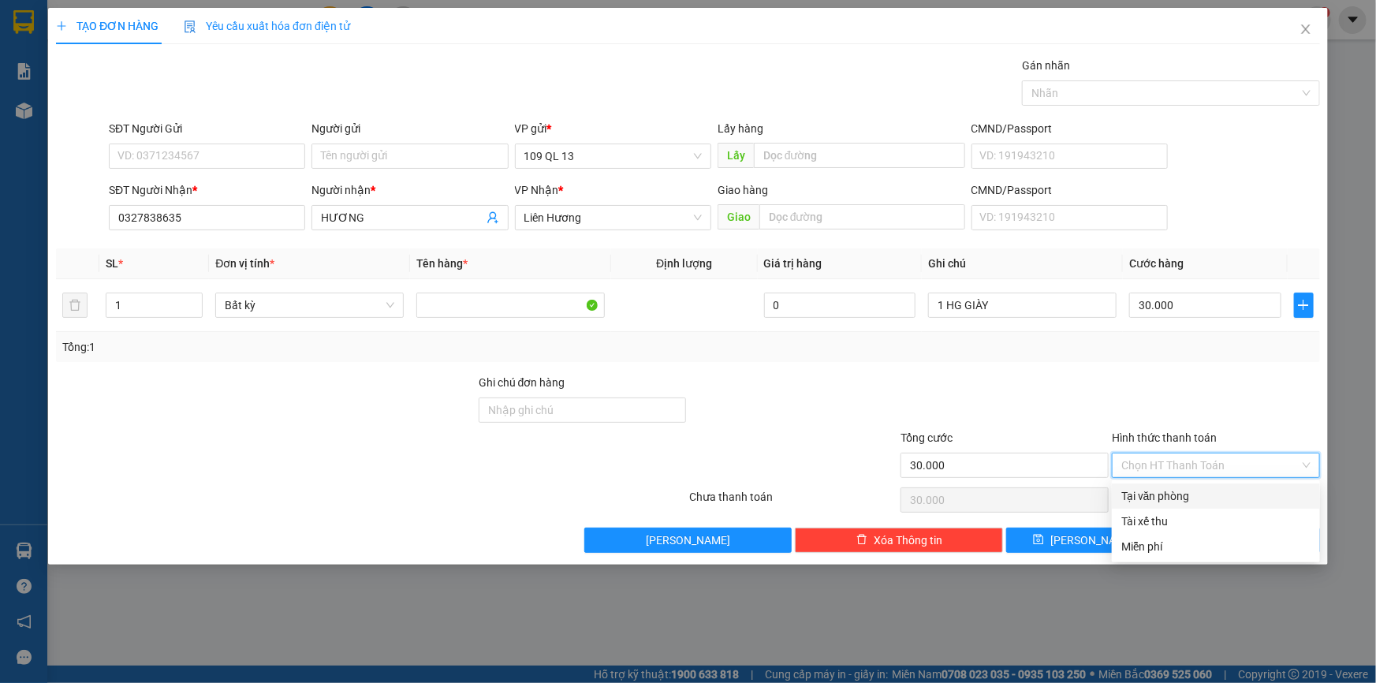
click at [1219, 496] on div "Tại văn phòng" at bounding box center [1215, 495] width 189 height 17
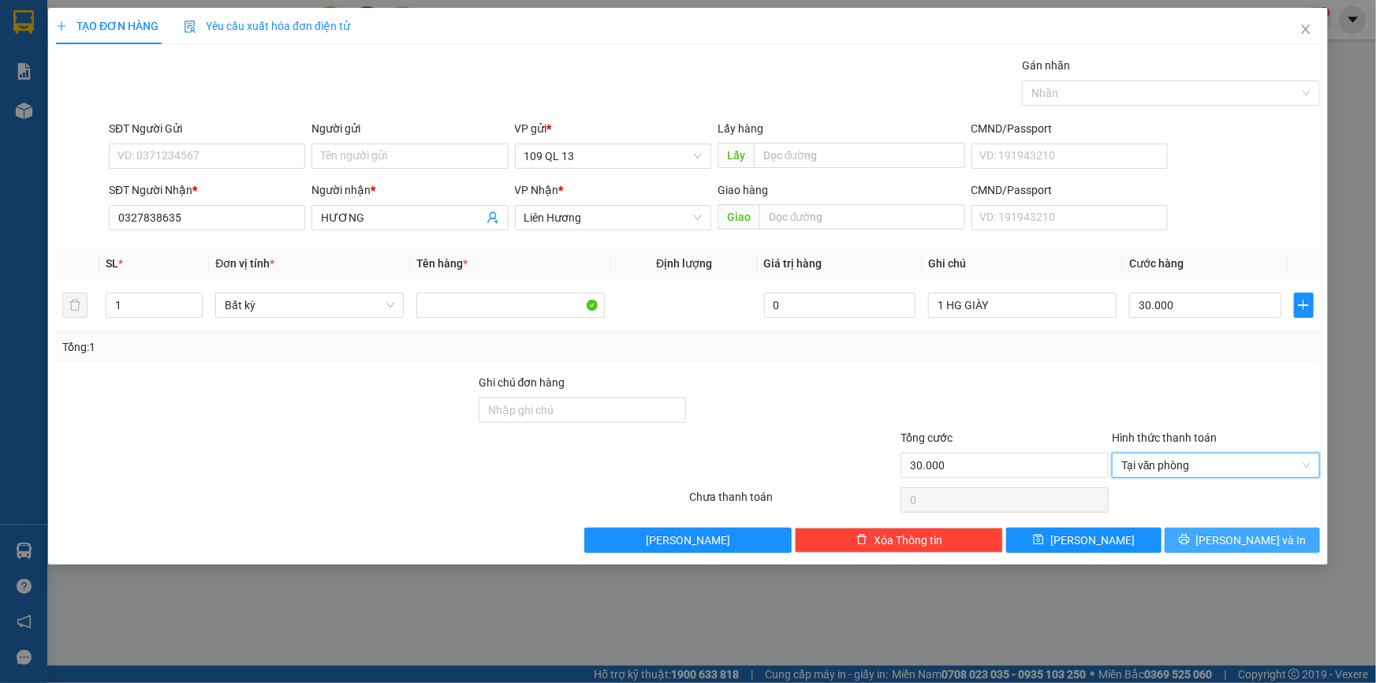
click at [1269, 538] on span "Lưu và In" at bounding box center [1251, 539] width 110 height 17
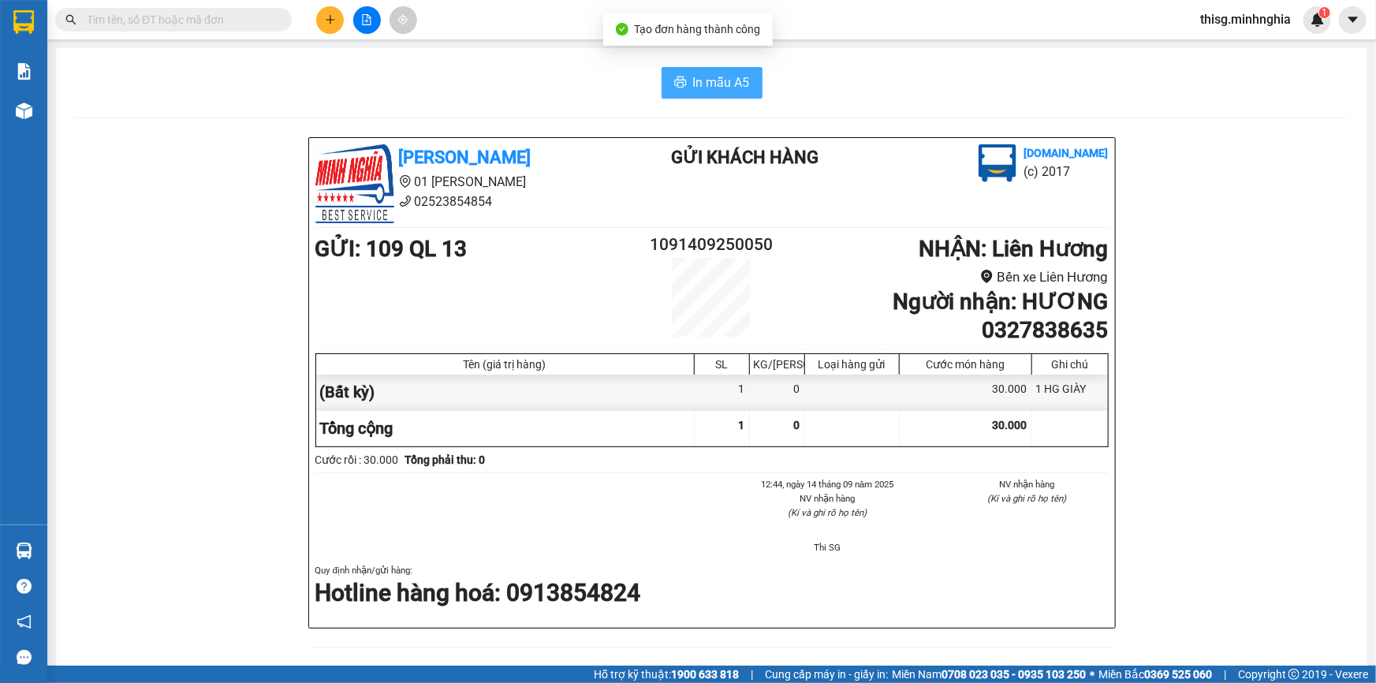
click at [713, 81] on span "In mẫu A5" at bounding box center [721, 83] width 57 height 20
click at [330, 12] on button at bounding box center [330, 20] width 28 height 28
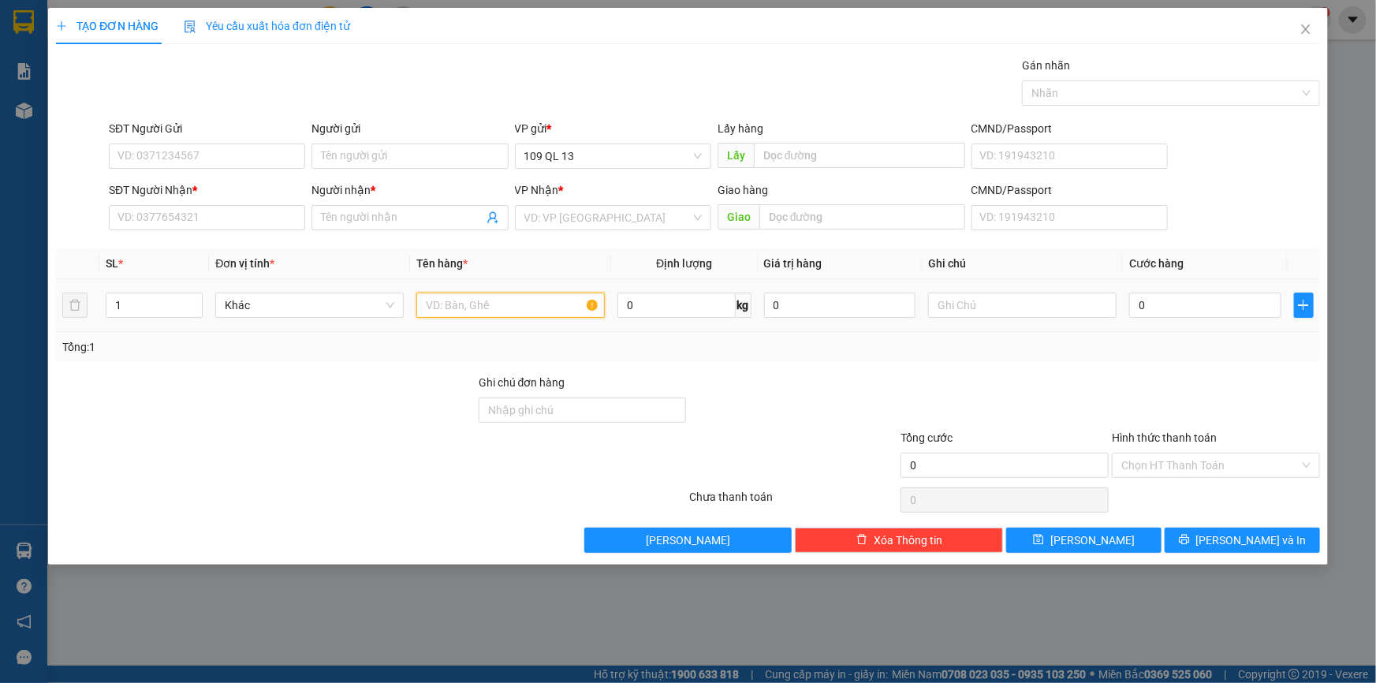
click at [508, 302] on input "text" at bounding box center [510, 304] width 188 height 25
click at [1083, 304] on input "text" at bounding box center [1022, 304] width 188 height 25
click at [251, 197] on div "SĐT Người Nhận *" at bounding box center [207, 189] width 196 height 17
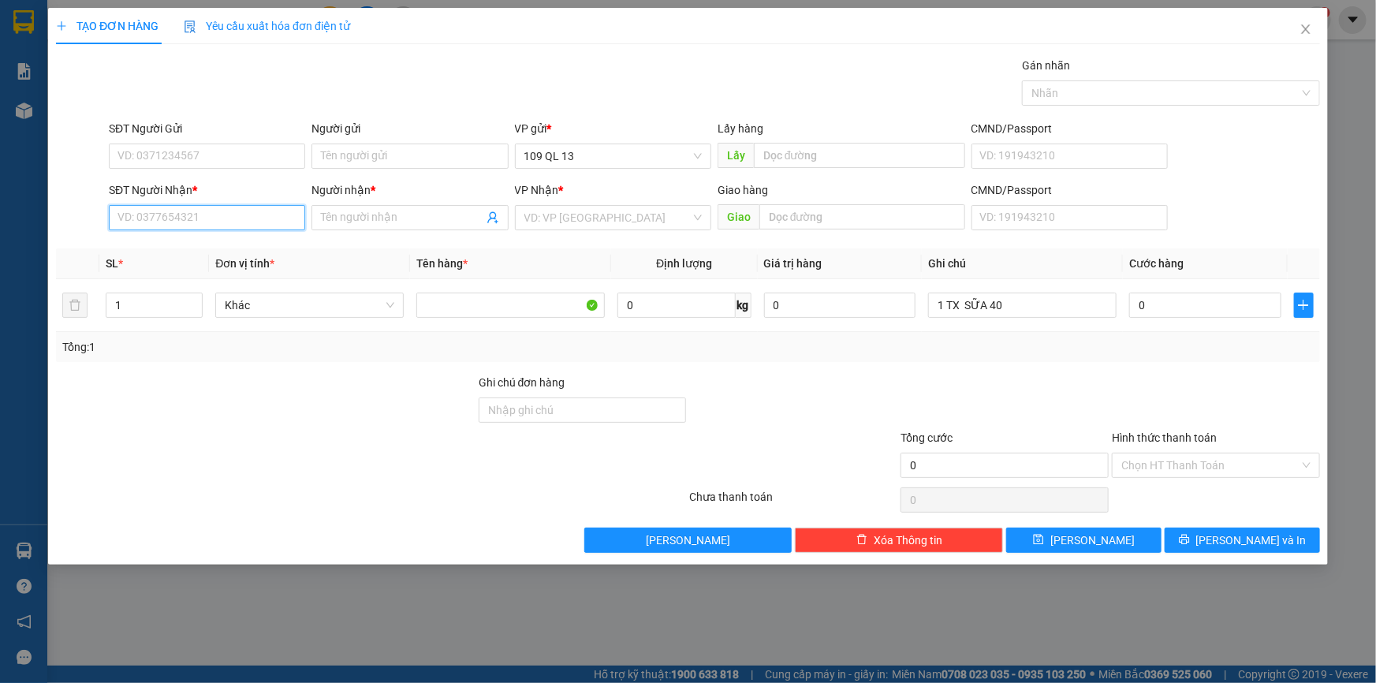
click at [251, 205] on input "SĐT Người Nhận *" at bounding box center [207, 217] width 196 height 25
click at [1163, 296] on input "0" at bounding box center [1205, 304] width 152 height 25
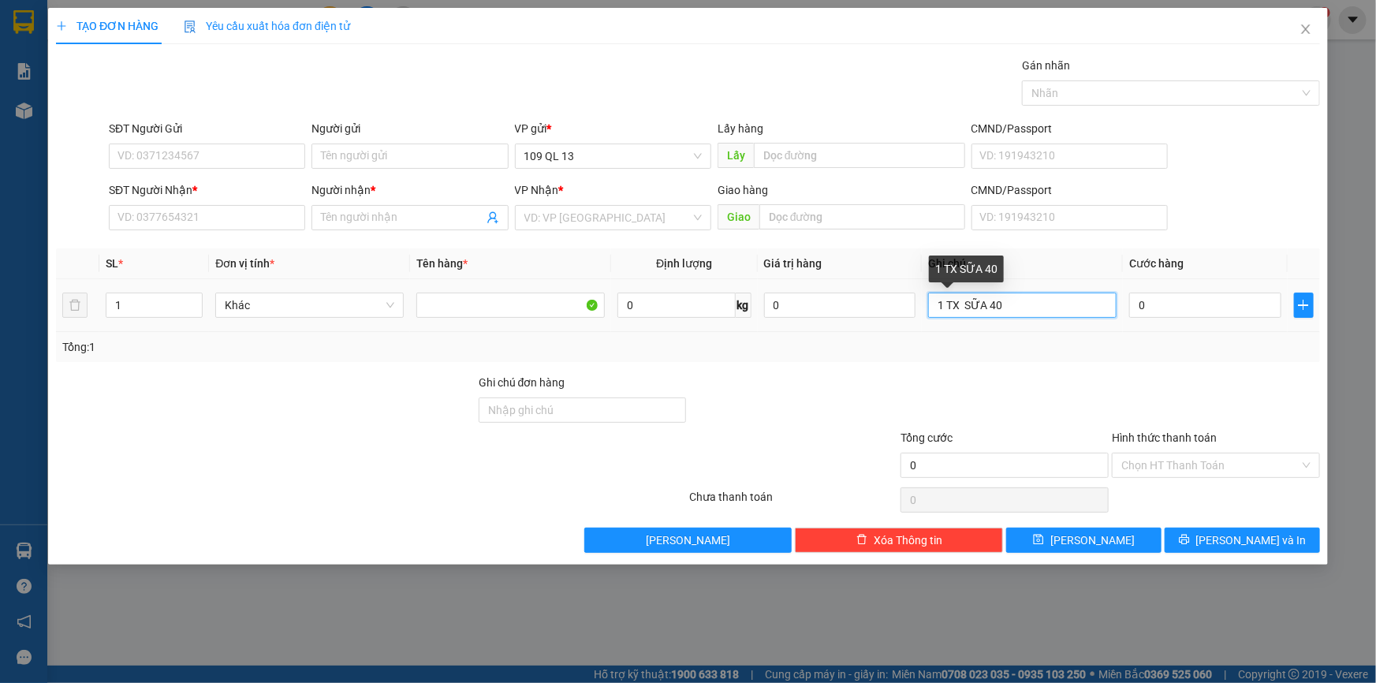
click at [1040, 300] on input "1 TX SỮA 40" at bounding box center [1022, 304] width 188 height 25
click at [278, 199] on div "SĐT Người Nhận *" at bounding box center [207, 193] width 196 height 24
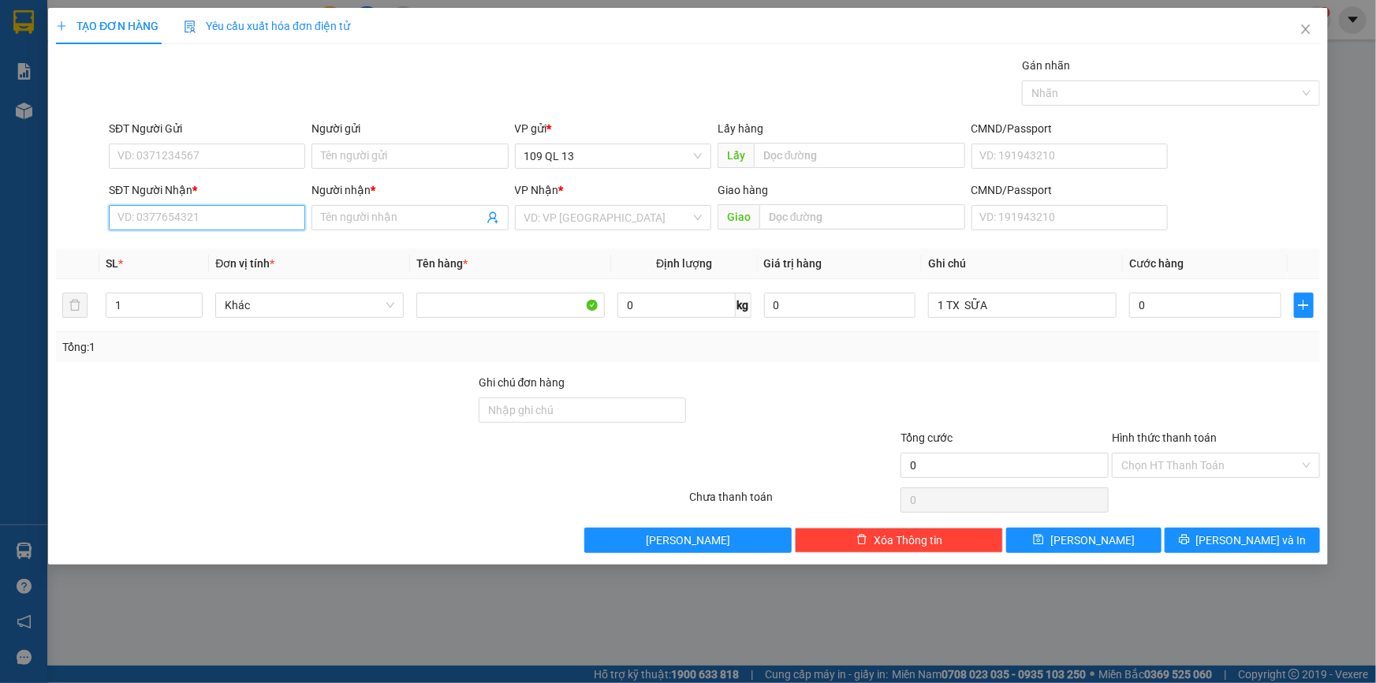
click at [269, 217] on input "SĐT Người Nhận *" at bounding box center [207, 217] width 196 height 25
click at [1160, 289] on div "0" at bounding box center [1205, 305] width 152 height 32
click at [1200, 307] on input "0" at bounding box center [1205, 304] width 152 height 25
click at [198, 206] on input "SĐT Người Nhận *" at bounding box center [207, 217] width 196 height 25
click at [421, 211] on input "Người nhận *" at bounding box center [402, 217] width 162 height 17
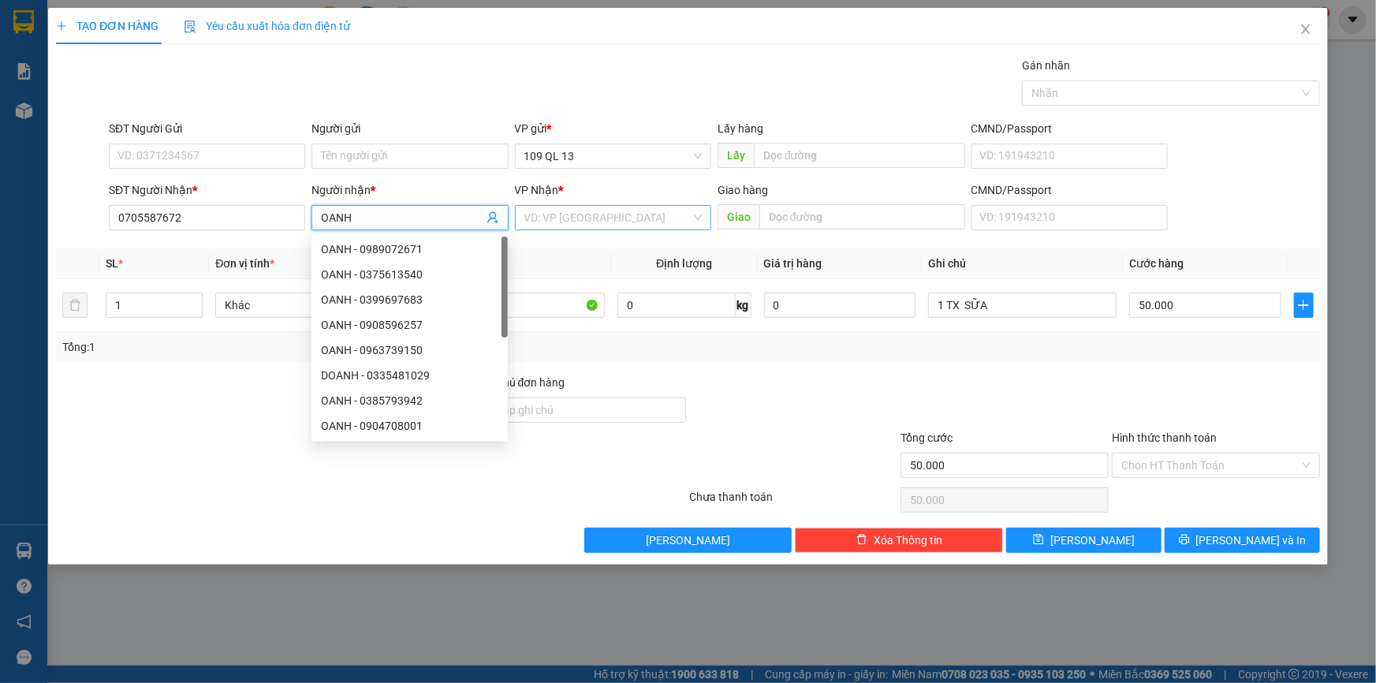
click at [548, 213] on input "search" at bounding box center [607, 218] width 166 height 24
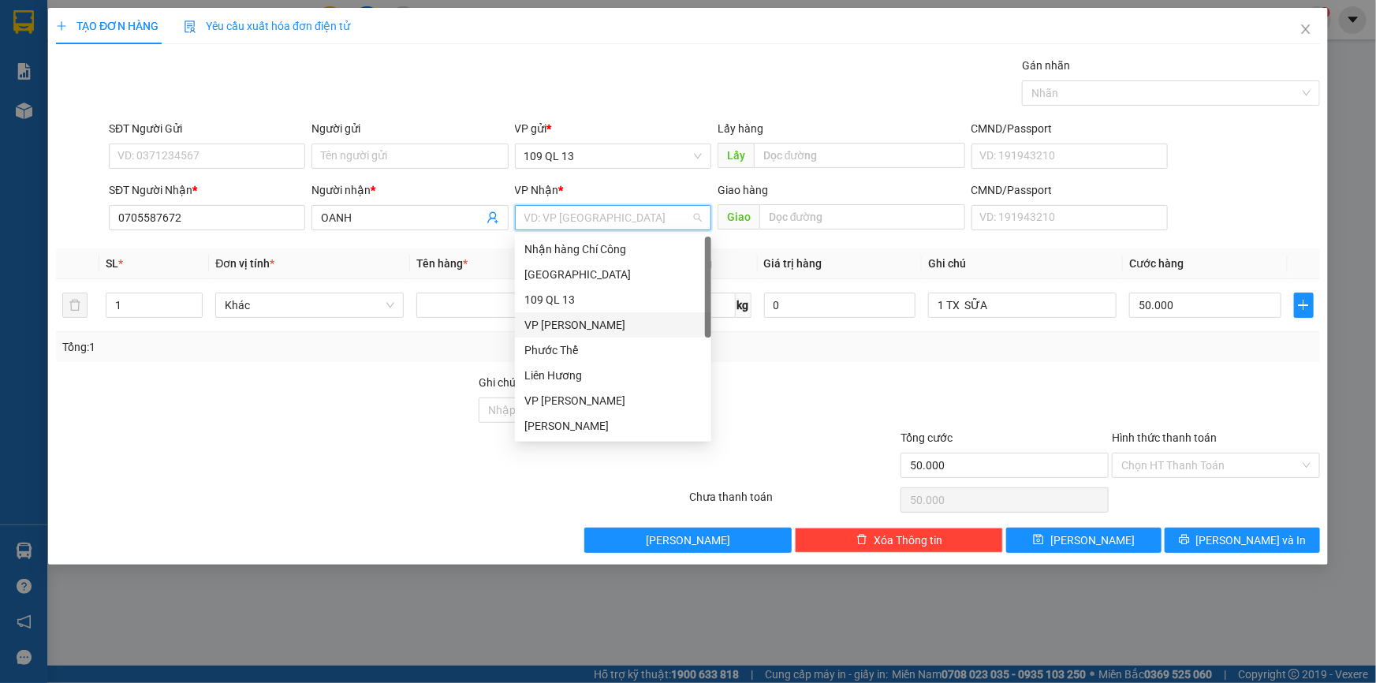
click at [561, 323] on div "VP Phan Rí" at bounding box center [612, 324] width 177 height 17
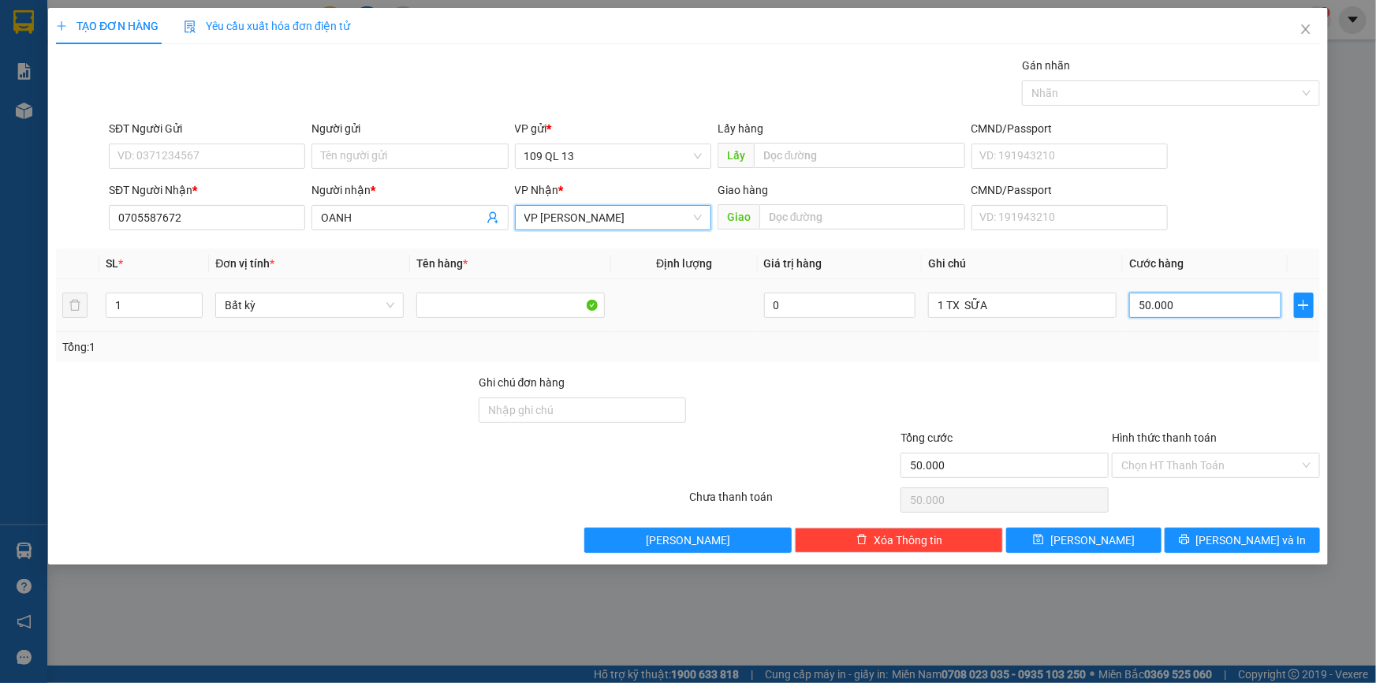
click at [1229, 307] on input "50.000" at bounding box center [1205, 304] width 152 height 25
click at [1234, 456] on input "Hình thức thanh toán" at bounding box center [1210, 465] width 178 height 24
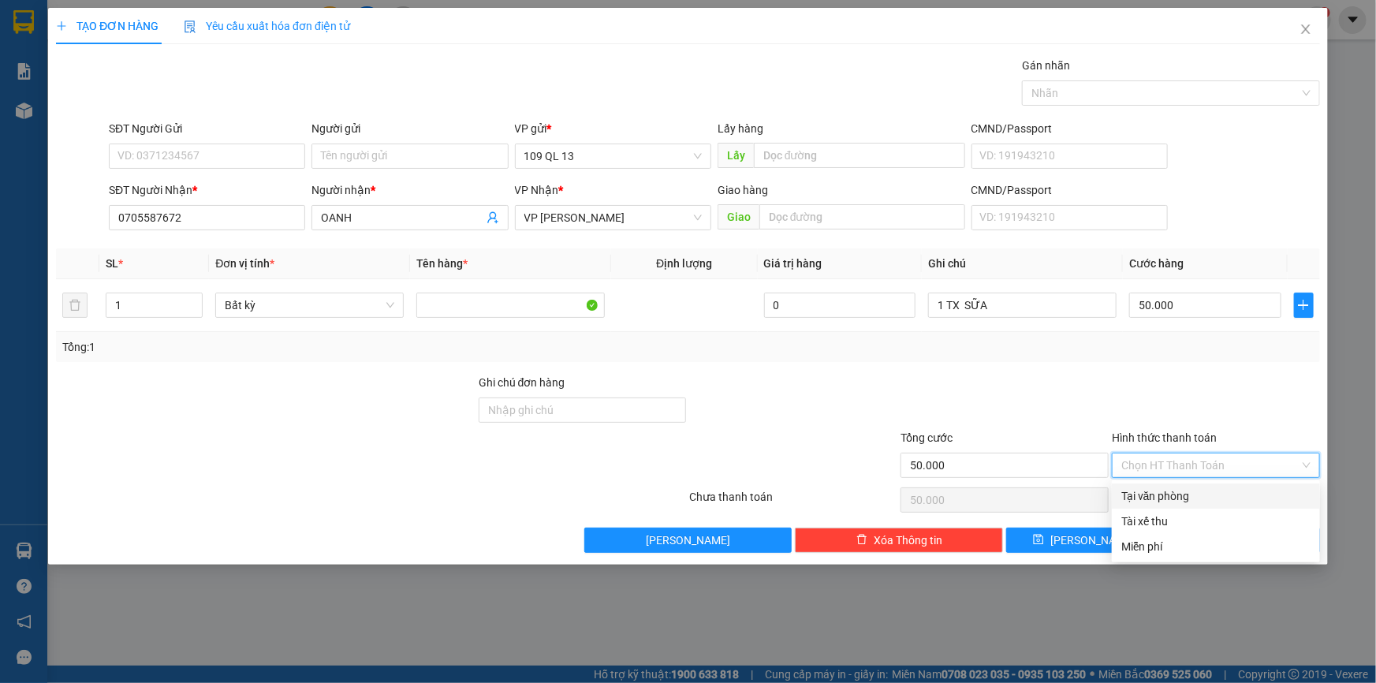
click at [1241, 495] on div "Tại văn phòng" at bounding box center [1215, 495] width 189 height 17
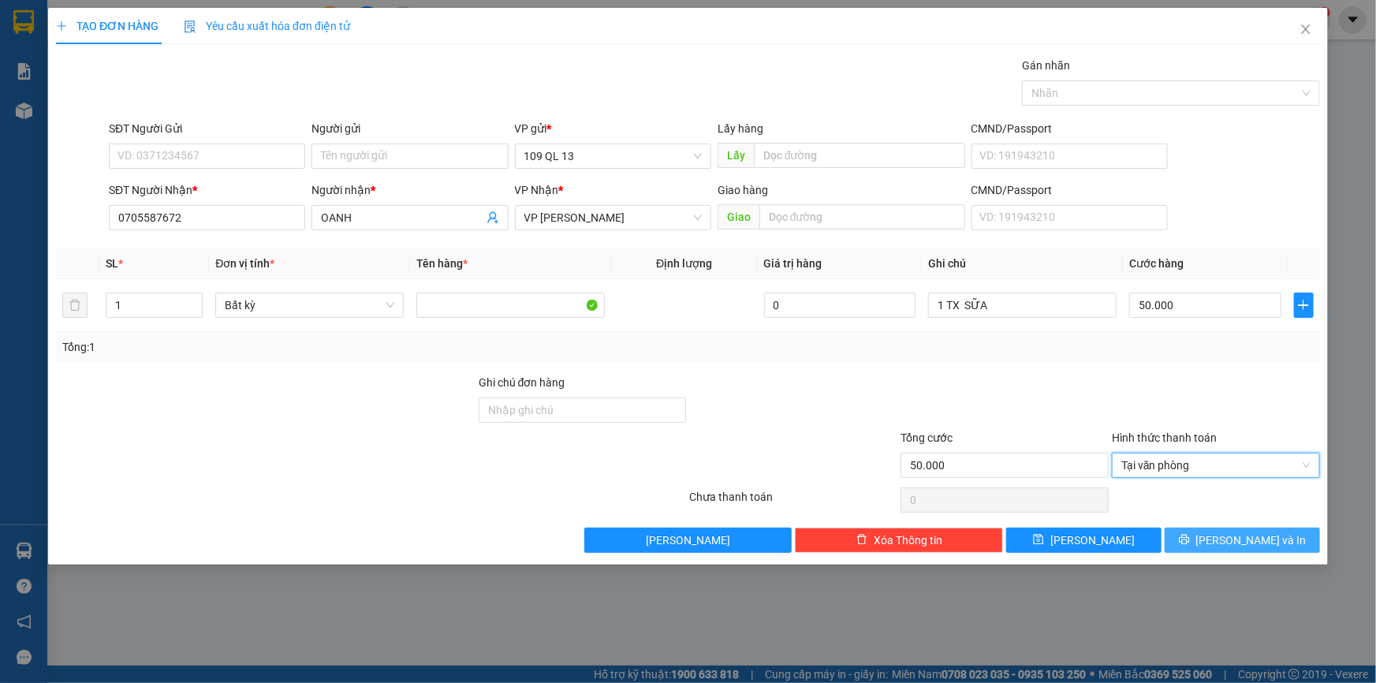
click at [1257, 545] on span "Lưu và In" at bounding box center [1251, 539] width 110 height 17
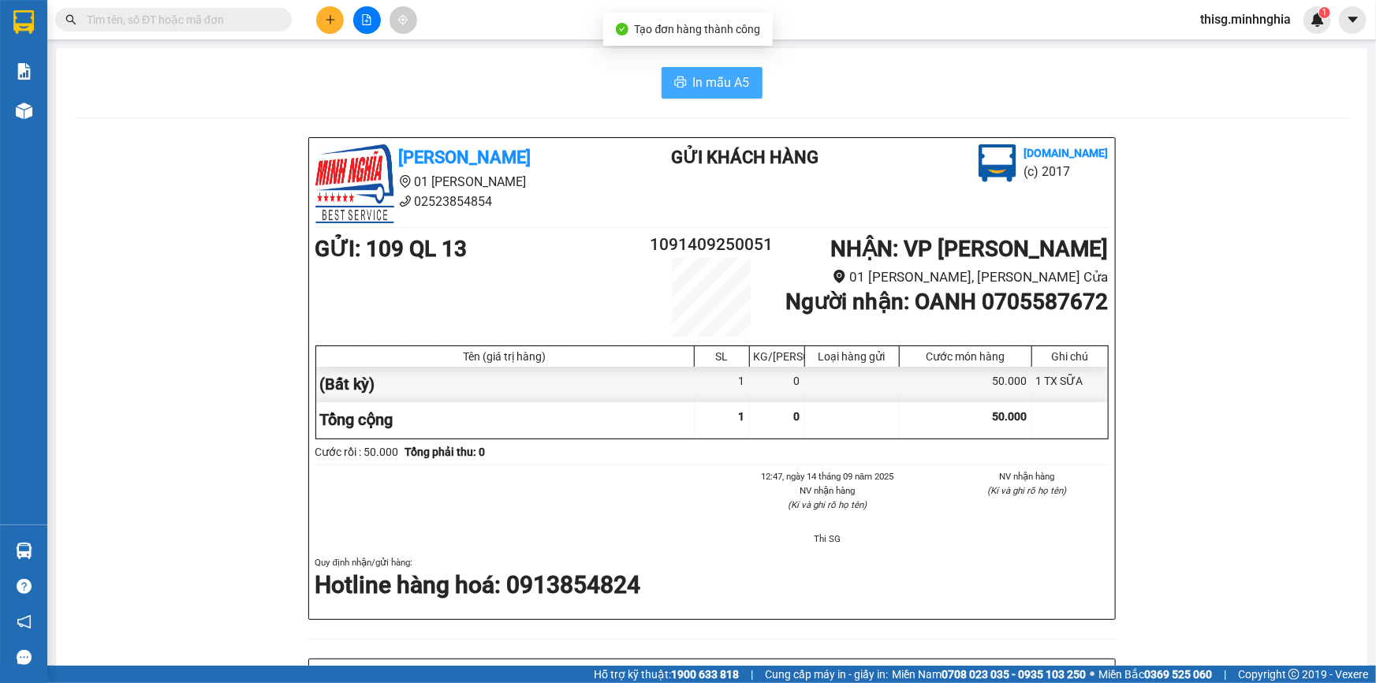
click at [723, 83] on span "In mẫu A5" at bounding box center [721, 83] width 57 height 20
click at [325, 17] on icon "plus" at bounding box center [330, 19] width 11 height 11
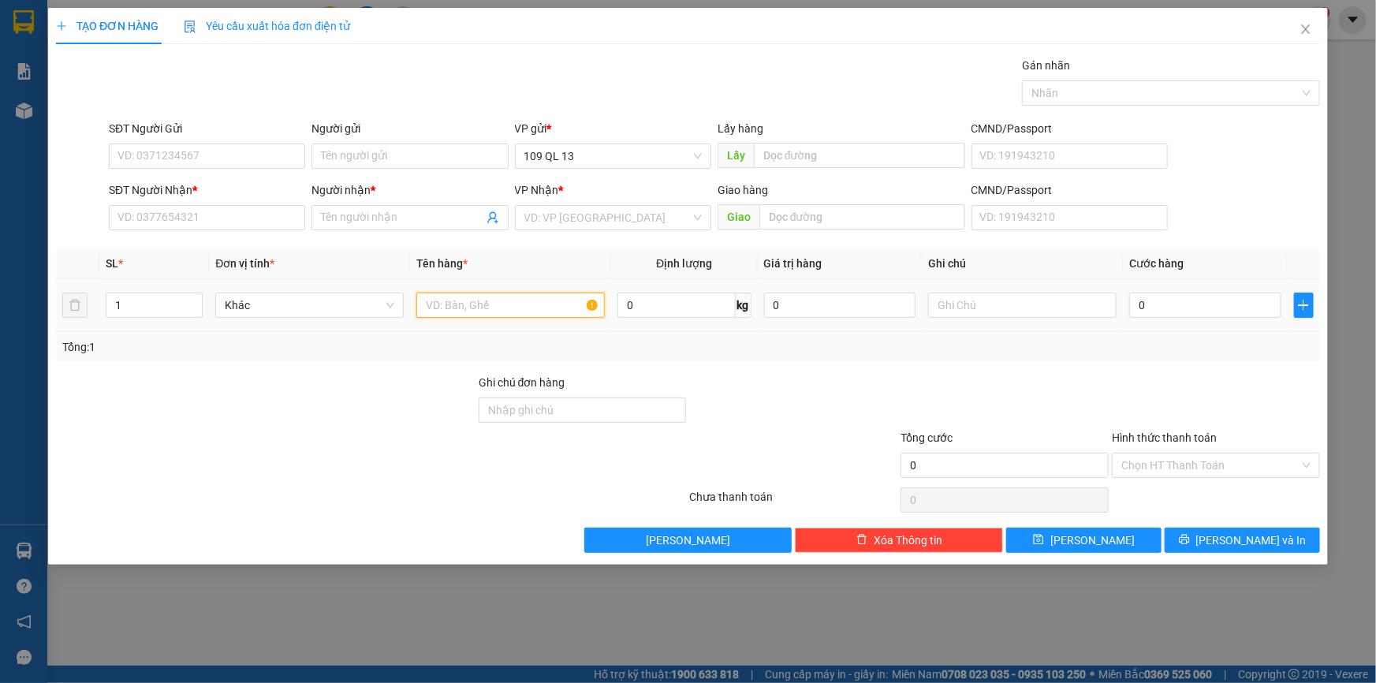
click at [538, 313] on input "text" at bounding box center [510, 304] width 188 height 25
click at [960, 311] on input "text" at bounding box center [1022, 304] width 188 height 25
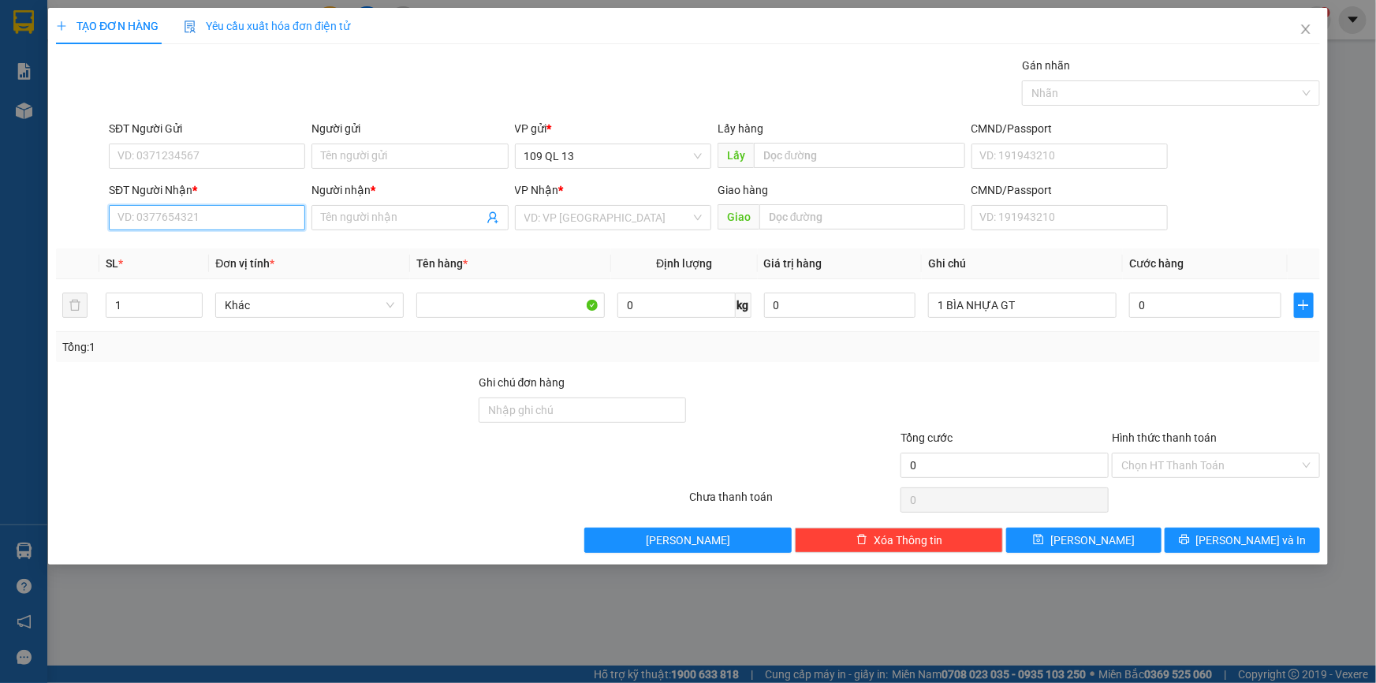
click at [246, 228] on input "SĐT Người Nhận *" at bounding box center [207, 217] width 196 height 25
click at [378, 207] on span at bounding box center [409, 217] width 196 height 25
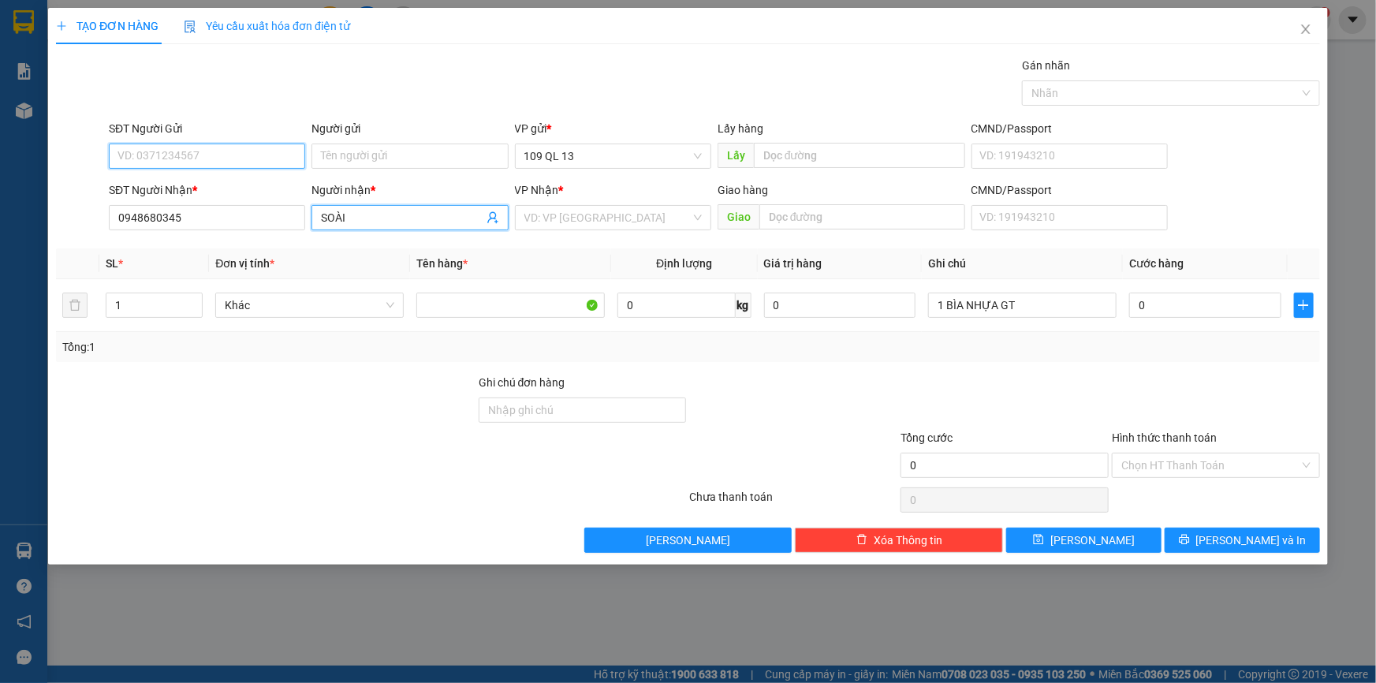
click at [249, 164] on input "SĐT Người Gửi" at bounding box center [207, 155] width 196 height 25
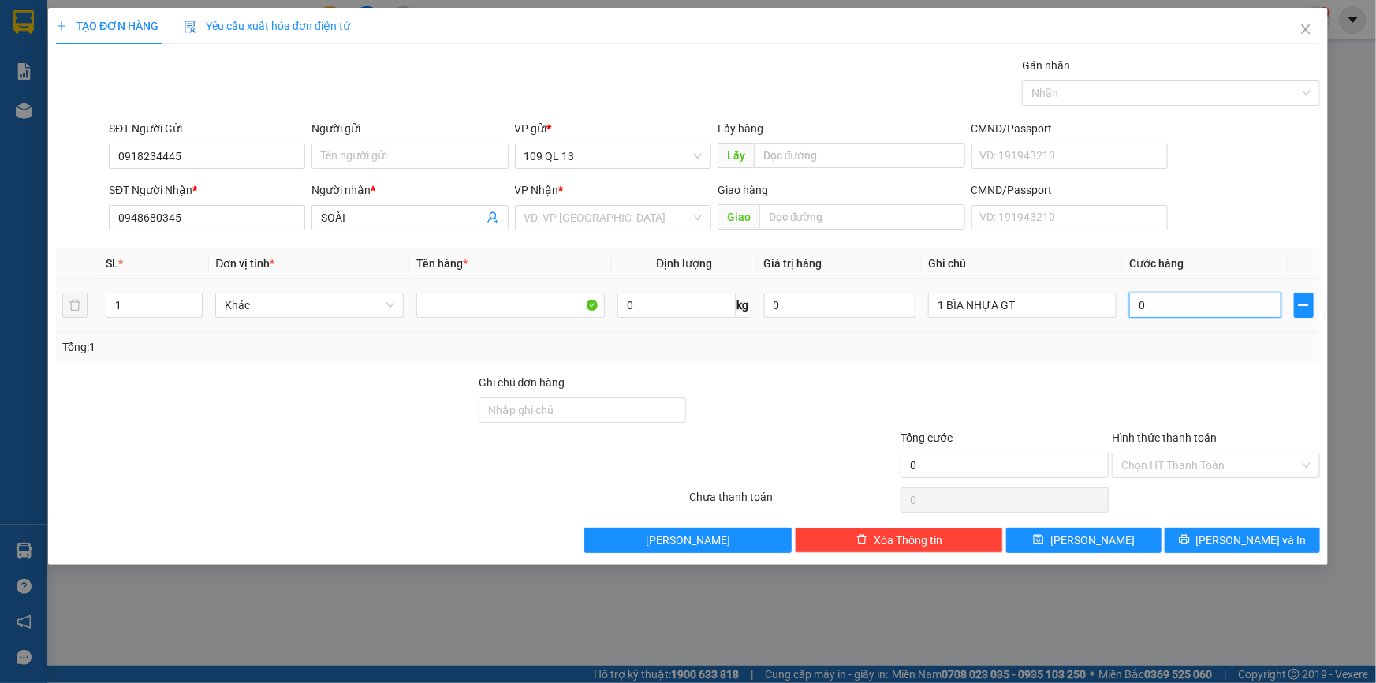
click at [1218, 304] on input "0" at bounding box center [1205, 304] width 152 height 25
click at [1238, 456] on input "Hình thức thanh toán" at bounding box center [1210, 465] width 178 height 24
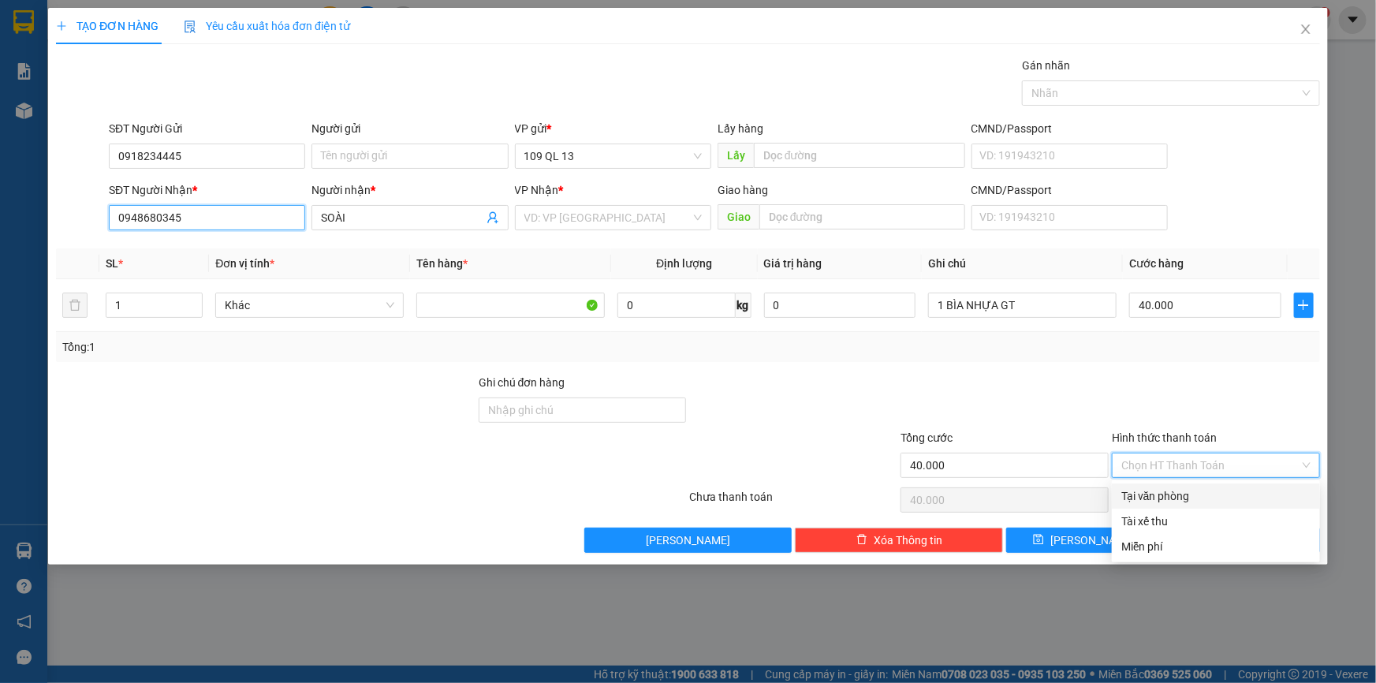
click at [258, 221] on input "0948680345" at bounding box center [207, 217] width 196 height 25
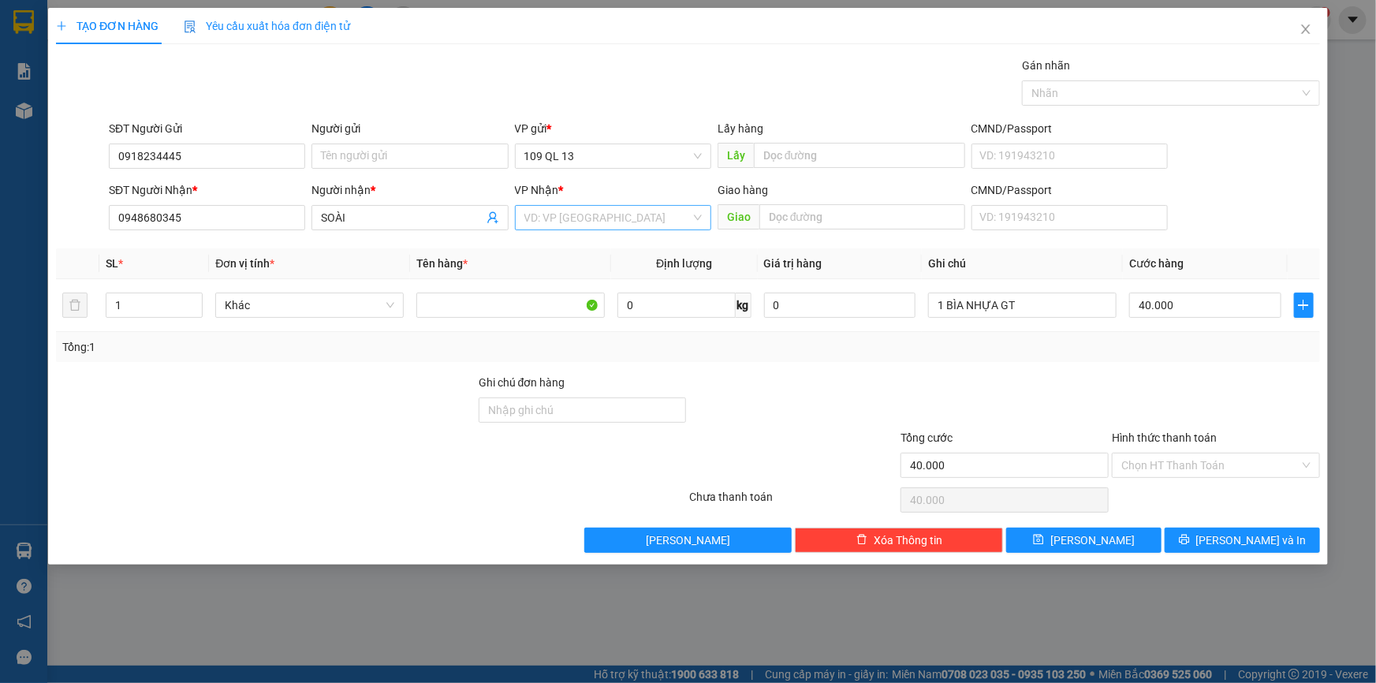
click at [591, 227] on input "search" at bounding box center [607, 218] width 166 height 24
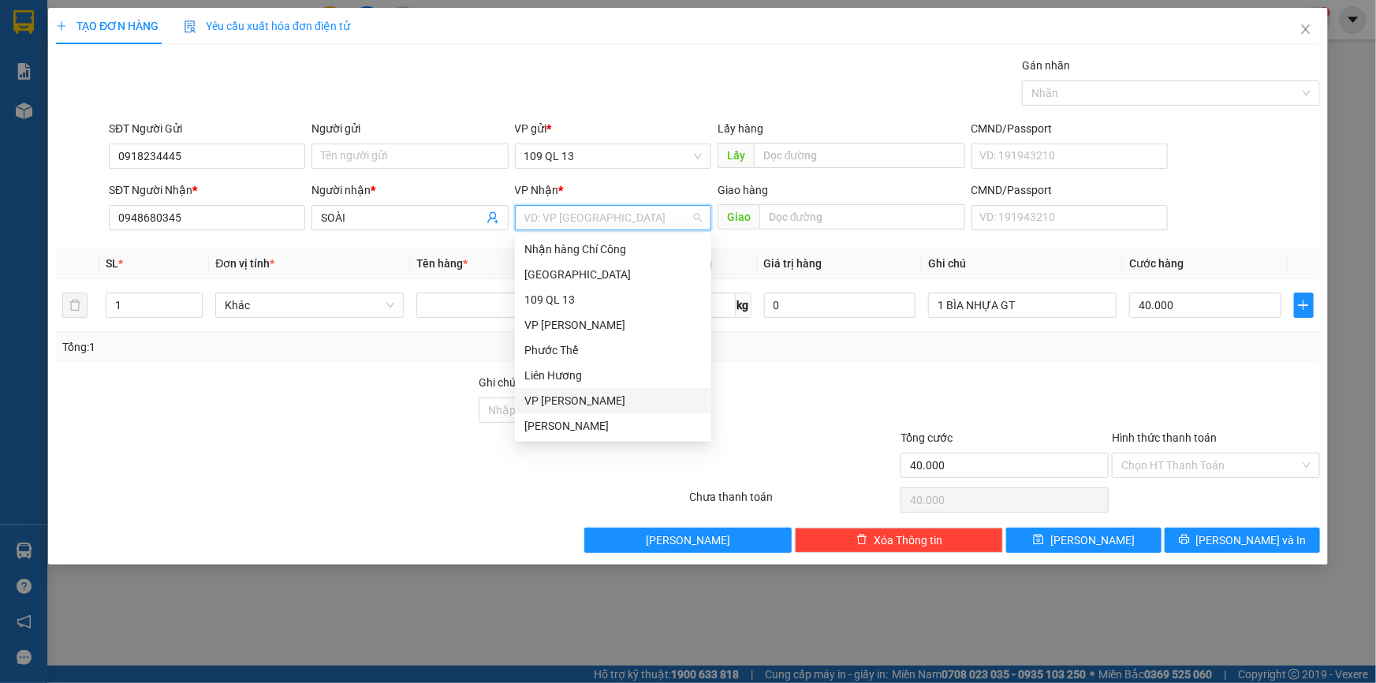
click at [565, 396] on div "VP Phan Thiết" at bounding box center [612, 400] width 177 height 17
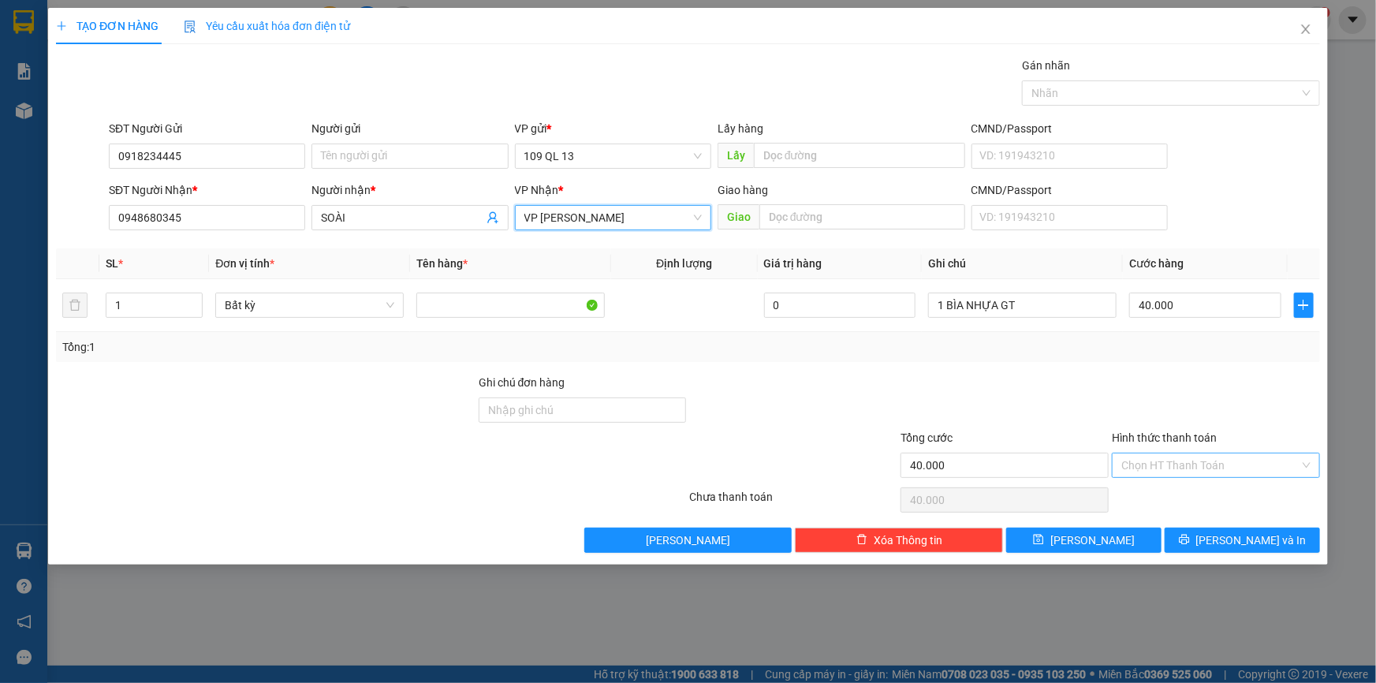
click at [1248, 458] on input "Hình thức thanh toán" at bounding box center [1210, 465] width 178 height 24
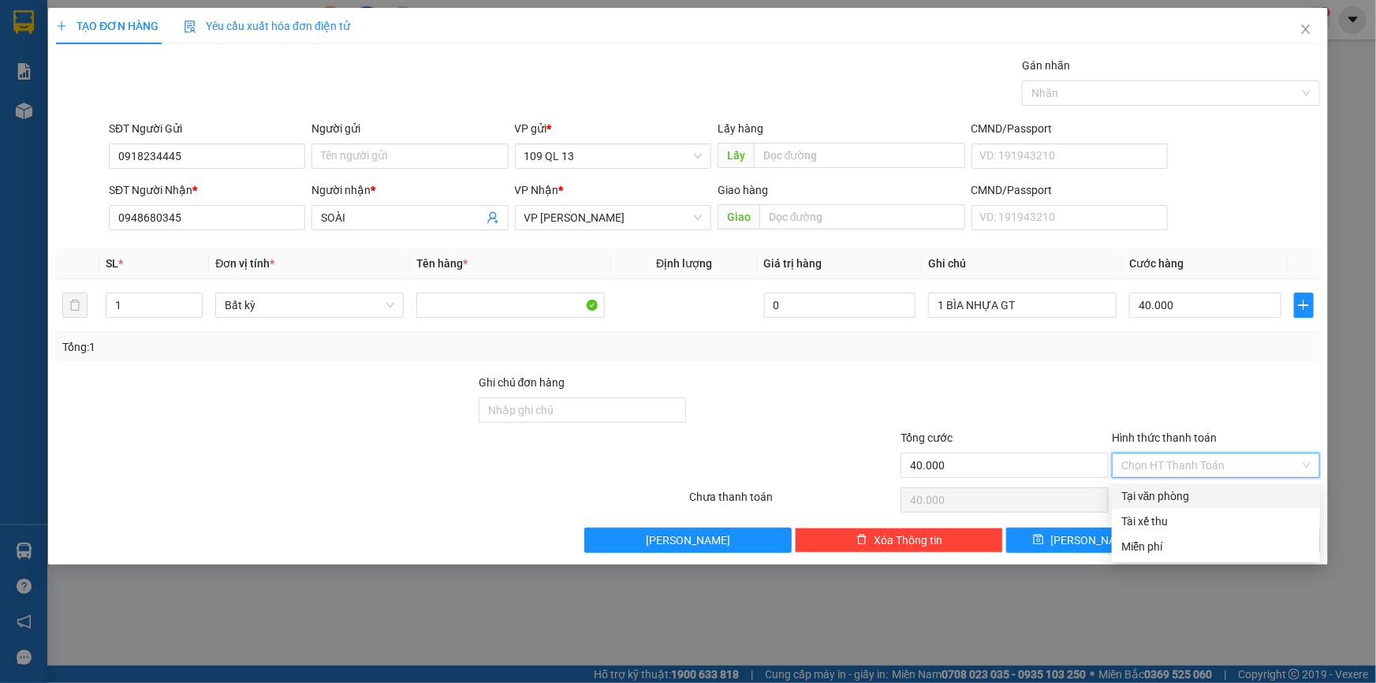
click at [1240, 490] on div "Tại văn phòng" at bounding box center [1215, 495] width 189 height 17
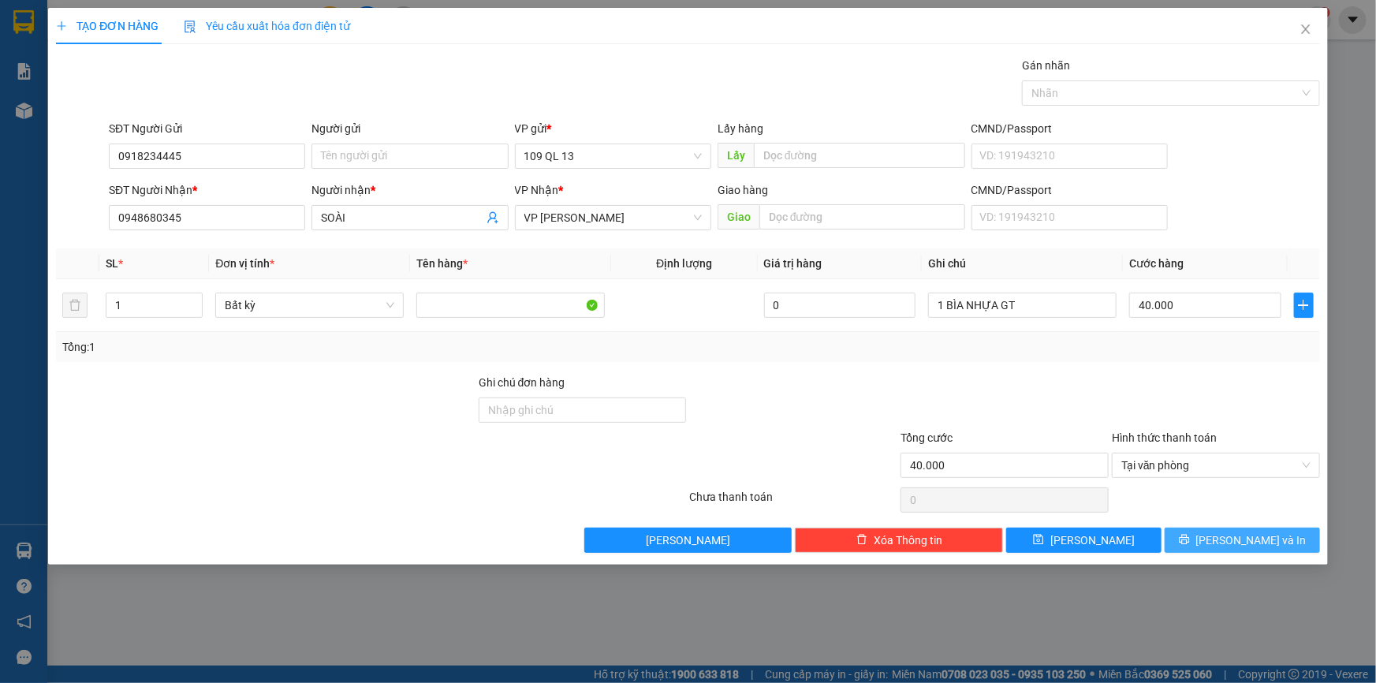
click at [1225, 536] on button "Lưu và In" at bounding box center [1241, 539] width 155 height 25
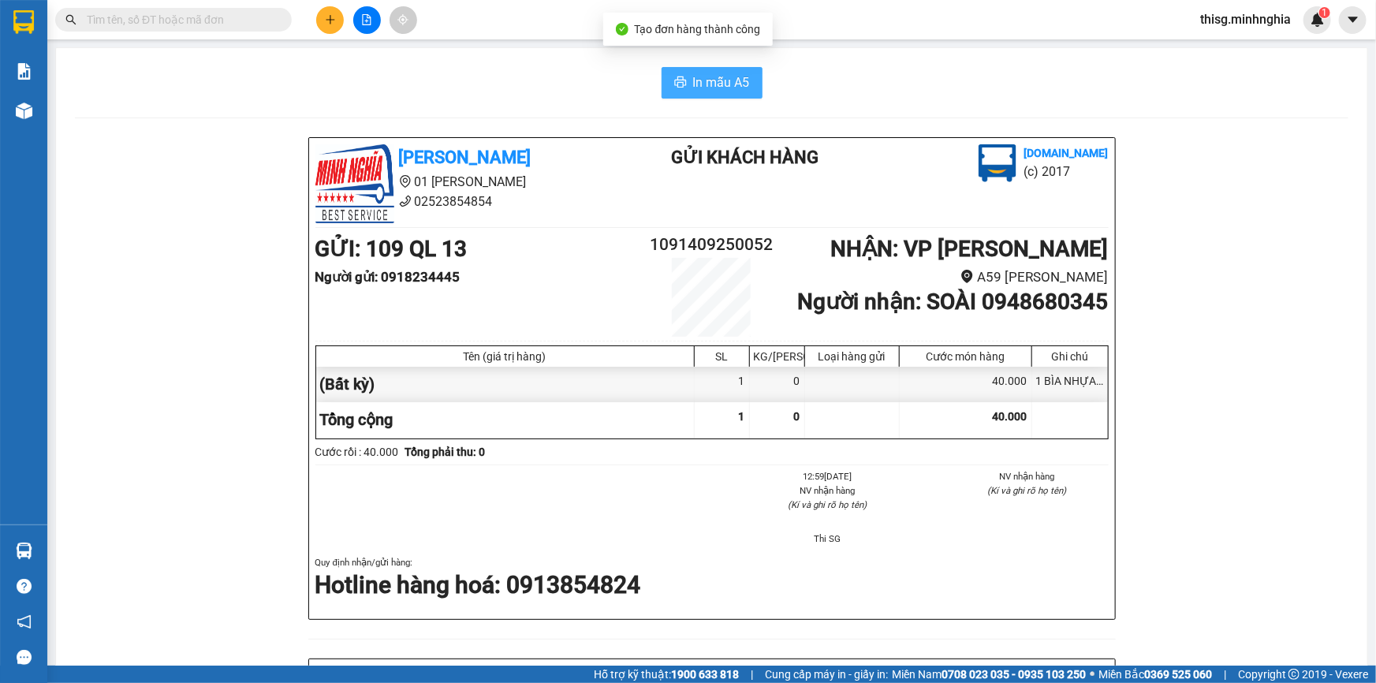
click at [726, 92] on span "In mẫu A5" at bounding box center [721, 83] width 57 height 20
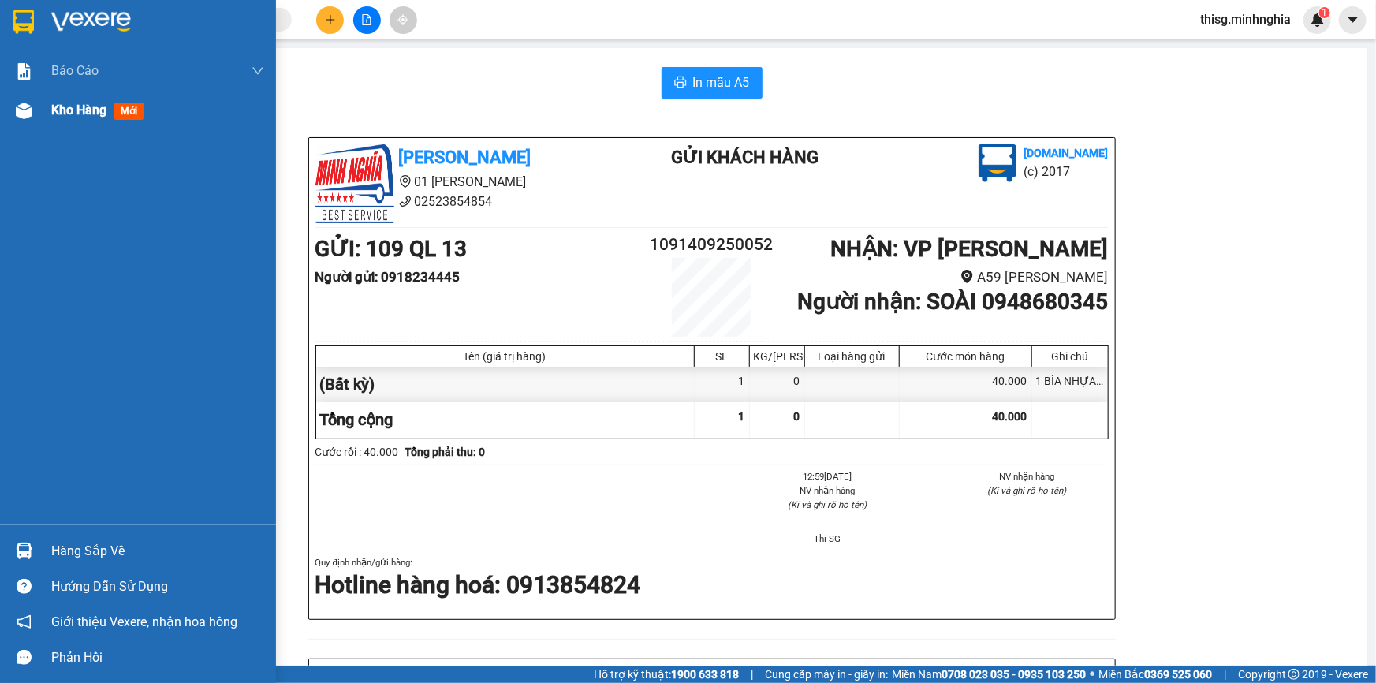
click at [67, 115] on span "Kho hàng" at bounding box center [78, 109] width 55 height 15
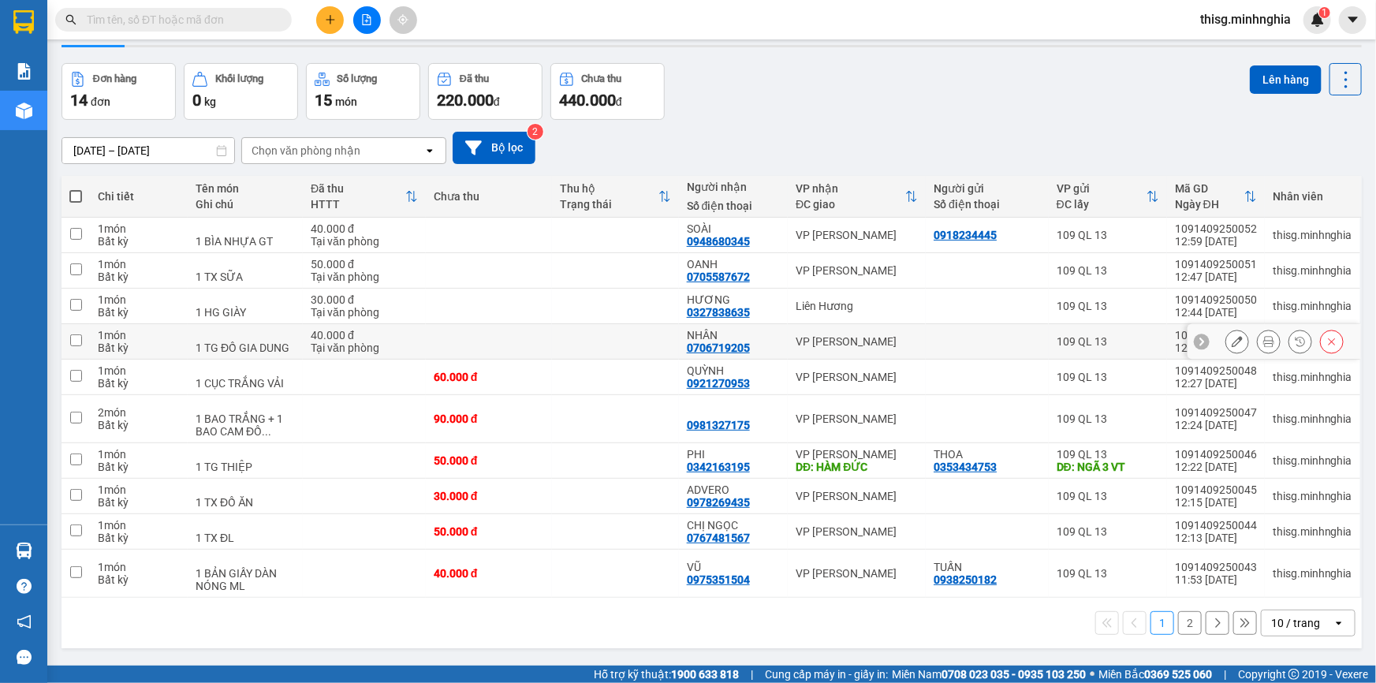
scroll to position [72, 0]
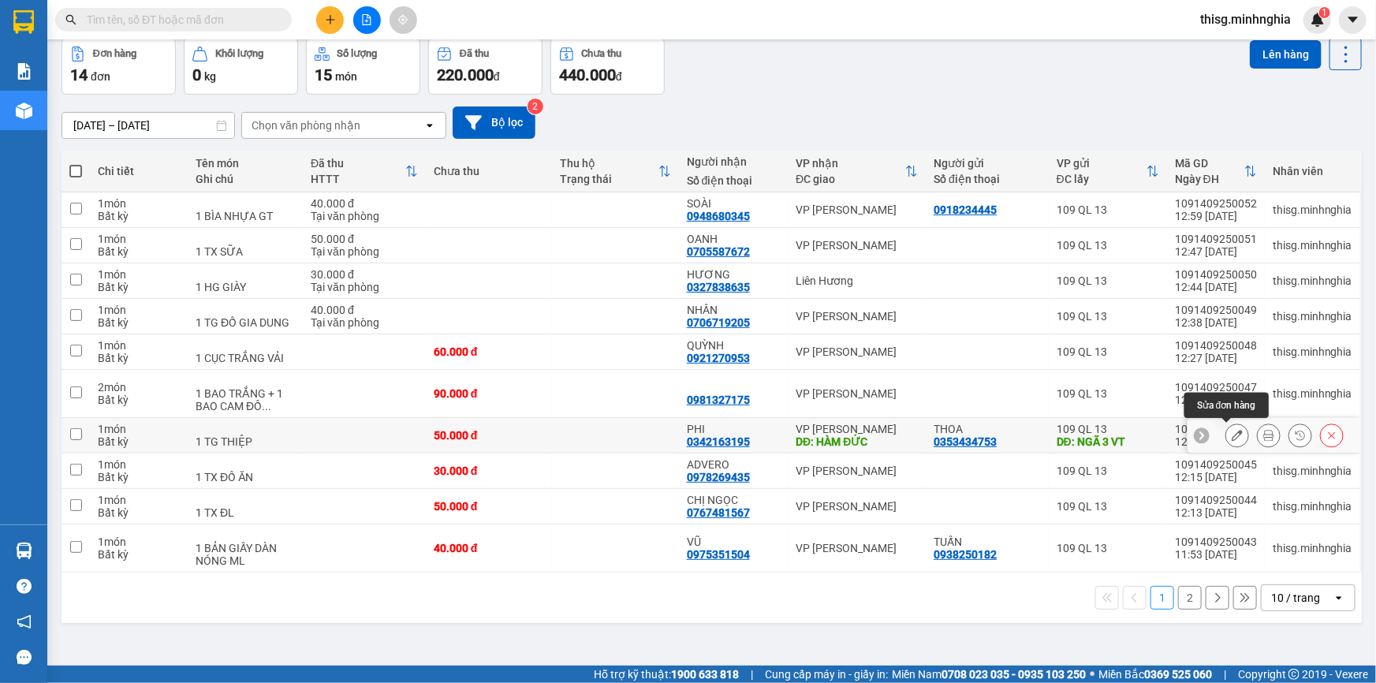
click at [1231, 434] on icon at bounding box center [1236, 435] width 11 height 11
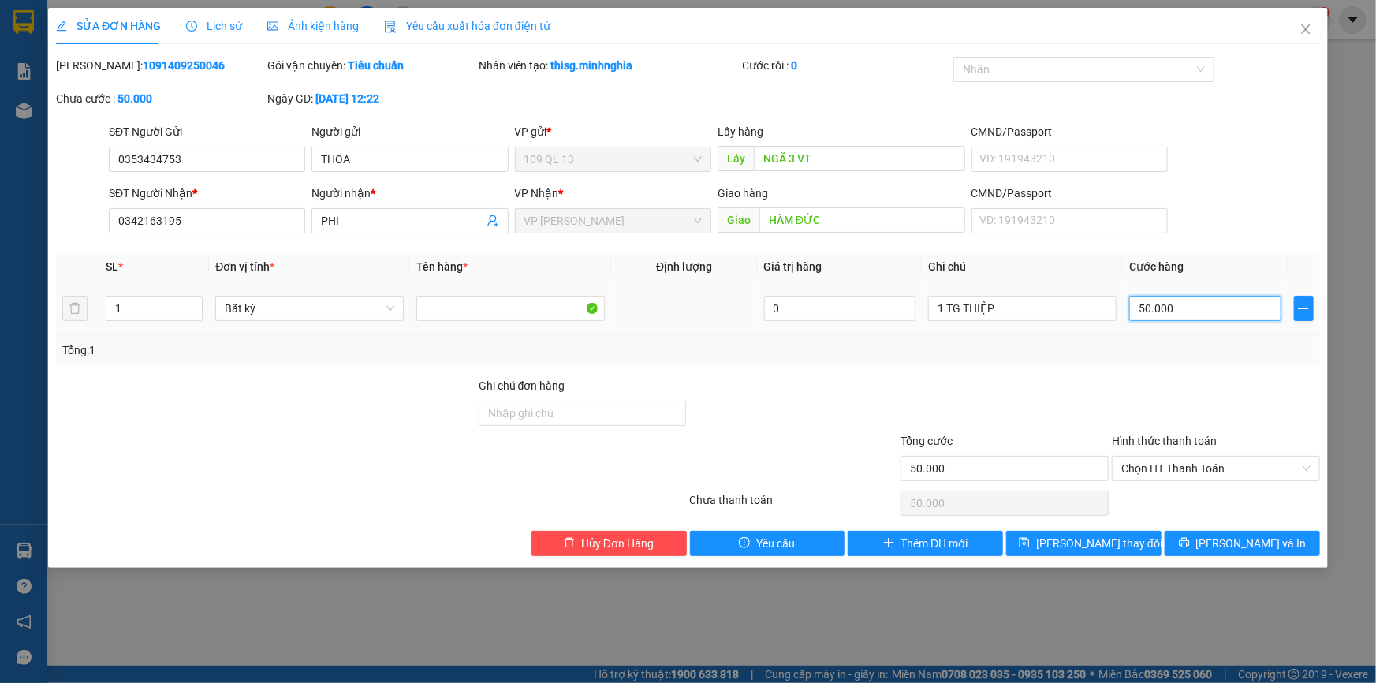
click at [1182, 311] on input "50.000" at bounding box center [1205, 308] width 152 height 25
click at [1125, 544] on button "Lưu thay đổi" at bounding box center [1083, 542] width 155 height 25
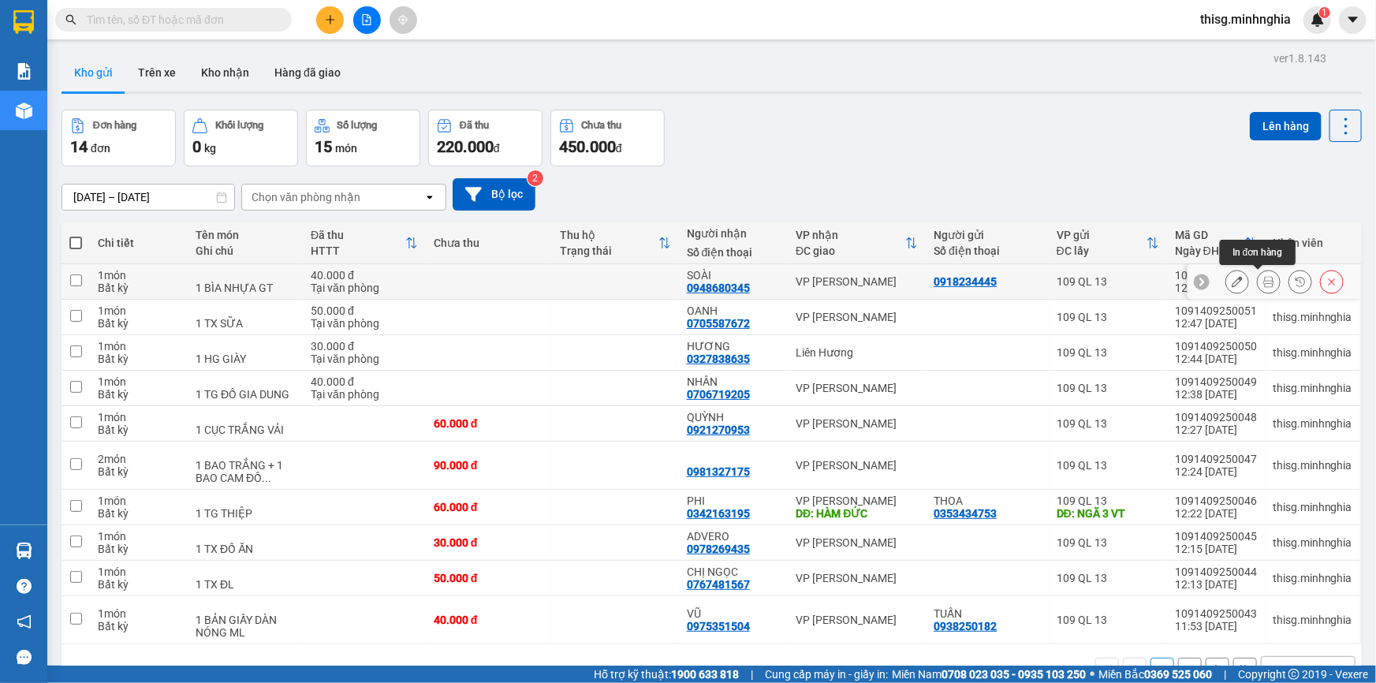
click at [1263, 281] on icon at bounding box center [1268, 281] width 11 height 11
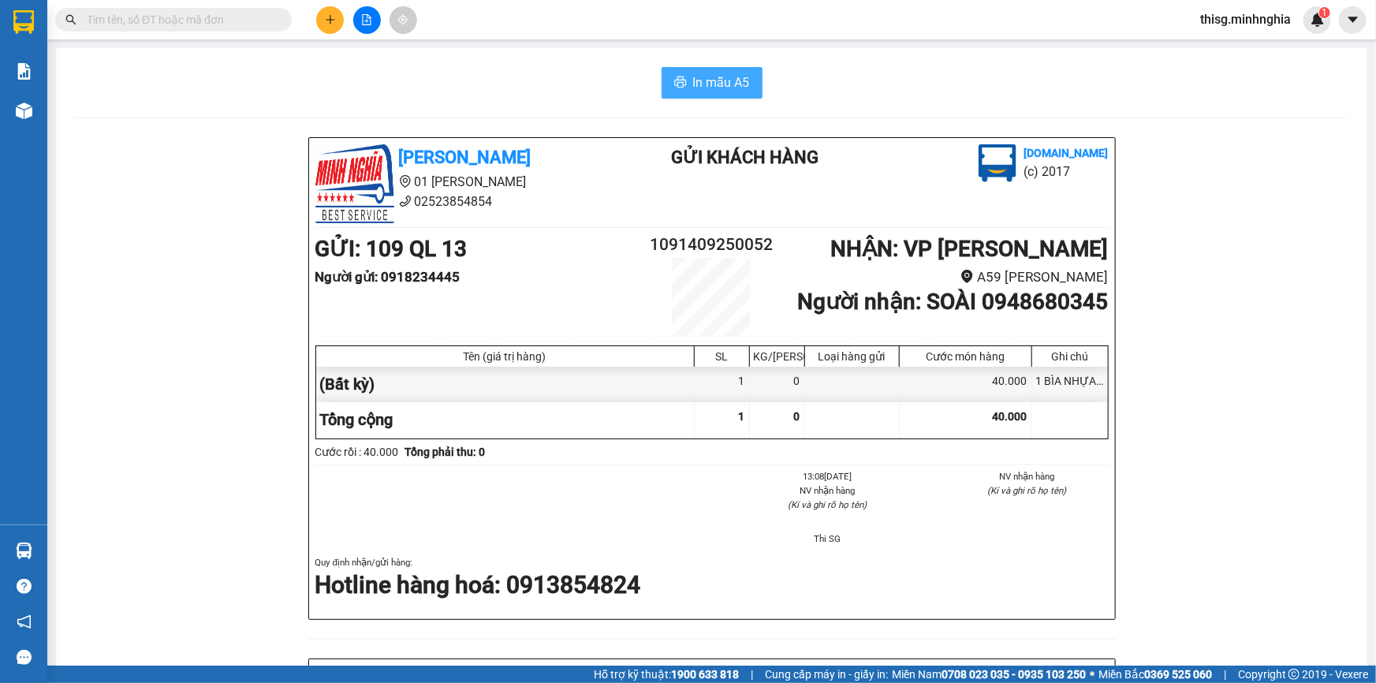
click at [697, 78] on span "In mẫu A5" at bounding box center [721, 83] width 57 height 20
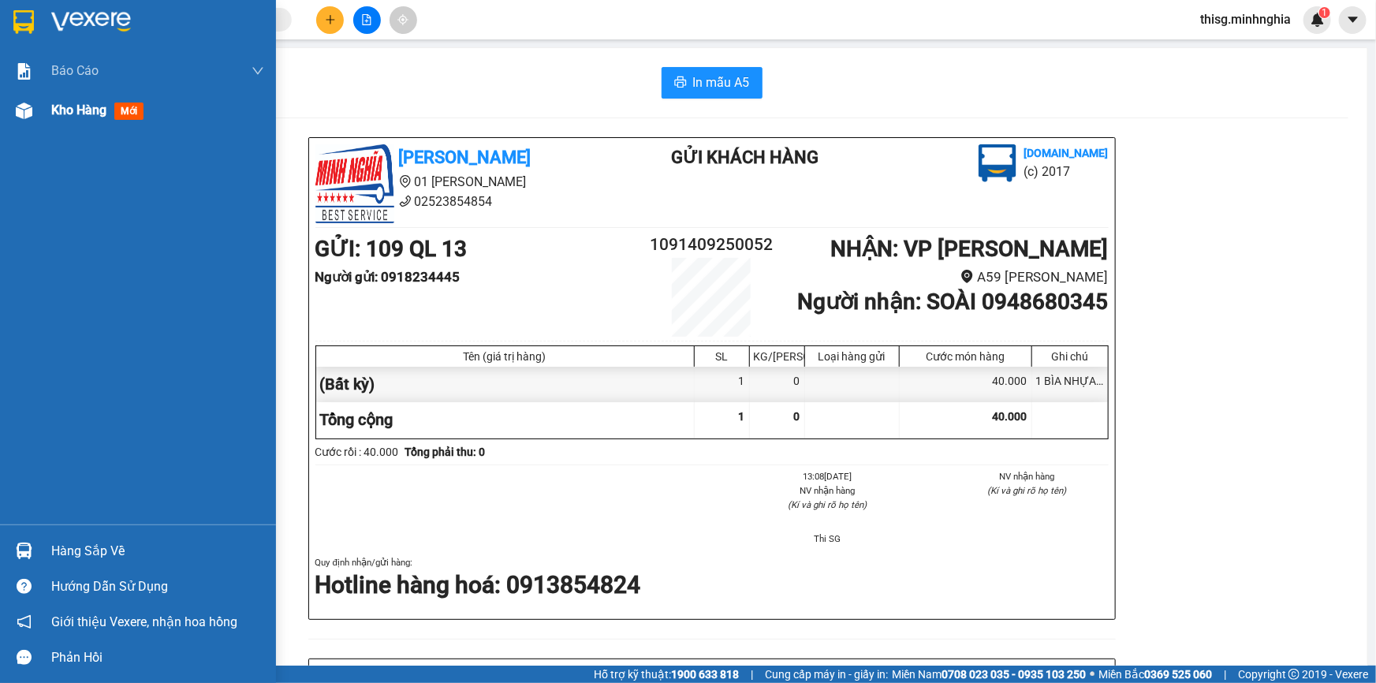
click at [81, 107] on span "Kho hàng" at bounding box center [78, 109] width 55 height 15
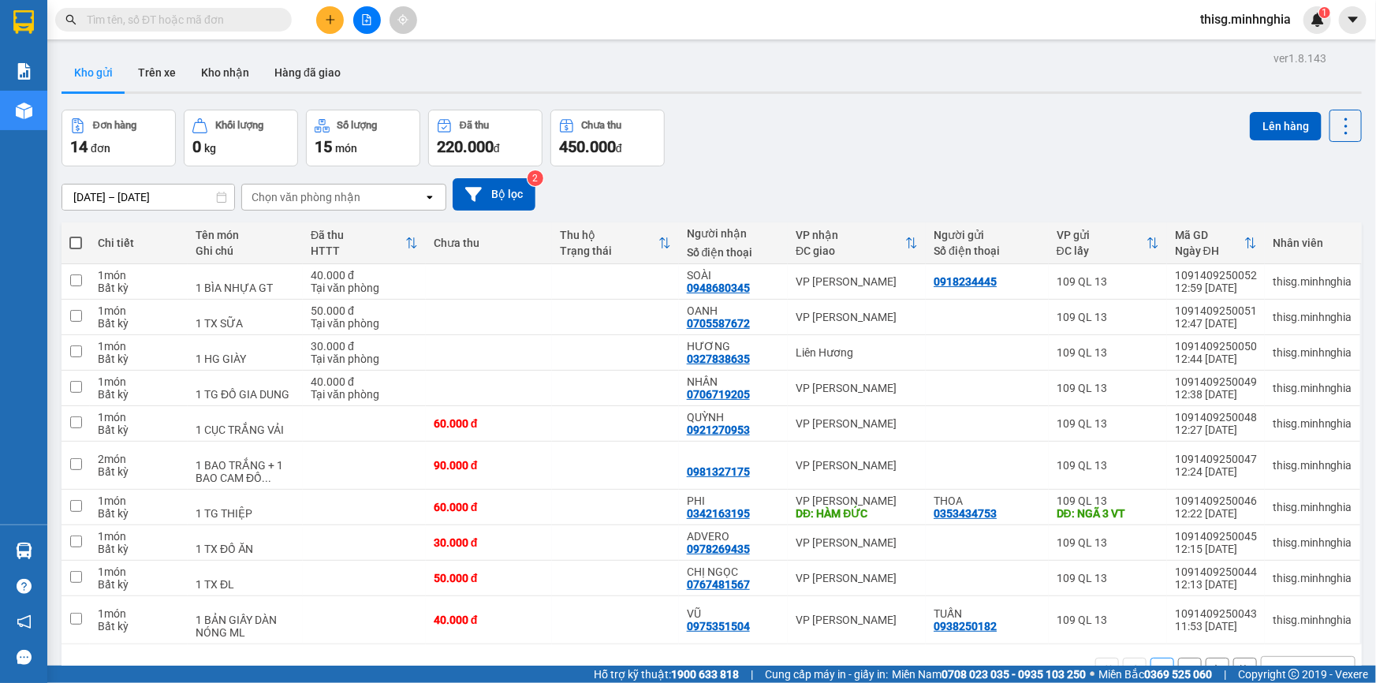
click at [325, 15] on icon "plus" at bounding box center [330, 19] width 11 height 11
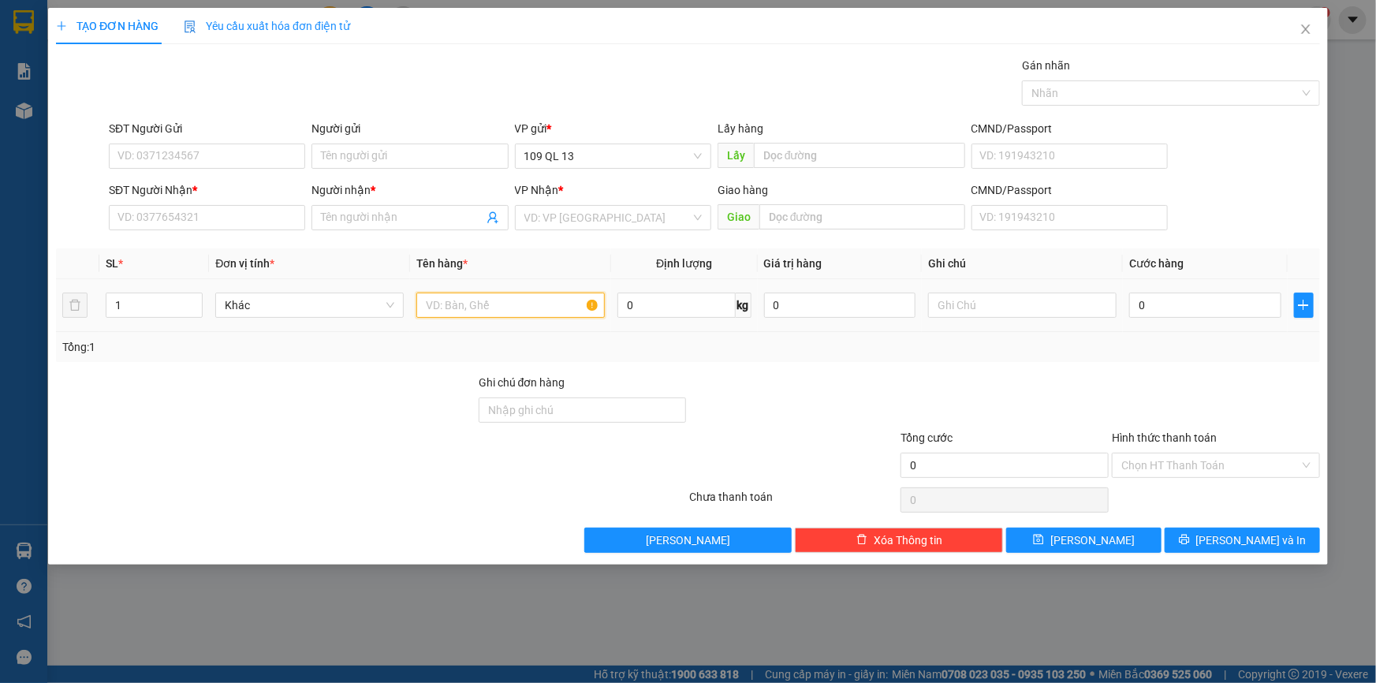
click at [482, 315] on input "text" at bounding box center [510, 304] width 188 height 25
click at [992, 309] on input "text" at bounding box center [1022, 304] width 188 height 25
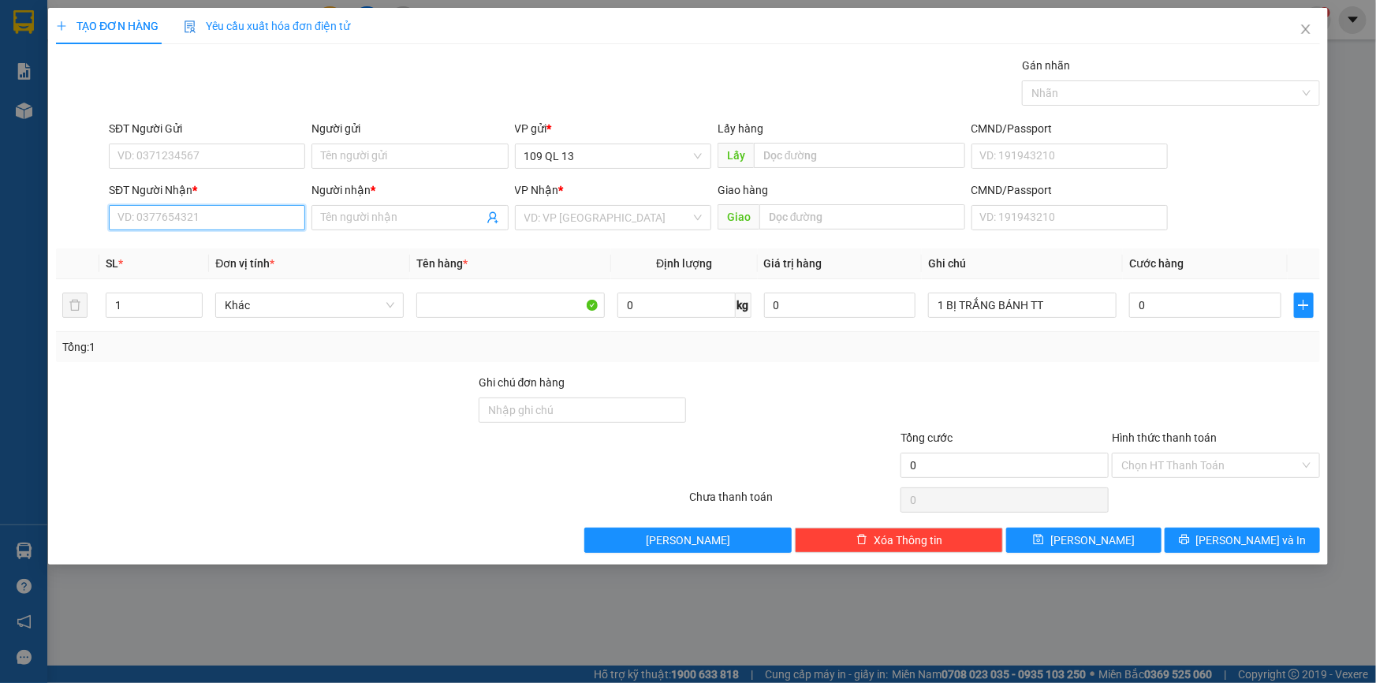
click at [197, 206] on input "SĐT Người Nhận *" at bounding box center [207, 217] width 196 height 25
click at [244, 249] on div "0395030235 - HƯƠNG" at bounding box center [206, 248] width 177 height 17
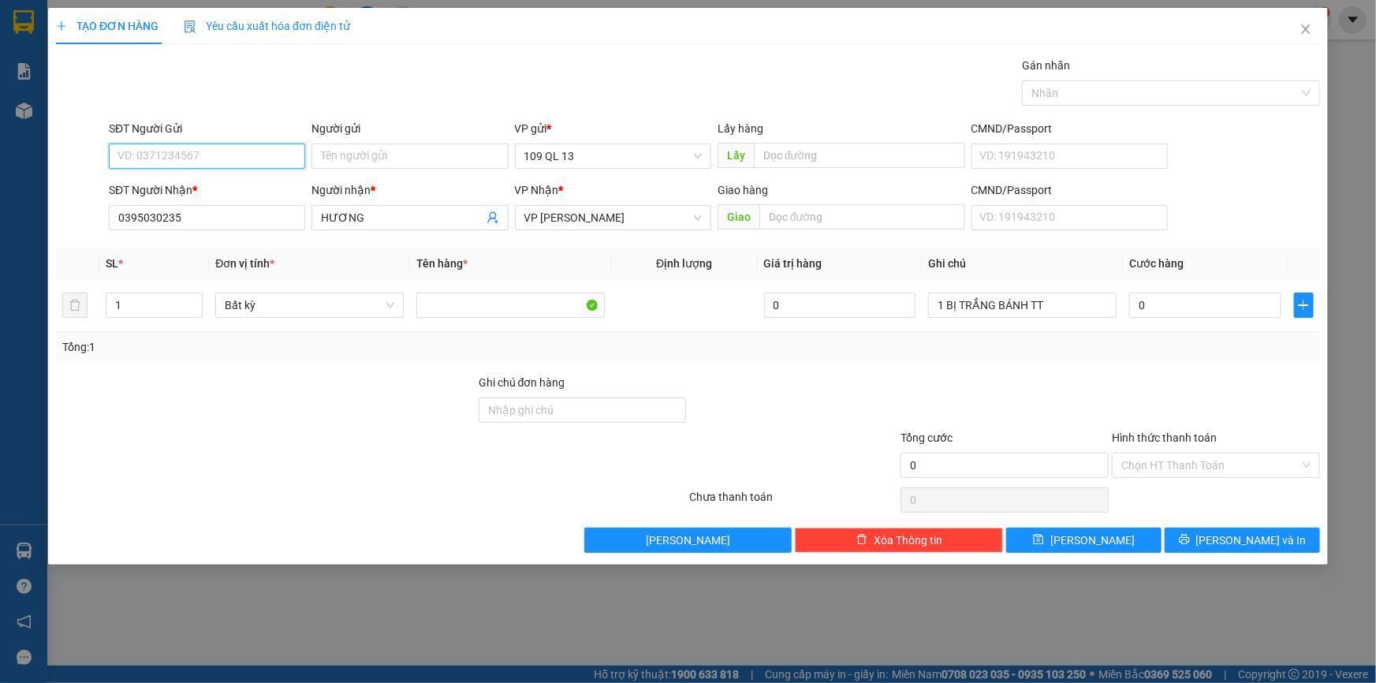
click at [181, 152] on input "SĐT Người Gửi" at bounding box center [207, 155] width 196 height 25
click at [385, 150] on input "Người gửi" at bounding box center [409, 155] width 196 height 25
click at [1208, 309] on input "0" at bounding box center [1205, 304] width 152 height 25
click at [1256, 543] on span "Lưu và In" at bounding box center [1251, 539] width 110 height 17
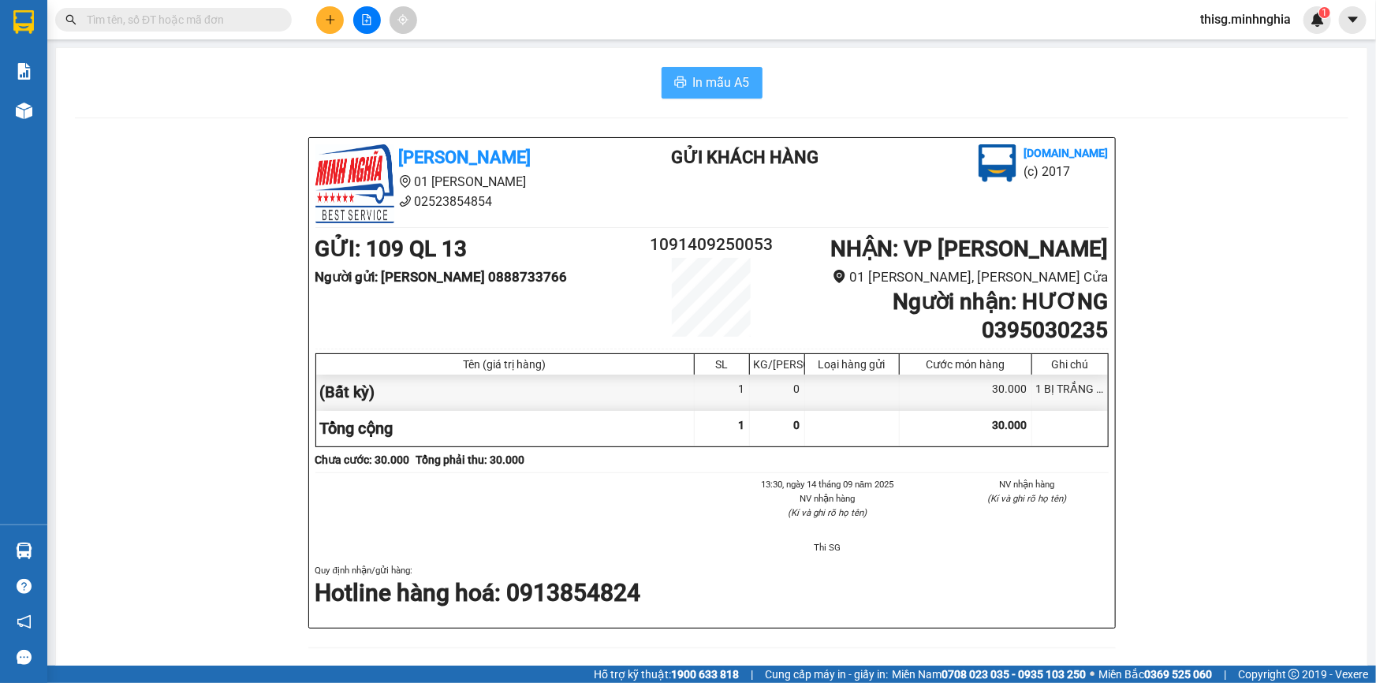
click at [697, 87] on span "In mẫu A5" at bounding box center [721, 83] width 57 height 20
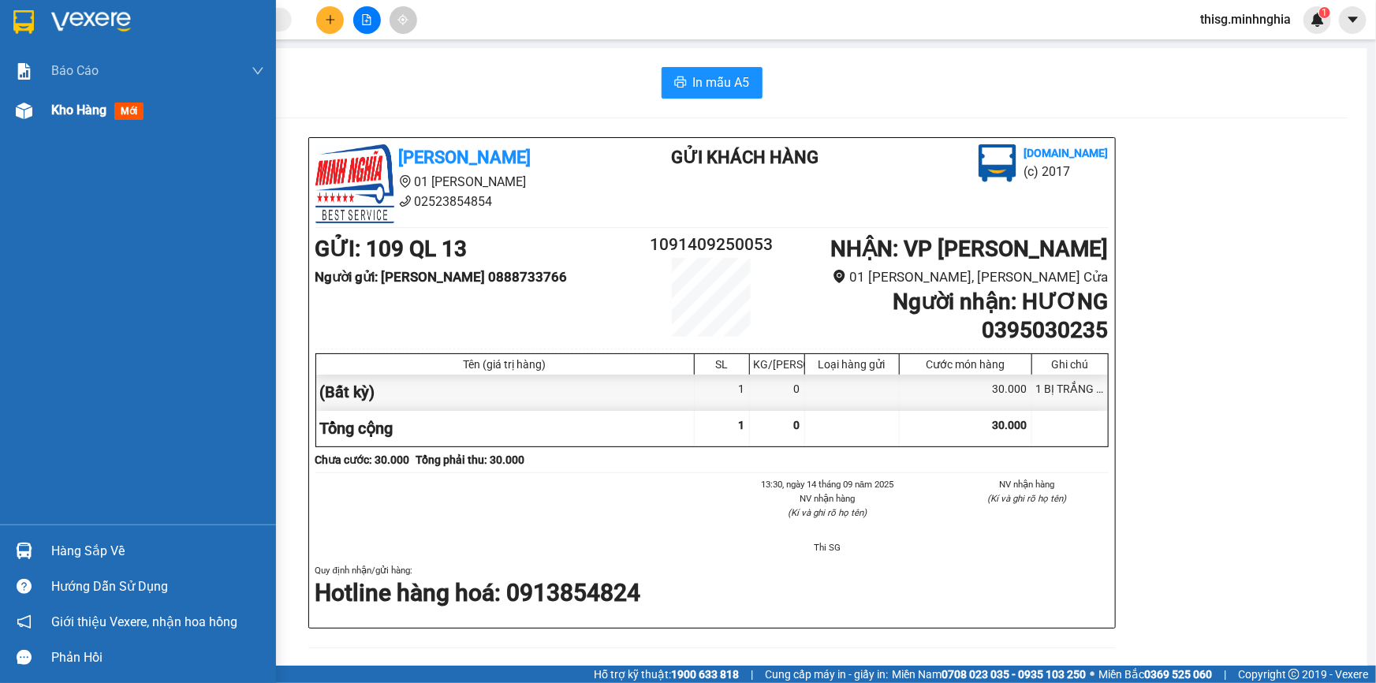
click at [61, 115] on span "Kho hàng" at bounding box center [78, 109] width 55 height 15
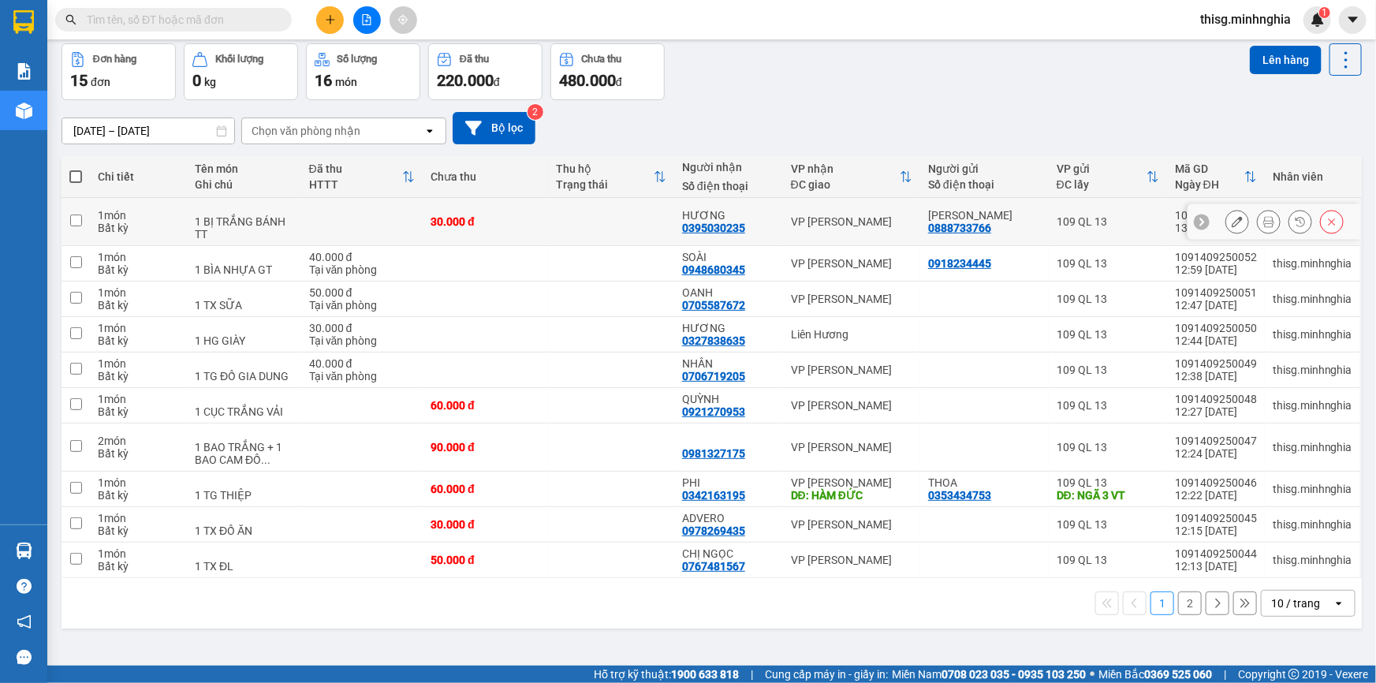
scroll to position [72, 0]
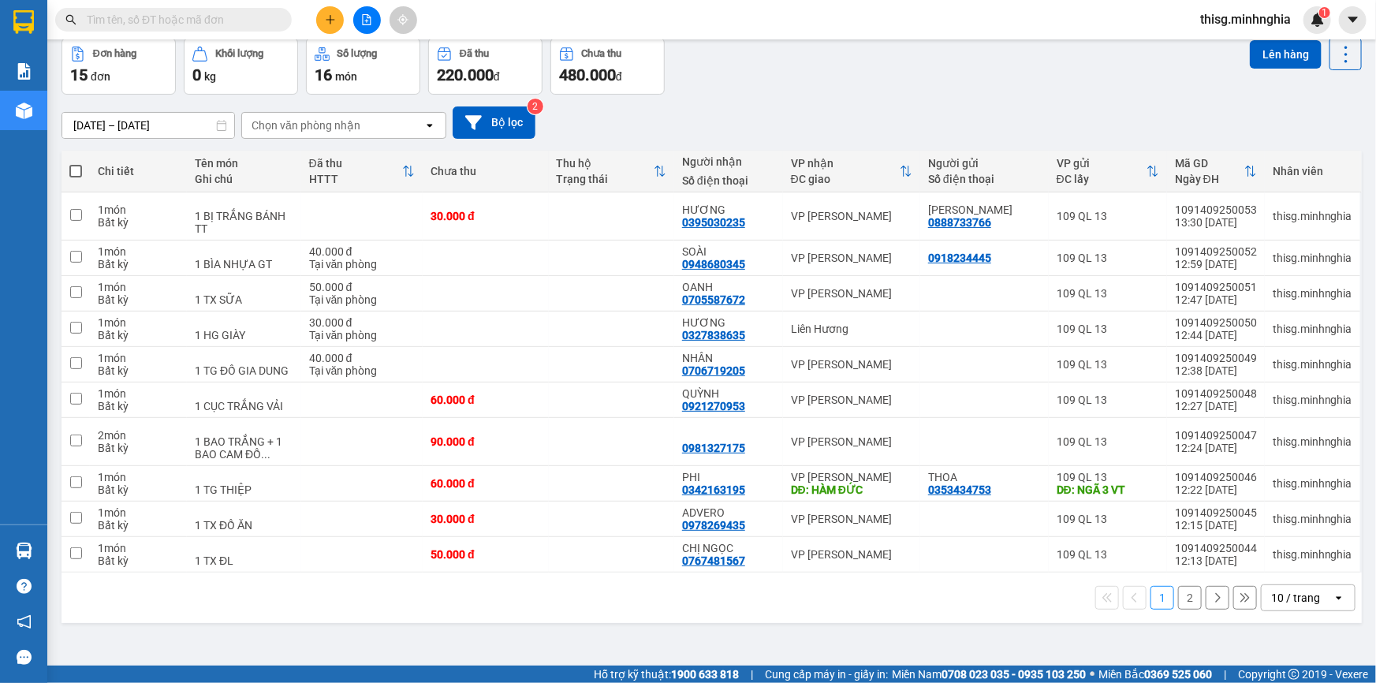
click at [73, 166] on span at bounding box center [75, 171] width 13 height 13
click at [76, 163] on input "checkbox" at bounding box center [76, 163] width 0 height 0
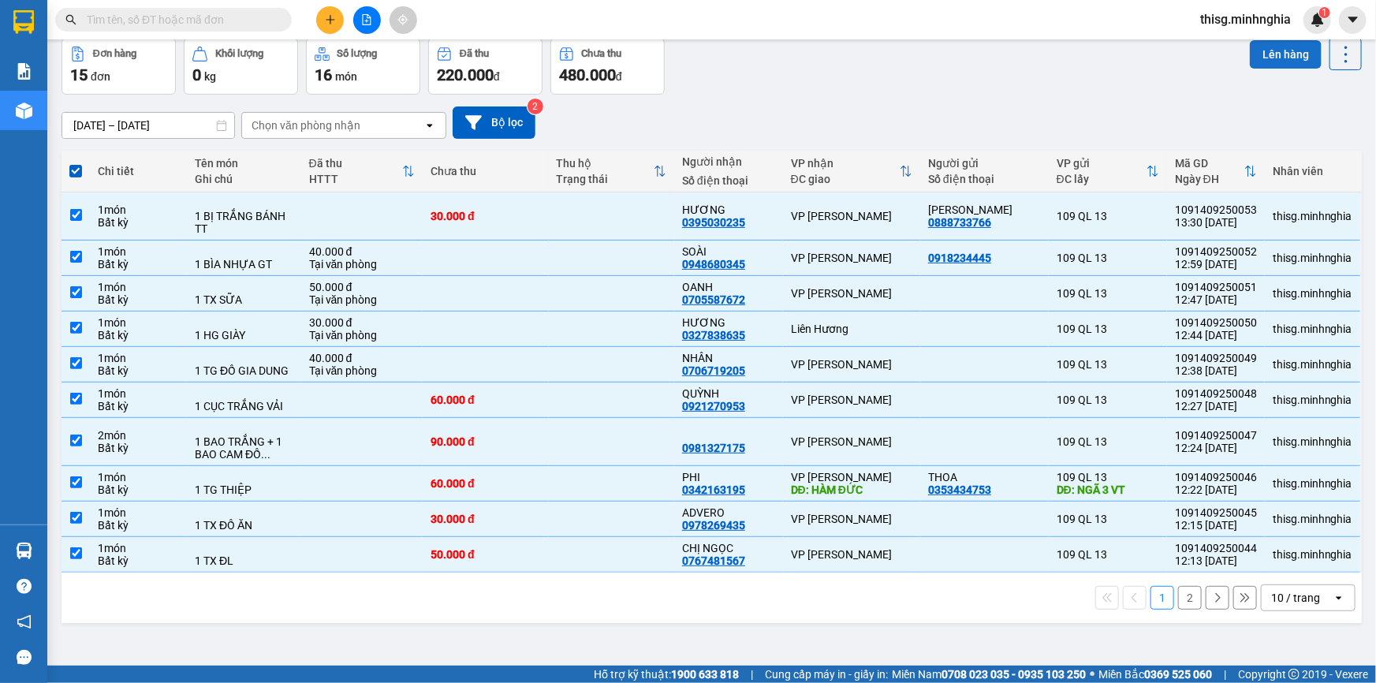
click at [1268, 47] on button "Lên hàng" at bounding box center [1285, 54] width 72 height 28
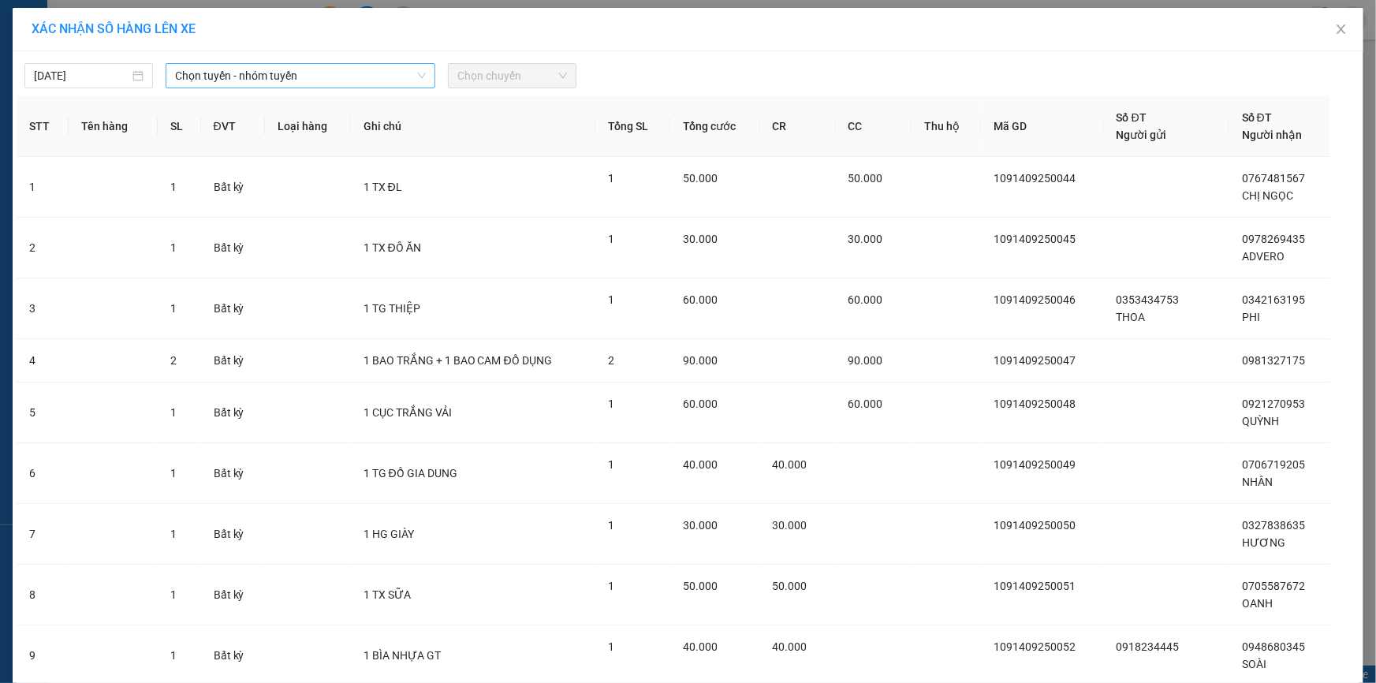
click at [352, 84] on span "Chọn tuyến - nhóm tuyến" at bounding box center [300, 76] width 251 height 24
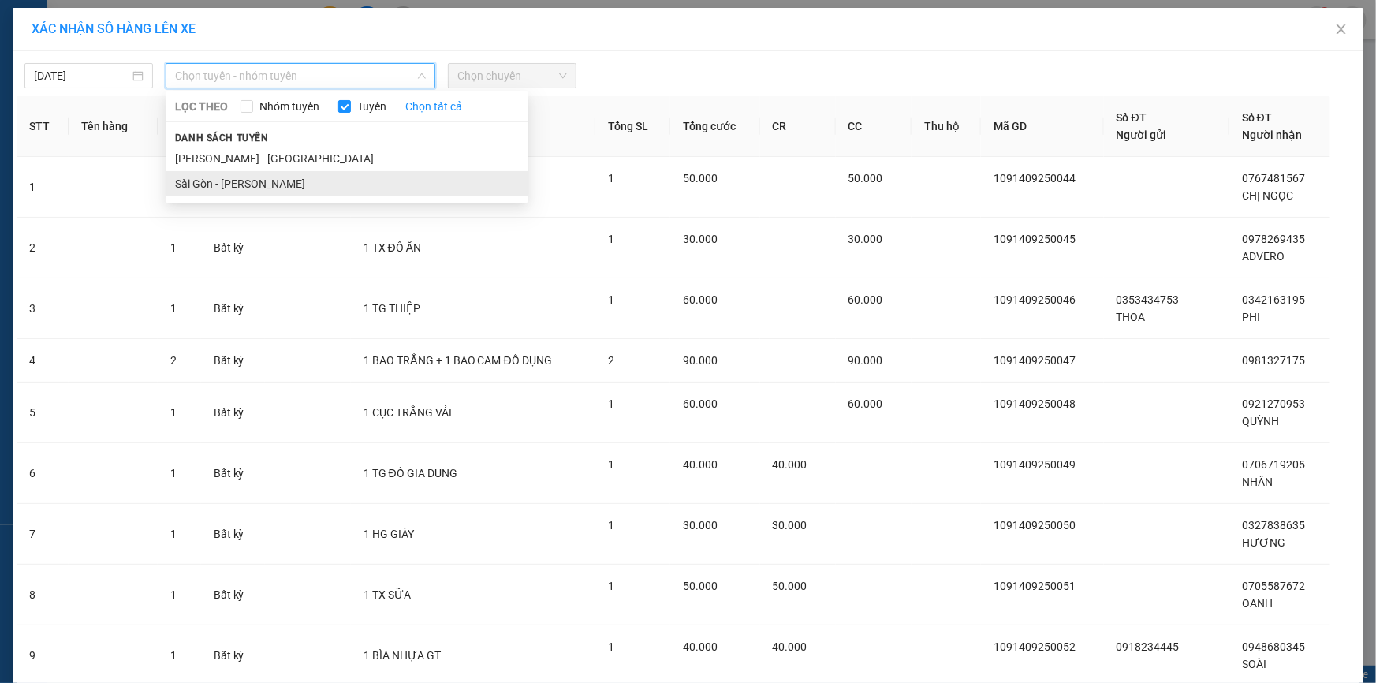
click at [334, 181] on li "Sài Gòn - Phan Rí" at bounding box center [347, 183] width 363 height 25
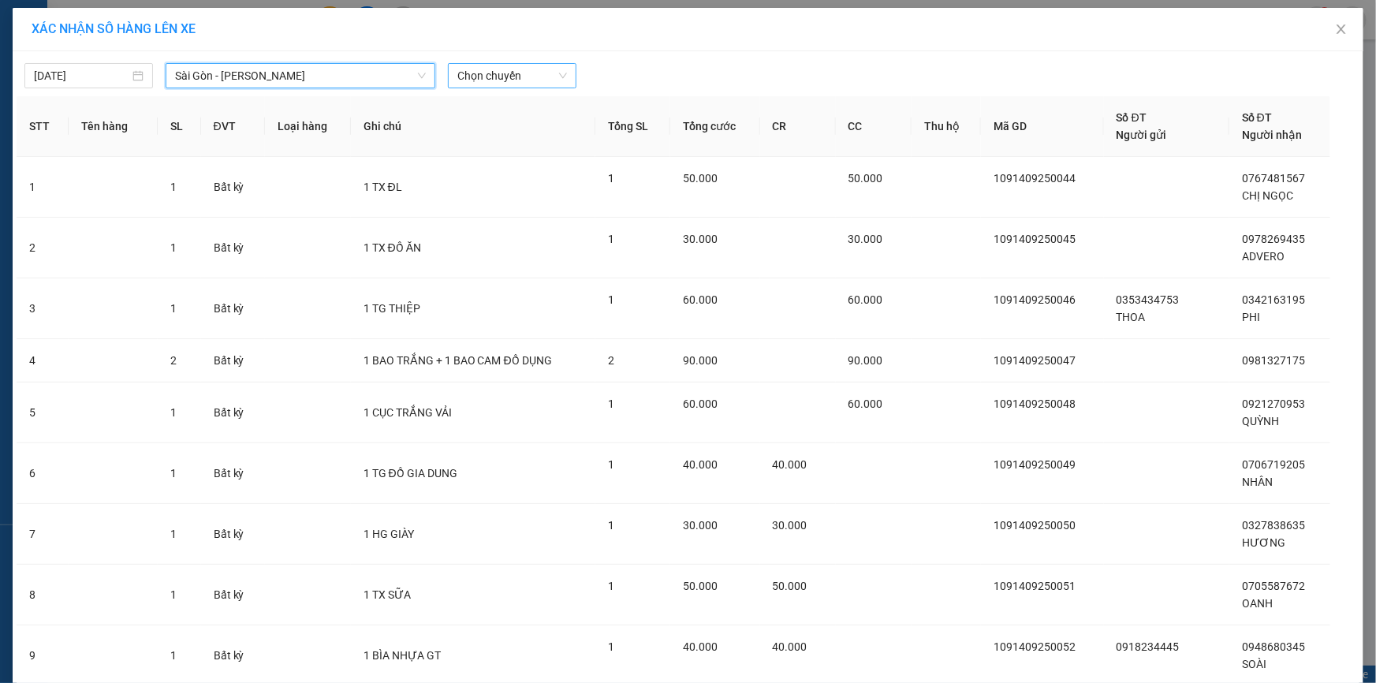
click at [526, 74] on span "Chọn chuyến" at bounding box center [512, 76] width 110 height 24
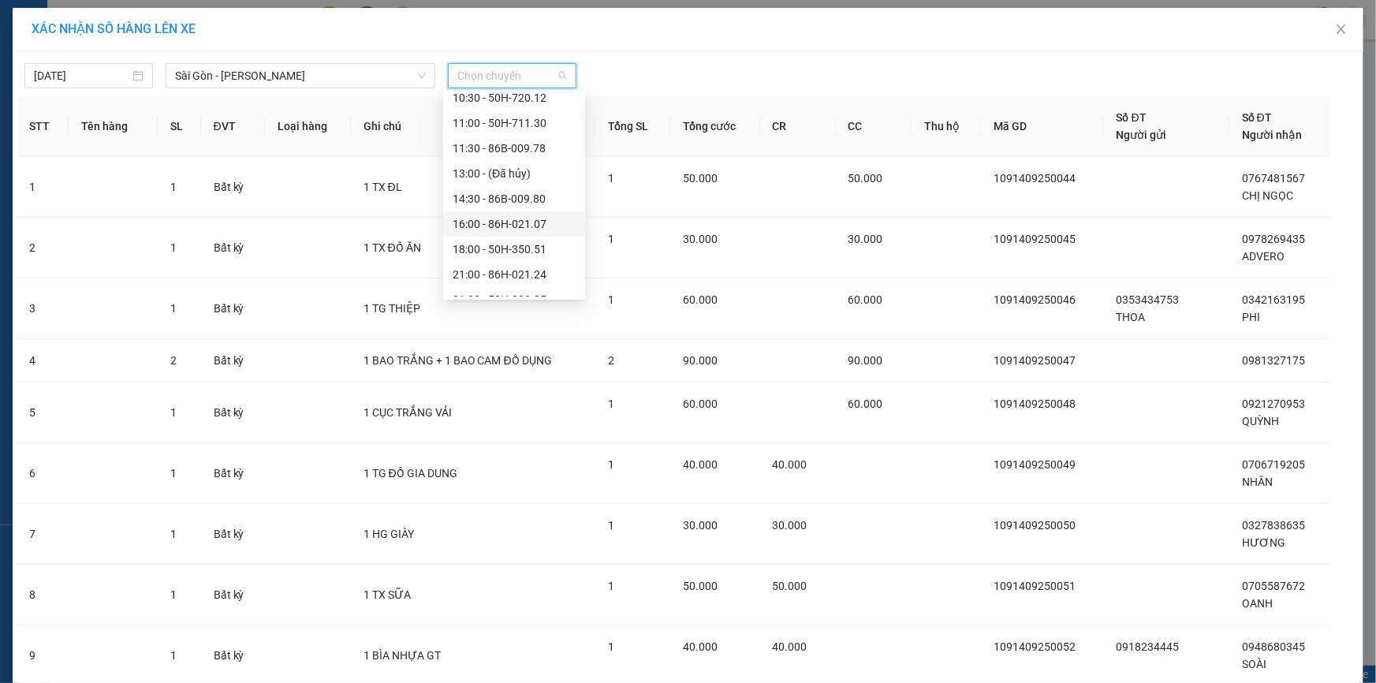
scroll to position [151, 0]
click at [509, 157] on div "14:30 - 86B-009.80" at bounding box center [513, 158] width 123 height 17
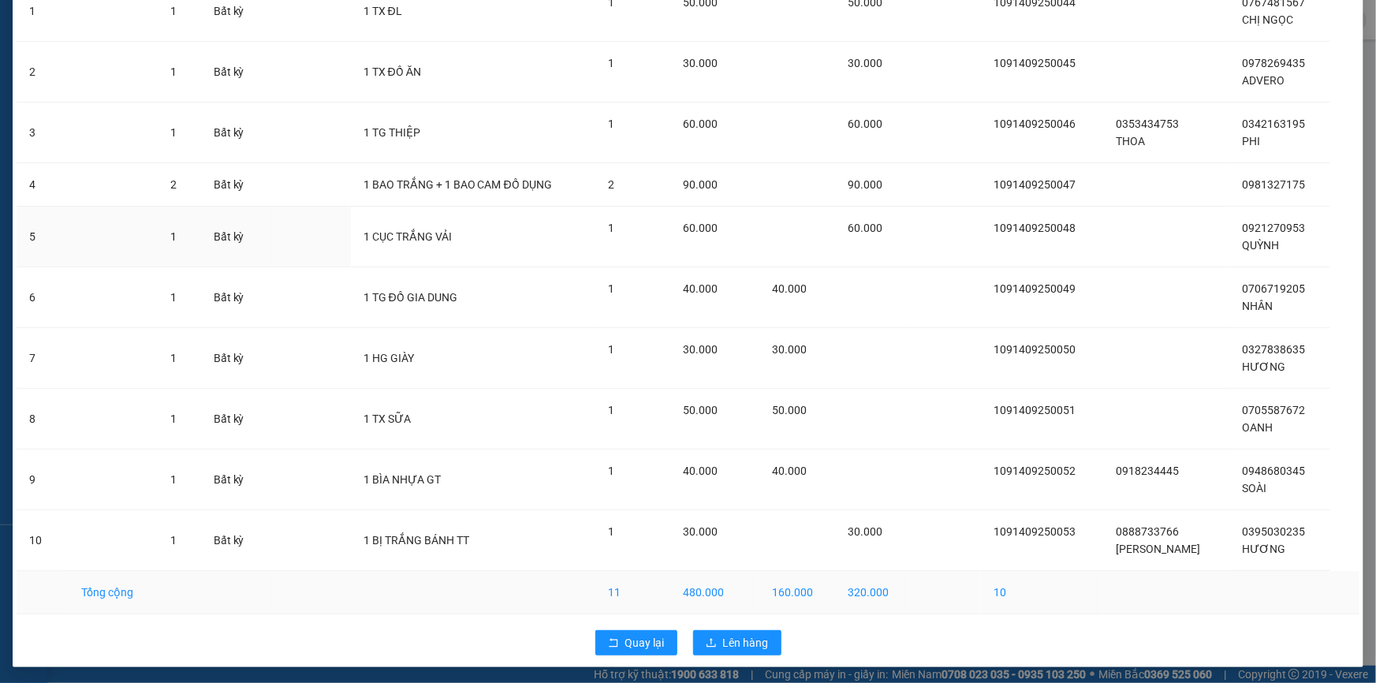
scroll to position [187, 0]
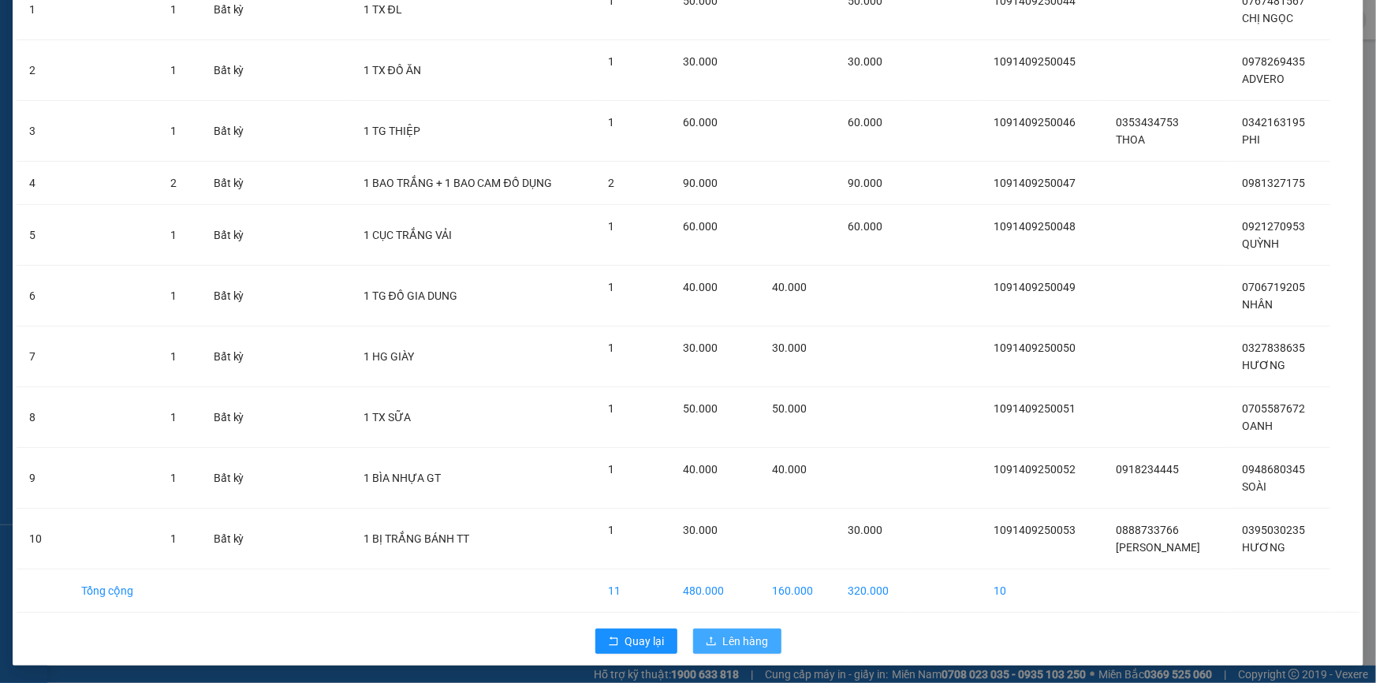
click at [711, 639] on button "Lên hàng" at bounding box center [737, 640] width 88 height 25
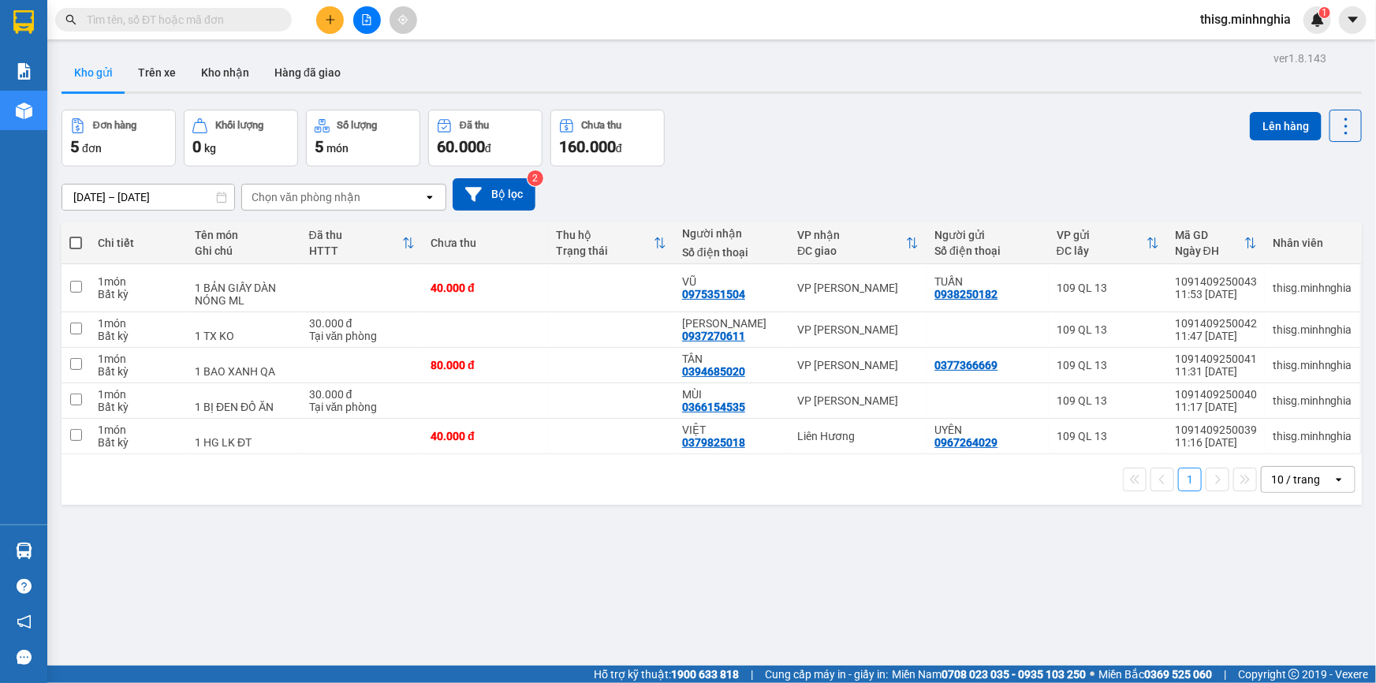
click at [82, 238] on th at bounding box center [75, 243] width 28 height 42
click at [75, 238] on span at bounding box center [75, 242] width 13 height 13
click at [76, 235] on input "checkbox" at bounding box center [76, 235] width 0 height 0
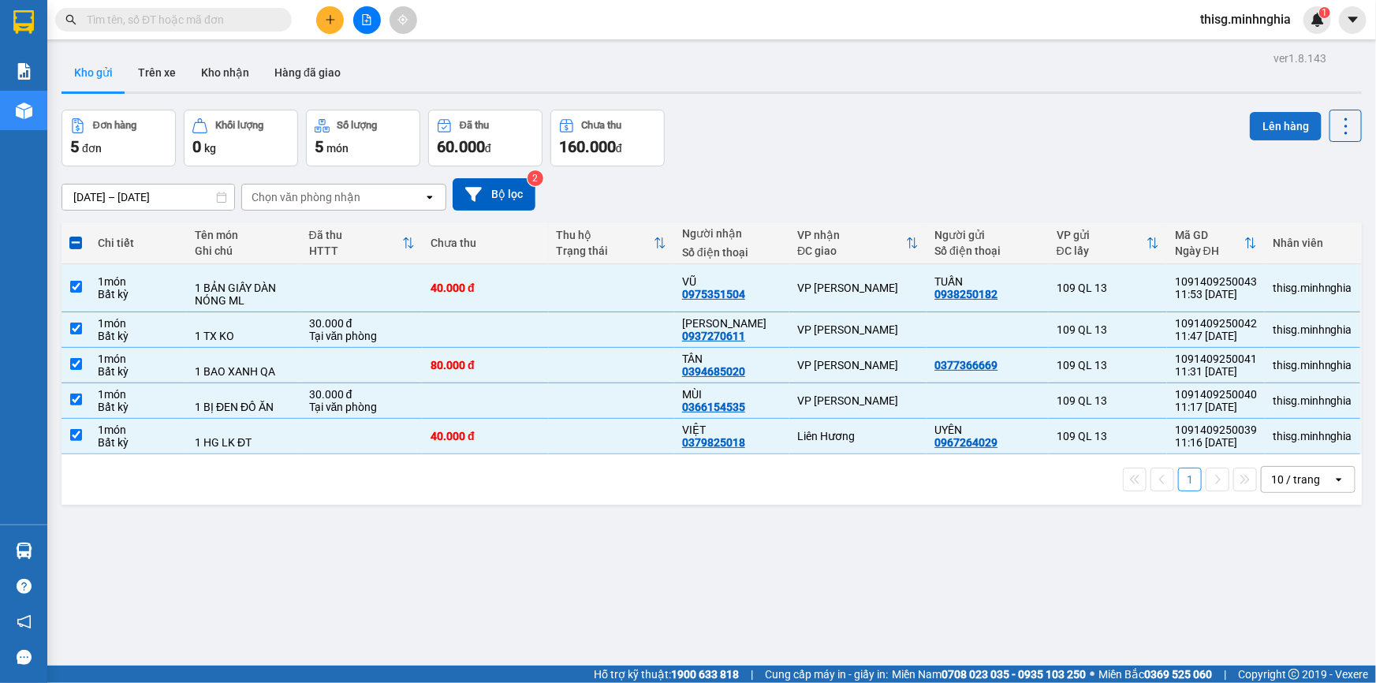
click at [1260, 123] on button "Lên hàng" at bounding box center [1285, 126] width 72 height 28
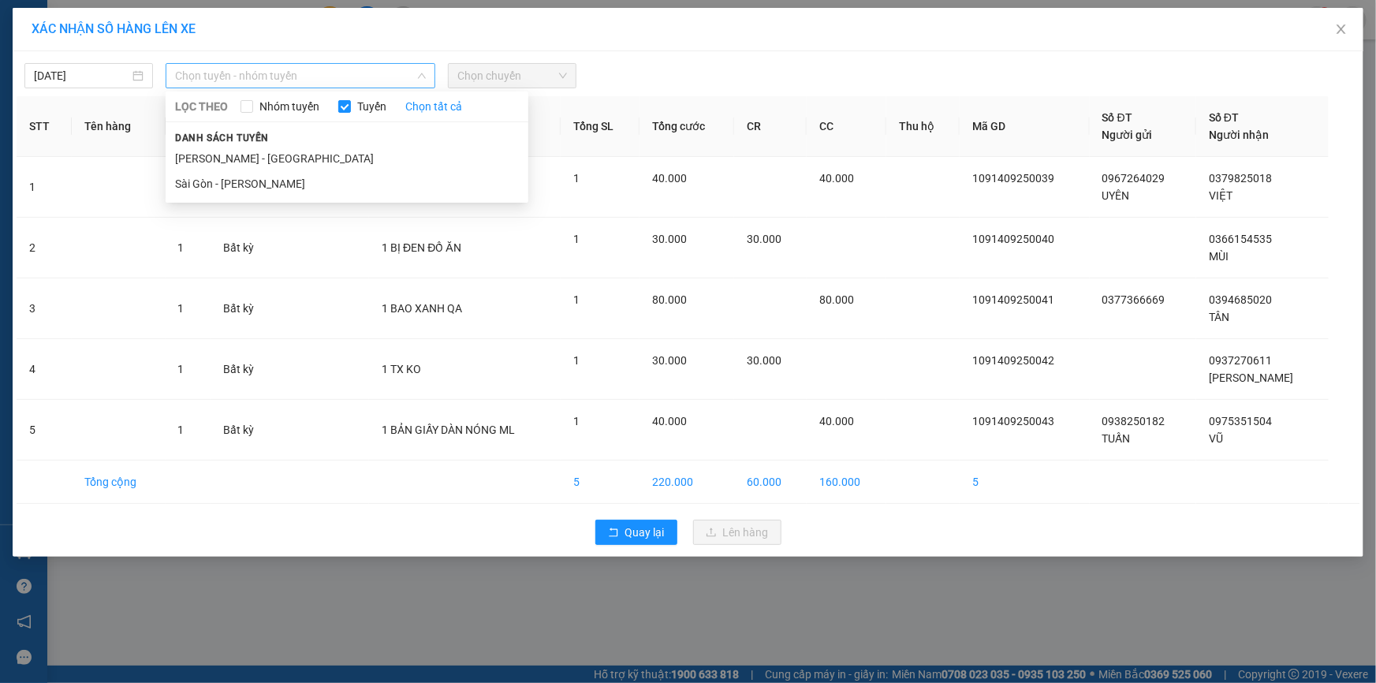
click at [242, 66] on span "Chọn tuyến - nhóm tuyến" at bounding box center [300, 76] width 251 height 24
click at [262, 178] on li "Sài Gòn - Phan Rí" at bounding box center [347, 183] width 363 height 25
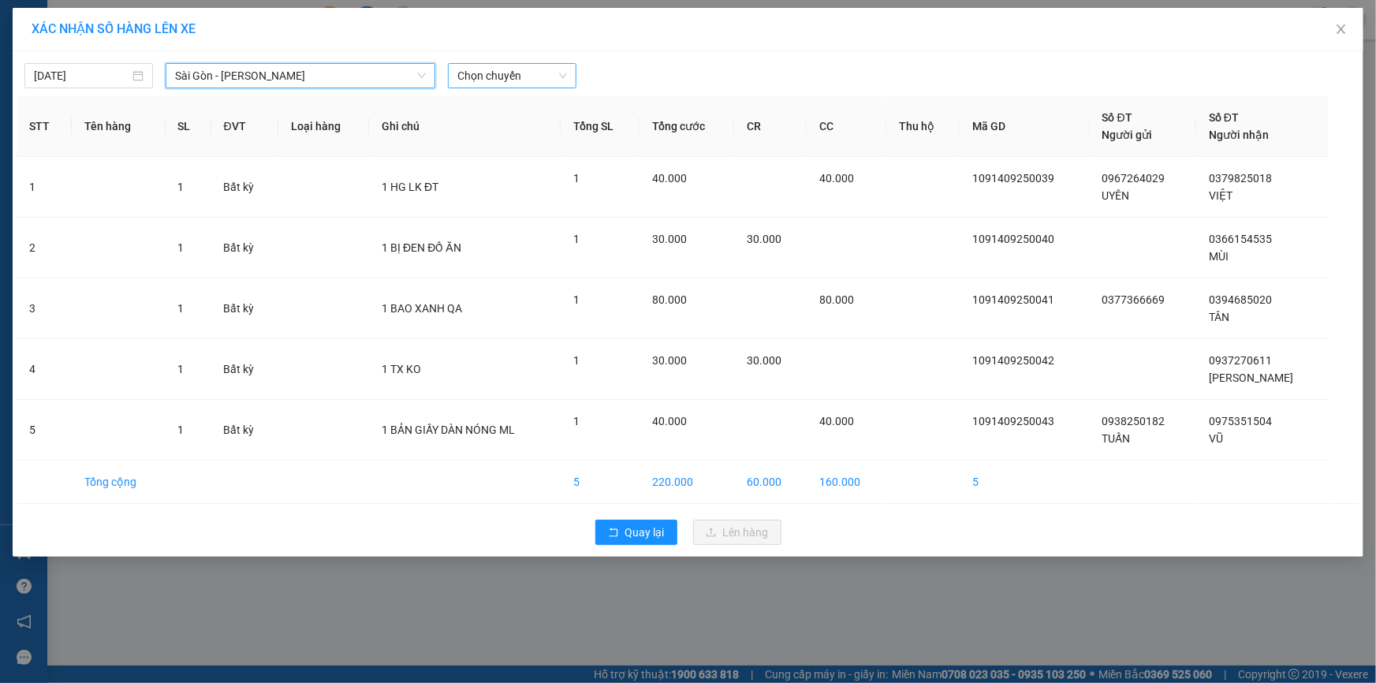
click at [551, 71] on span "Chọn chuyến" at bounding box center [512, 76] width 110 height 24
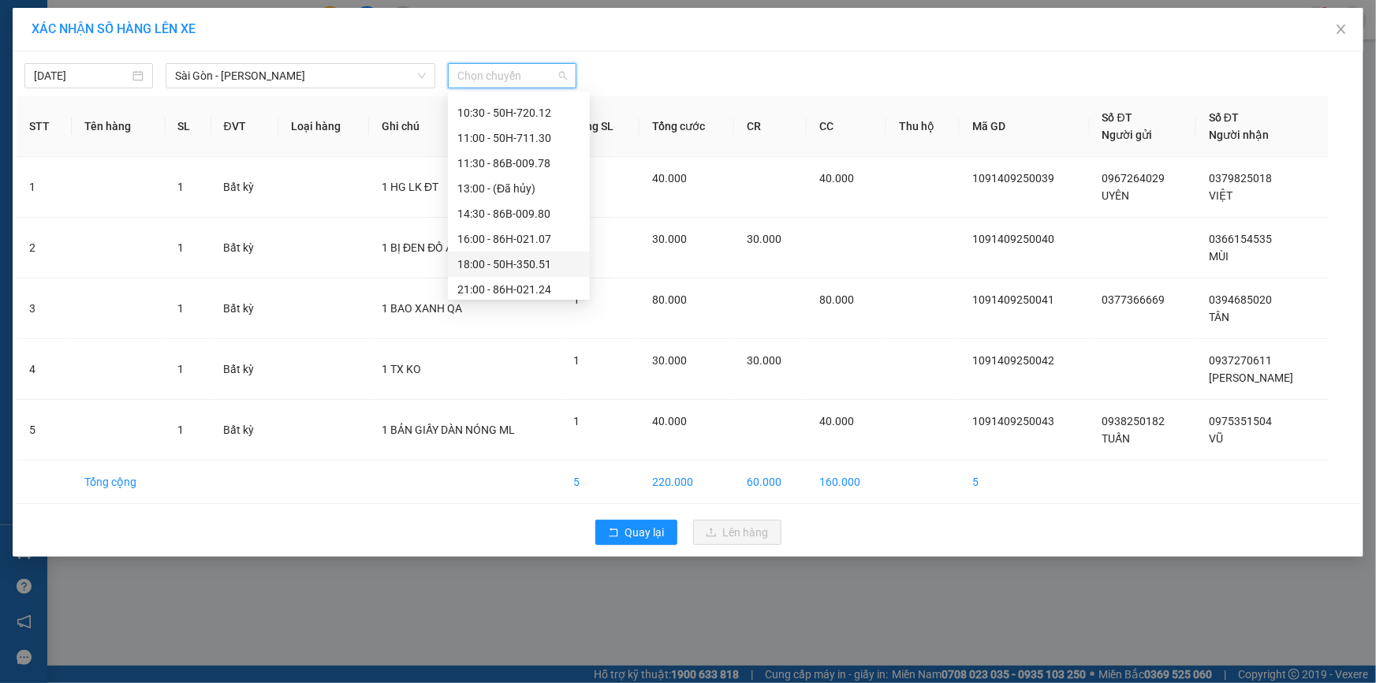
scroll to position [151, 0]
click at [508, 150] on div "14:30 - 86B-009.80" at bounding box center [518, 158] width 123 height 17
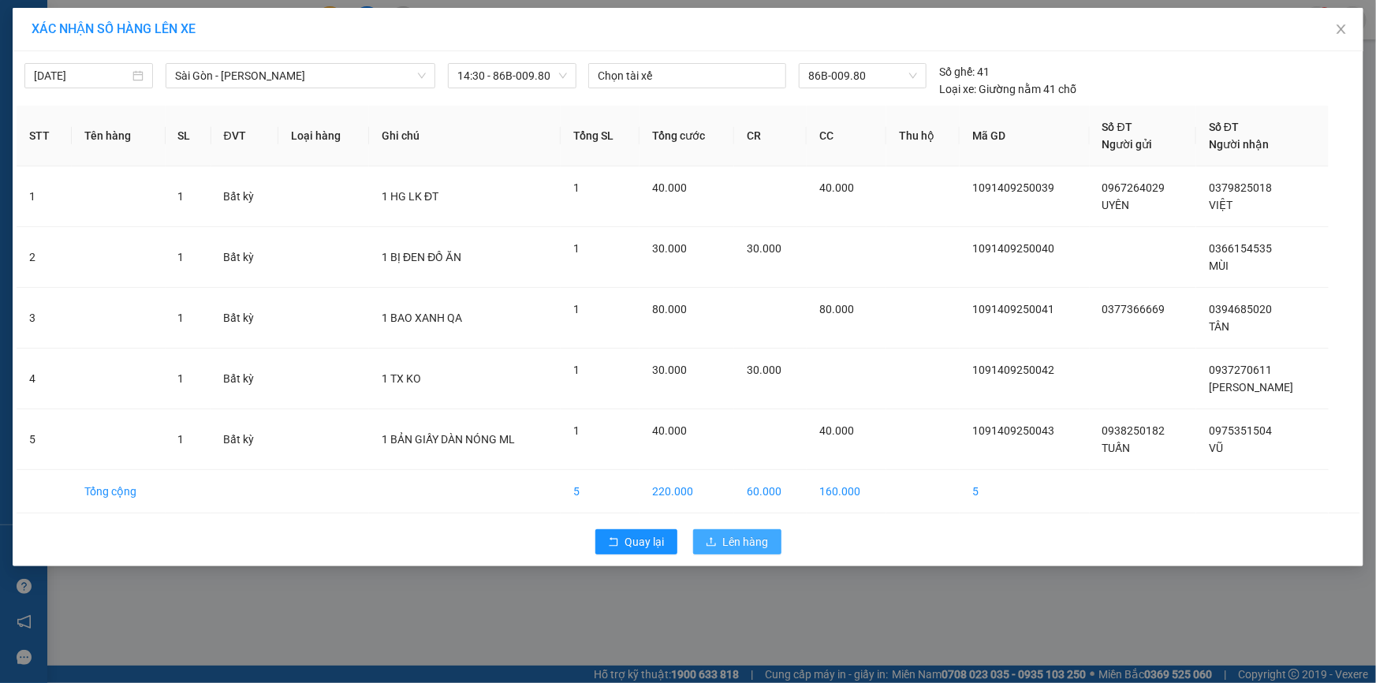
click at [746, 538] on span "Lên hàng" at bounding box center [746, 541] width 46 height 17
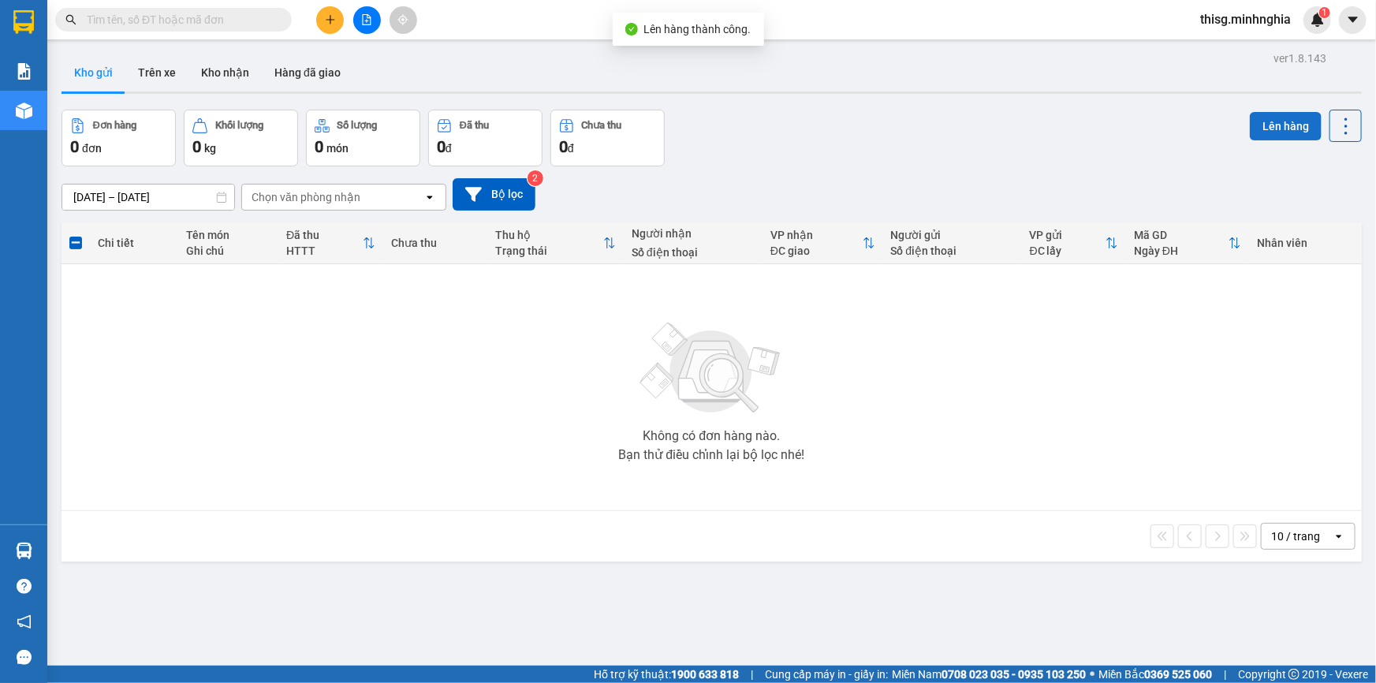
click at [1275, 119] on button "Lên hàng" at bounding box center [1285, 126] width 72 height 28
click at [367, 17] on icon "file-add" at bounding box center [367, 19] width 9 height 11
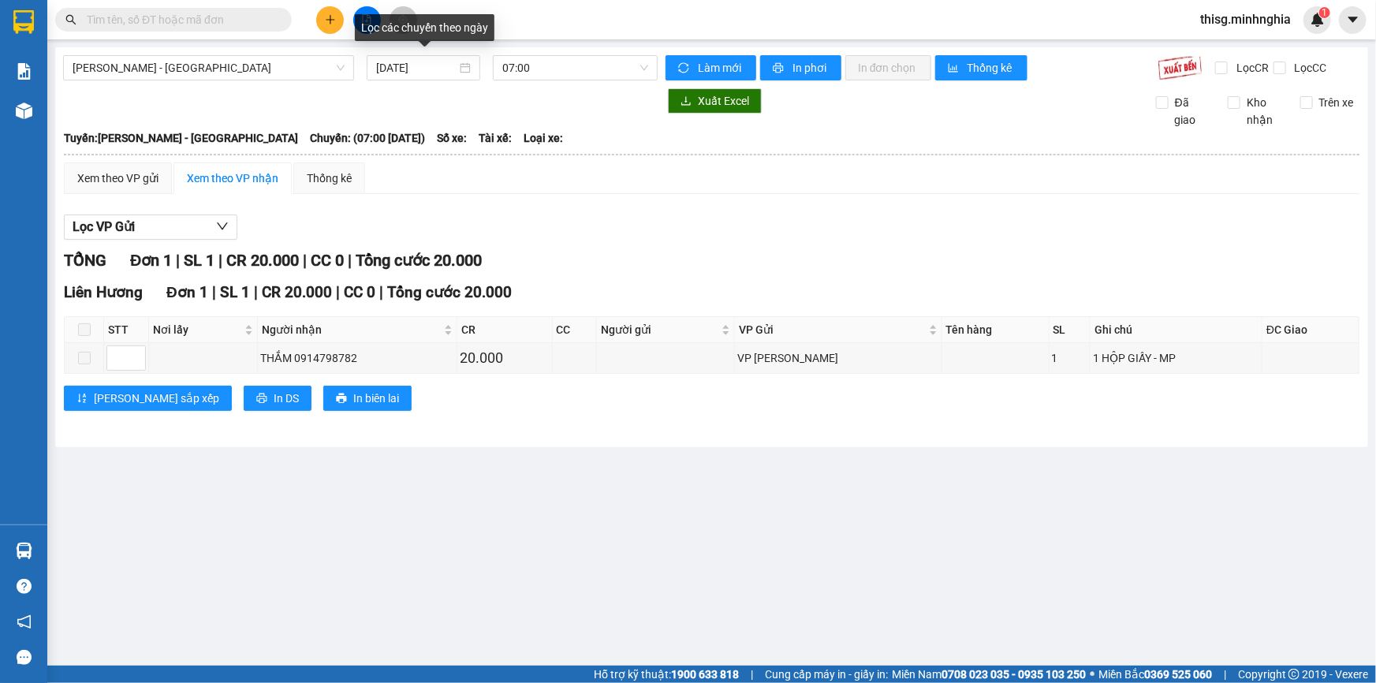
click at [332, 85] on div "Phan Rí - Sài Gòn 14/09/2025 07:00 Làm mới In phơi In đơn chọn Thống kê Lọc CR …" at bounding box center [711, 247] width 1312 height 400
click at [331, 83] on div "Phan Rí - Sài Gòn 14/09/2025 07:00 Làm mới In phơi In đơn chọn Thống kê Lọc CR …" at bounding box center [711, 247] width 1312 height 400
click at [328, 74] on span "Phan Rí - Sài Gòn" at bounding box center [209, 68] width 272 height 24
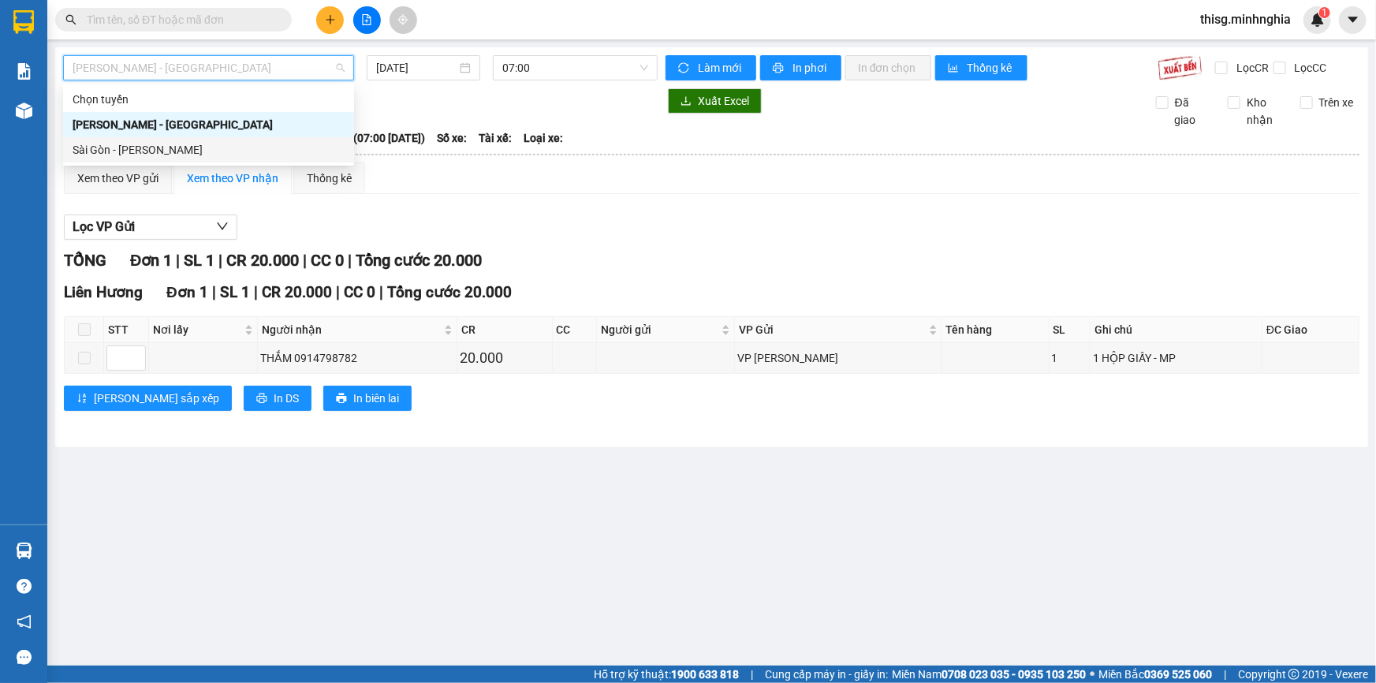
click at [315, 146] on div "Sài Gòn - Phan Rí" at bounding box center [209, 149] width 272 height 17
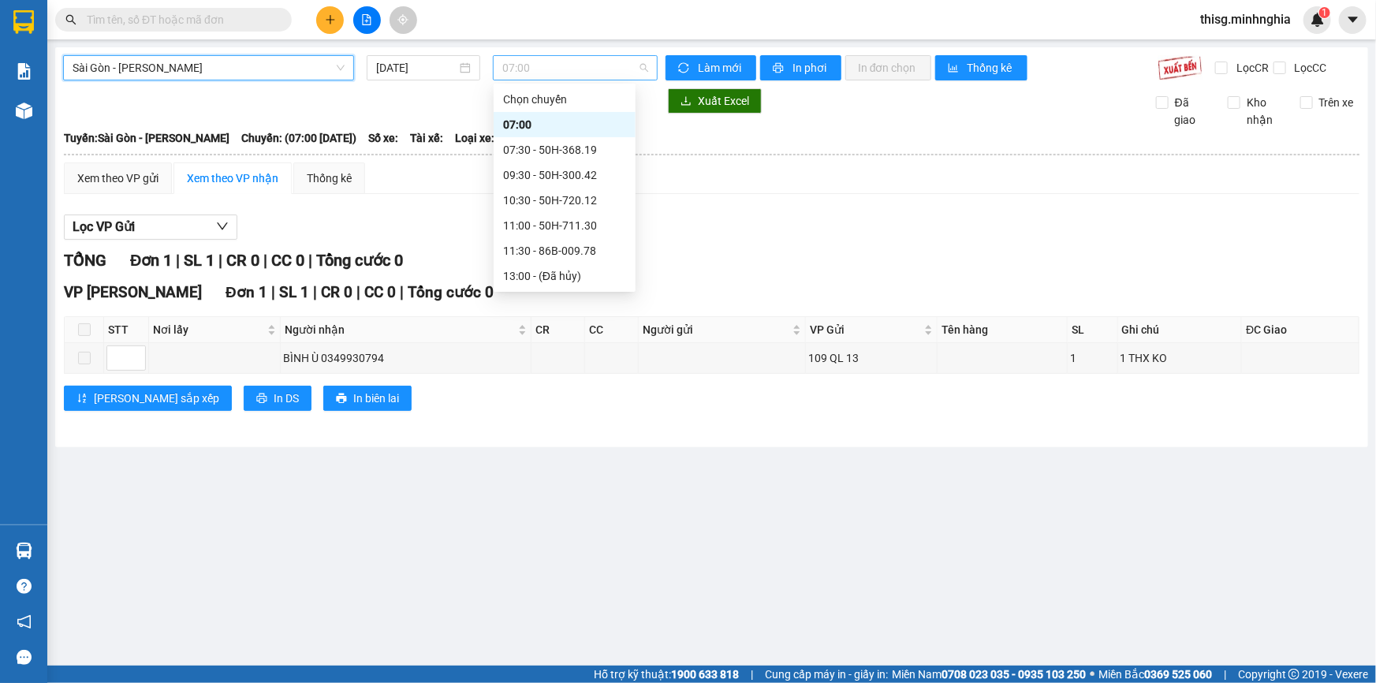
click at [544, 71] on span "07:00" at bounding box center [575, 68] width 146 height 24
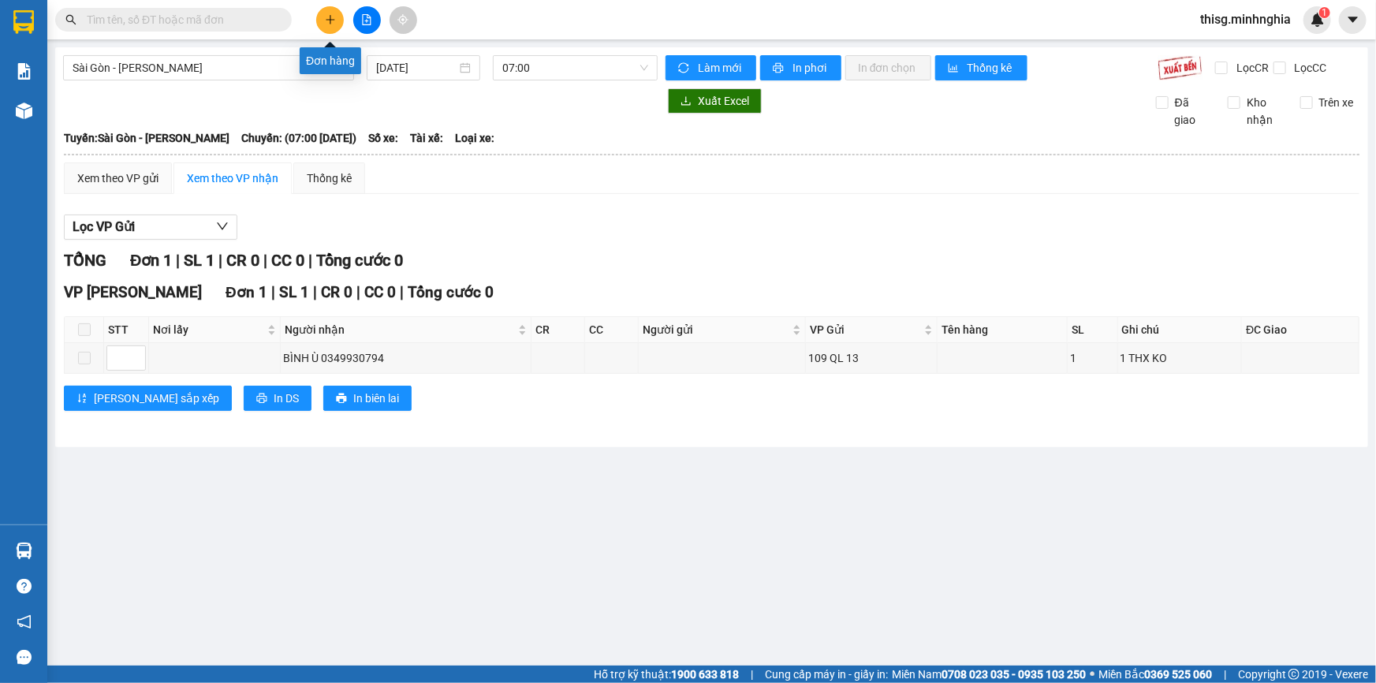
click at [334, 20] on icon "plus" at bounding box center [330, 19] width 11 height 11
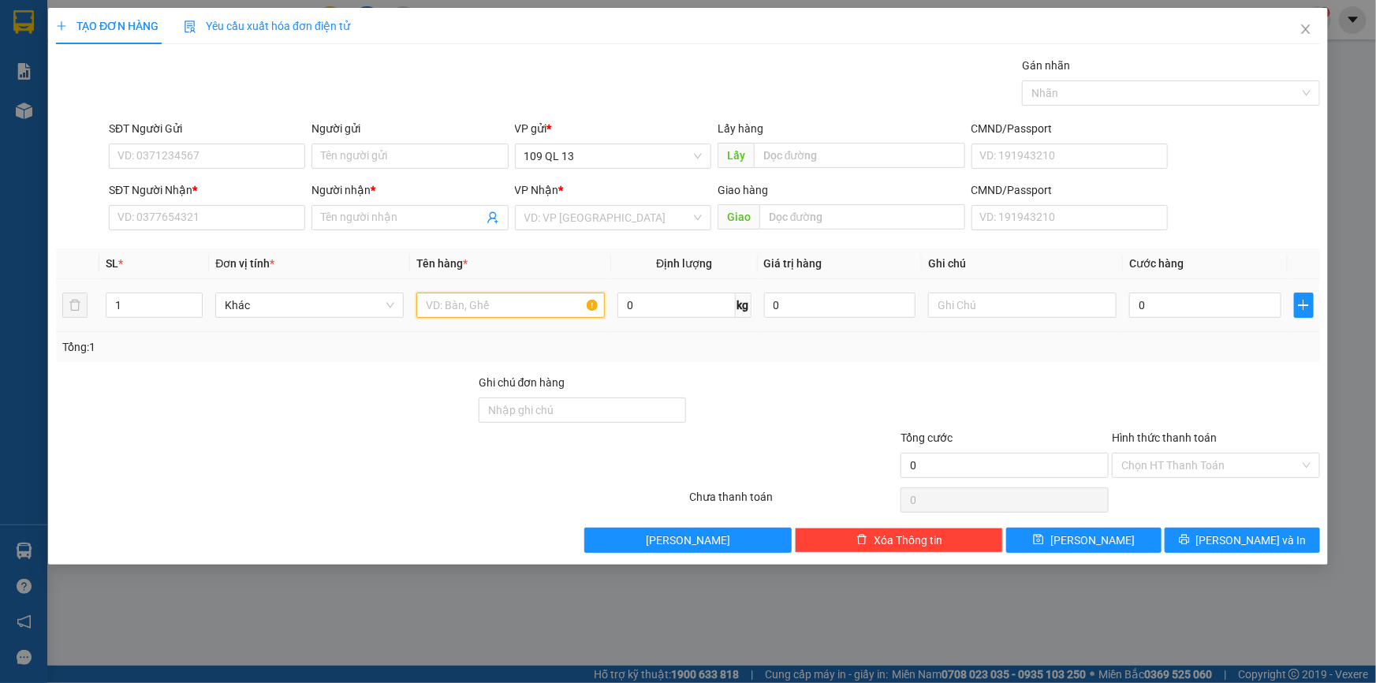
click at [485, 315] on input "text" at bounding box center [510, 304] width 188 height 25
click at [810, 311] on input "0" at bounding box center [840, 304] width 152 height 25
click at [998, 295] on input "text" at bounding box center [1022, 304] width 188 height 25
click at [1163, 311] on input "0" at bounding box center [1205, 304] width 152 height 25
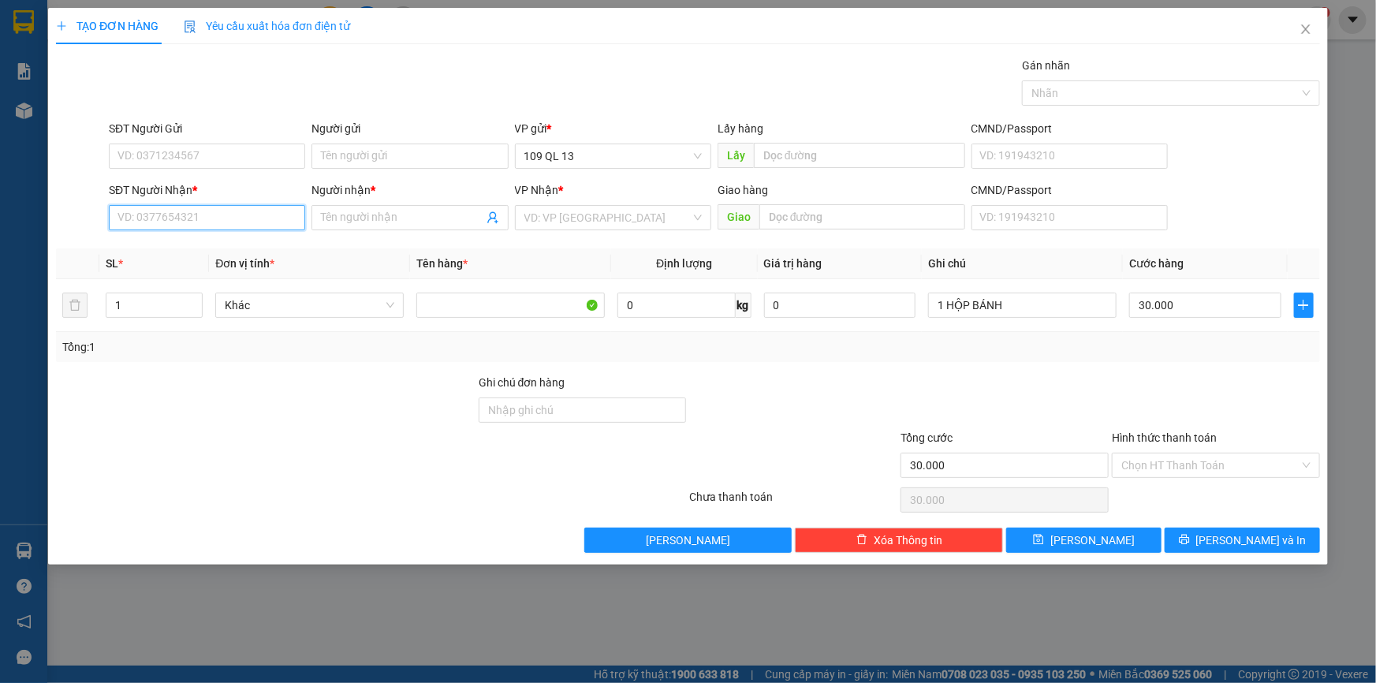
click at [259, 222] on input "SĐT Người Nhận *" at bounding box center [207, 217] width 196 height 25
click at [1227, 460] on input "Hình thức thanh toán" at bounding box center [1210, 465] width 178 height 24
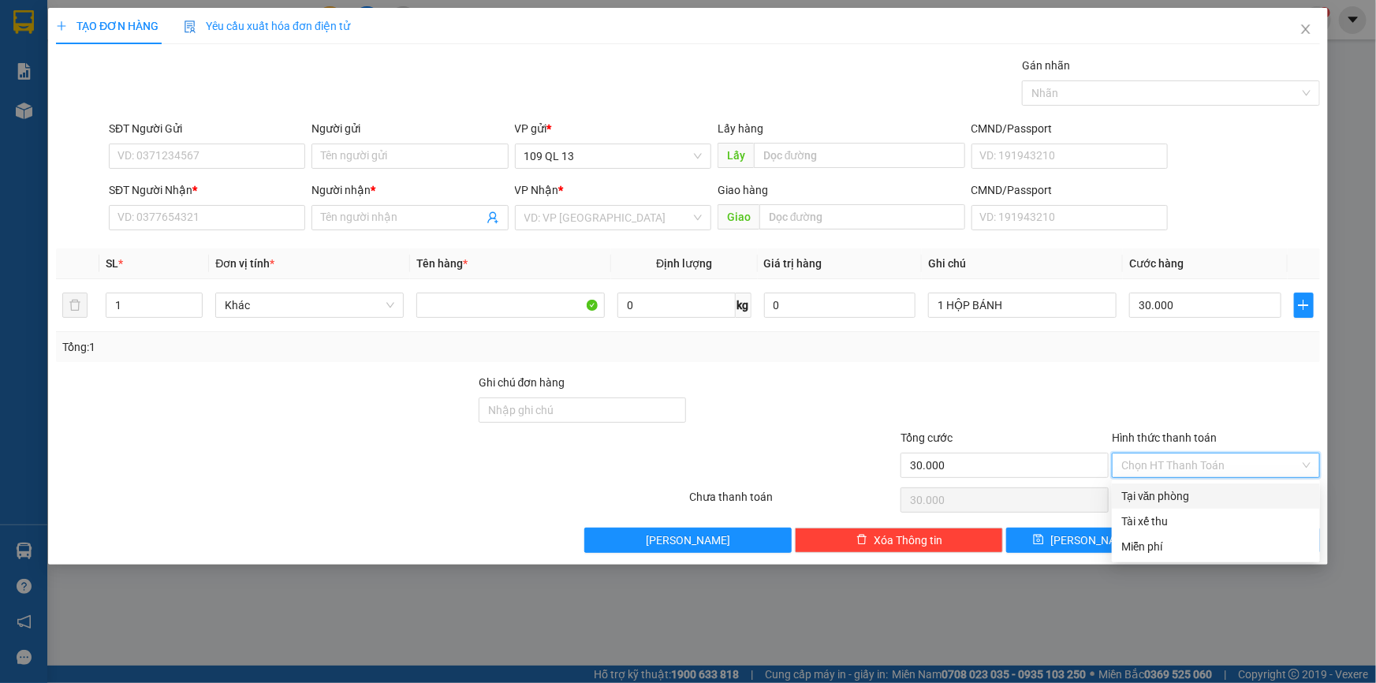
click at [1225, 494] on div "Tại văn phòng" at bounding box center [1215, 495] width 189 height 17
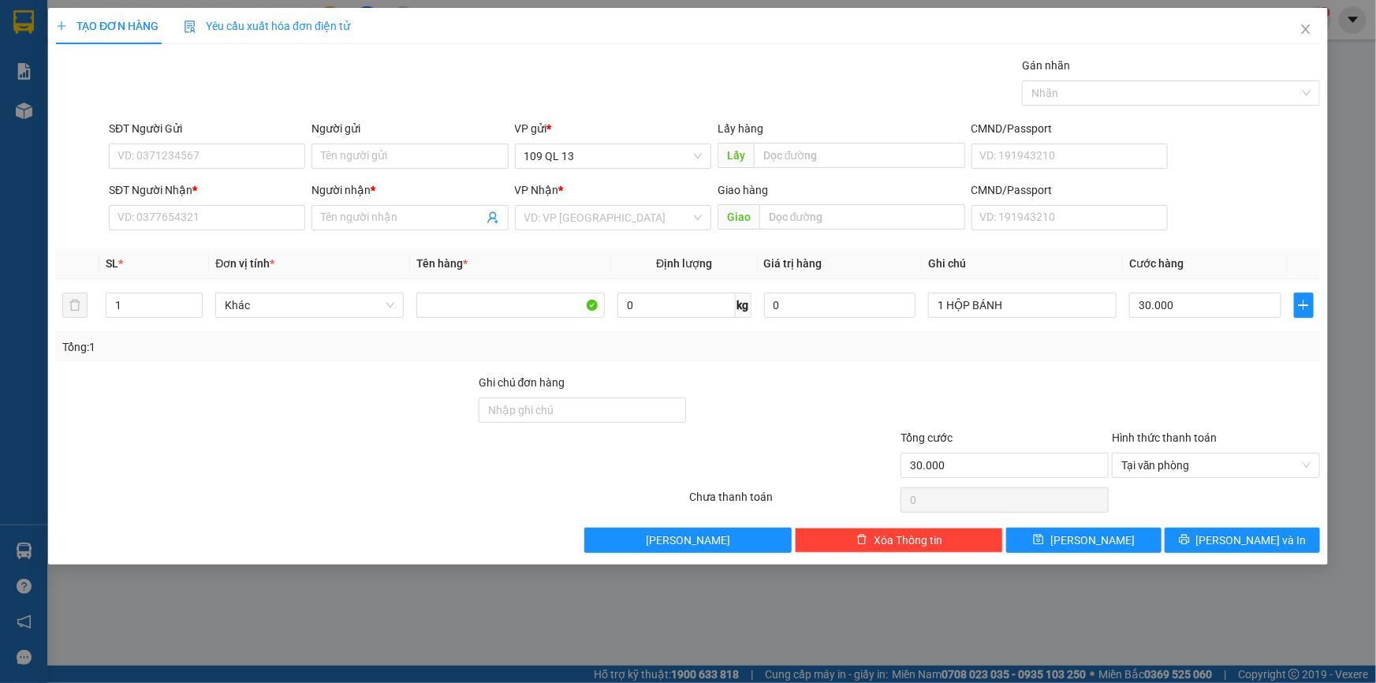
click at [243, 235] on div "SĐT Người Nhận * VD: 0377654321" at bounding box center [207, 208] width 196 height 55
click at [244, 215] on input "SĐT Người Nhận *" at bounding box center [207, 217] width 196 height 25
click at [357, 213] on input "Người nhận *" at bounding box center [402, 217] width 162 height 17
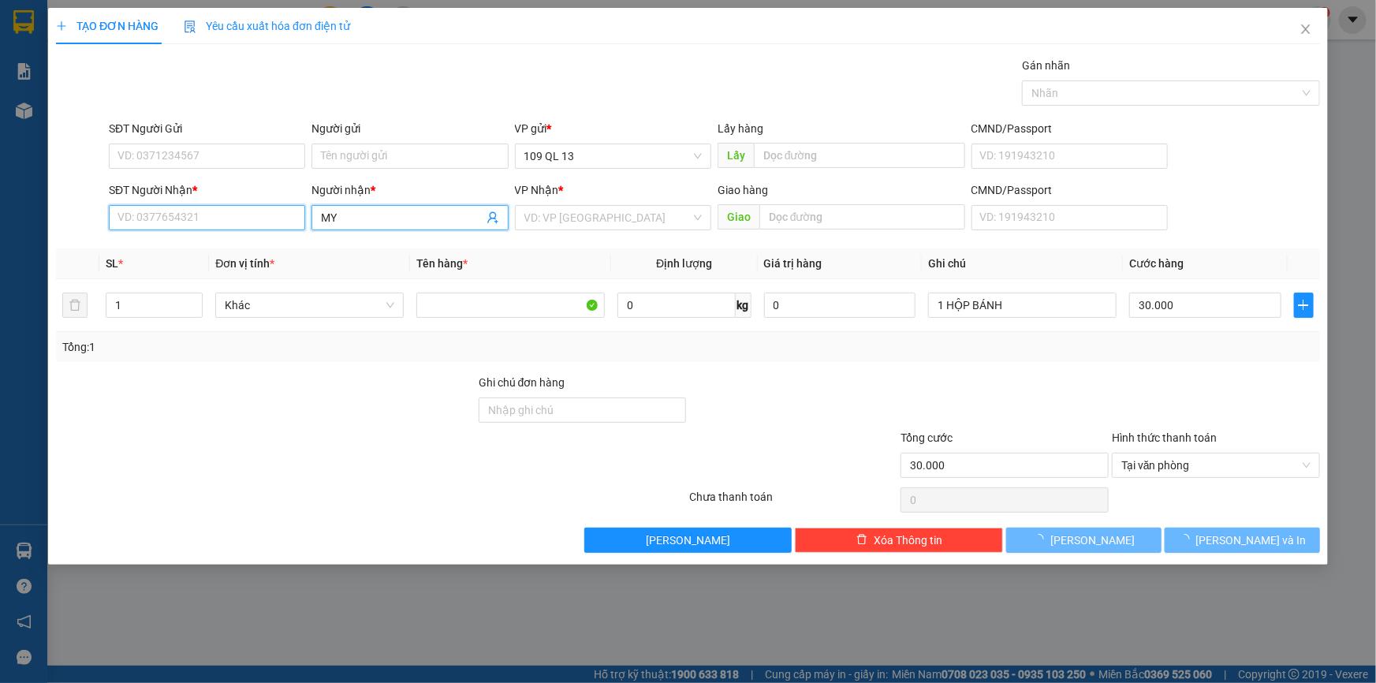
click at [221, 214] on input "SĐT Người Nhận *" at bounding box center [207, 217] width 196 height 25
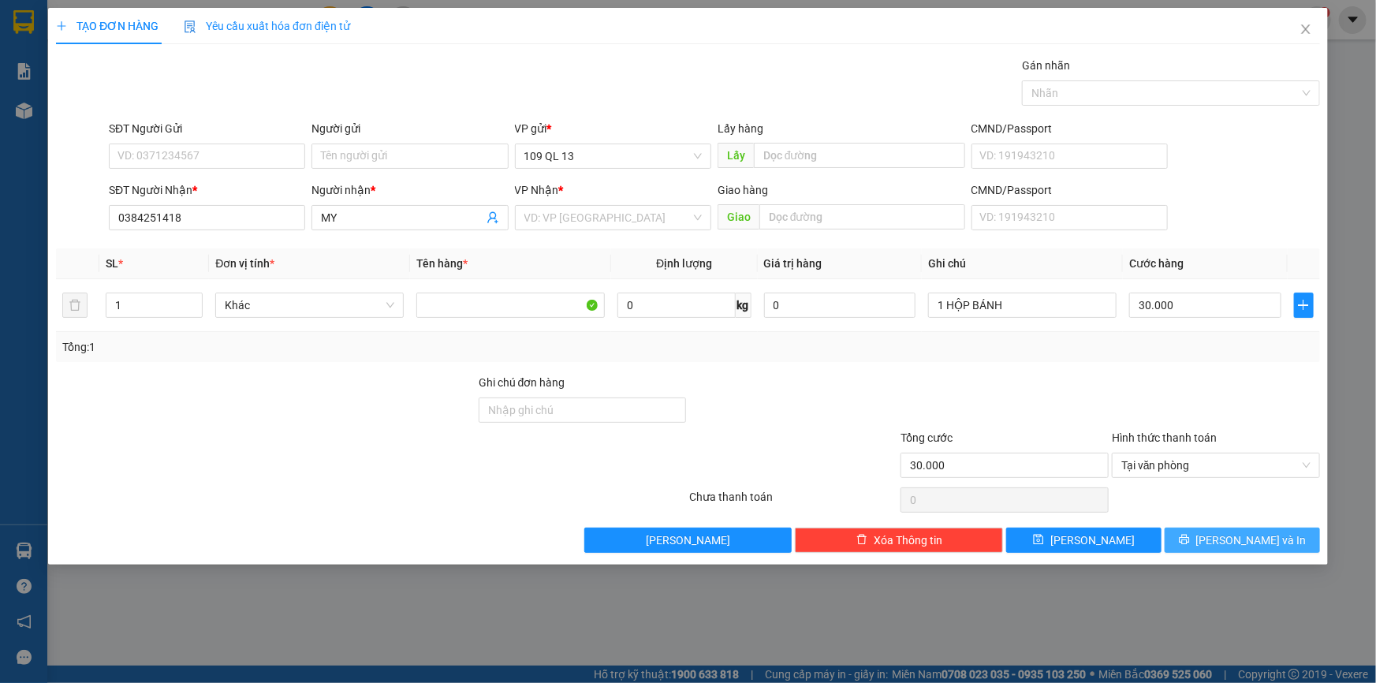
click at [1252, 537] on span "Lưu và In" at bounding box center [1251, 539] width 110 height 17
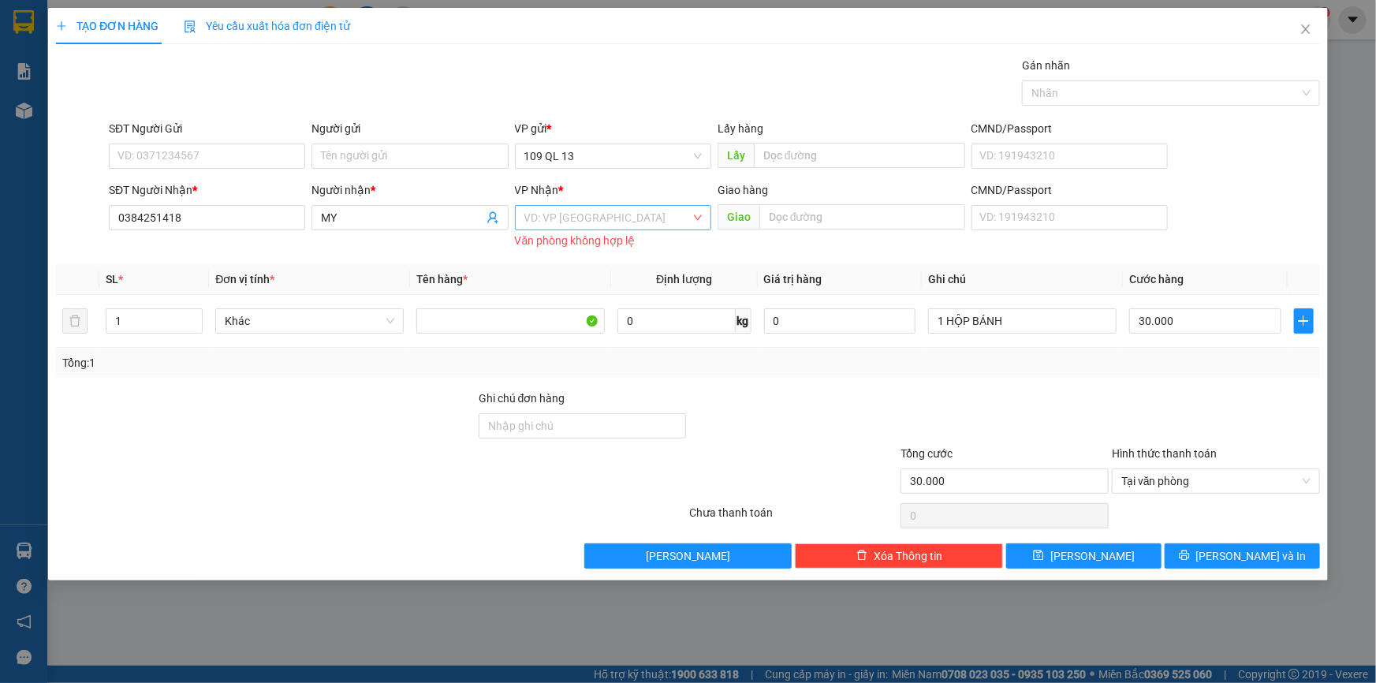
click at [605, 216] on input "search" at bounding box center [607, 218] width 166 height 24
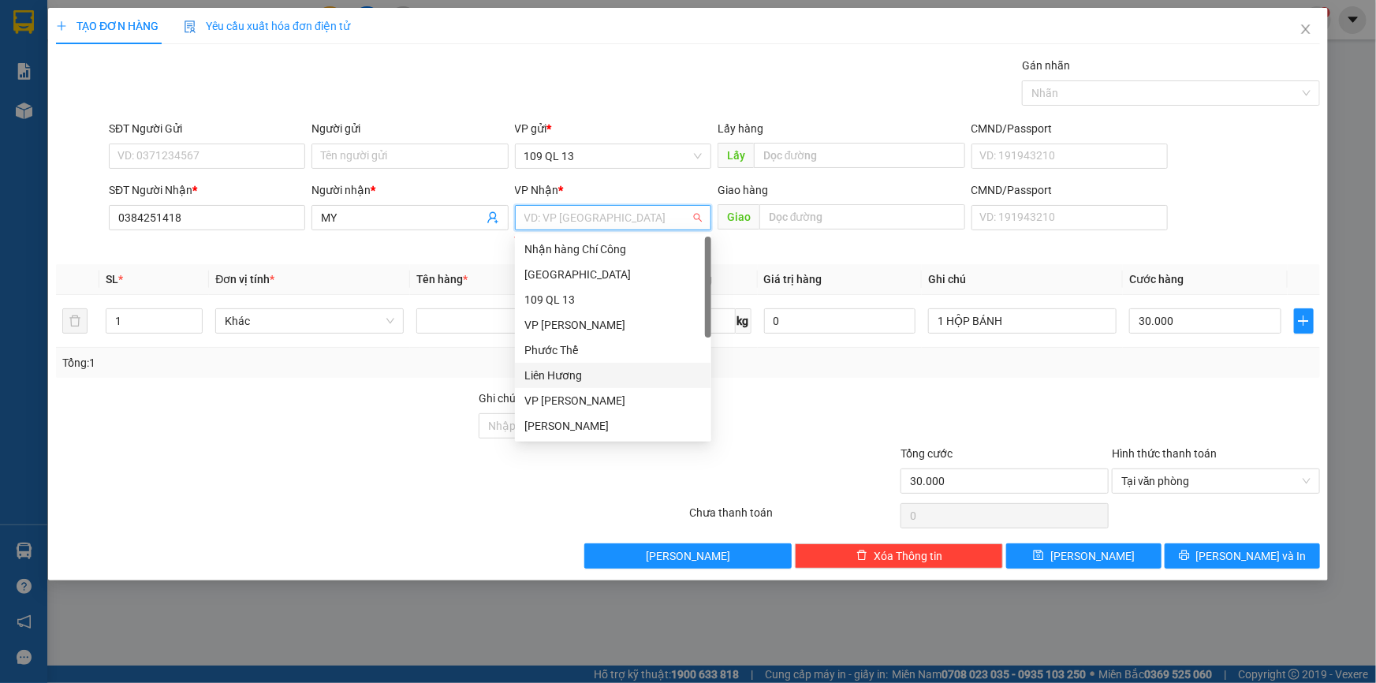
drag, startPoint x: 577, startPoint y: 378, endPoint x: 864, endPoint y: 344, distance: 288.8
click at [577, 378] on div "Liên Hương" at bounding box center [612, 375] width 177 height 17
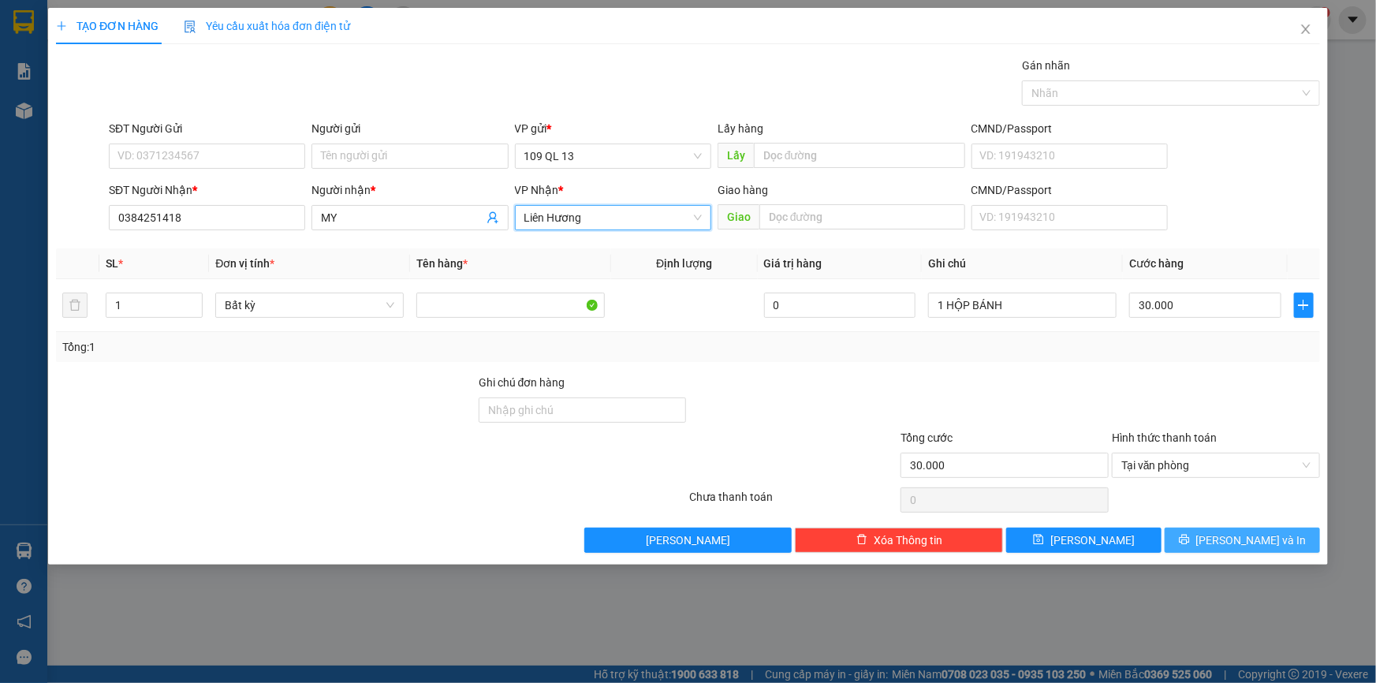
click at [1241, 538] on span "Lưu và In" at bounding box center [1251, 539] width 110 height 17
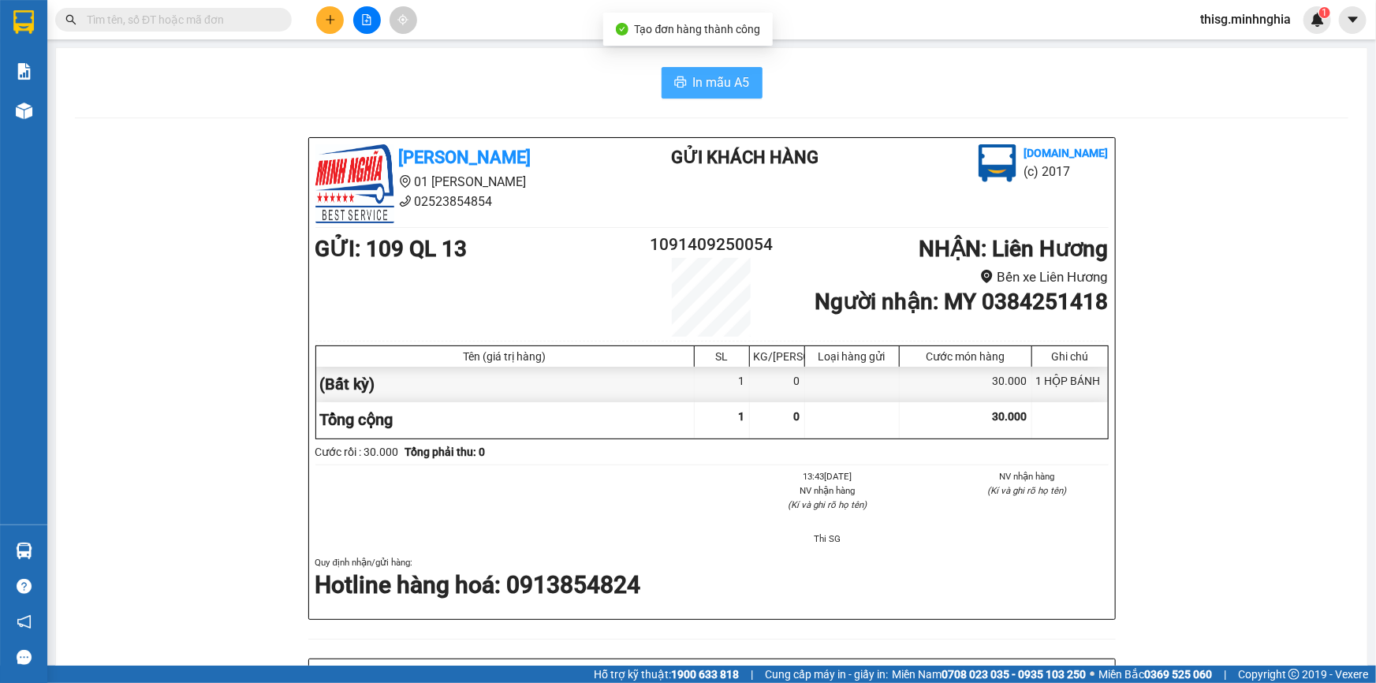
click at [722, 82] on span "In mẫu A5" at bounding box center [721, 83] width 57 height 20
click at [328, 23] on icon "plus" at bounding box center [330, 19] width 11 height 11
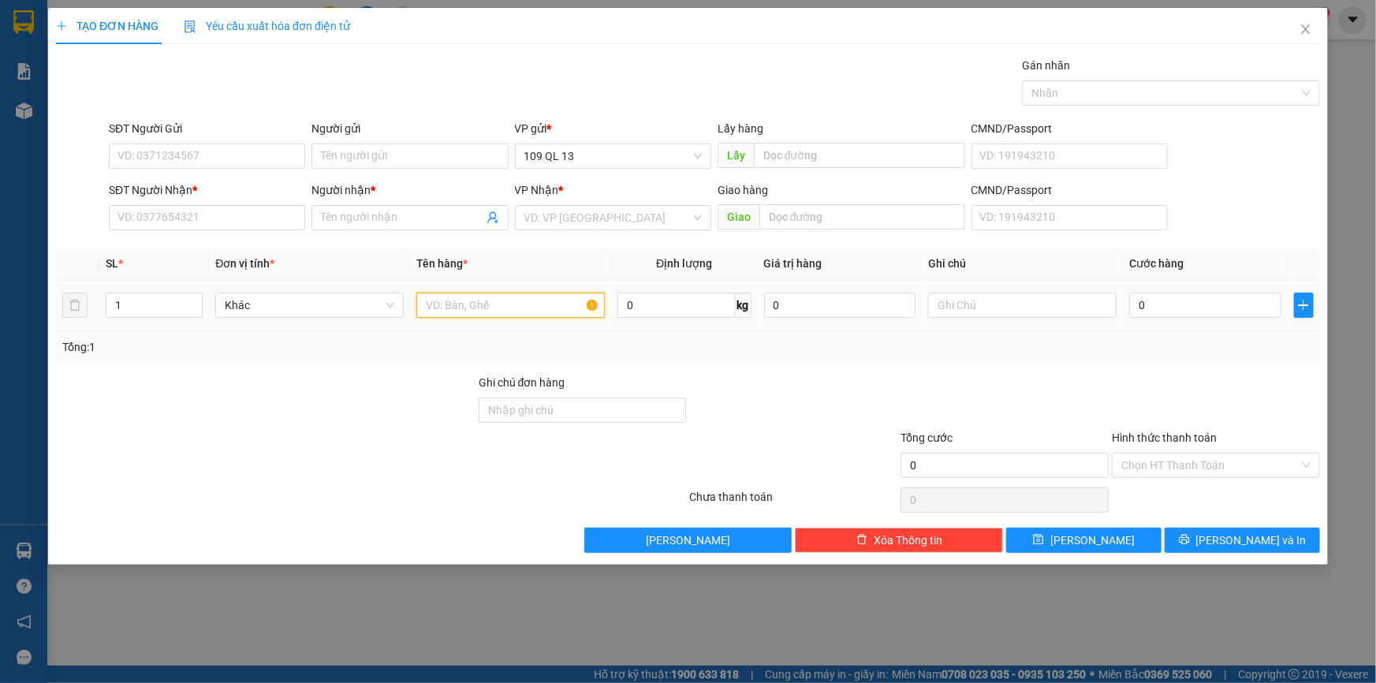
click at [513, 296] on input "text" at bounding box center [510, 304] width 188 height 25
click at [232, 207] on input "SĐT Người Nhận *" at bounding box center [207, 217] width 196 height 25
click at [1019, 309] on input "text" at bounding box center [1022, 304] width 188 height 25
click at [258, 233] on div "SĐT Người Nhận * VD: 0377654321" at bounding box center [207, 208] width 196 height 55
click at [254, 221] on input "SĐT Người Nhận *" at bounding box center [207, 217] width 196 height 25
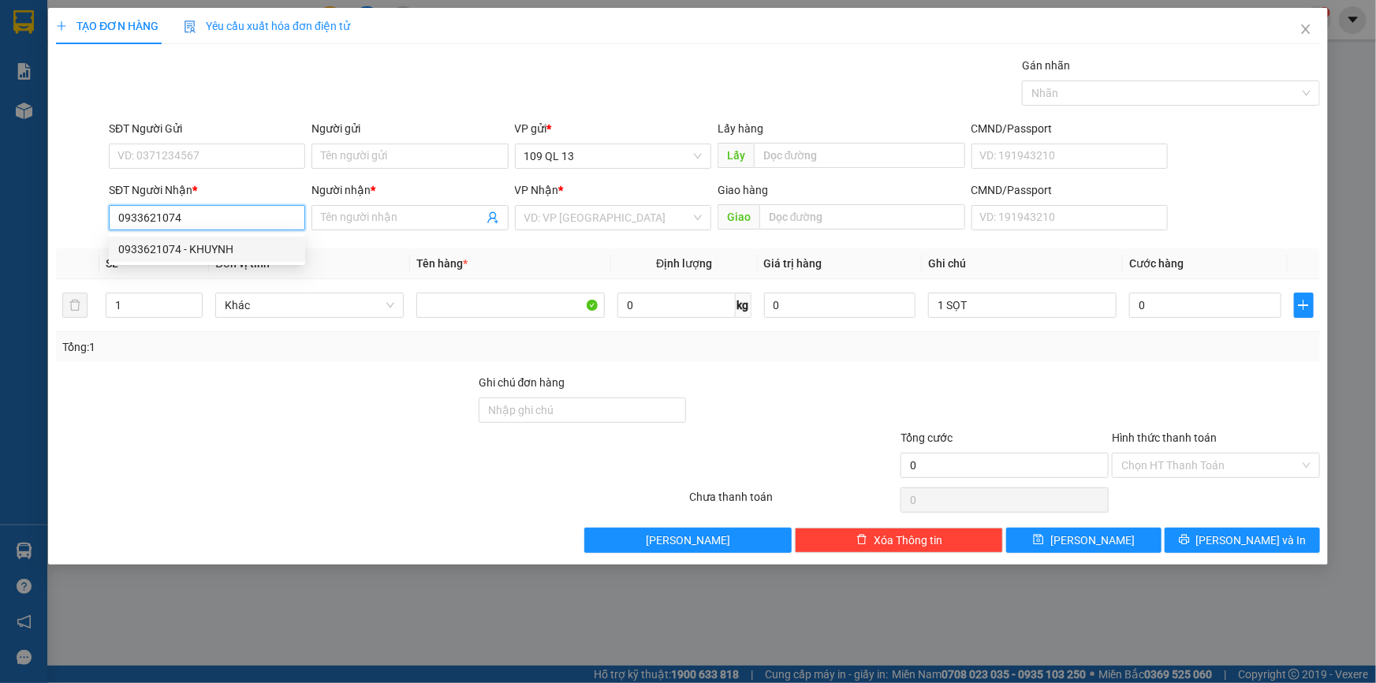
click at [197, 252] on div "0933621074 - KHUYNH" at bounding box center [206, 248] width 177 height 17
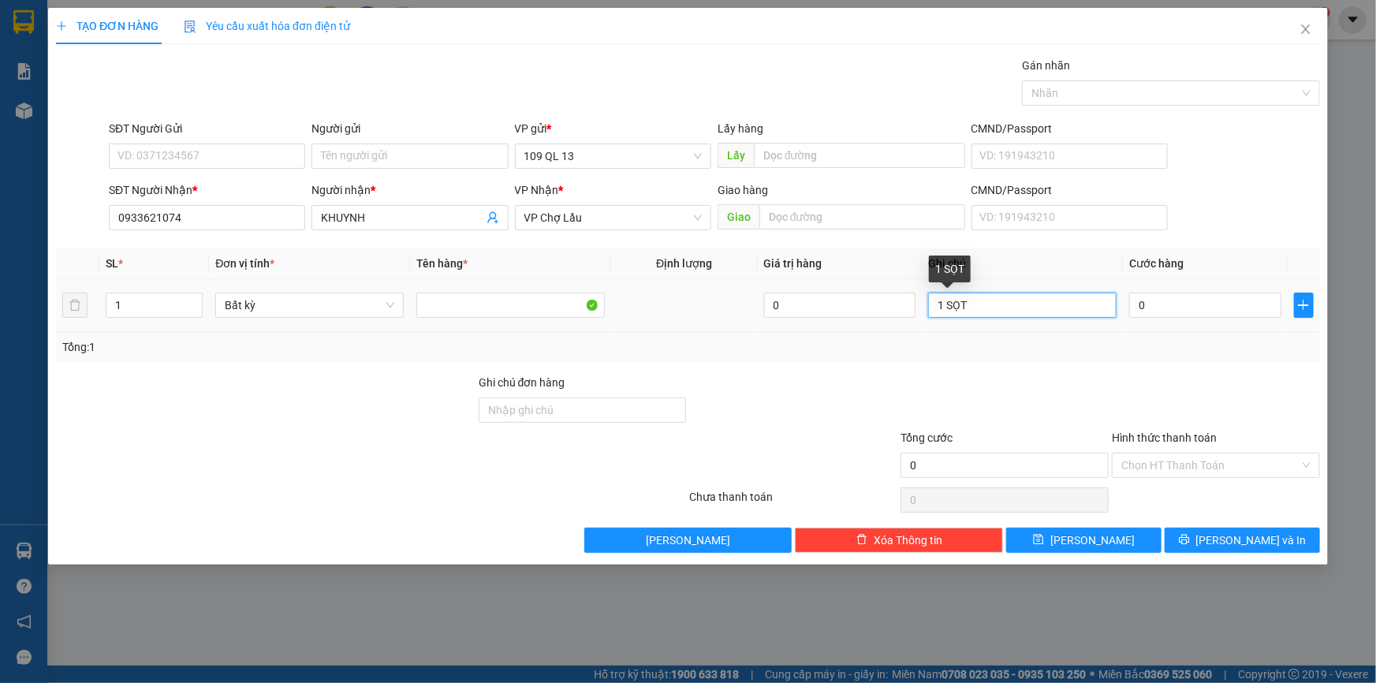
click at [1022, 302] on input "1 SỌT" at bounding box center [1022, 304] width 188 height 25
click at [1205, 292] on input "0" at bounding box center [1205, 304] width 152 height 25
click at [1245, 463] on input "Hình thức thanh toán" at bounding box center [1210, 465] width 178 height 24
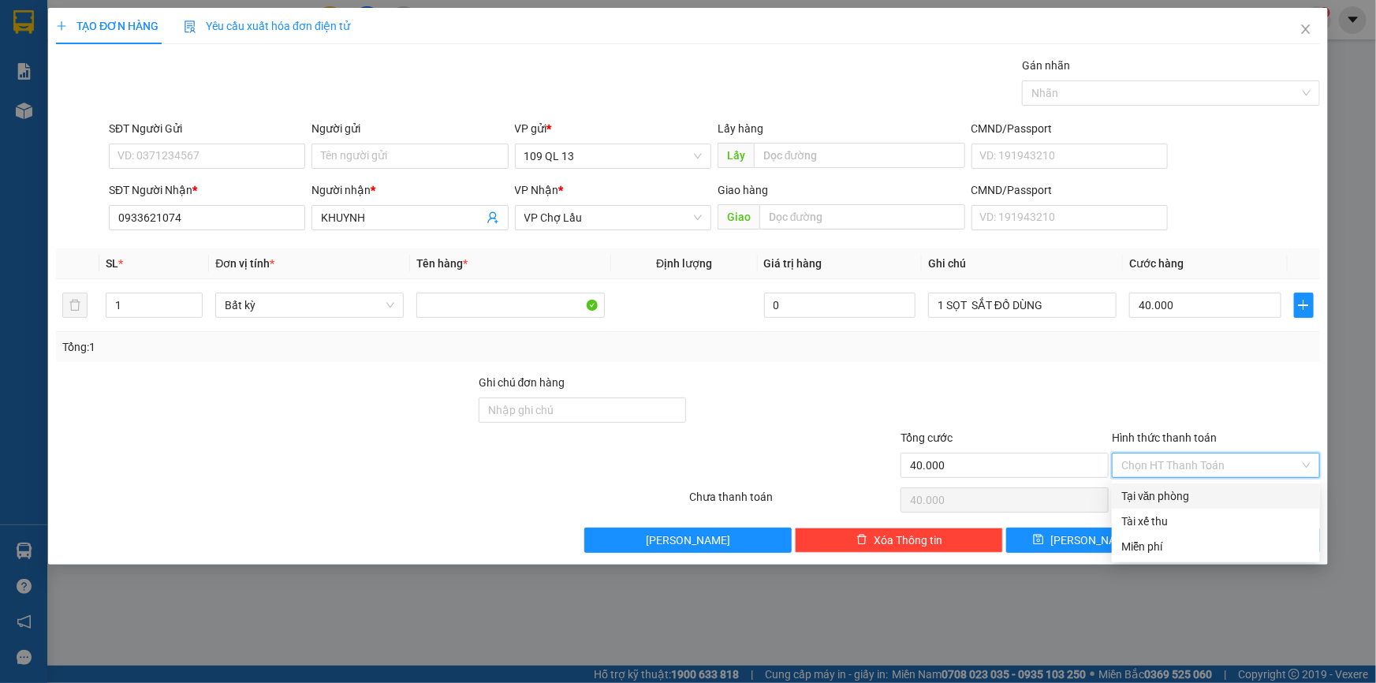
click at [1245, 495] on div "Tại văn phòng" at bounding box center [1215, 495] width 189 height 17
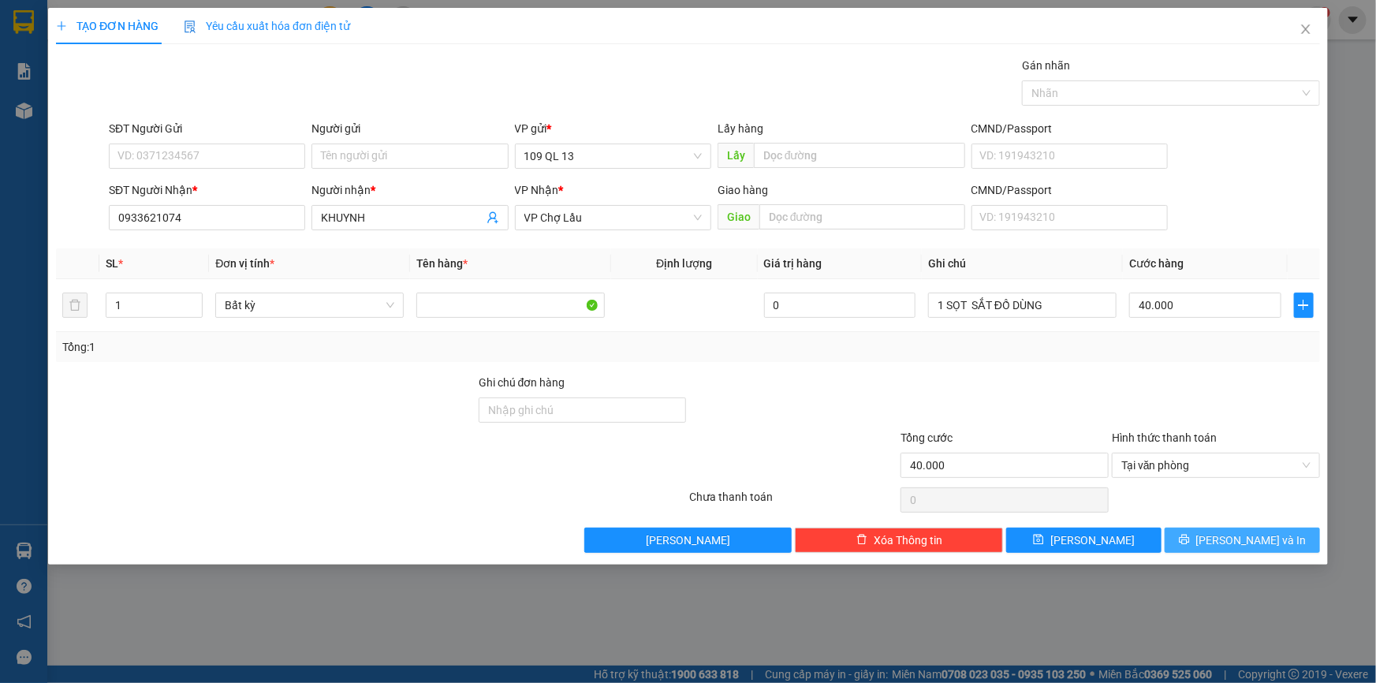
click at [1230, 534] on button "Lưu và In" at bounding box center [1241, 539] width 155 height 25
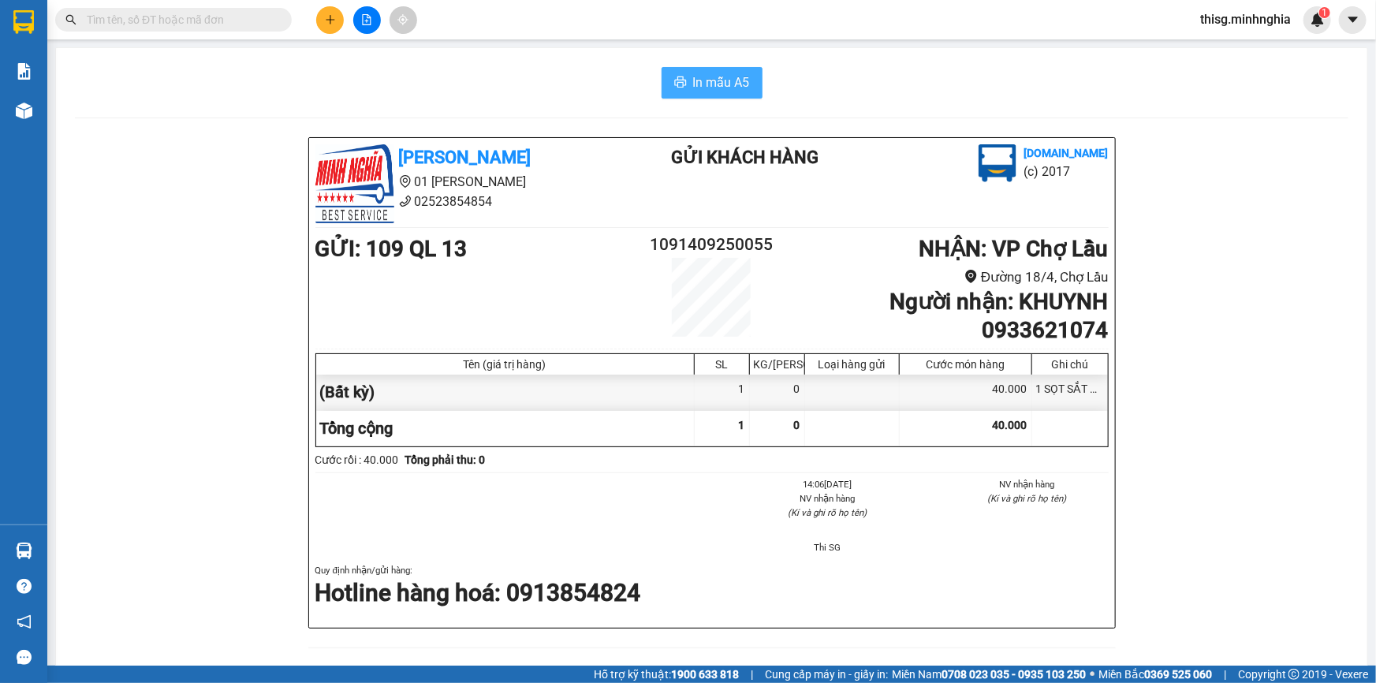
click at [741, 86] on span "In mẫu A5" at bounding box center [721, 83] width 57 height 20
